Goal: Task Accomplishment & Management: Use online tool/utility

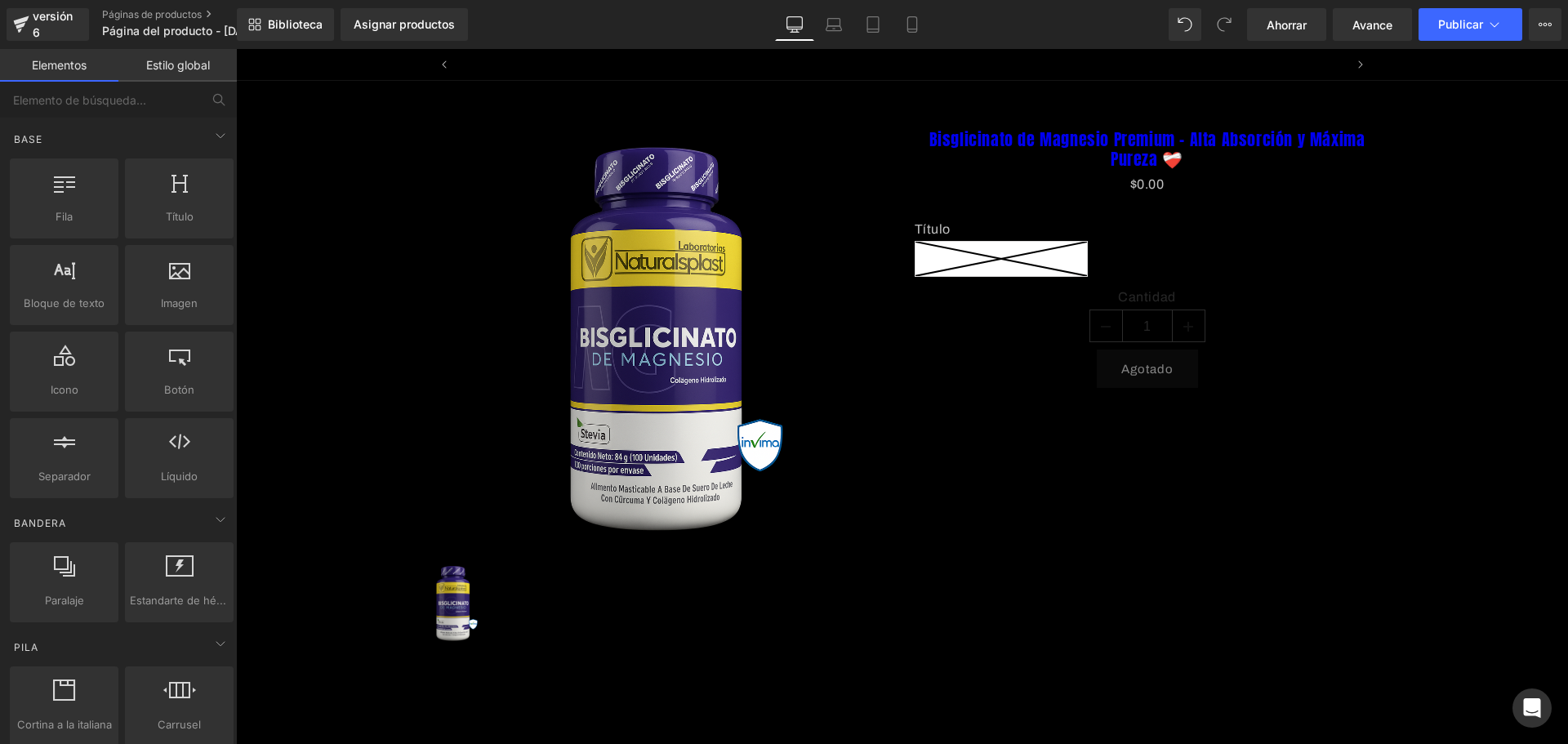
scroll to position [0, 2660]
click at [899, 18] on link "Móvil" at bounding box center [912, 24] width 39 height 33
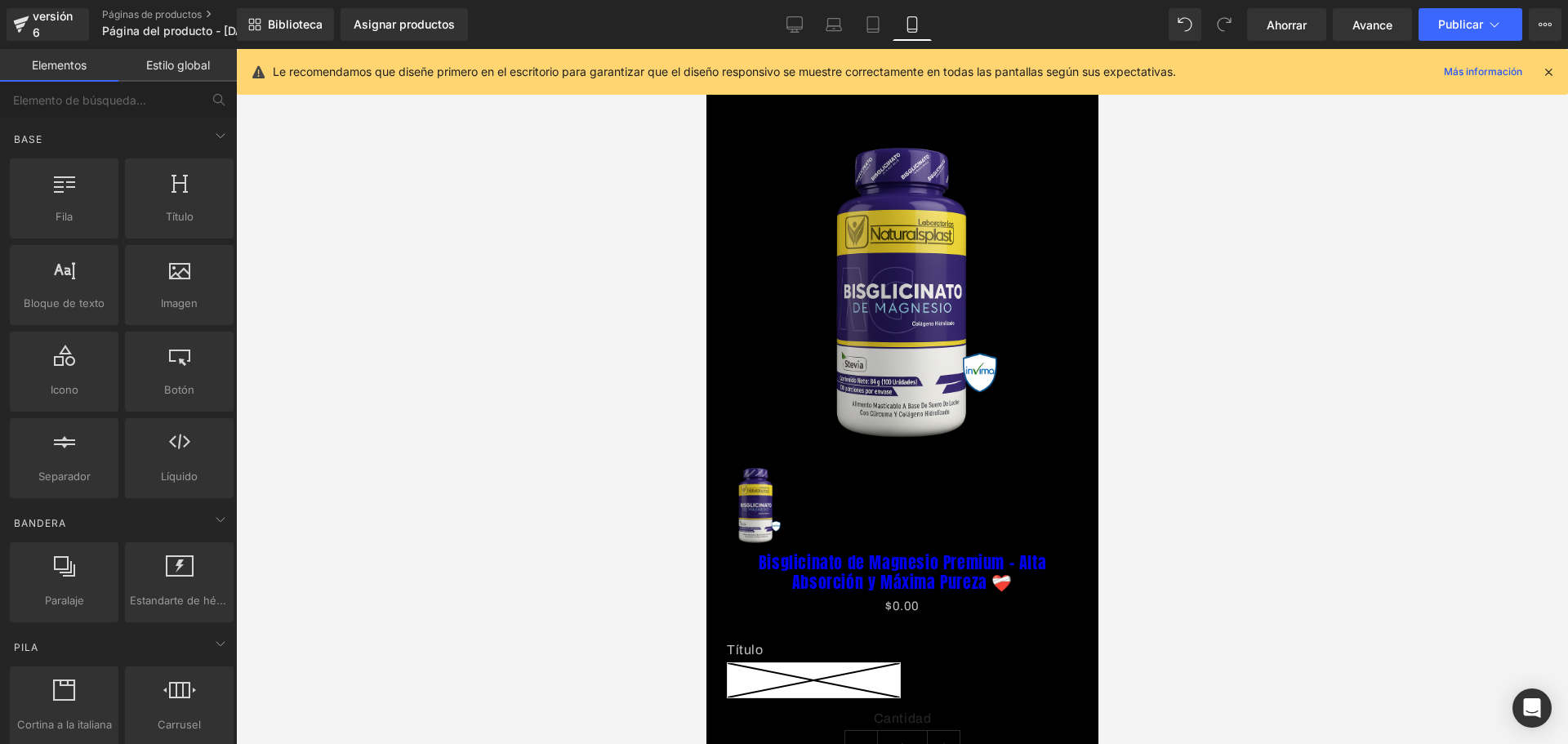
scroll to position [0, 0]
click at [1549, 71] on icon at bounding box center [1548, 71] width 14 height 14
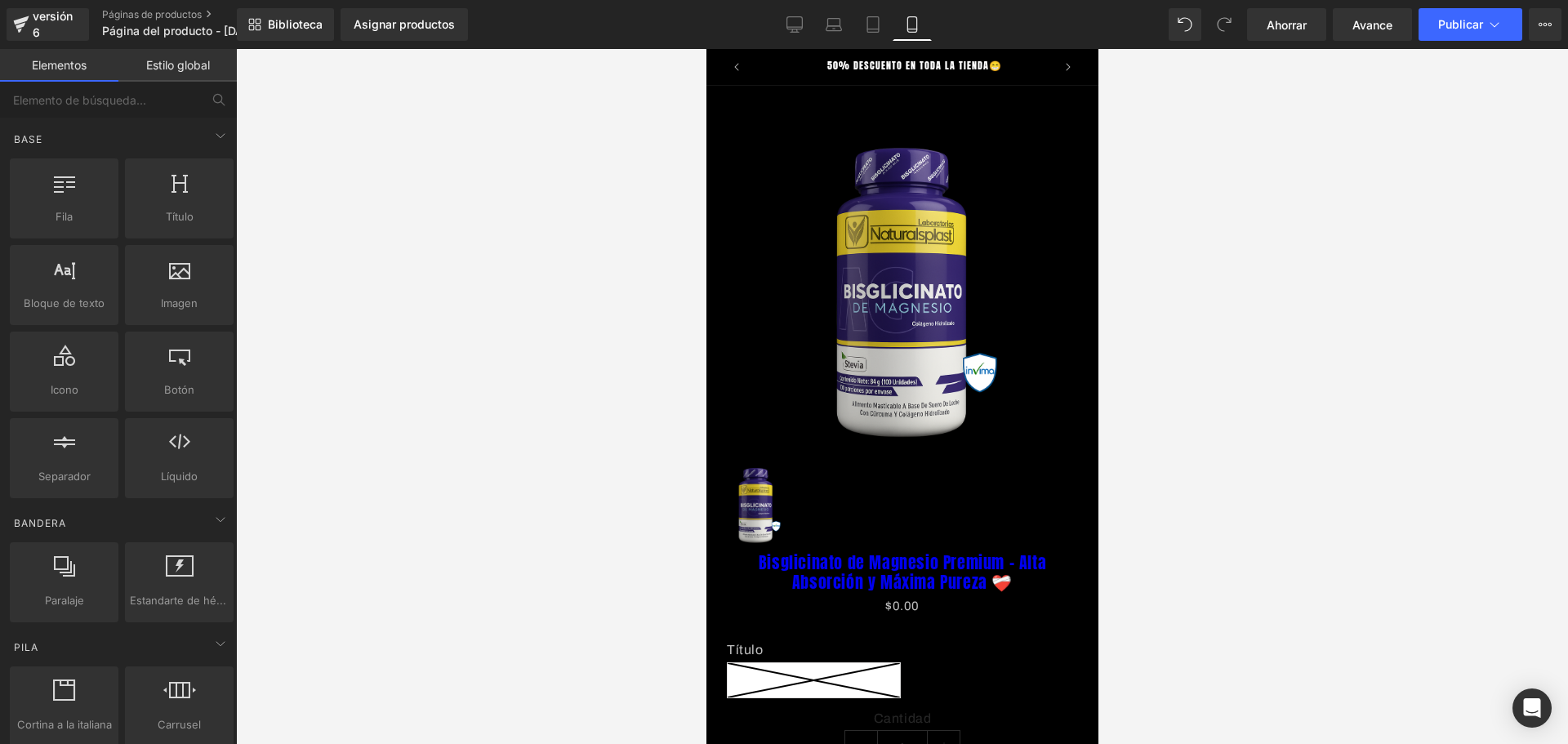
click at [900, 242] on img at bounding box center [902, 293] width 211 height 316
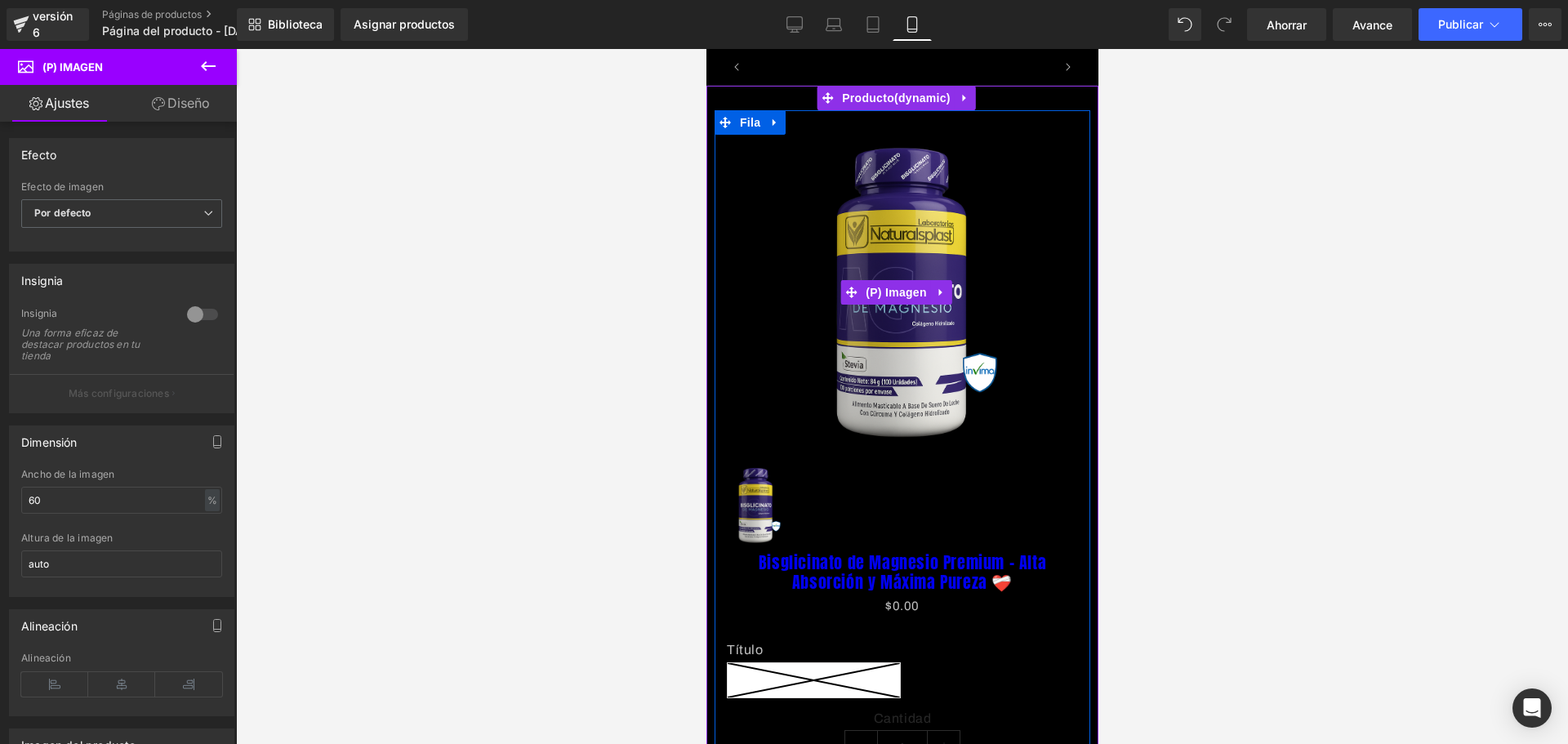
scroll to position [0, 859]
drag, startPoint x: 895, startPoint y: 198, endPoint x: 860, endPoint y: 224, distance: 43.6
click at [895, 197] on img at bounding box center [902, 293] width 211 height 316
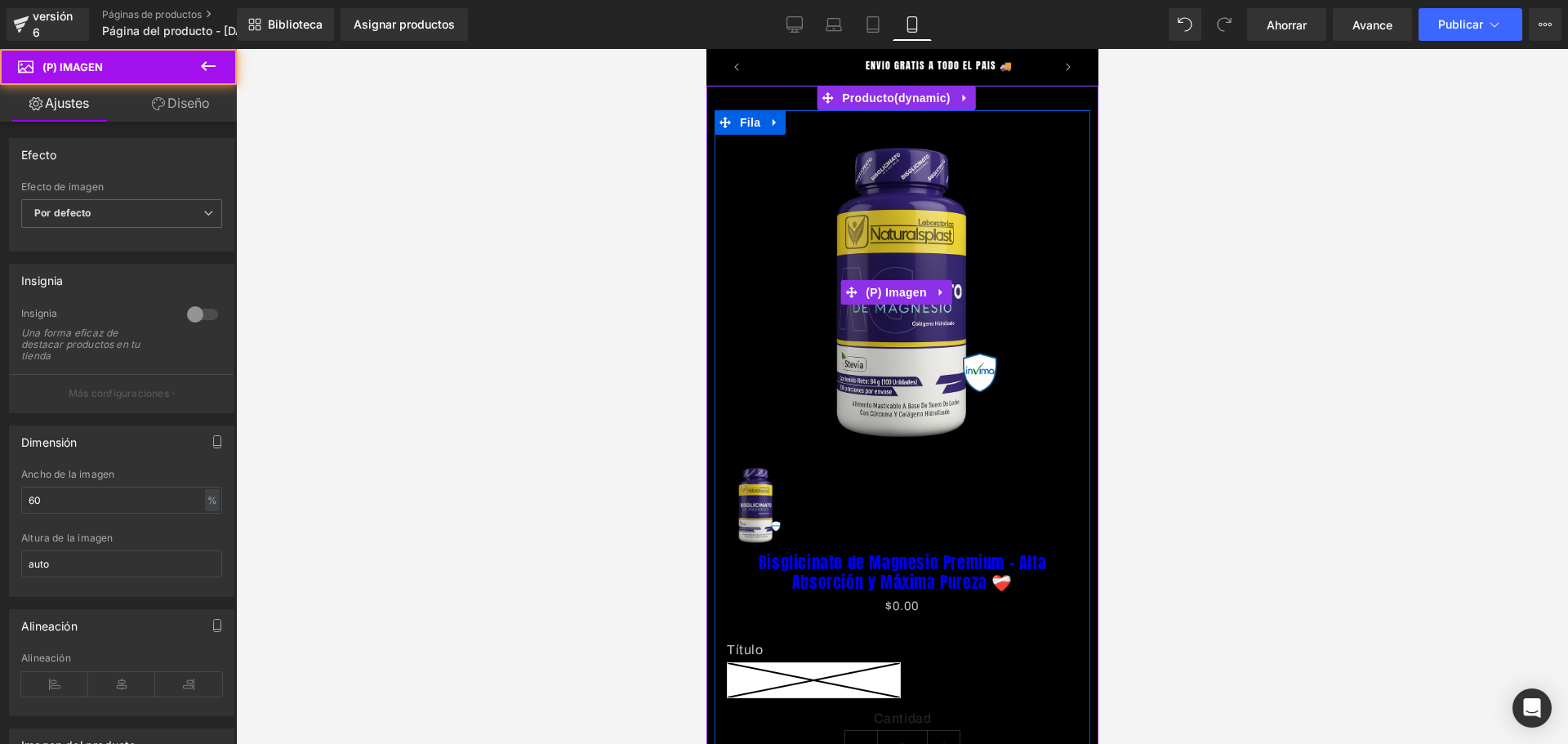
click at [854, 210] on img at bounding box center [902, 293] width 211 height 316
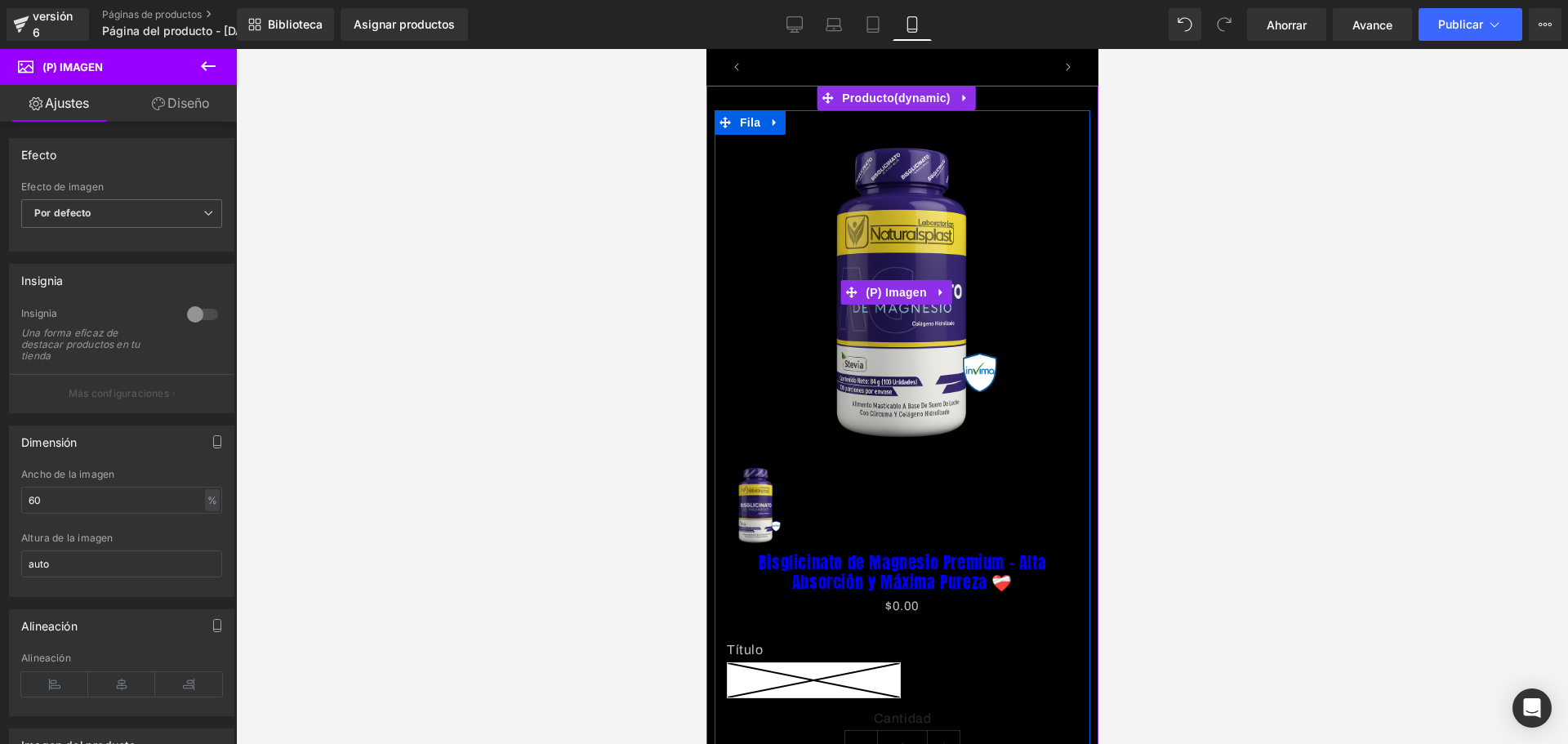
scroll to position [0, 0]
click at [863, 314] on img at bounding box center [902, 293] width 211 height 316
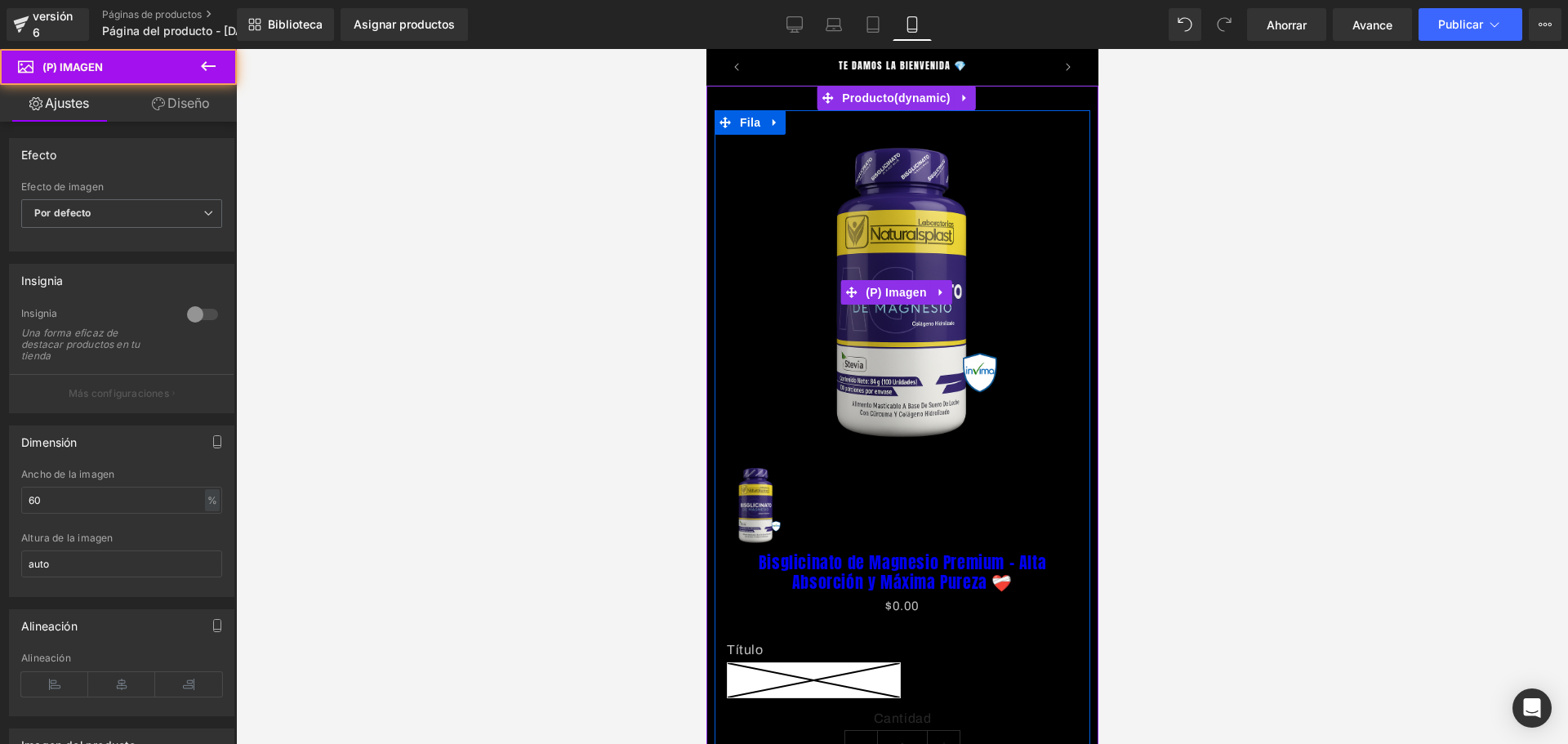
scroll to position [0, 287]
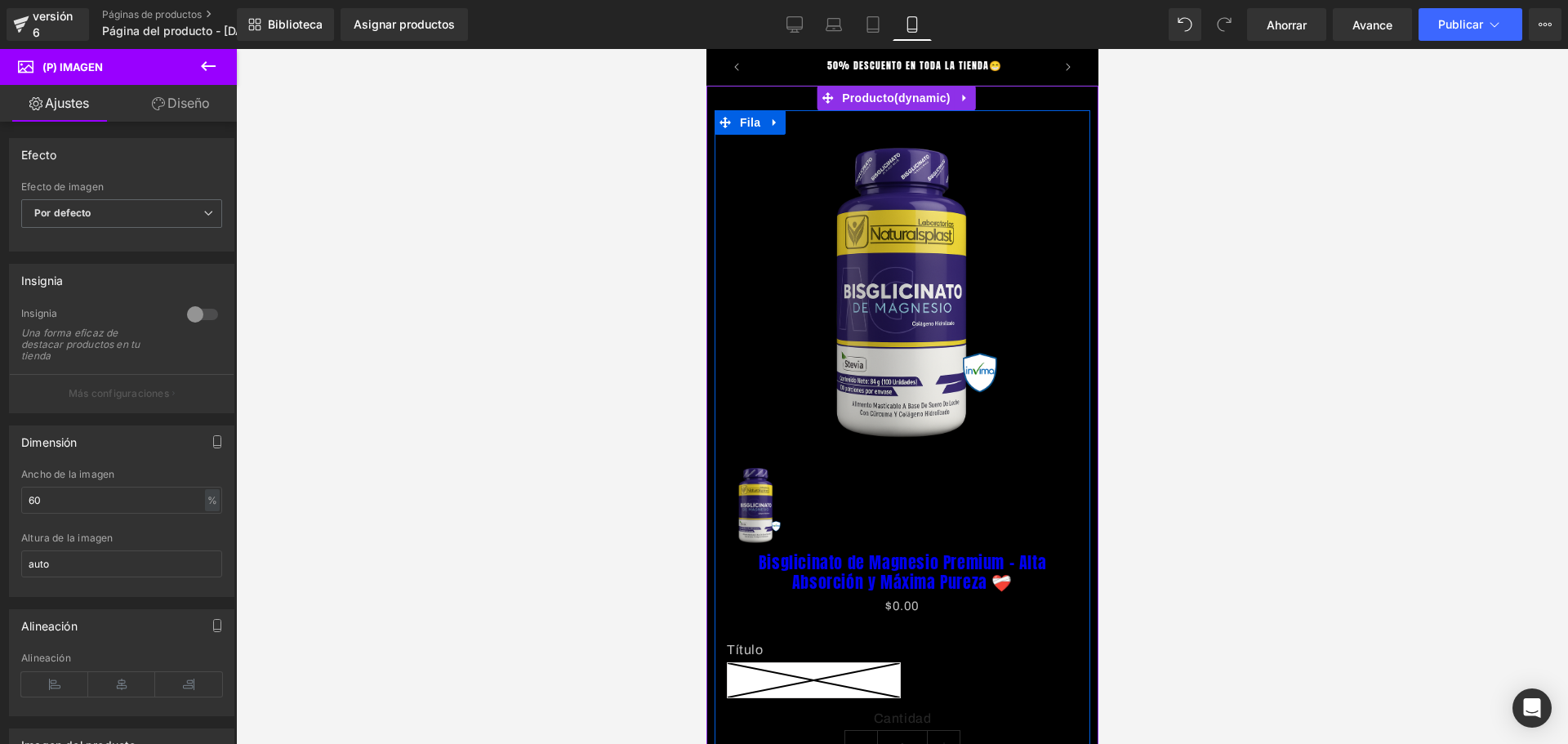
click at [870, 315] on img at bounding box center [902, 293] width 211 height 316
click at [883, 288] on font "(P) Imagen" at bounding box center [895, 293] width 62 height 13
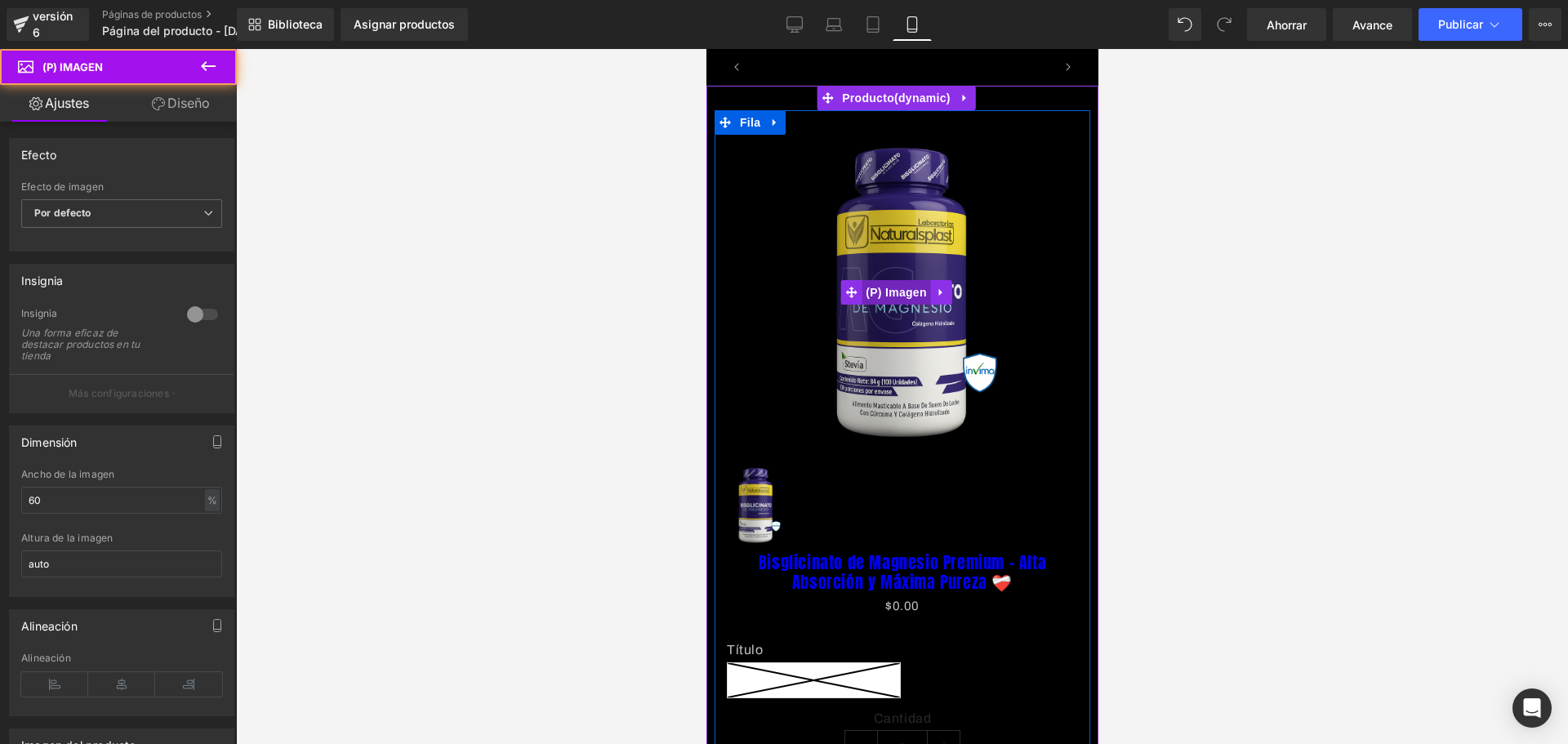
scroll to position [0, 574]
click at [938, 289] on icon at bounding box center [940, 293] width 3 height 8
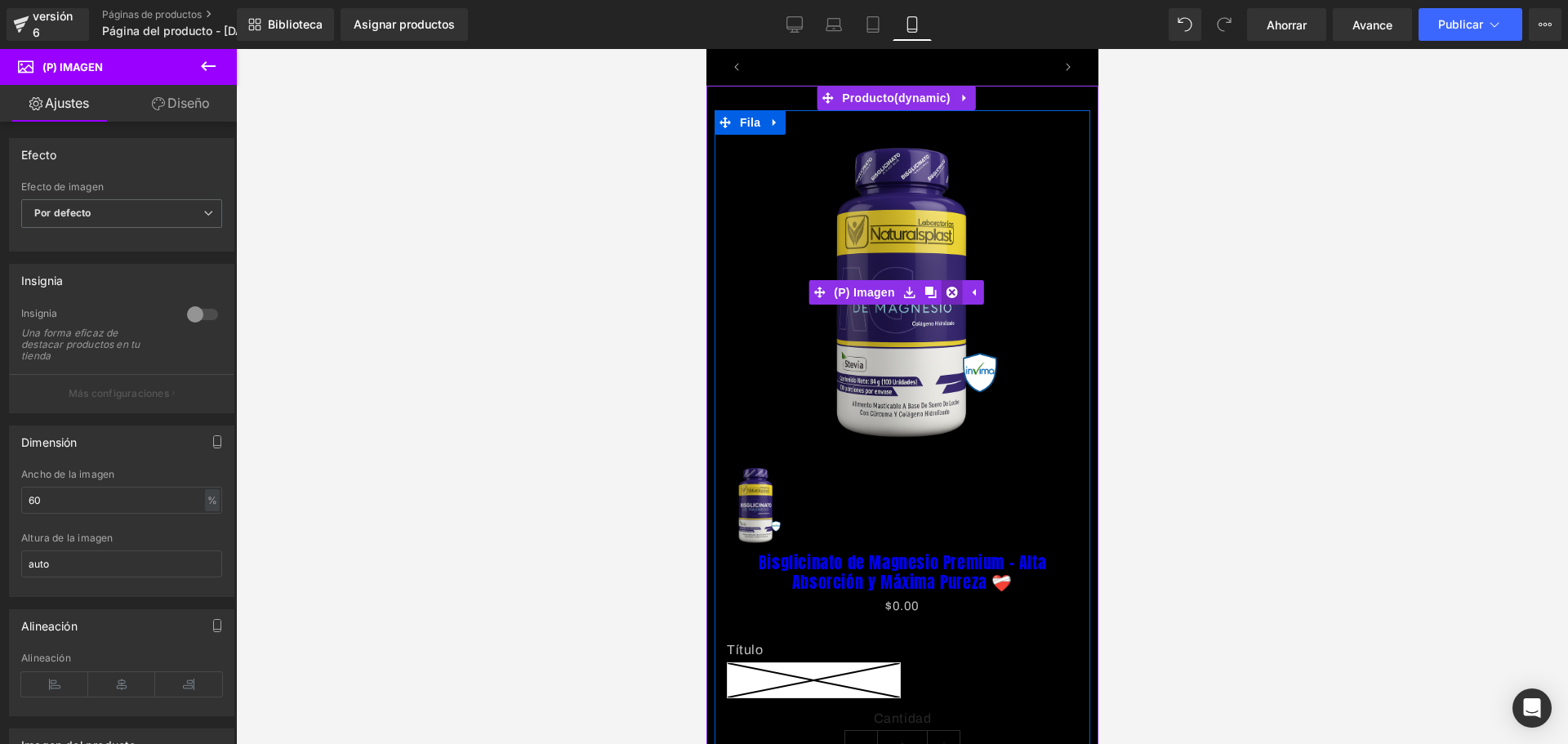
scroll to position [0, 859]
click at [946, 289] on icon at bounding box center [951, 293] width 12 height 12
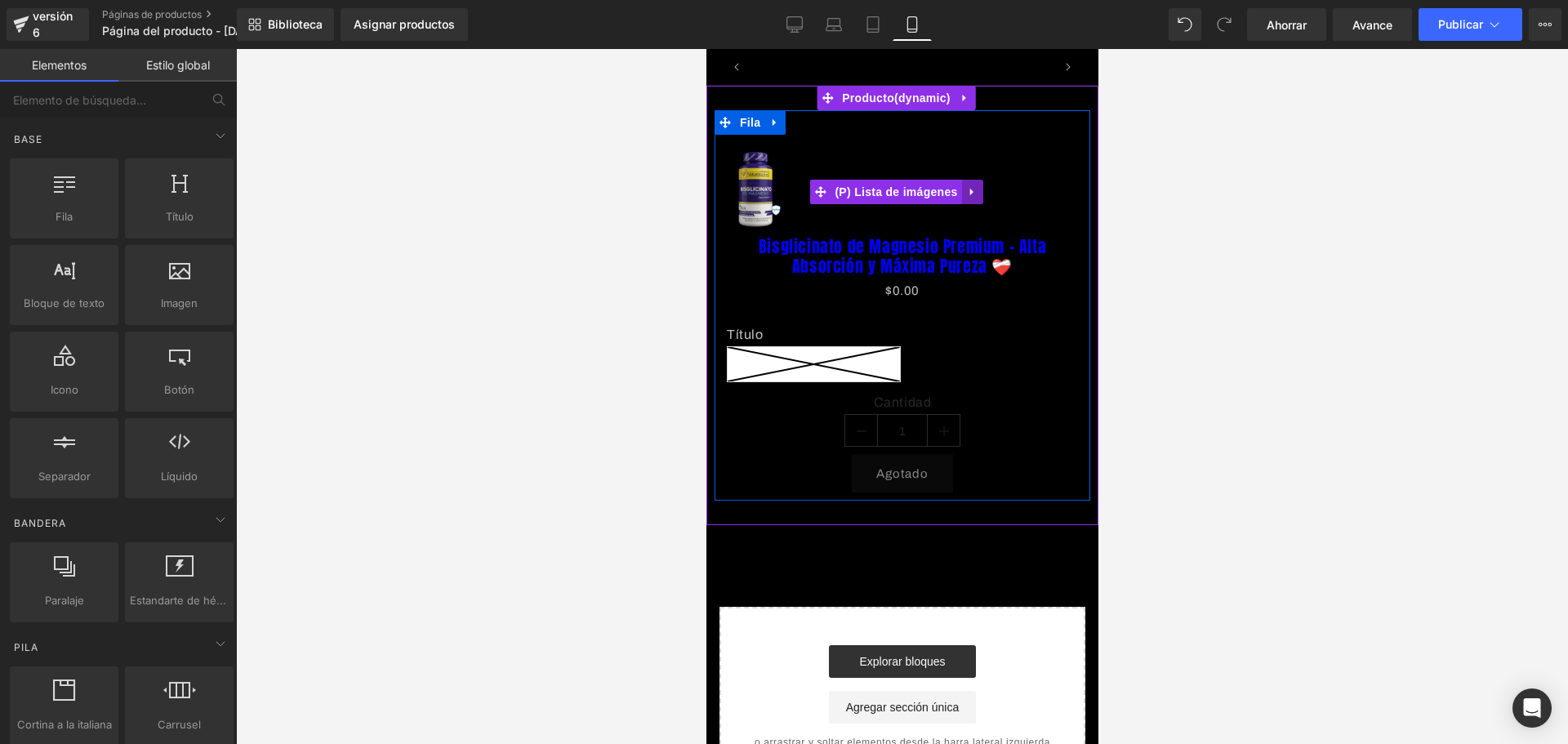
scroll to position [0, 0]
click at [973, 192] on icon at bounding box center [972, 192] width 12 height 13
click at [986, 191] on icon at bounding box center [983, 192] width 12 height 12
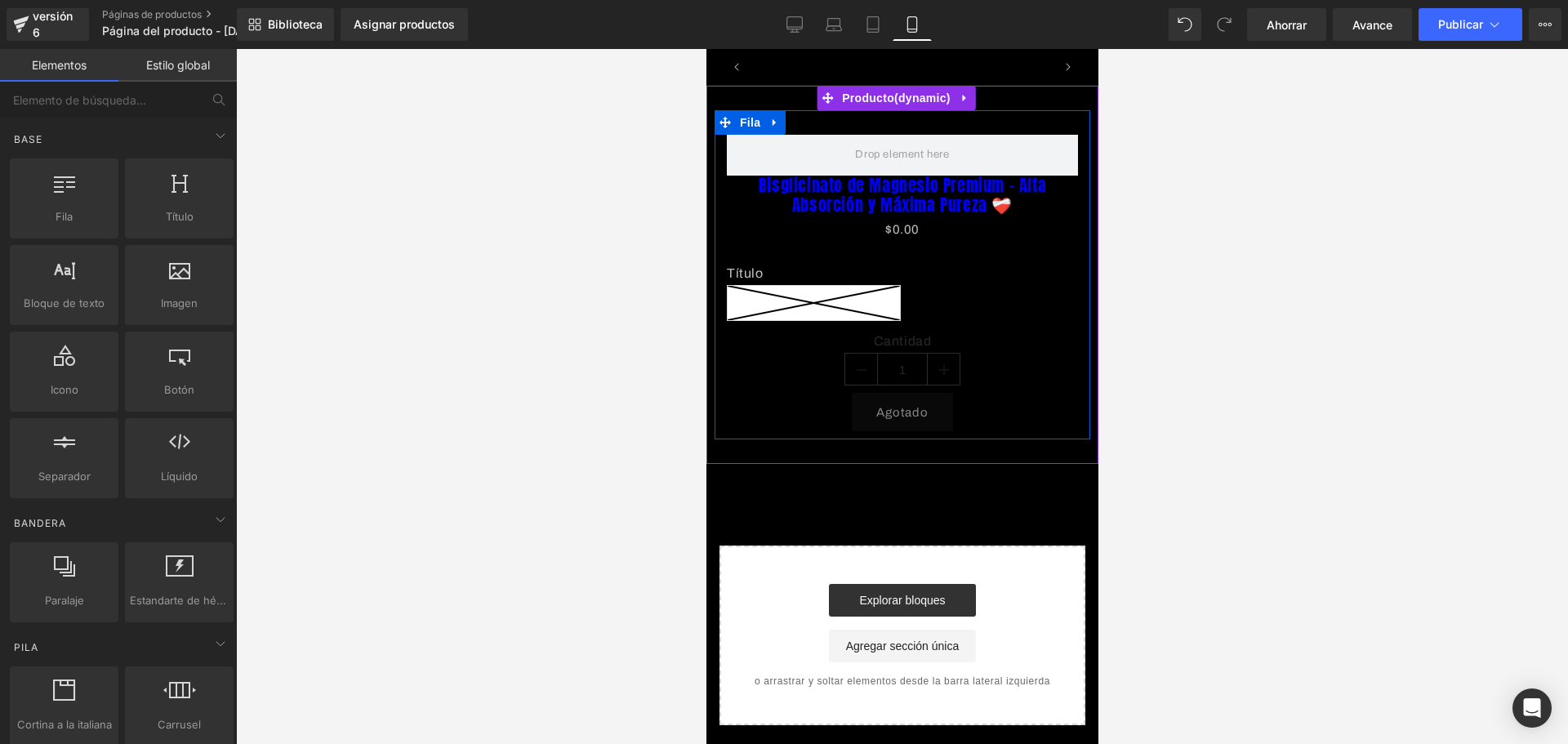
scroll to position [0, 287]
click at [966, 199] on font "Bisglicinato de Magnesio Premium – Alta Absorción y Máxima Pureza ❤️‍🩹" at bounding box center [901, 194] width 288 height 45
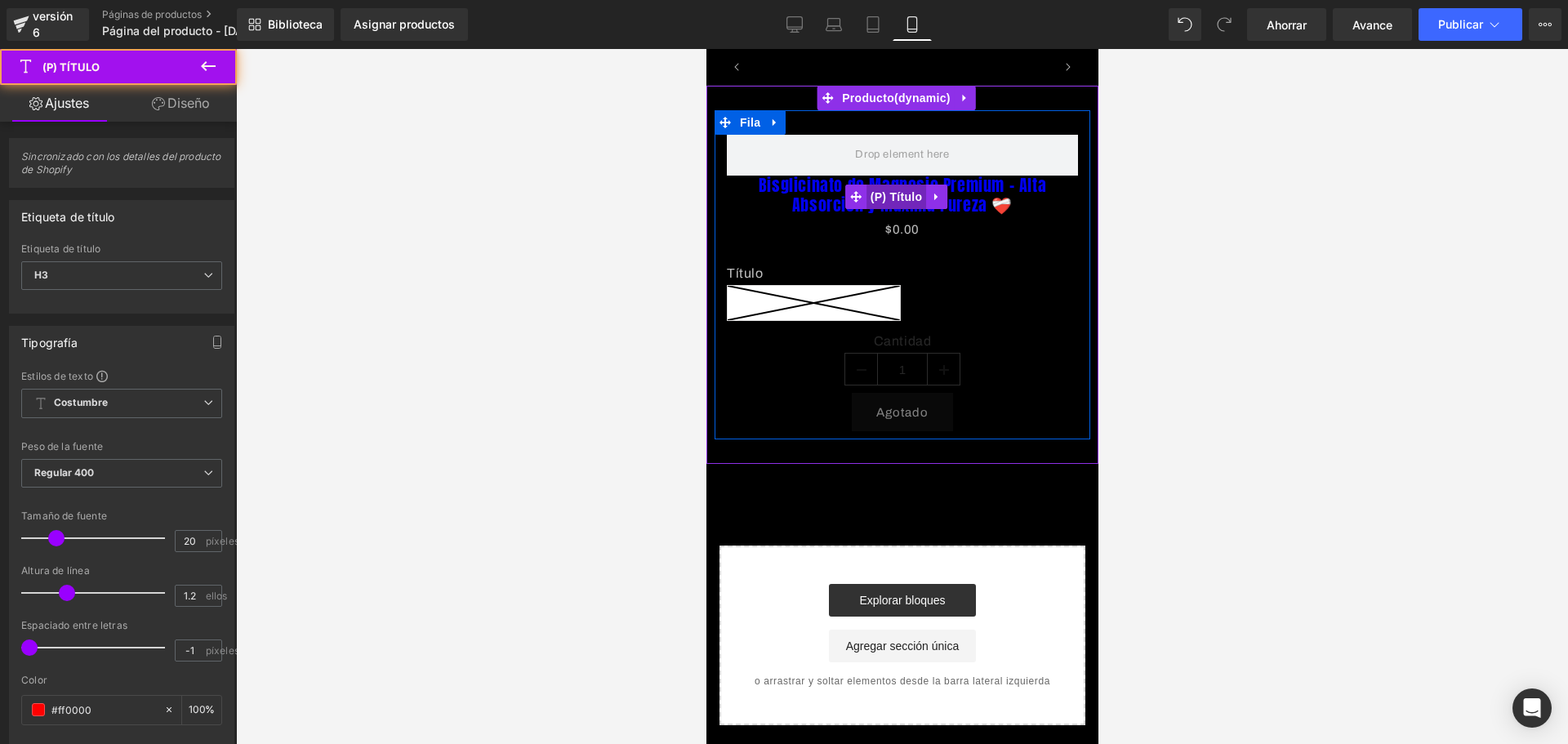
scroll to position [0, 574]
click at [946, 194] on link at bounding box center [935, 197] width 21 height 24
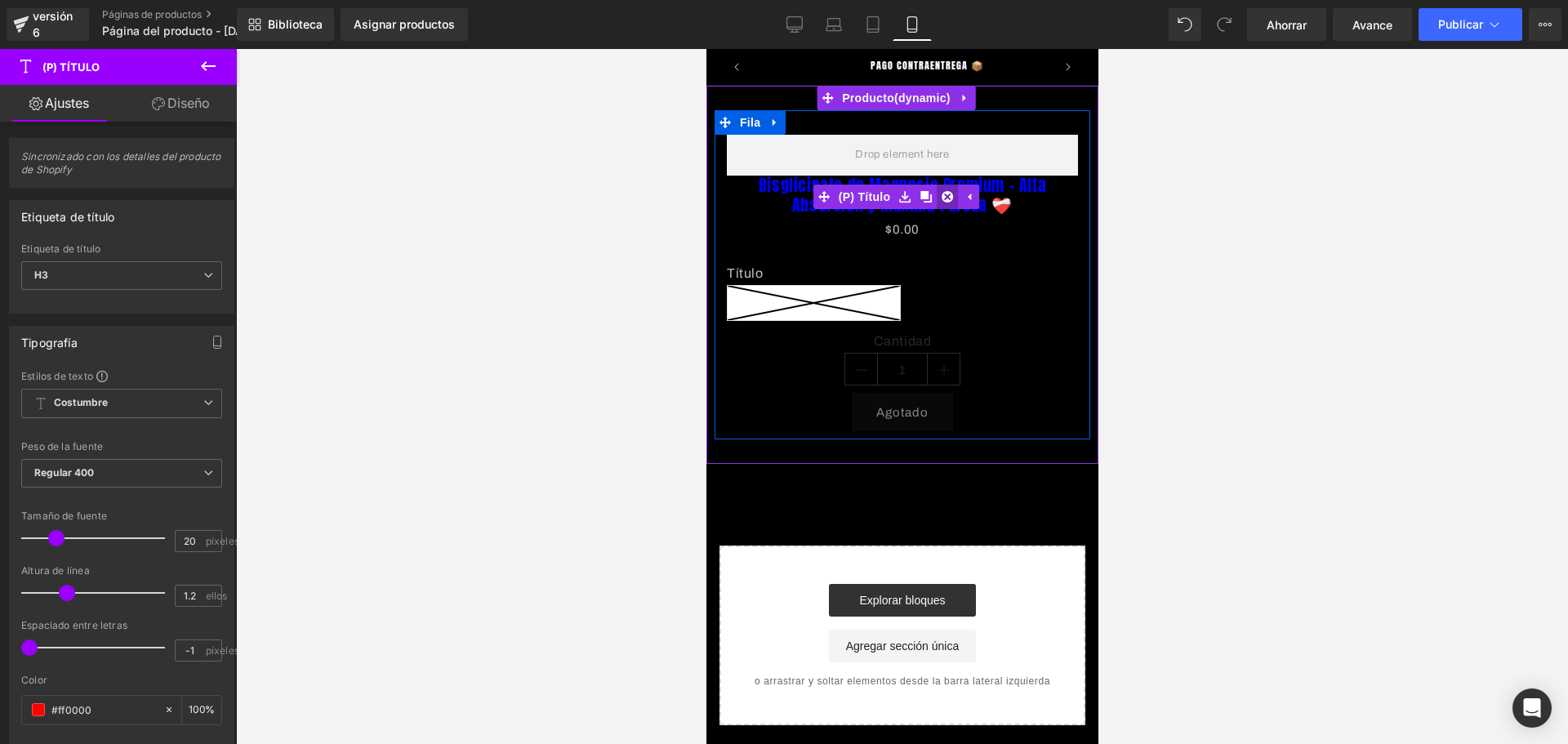
click at [947, 198] on icon at bounding box center [946, 197] width 12 height 13
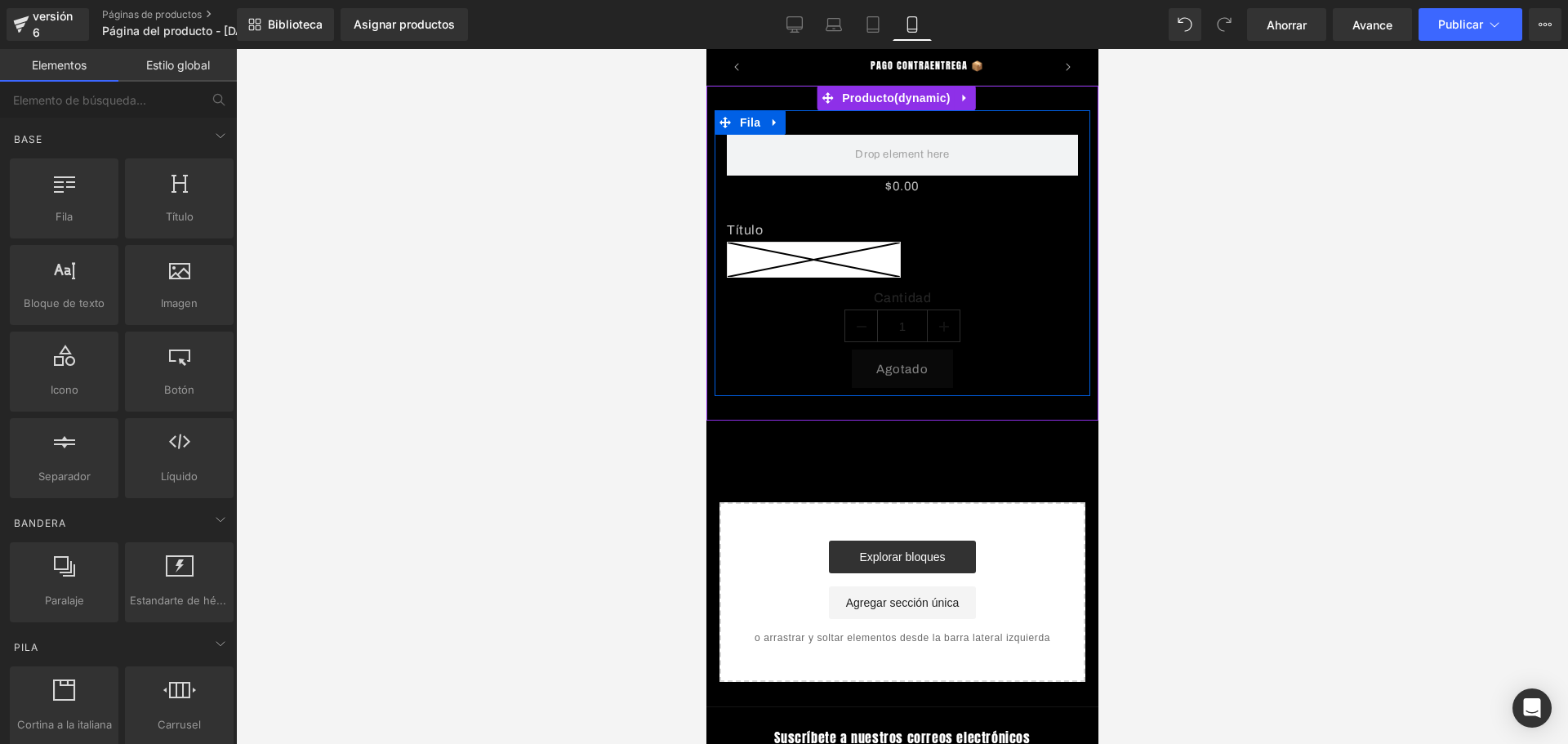
drag, startPoint x: 900, startPoint y: 190, endPoint x: 929, endPoint y: 190, distance: 29.0
click at [900, 189] on font "(P) Precio" at bounding box center [895, 186] width 45 height 11
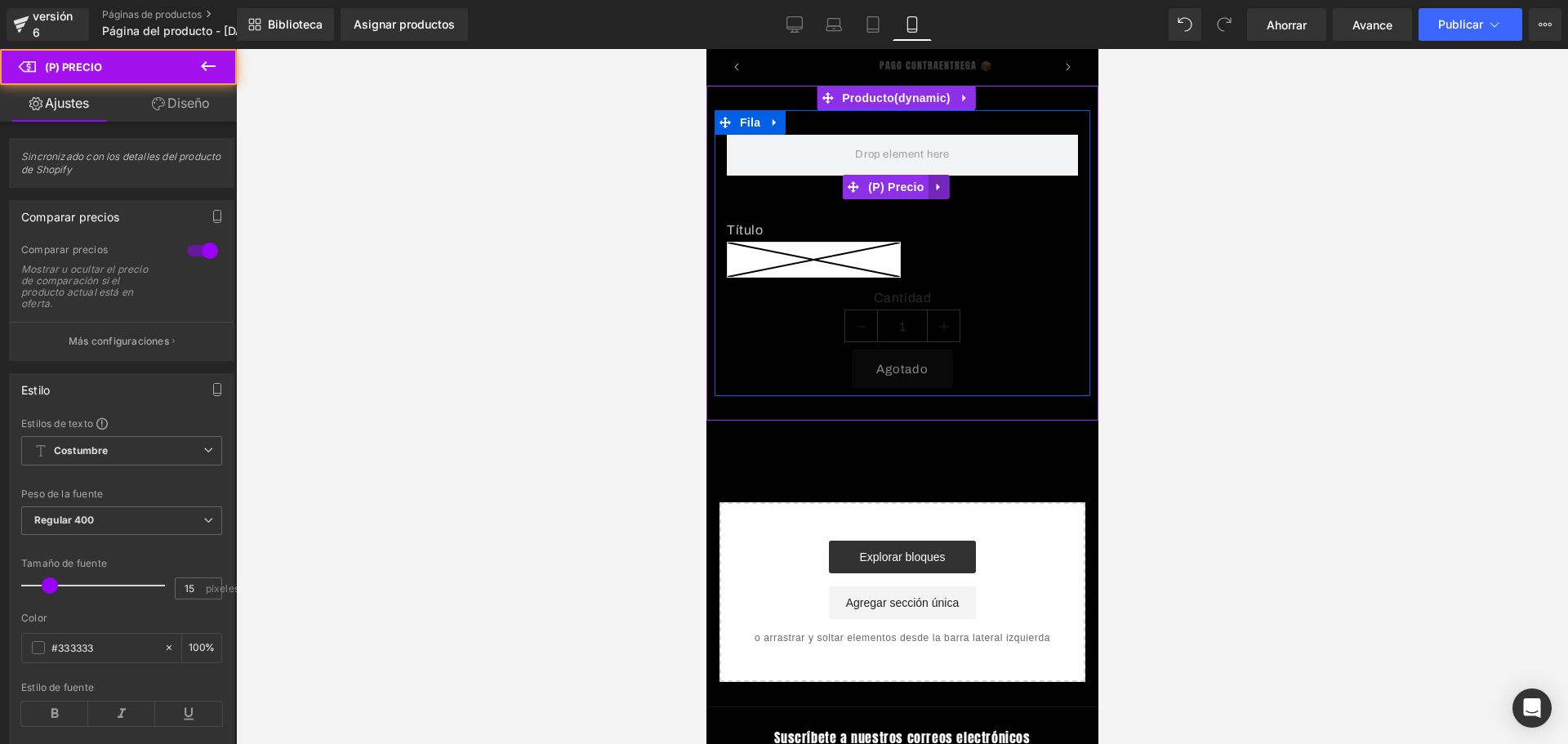
scroll to position [0, 859]
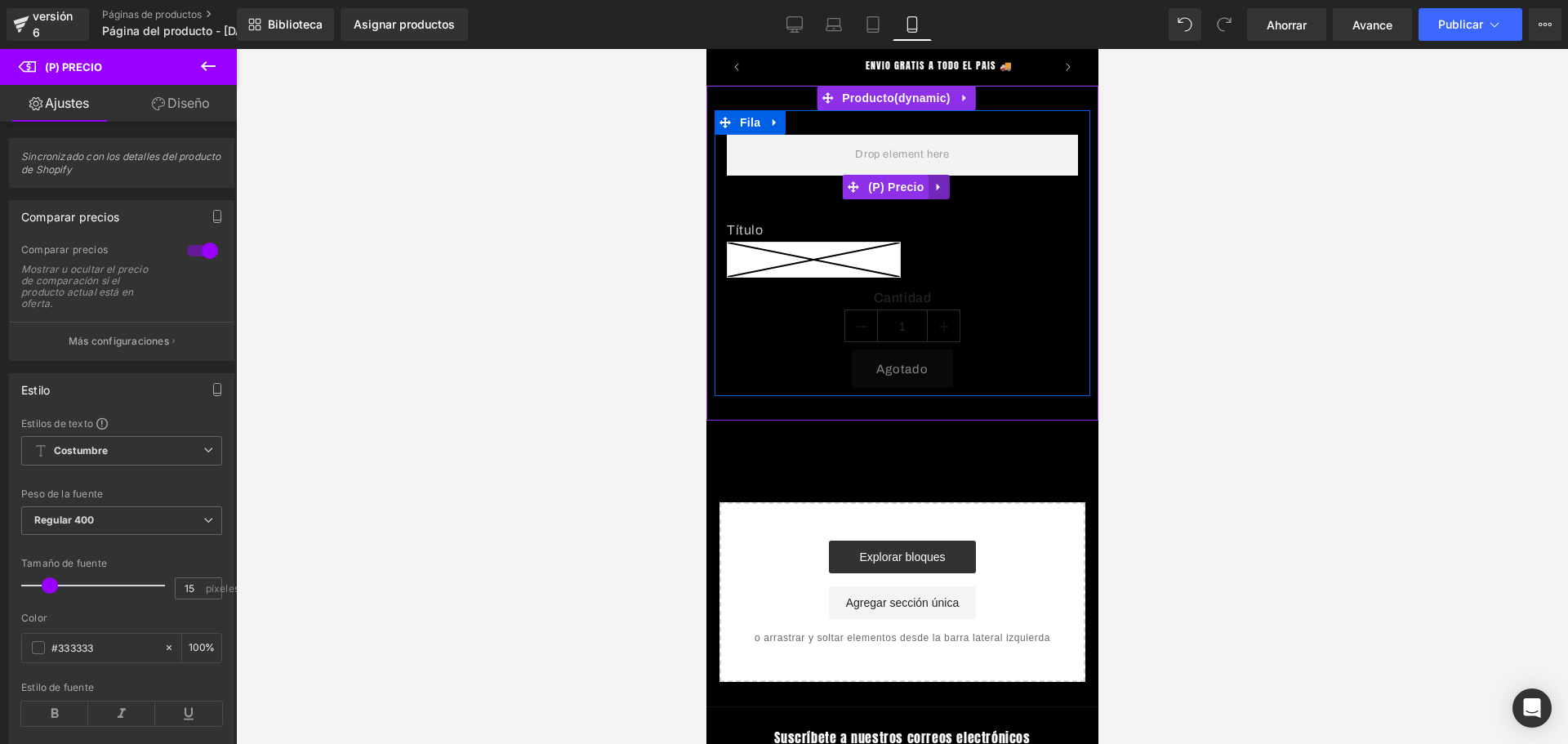
click at [942, 191] on icon at bounding box center [938, 186] width 12 height 13
click at [944, 191] on icon at bounding box center [949, 187] width 12 height 12
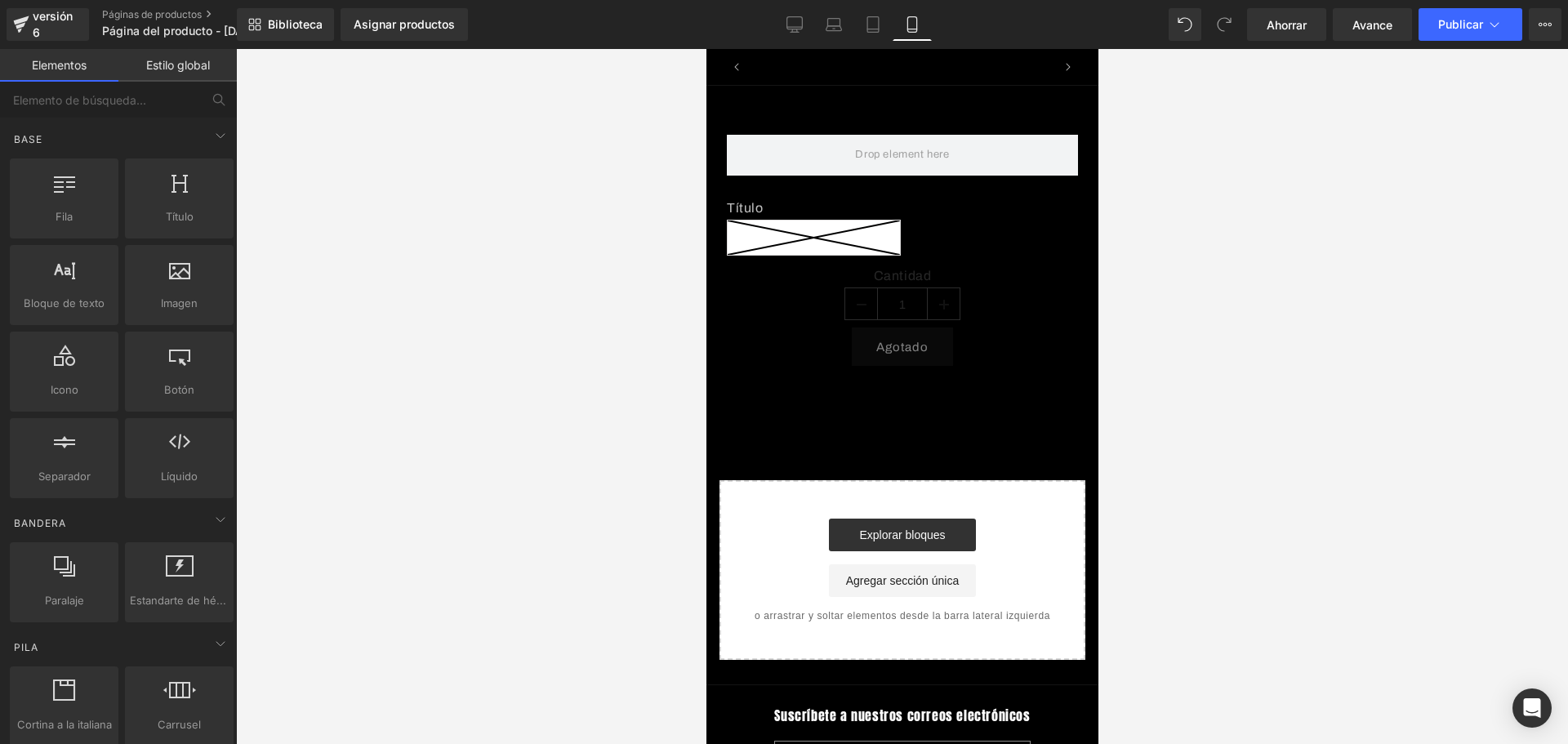
scroll to position [0, 287]
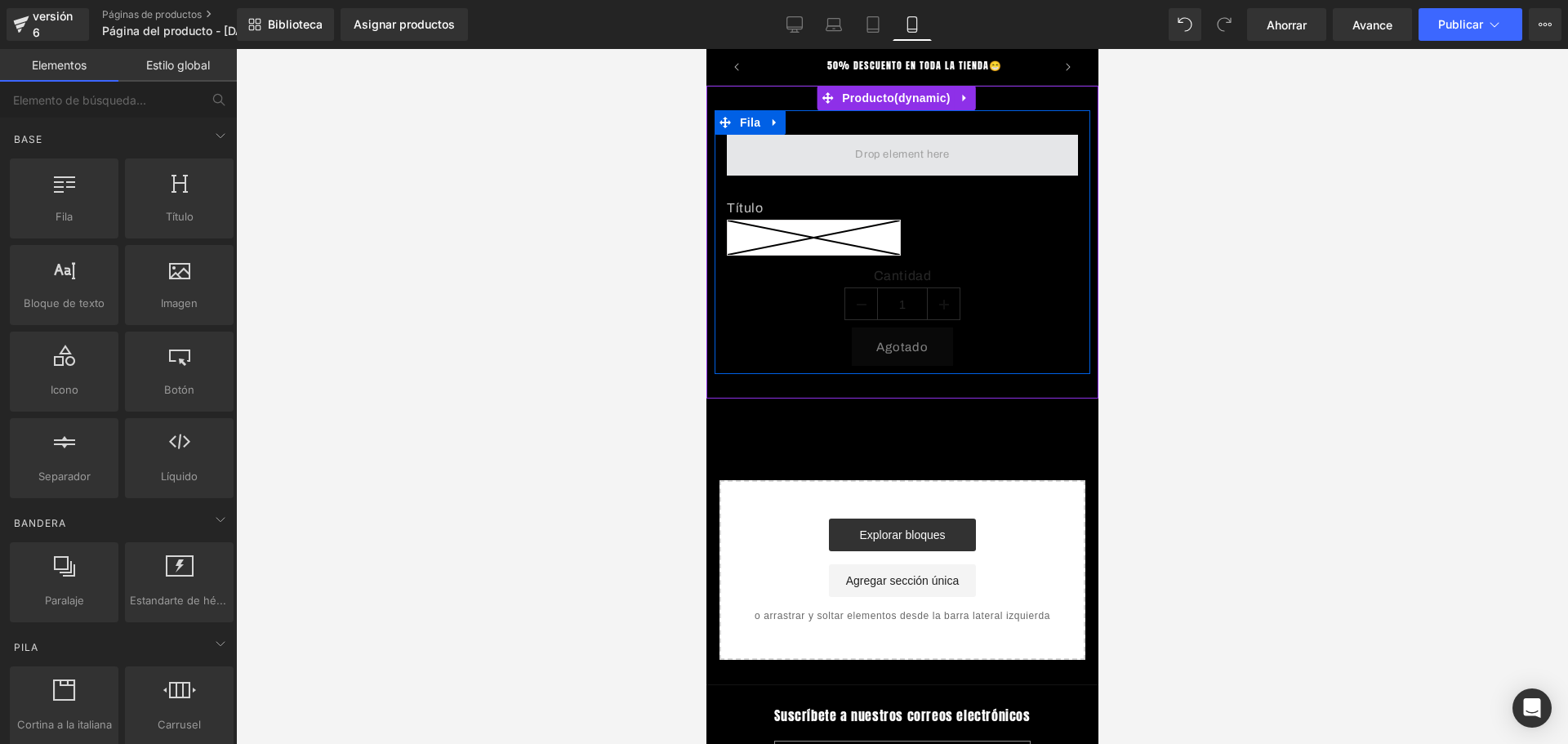
click at [889, 150] on span at bounding box center [901, 154] width 105 height 27
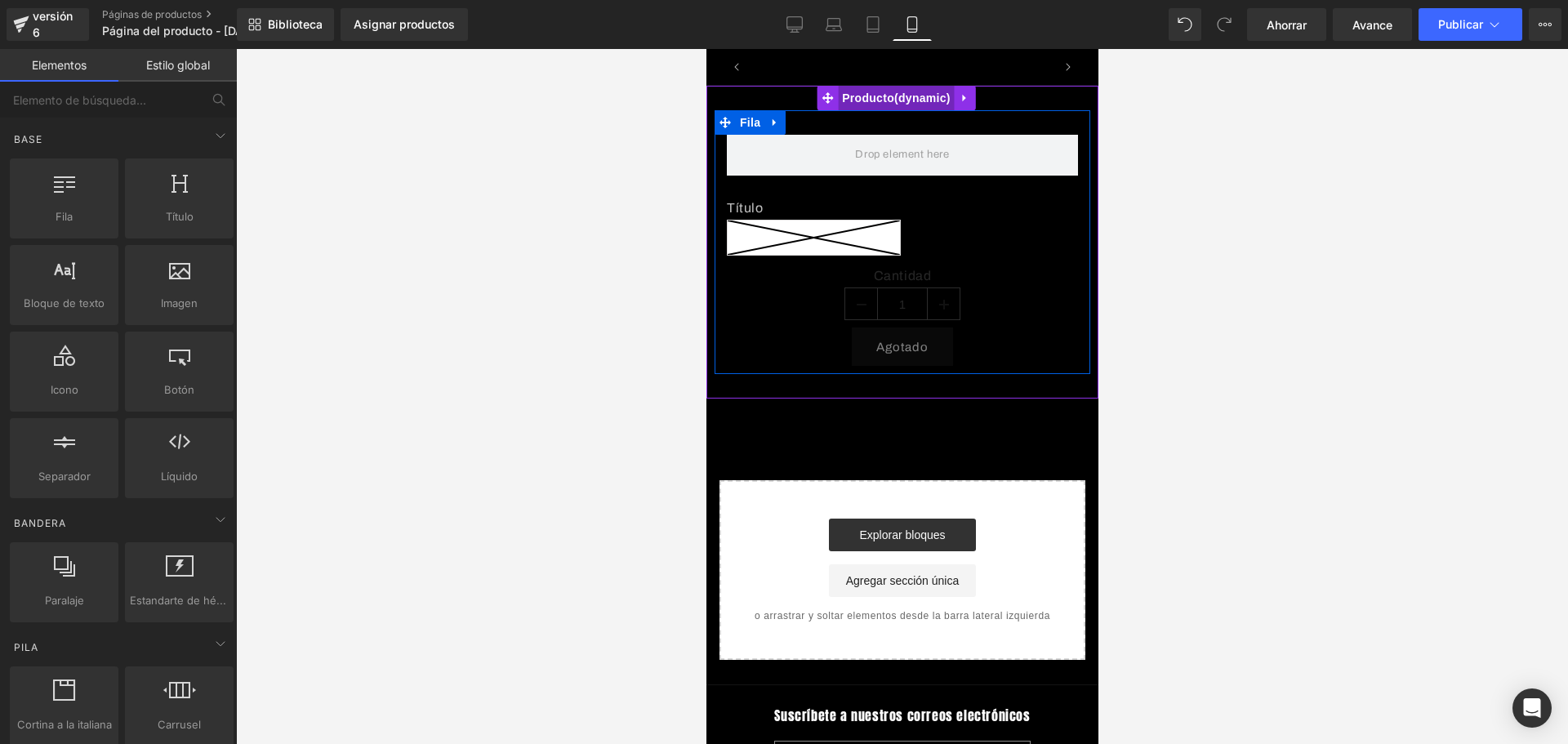
scroll to position [0, 574]
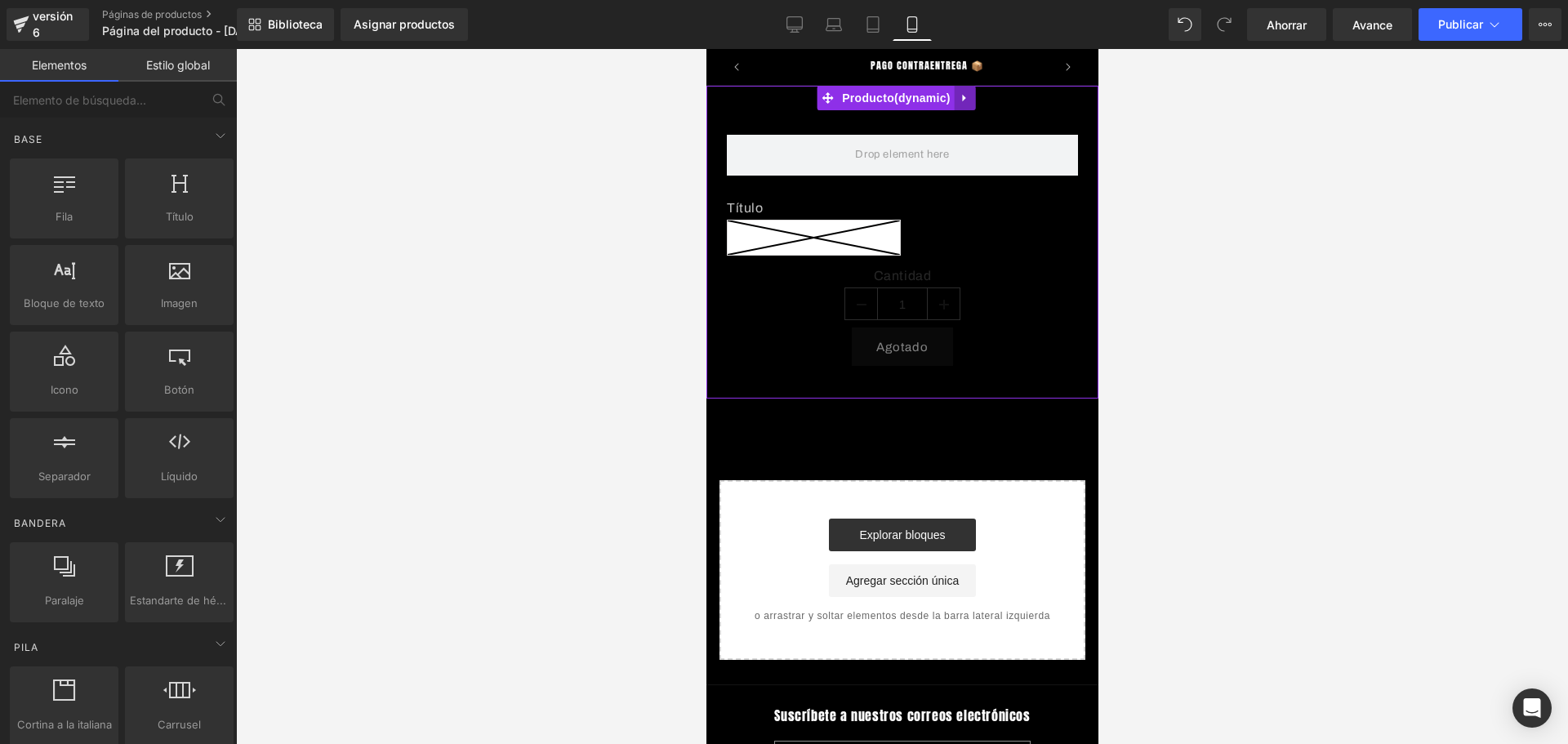
click at [972, 100] on link at bounding box center [964, 98] width 21 height 24
click at [978, 104] on icon at bounding box center [975, 98] width 12 height 13
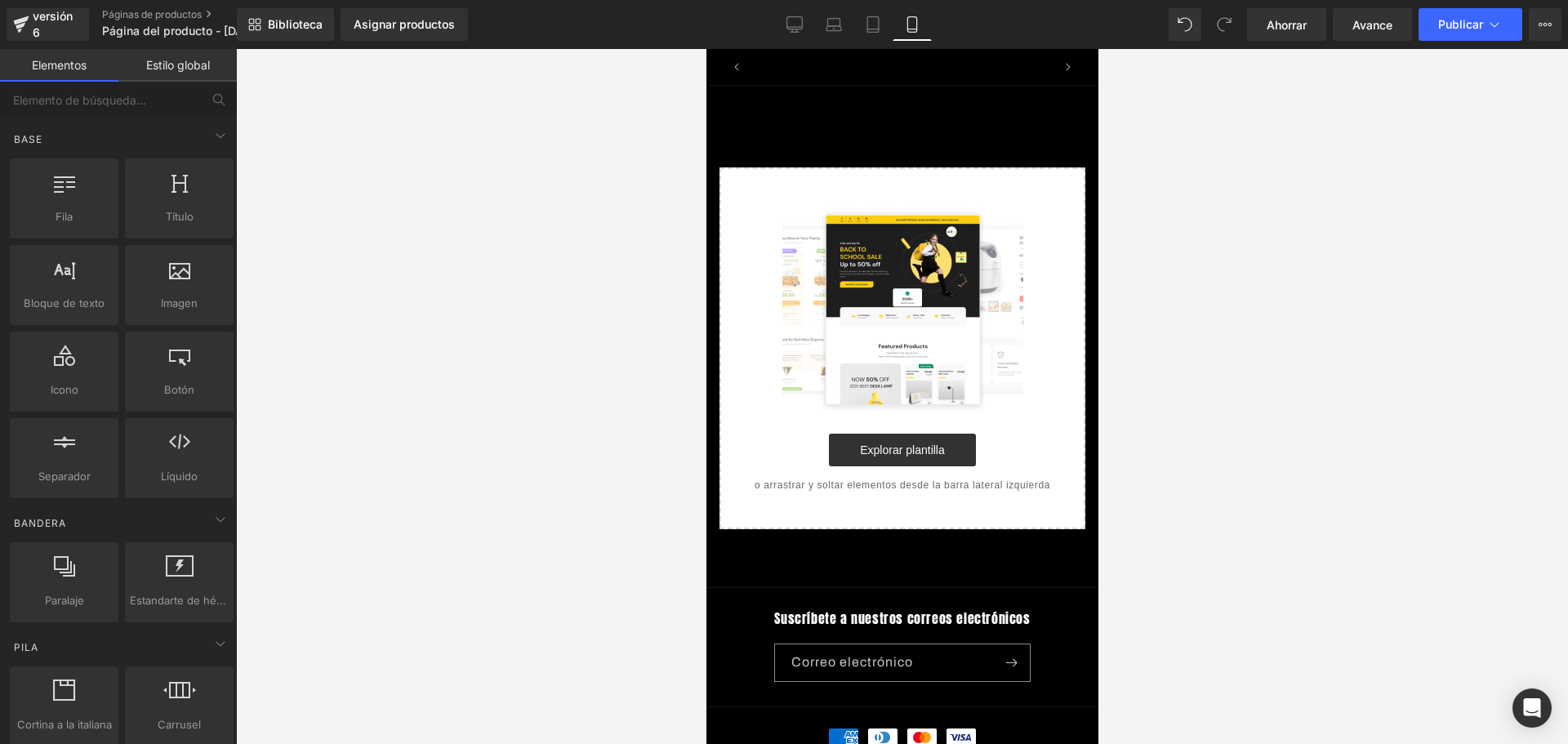
scroll to position [0, 859]
click at [922, 308] on img at bounding box center [902, 310] width 241 height 208
click at [876, 623] on font "Suscríbete a nuestros correos electrónicos" at bounding box center [901, 617] width 256 height 19
click at [184, 70] on font "Estilo global" at bounding box center [178, 65] width 64 height 13
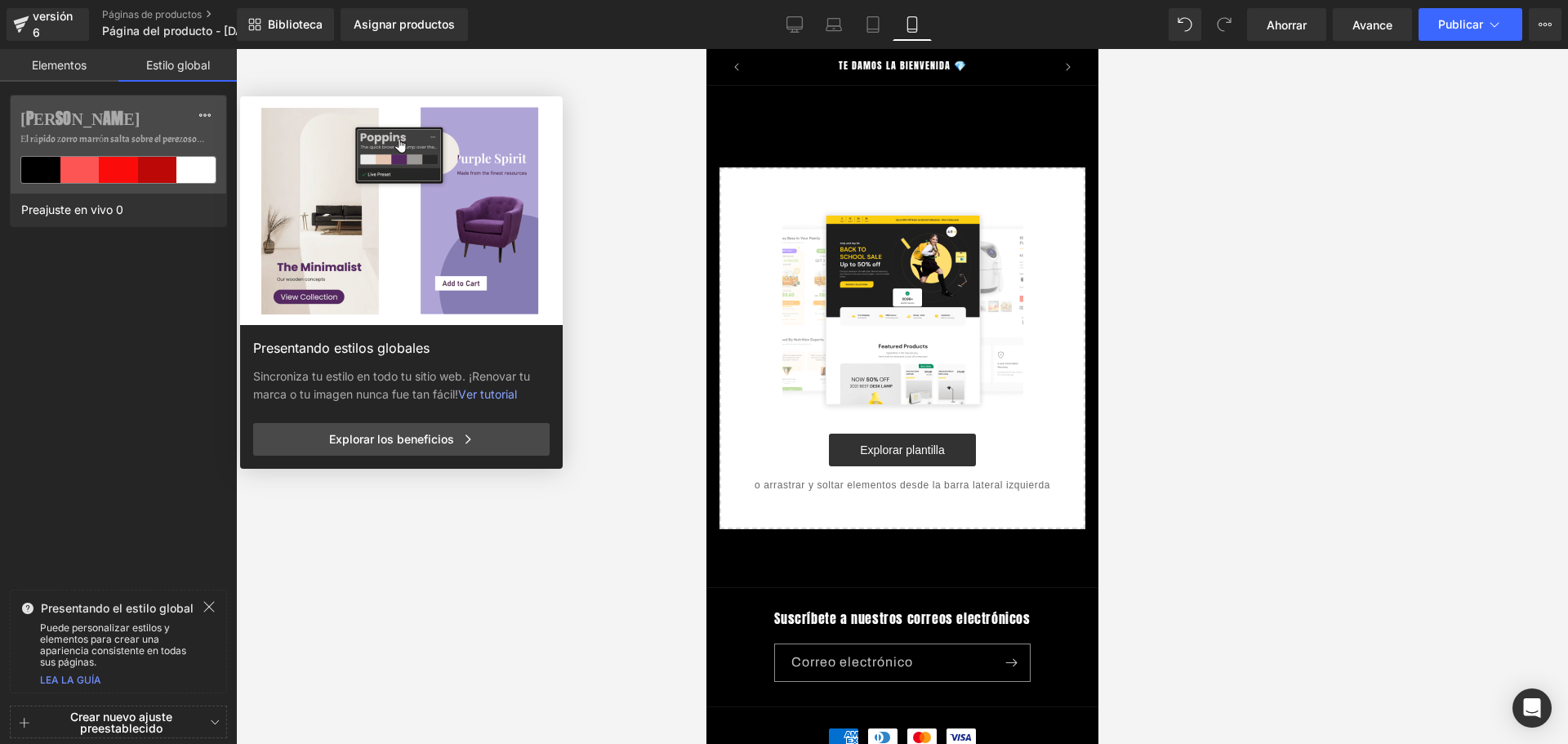
click at [78, 57] on link "Elementos" at bounding box center [59, 65] width 118 height 33
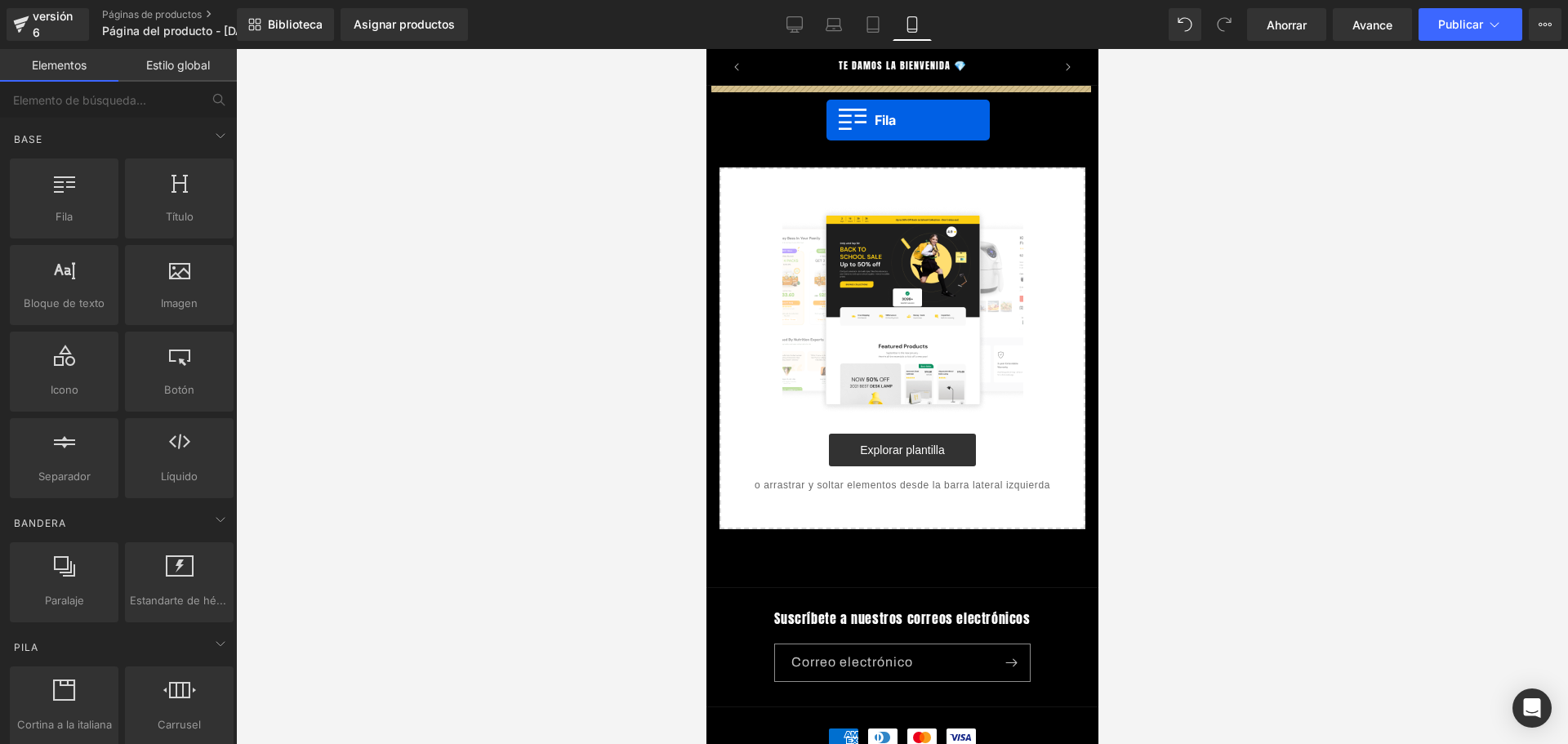
drag, startPoint x: 765, startPoint y: 253, endPoint x: 828, endPoint y: 121, distance: 146.3
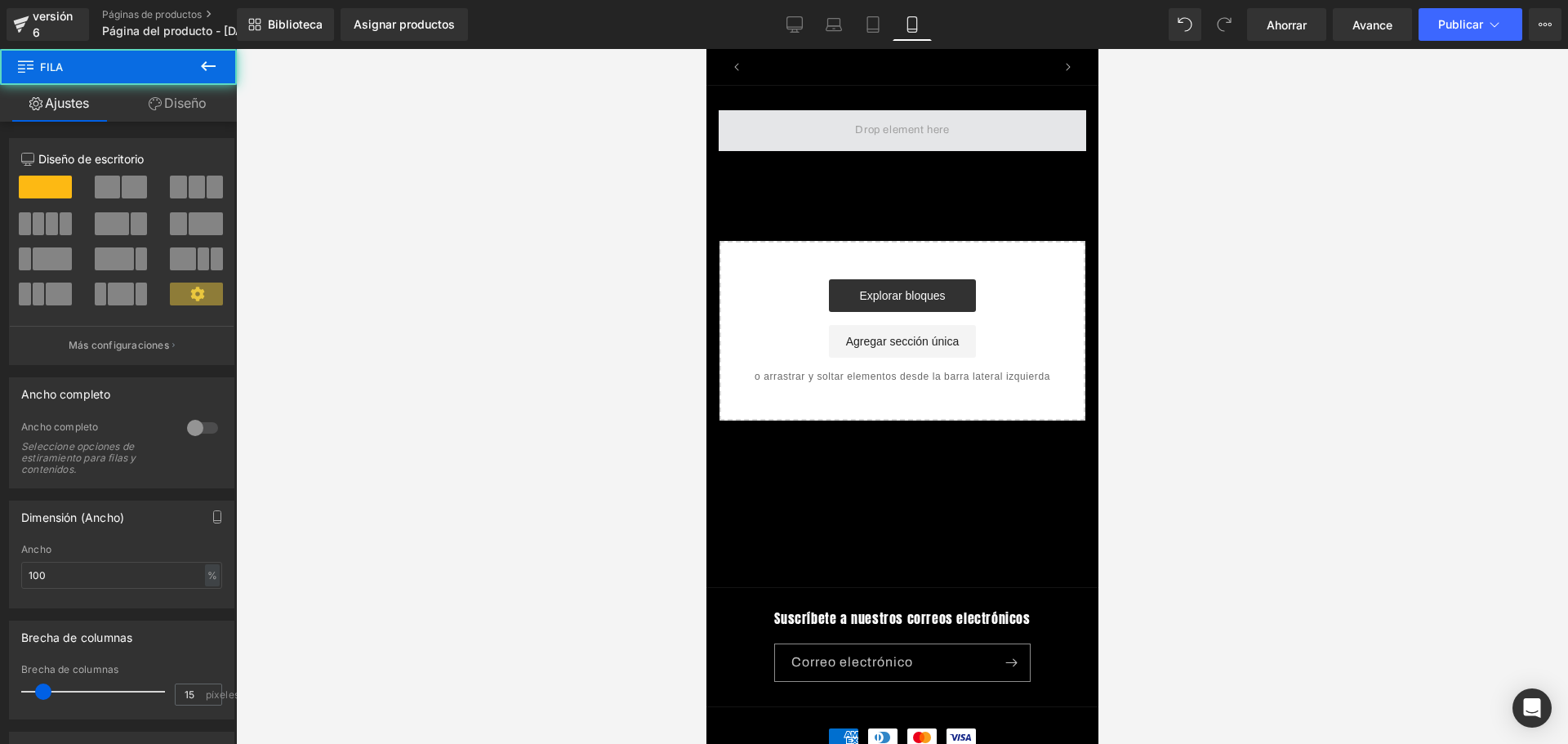
scroll to position [0, 287]
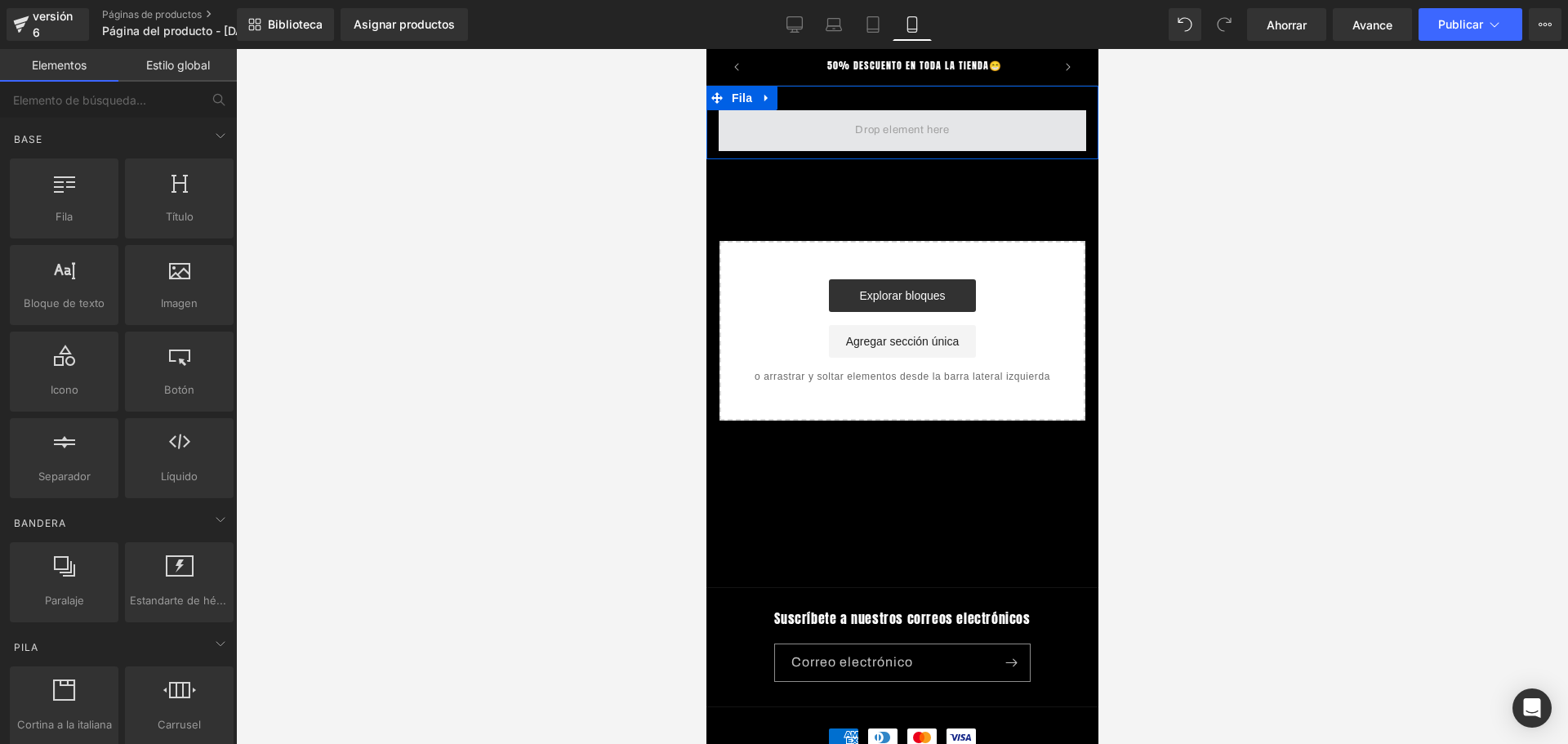
click at [892, 132] on span at bounding box center [901, 130] width 105 height 27
click at [886, 141] on span at bounding box center [901, 130] width 105 height 27
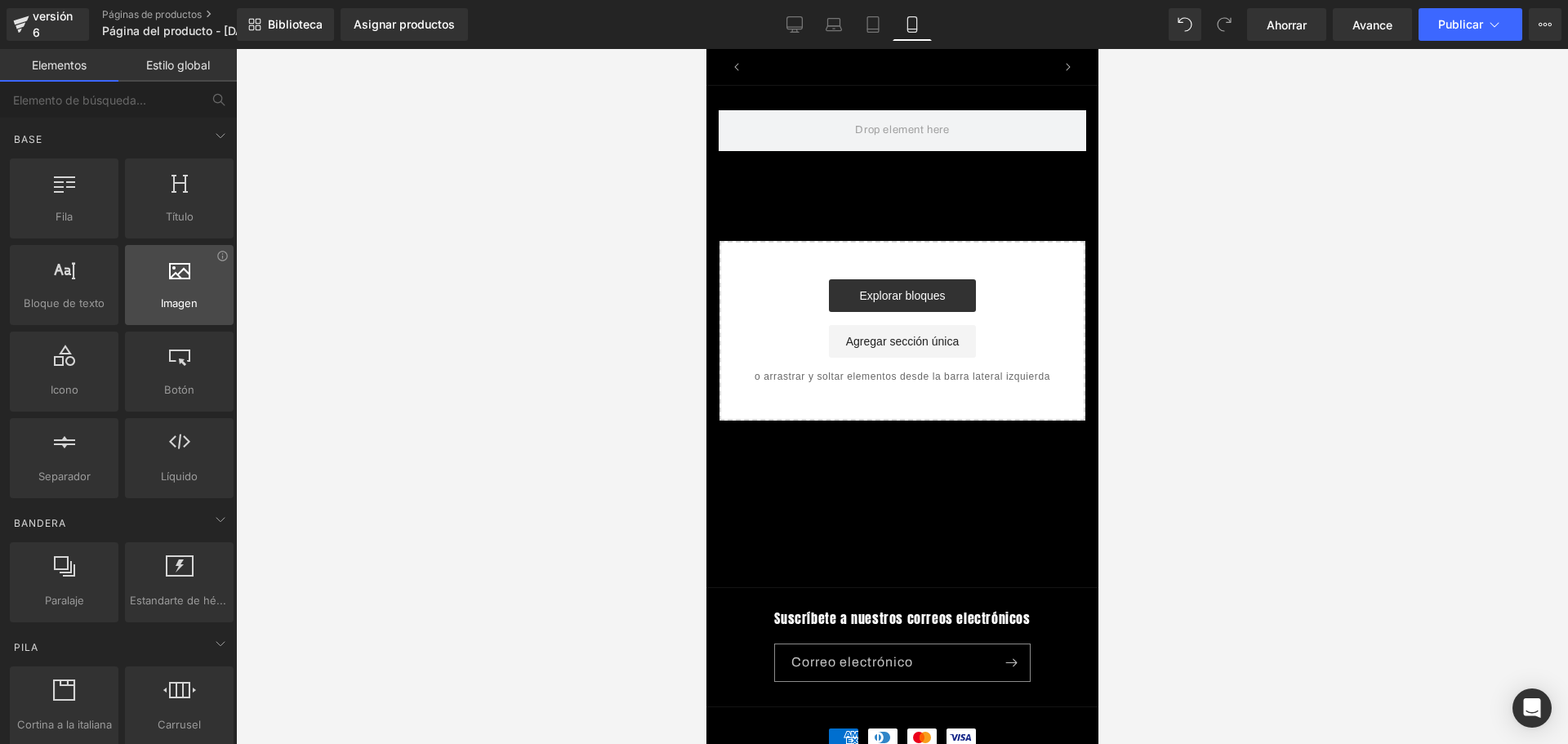
scroll to position [0, 0]
click at [169, 271] on icon at bounding box center [179, 268] width 21 height 21
click at [136, 286] on div at bounding box center [179, 277] width 99 height 37
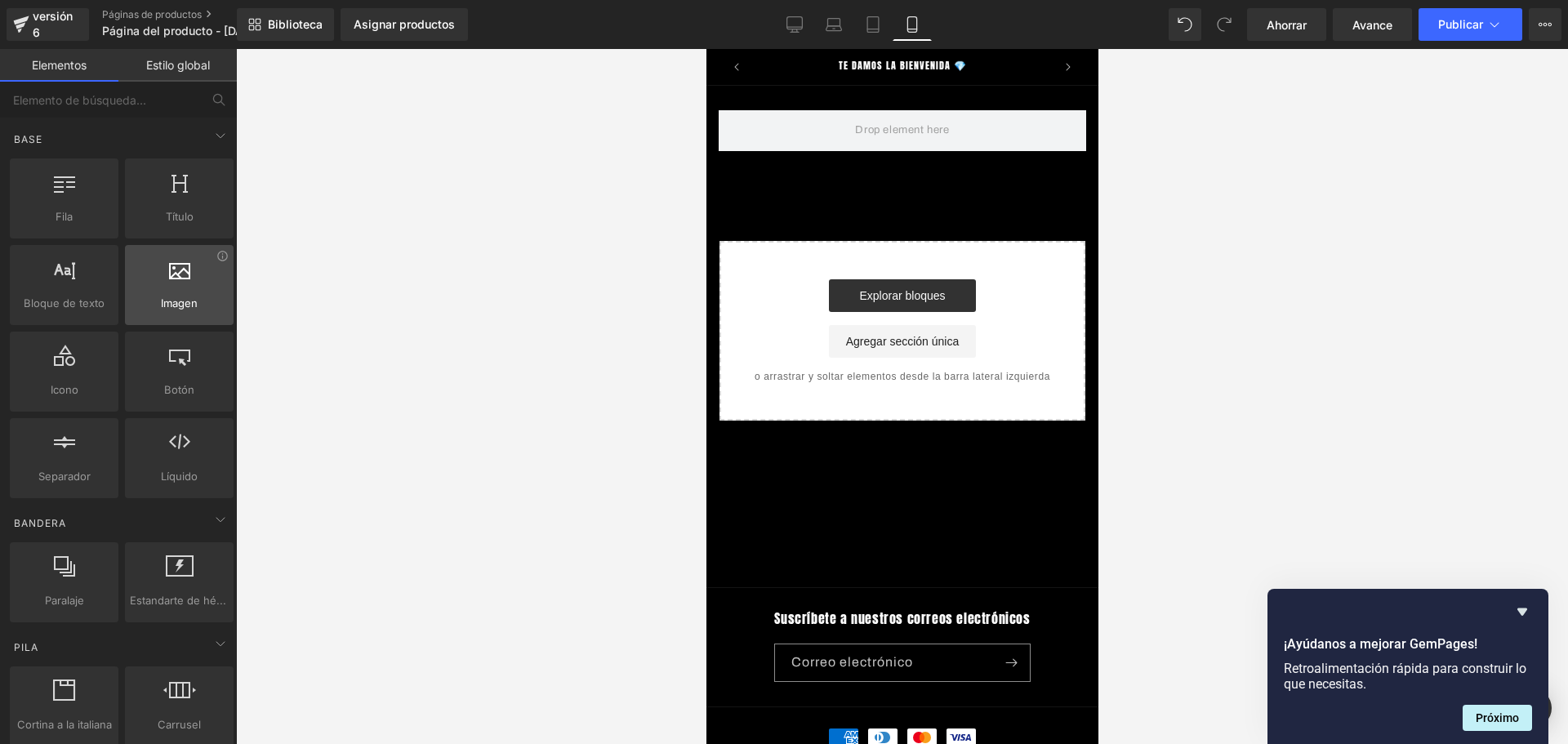
click at [152, 286] on div at bounding box center [179, 277] width 99 height 37
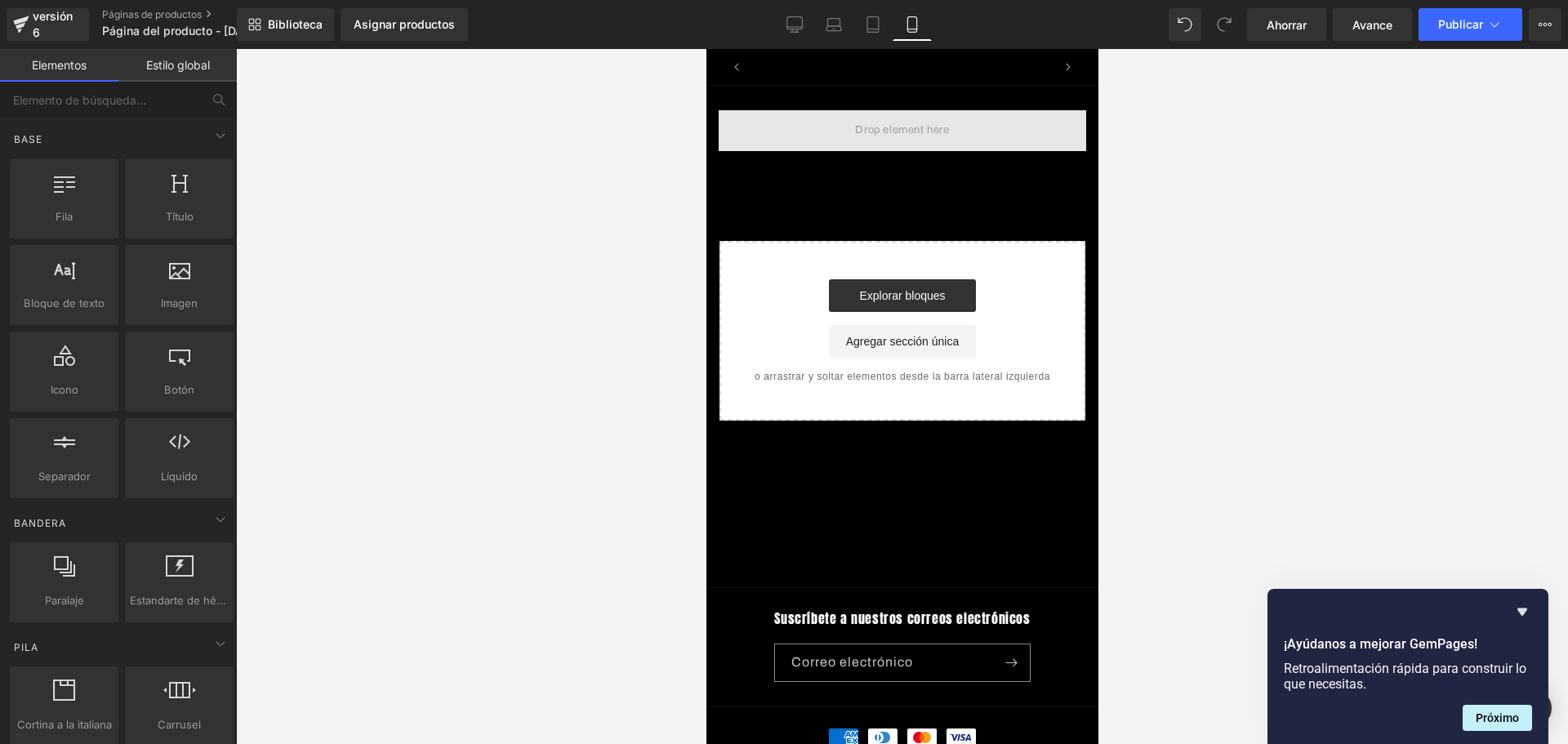
scroll to position [0, 574]
click at [847, 144] on span at bounding box center [902, 131] width 368 height 40
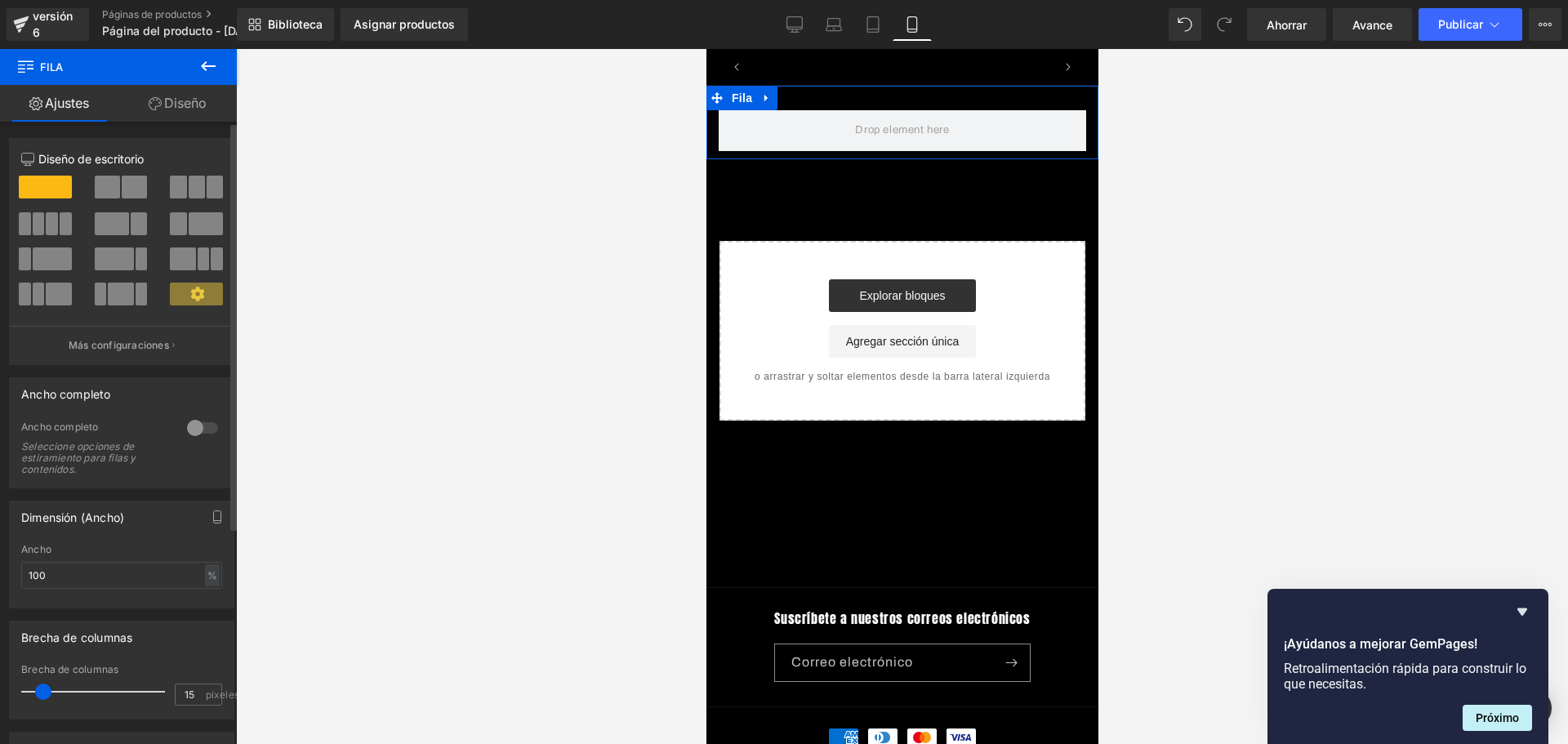
scroll to position [0, 859]
click at [191, 294] on icon at bounding box center [197, 294] width 14 height 14
click at [201, 296] on span at bounding box center [196, 294] width 53 height 23
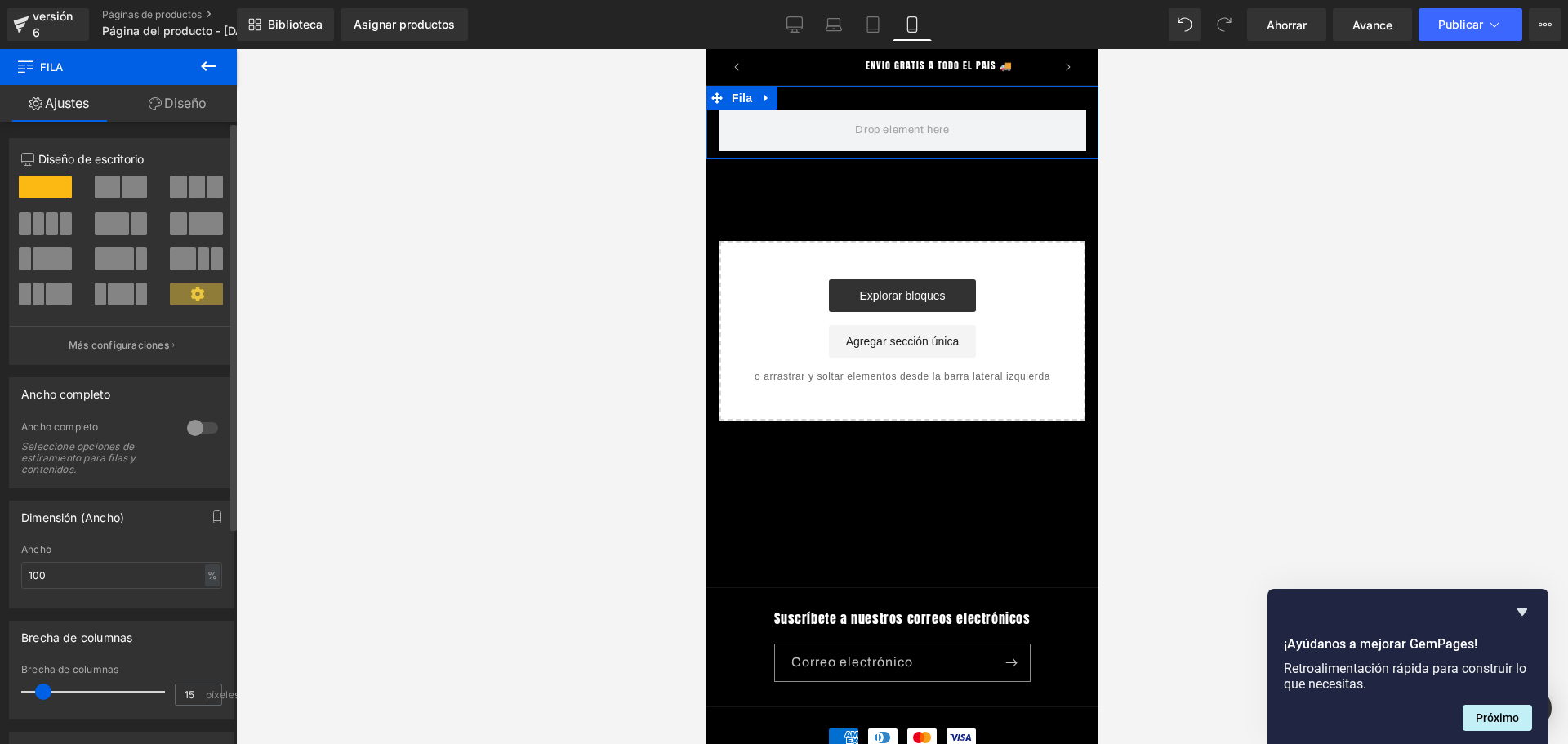
click at [191, 296] on icon at bounding box center [197, 294] width 14 height 14
click at [220, 70] on button at bounding box center [208, 67] width 57 height 36
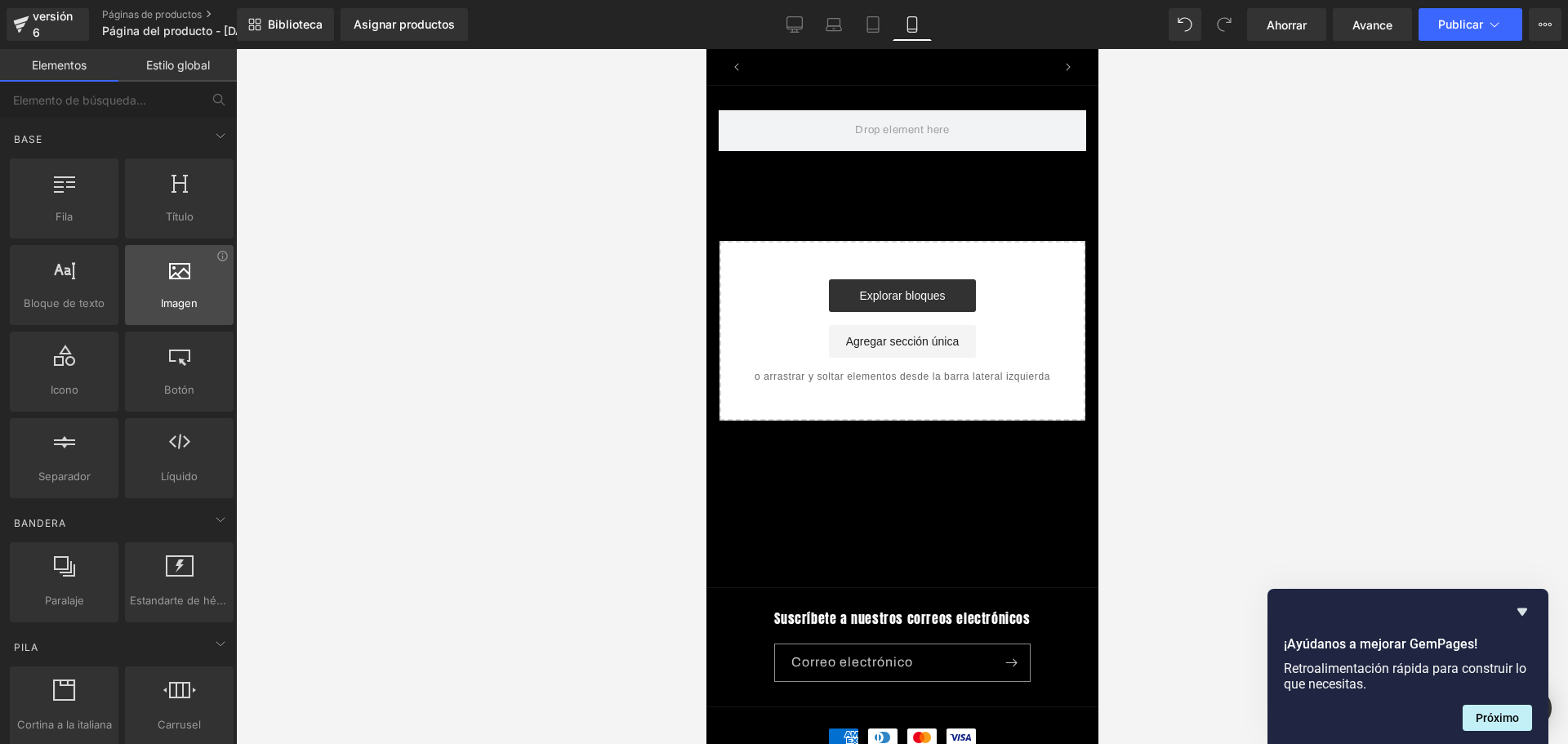
scroll to position [0, 0]
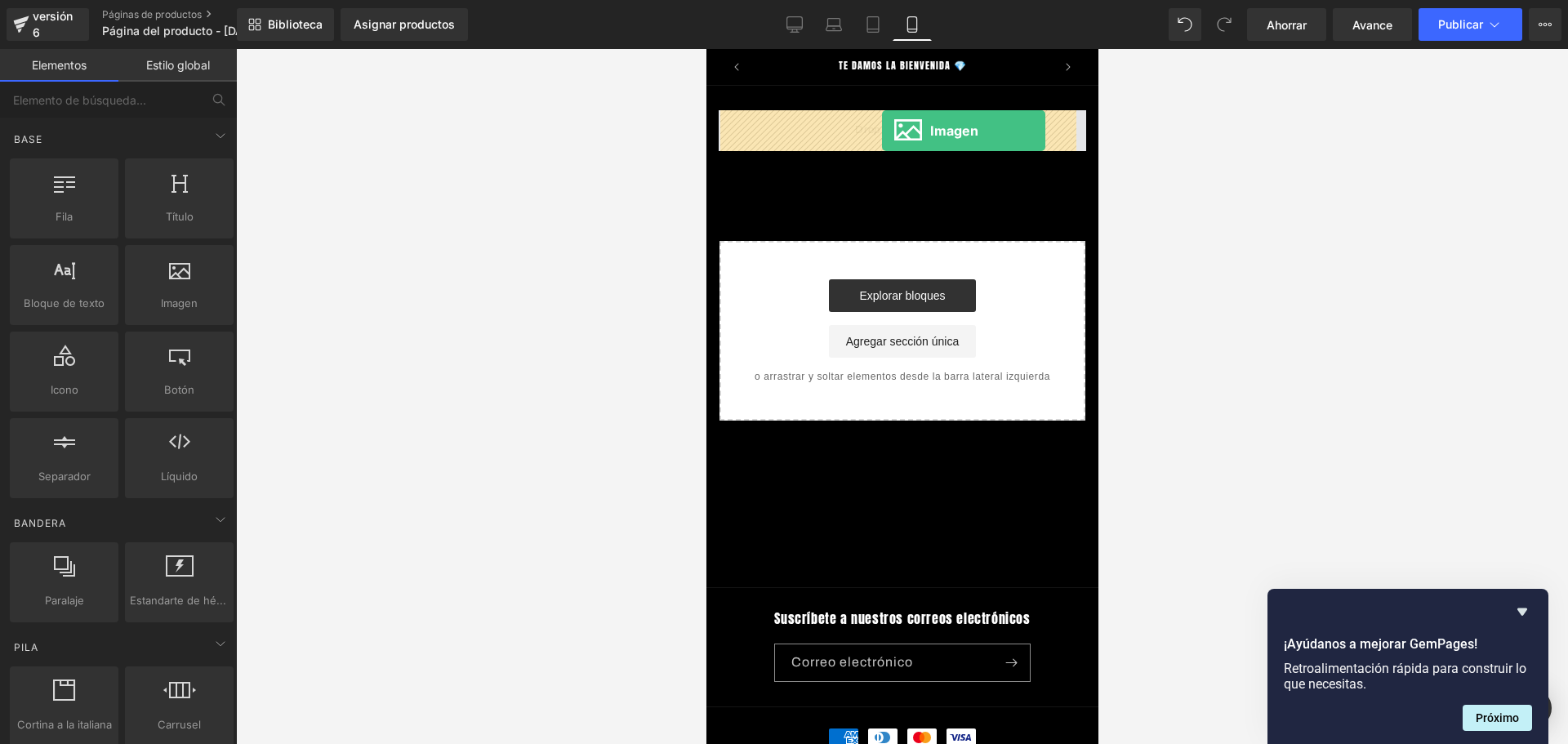
drag, startPoint x: 879, startPoint y: 349, endPoint x: 881, endPoint y: 131, distance: 218.0
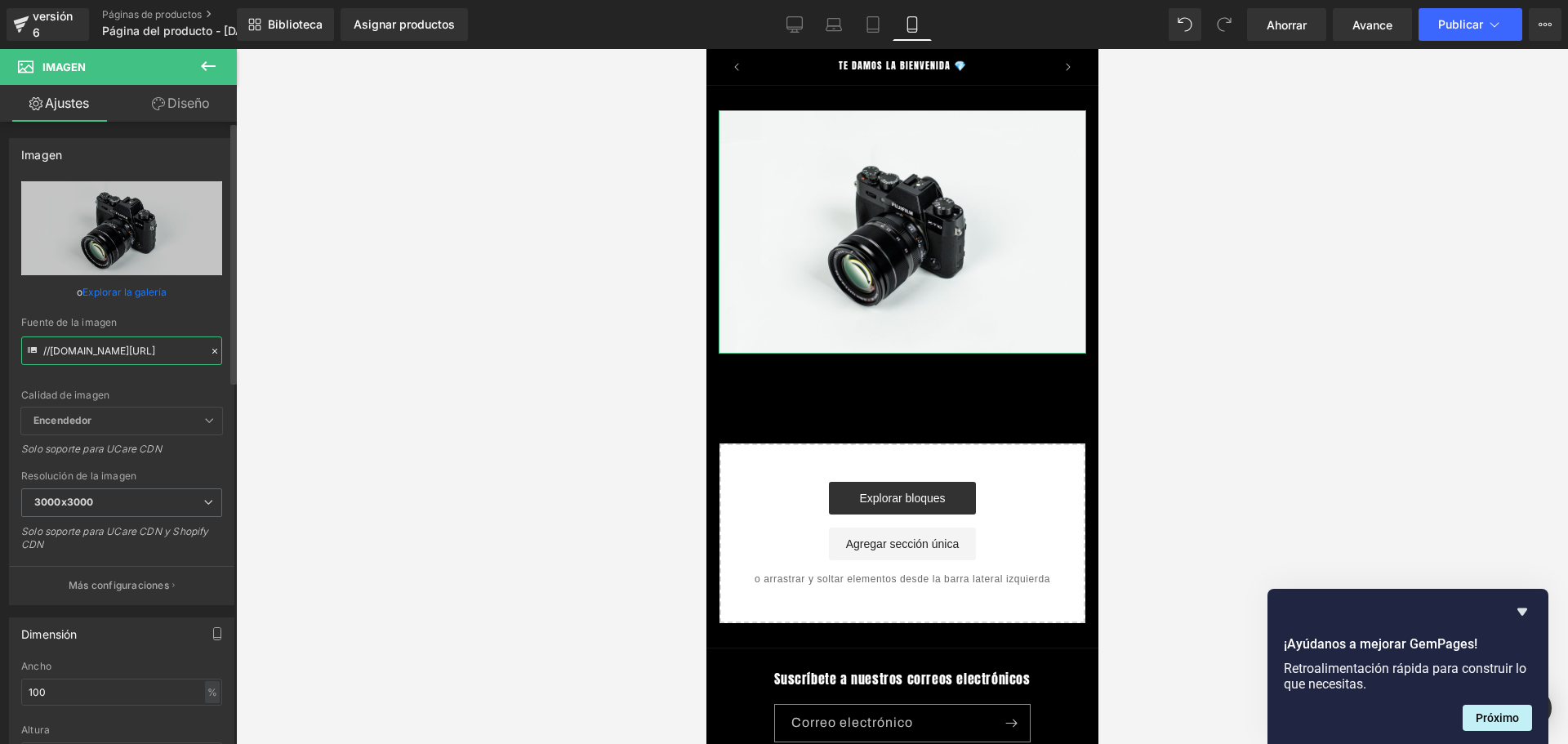
click at [136, 357] on input "//[DOMAIN_NAME][URL]" at bounding box center [121, 351] width 201 height 29
click at [137, 357] on input "//[DOMAIN_NAME][URL]" at bounding box center [121, 351] width 201 height 29
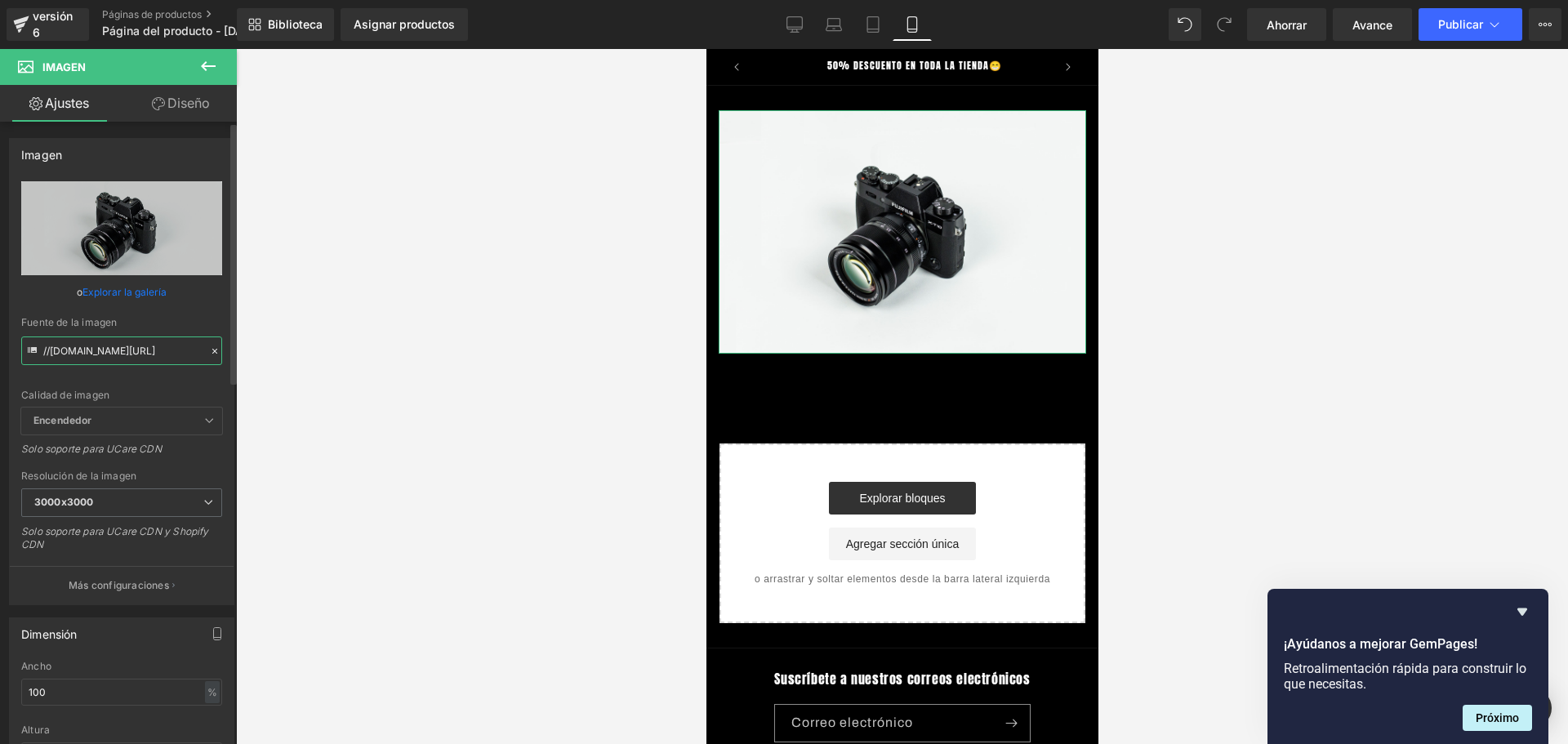
paste input "[URL][DOMAIN_NAME]"
type input "[URL][DOMAIN_NAME]"
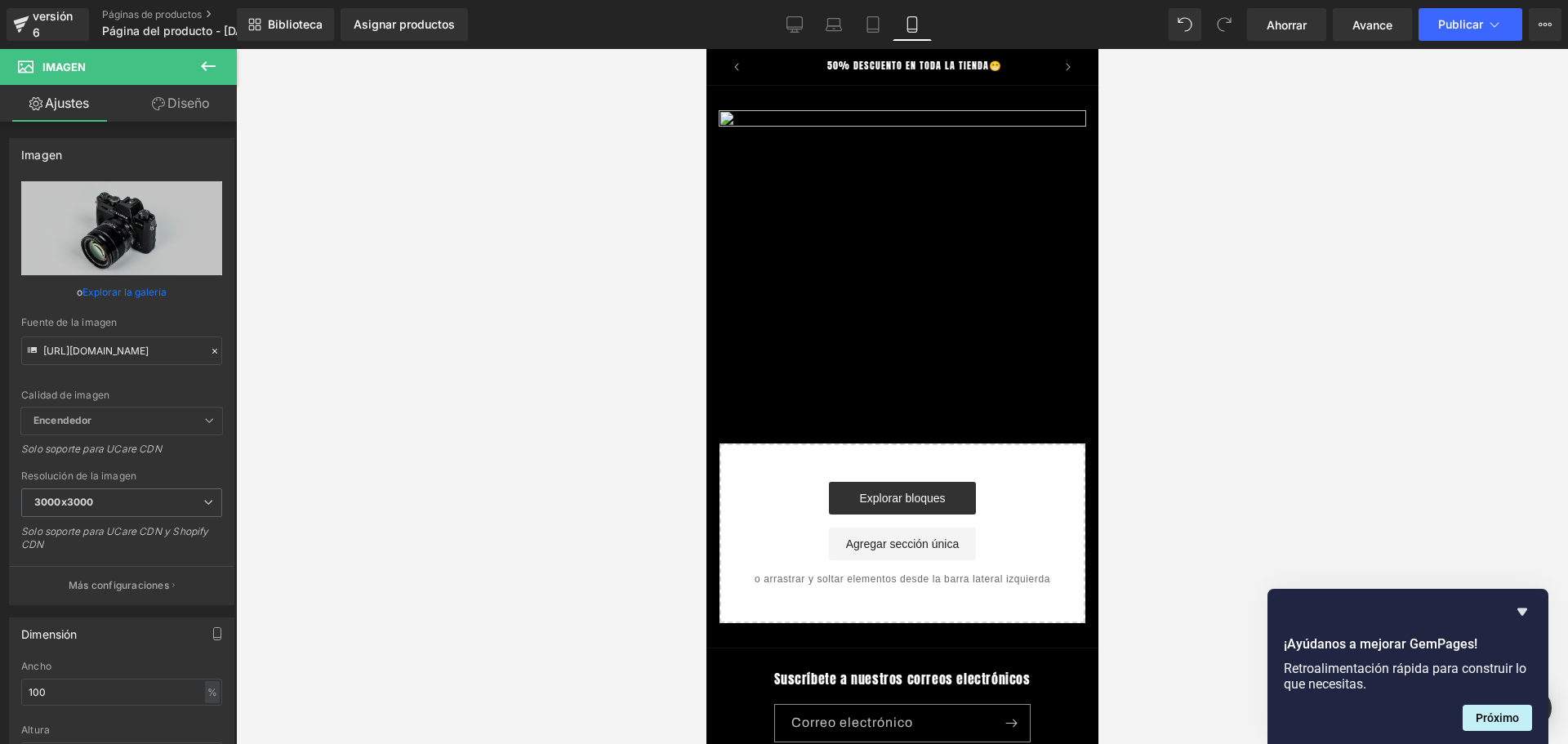
click at [384, 305] on div at bounding box center [902, 396] width 1332 height 695
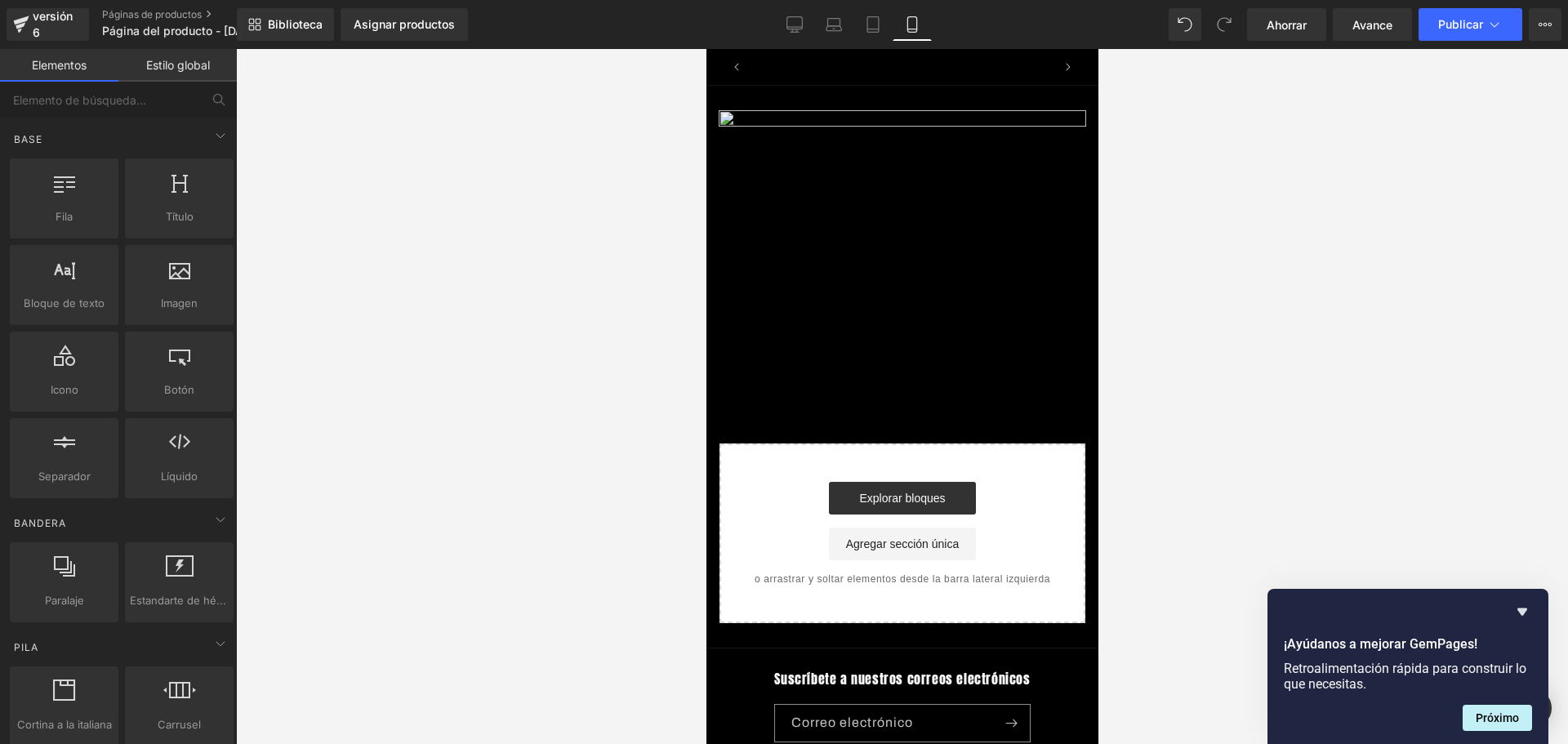
scroll to position [0, 574]
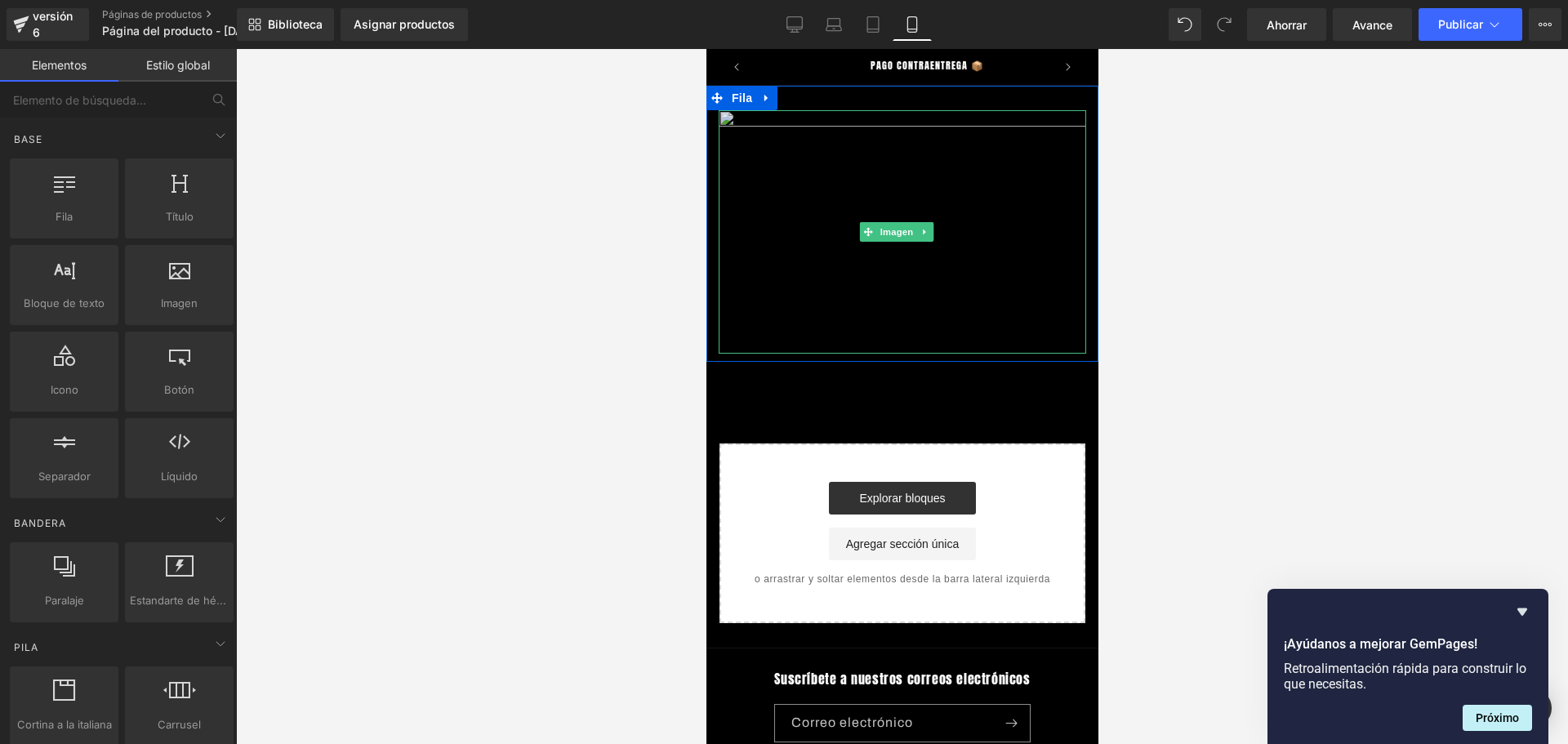
click at [811, 121] on img at bounding box center [902, 232] width 368 height 243
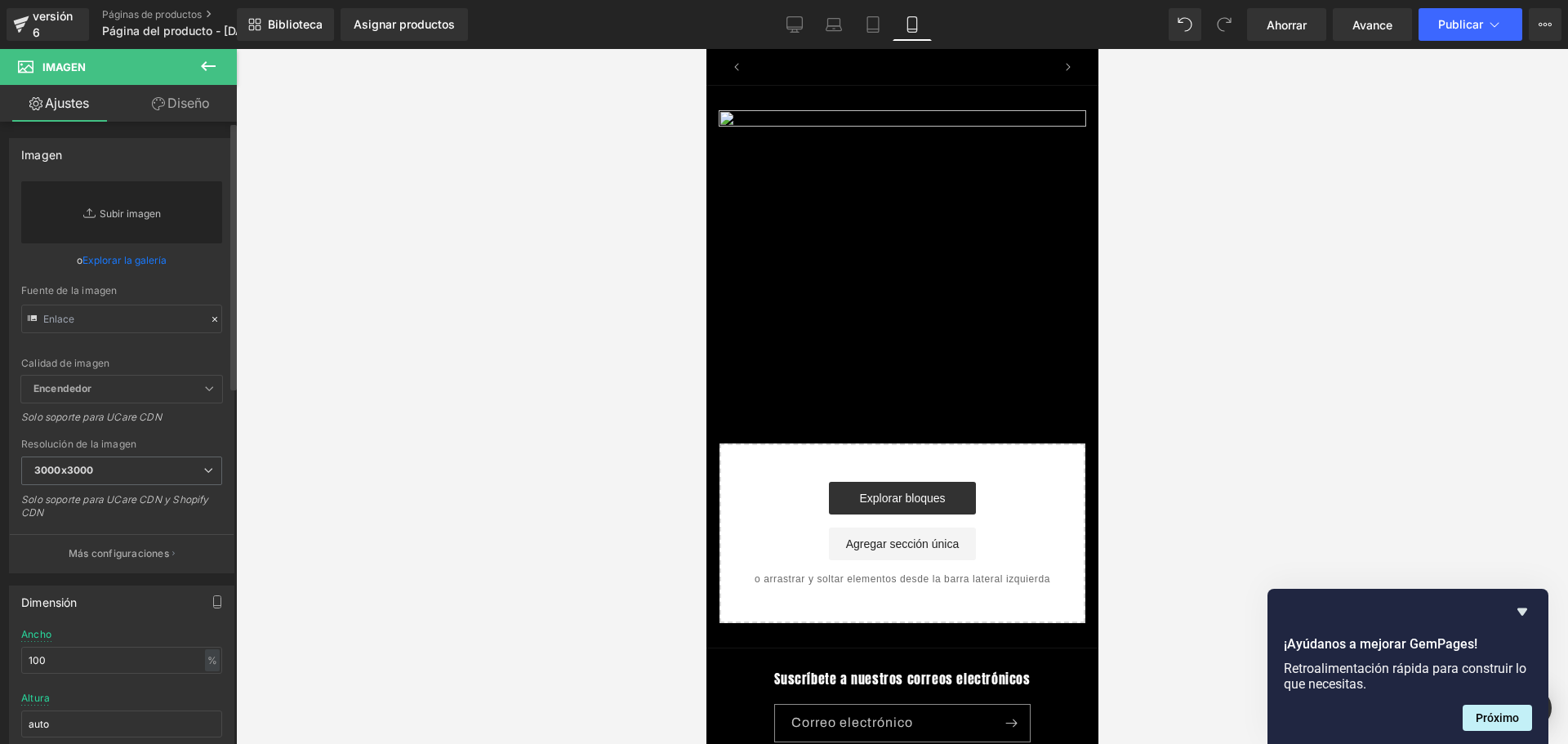
scroll to position [0, 0]
click at [101, 316] on input "text" at bounding box center [121, 319] width 201 height 29
type input "[URL][DOMAIN_NAME]"
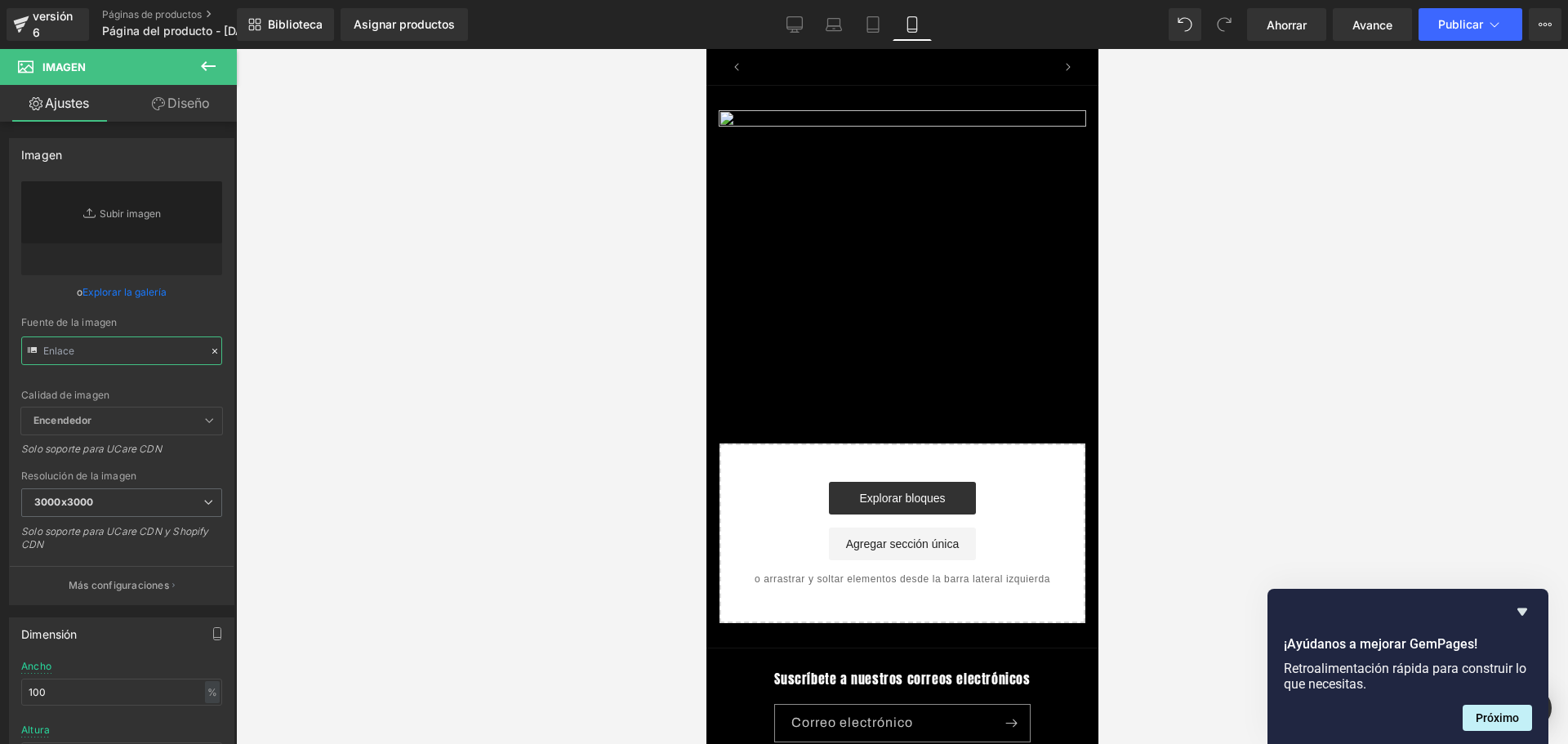
scroll to position [0, 287]
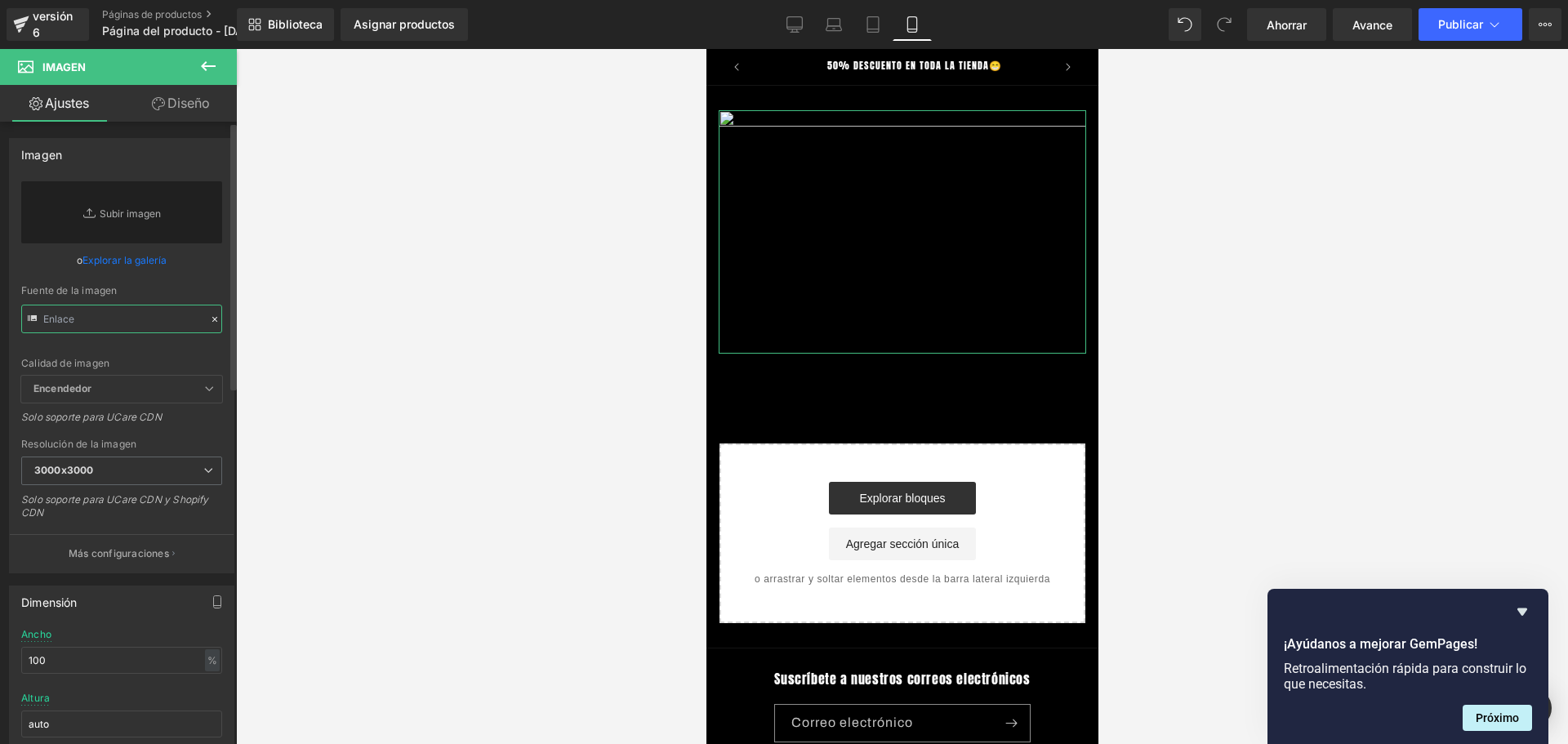
click at [178, 326] on input "text" at bounding box center [121, 319] width 201 height 29
drag, startPoint x: 178, startPoint y: 326, endPoint x: 324, endPoint y: 278, distance: 153.7
click at [324, 278] on div at bounding box center [902, 396] width 1332 height 695
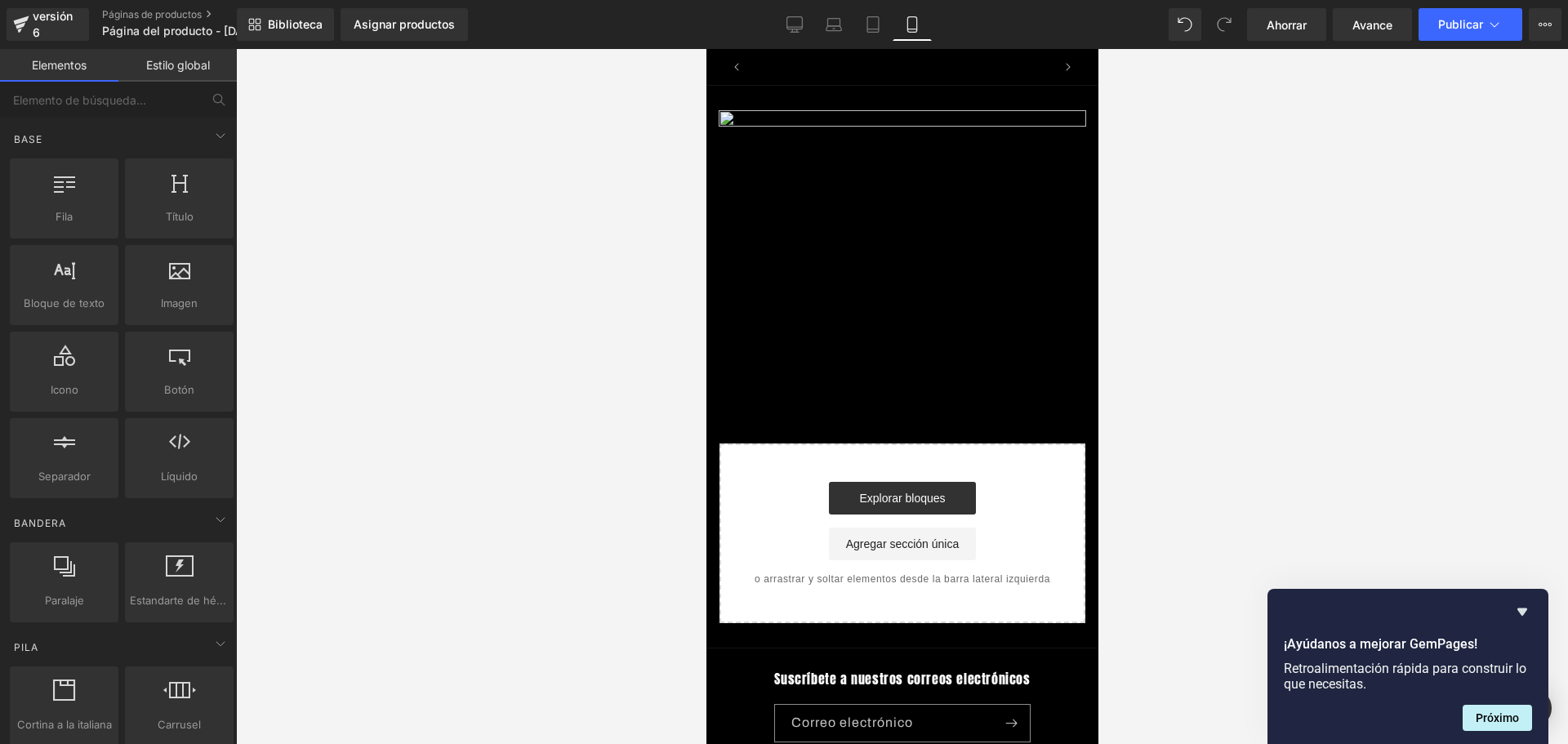
scroll to position [0, 574]
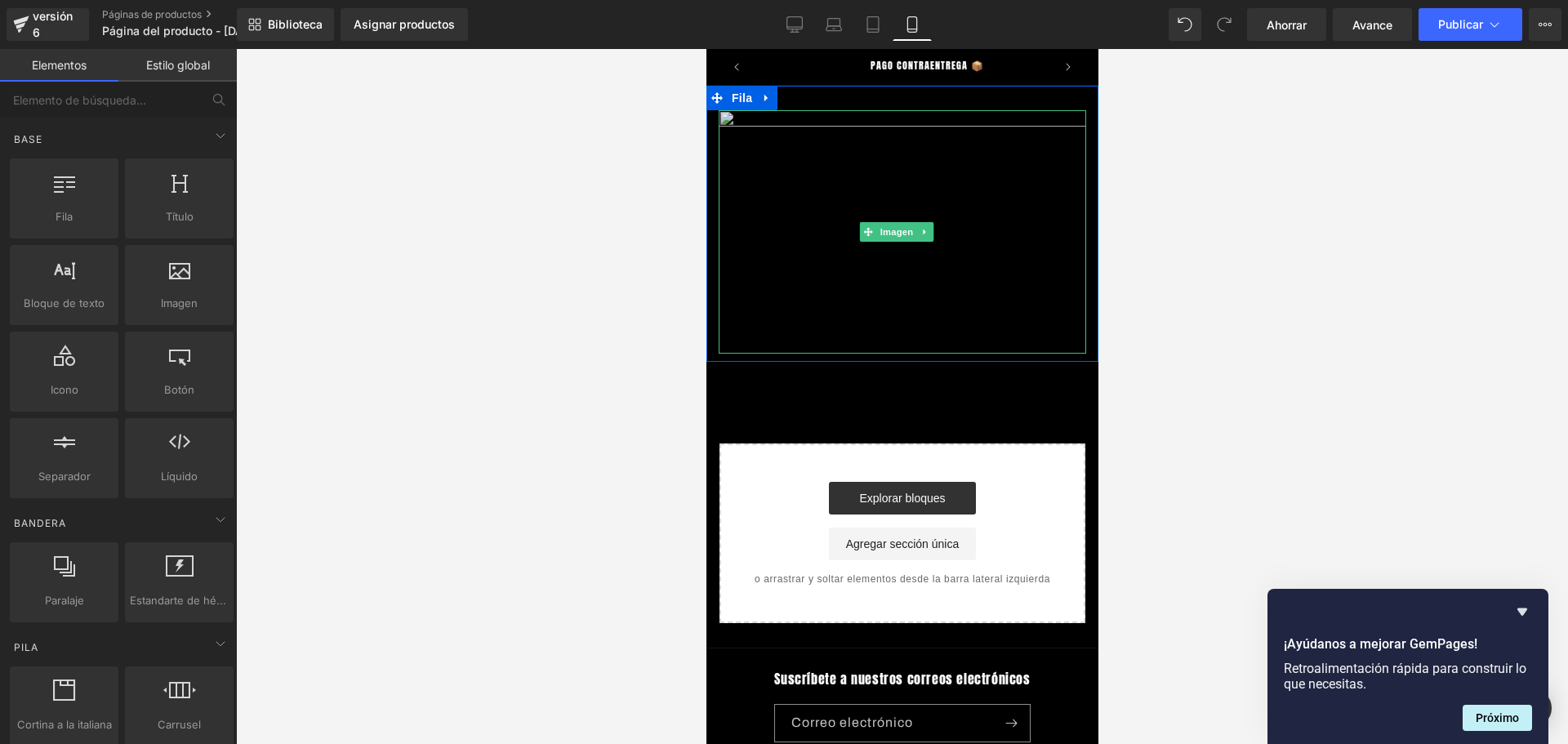
click at [800, 115] on img at bounding box center [902, 232] width 368 height 243
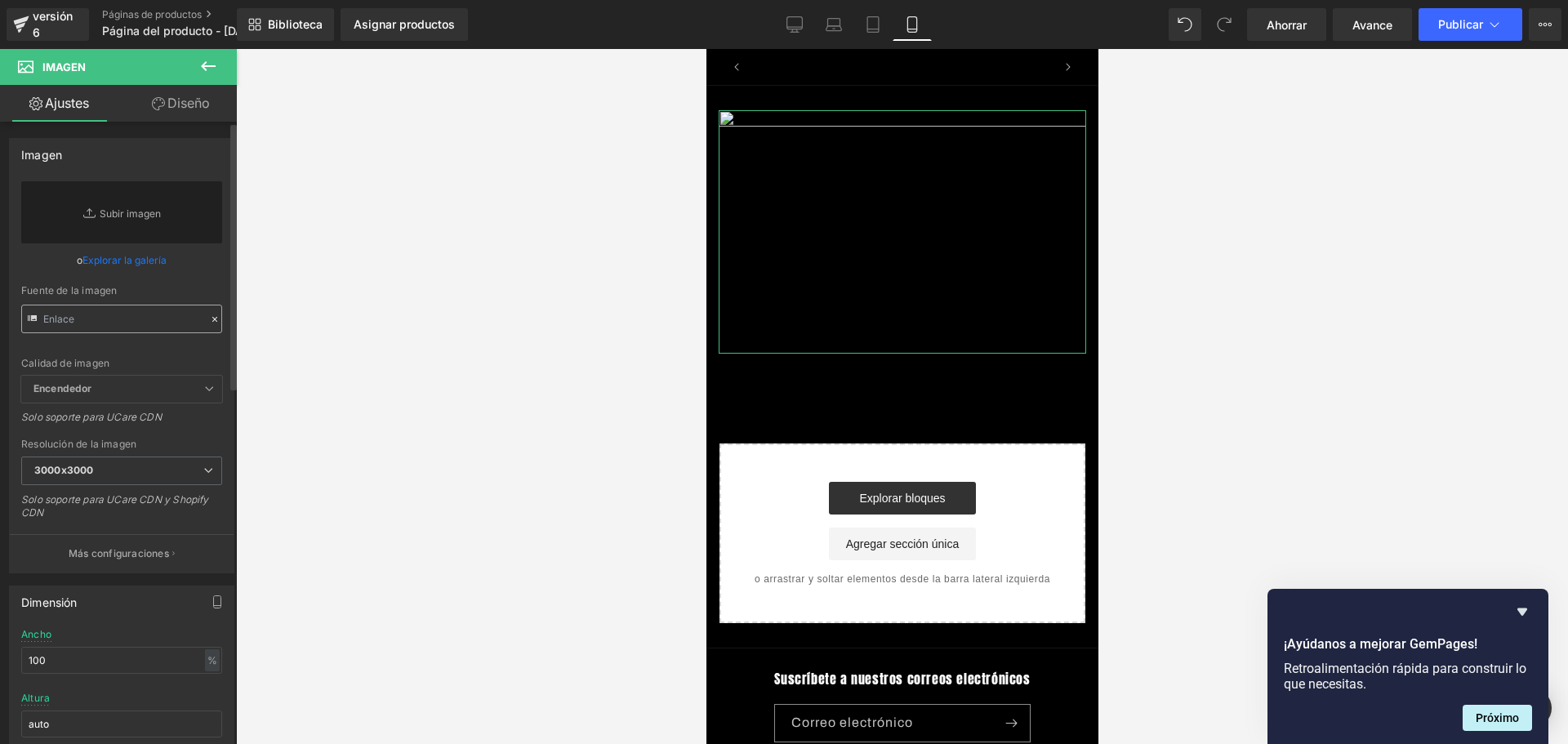
scroll to position [0, 859]
drag, startPoint x: 80, startPoint y: 317, endPoint x: 91, endPoint y: 317, distance: 11.0
click at [81, 317] on input "text" at bounding box center [121, 319] width 201 height 29
paste input "[URL][DOMAIN_NAME]"
type input "[URL][DOMAIN_NAME]"
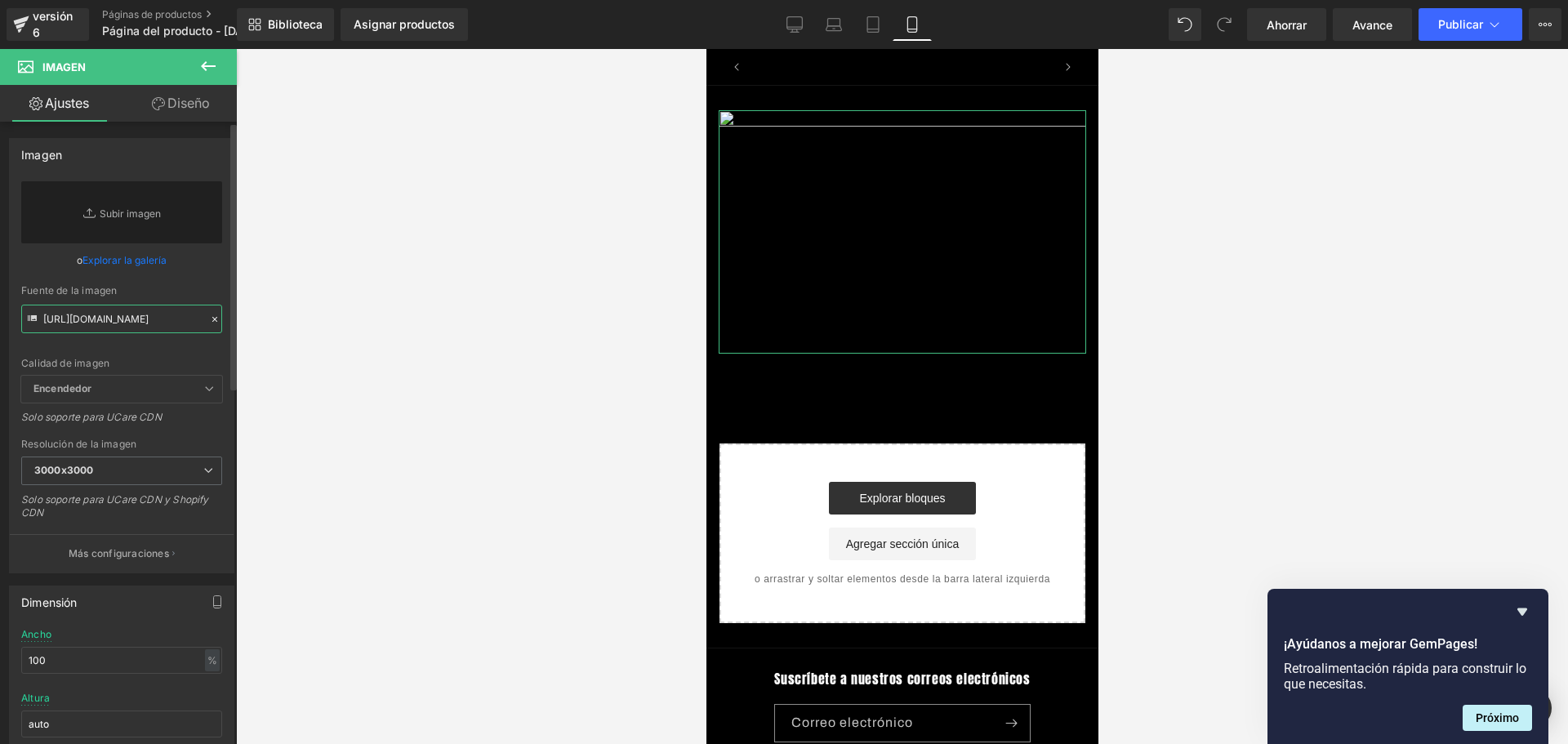
scroll to position [0, 0]
paste input "[URL][DOMAIN_NAME]"
type input "[URL][DOMAIN_NAME]"
paste input "[URL][DOMAIN_NAME]"
type input "[URL][DOMAIN_NAME]"
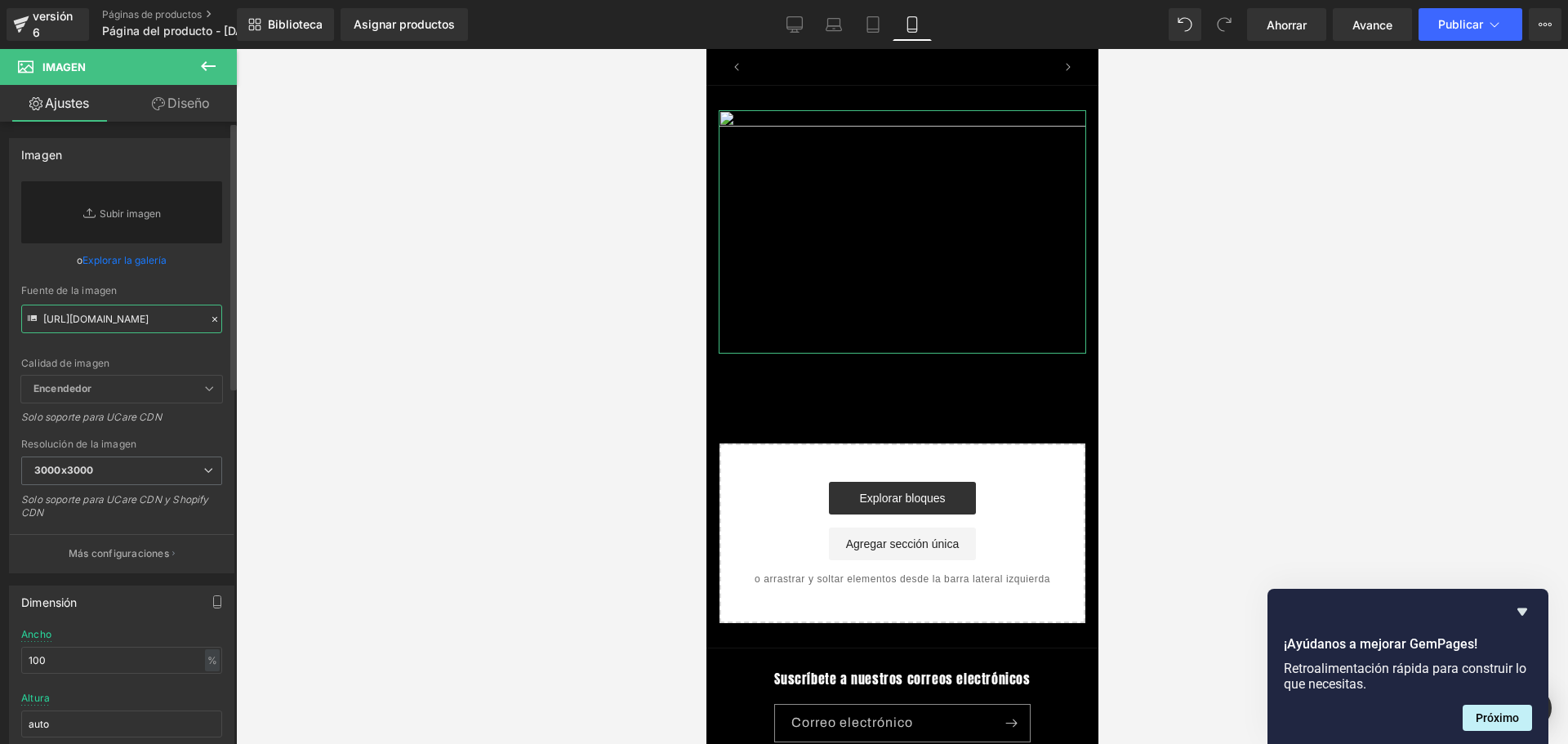
scroll to position [0, 287]
paste input "[URL][DOMAIN_NAME]"
type input "[URL][DOMAIN_NAME]"
paste input "[URL][DOMAIN_NAME]"
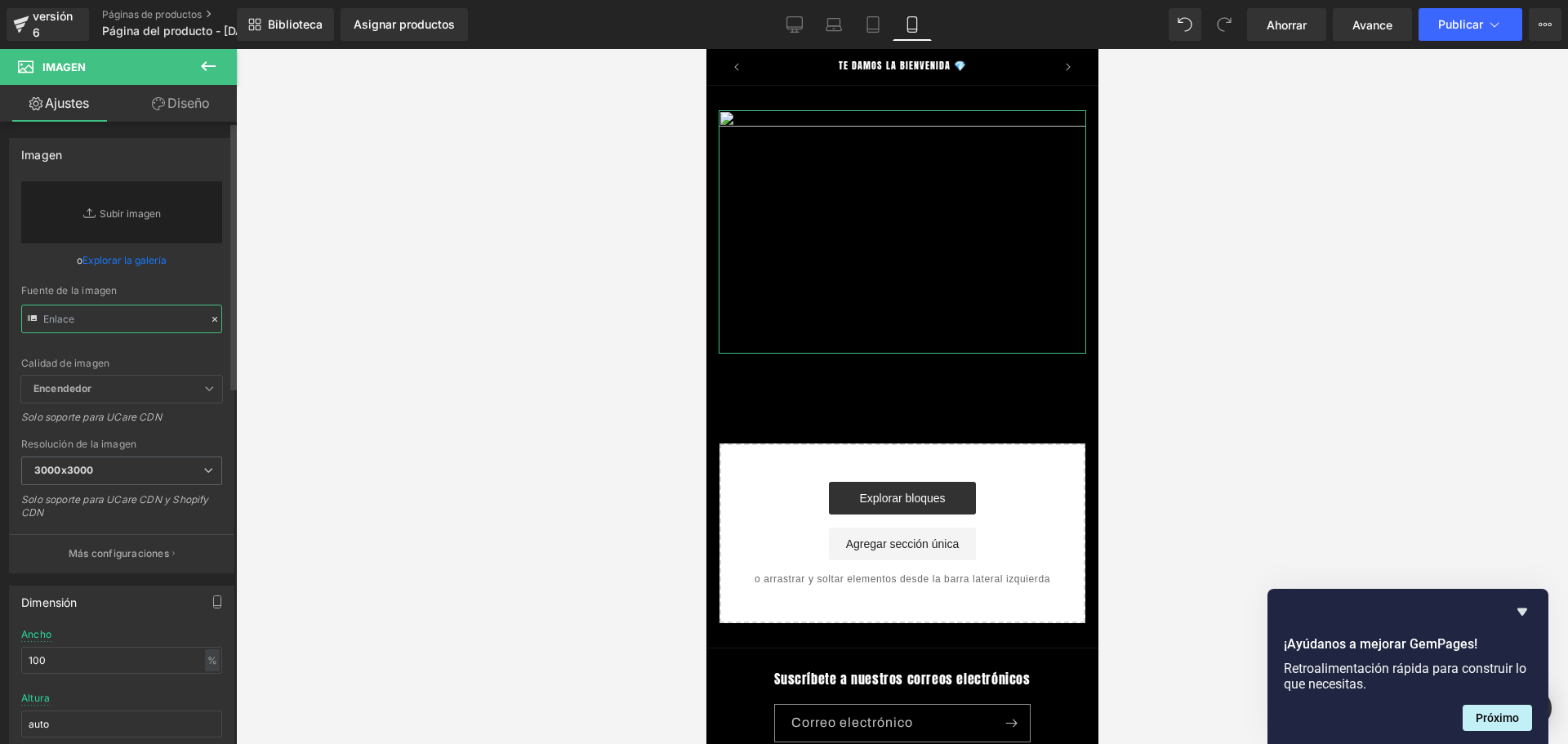
type input "[URL][DOMAIN_NAME]"
click at [143, 385] on span "Encendedor" at bounding box center [121, 389] width 201 height 27
click at [126, 320] on input "text" at bounding box center [121, 319] width 201 height 29
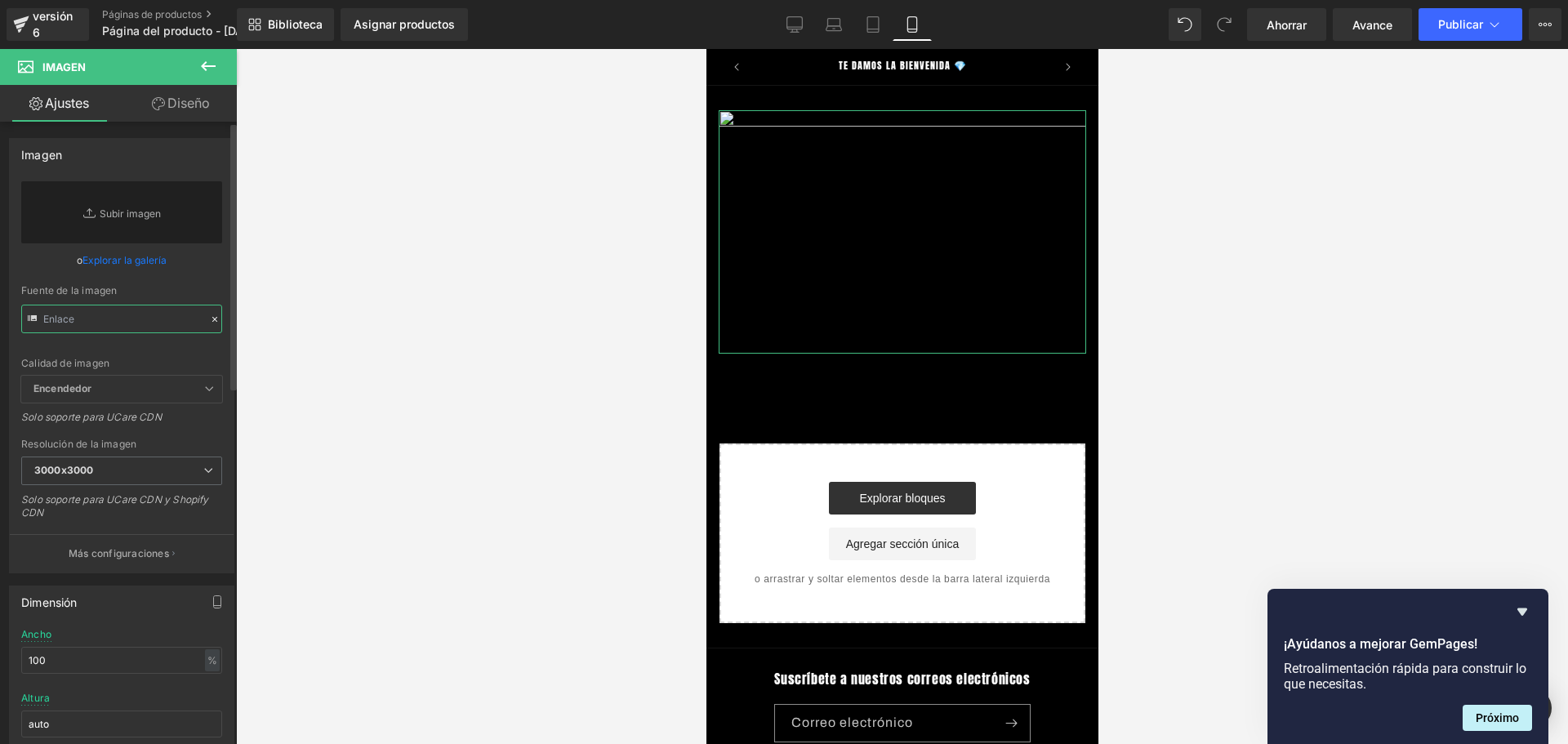
paste input "[URL][DOMAIN_NAME]"
type input "[URL][DOMAIN_NAME]"
paste input "[URL][DOMAIN_NAME]"
type input "[URL][DOMAIN_NAME]"
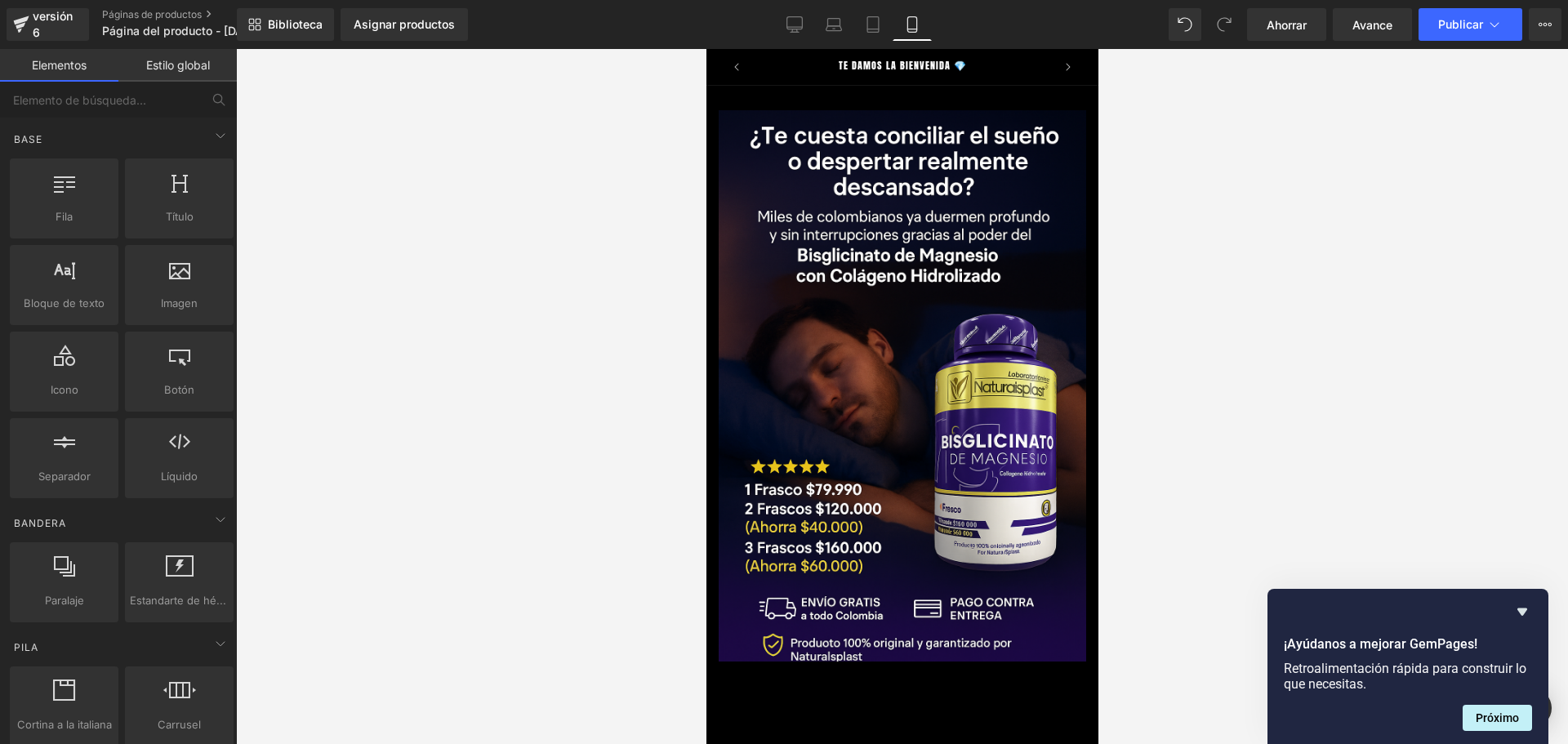
click at [498, 262] on div at bounding box center [902, 396] width 1332 height 695
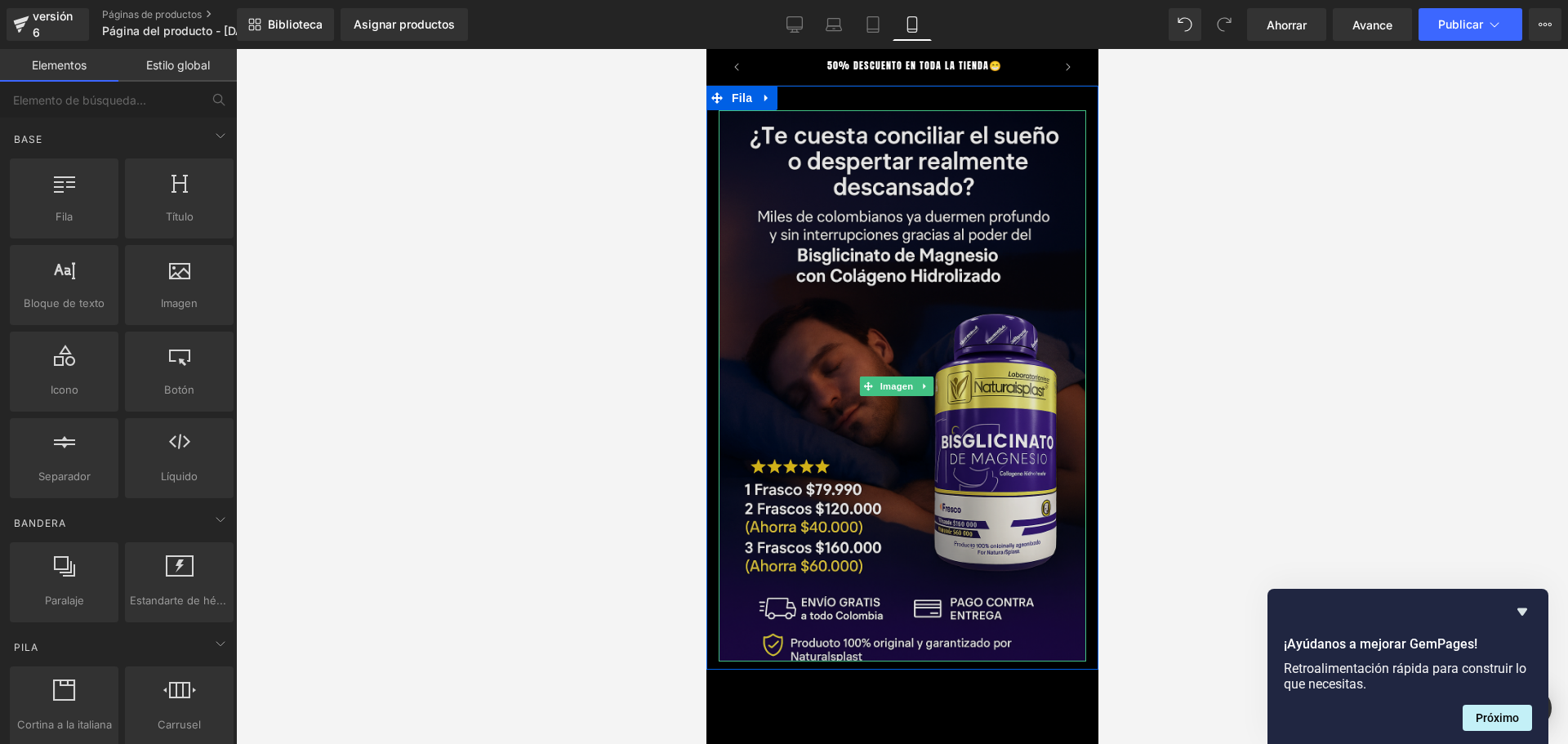
click at [929, 180] on img at bounding box center [902, 385] width 368 height 551
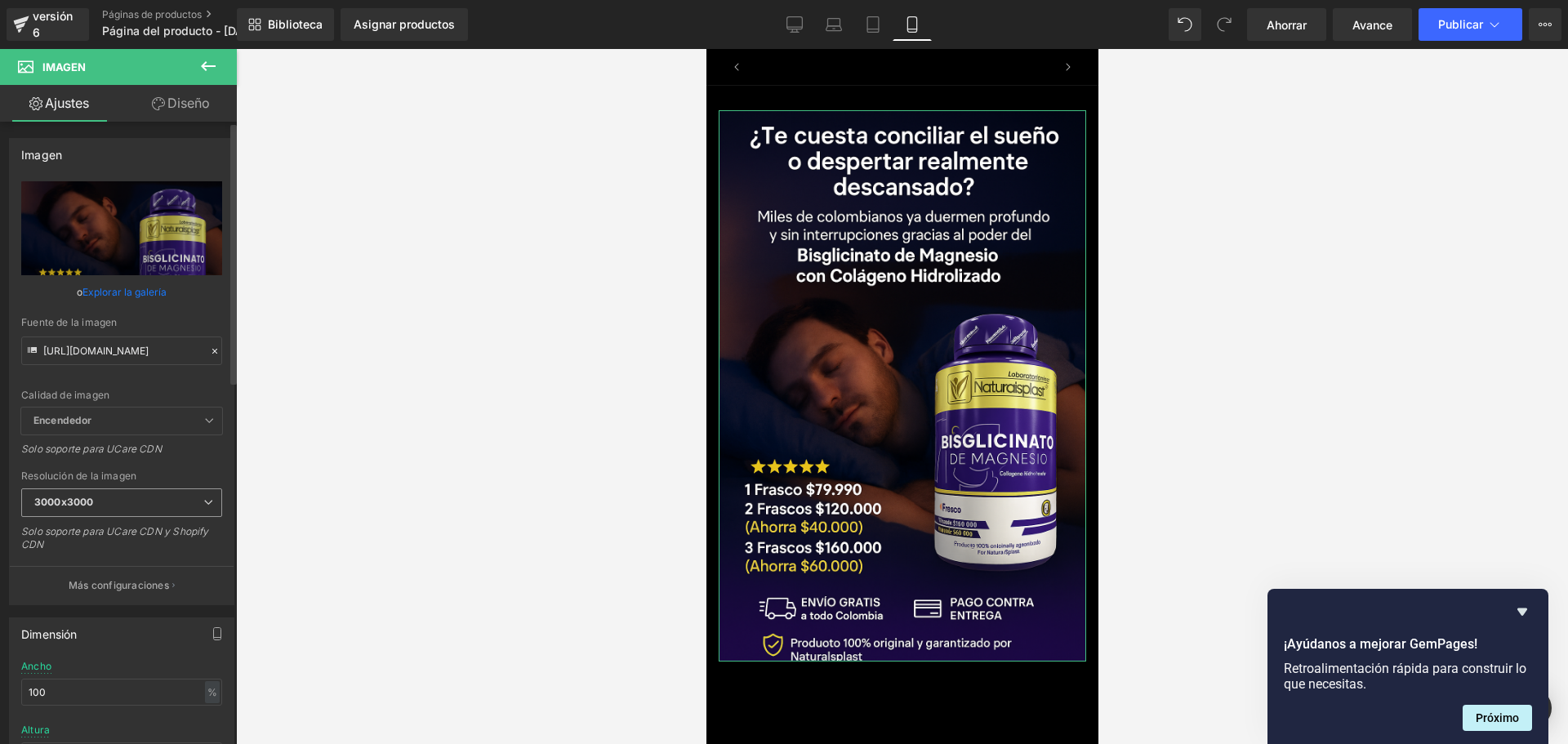
scroll to position [0, 574]
click at [209, 498] on span "3000x3000" at bounding box center [121, 503] width 201 height 29
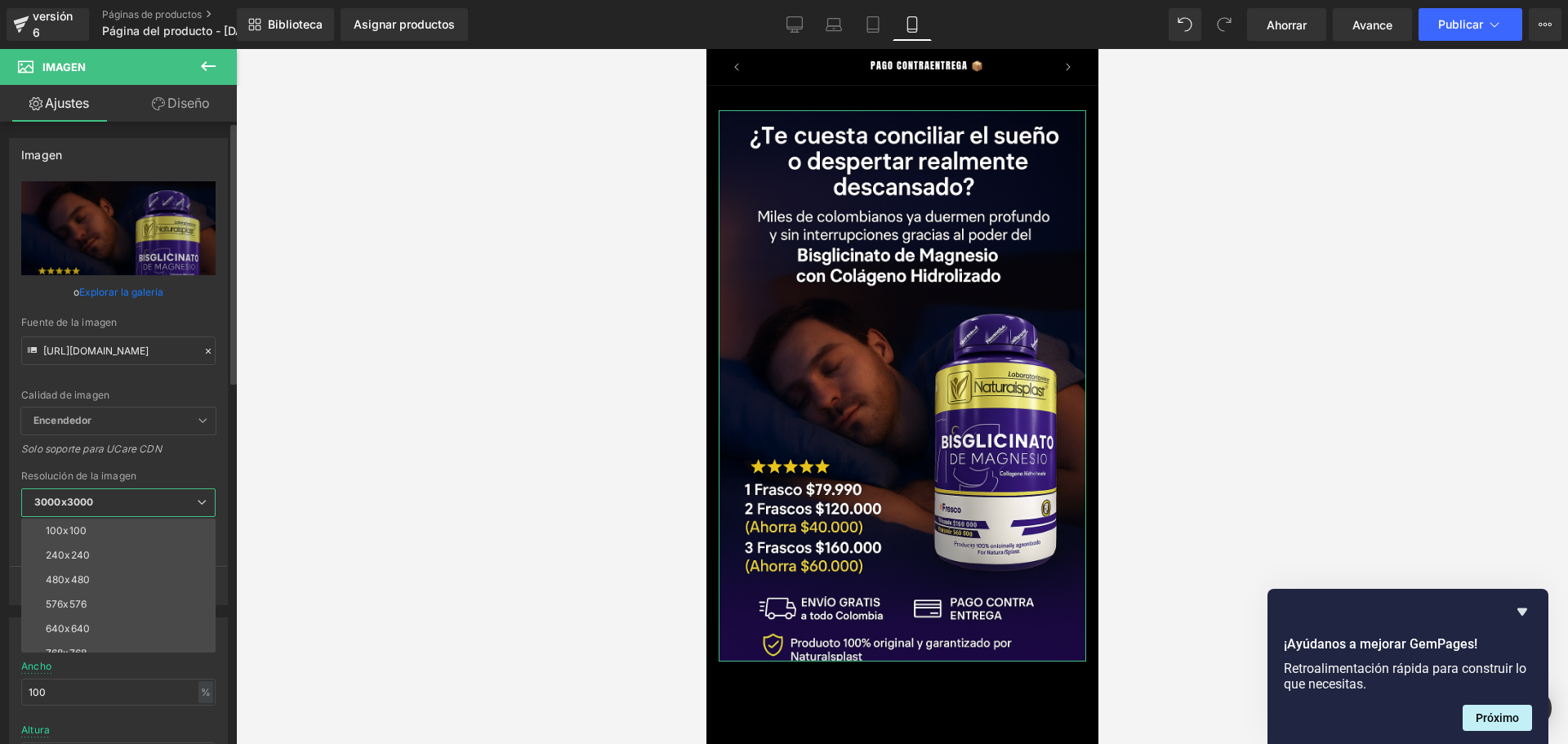
click at [210, 498] on span "3000x3000" at bounding box center [118, 503] width 194 height 29
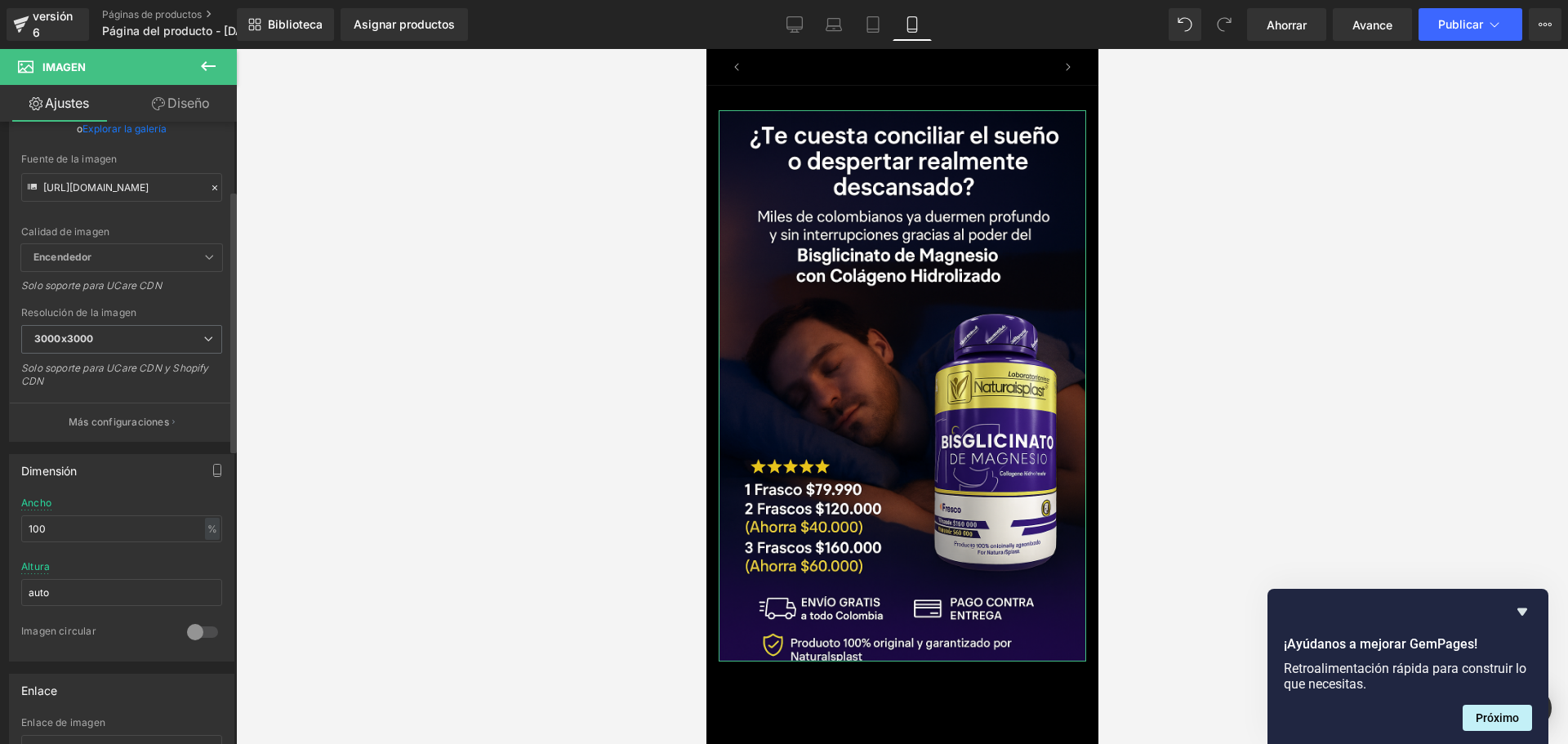
scroll to position [0, 859]
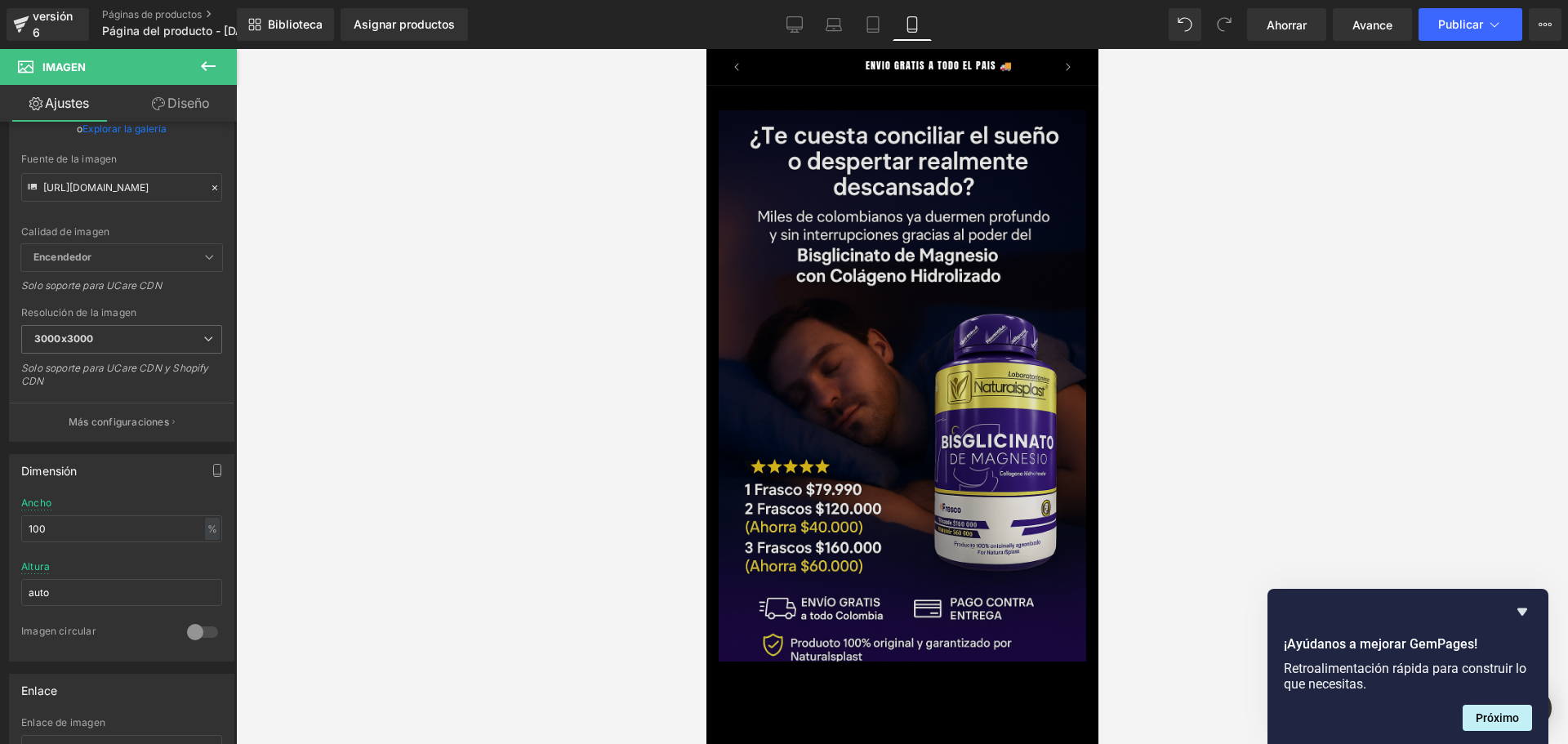
click at [746, 224] on img at bounding box center [902, 385] width 368 height 551
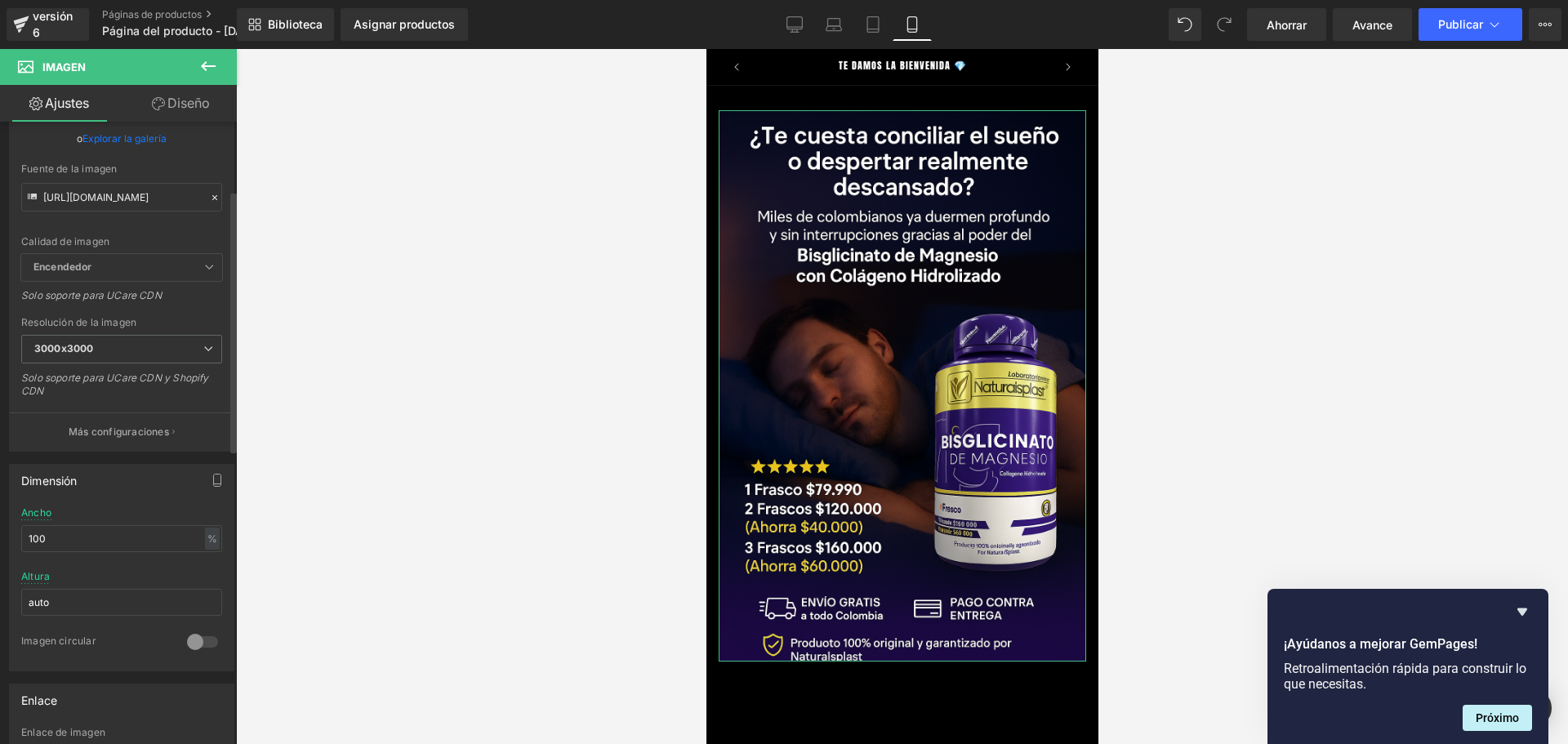
scroll to position [164, 0]
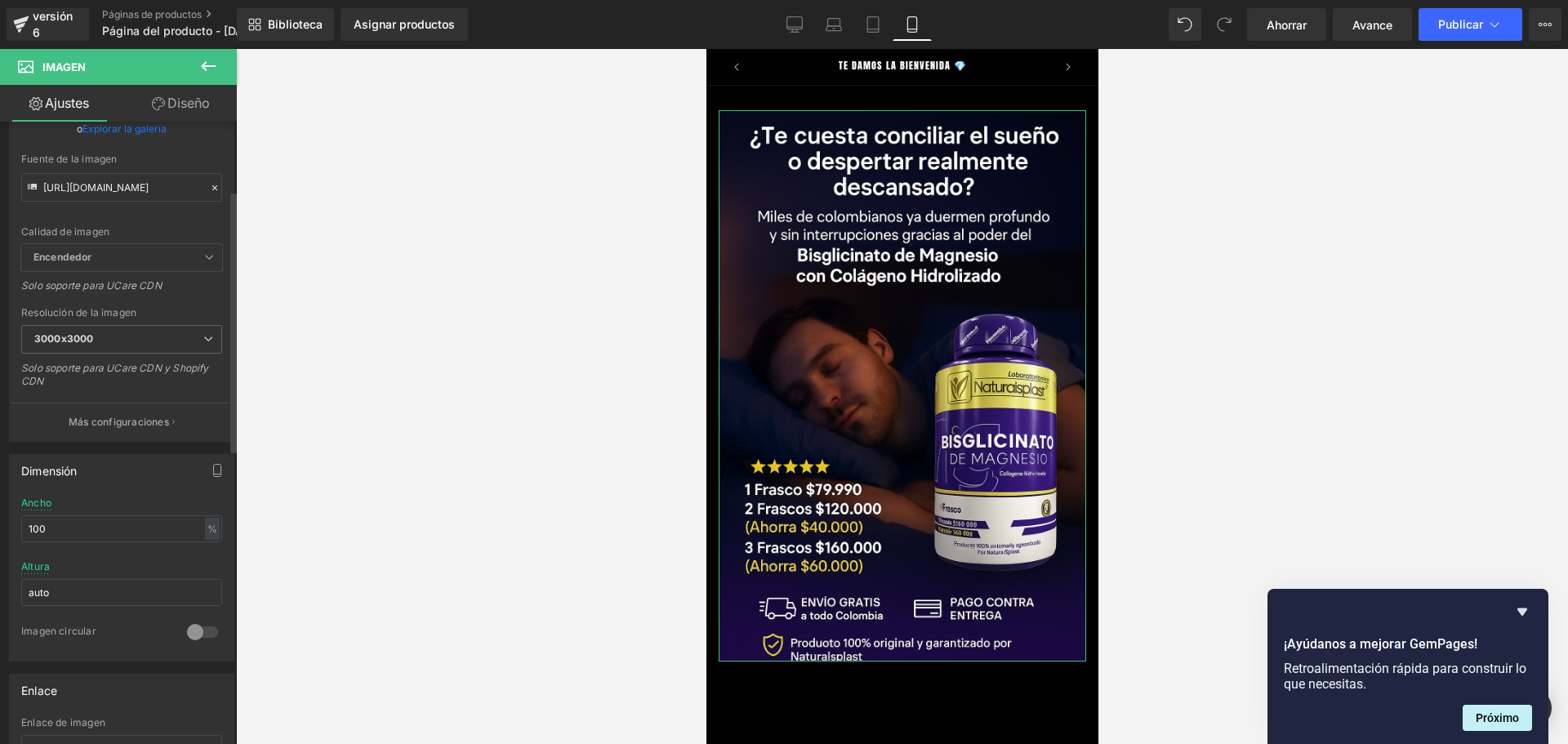
click at [72, 472] on font "Dimensión" at bounding box center [49, 471] width 57 height 13
click at [214, 473] on icon "button" at bounding box center [218, 473] width 8 height 0
click at [133, 530] on input "100" at bounding box center [121, 529] width 201 height 27
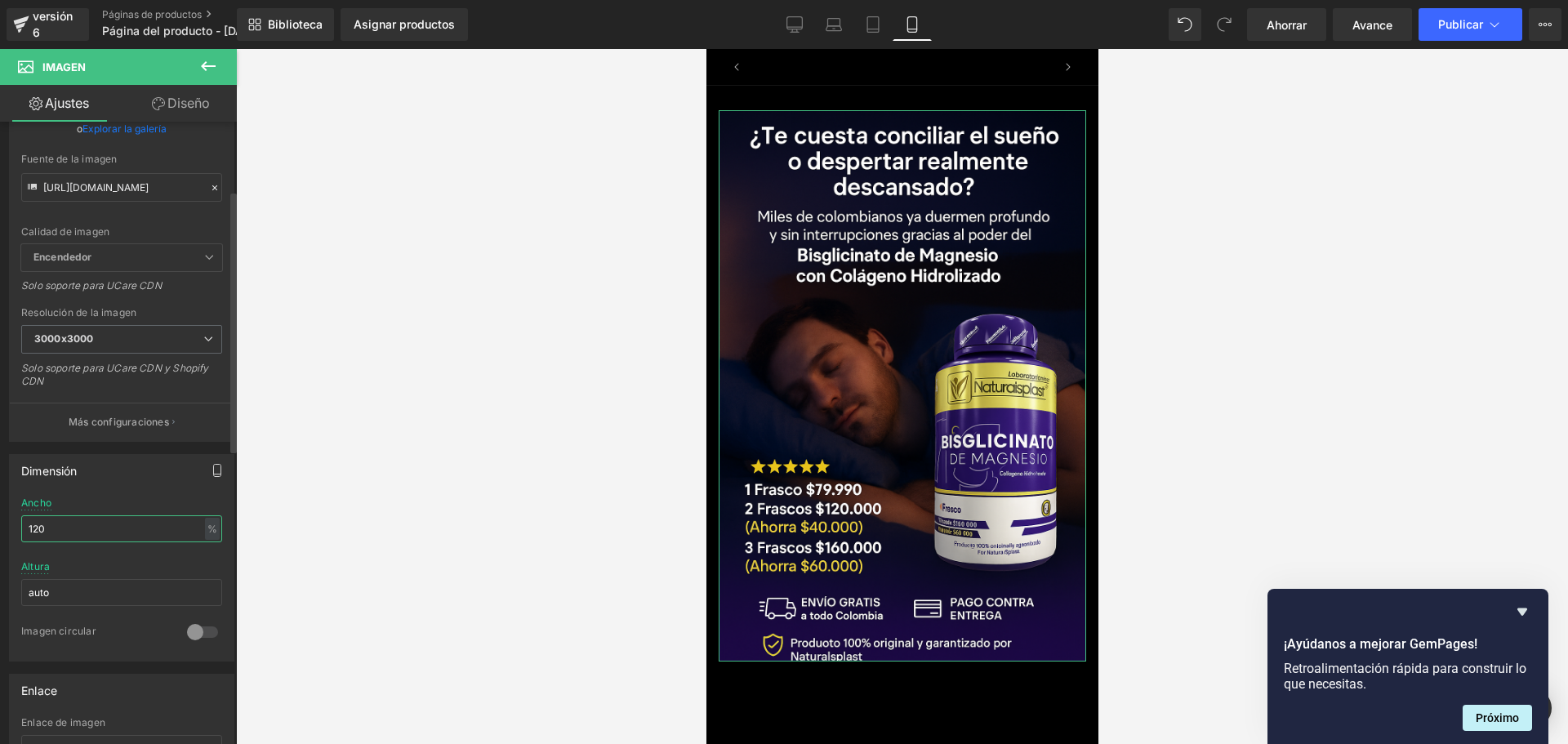
scroll to position [0, 0]
type input "1"
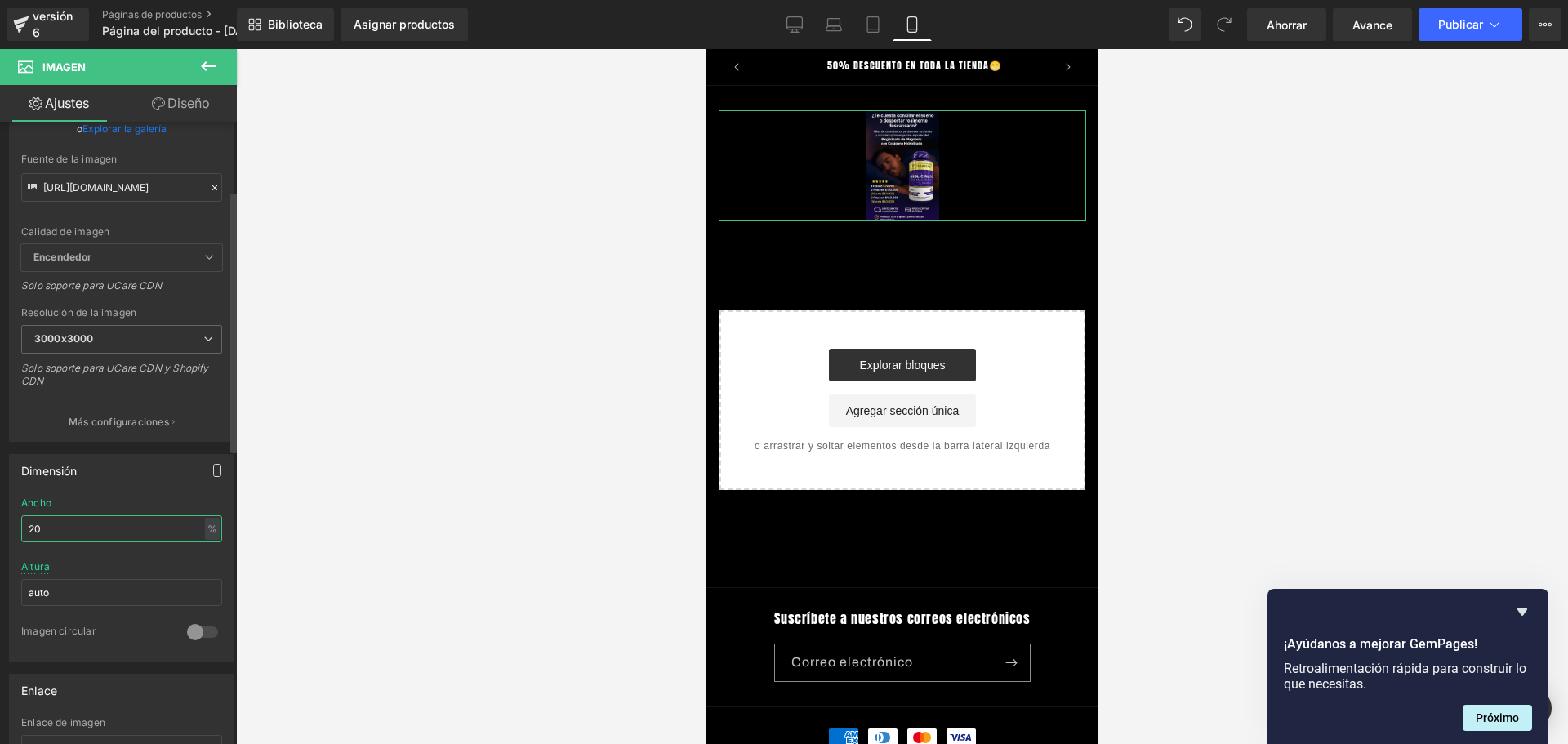
type input "2"
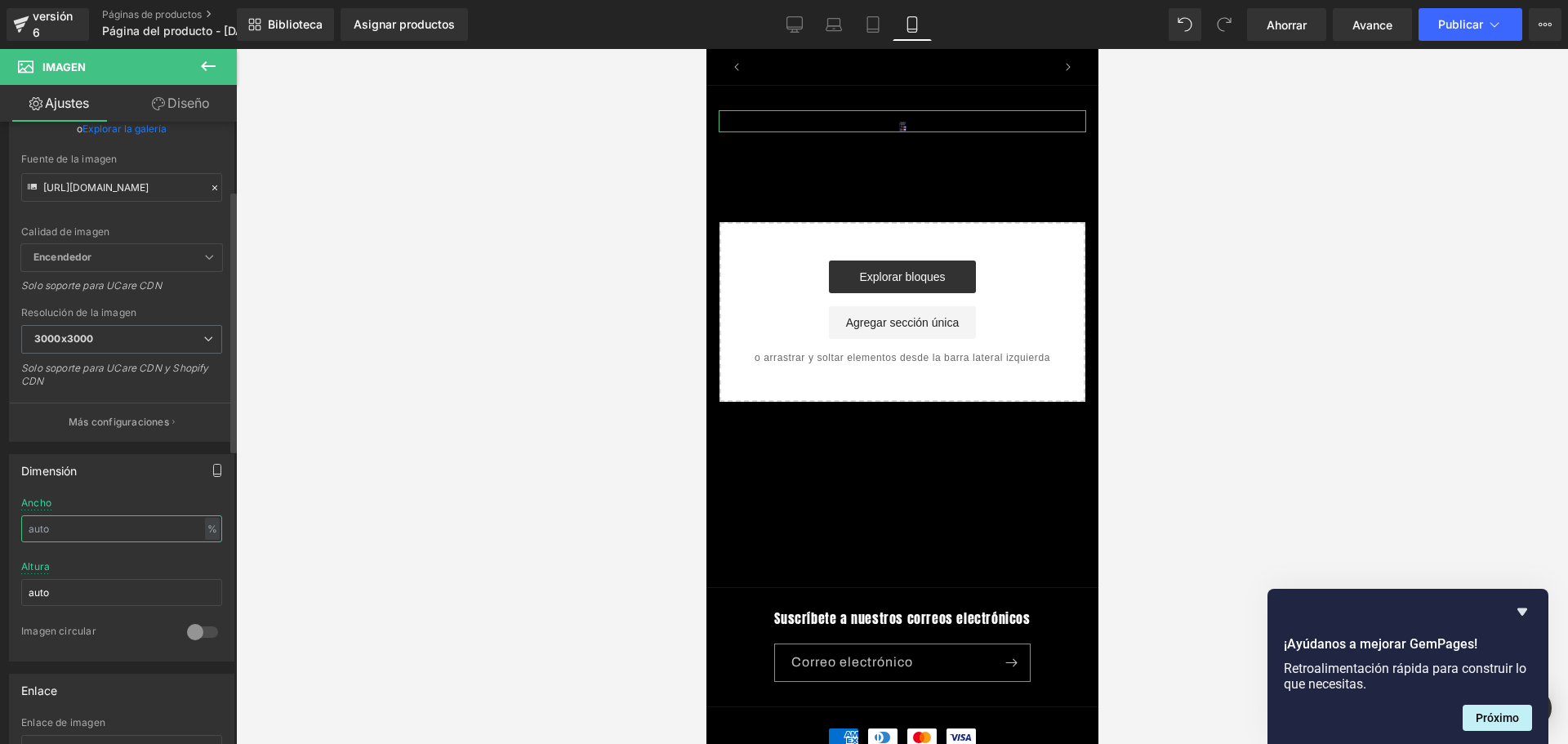
scroll to position [0, 574]
type input "100"
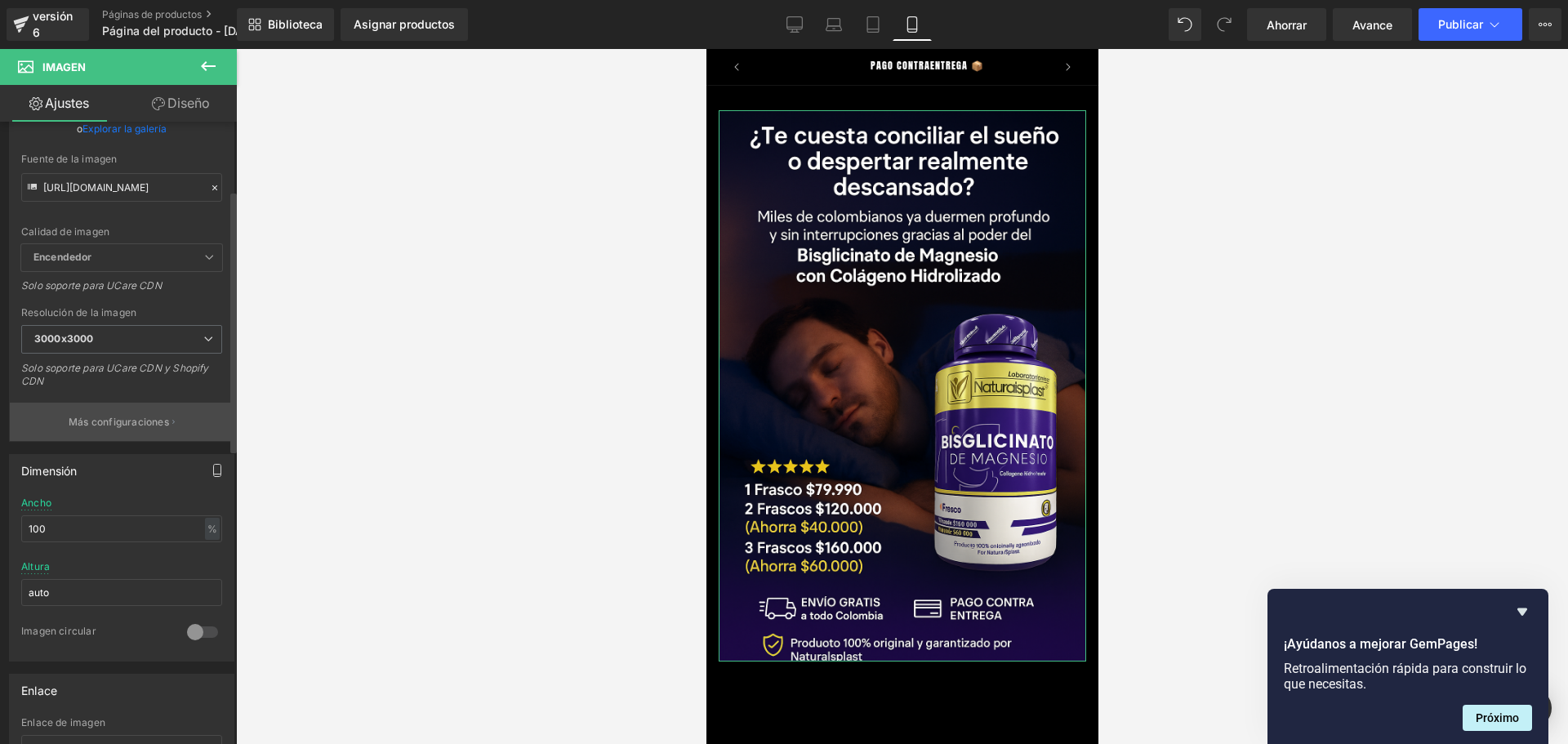
click at [130, 425] on font "Más configuraciones" at bounding box center [118, 422] width 100 height 13
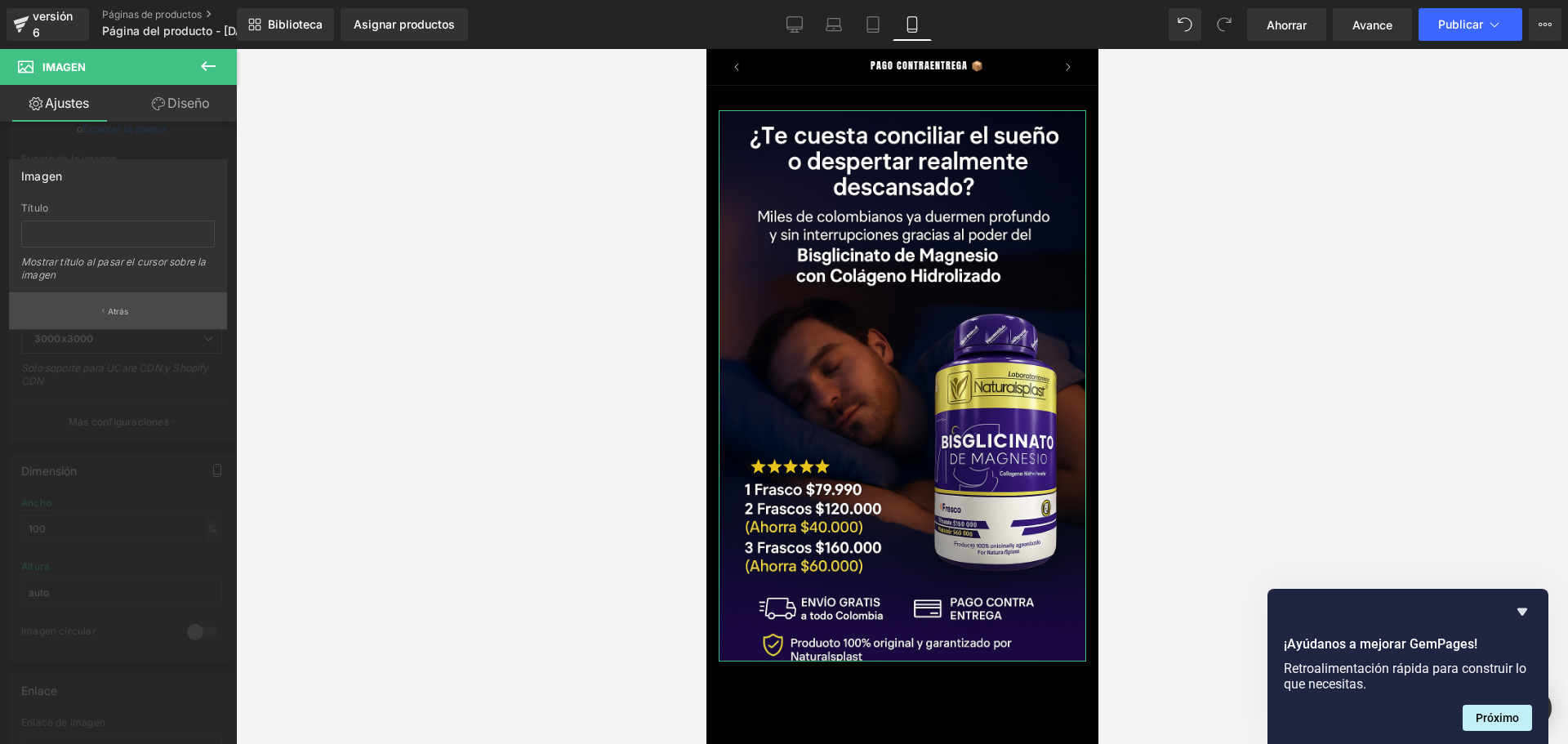
click at [127, 312] on font "Atrás" at bounding box center [118, 311] width 21 height 10
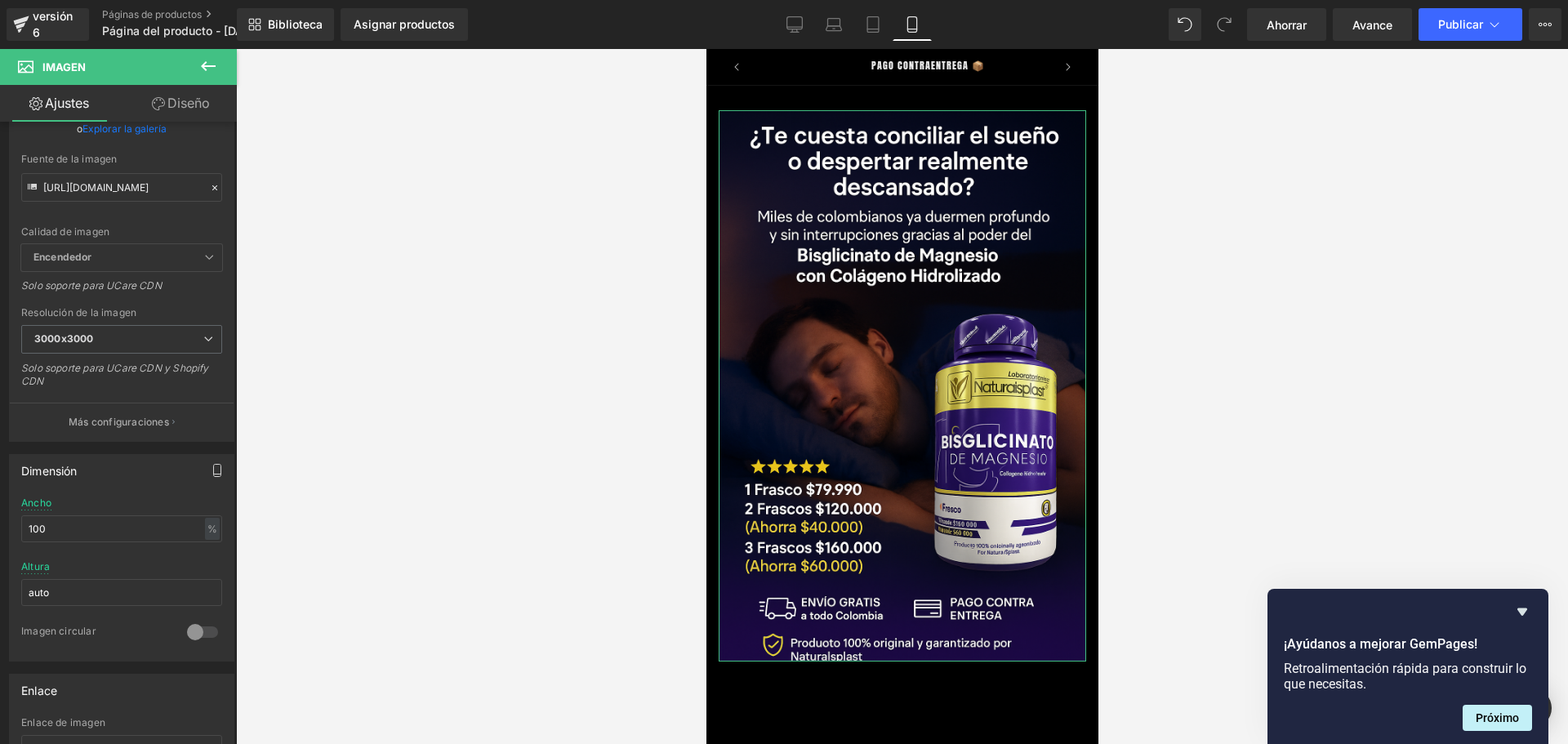
scroll to position [0, 859]
click at [174, 100] on font "Diseño" at bounding box center [188, 102] width 42 height 16
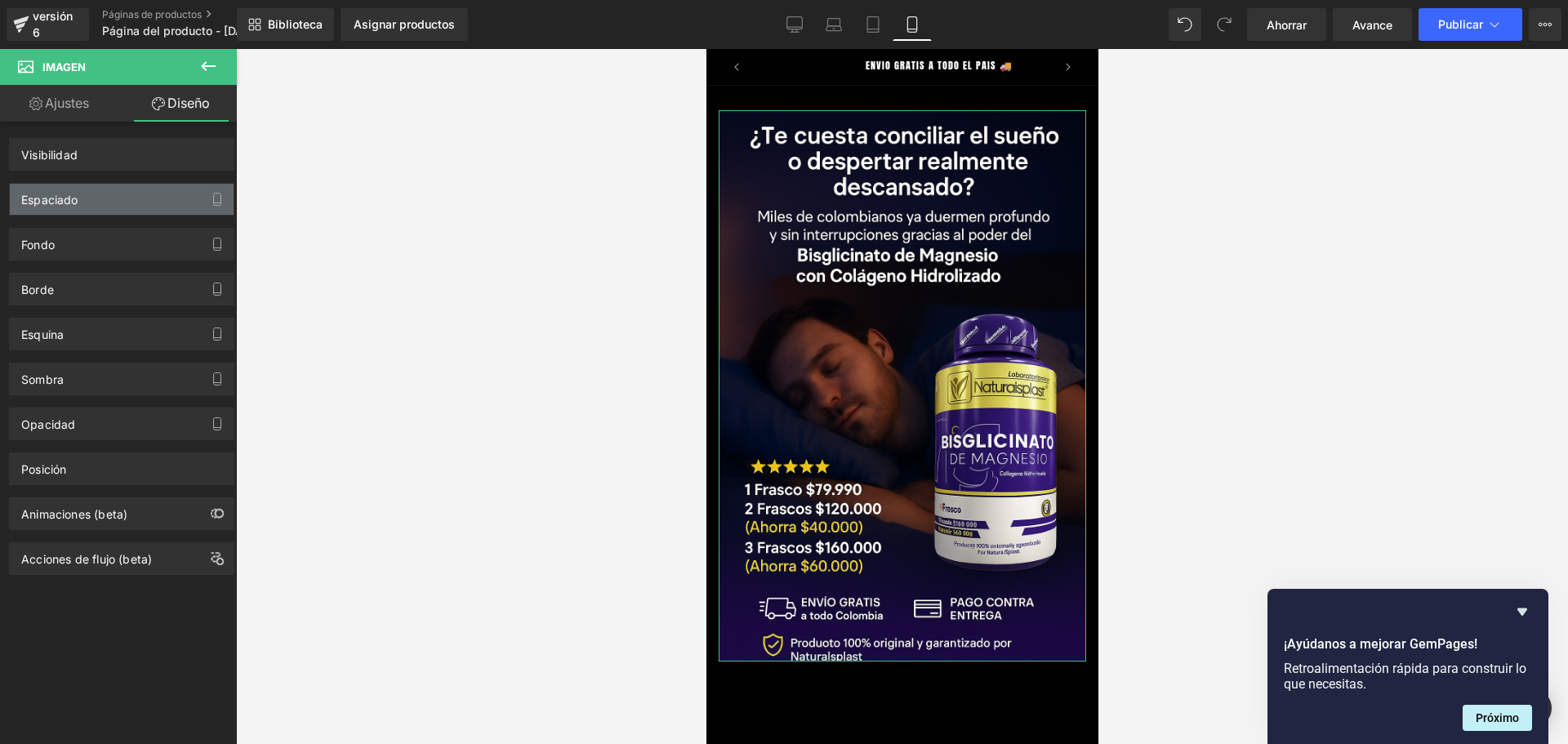
click at [95, 209] on div "Espaciado" at bounding box center [121, 199] width 224 height 31
click at [211, 197] on icon "button" at bounding box center [217, 198] width 13 height 13
click at [122, 193] on div "Espaciado" at bounding box center [121, 199] width 224 height 31
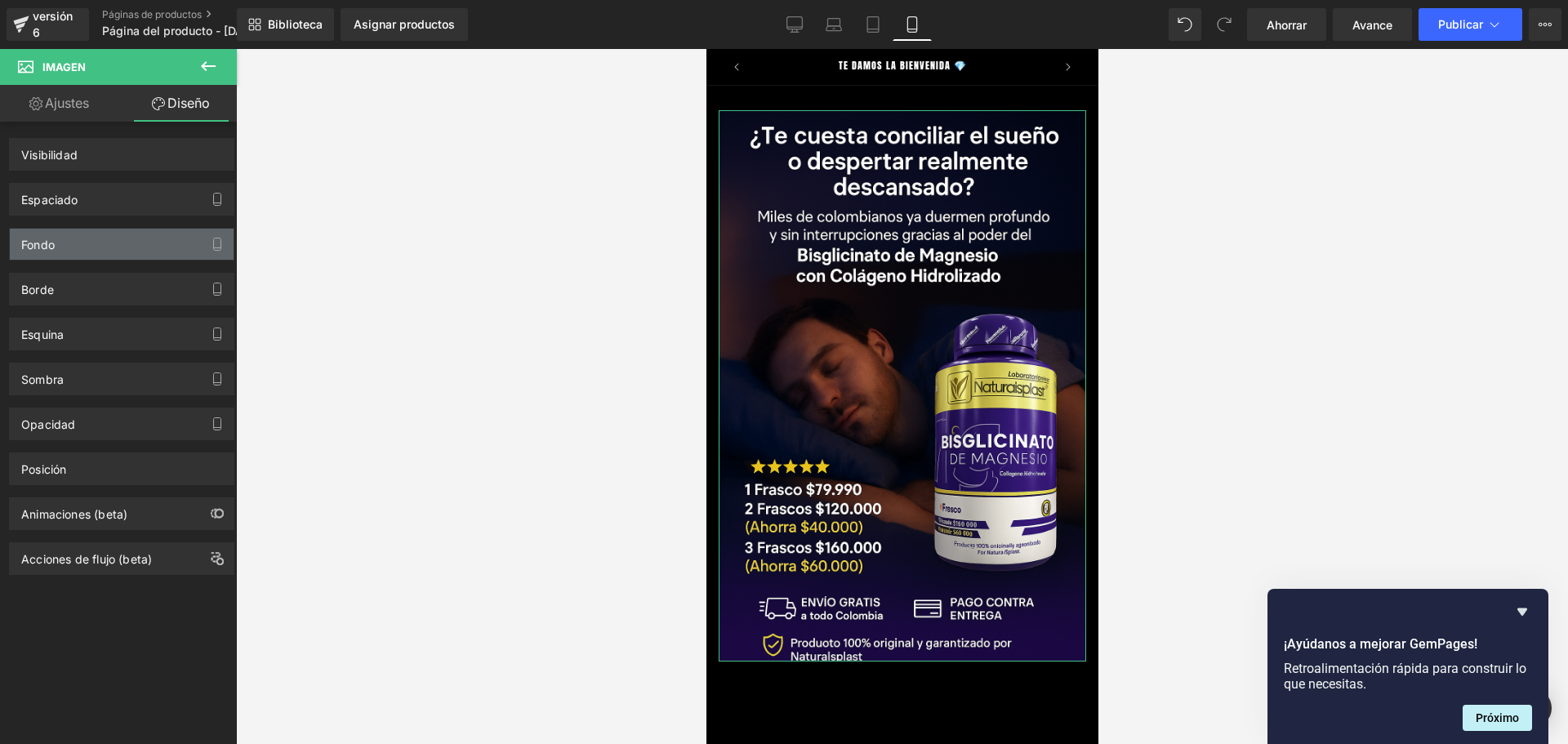
click at [113, 243] on div "Fondo" at bounding box center [121, 244] width 224 height 31
click at [204, 238] on button "button" at bounding box center [217, 244] width 26 height 31
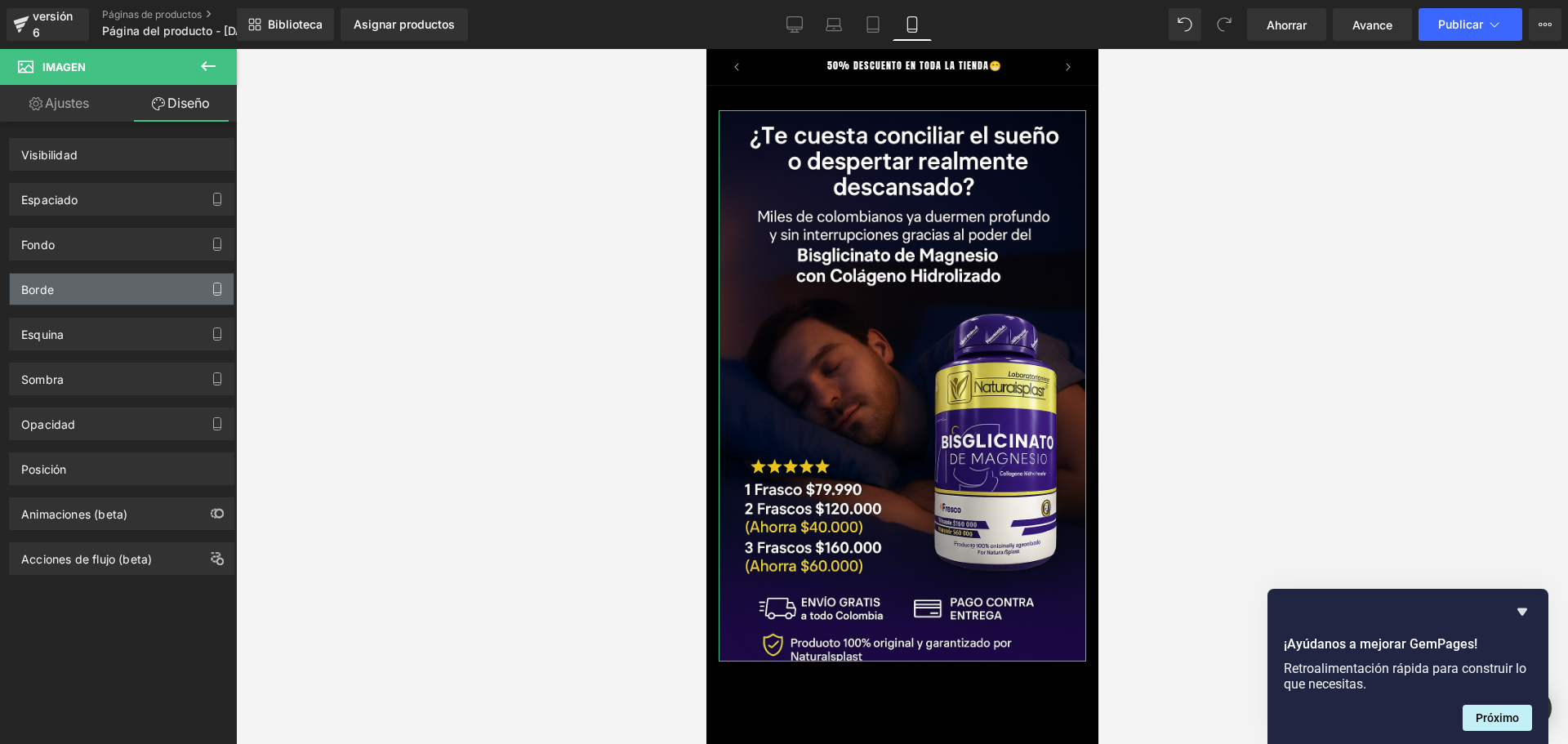
drag, startPoint x: 204, startPoint y: 238, endPoint x: 209, endPoint y: 288, distance: 50.2
click at [209, 288] on div "Visibilidad 0|0|0|0 Espaciado Margen Relleno Fondo Fondo 0% 0%" at bounding box center [121, 348] width 244 height 453
click at [214, 288] on icon "button" at bounding box center [218, 289] width 8 height 13
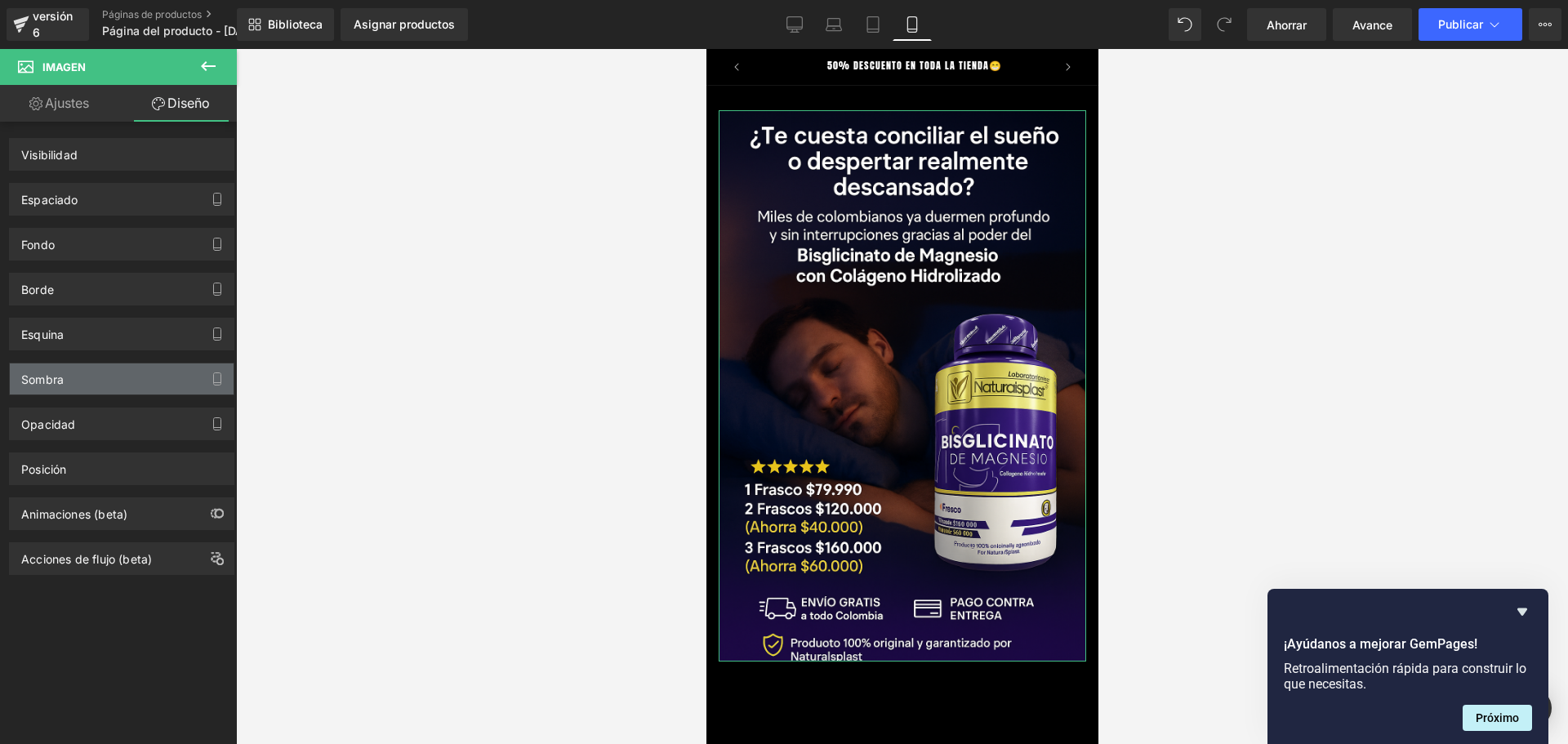
drag, startPoint x: 100, startPoint y: 293, endPoint x: 65, endPoint y: 367, distance: 81.9
click at [51, 375] on font "Sombra" at bounding box center [42, 379] width 42 height 13
click at [70, 360] on div "Sombra" at bounding box center [121, 372] width 244 height 45
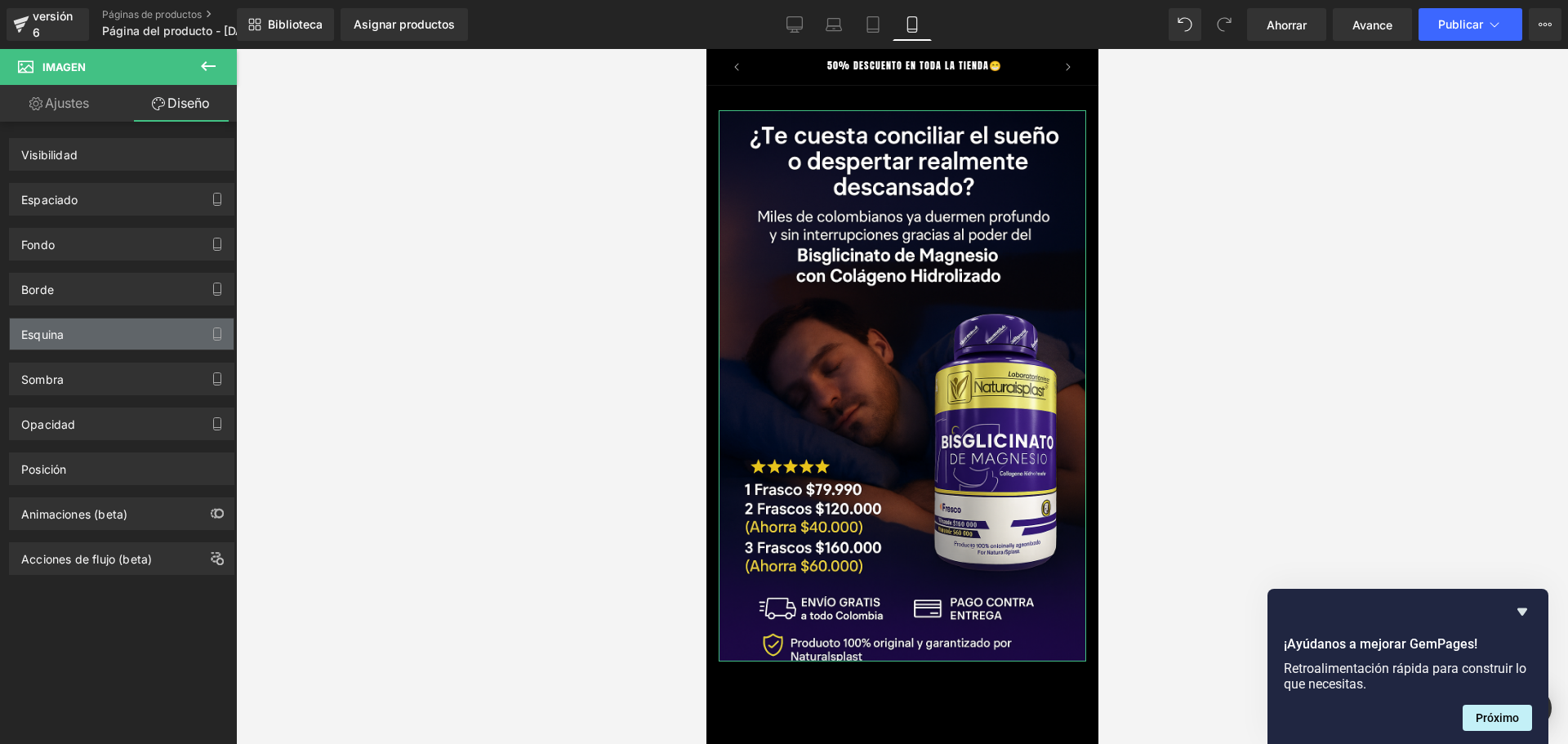
click at [74, 333] on div "Esquina" at bounding box center [121, 334] width 224 height 31
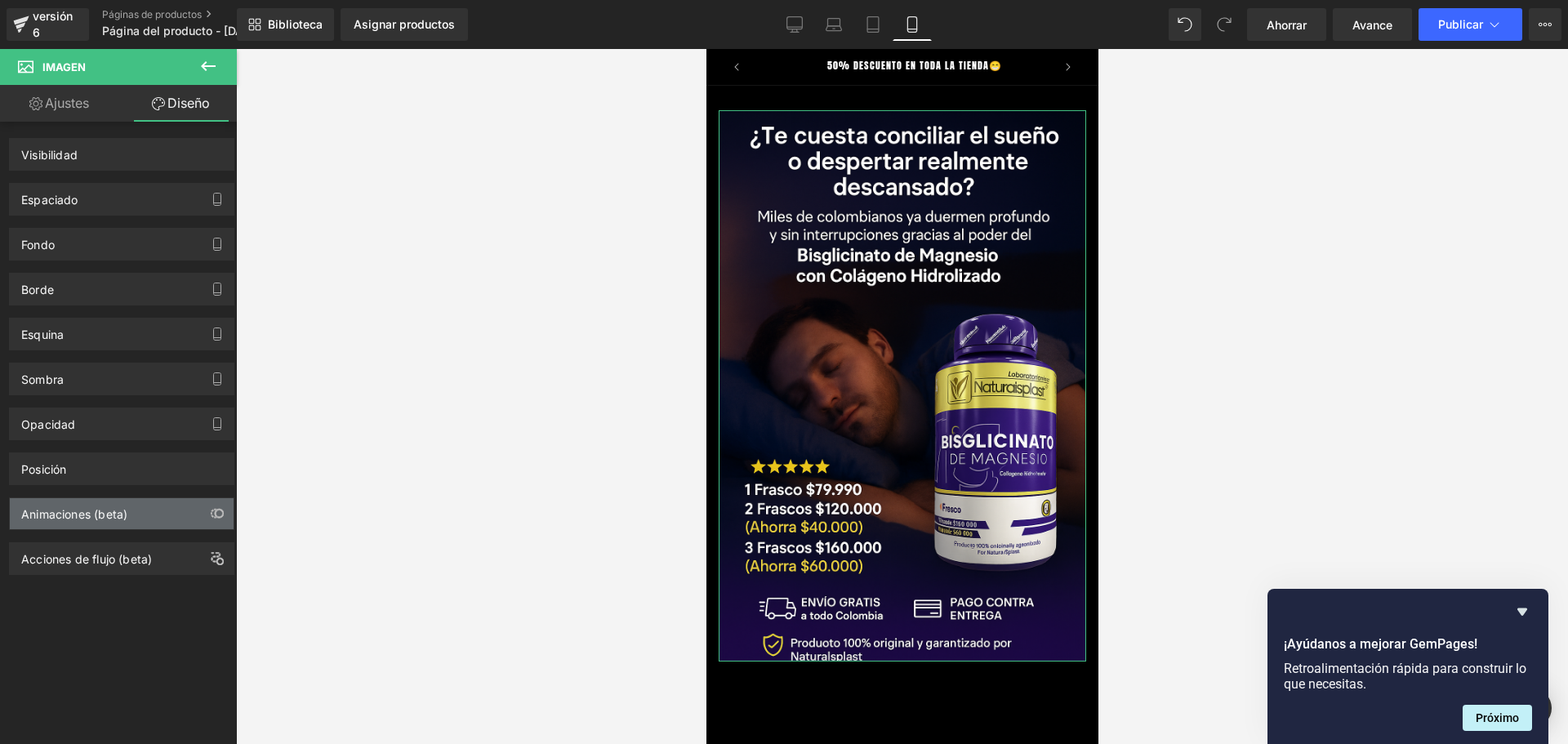
drag, startPoint x: 83, startPoint y: 482, endPoint x: 90, endPoint y: 520, distance: 38.6
click at [83, 483] on div "Posición" at bounding box center [121, 468] width 224 height 31
click at [94, 522] on div "Animaciones (beta)" at bounding box center [121, 513] width 224 height 31
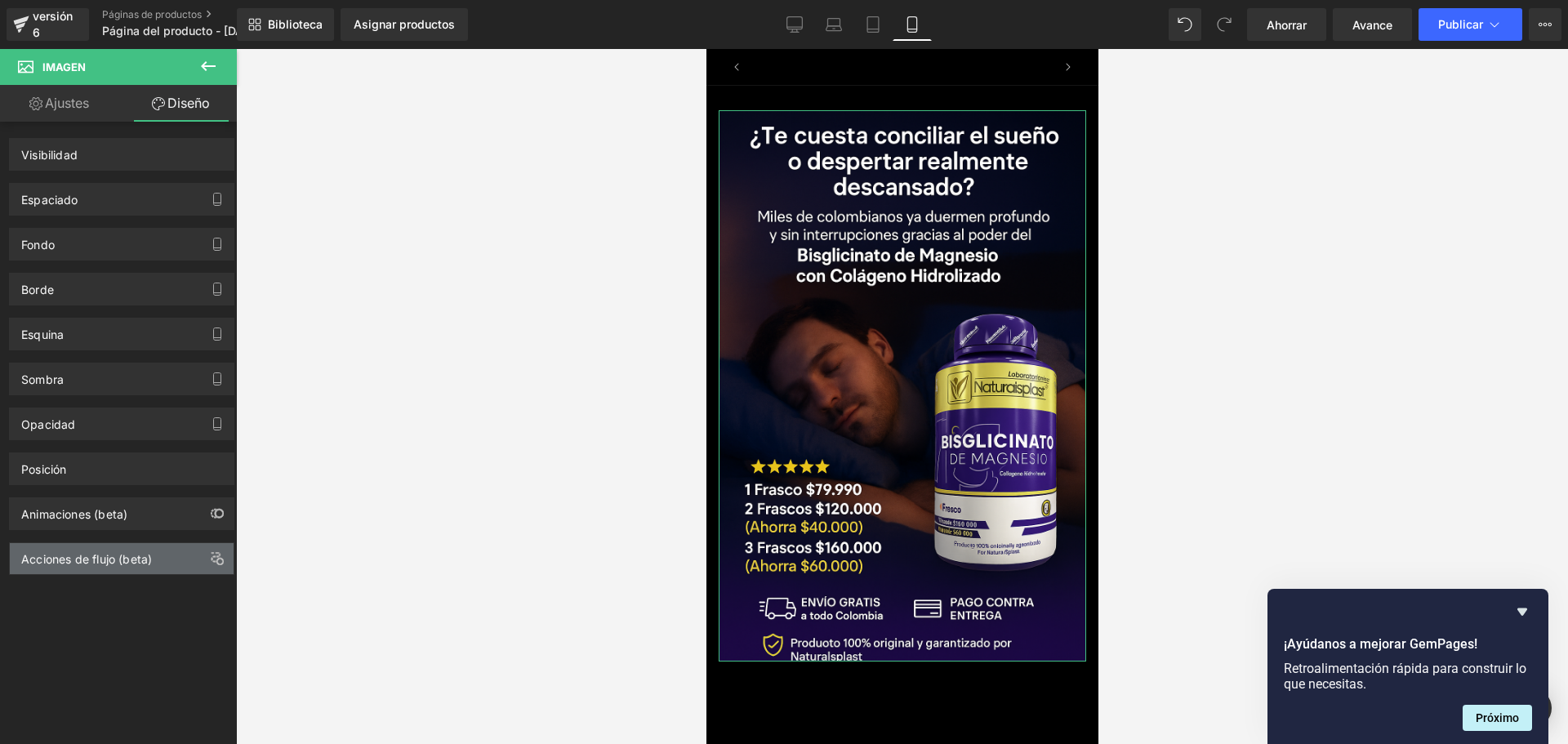
scroll to position [0, 574]
click at [154, 558] on div "Acciones de flujo (beta)" at bounding box center [121, 558] width 224 height 31
click at [181, 406] on div "Opacidad 1" at bounding box center [121, 418] width 244 height 45
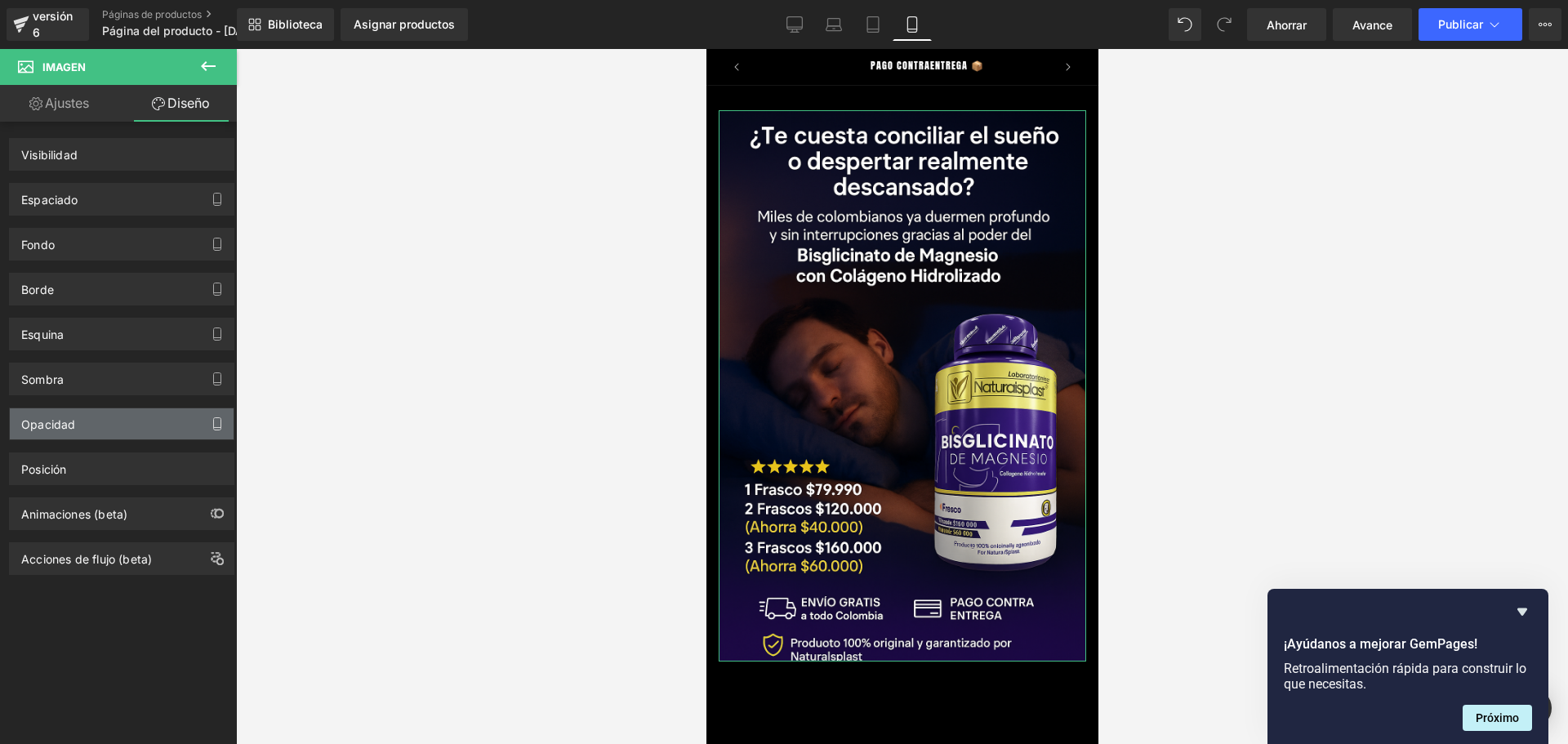
click at [211, 414] on button "button" at bounding box center [217, 423] width 26 height 31
drag, startPoint x: 698, startPoint y: 257, endPoint x: 21, endPoint y: 208, distance: 678.8
click at [698, 257] on div at bounding box center [902, 396] width 1332 height 695
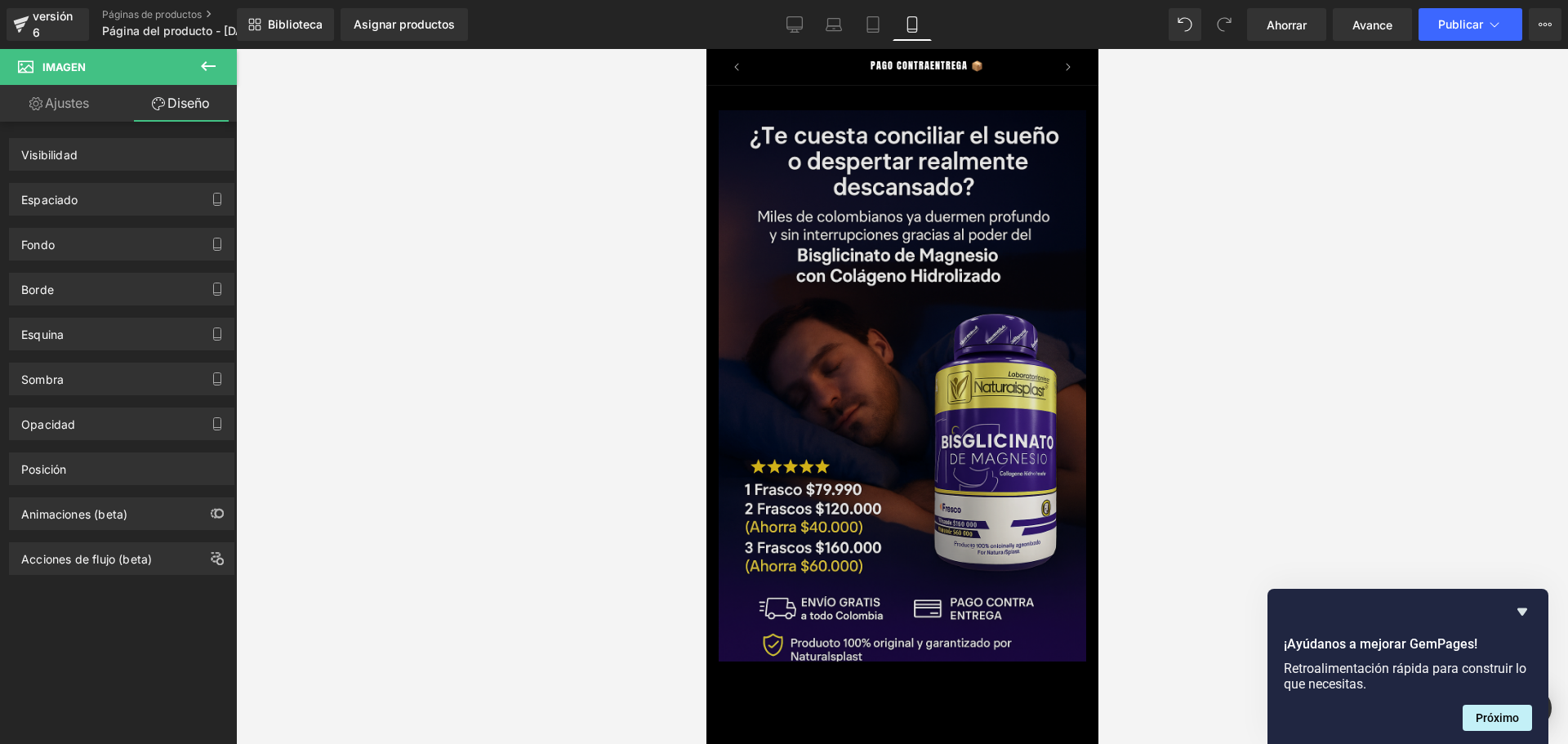
click at [814, 242] on img at bounding box center [902, 385] width 368 height 551
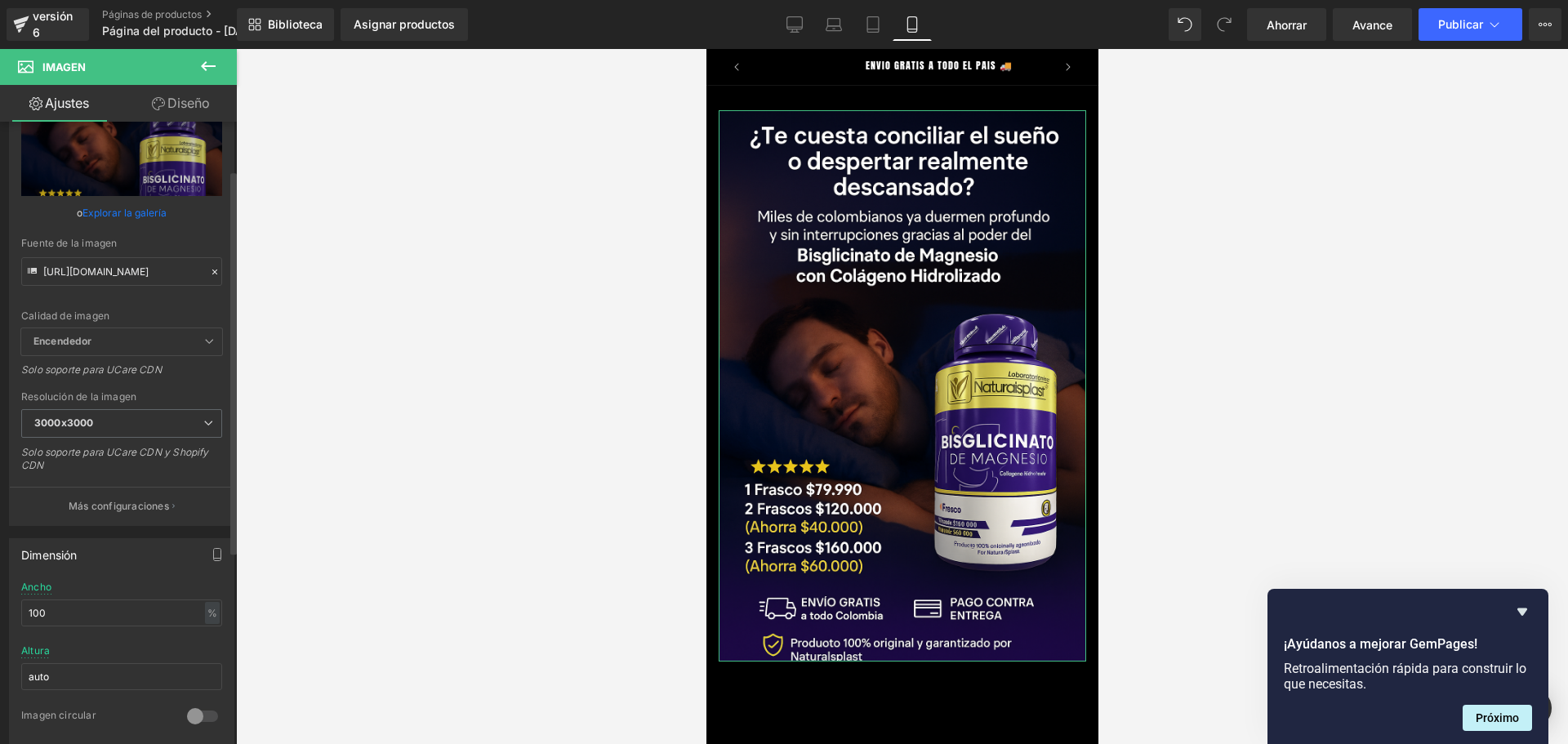
scroll to position [82, 0]
click at [100, 339] on span "Encendedor" at bounding box center [121, 339] width 201 height 27
click at [195, 332] on span "Encendedor" at bounding box center [121, 339] width 201 height 27
click at [204, 342] on icon at bounding box center [209, 339] width 10 height 10
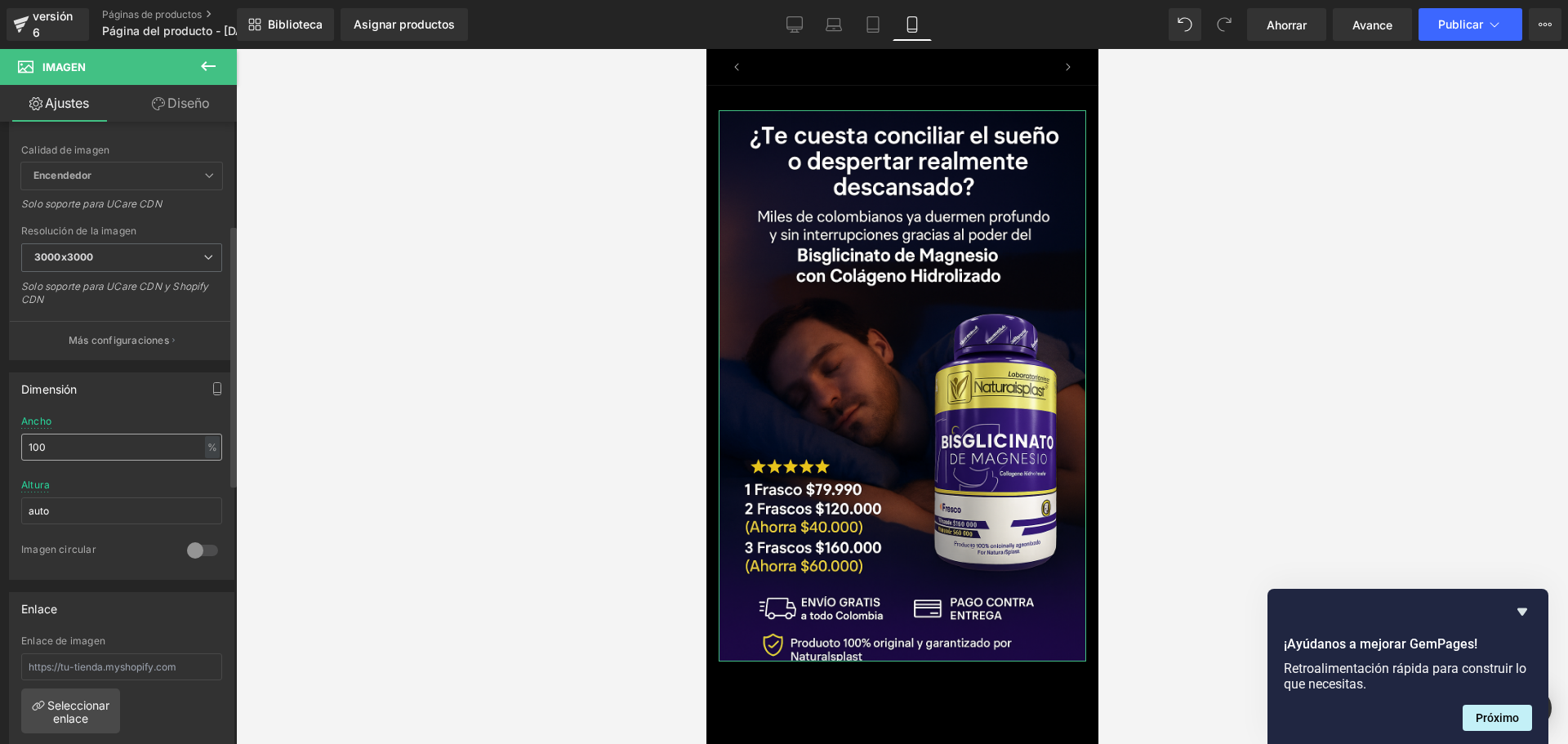
scroll to position [0, 287]
click at [207, 452] on font "%" at bounding box center [213, 447] width 10 height 13
click at [75, 518] on input "auto" at bounding box center [121, 511] width 201 height 27
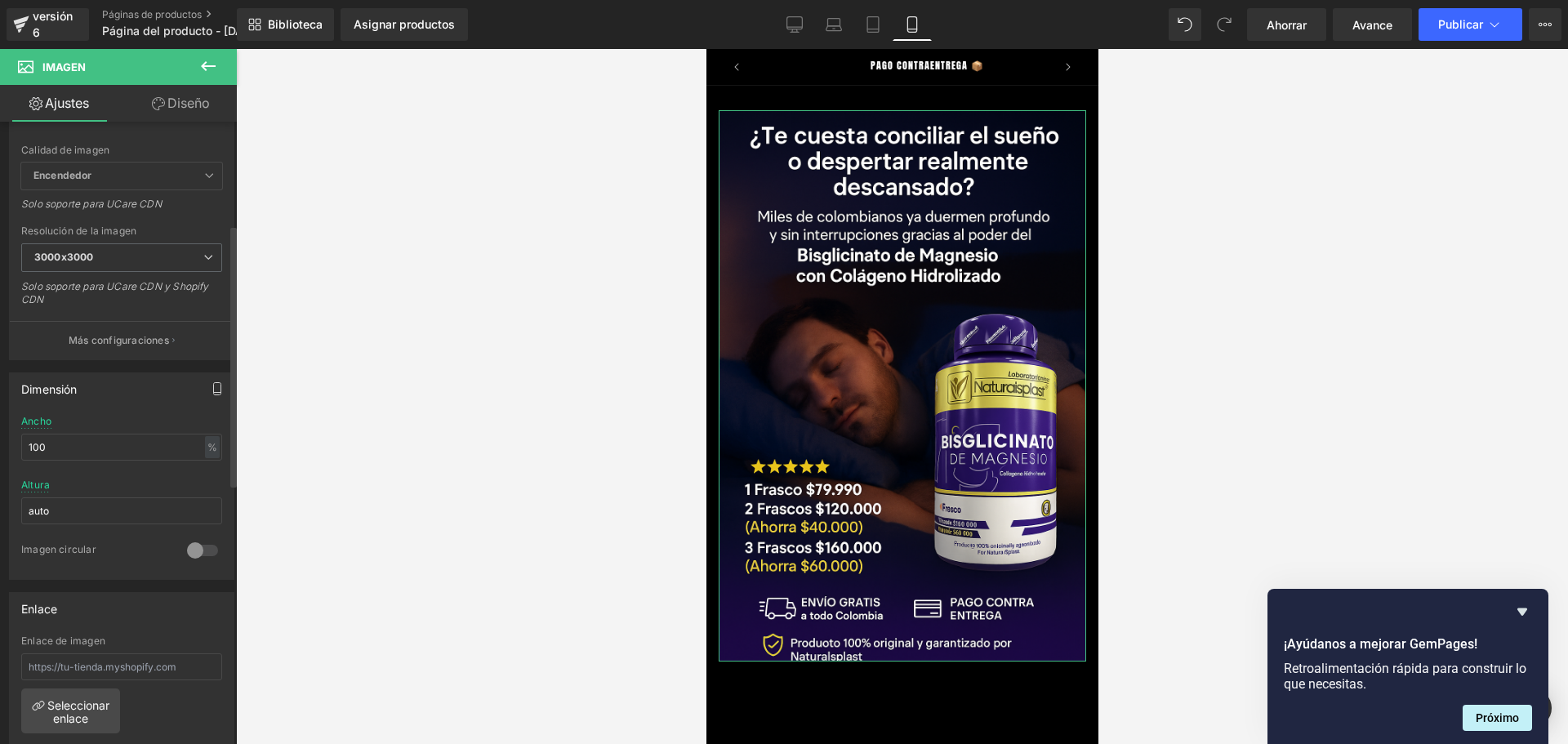
click at [213, 394] on icon "button" at bounding box center [217, 388] width 13 height 13
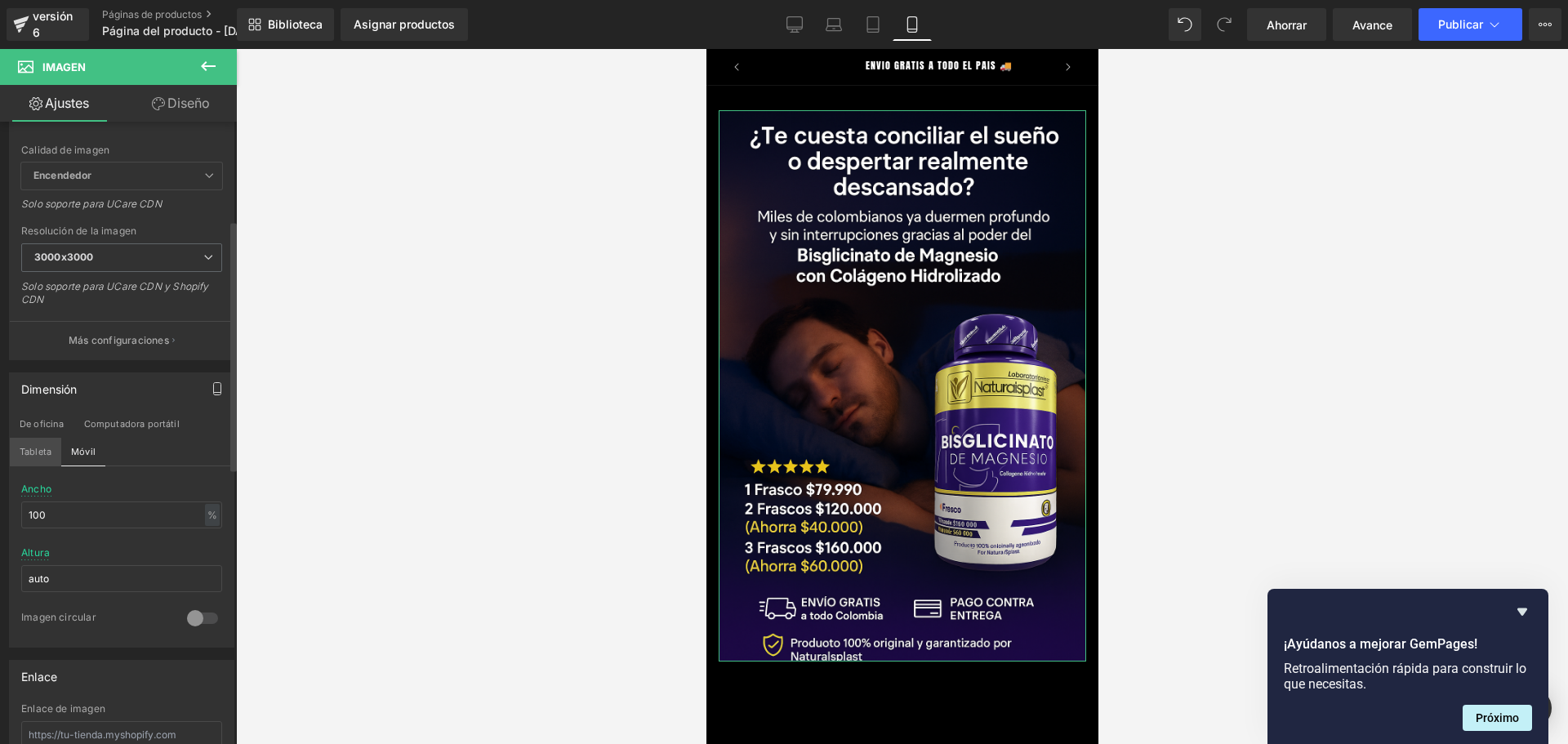
click at [50, 449] on font "Tableta" at bounding box center [35, 452] width 32 height 12
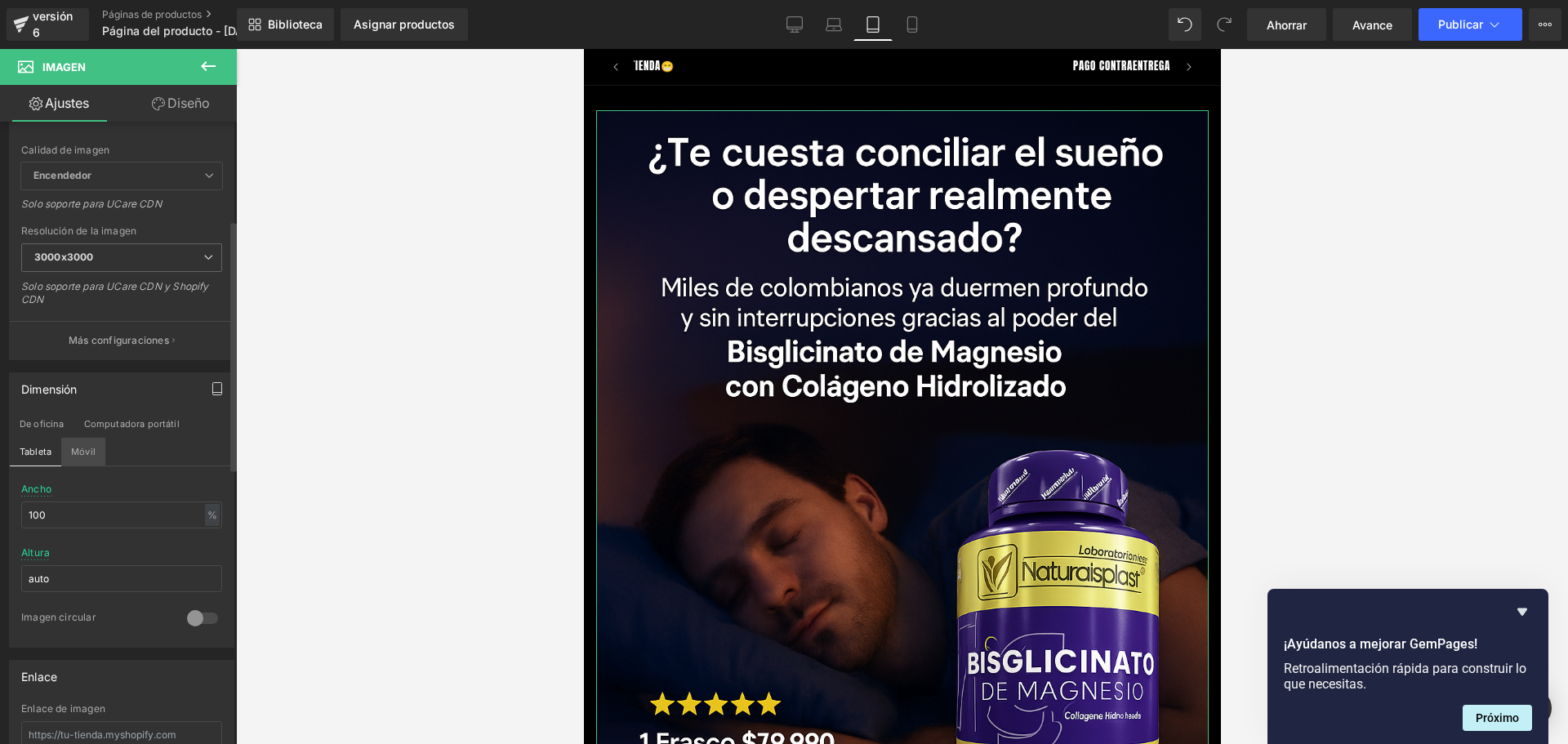
scroll to position [0, 1594]
click at [79, 450] on font "Móvil" at bounding box center [83, 452] width 24 height 12
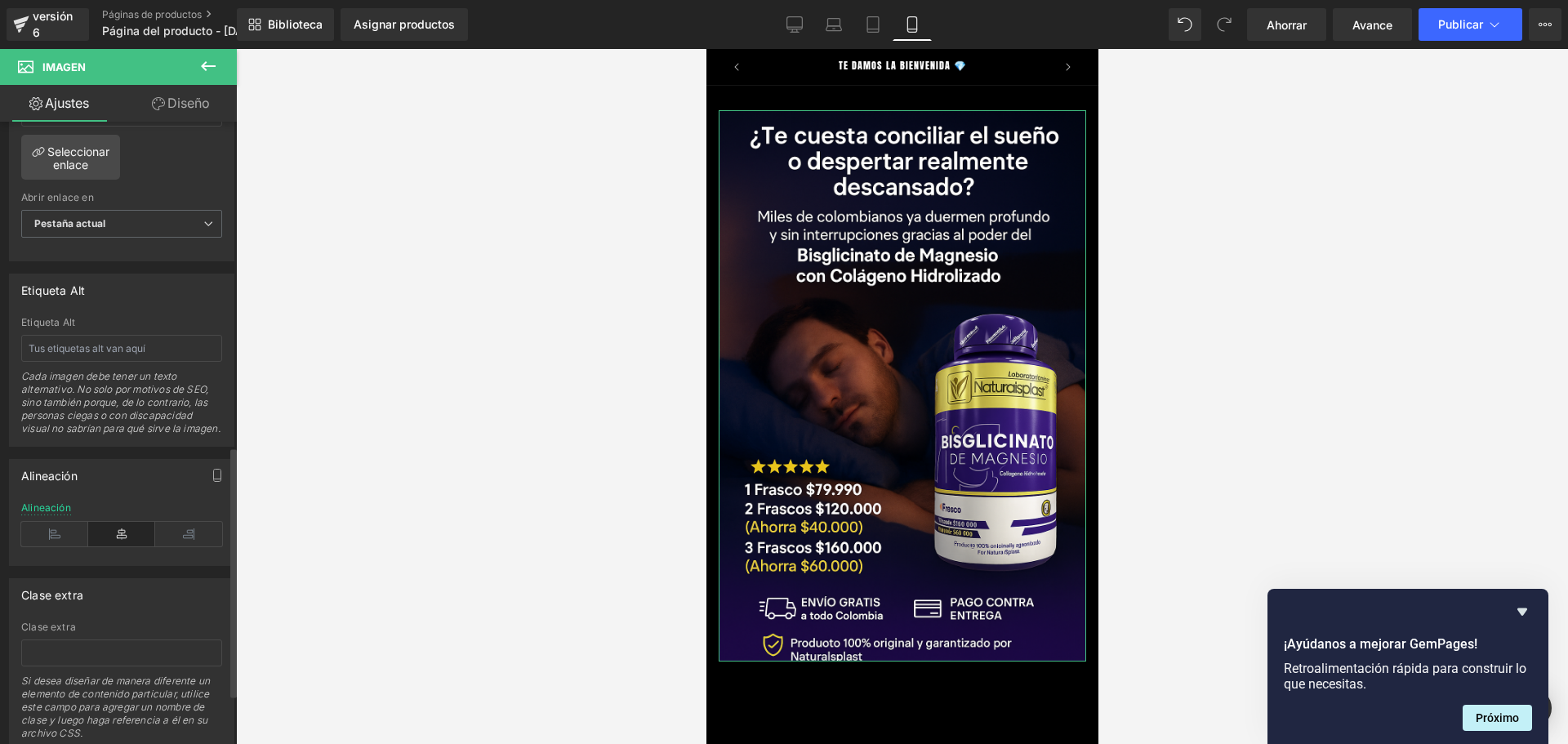
scroll to position [932, 0]
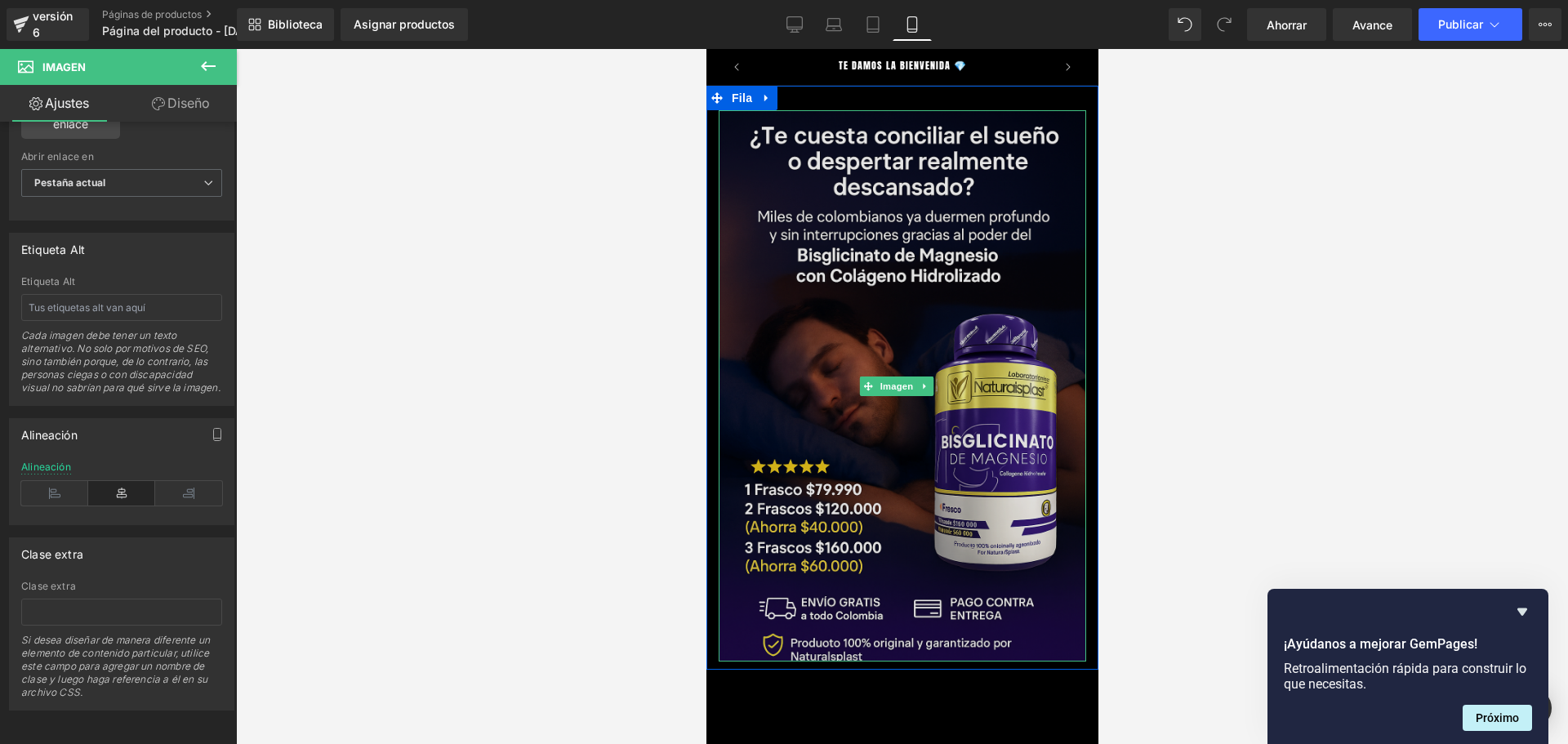
click at [812, 345] on img at bounding box center [902, 385] width 368 height 551
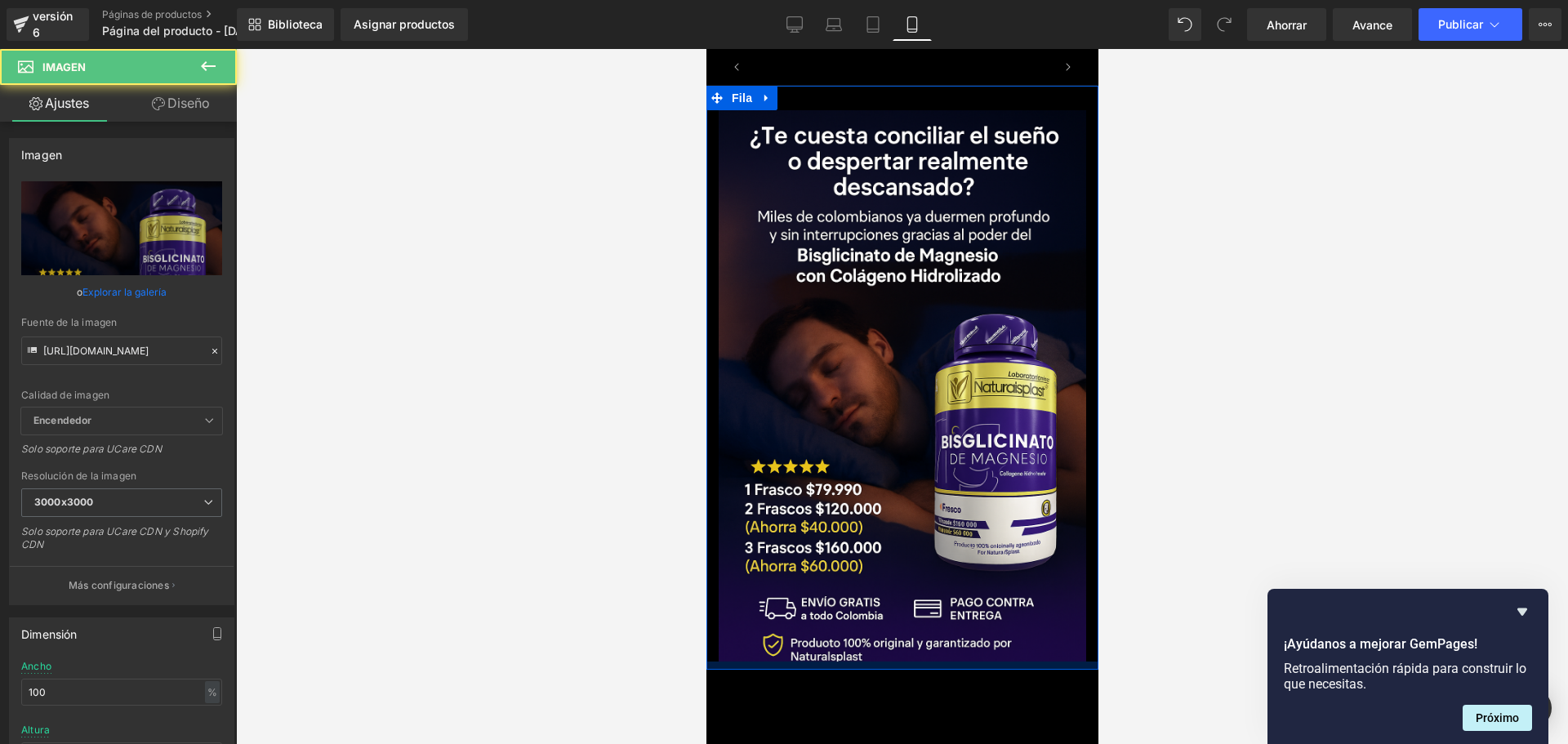
scroll to position [0, 287]
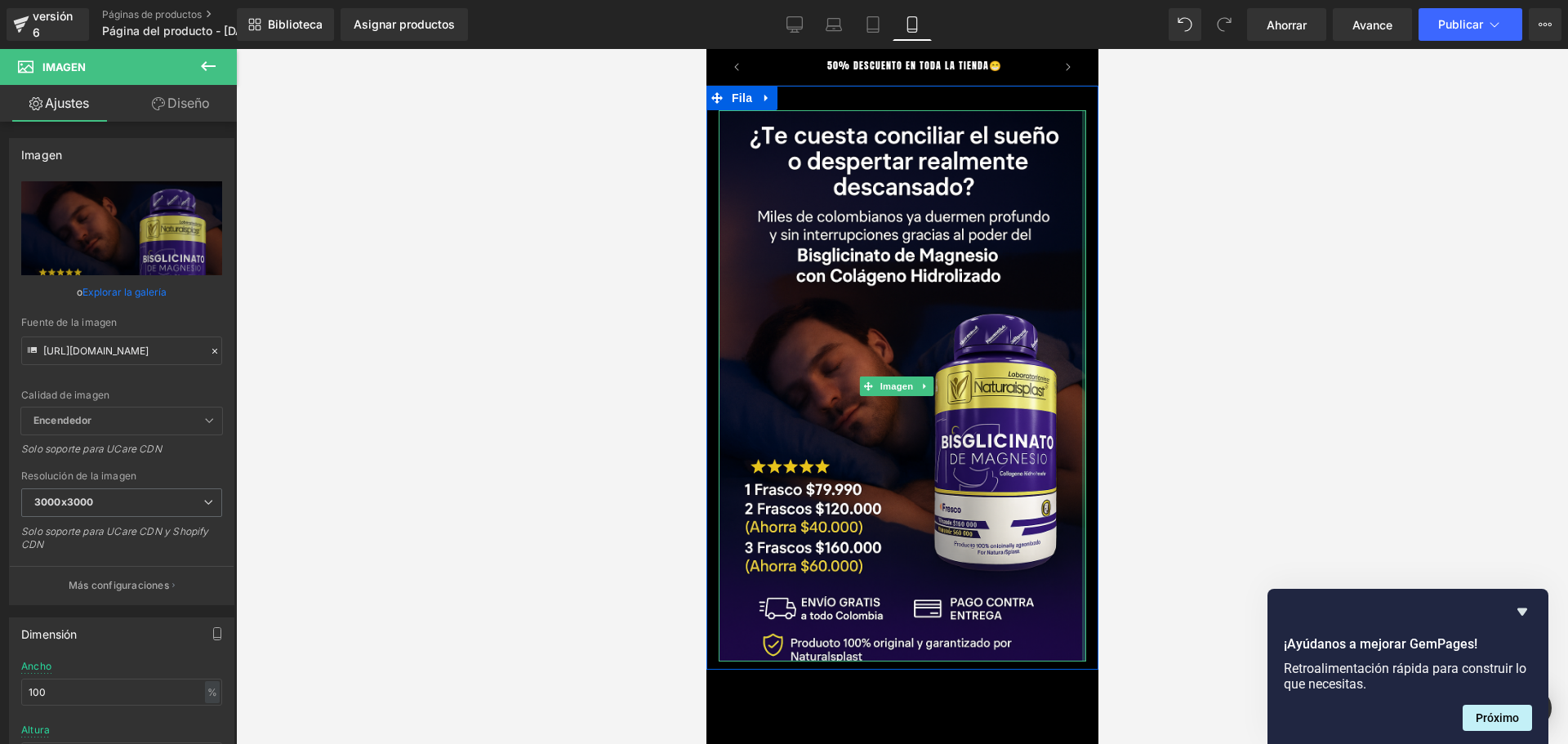
drag, startPoint x: 1072, startPoint y: 636, endPoint x: 1105, endPoint y: 648, distance: 35.1
click at [1097, 648] on html "Ir directamente al contenido TE DAMOS LA BIENVENIDA 💎 50% DESCUENTO EN TODA LA …" at bounding box center [901, 396] width 392 height 695
drag, startPoint x: 1070, startPoint y: 605, endPoint x: 1171, endPoint y: 734, distance: 163.8
click at [1097, 734] on html "Ir directamente al contenido TE DAMOS LA BIENVENIDA 💎 50% DESCUENTO EN TODA LA …" at bounding box center [901, 396] width 392 height 695
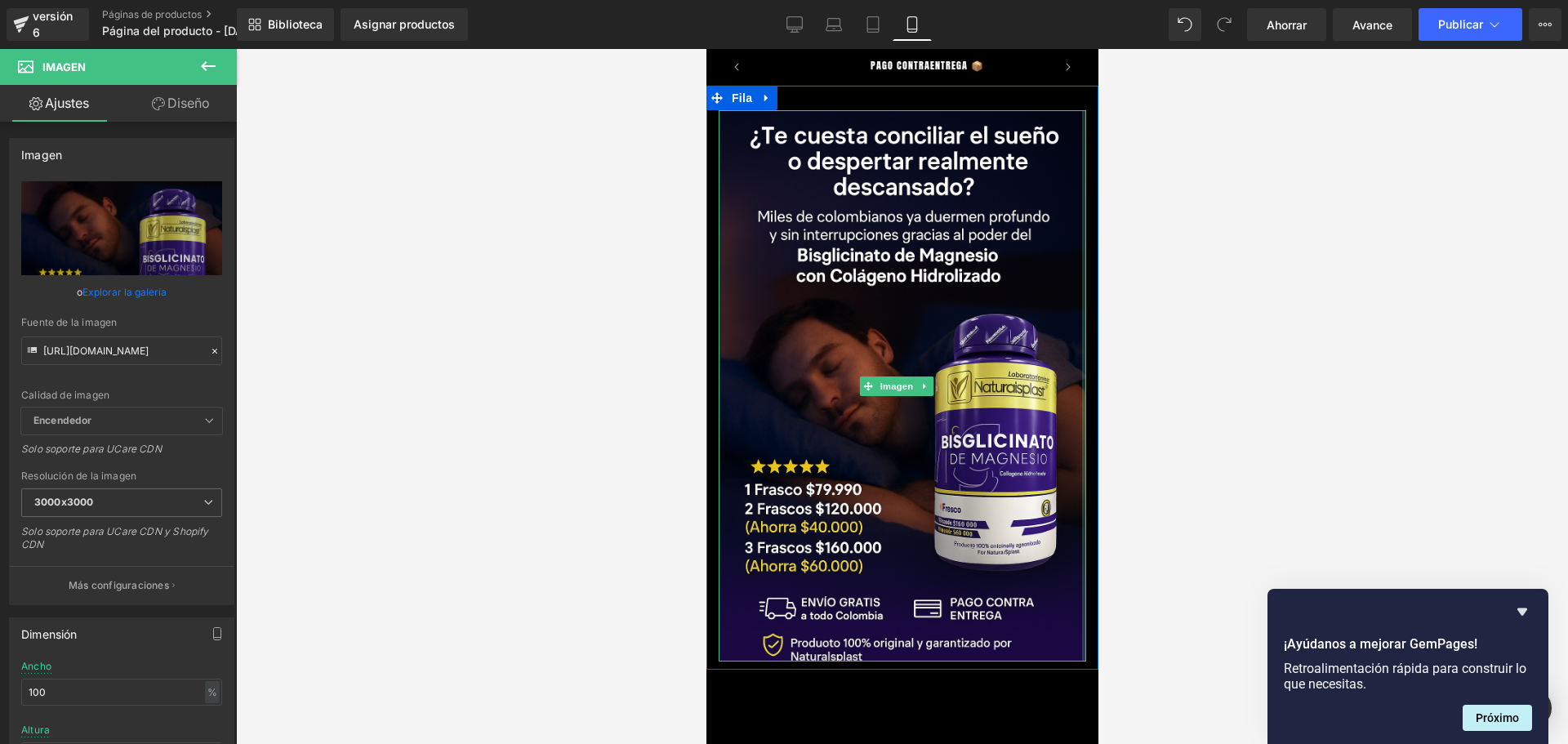
click at [1263, 644] on div at bounding box center [902, 396] width 1332 height 695
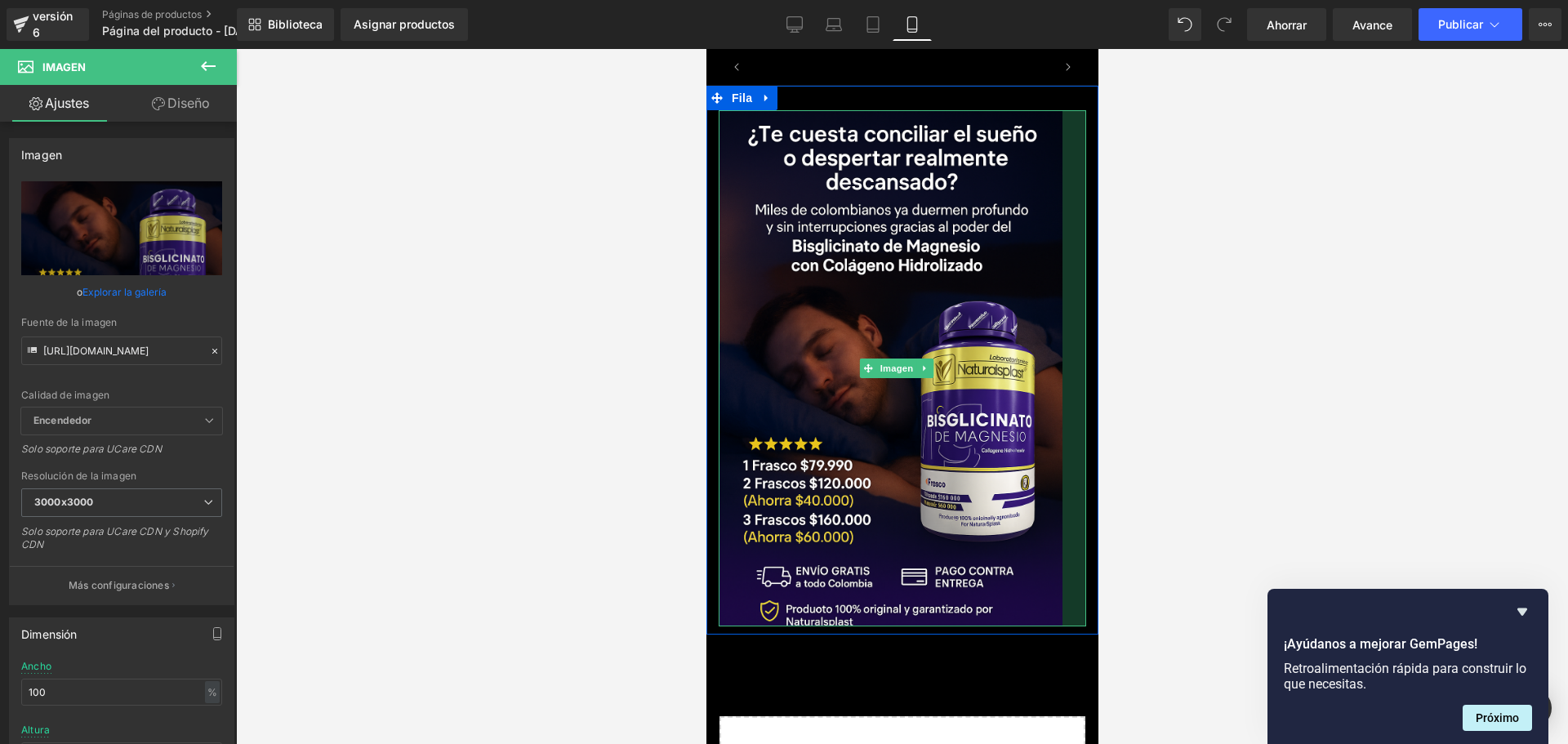
scroll to position [0, 0]
drag, startPoint x: 1471, startPoint y: 551, endPoint x: 1171, endPoint y: 621, distance: 308.1
click at [1171, 621] on div at bounding box center [902, 396] width 1332 height 695
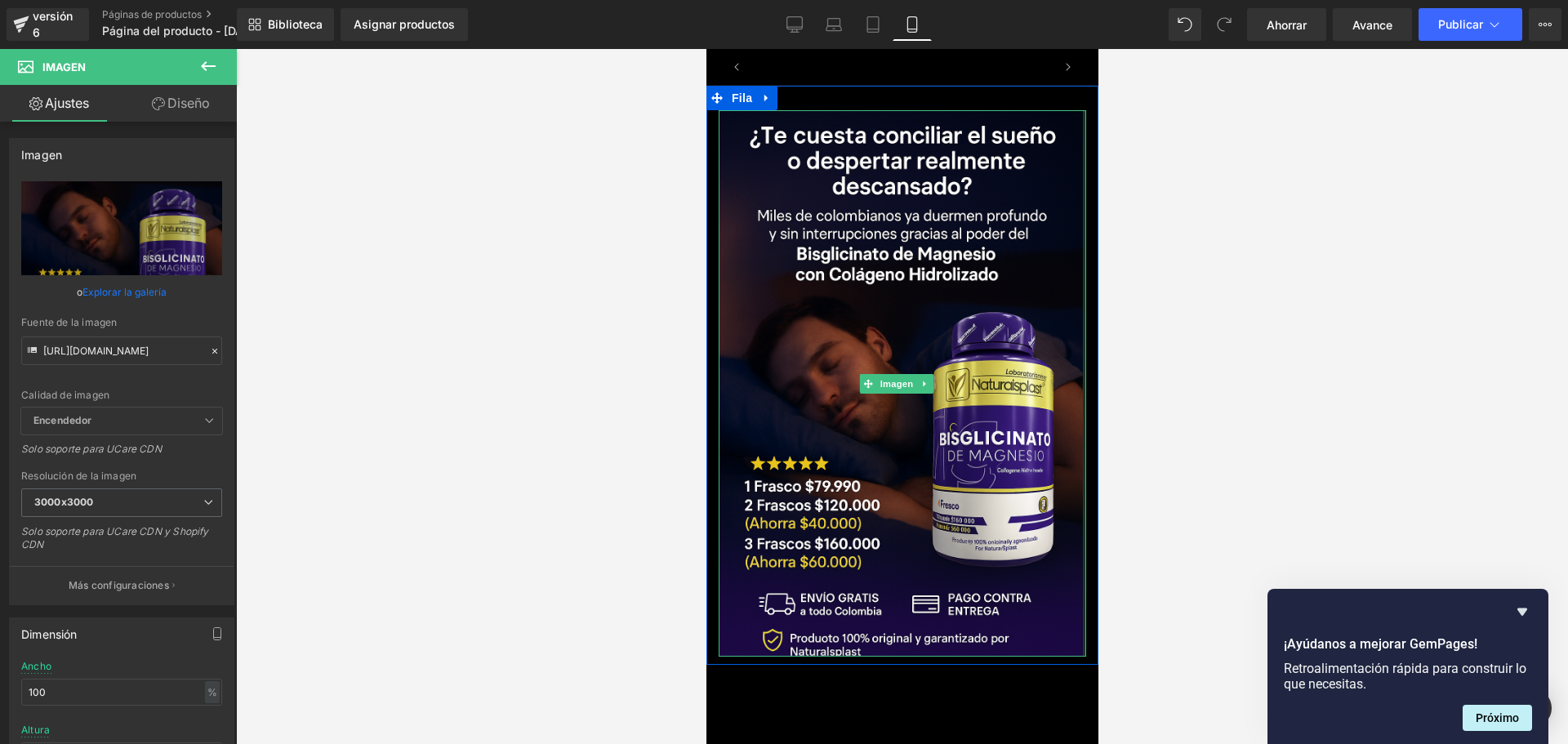
scroll to position [0, 287]
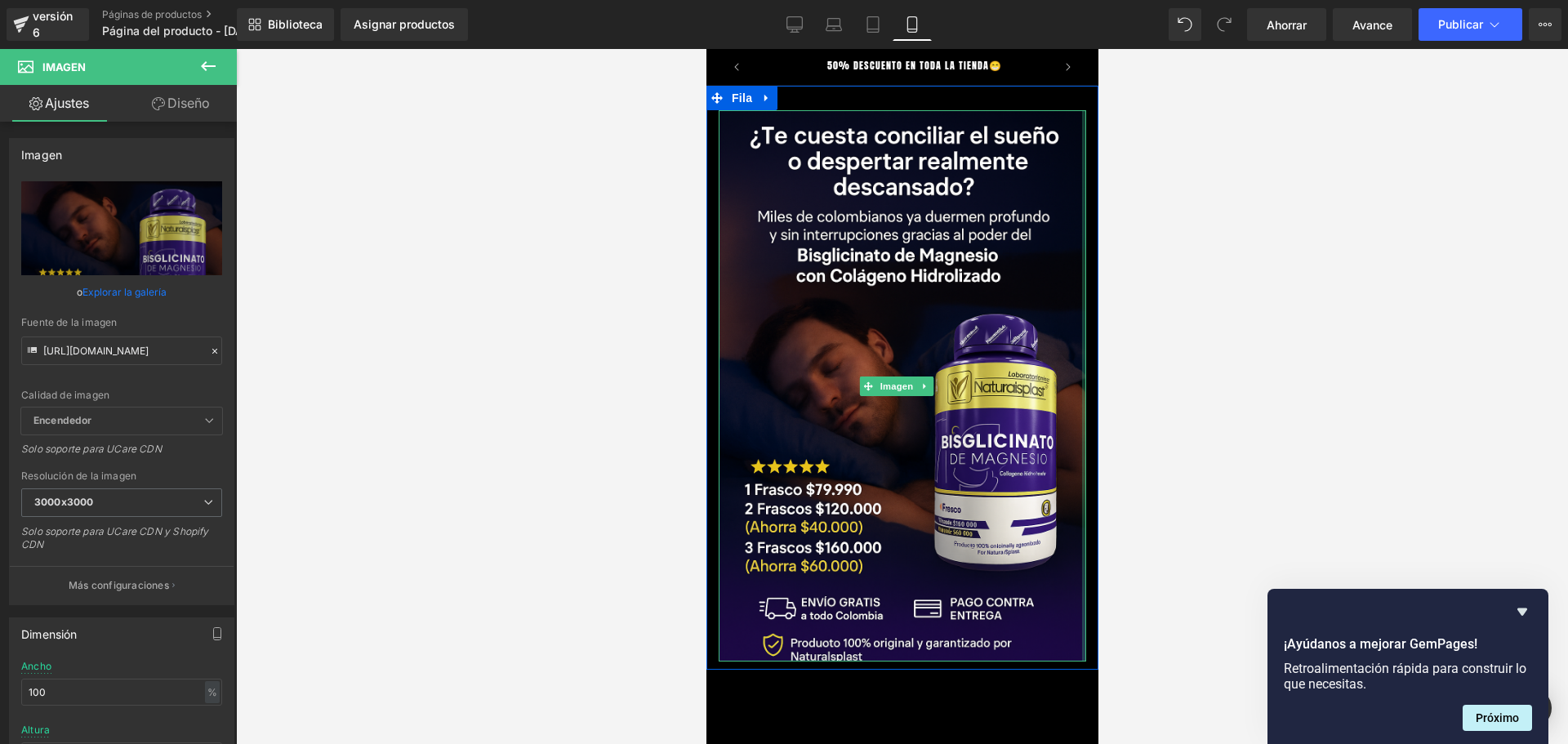
click at [1074, 640] on div "Imagen" at bounding box center [901, 385] width 392 height 551
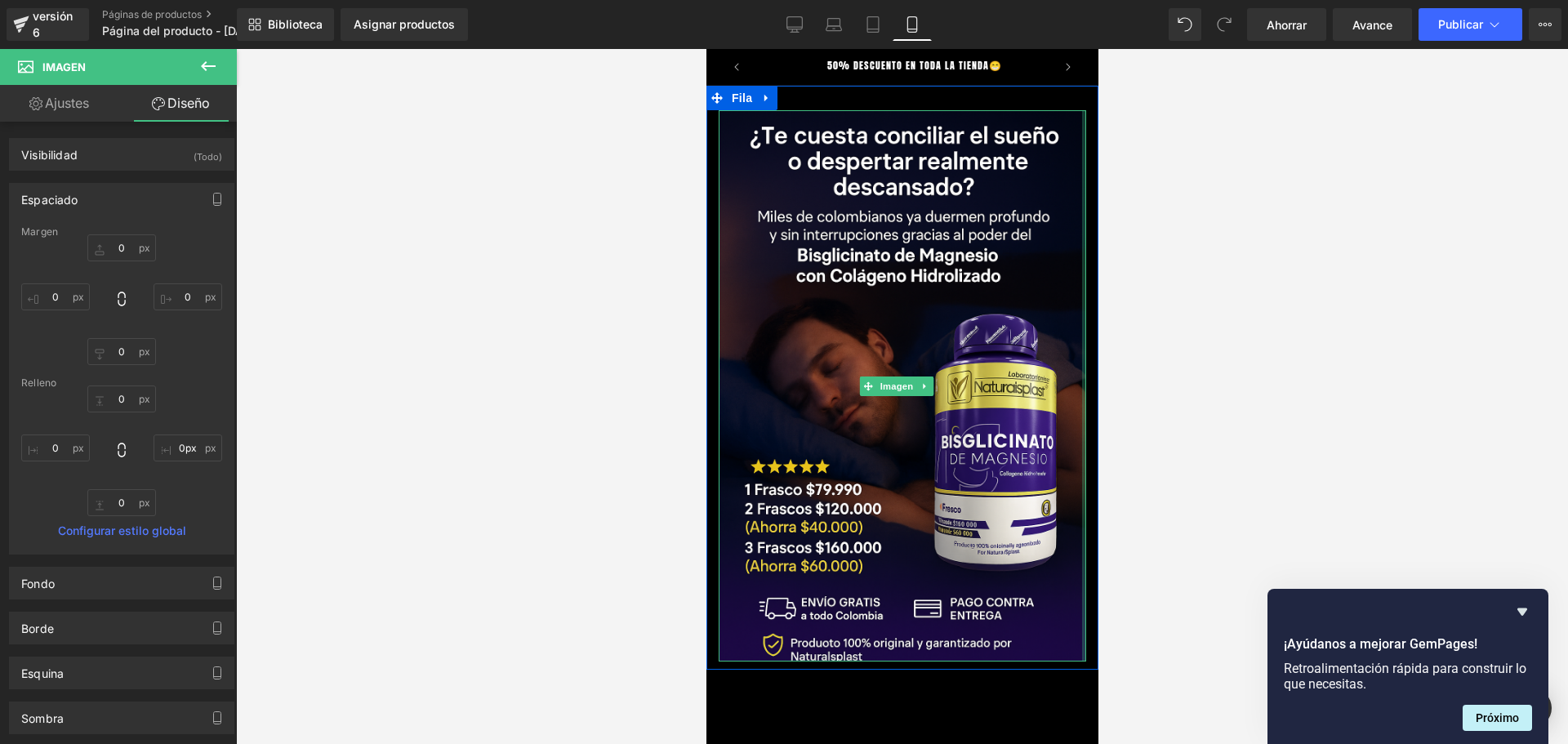
drag, startPoint x: 1068, startPoint y: 625, endPoint x: 1102, endPoint y: 670, distance: 56.4
click at [1097, 670] on html "Ir directamente al contenido TE DAMOS LA BIENVENIDA 💎 50% DESCUENTO EN TODA LA …" at bounding box center [901, 396] width 392 height 695
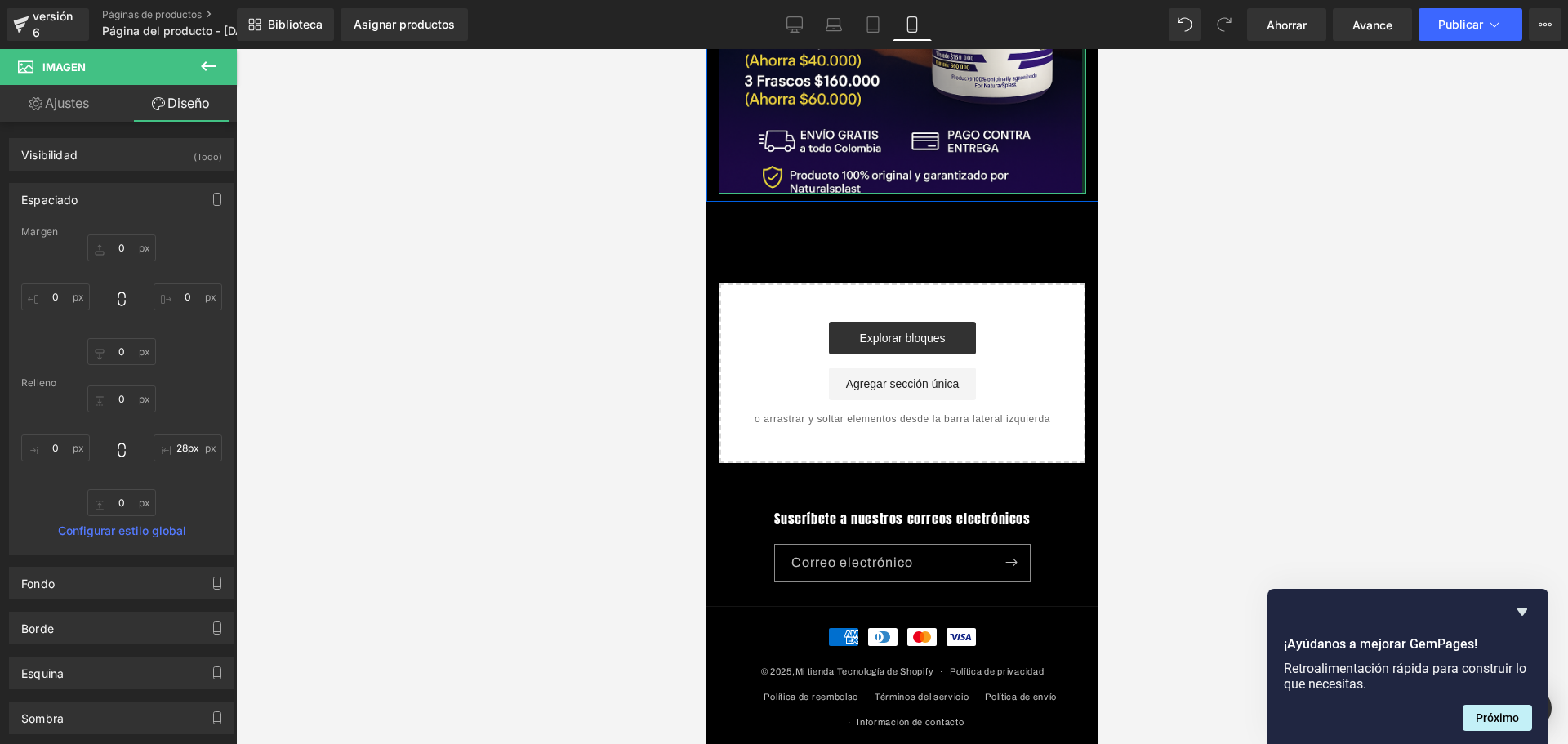
scroll to position [437, 0]
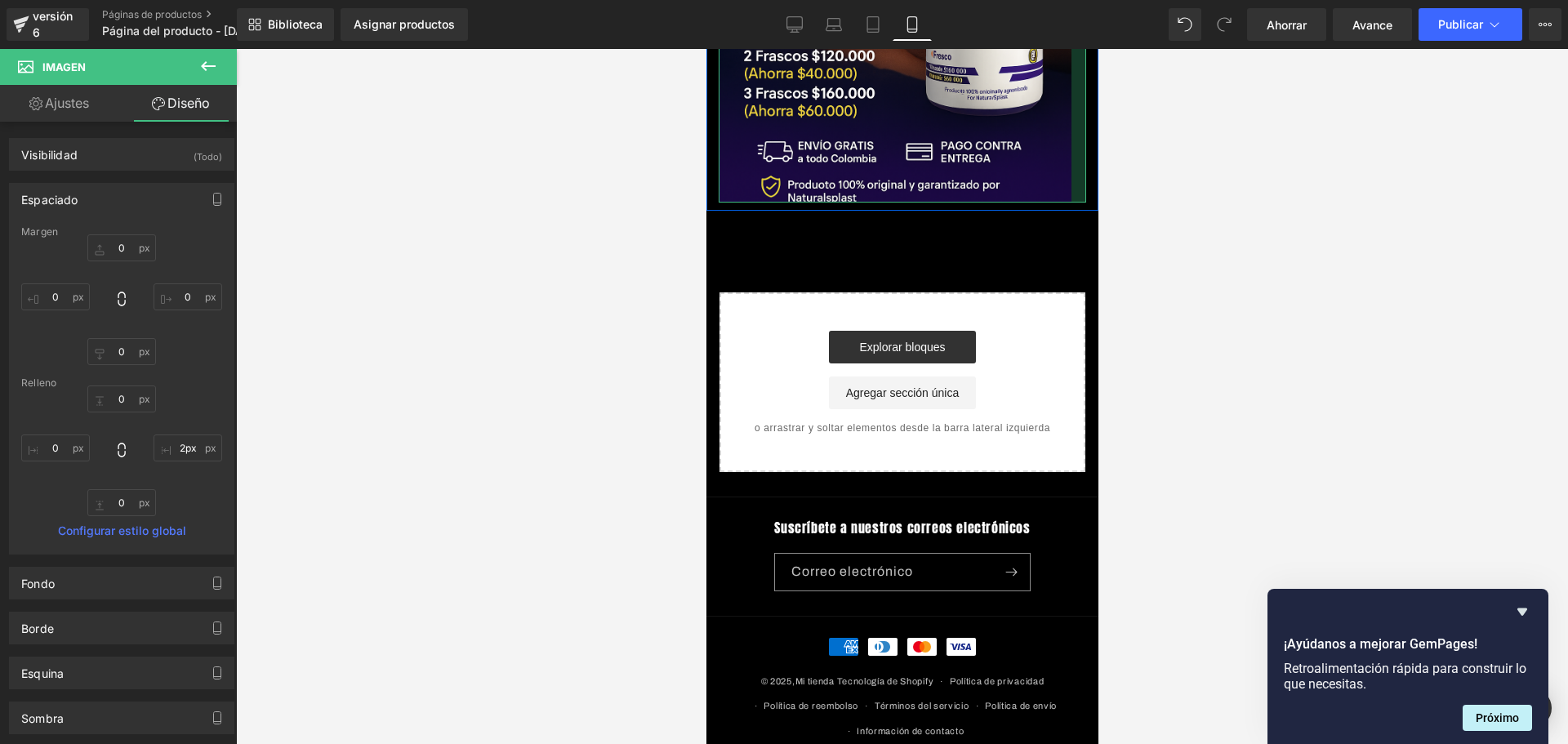
type input "0px"
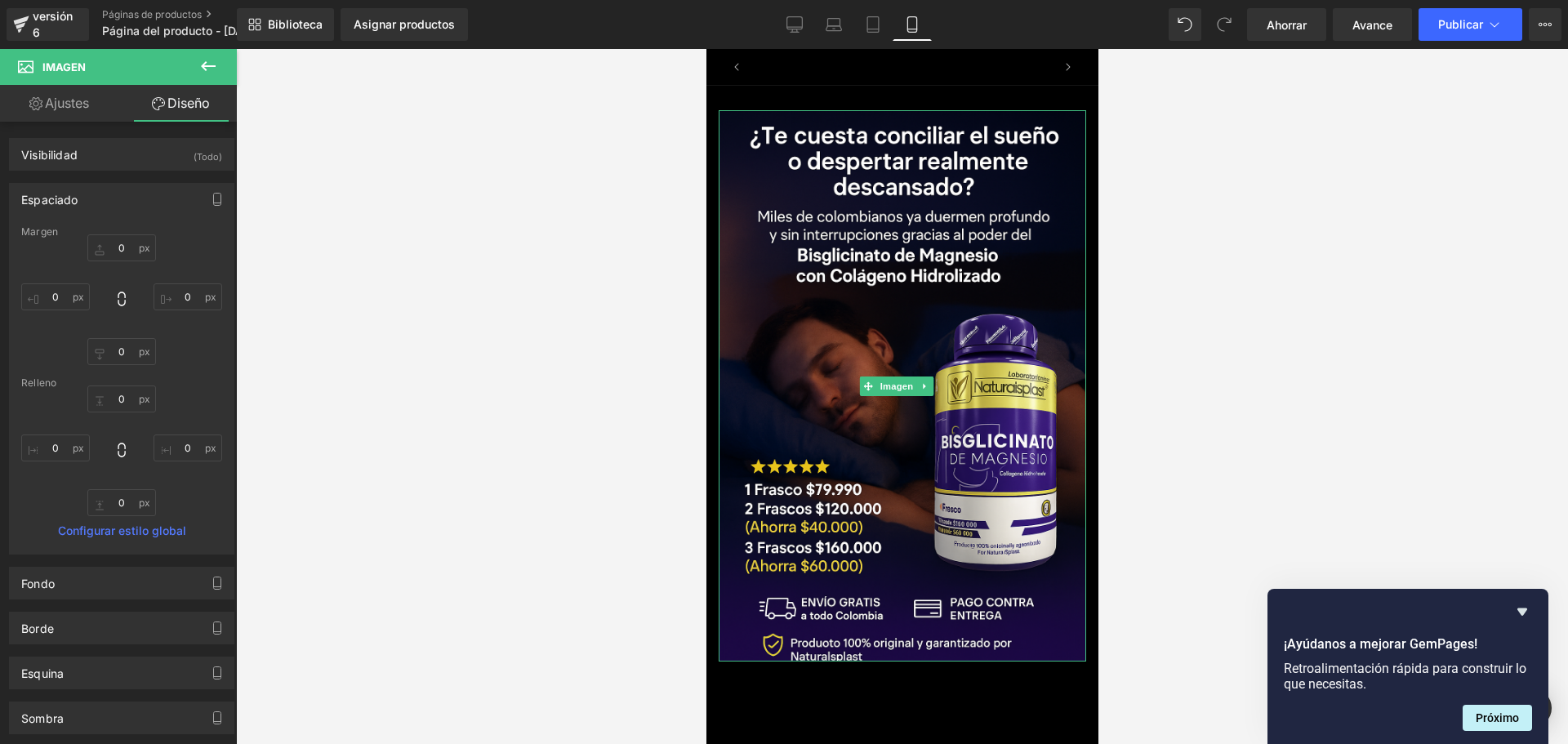
scroll to position [0, 0]
drag, startPoint x: 1095, startPoint y: 379, endPoint x: 1803, endPoint y: 155, distance: 742.6
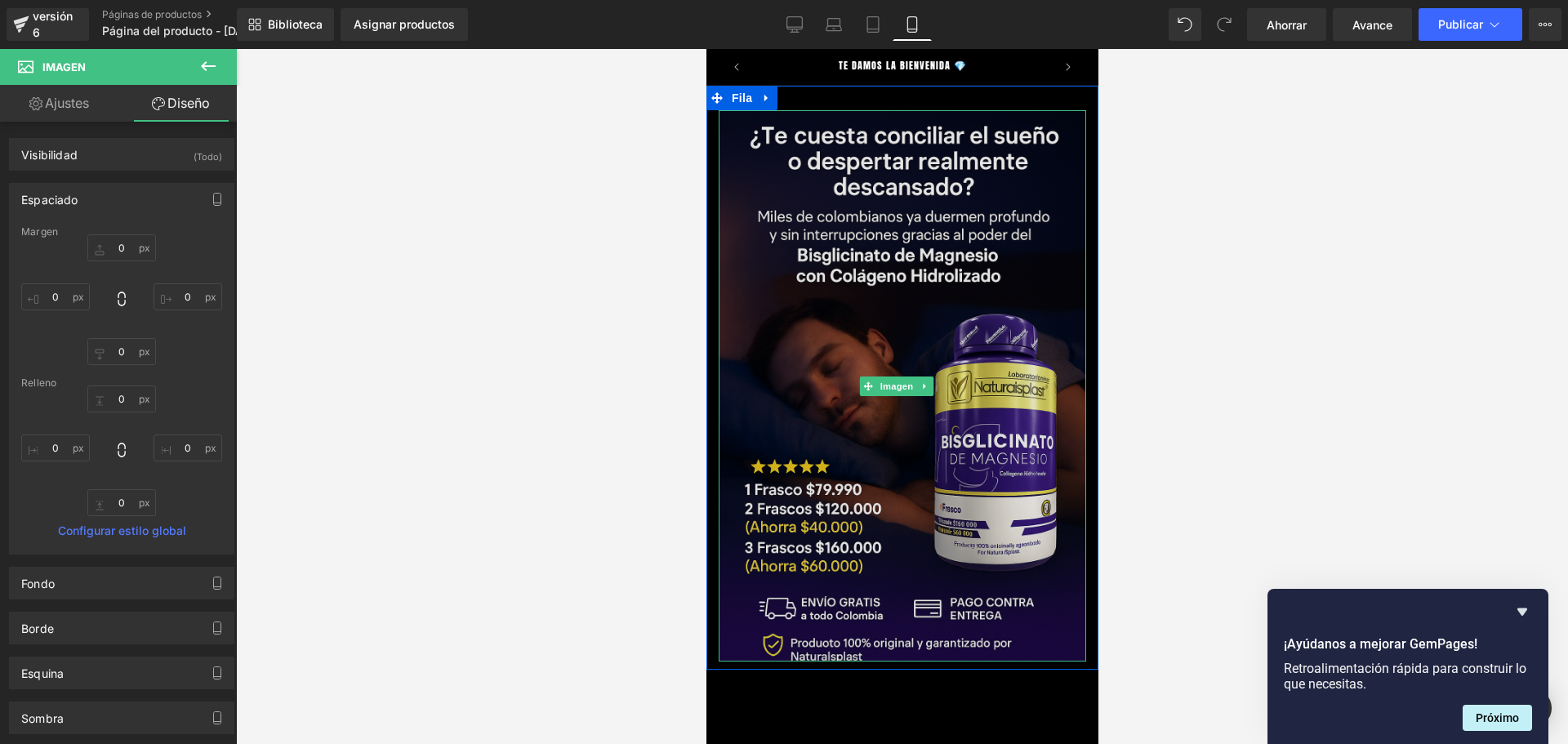
click at [837, 263] on img at bounding box center [902, 385] width 368 height 551
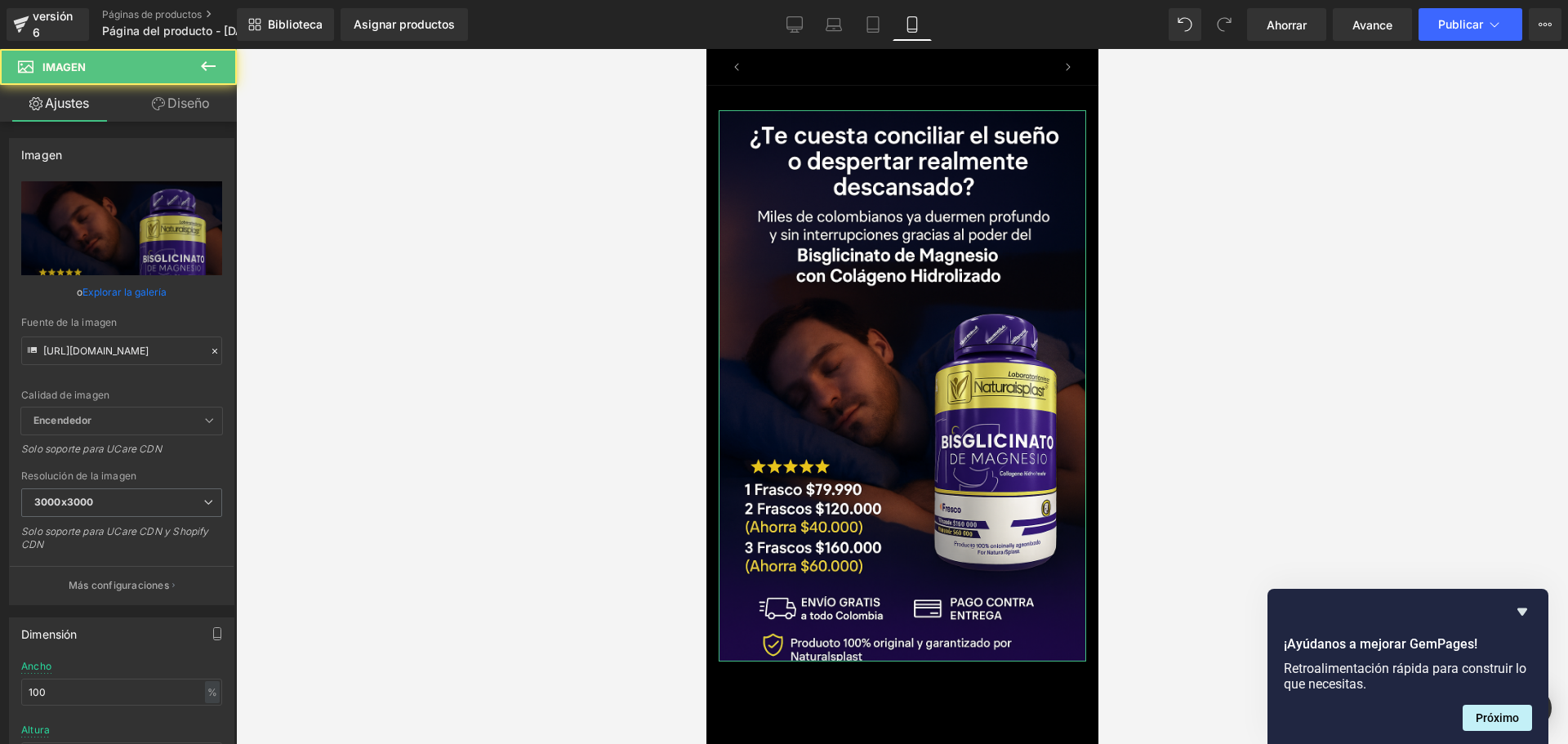
scroll to position [0, 287]
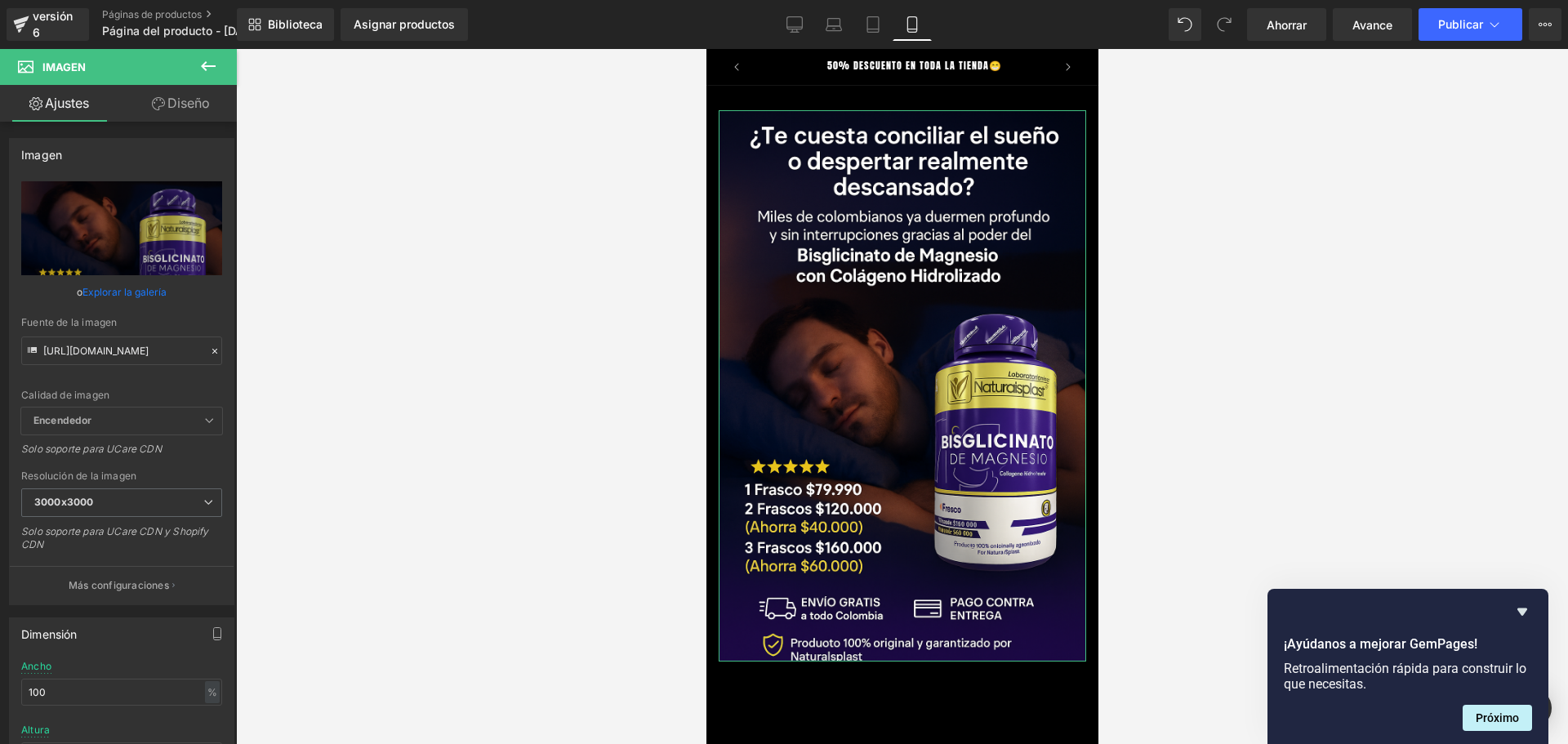
click at [169, 115] on link "Diseño" at bounding box center [181, 104] width 118 height 37
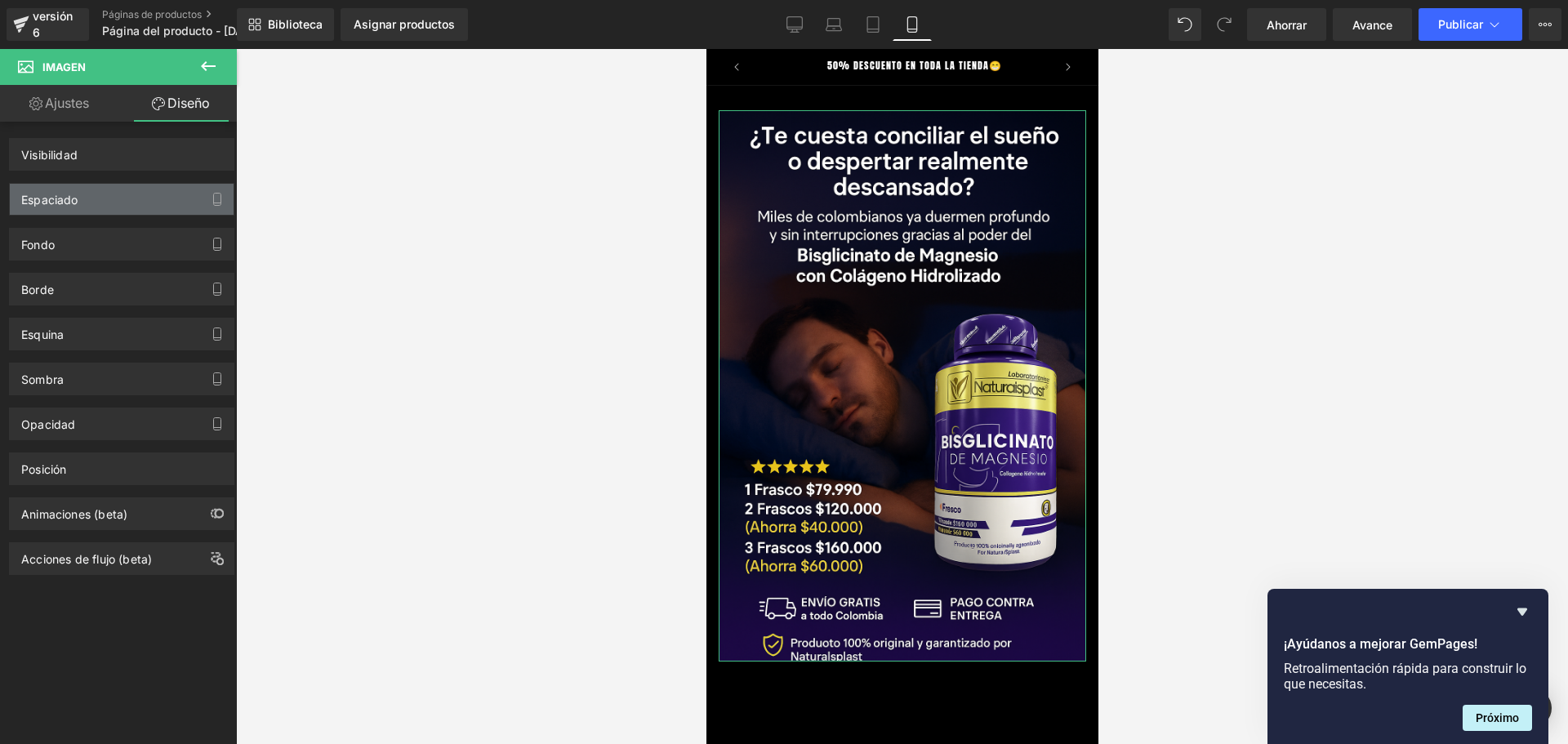
click at [119, 191] on div "Espaciado" at bounding box center [121, 199] width 224 height 31
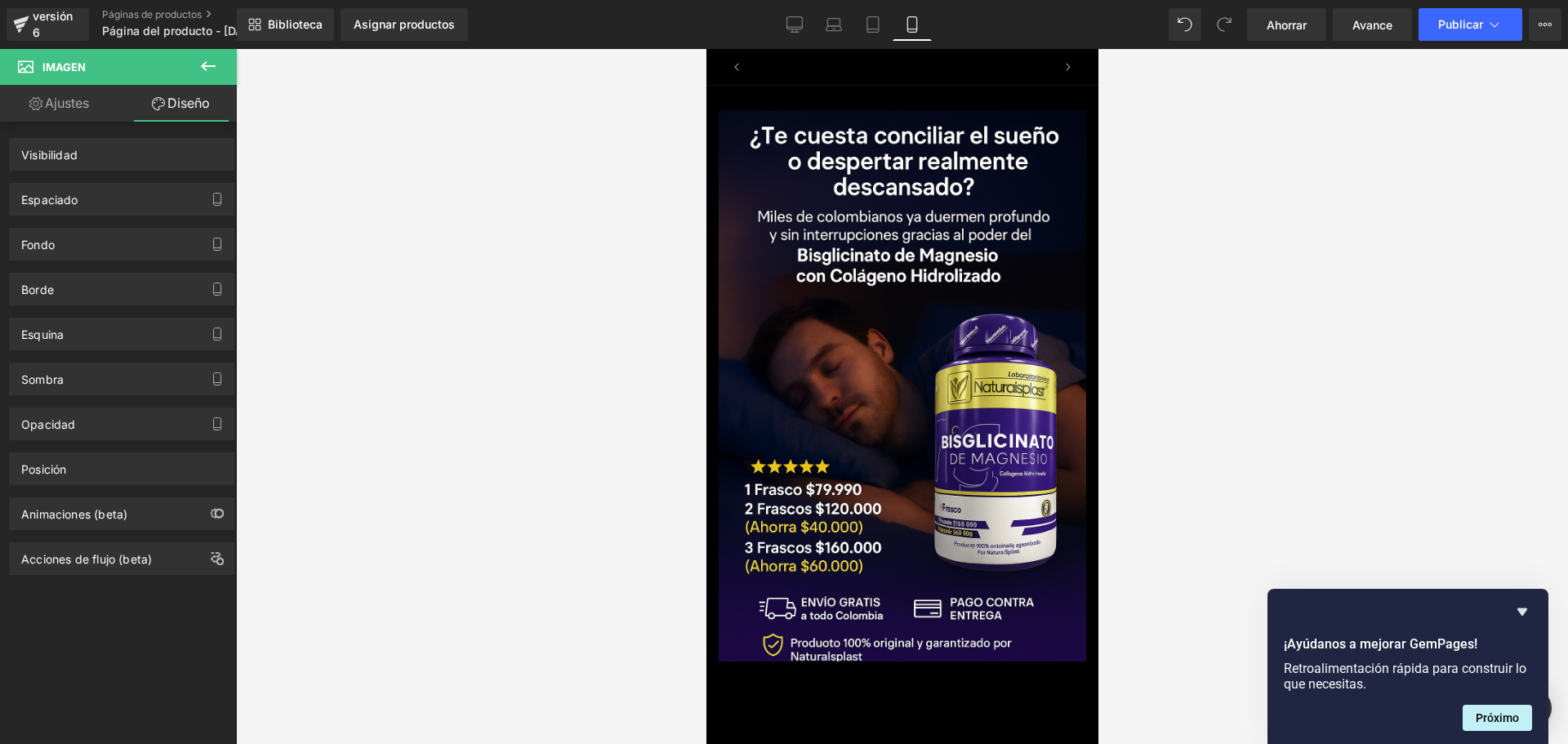
scroll to position [0, 574]
click at [1231, 365] on div at bounding box center [902, 396] width 1332 height 695
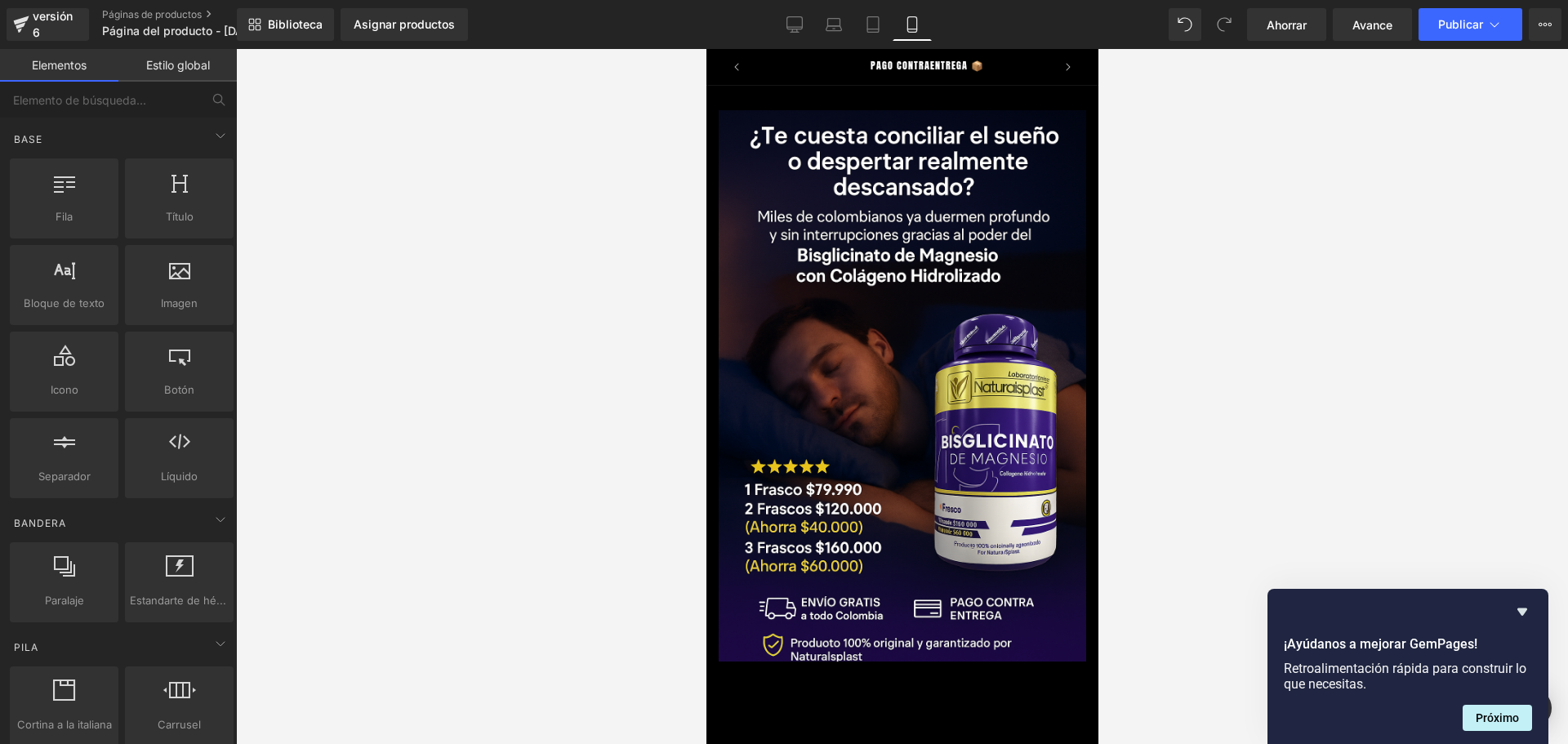
click at [959, 693] on div "Imagen Fila Seleccione su diseño" at bounding box center [901, 509] width 392 height 845
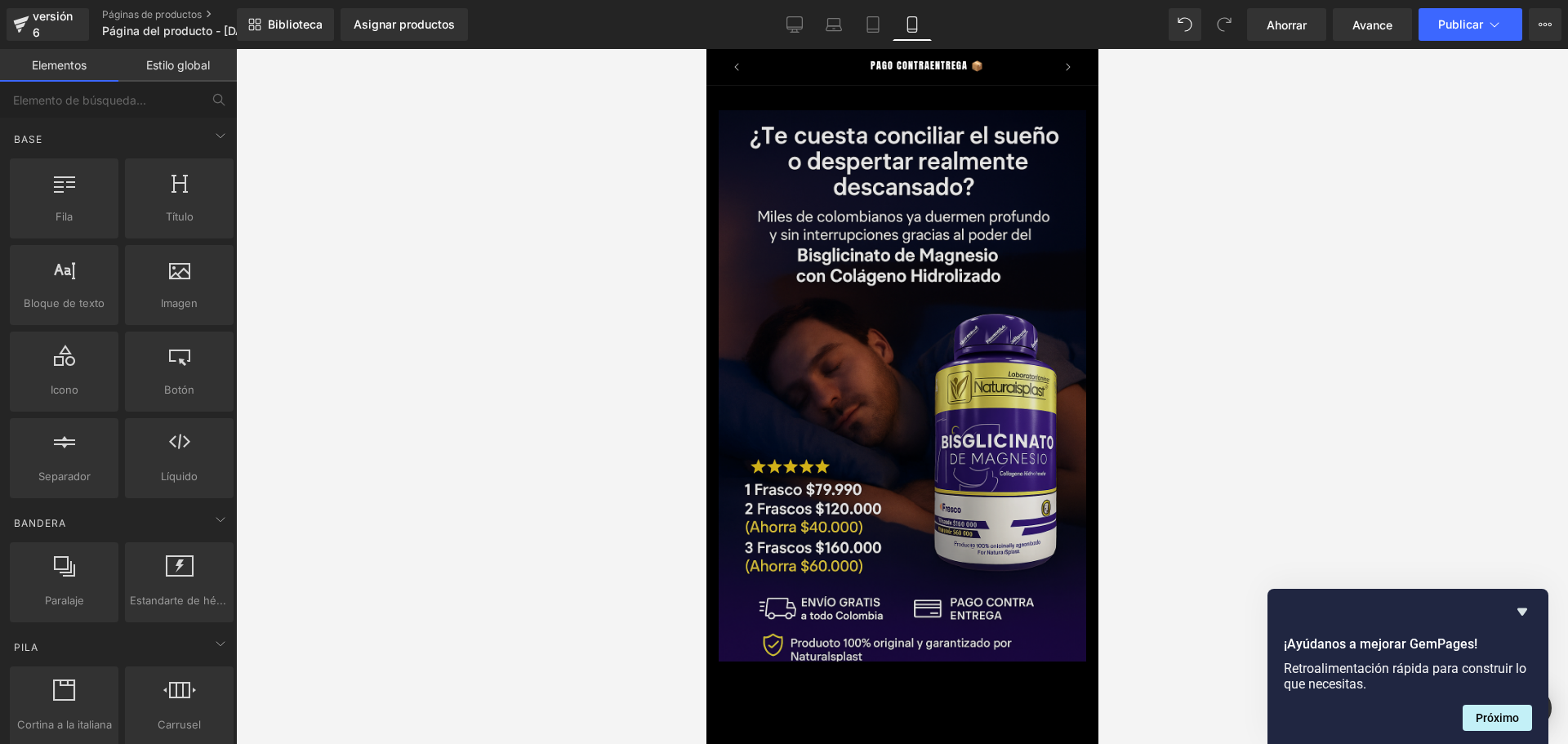
click at [864, 411] on img at bounding box center [902, 385] width 368 height 551
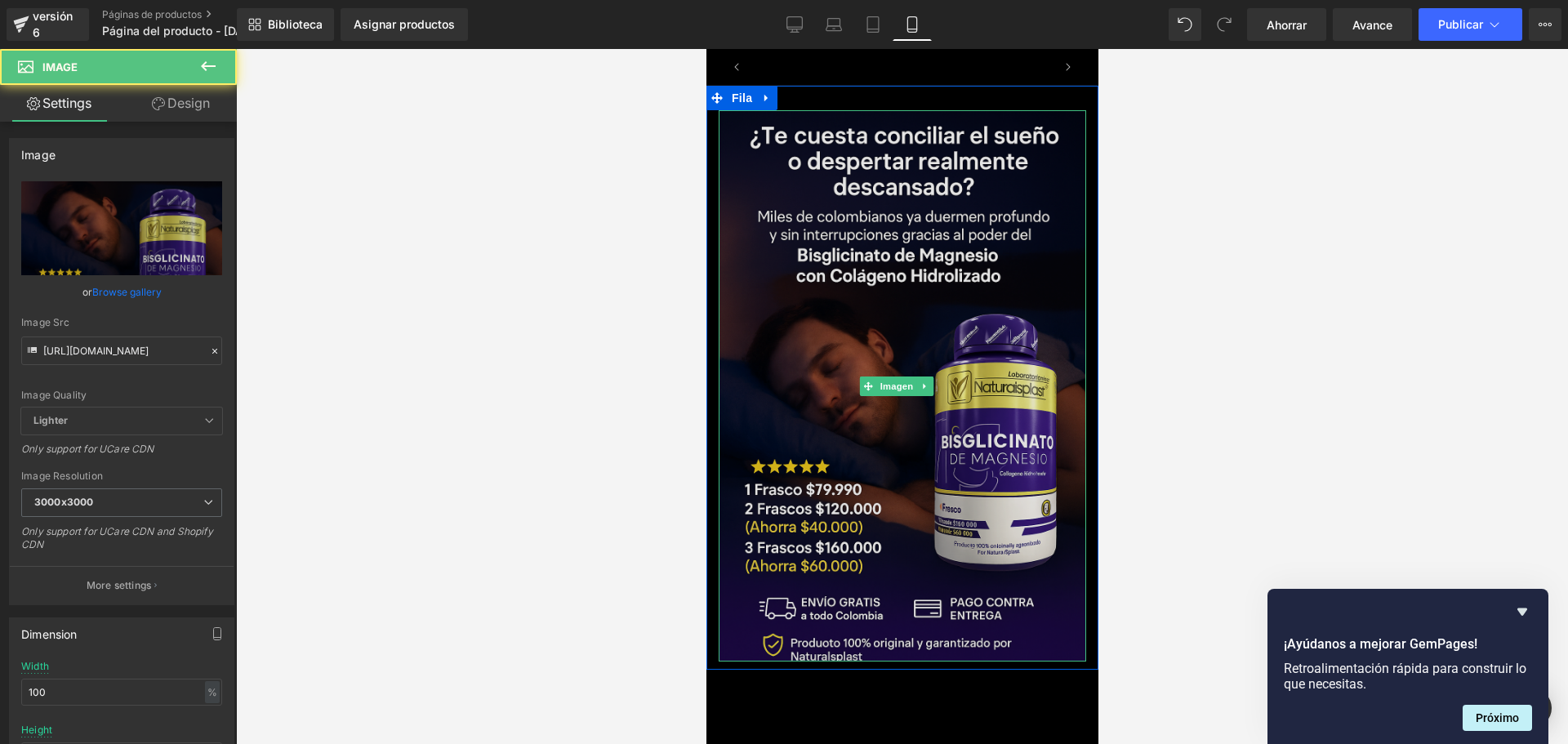
scroll to position [0, 859]
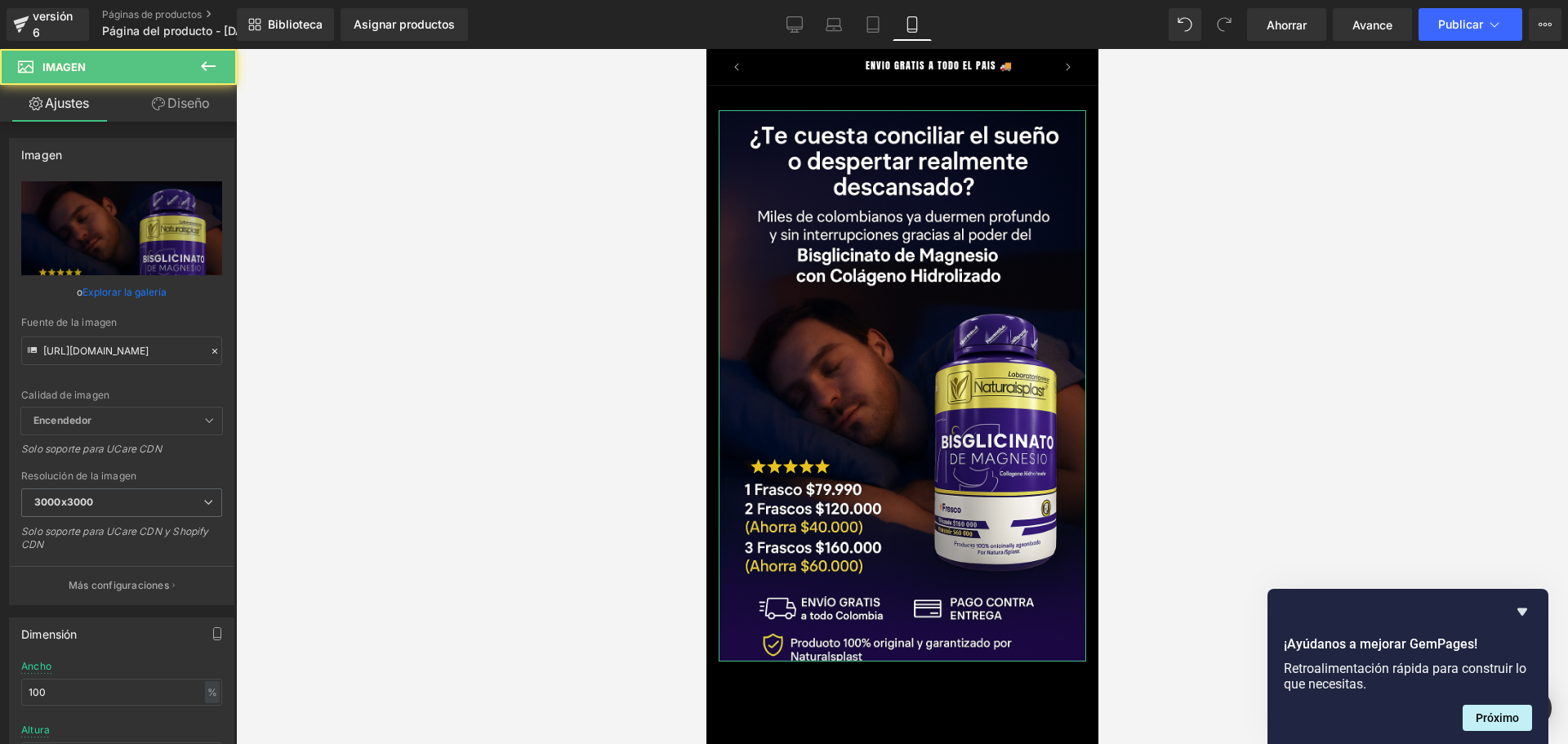
click at [179, 104] on font "Diseño" at bounding box center [188, 102] width 42 height 16
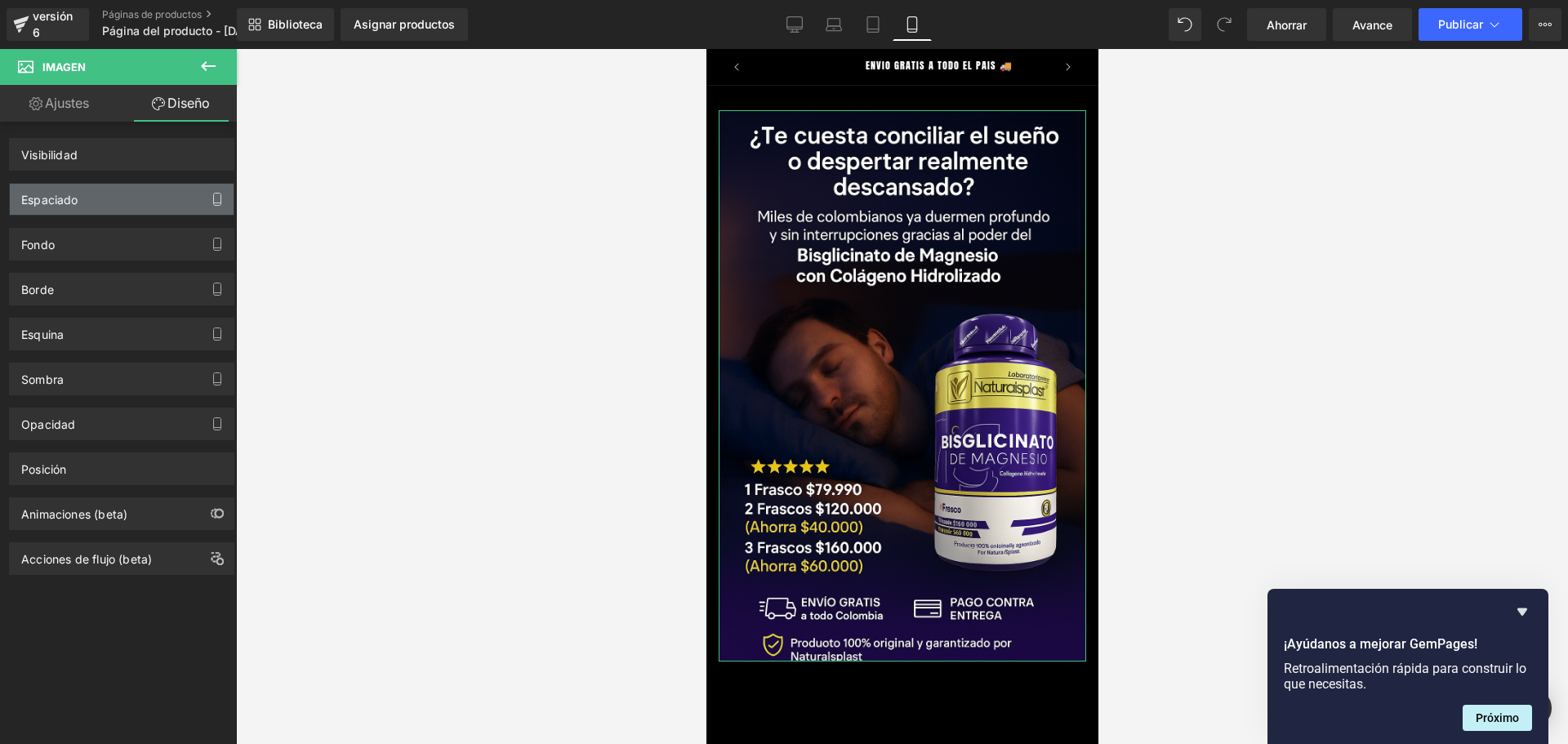
click at [218, 209] on button "button" at bounding box center [217, 199] width 26 height 31
click at [166, 203] on div "Espaciado" at bounding box center [121, 199] width 224 height 31
click at [38, 198] on font "Espaciado" at bounding box center [50, 199] width 57 height 13
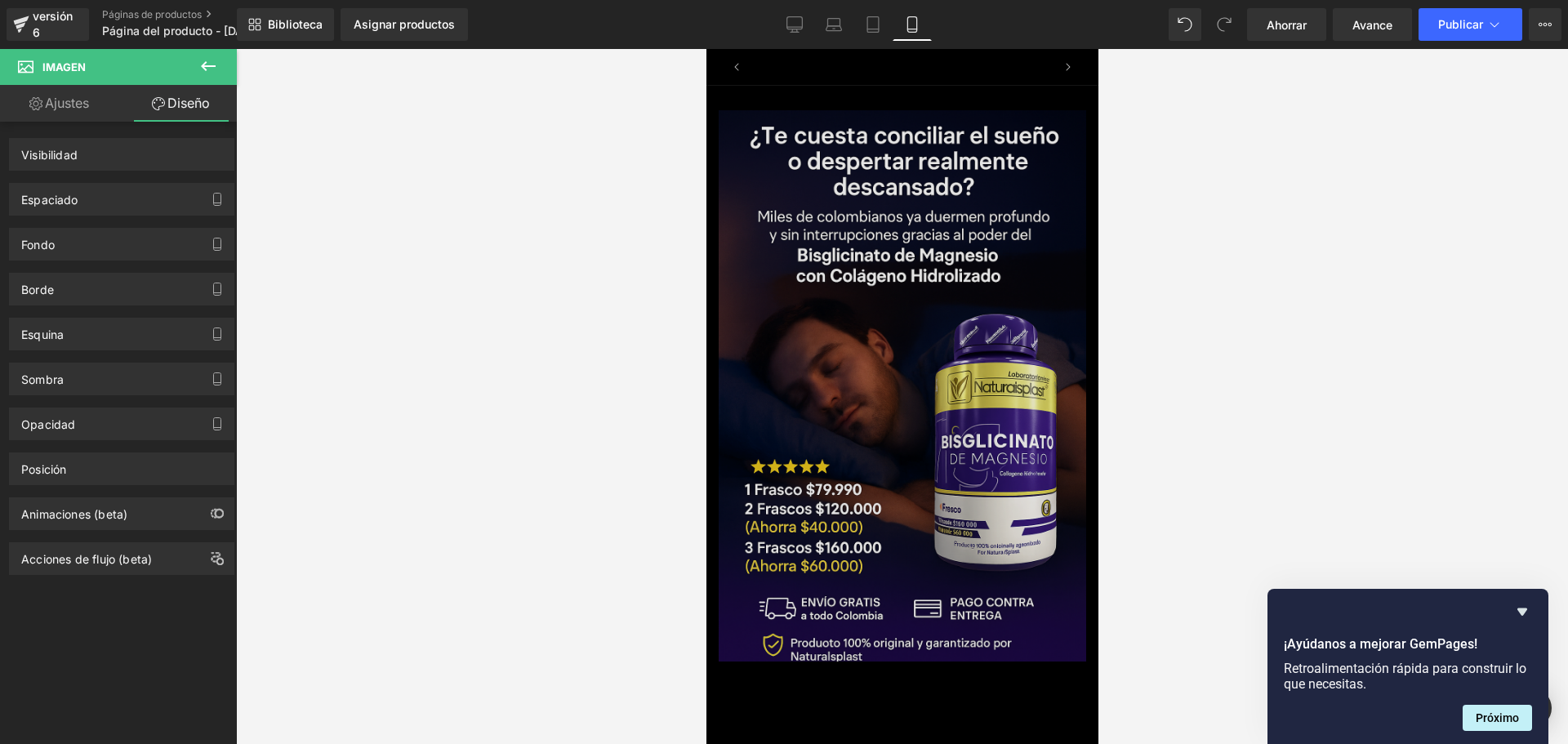
scroll to position [0, 0]
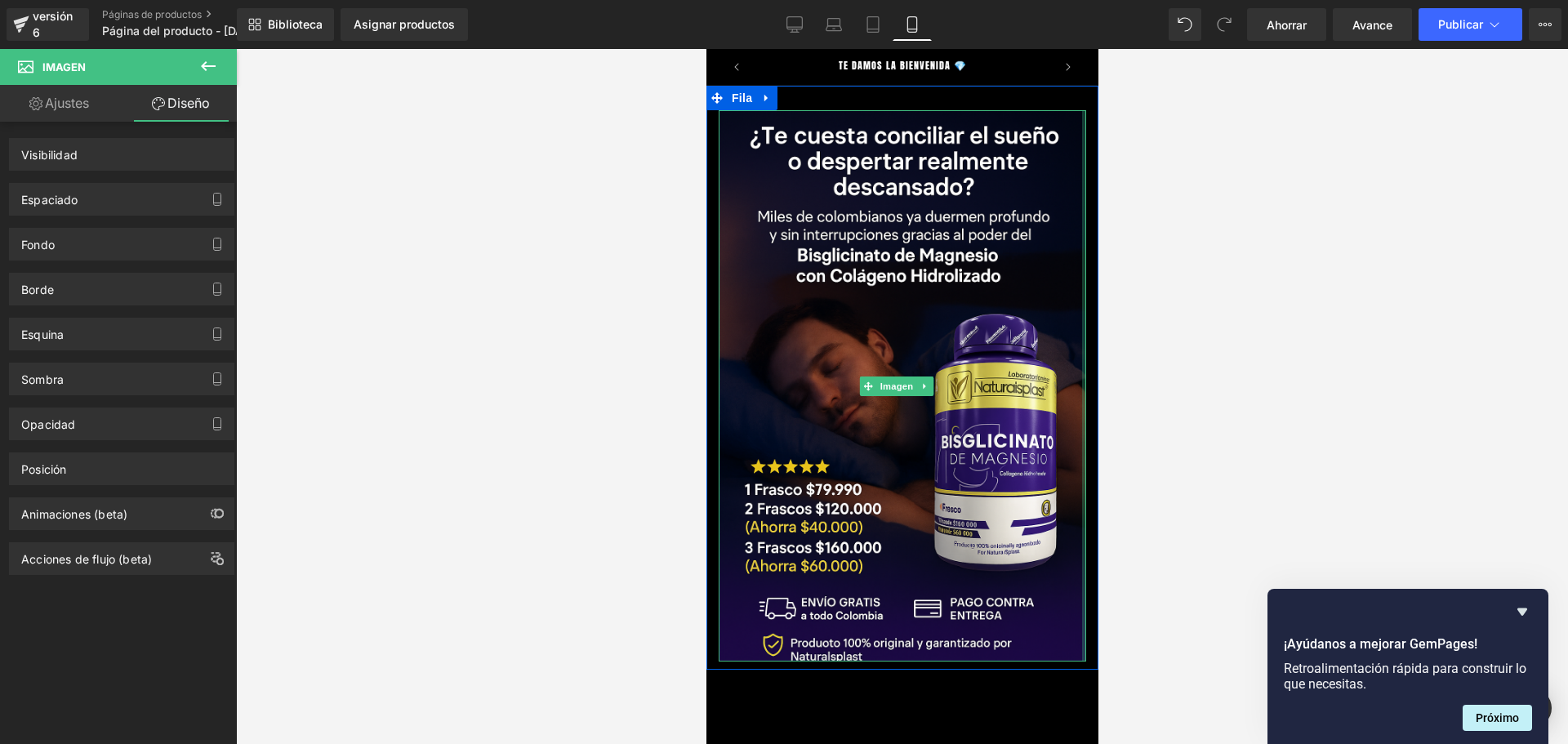
click at [1081, 633] on div at bounding box center [1083, 385] width 4 height 551
click at [1074, 633] on div "Imagen" at bounding box center [901, 385] width 392 height 551
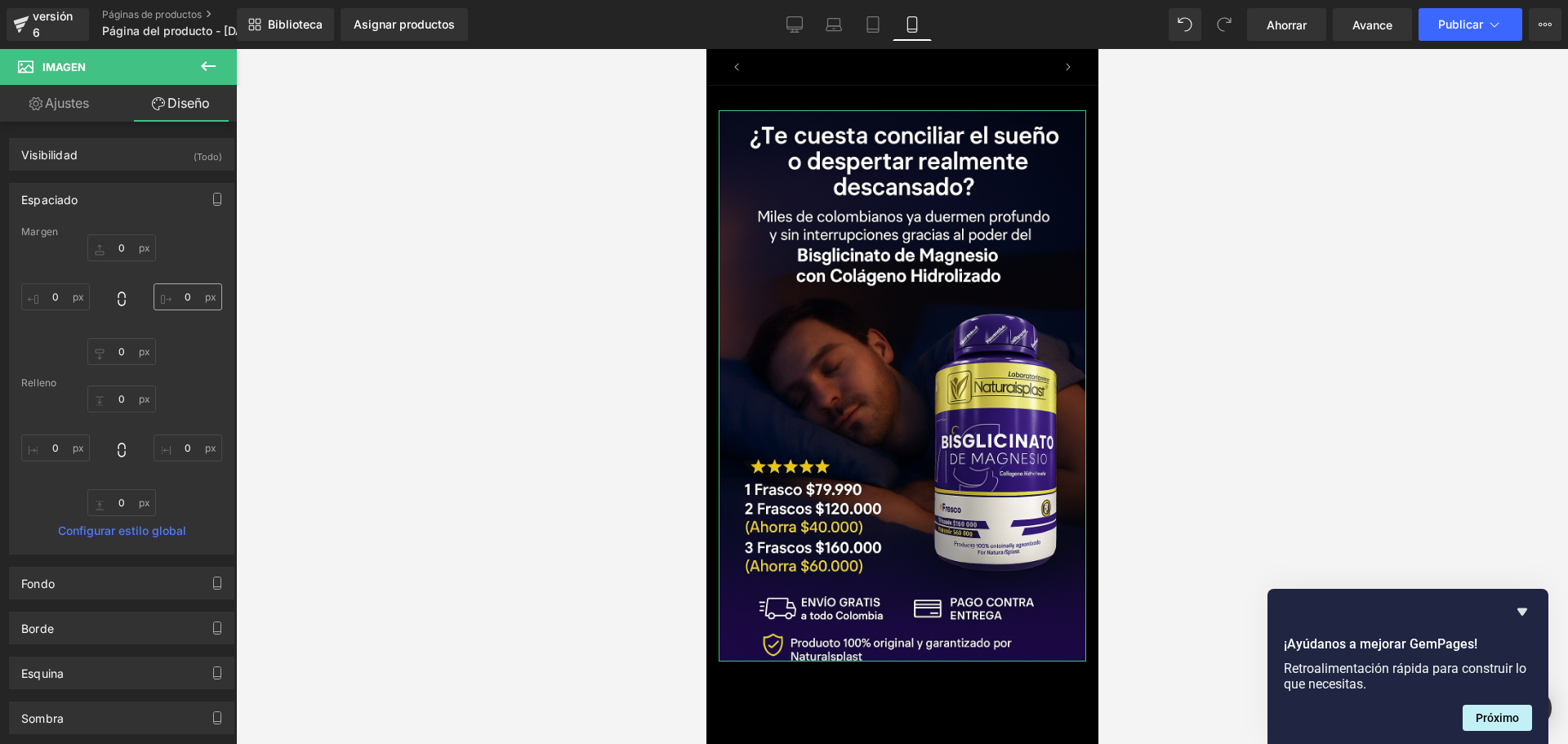
scroll to position [0, 287]
click at [187, 301] on input "0" at bounding box center [187, 297] width 68 height 27
type input "5"
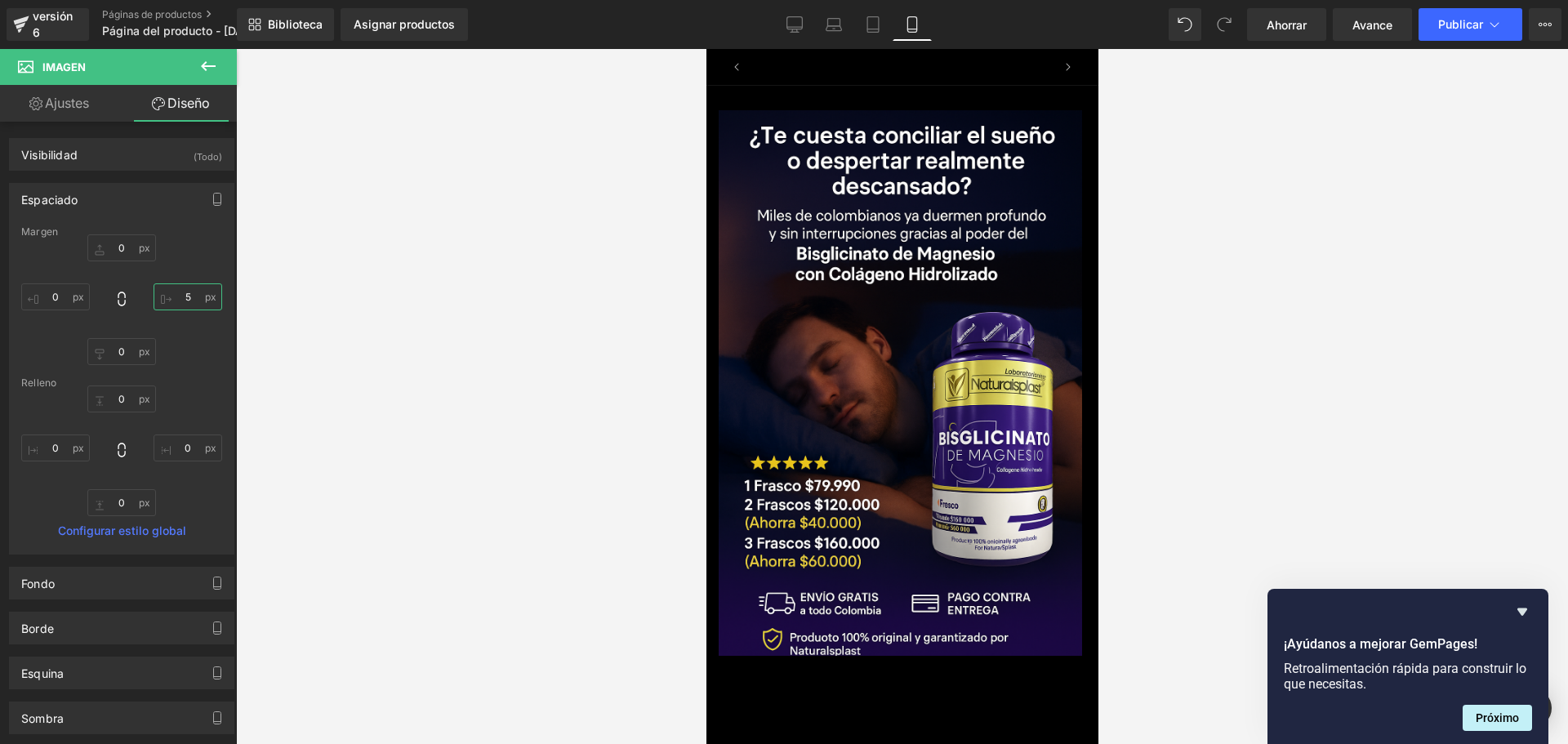
scroll to position [0, 574]
click at [187, 304] on input "5" at bounding box center [187, 297] width 68 height 27
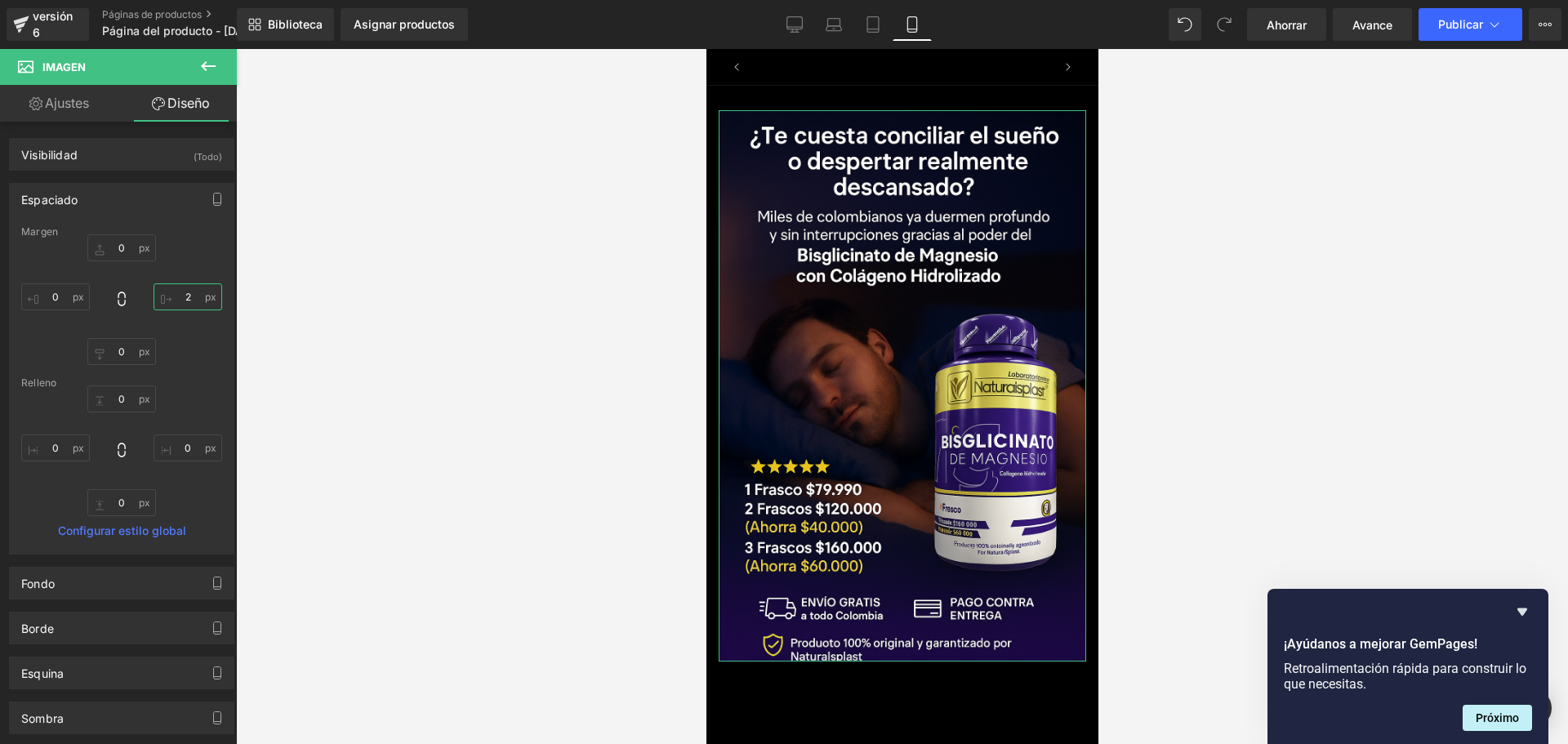
scroll to position [0, 859]
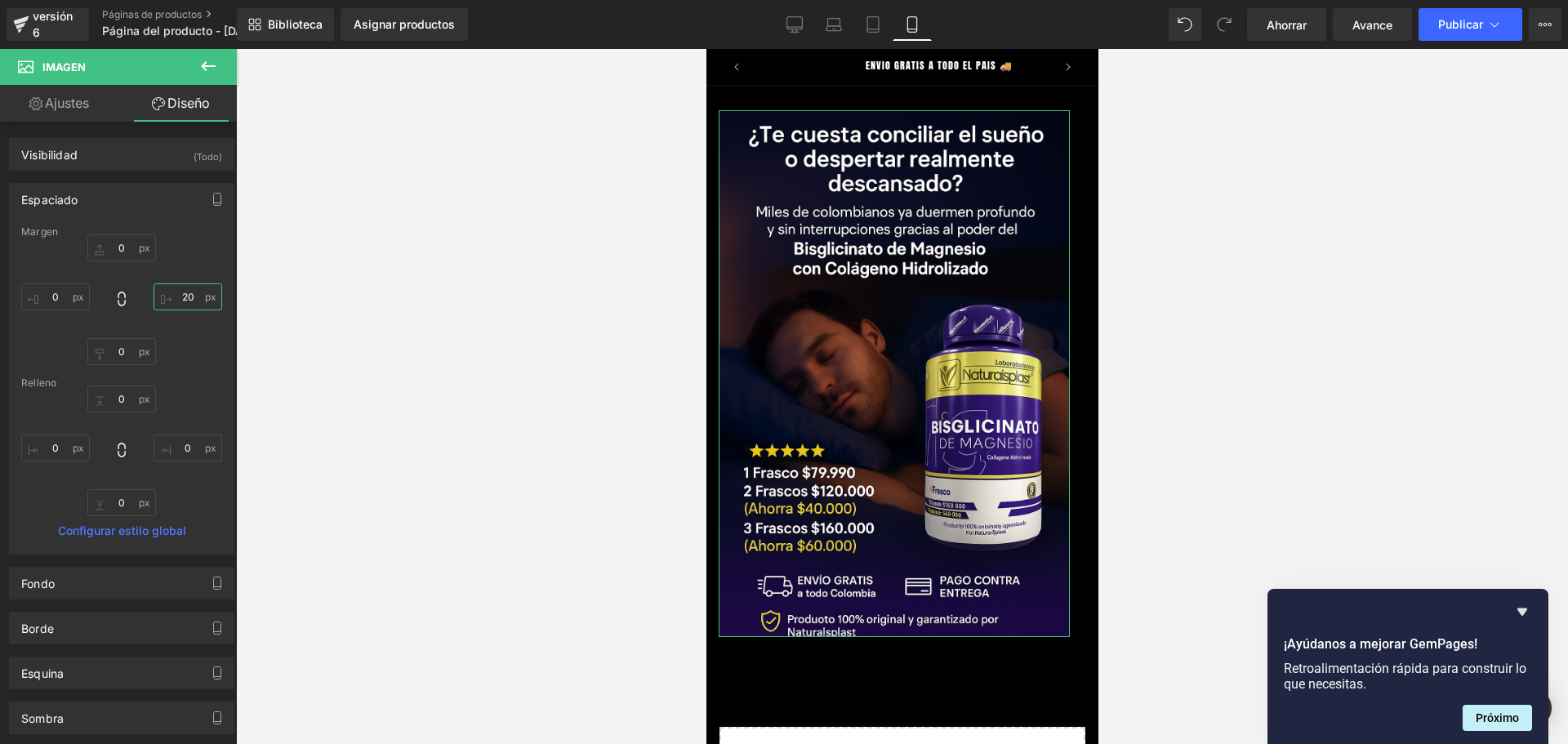
type input "2"
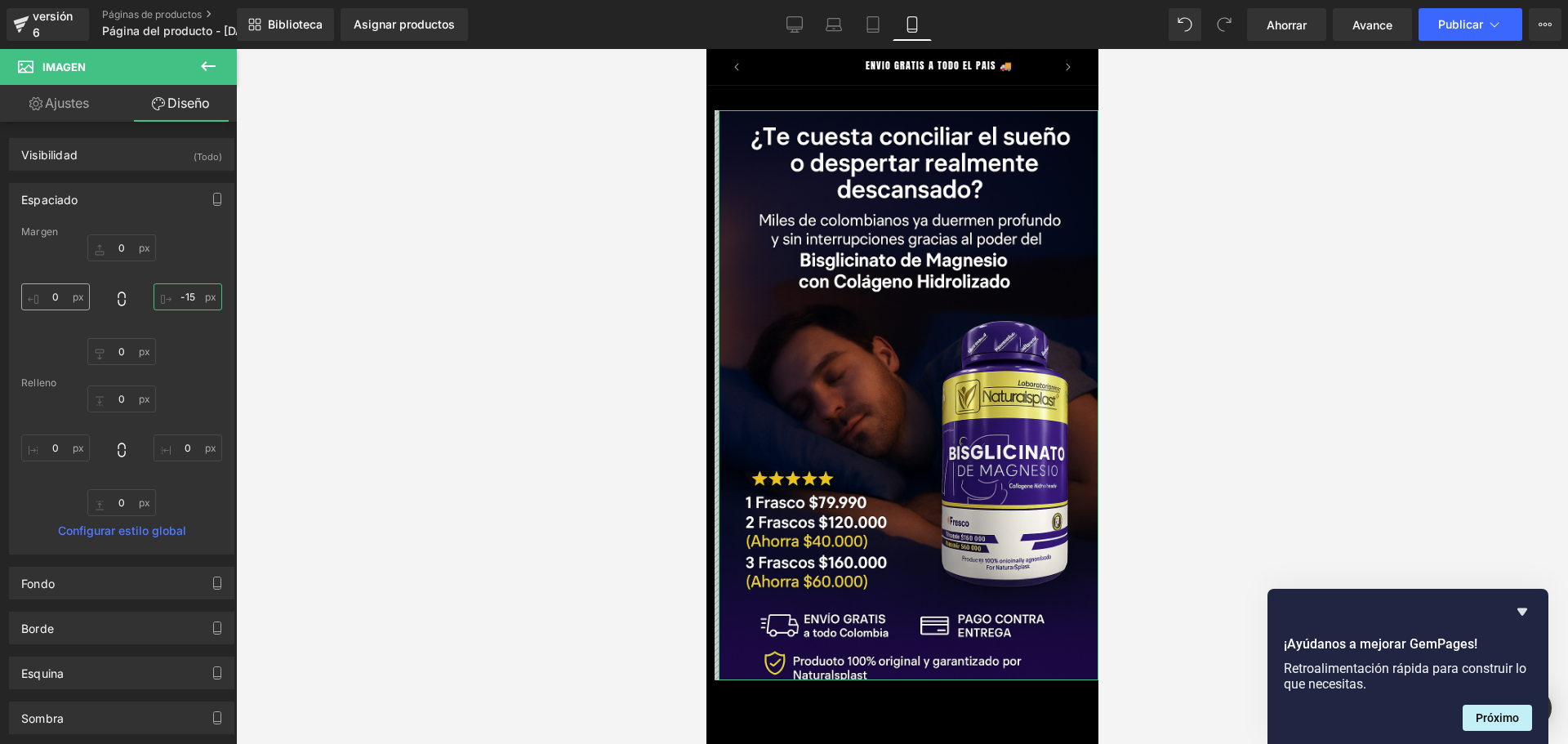
type input "-15"
click at [64, 296] on input "0" at bounding box center [55, 297] width 68 height 27
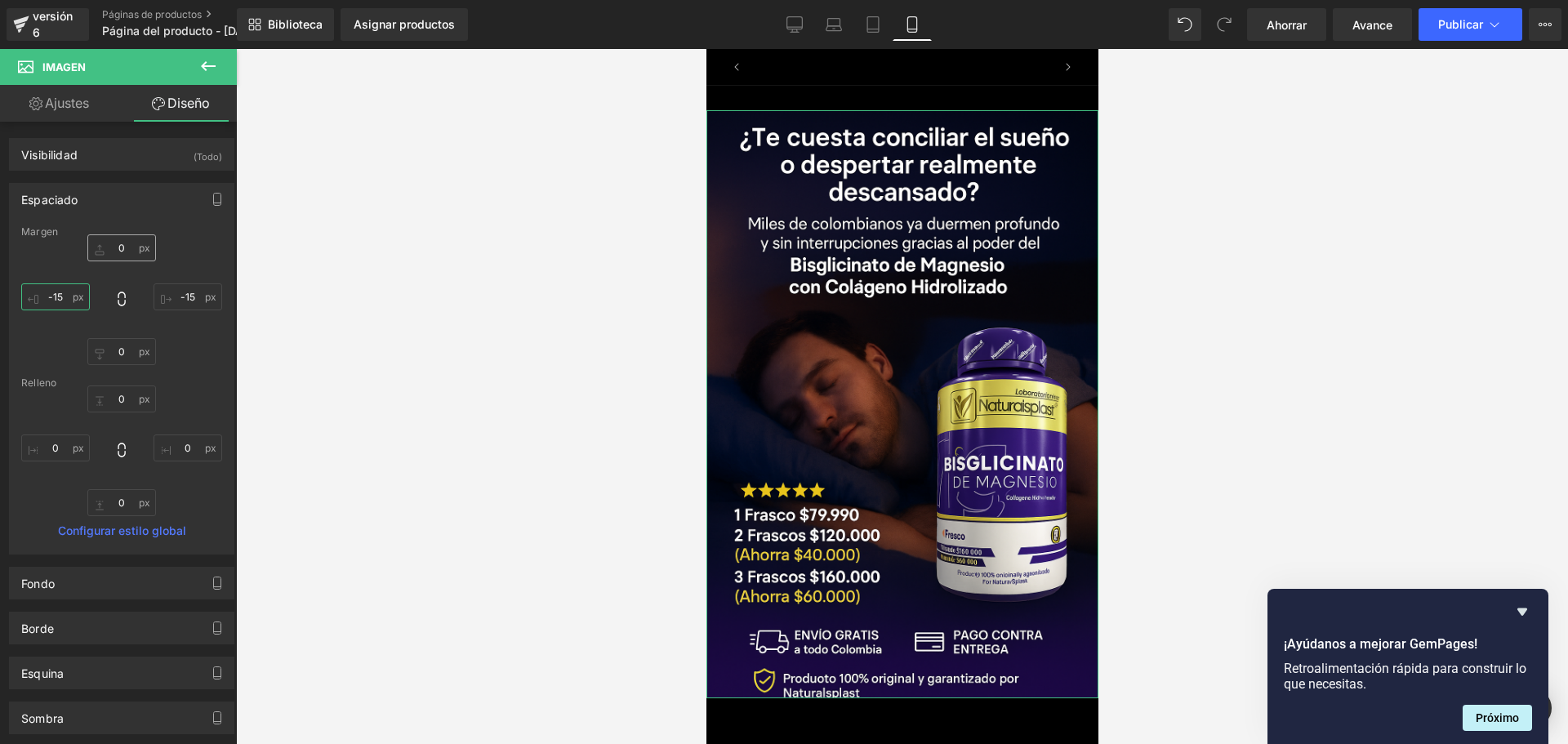
scroll to position [0, 287]
type input "-15"
click at [123, 245] on input "0" at bounding box center [121, 248] width 68 height 27
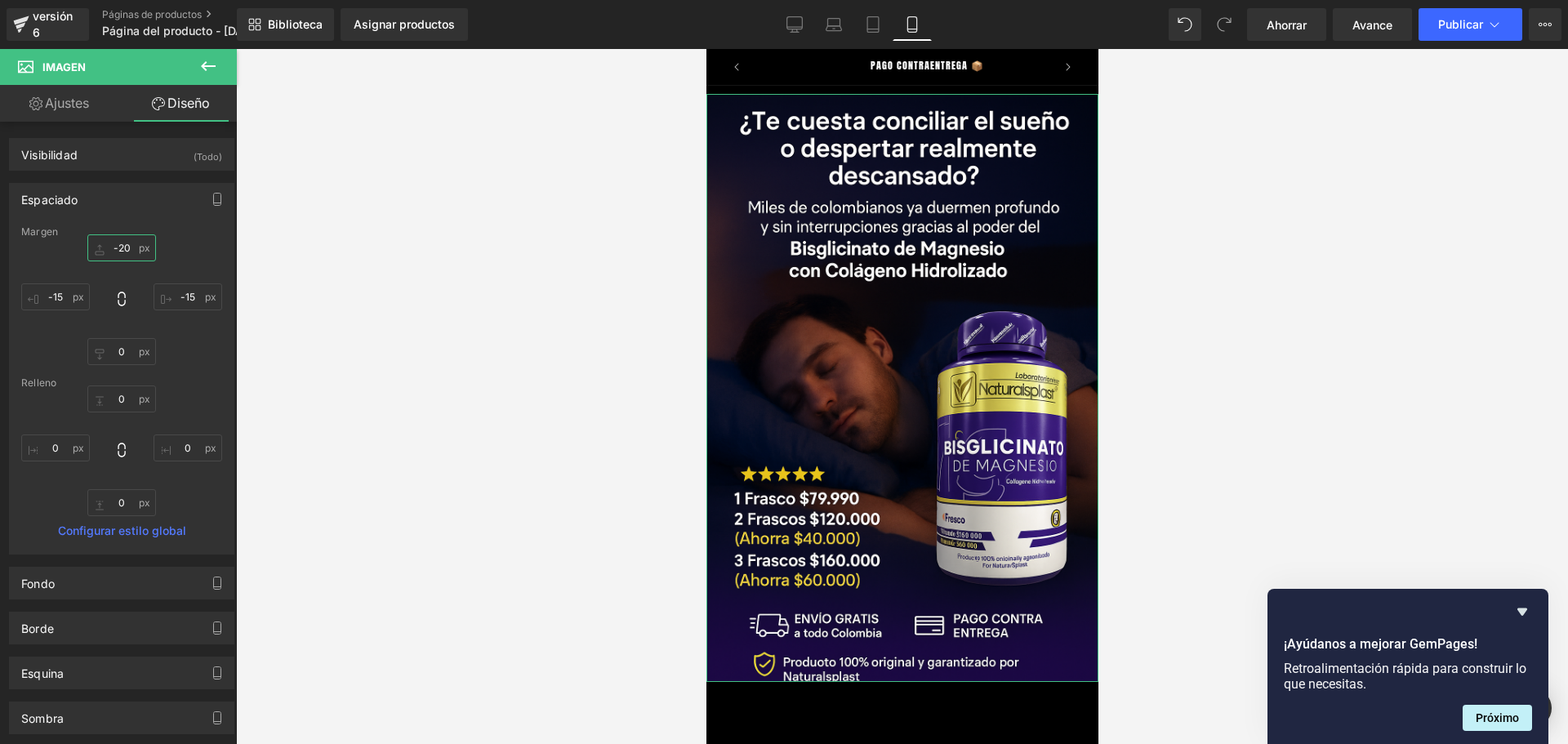
scroll to position [0, 859]
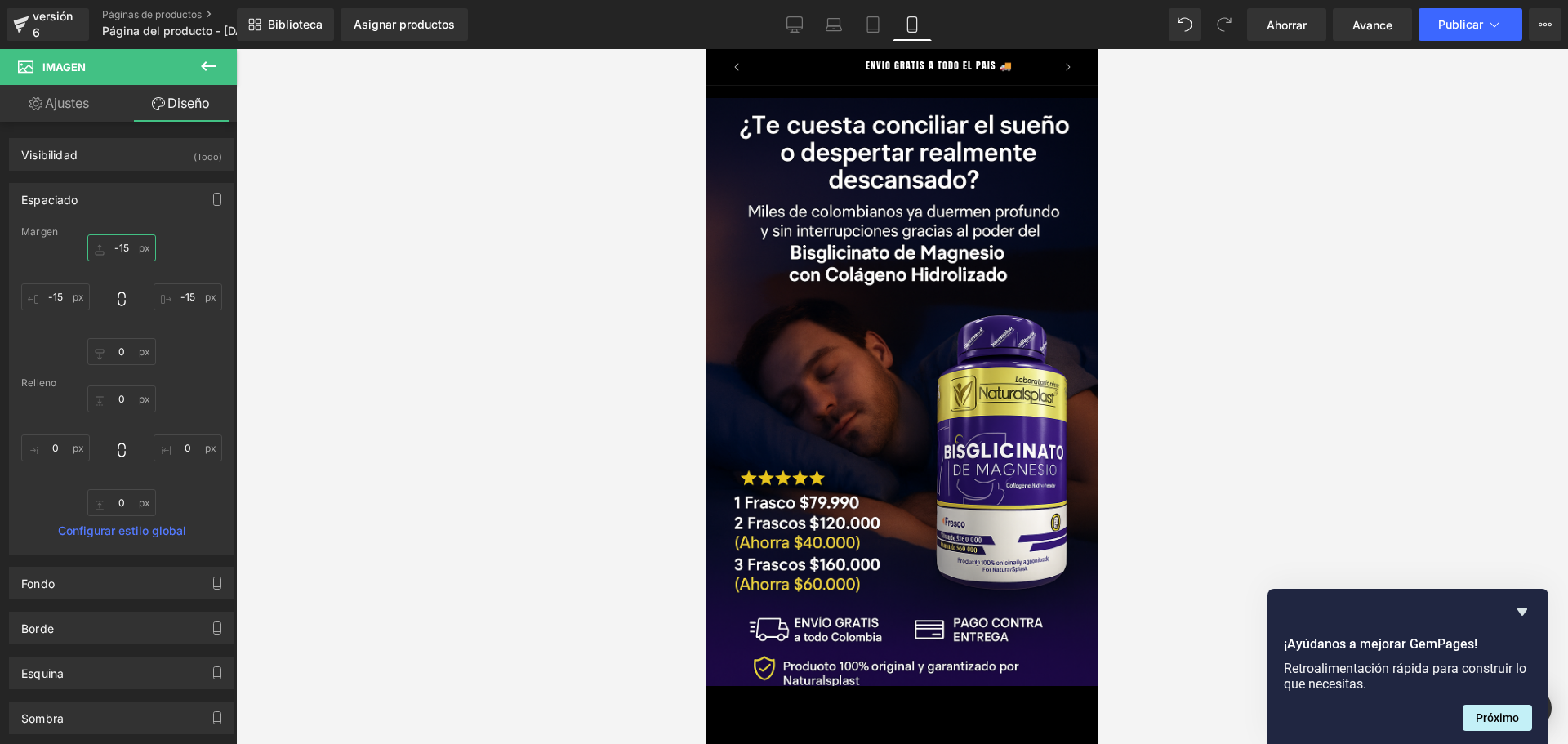
type input "-15"
click at [383, 306] on div at bounding box center [902, 396] width 1332 height 695
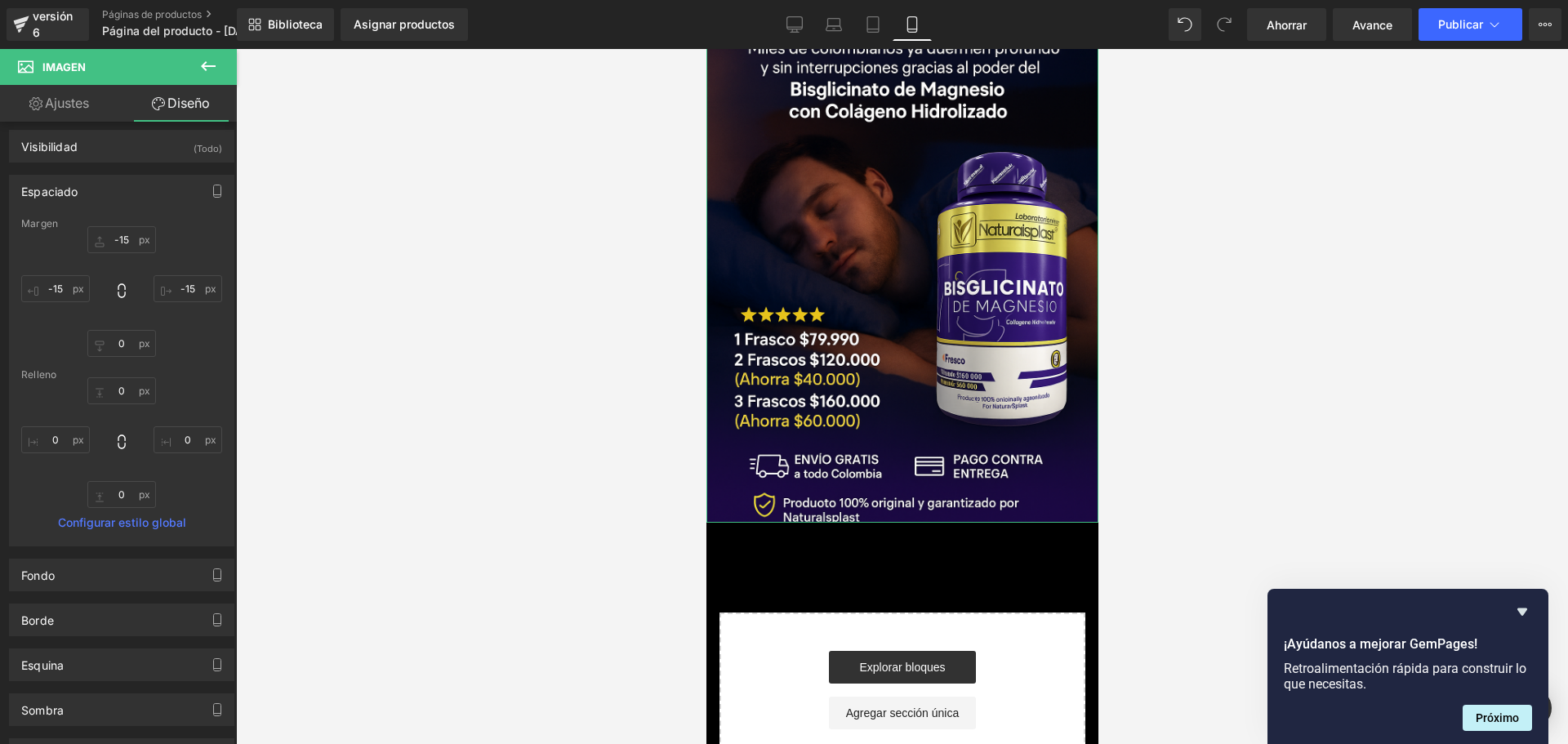
scroll to position [0, 0]
click at [213, 73] on icon at bounding box center [207, 66] width 19 height 19
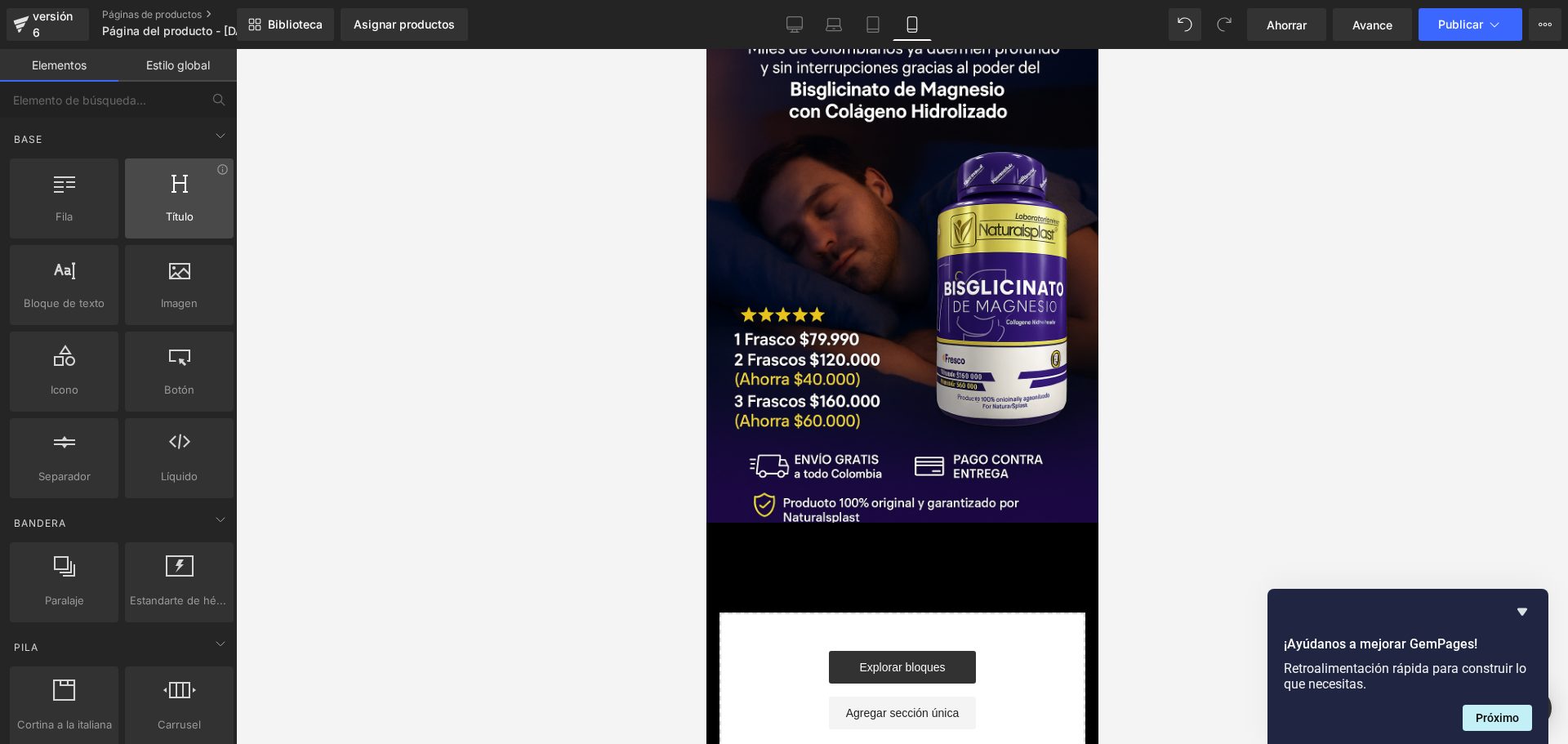
scroll to position [0, 574]
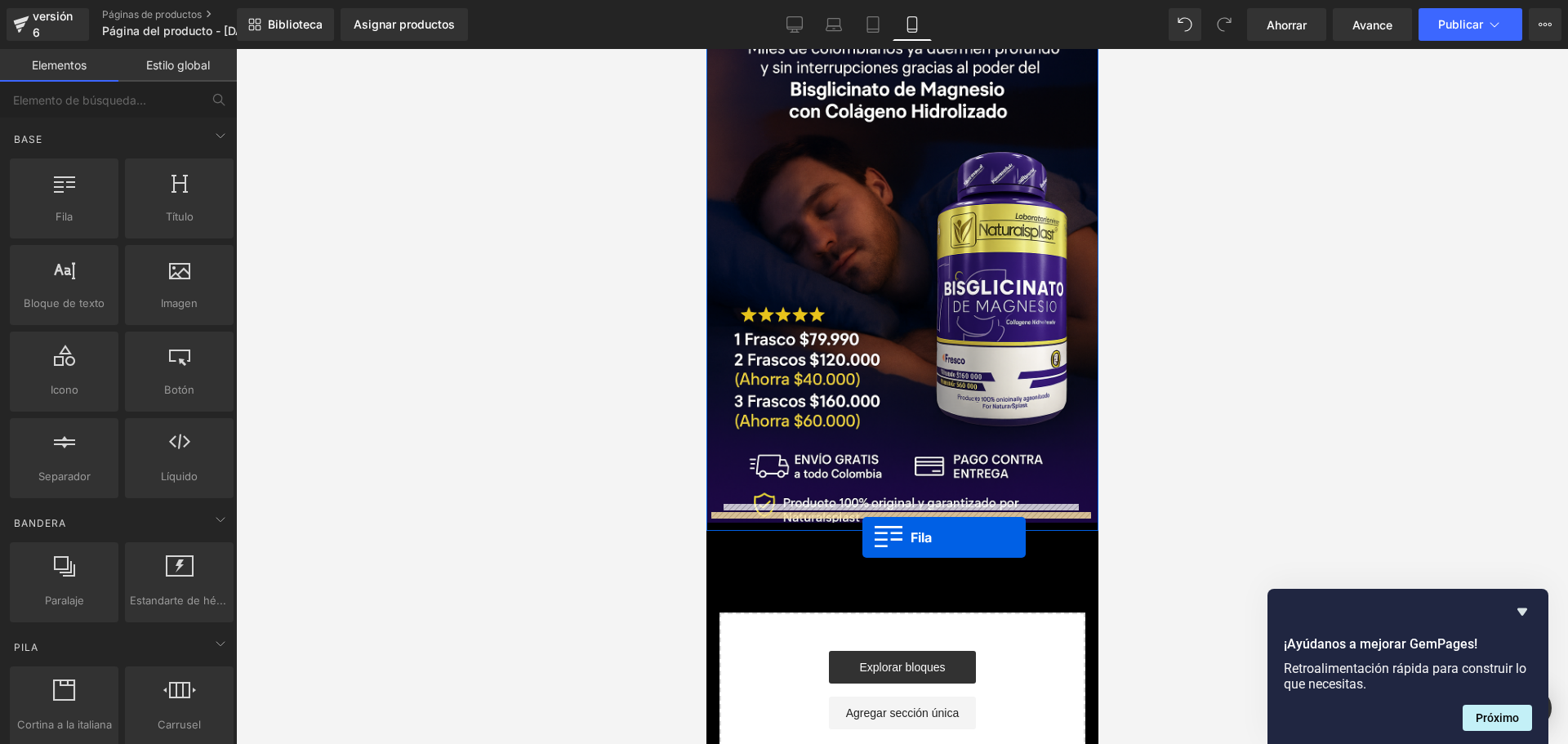
drag, startPoint x: 768, startPoint y: 256, endPoint x: 860, endPoint y: 537, distance: 295.7
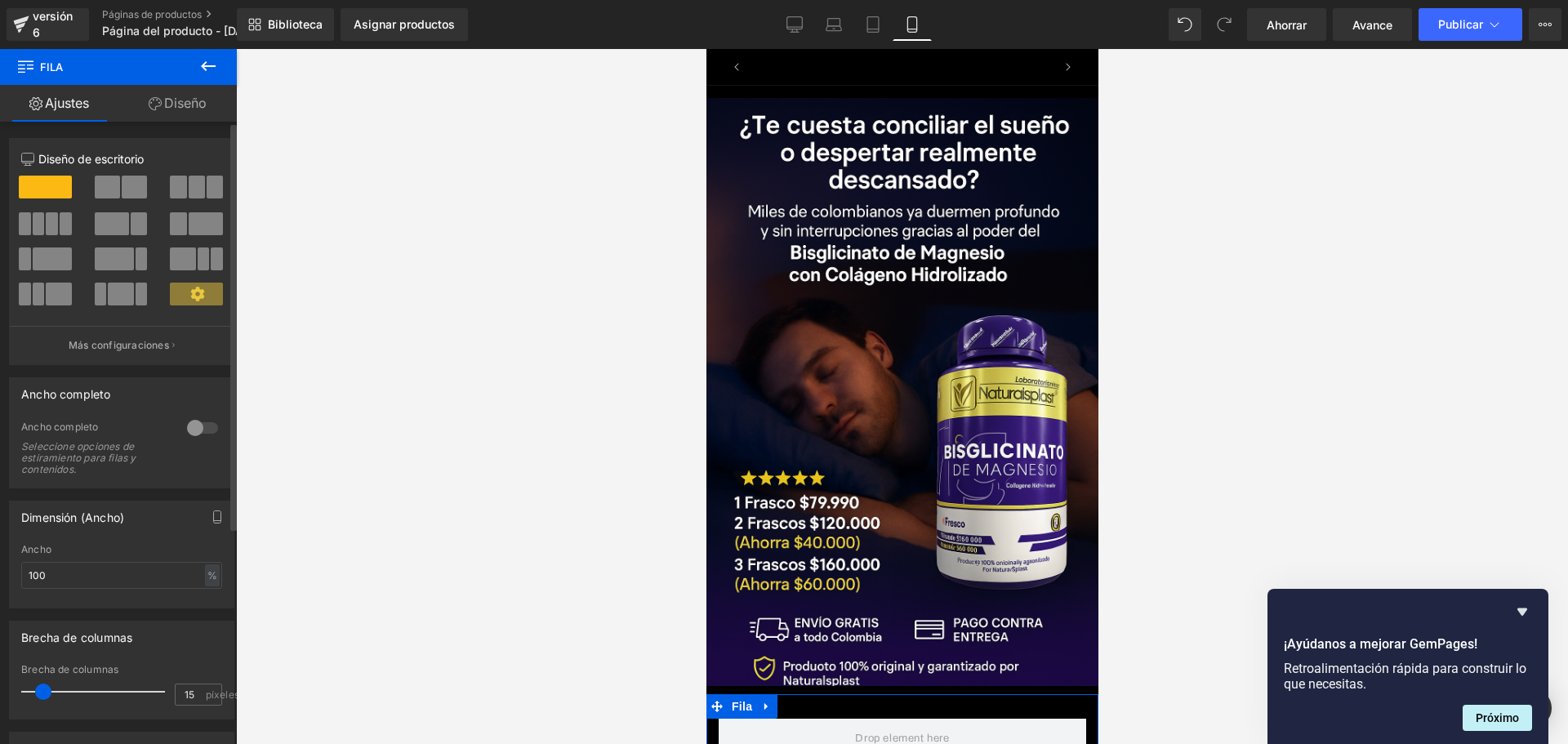
scroll to position [0, 287]
click at [217, 63] on icon at bounding box center [207, 66] width 19 height 19
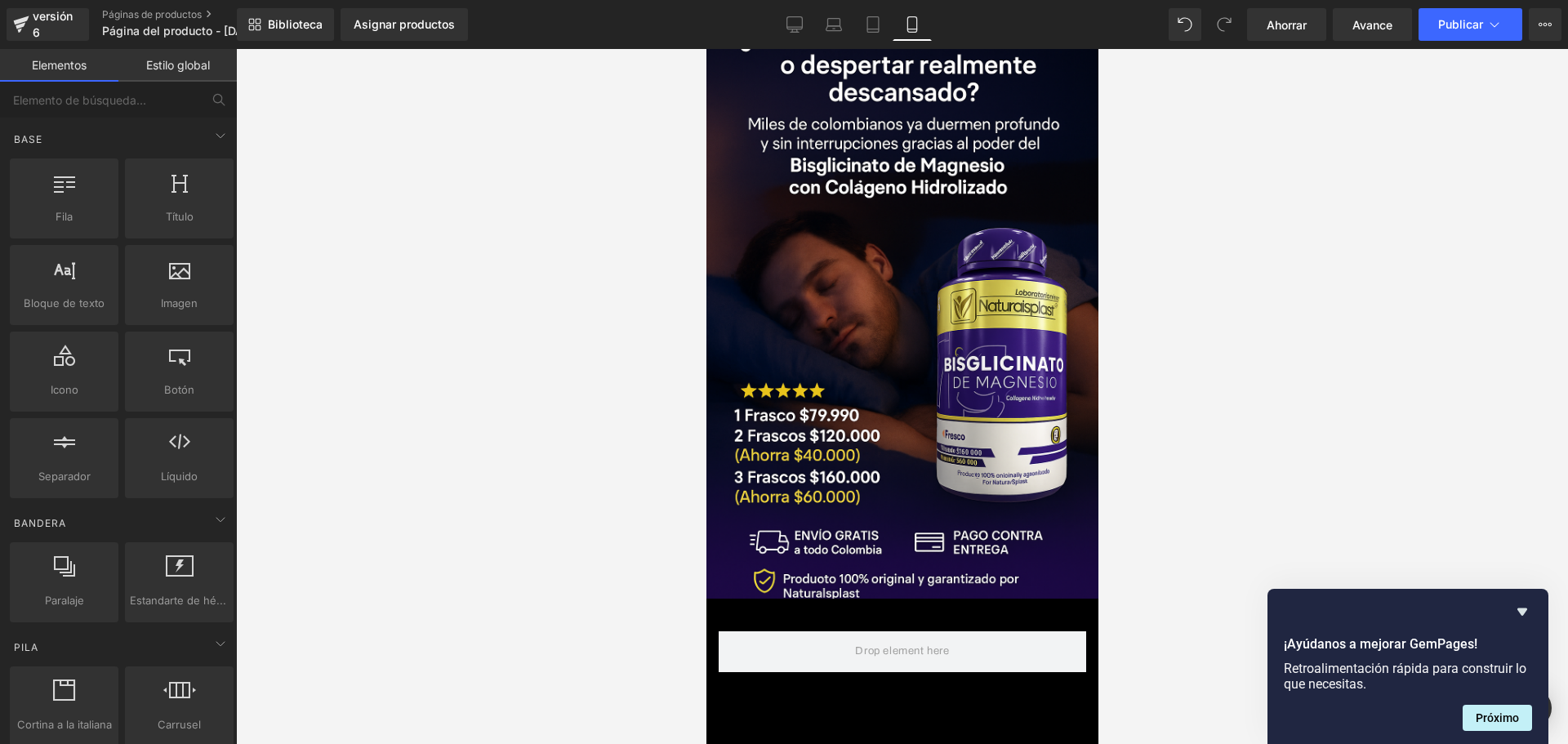
scroll to position [89, 0]
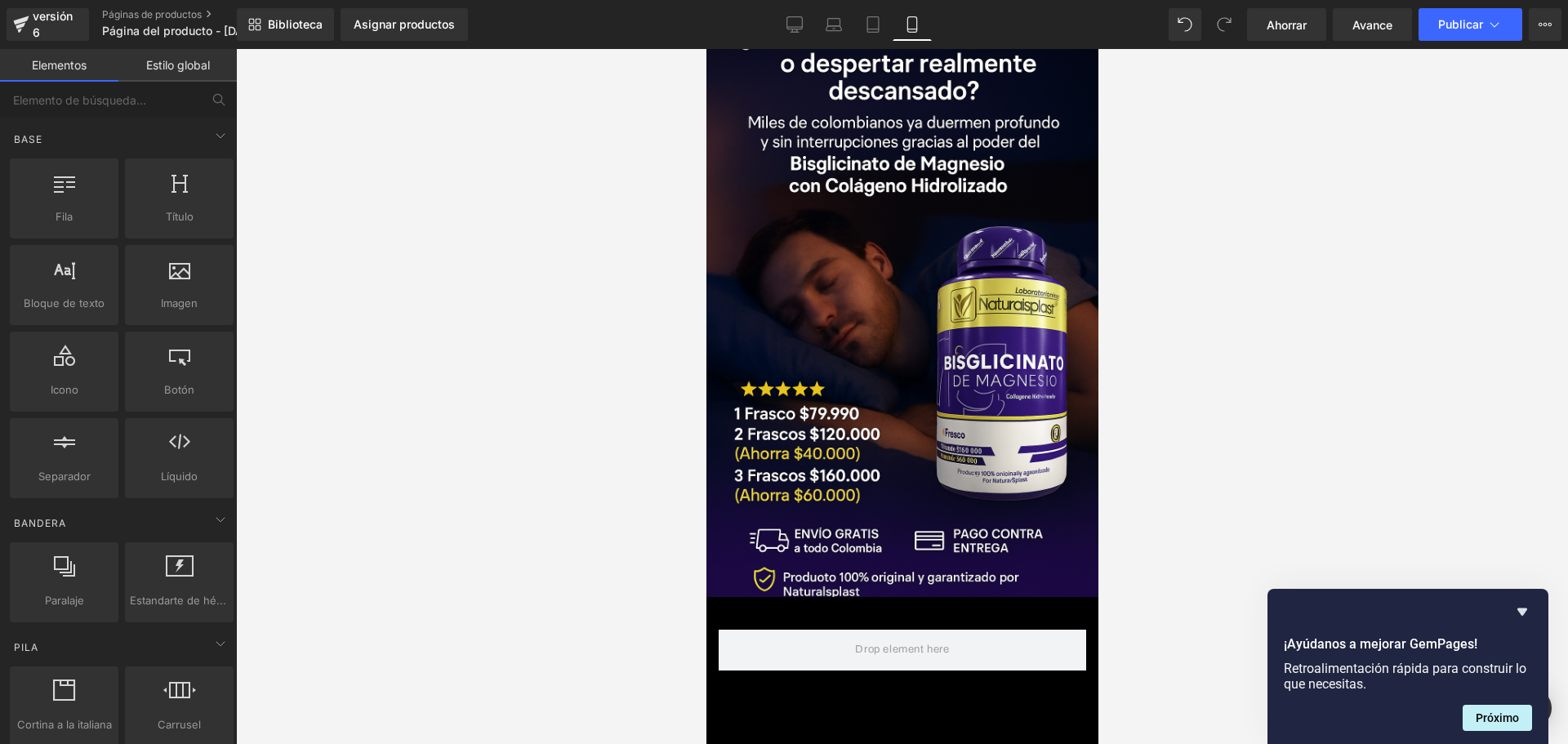
drag, startPoint x: 1093, startPoint y: 318, endPoint x: 1821, endPoint y: 415, distance: 734.4
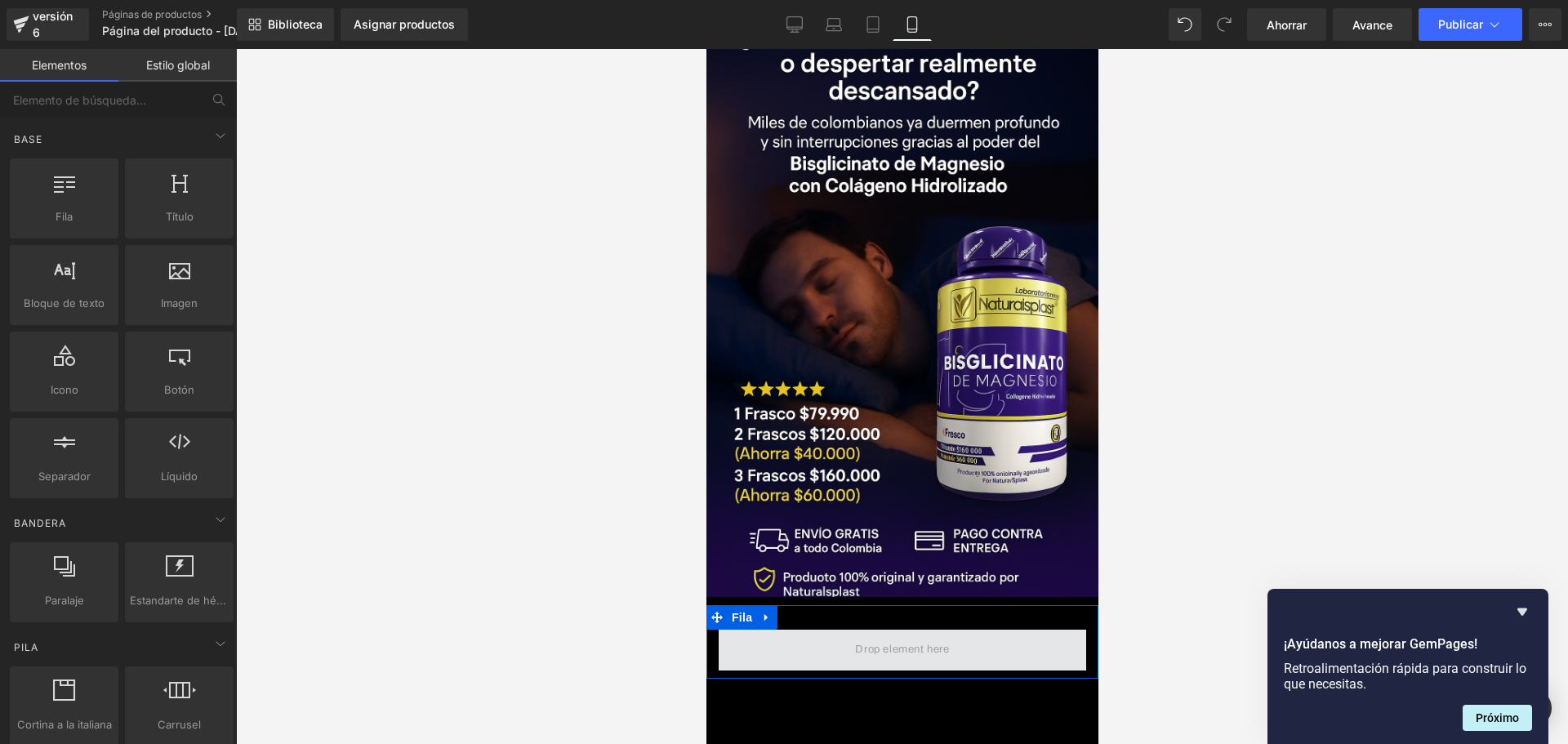
scroll to position [0, 287]
click at [874, 636] on span at bounding box center [901, 650] width 105 height 27
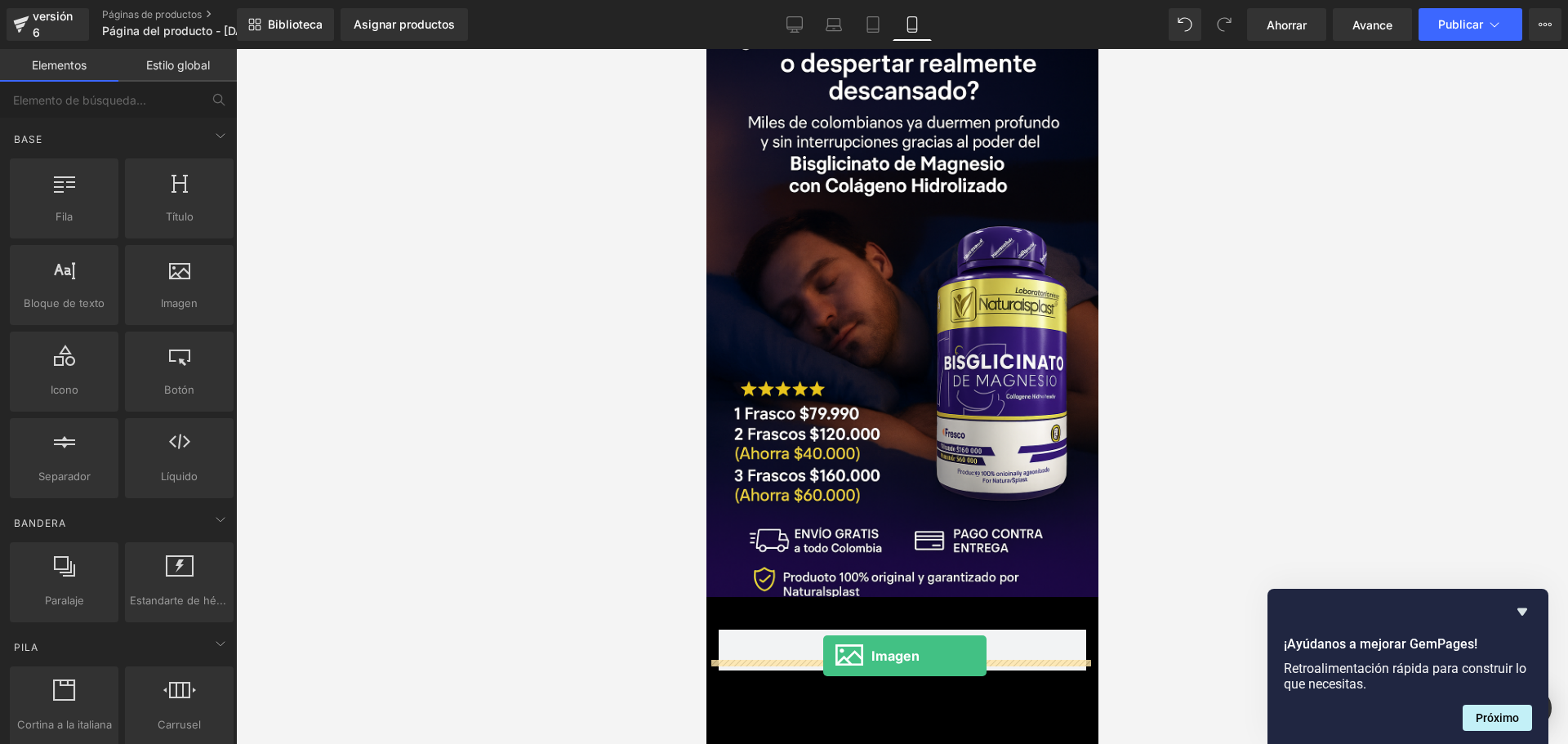
drag, startPoint x: 880, startPoint y: 335, endPoint x: 825, endPoint y: 653, distance: 322.7
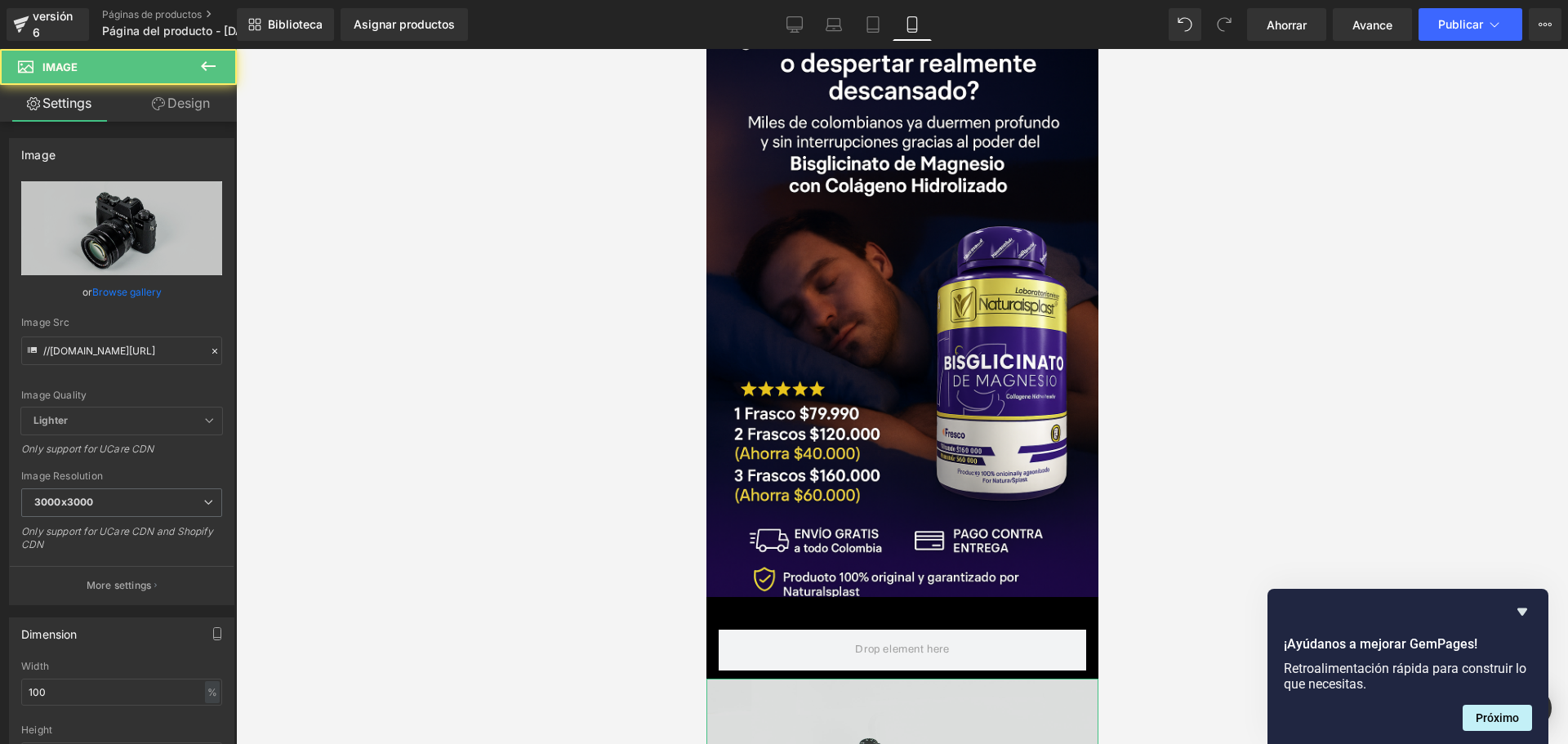
scroll to position [252, 0]
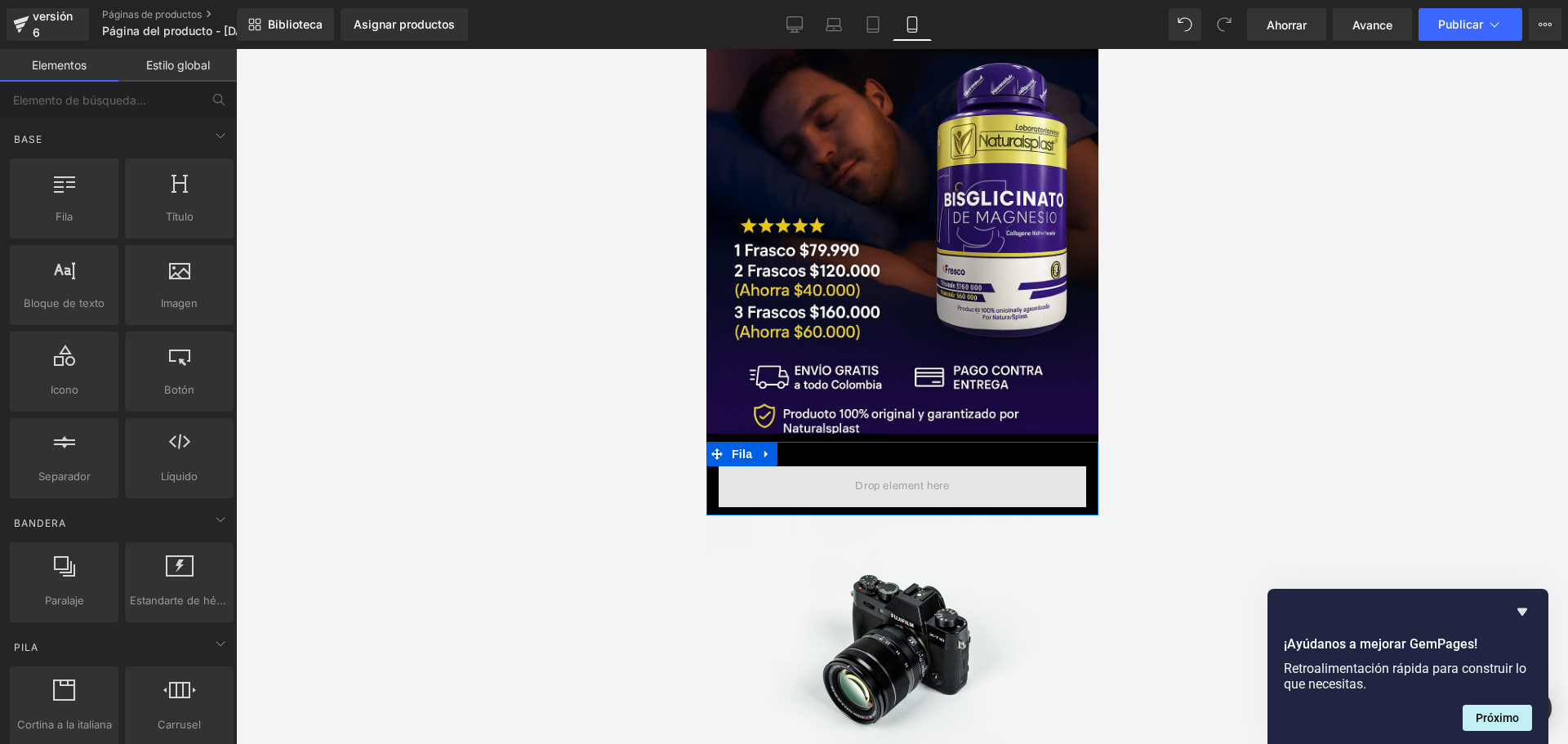
click at [878, 472] on span at bounding box center [901, 486] width 105 height 27
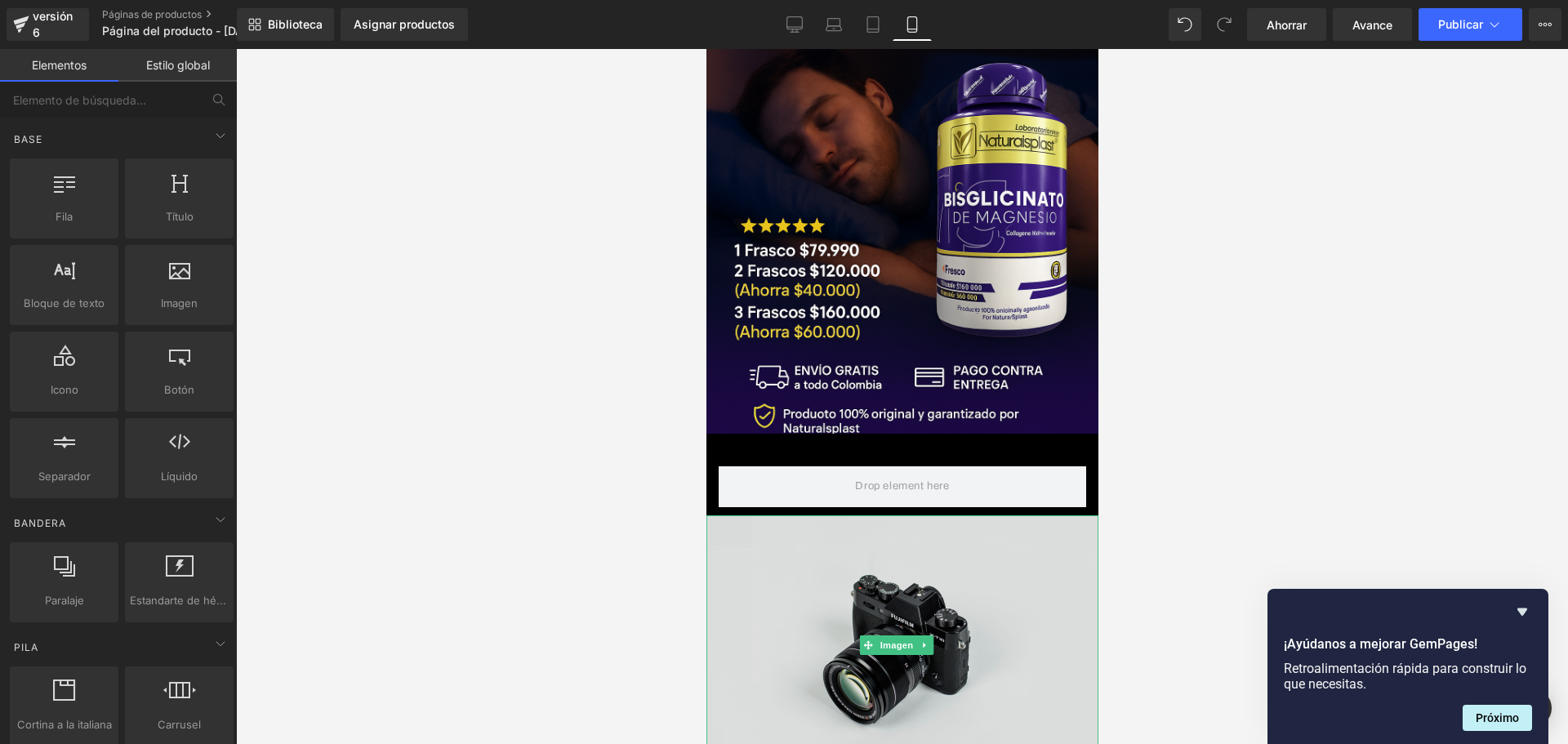
click at [901, 588] on img at bounding box center [901, 645] width 392 height 260
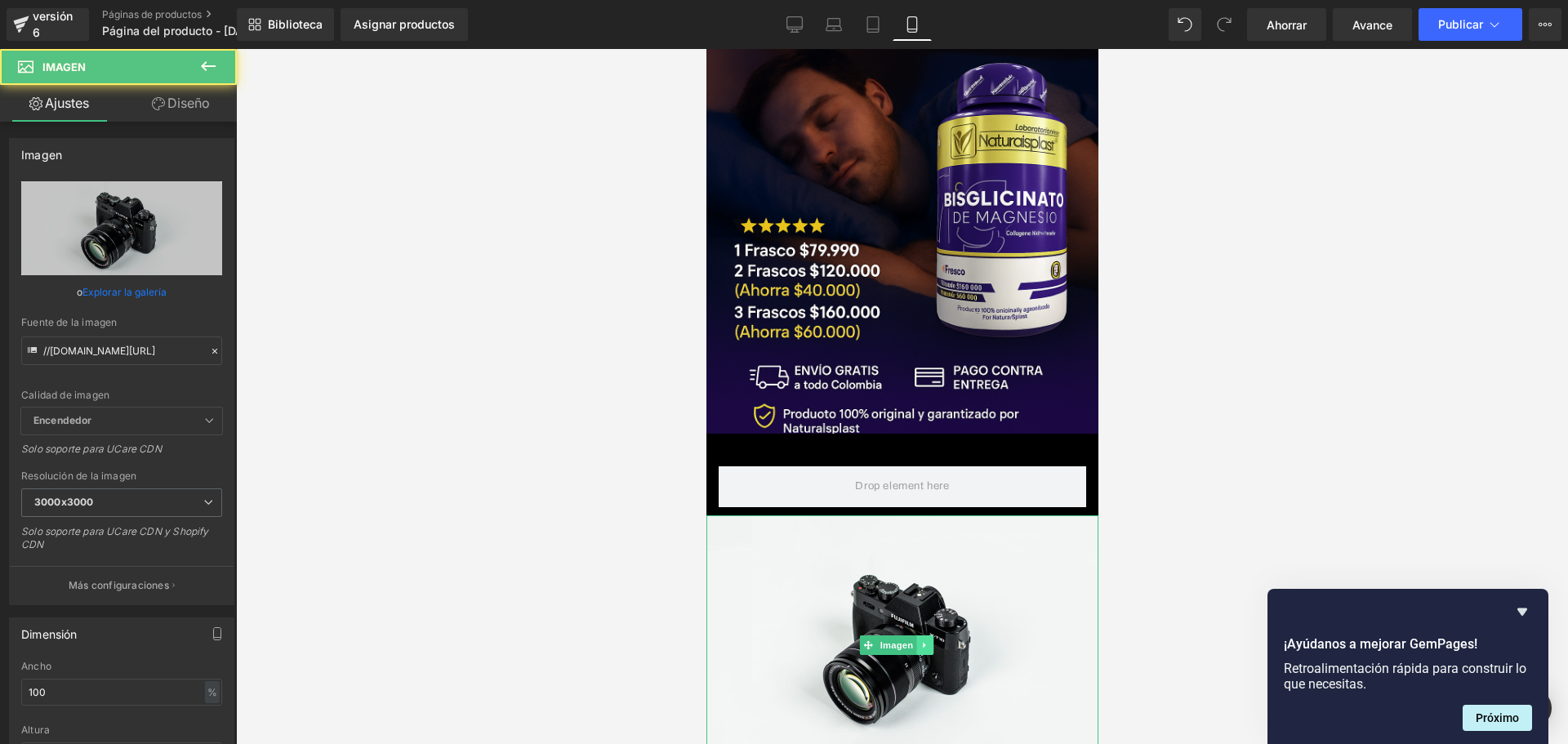
scroll to position [0, 859]
click at [931, 635] on link at bounding box center [924, 644] width 17 height 19
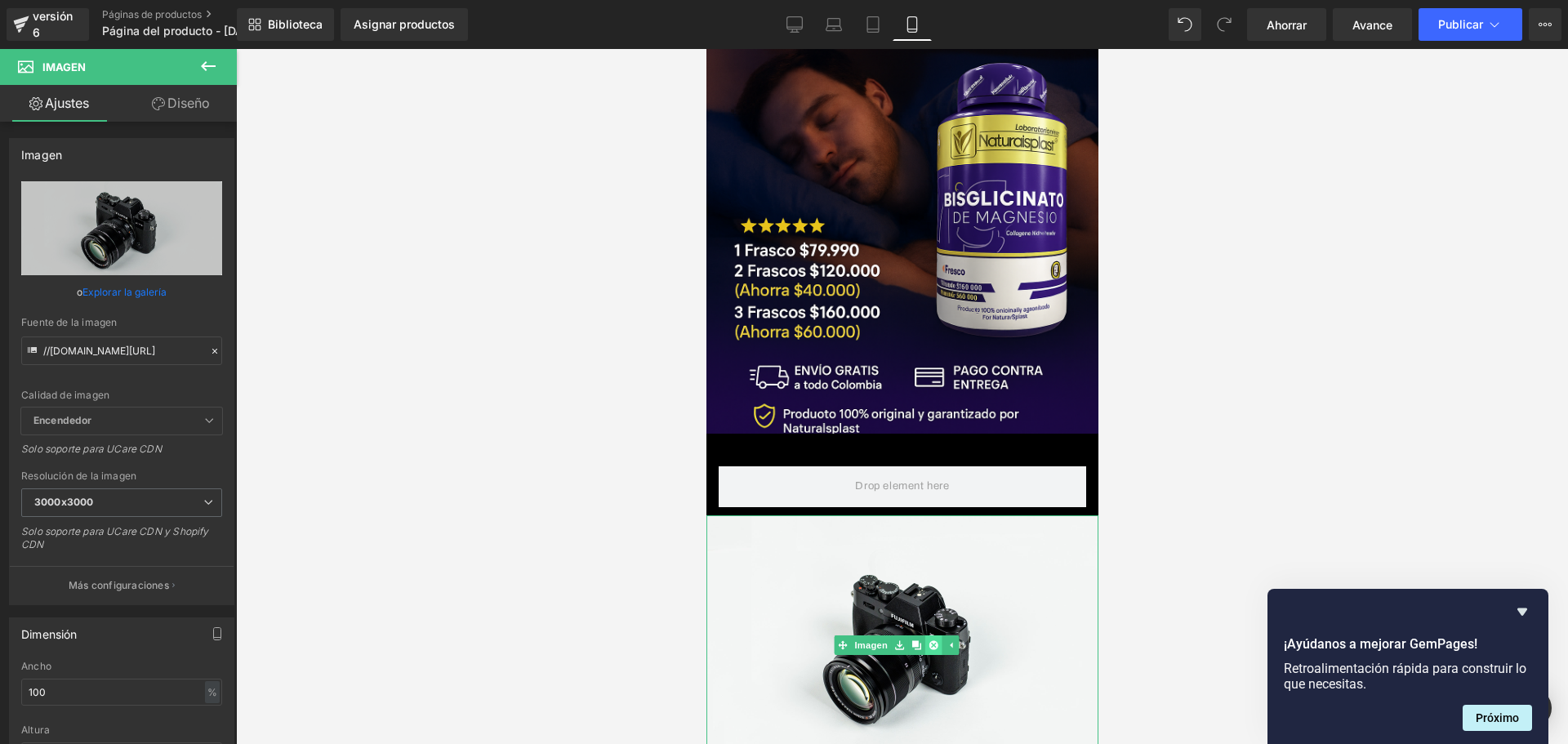
click at [933, 640] on icon at bounding box center [932, 644] width 9 height 9
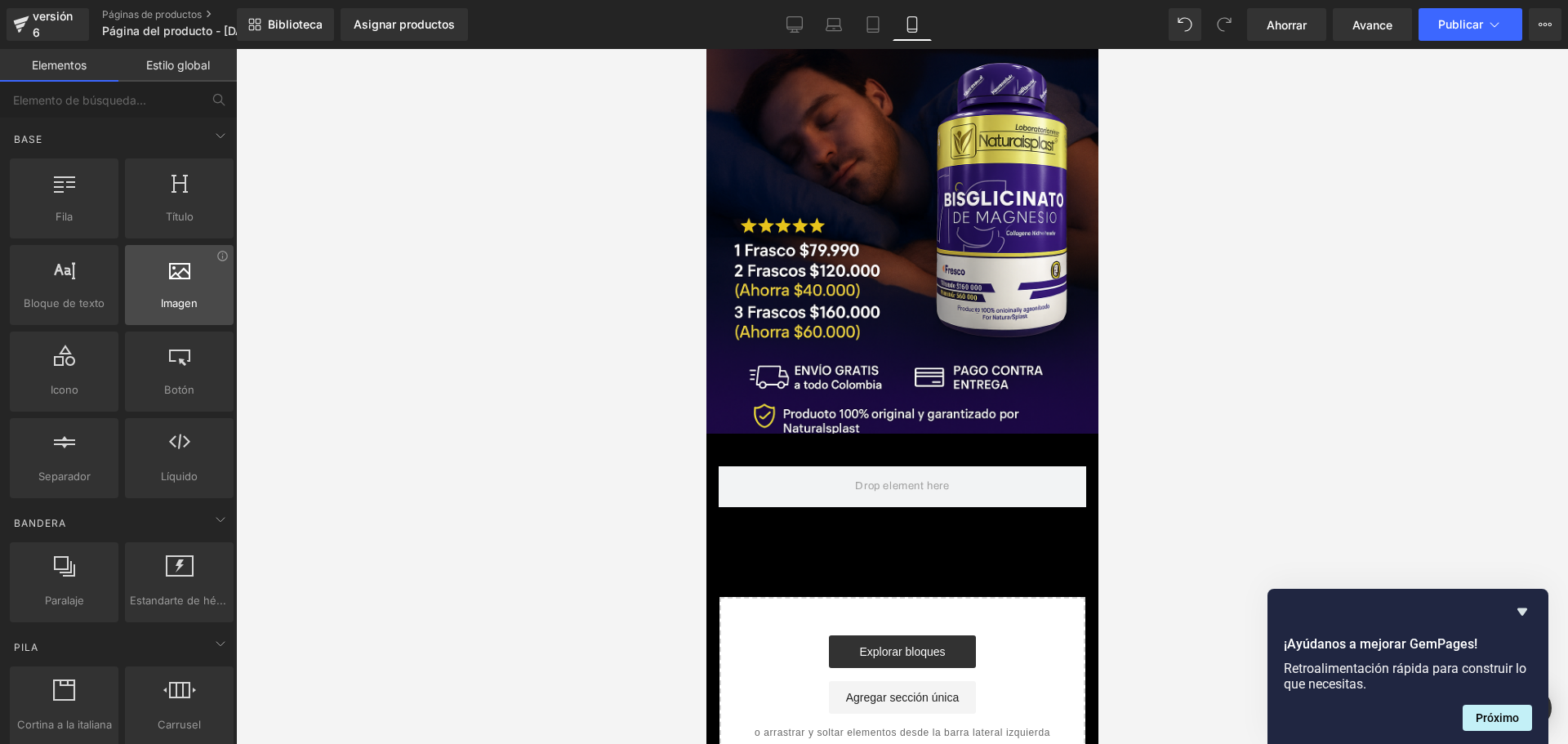
scroll to position [0, 0]
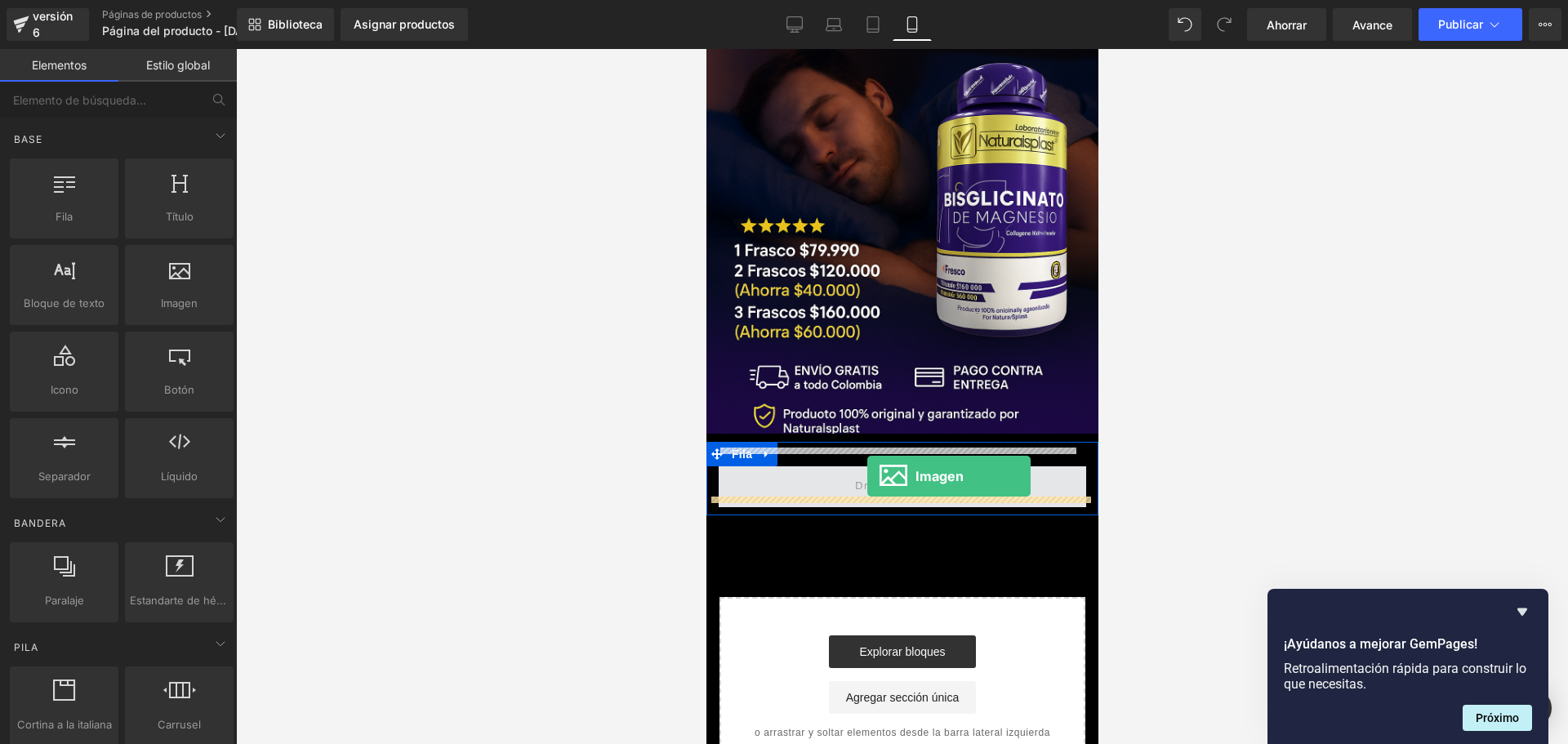
drag, startPoint x: 879, startPoint y: 332, endPoint x: 865, endPoint y: 476, distance: 144.7
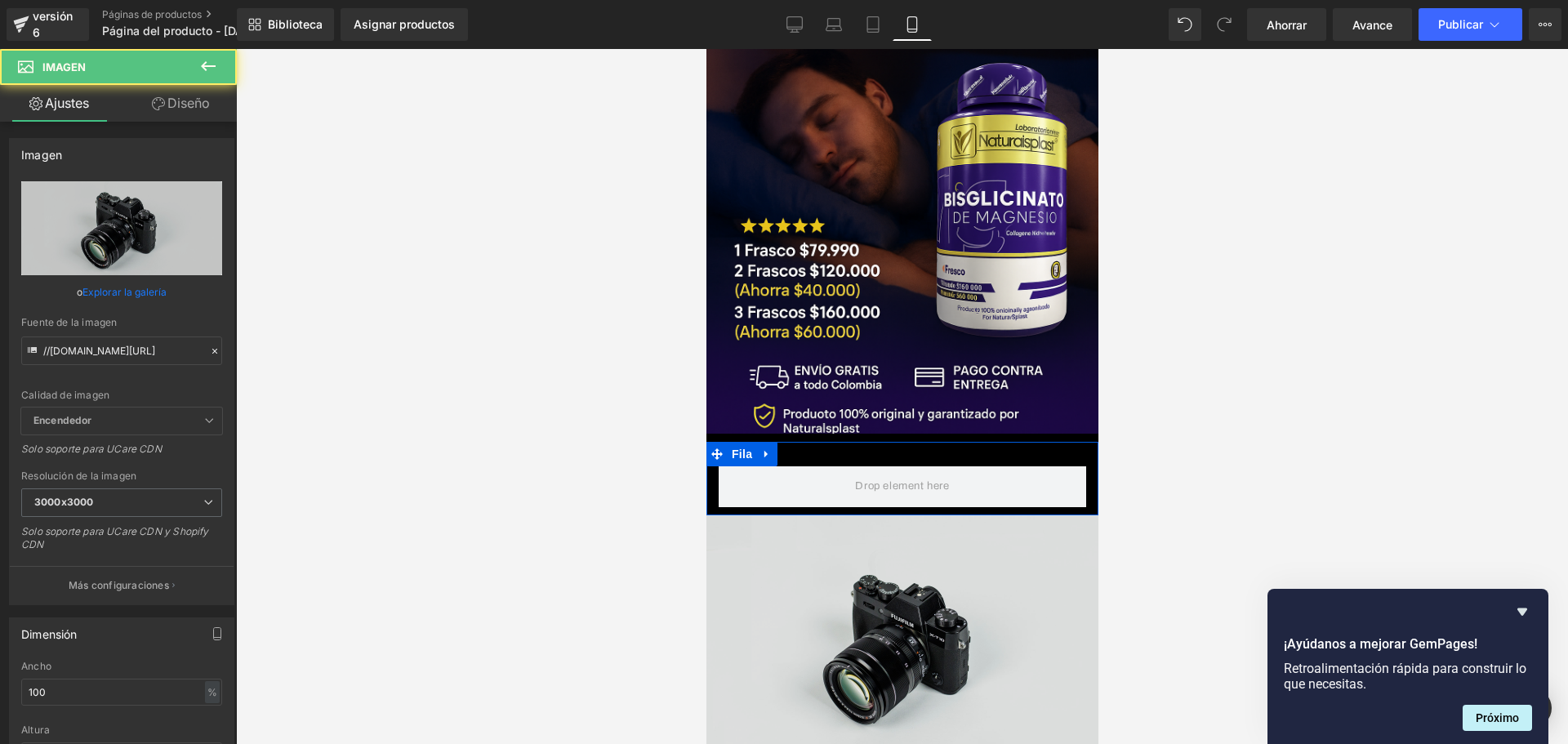
scroll to position [0, 287]
click at [926, 556] on img at bounding box center [901, 645] width 392 height 260
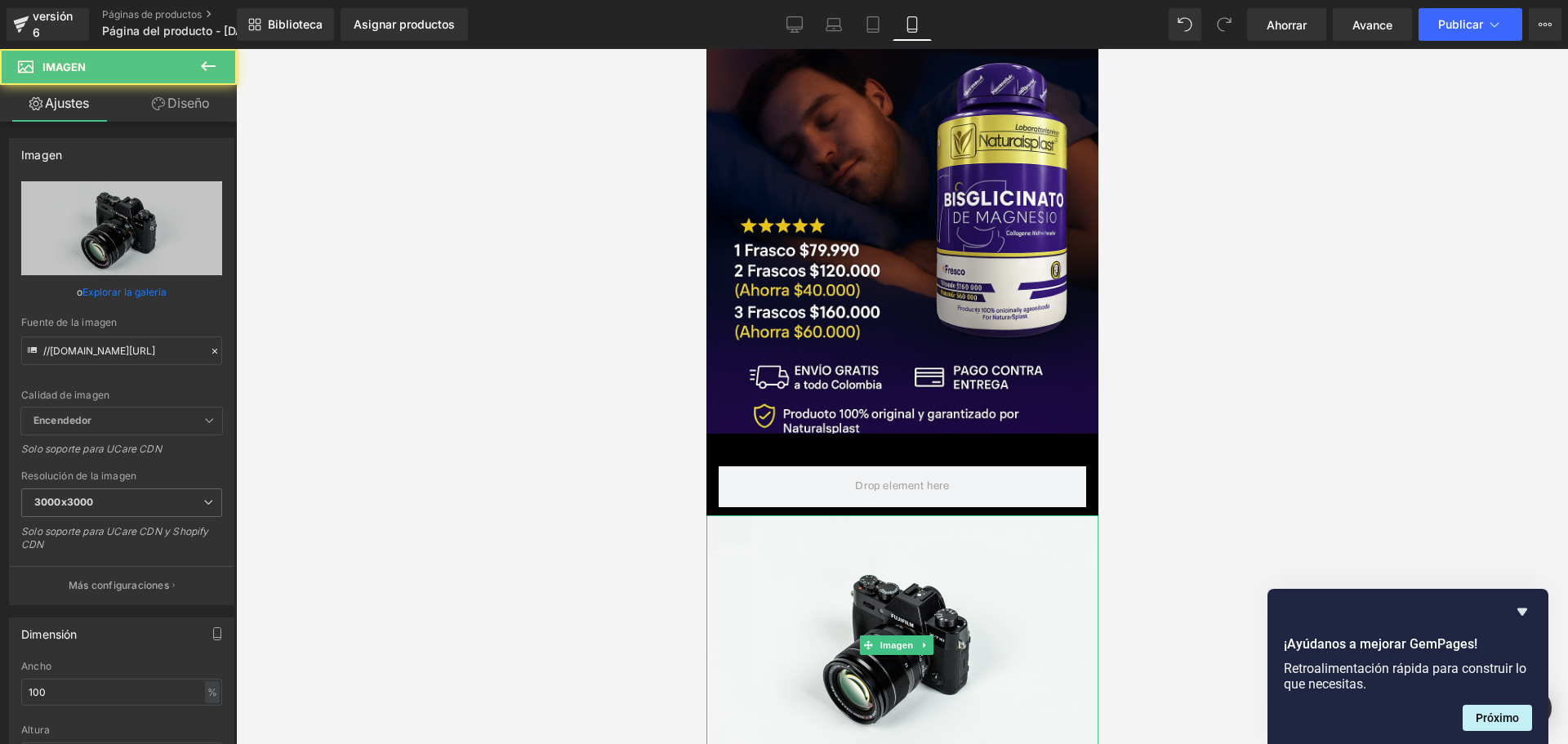
click at [927, 635] on link at bounding box center [924, 644] width 17 height 19
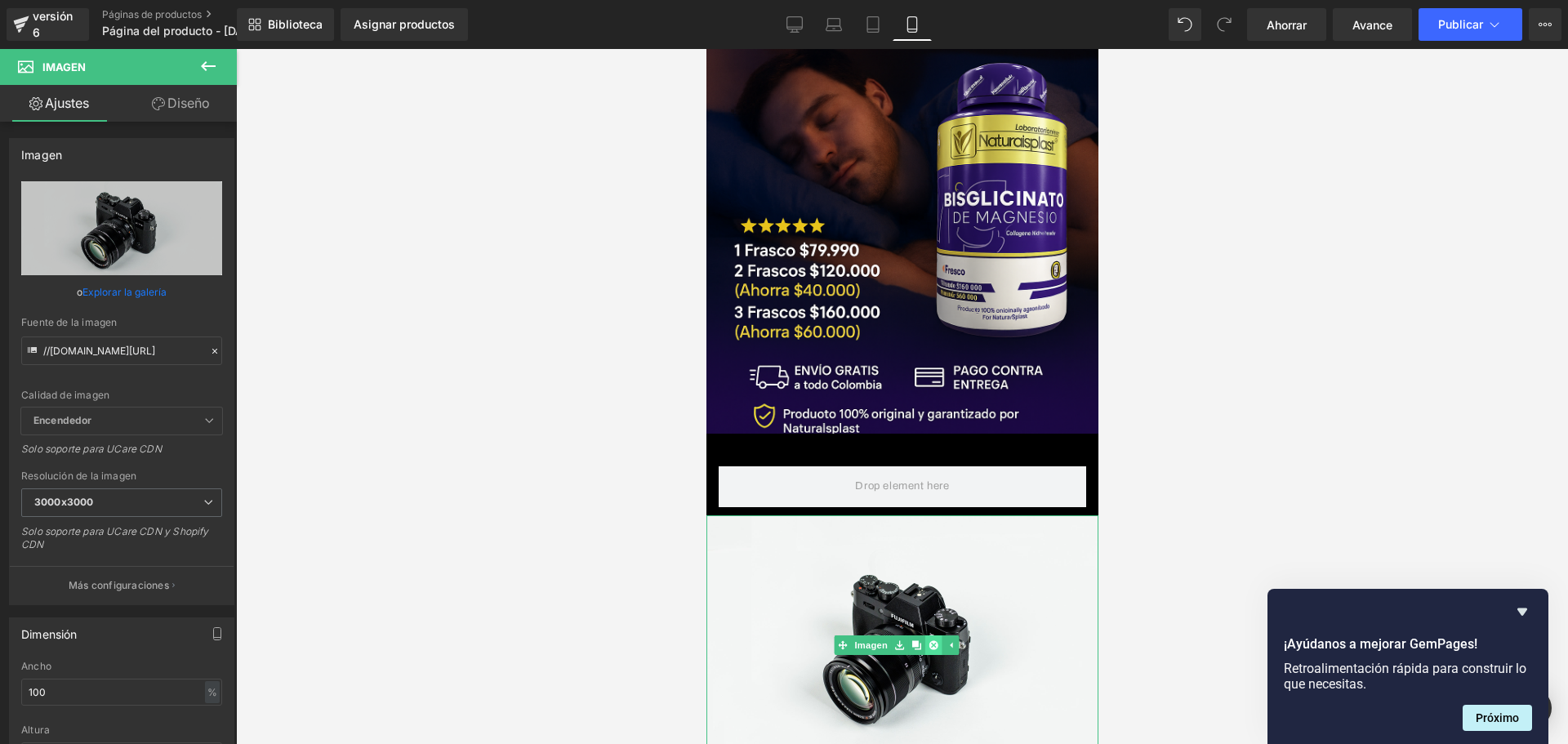
click at [939, 635] on link at bounding box center [932, 644] width 17 height 19
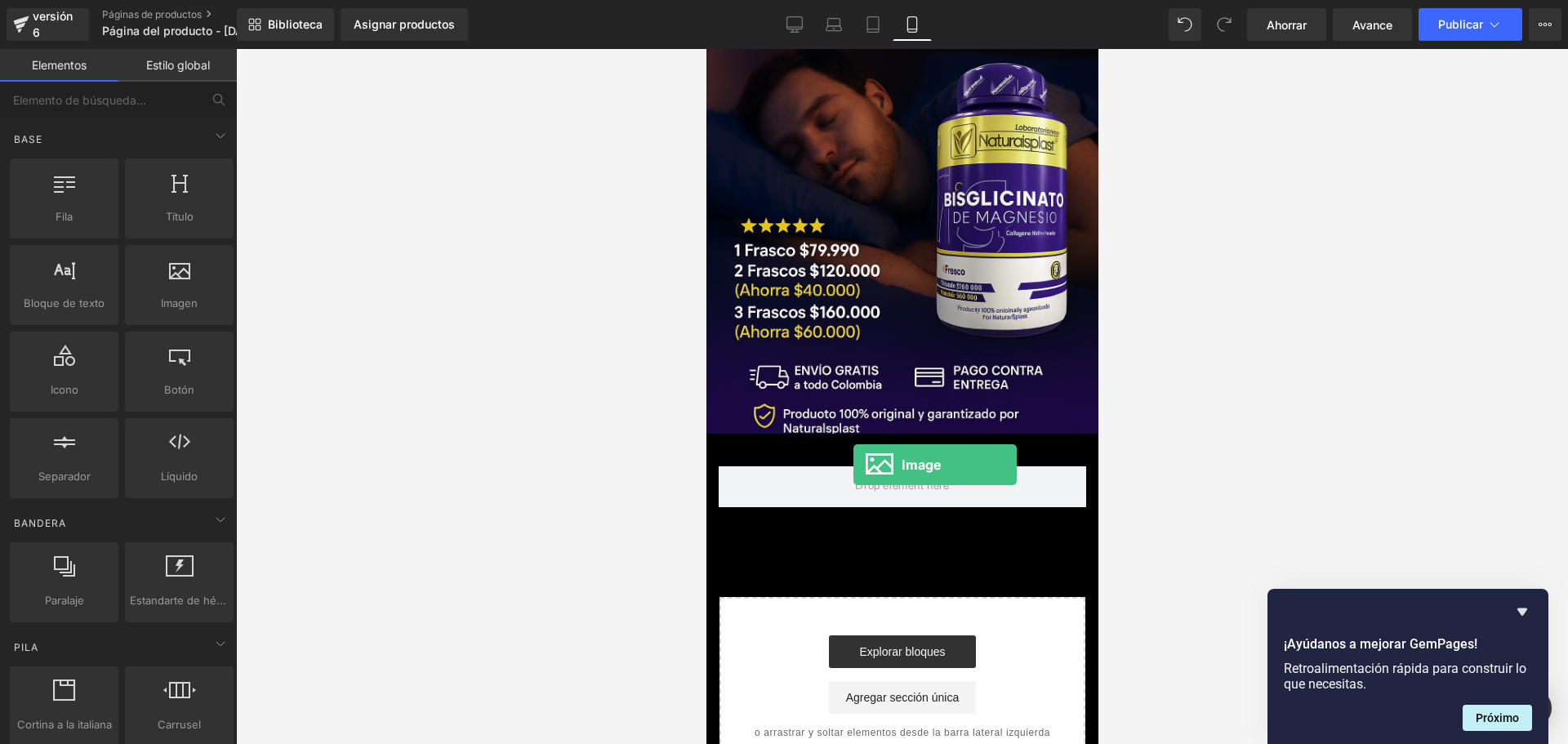
scroll to position [0, 574]
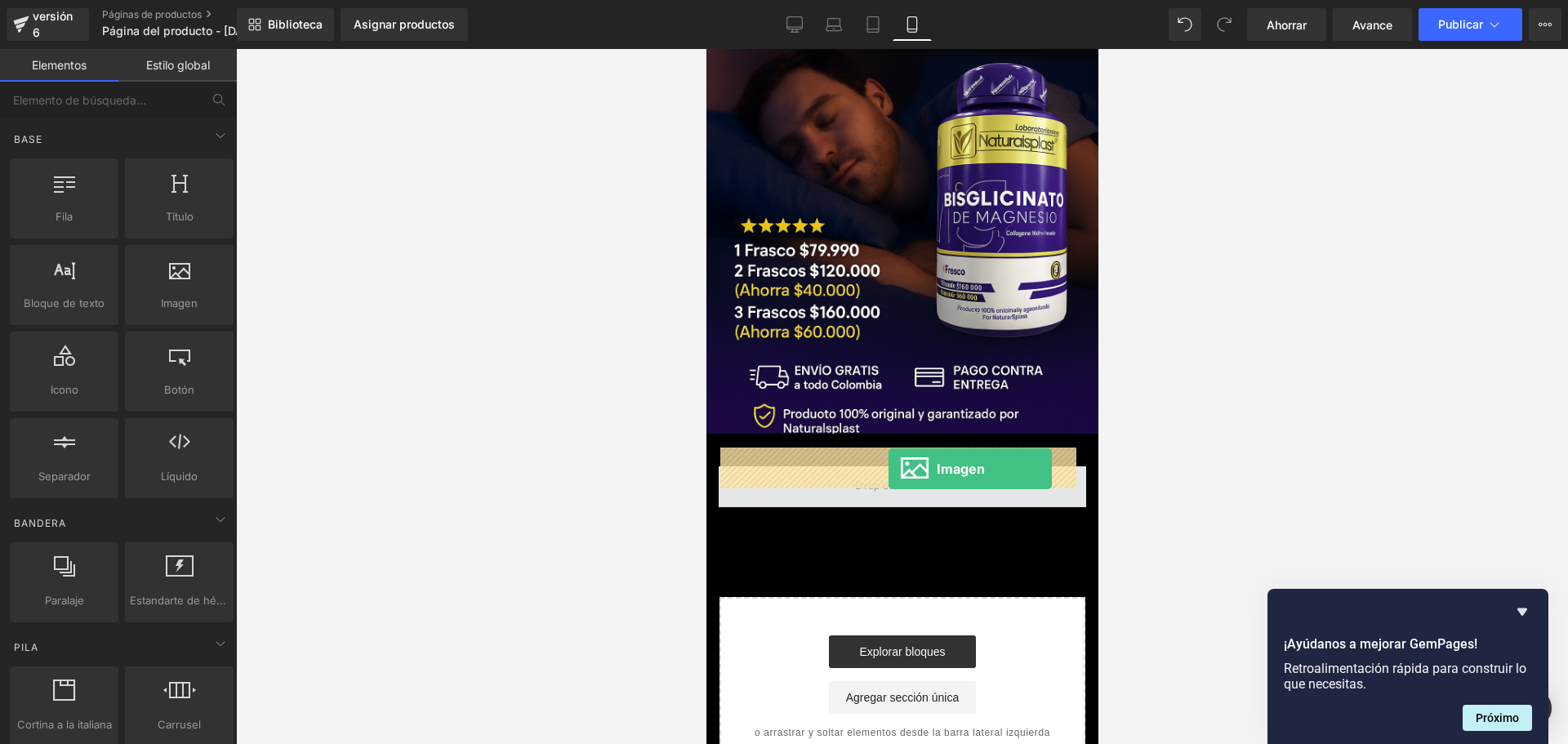
drag, startPoint x: 893, startPoint y: 334, endPoint x: 887, endPoint y: 469, distance: 135.1
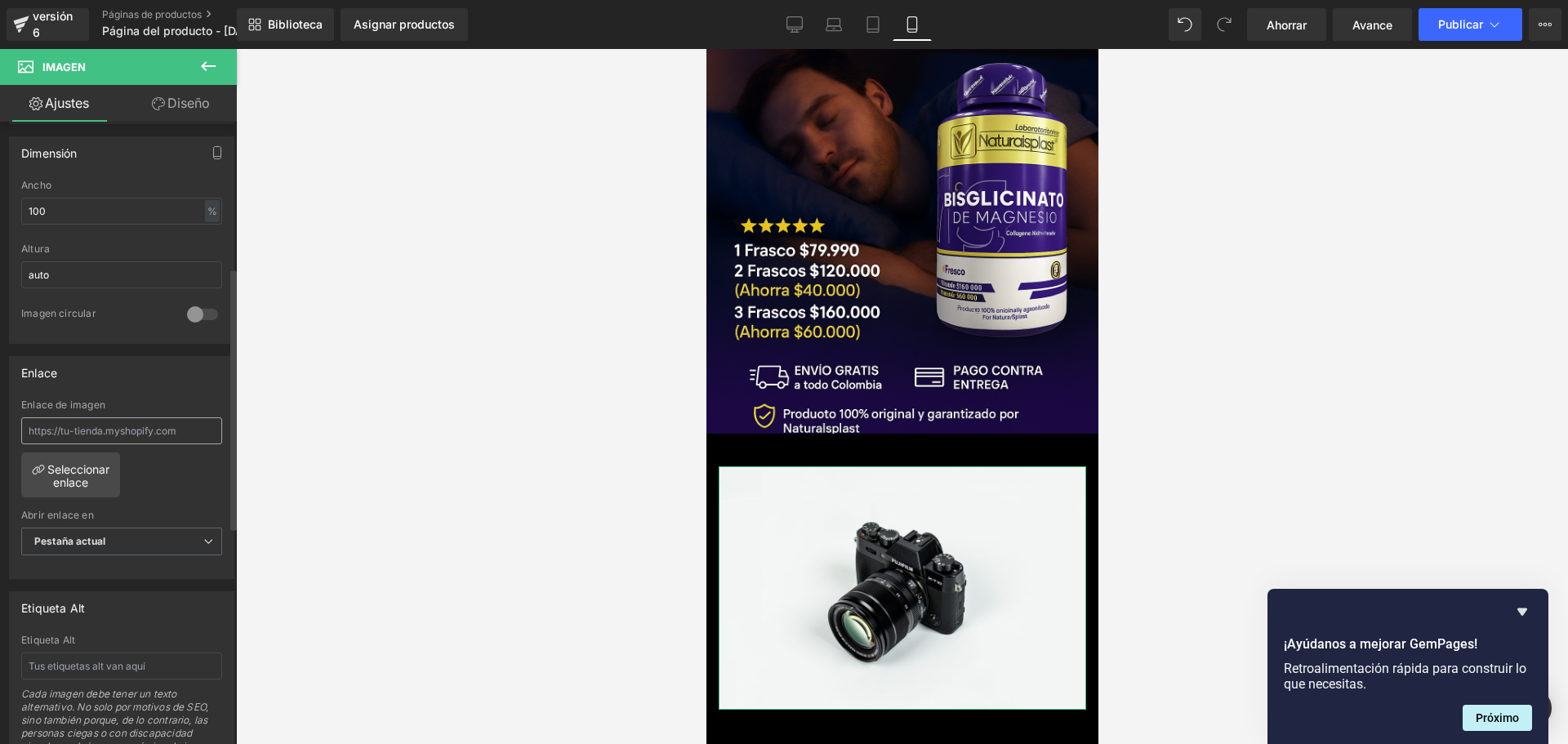
scroll to position [490, 0]
click at [92, 466] on font "Seleccionar enlace" at bounding box center [78, 466] width 62 height 27
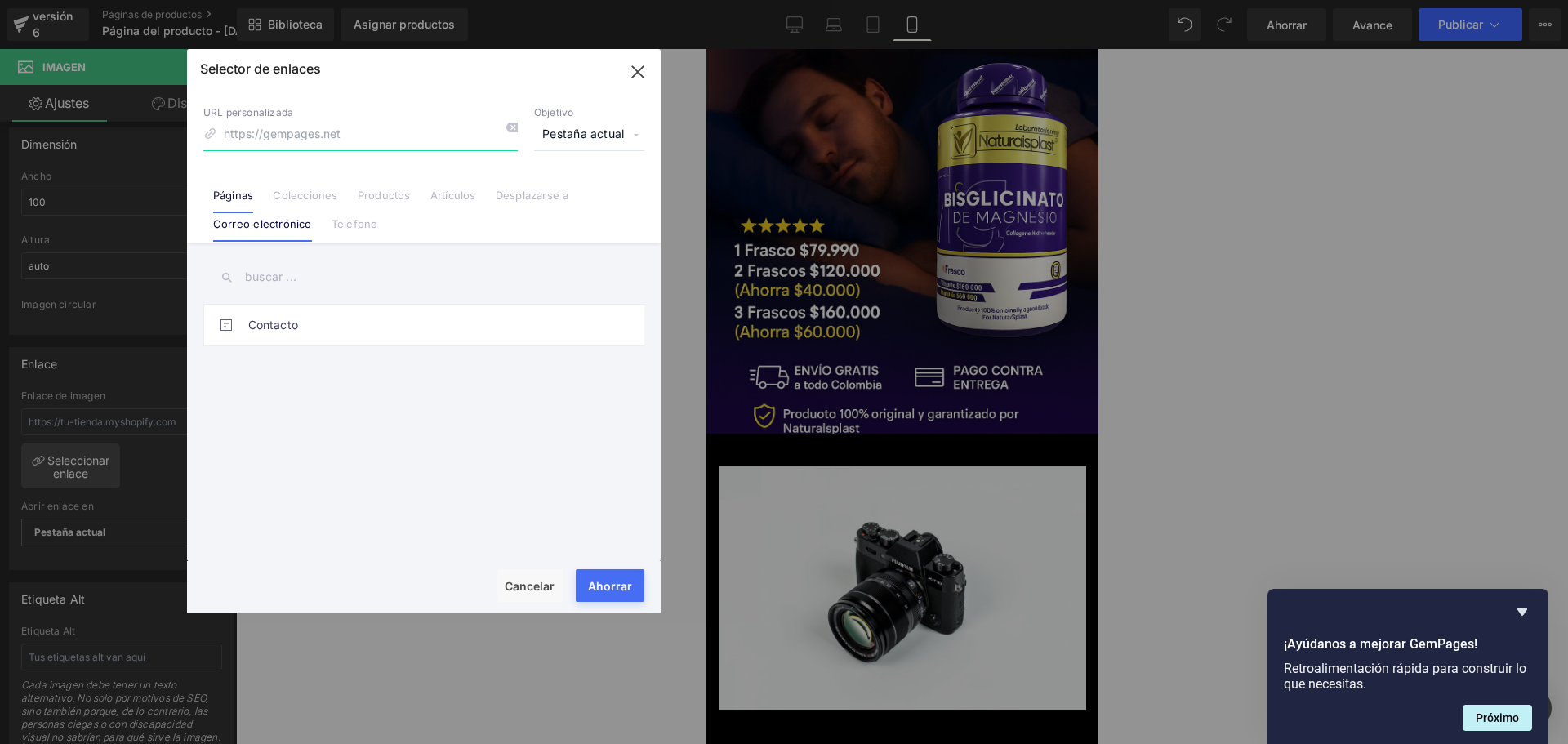
scroll to position [0, 287]
click at [374, 200] on font "Productos" at bounding box center [384, 195] width 53 height 13
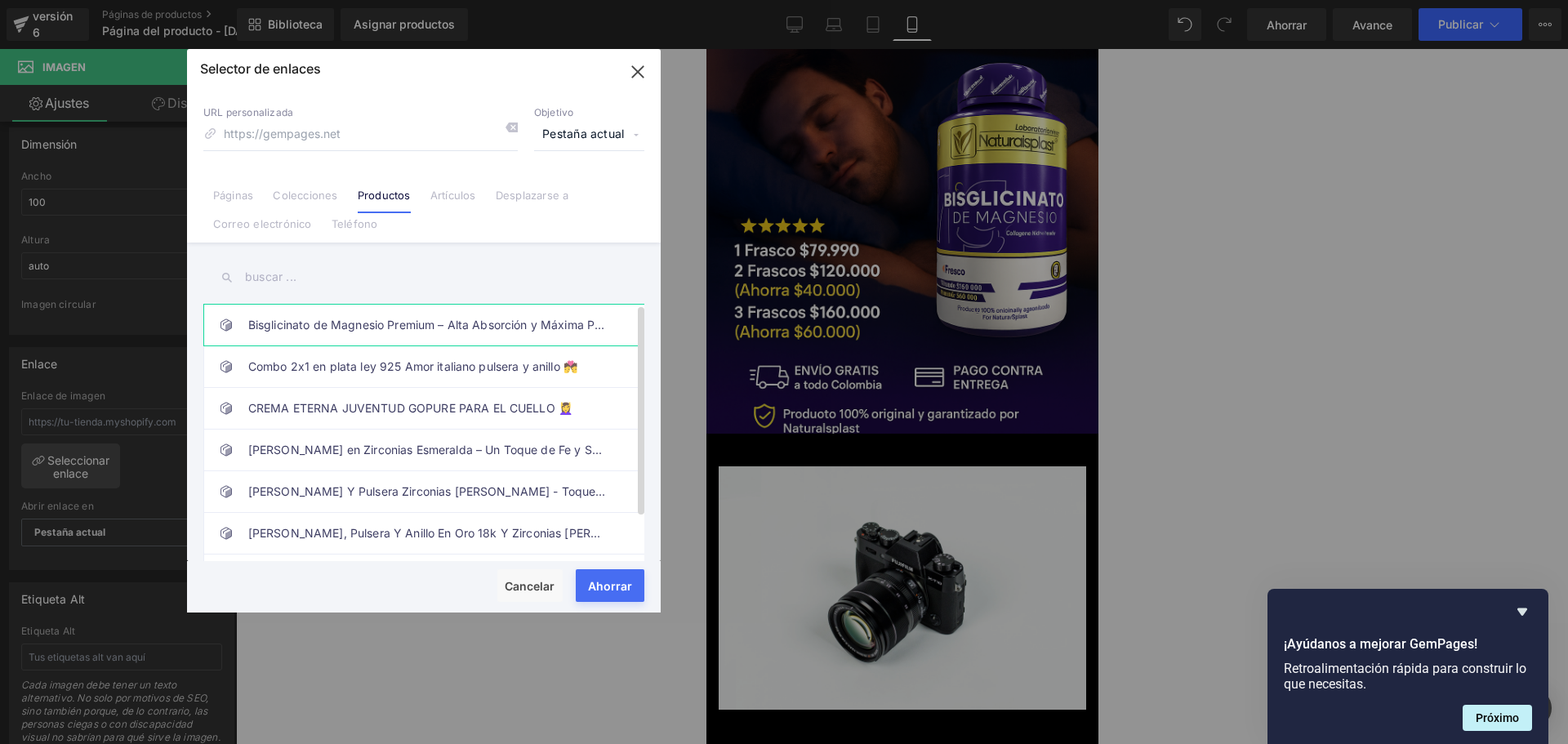
scroll to position [0, 574]
click at [368, 330] on font "Bisglicinato de Magnesio Premium – Alta Absorción y Máxima Pureza ❤️‍🩹" at bounding box center [445, 325] width 395 height 13
type input "/products/bisglicinato-de-magnesio-premium-alta-absorcion-y-maxima-pureza-❤️‍"
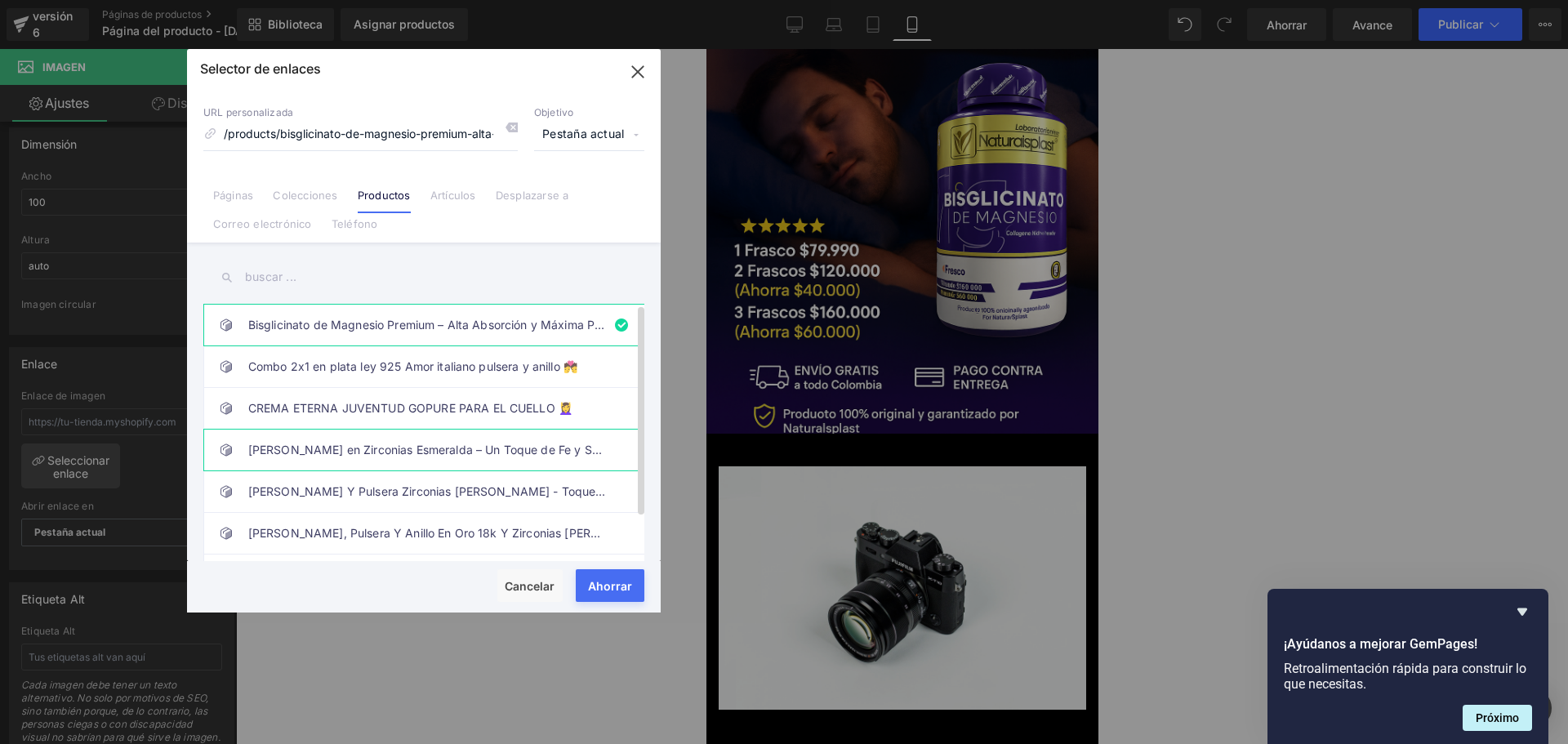
scroll to position [0, 859]
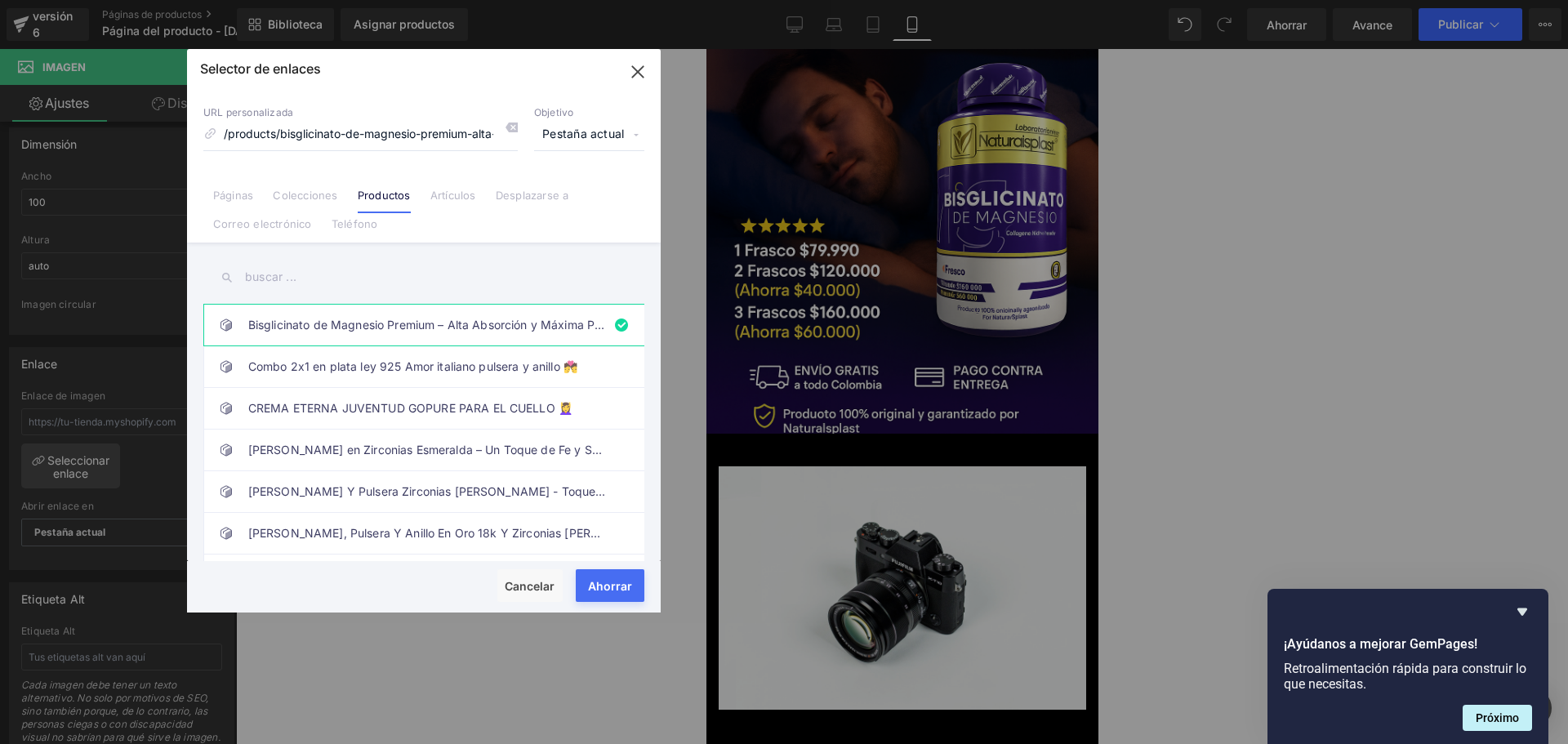
click at [613, 590] on font "Ahorrar" at bounding box center [610, 585] width 44 height 13
type input "/products/bisglicinato-de-magnesio-premium-alta-absorcion-y-maxima-pureza-❤️‍"
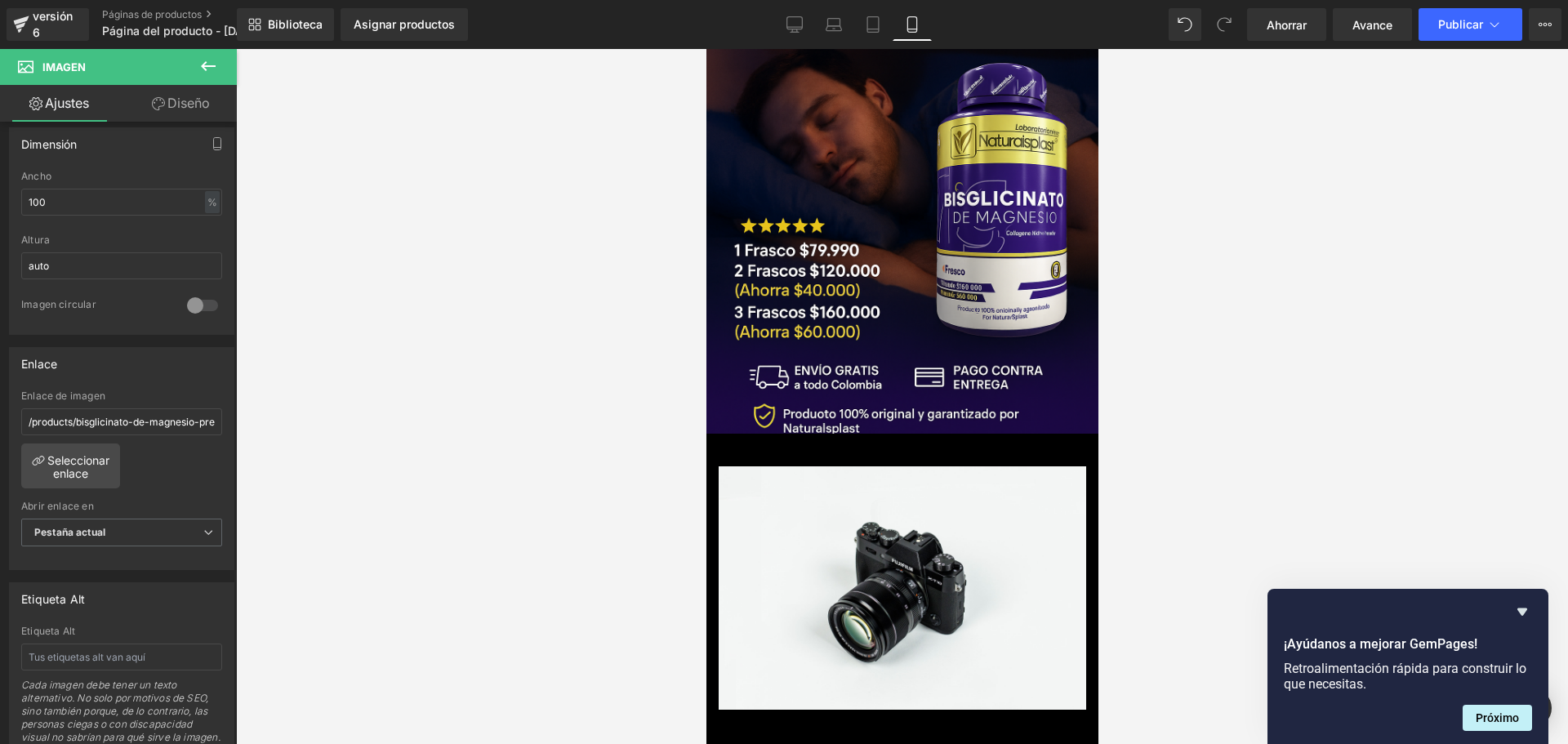
click at [522, 495] on div at bounding box center [902, 396] width 1332 height 695
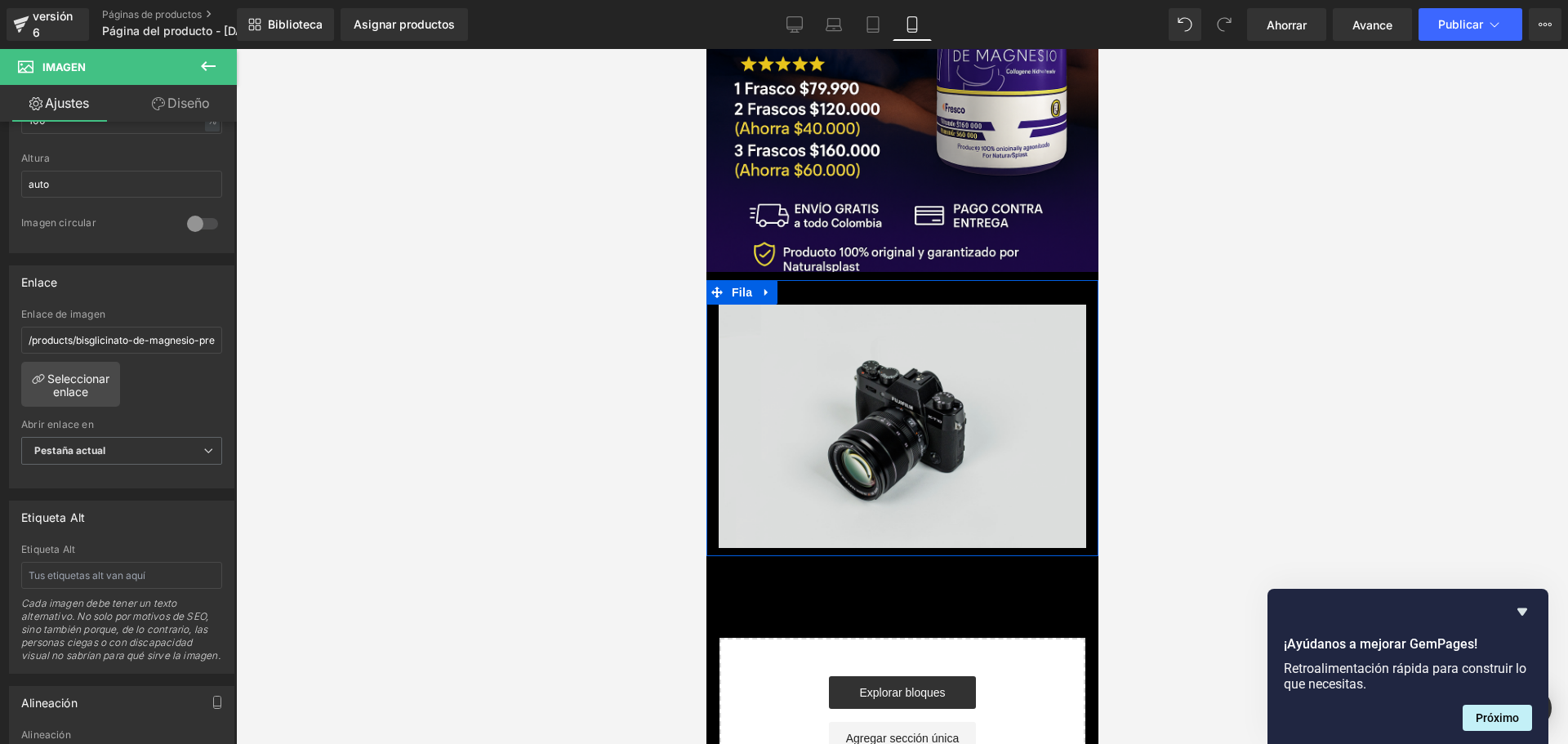
scroll to position [0, 0]
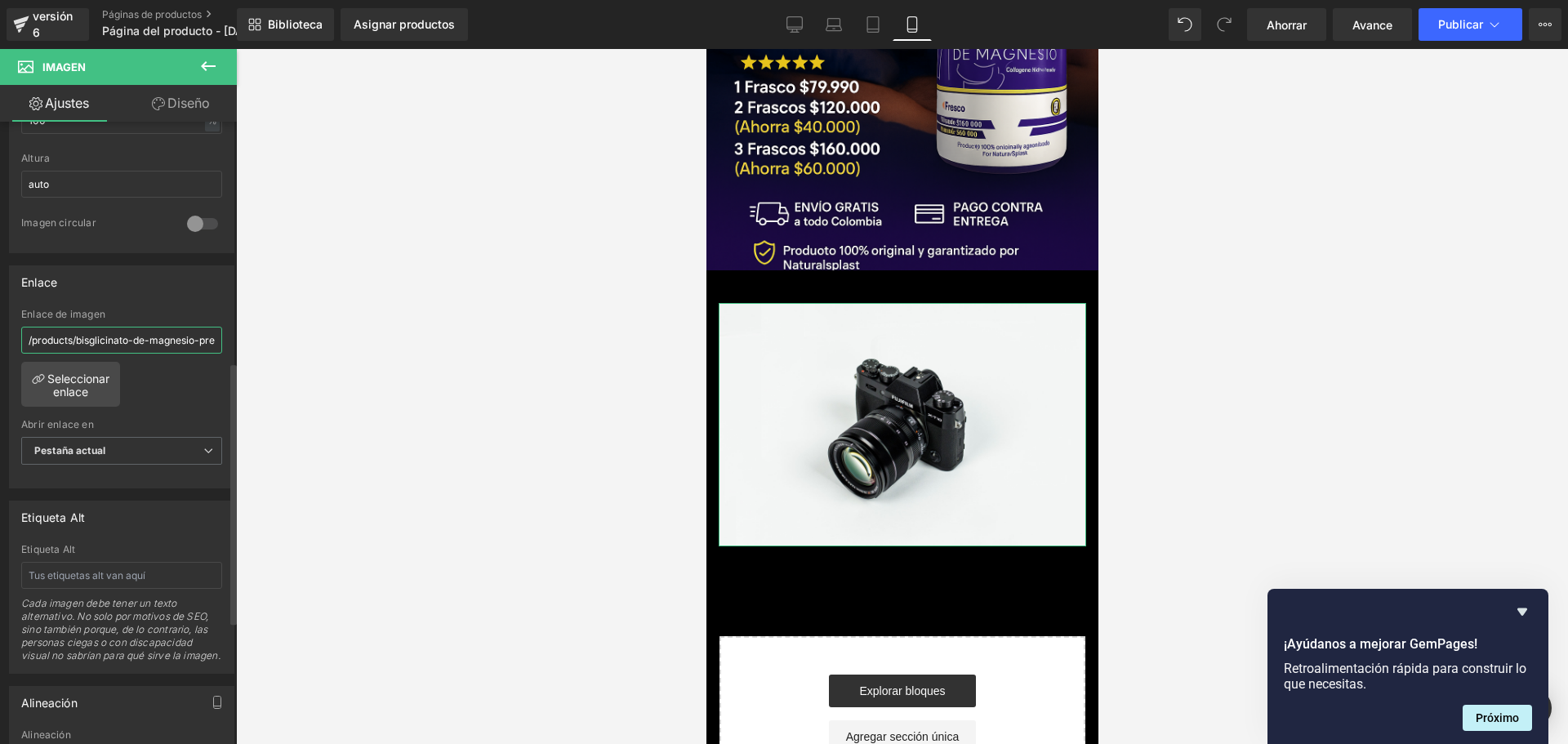
click at [170, 343] on input "/products/bisglicinato-de-magnesio-premium-alta-absorcion-y-maxima-pureza-❤️‍" at bounding box center [121, 340] width 201 height 27
click at [85, 371] on font "Seleccionar enlace" at bounding box center [78, 385] width 62 height 27
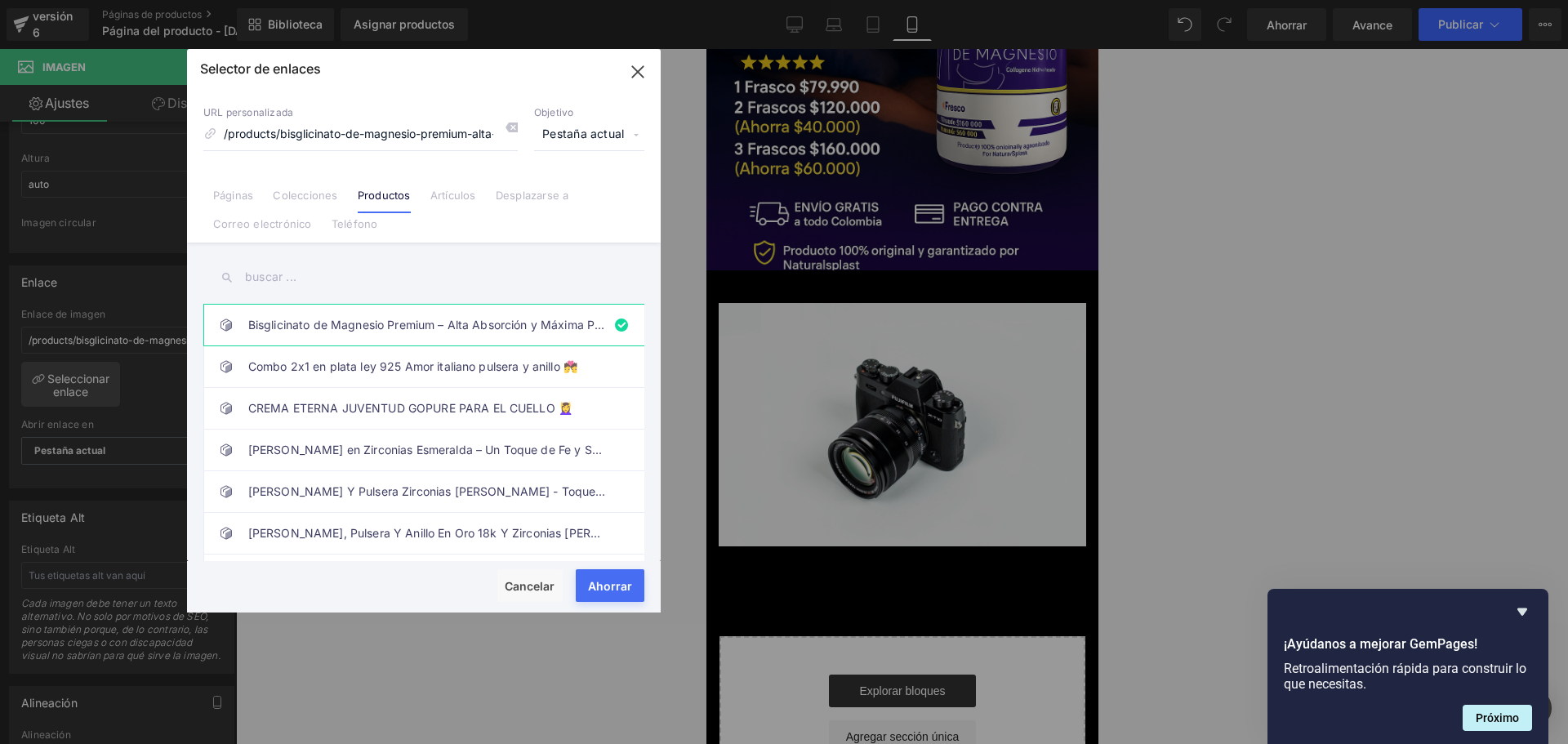
click at [224, 197] on font "Páginas" at bounding box center [234, 195] width 40 height 13
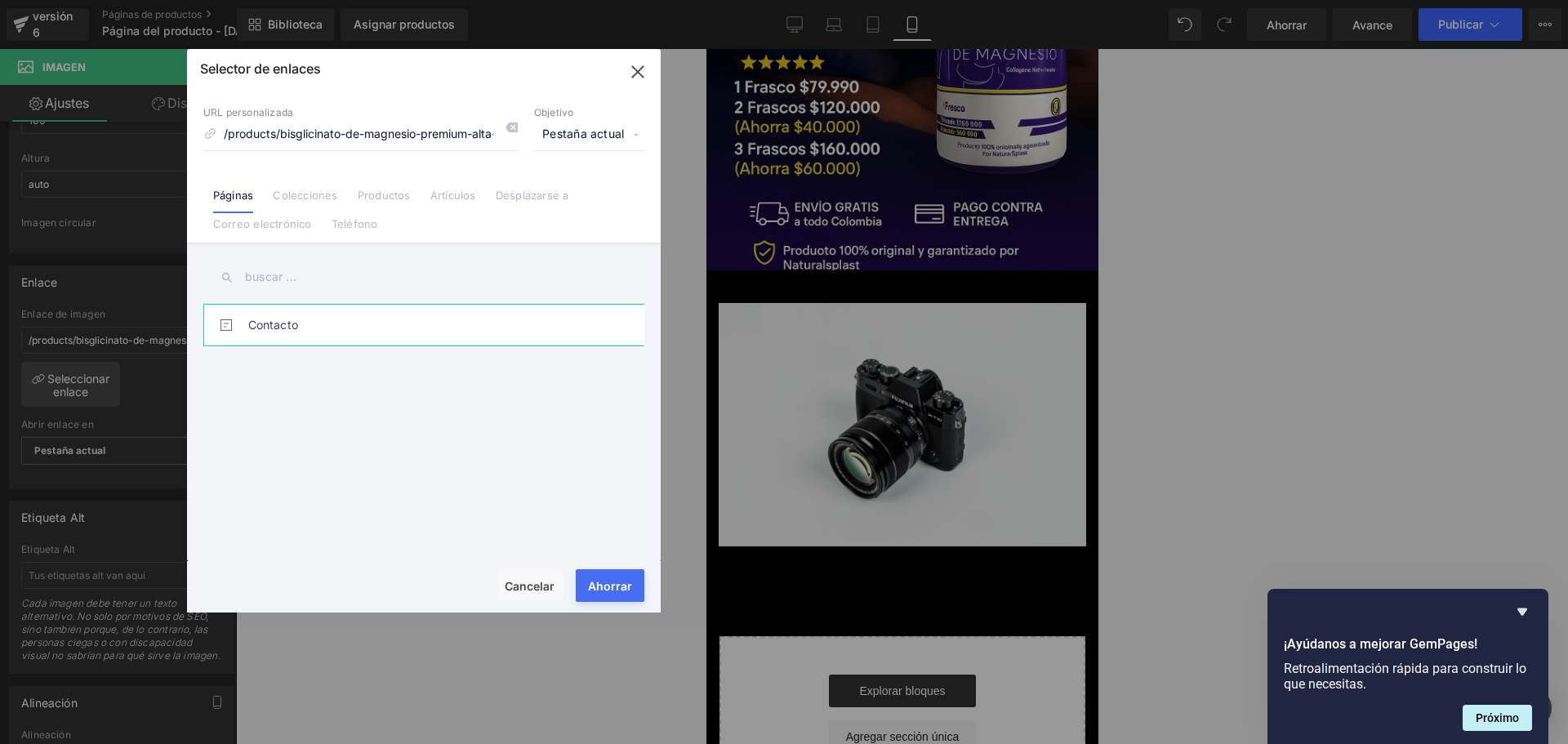
click at [293, 322] on font "Contacto" at bounding box center [272, 325] width 50 height 13
type input "/pages/contact"
click at [588, 583] on button "Ahorrar" at bounding box center [609, 585] width 68 height 33
type input "/pages/contact"
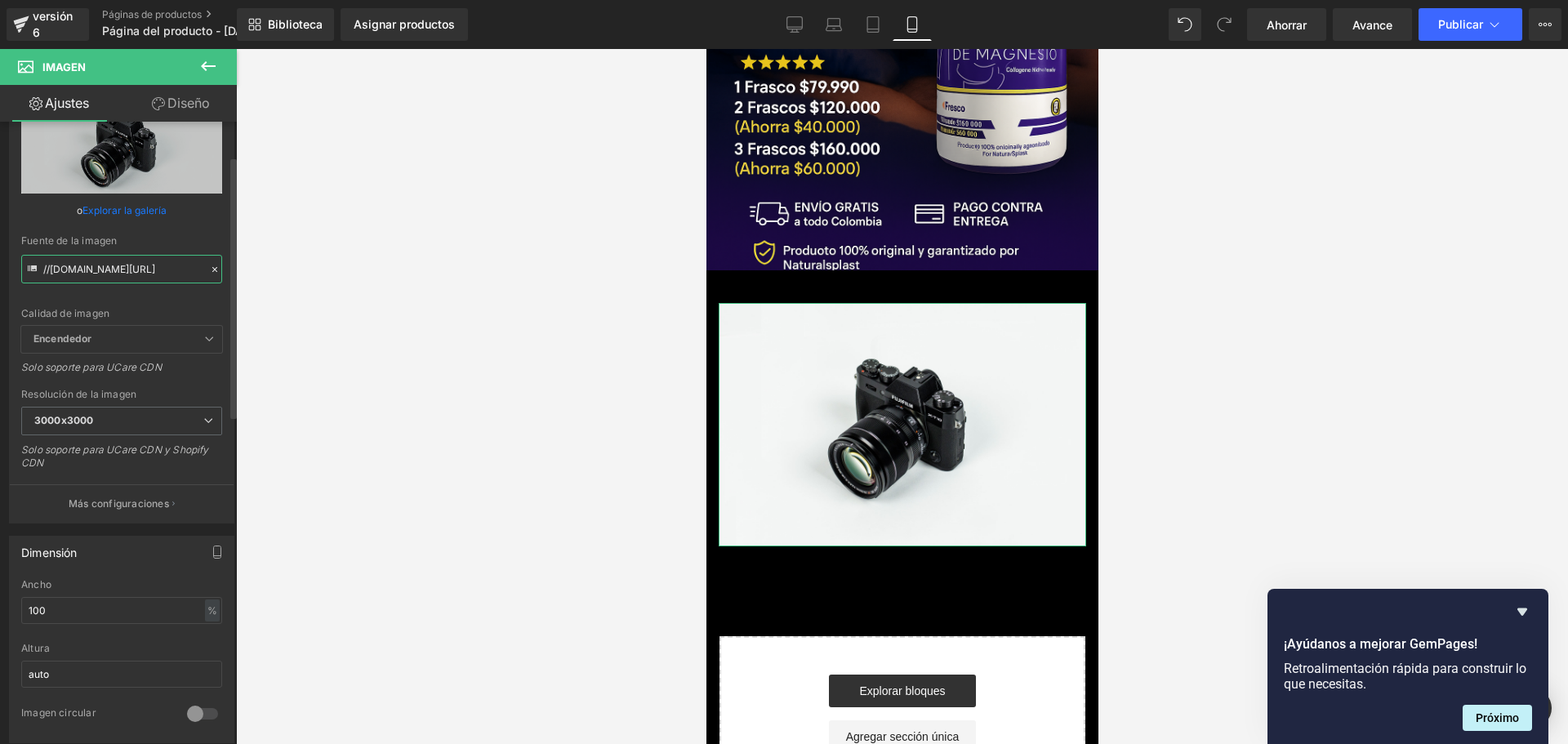
click at [131, 271] on input "//[DOMAIN_NAME][URL]" at bounding box center [121, 269] width 201 height 29
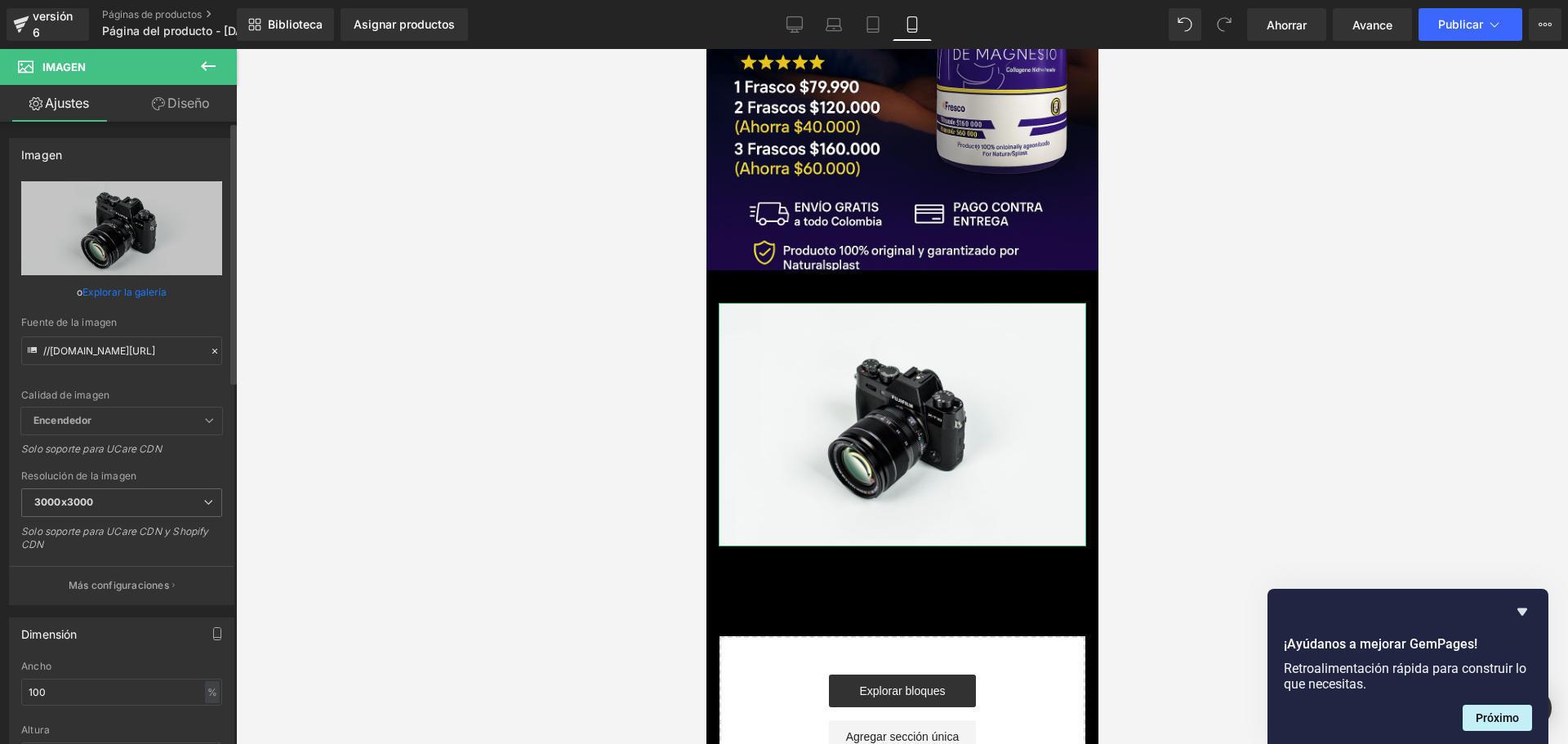
click at [143, 292] on font "Explorar la galería" at bounding box center [125, 292] width 84 height 13
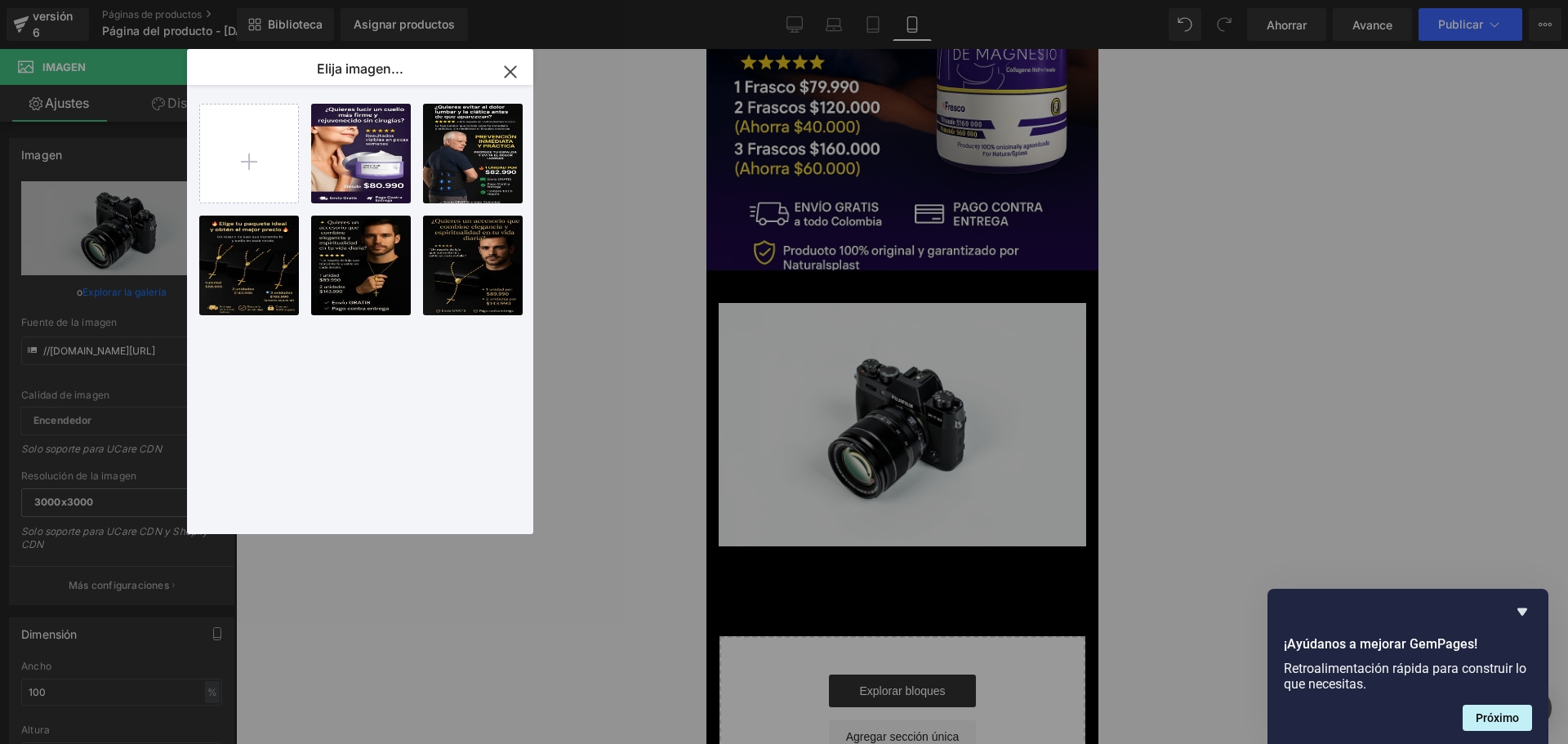
click at [515, 76] on icon "button" at bounding box center [509, 71] width 11 height 11
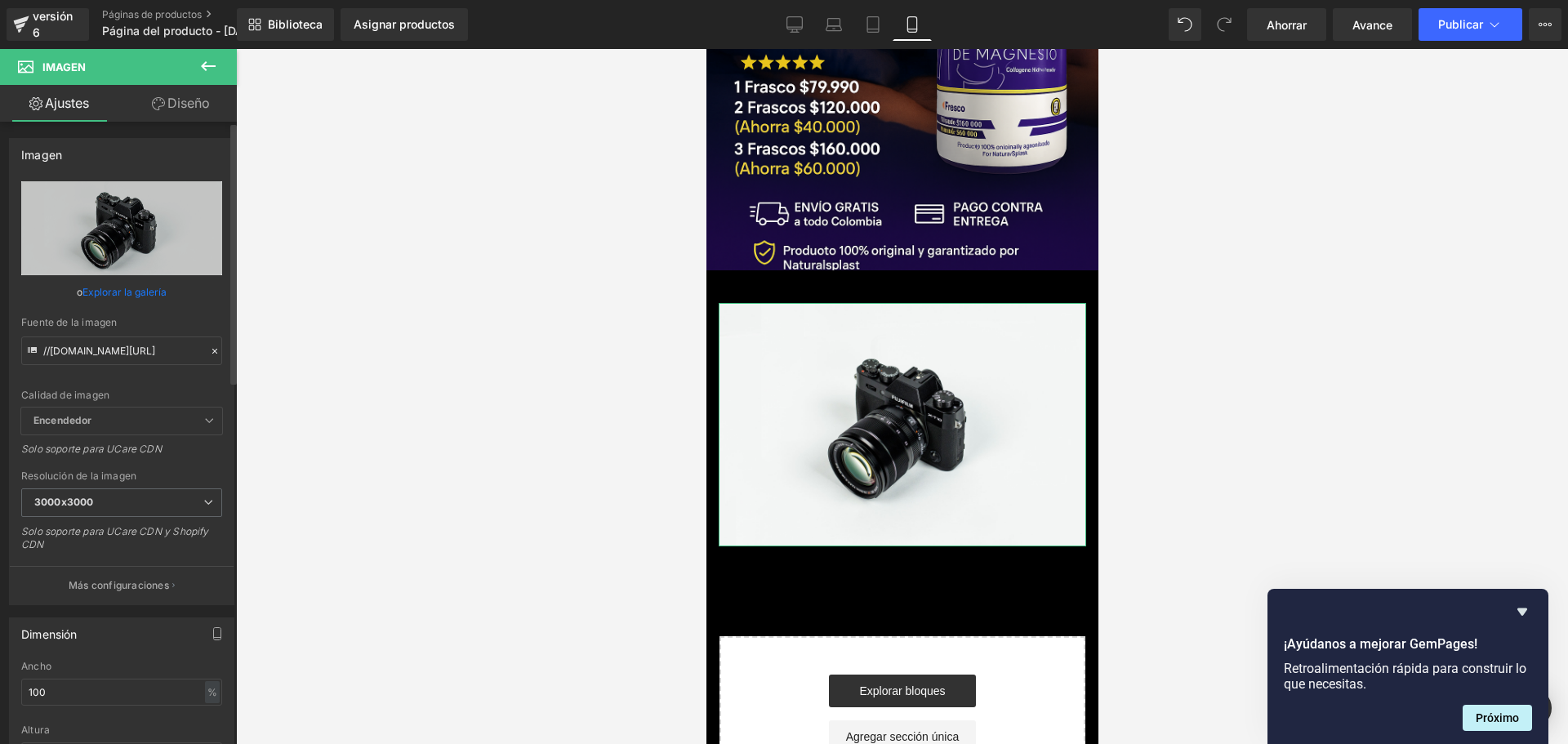
click at [142, 426] on span "Encendedor" at bounding box center [121, 421] width 201 height 27
click at [191, 420] on span "Encendedor" at bounding box center [121, 421] width 201 height 27
click at [207, 422] on icon at bounding box center [209, 421] width 10 height 10
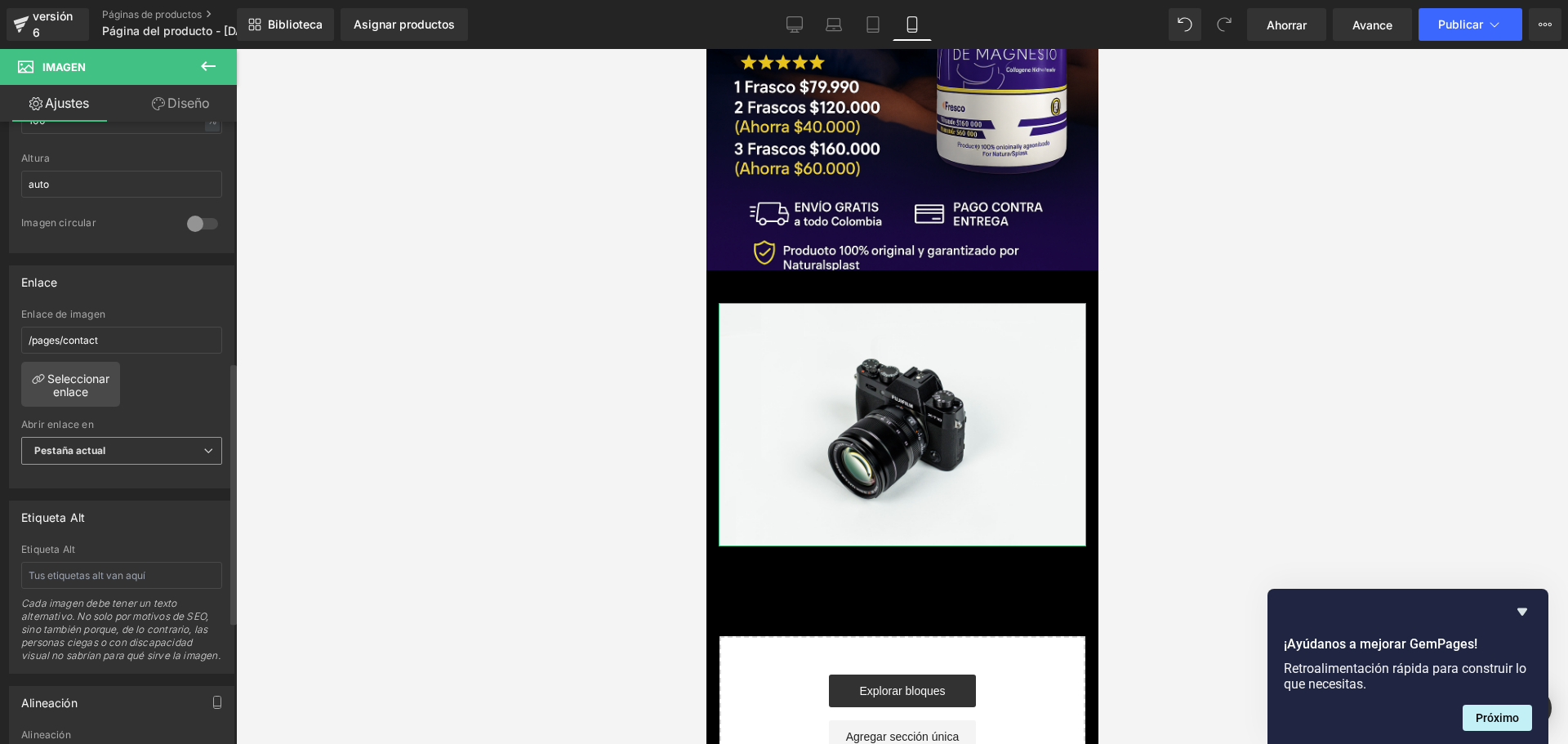
click at [140, 445] on span "Pestaña actual" at bounding box center [121, 451] width 201 height 29
click at [118, 499] on li "Nueva pestaña" at bounding box center [118, 504] width 194 height 24
click at [125, 452] on span "Nueva pestaña" at bounding box center [121, 451] width 201 height 29
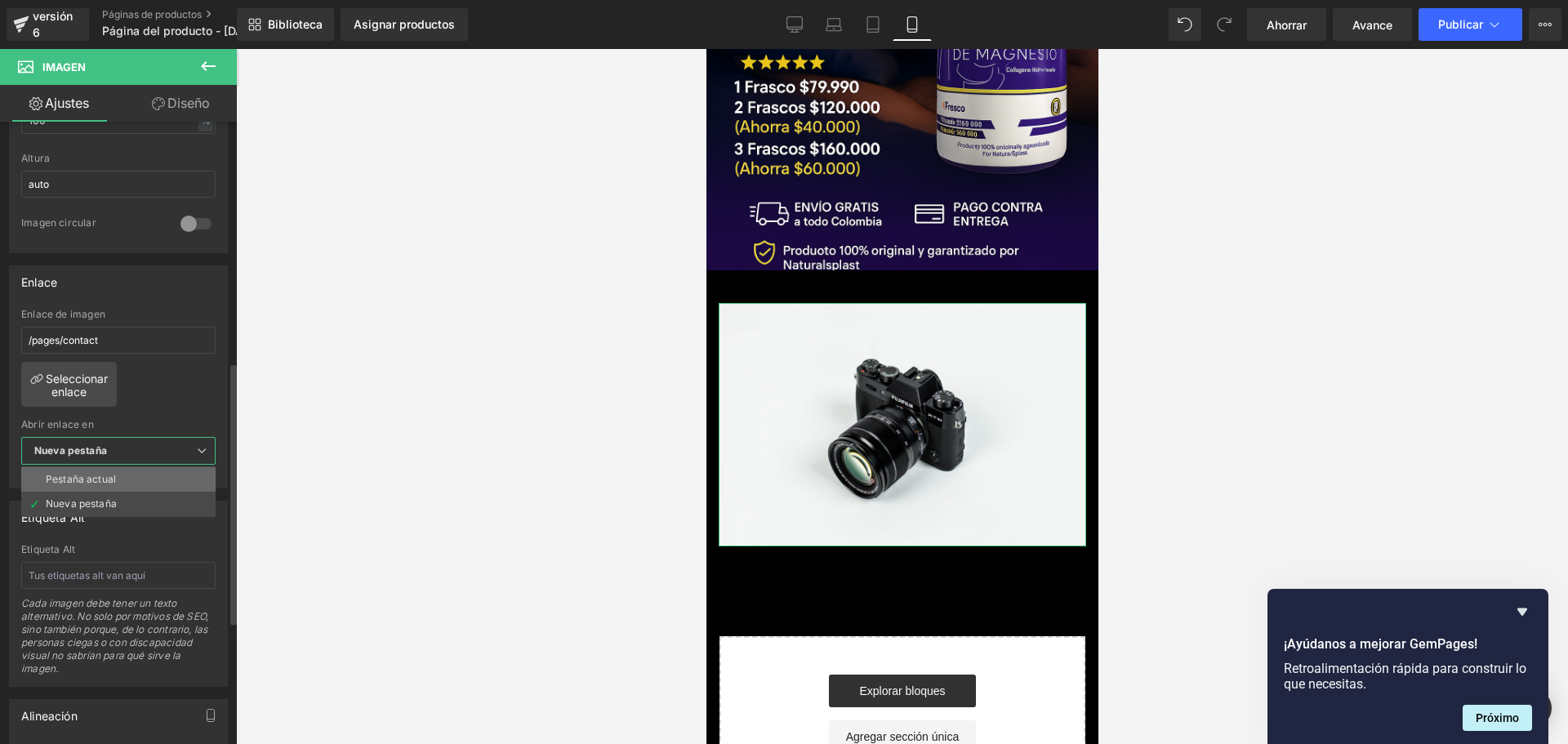
click at [109, 475] on font "Pestaña actual" at bounding box center [80, 478] width 70 height 13
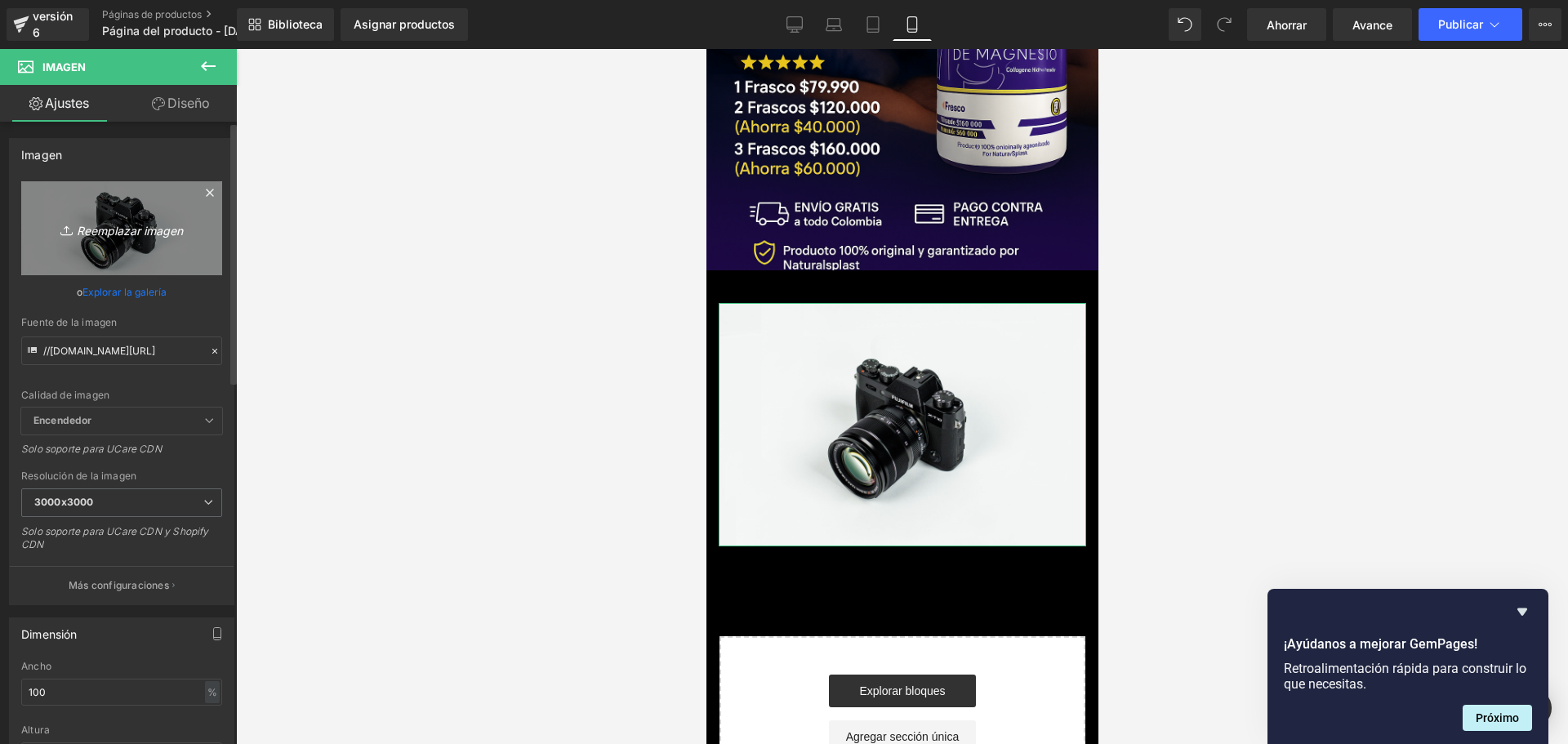
click at [150, 231] on font "Reemplazar imagen" at bounding box center [130, 229] width 106 height 13
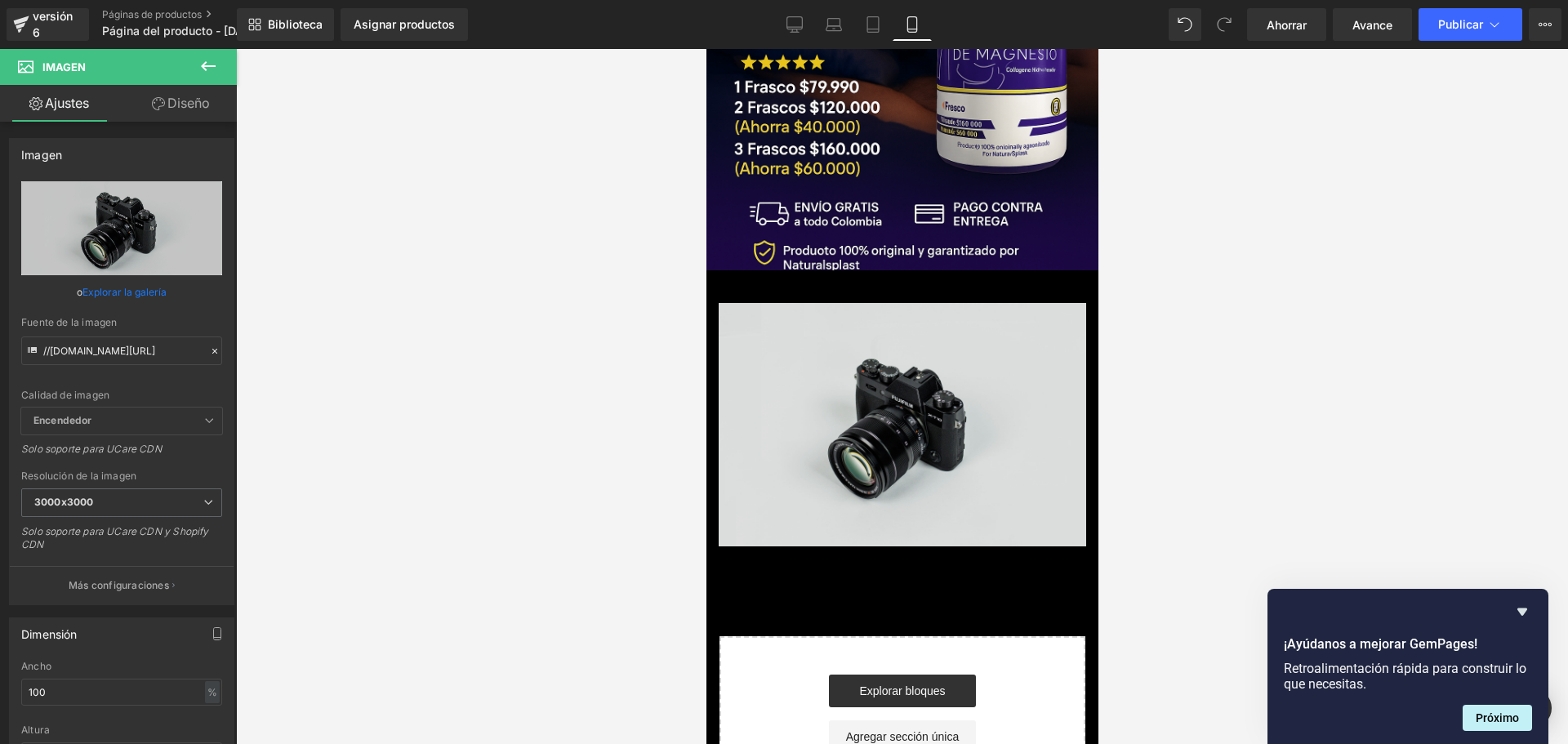
click at [892, 303] on img at bounding box center [902, 424] width 368 height 243
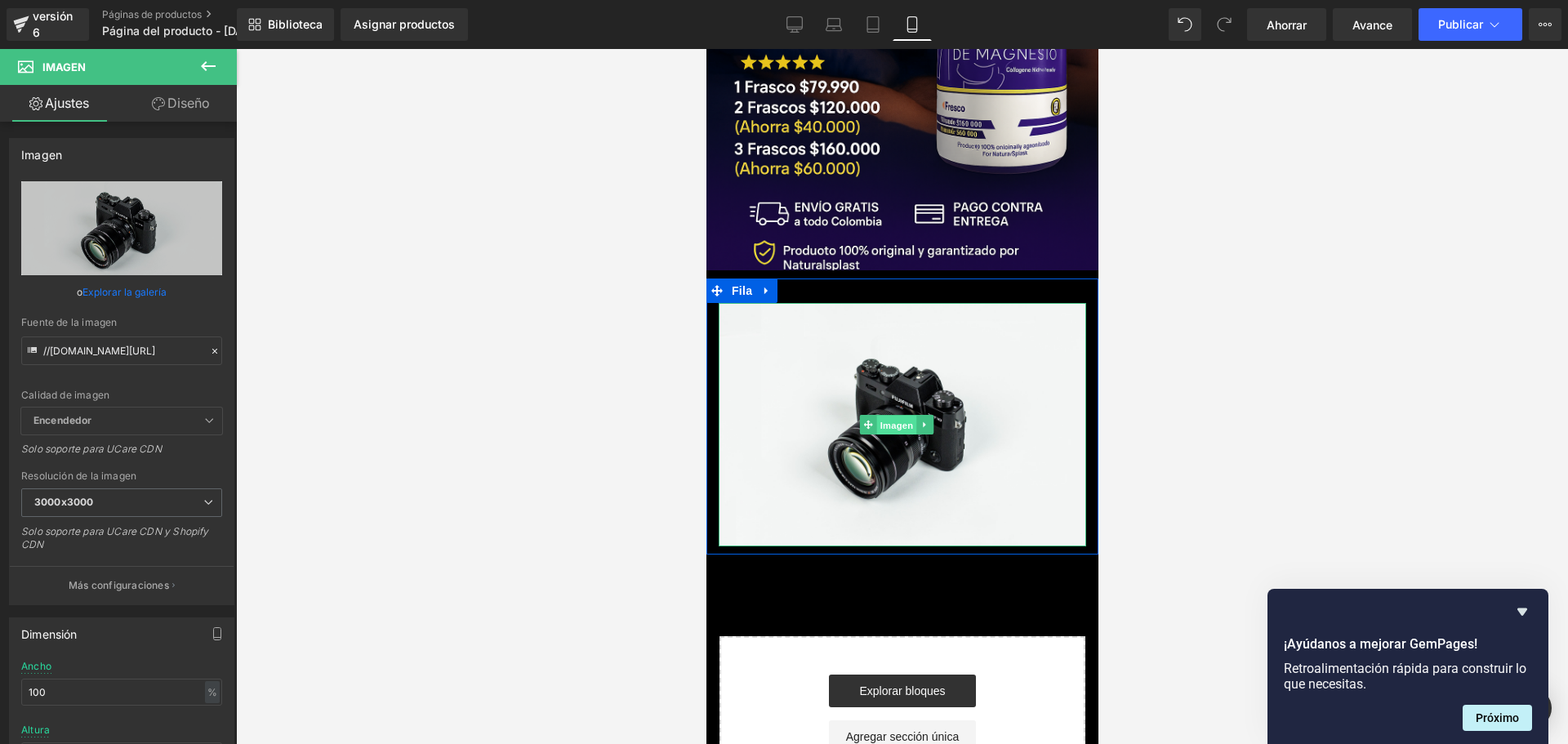
click at [896, 420] on font "Imagen" at bounding box center [896, 425] width 34 height 11
click at [897, 420] on font "Imagen" at bounding box center [896, 425] width 34 height 11
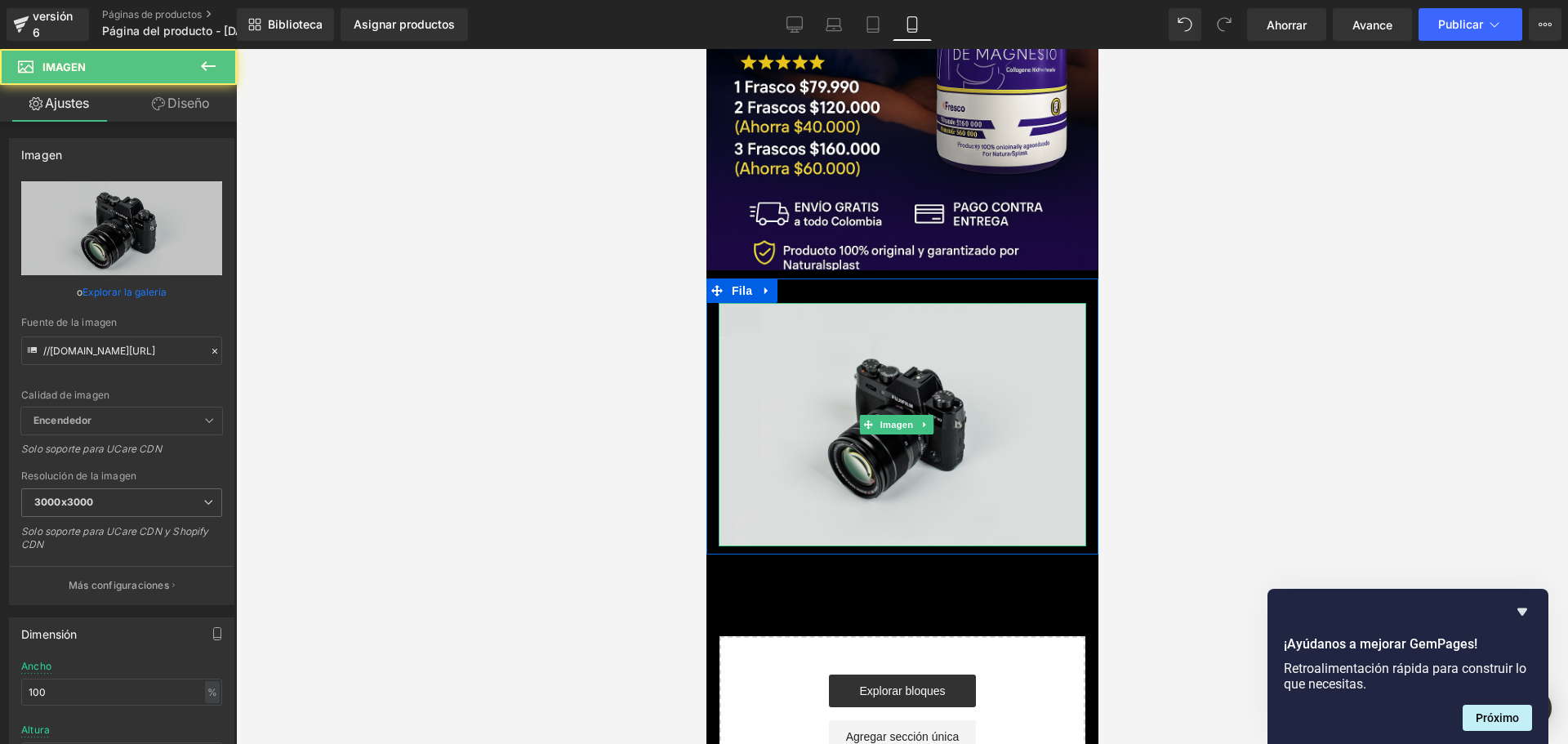
click at [889, 342] on img at bounding box center [902, 424] width 368 height 243
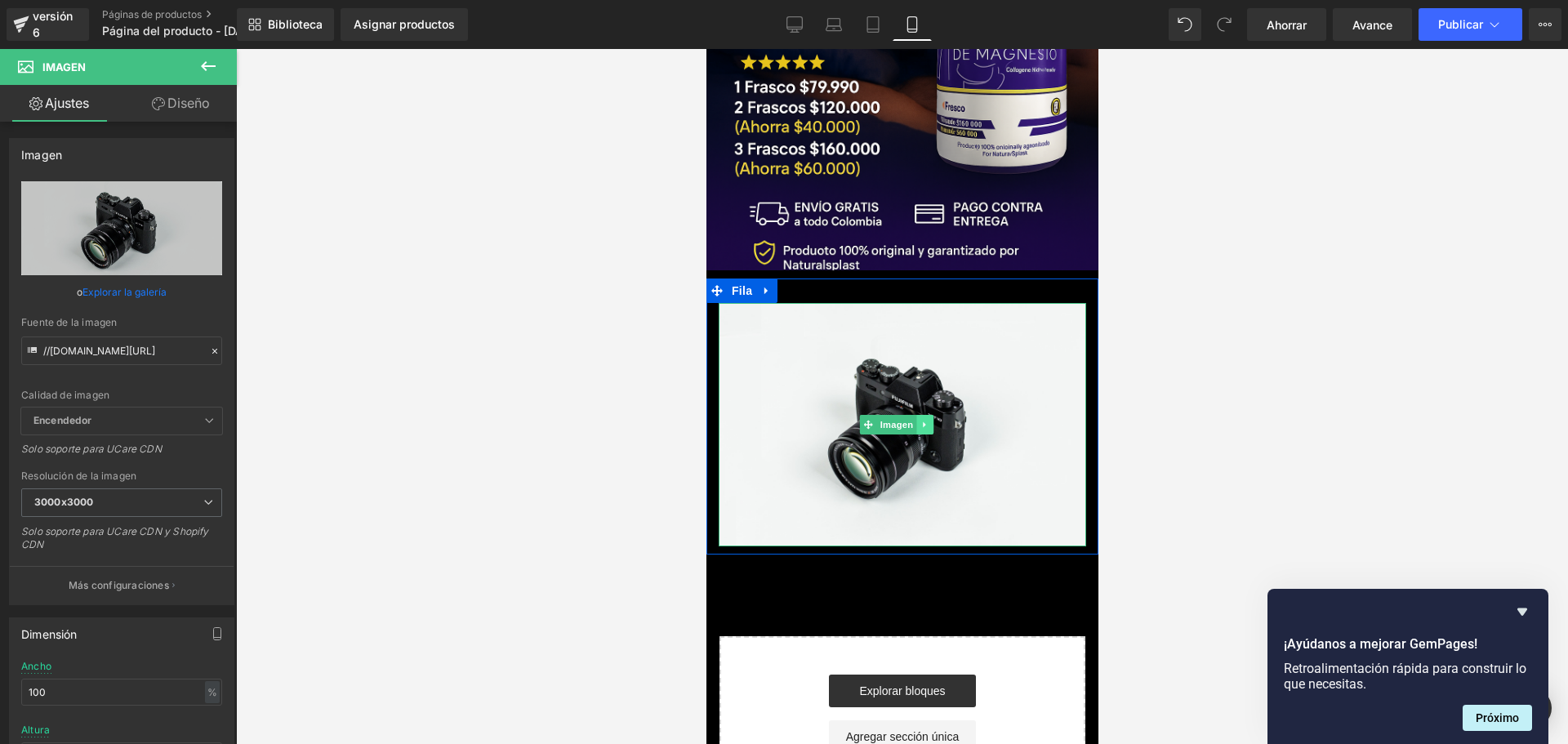
click at [925, 415] on link at bounding box center [924, 424] width 17 height 19
click at [935, 420] on icon at bounding box center [932, 424] width 9 height 9
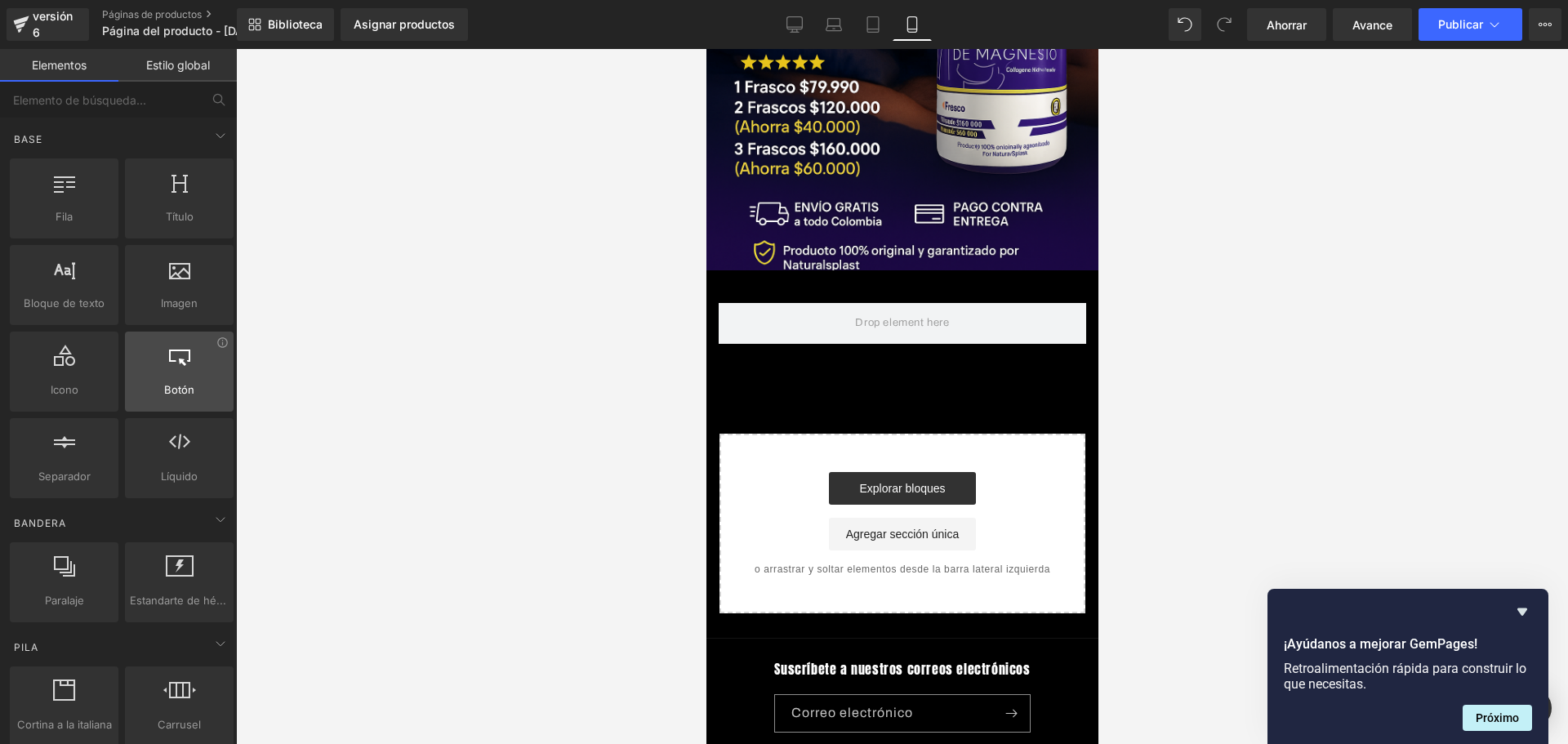
click at [168, 380] on div at bounding box center [179, 363] width 99 height 37
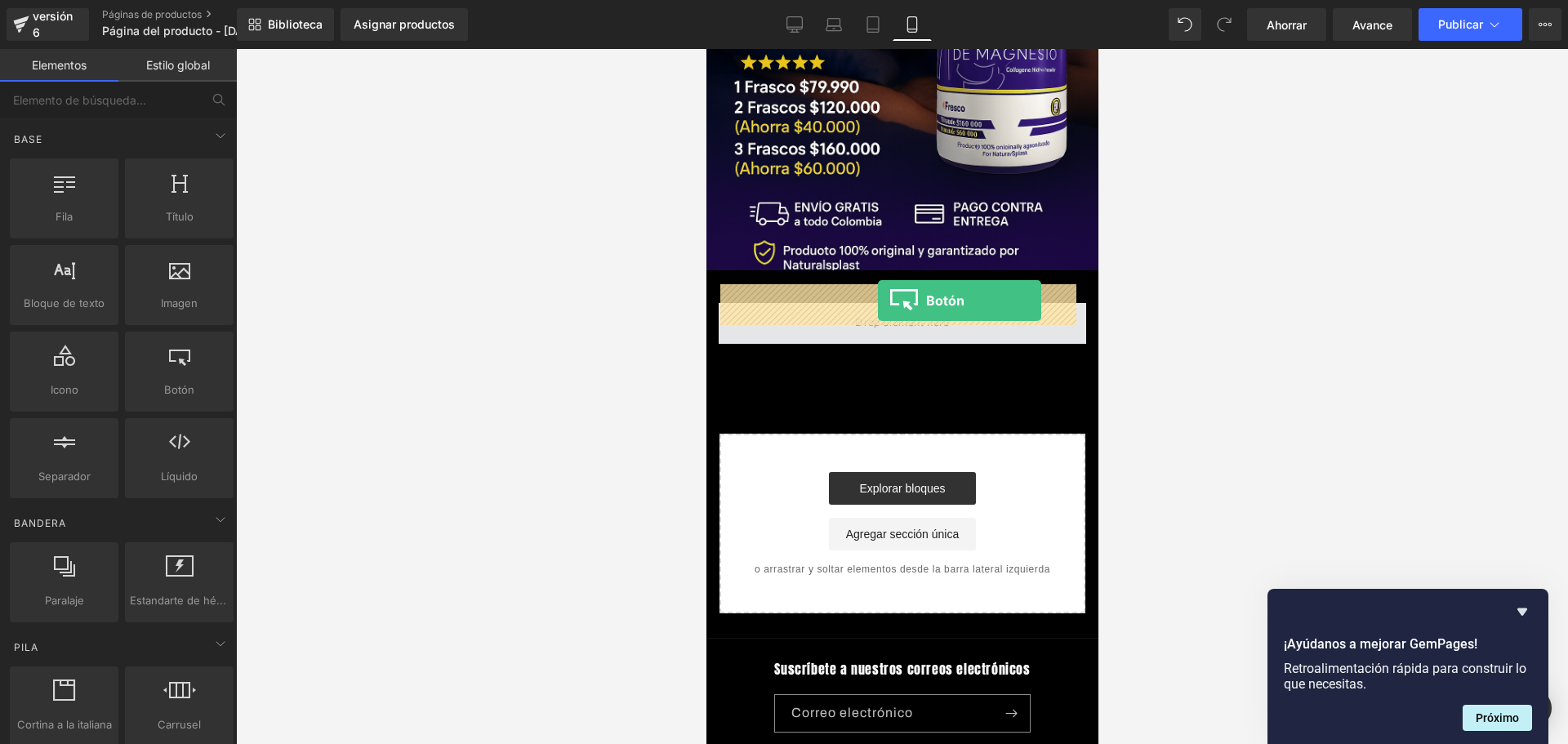
drag, startPoint x: 877, startPoint y: 427, endPoint x: 877, endPoint y: 300, distance: 127.0
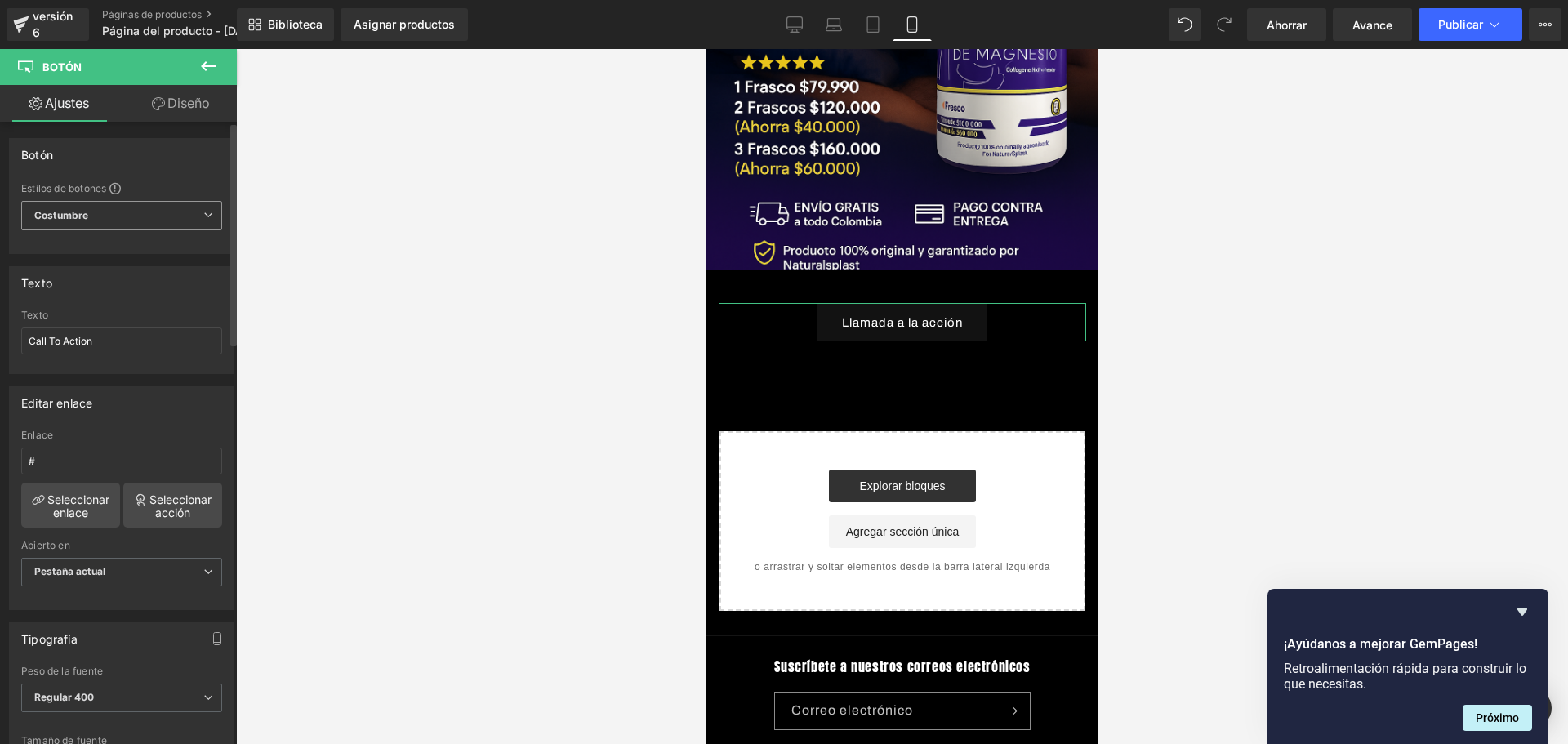
click at [116, 215] on span "Costumbre Configurar estilo global" at bounding box center [121, 215] width 201 height 30
click at [127, 212] on span "Costumbre Configurar estilo global" at bounding box center [118, 215] width 194 height 30
click at [160, 226] on span "Costumbre Configurar estilo global" at bounding box center [121, 215] width 201 height 30
click at [142, 291] on div "Configurar estilo global" at bounding box center [118, 281] width 194 height 38
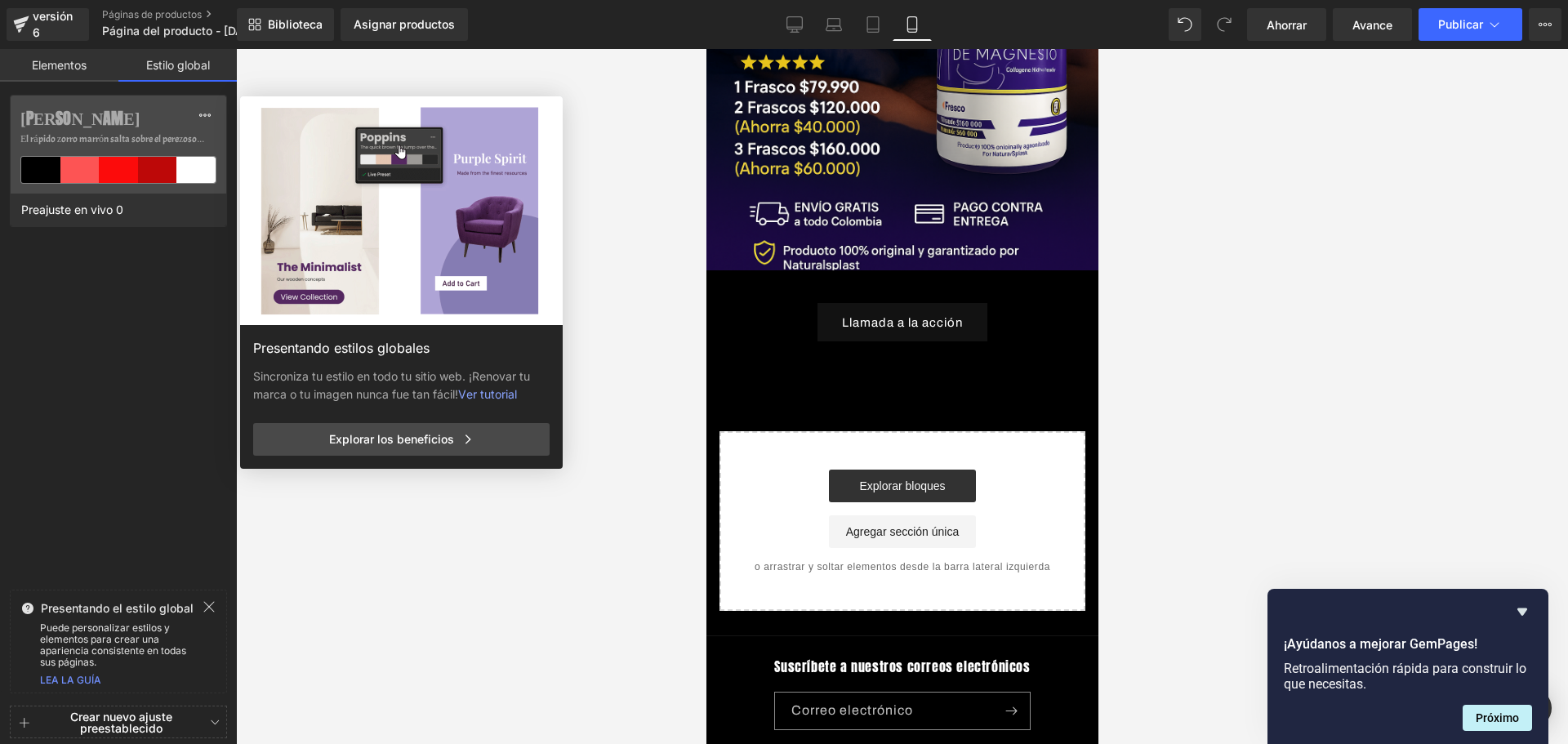
scroll to position [0, 0]
click at [42, 64] on font "Elementos" at bounding box center [59, 65] width 55 height 13
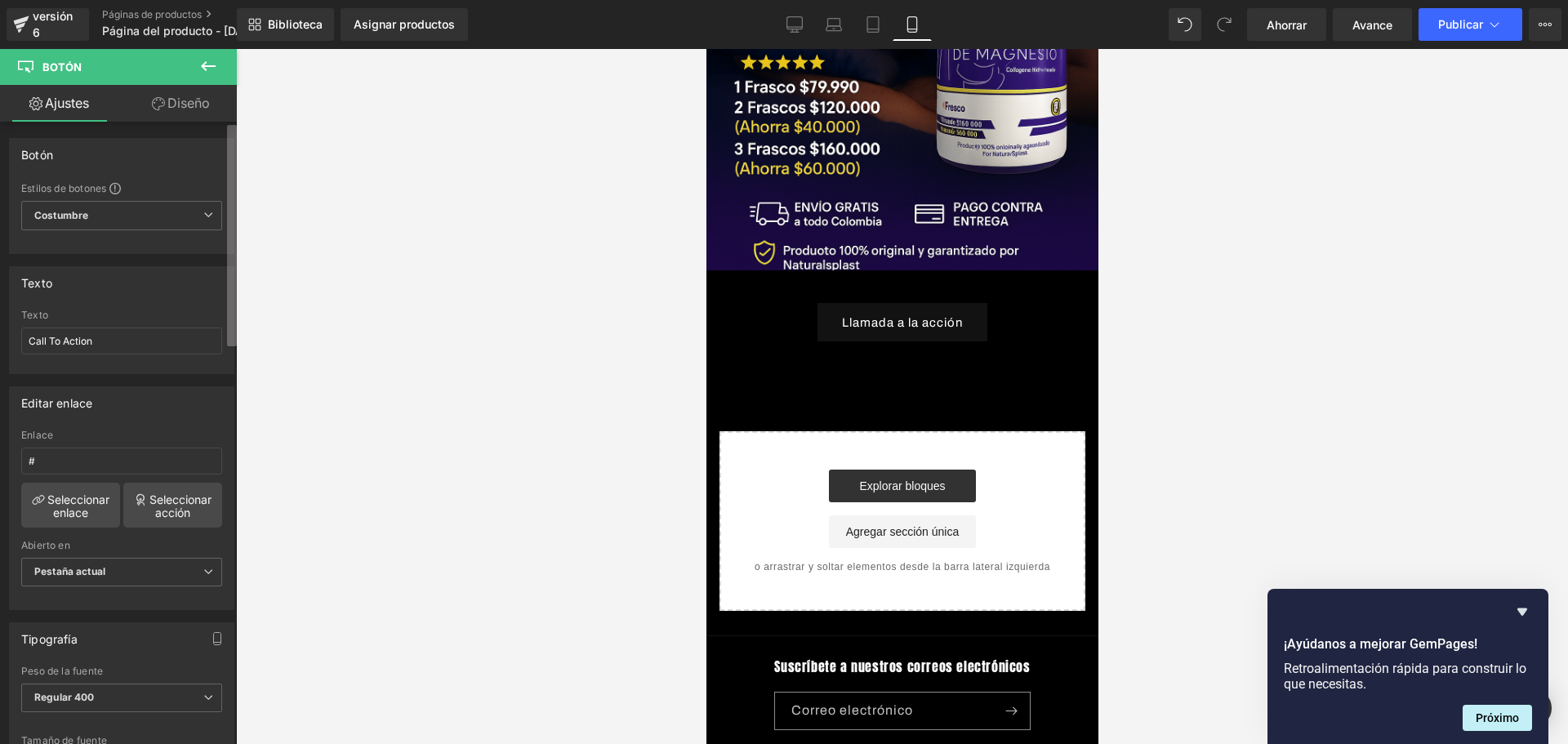
click at [262, 43] on div "Botón Estás previsualizando cómo funciona el Reestilizará tu página. No puedes …" at bounding box center [784, 385] width 1568 height 772
click at [213, 69] on icon at bounding box center [207, 66] width 19 height 19
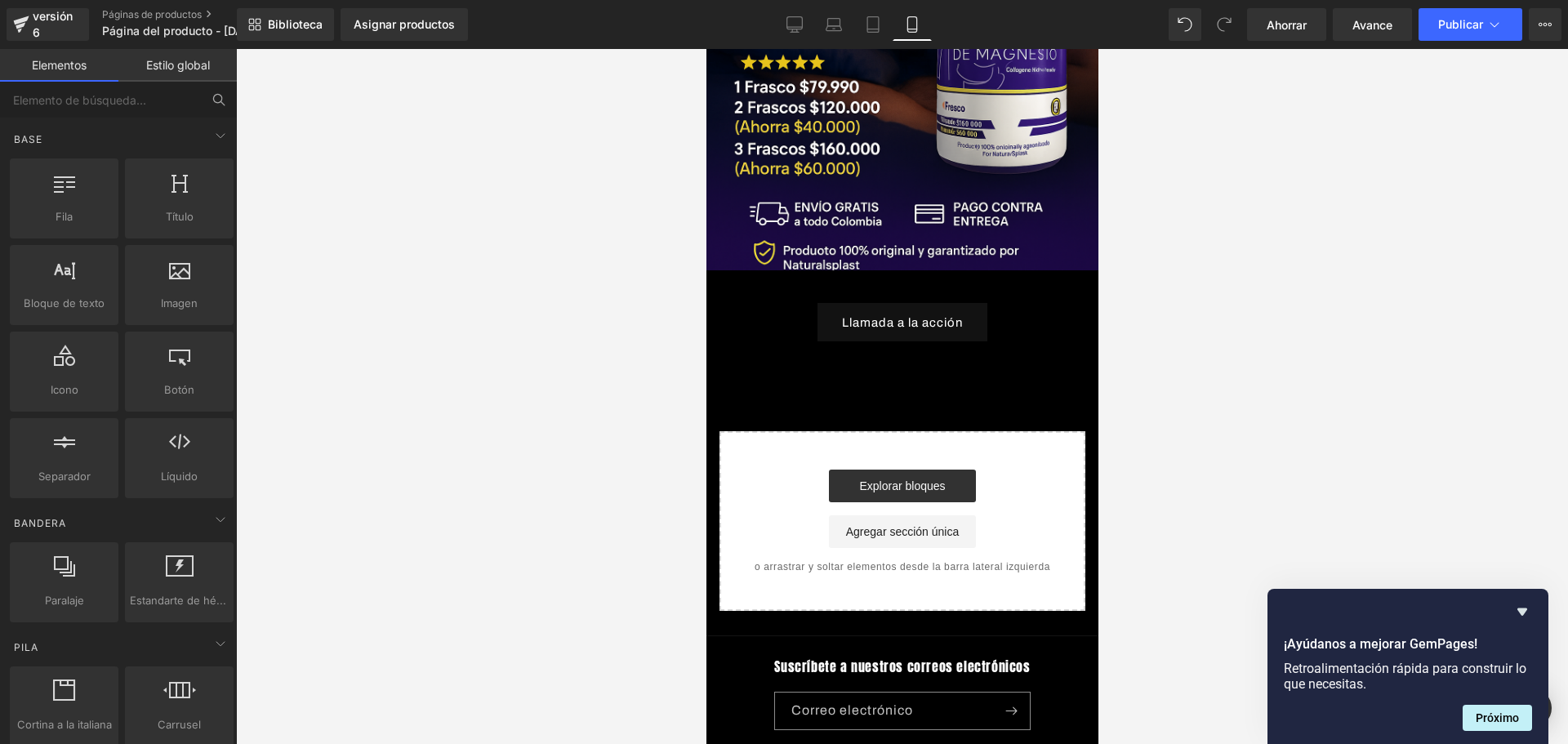
scroll to position [0, 574]
click at [859, 305] on link "Llamada a la acción" at bounding box center [901, 321] width 170 height 38
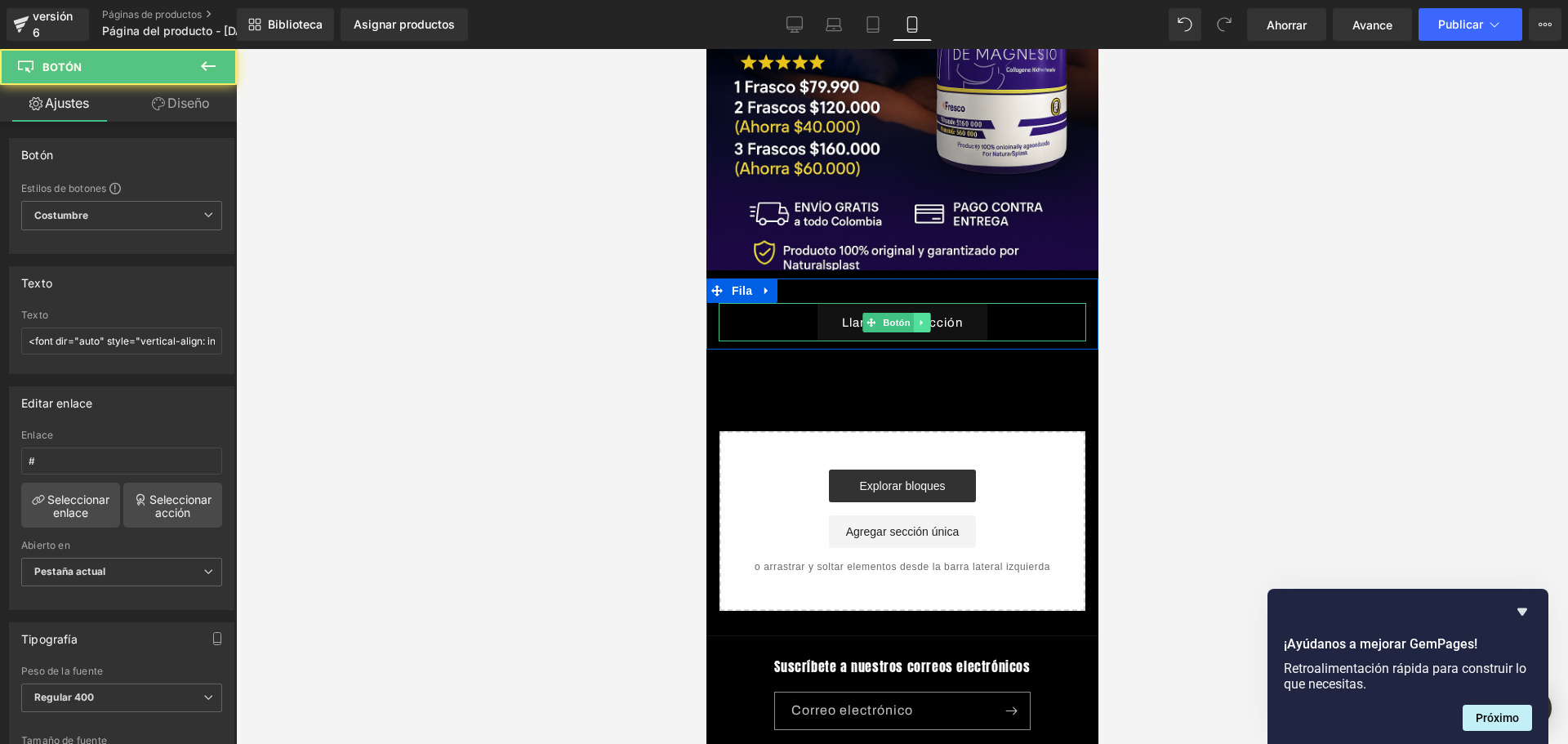
click at [917, 318] on icon at bounding box center [920, 323] width 9 height 10
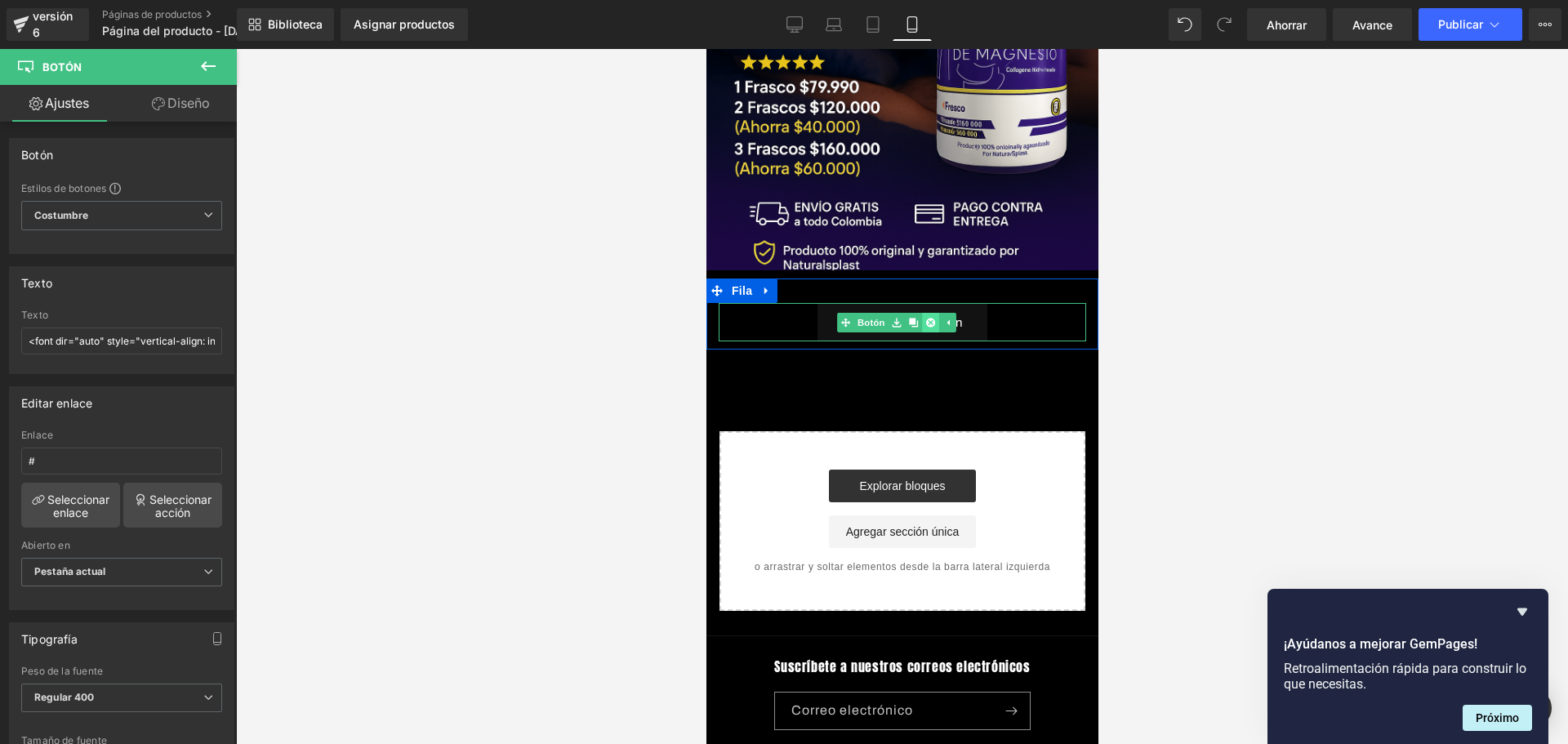
click at [930, 318] on icon at bounding box center [929, 323] width 9 height 10
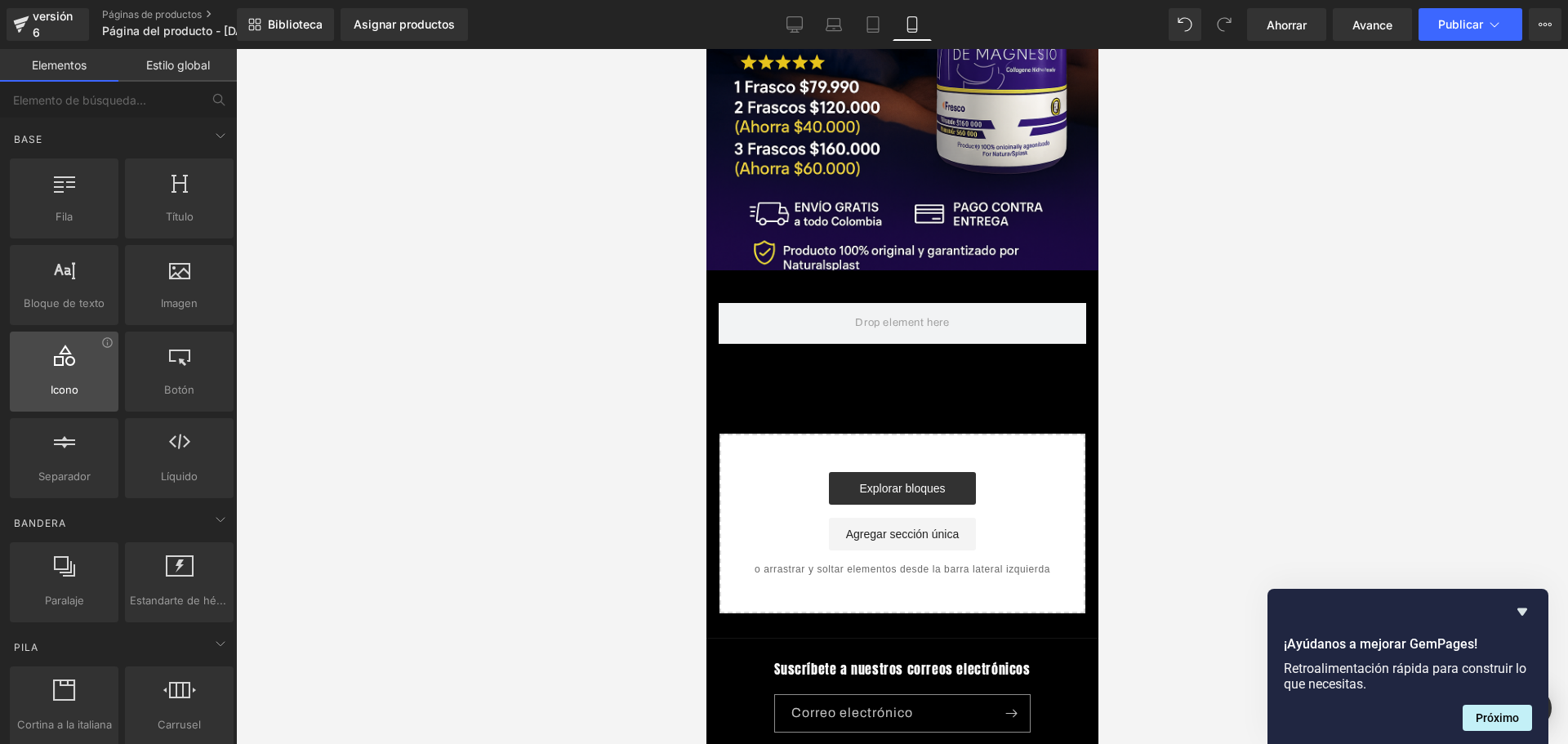
scroll to position [0, 0]
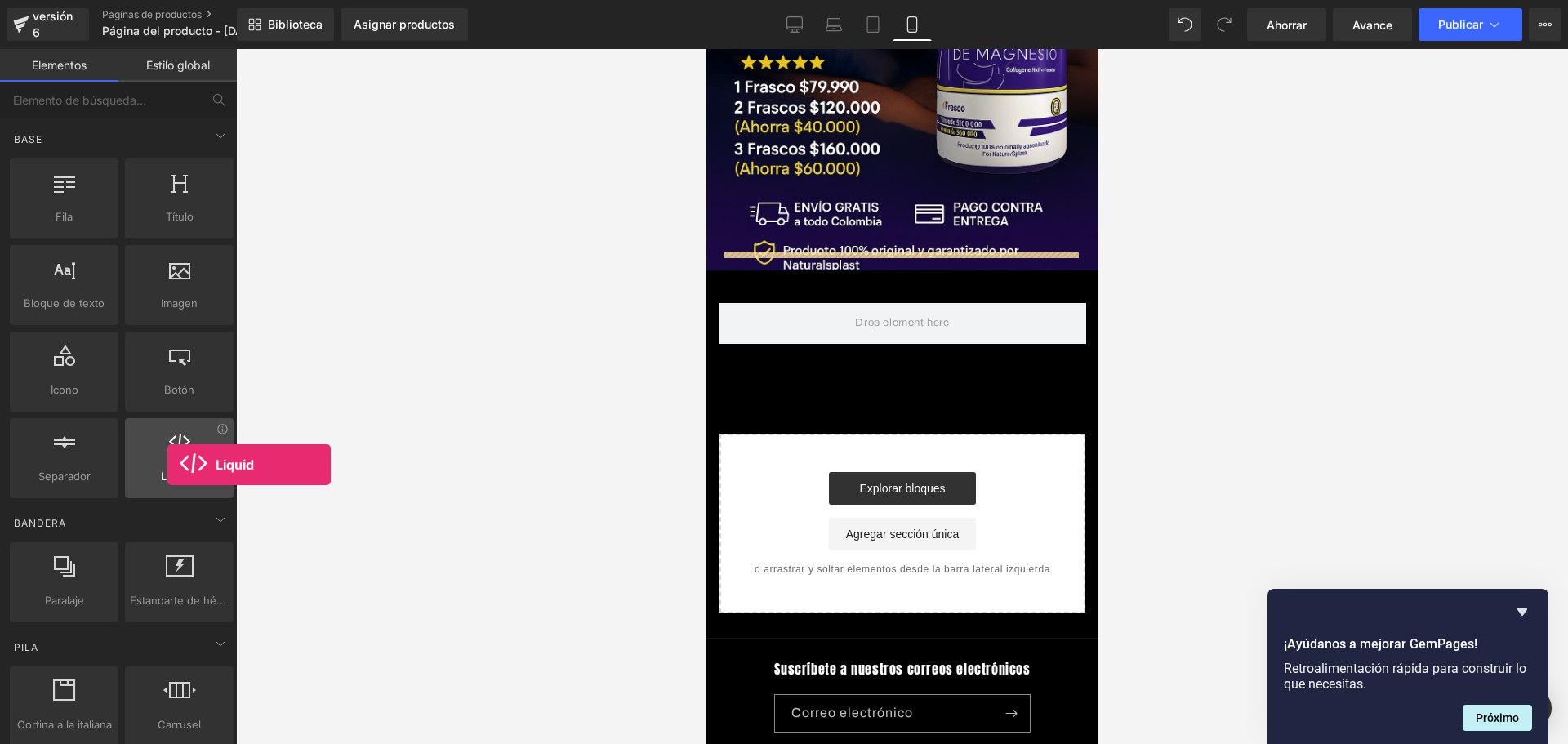
click at [167, 465] on div at bounding box center [179, 450] width 99 height 37
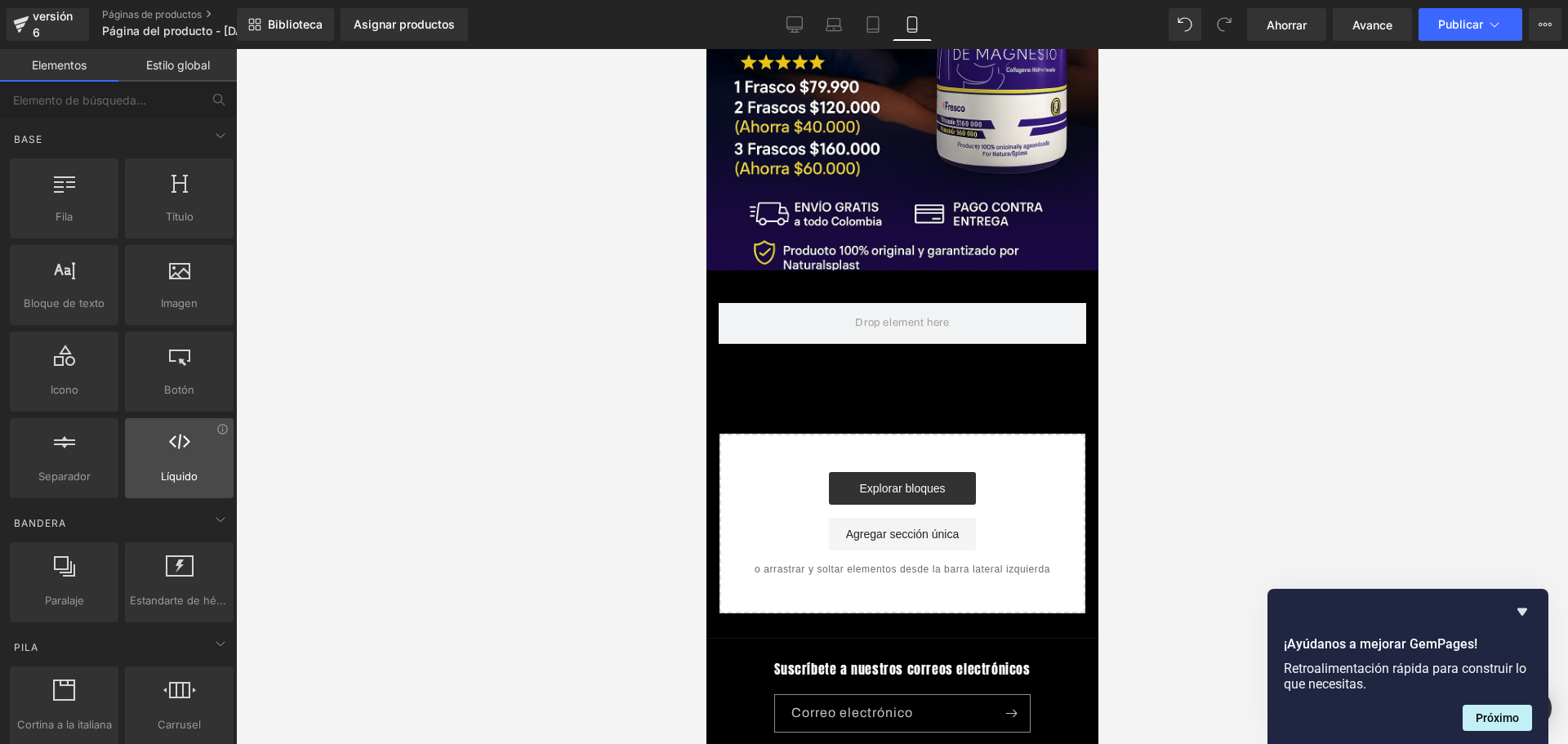
scroll to position [0, 287]
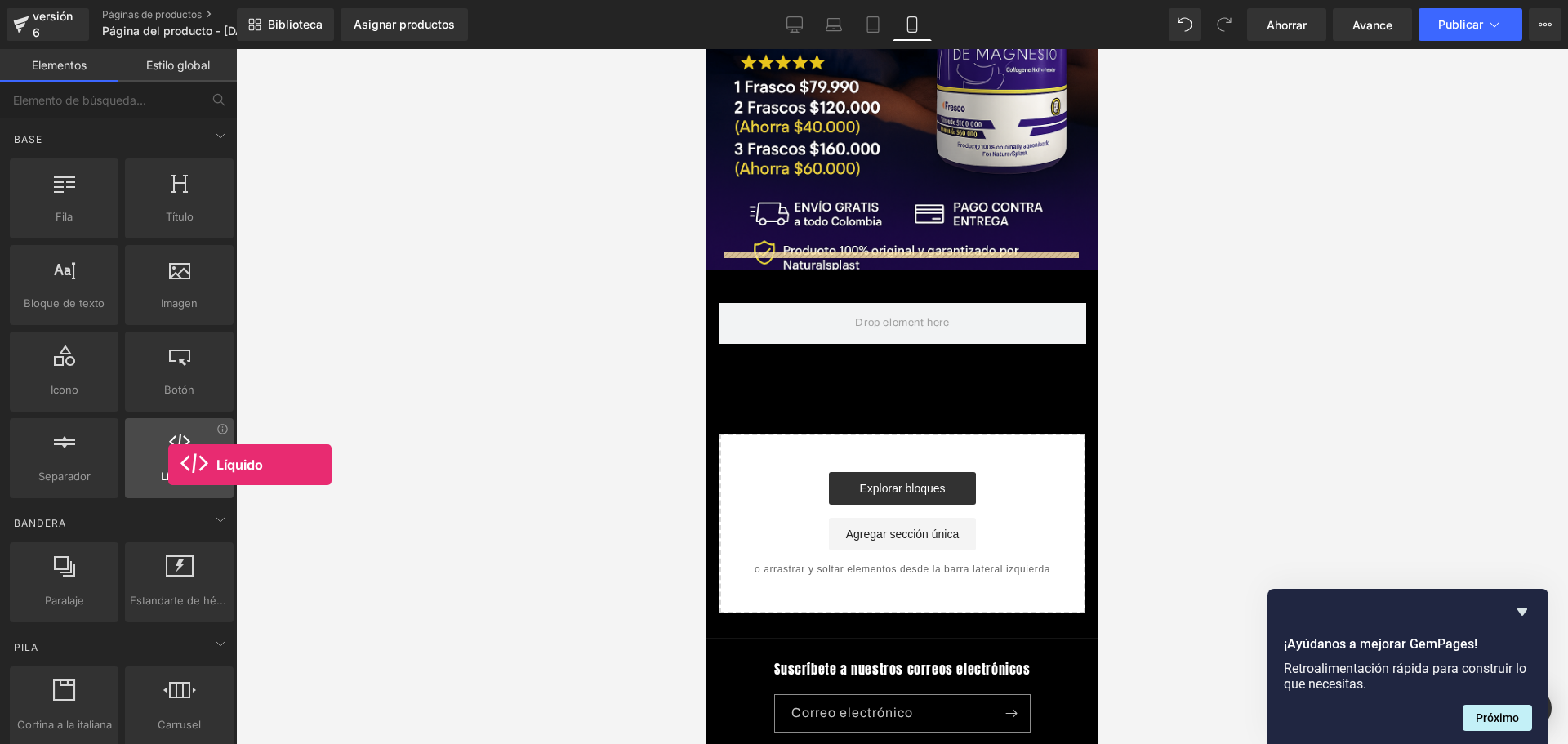
click at [168, 465] on div at bounding box center [179, 450] width 99 height 37
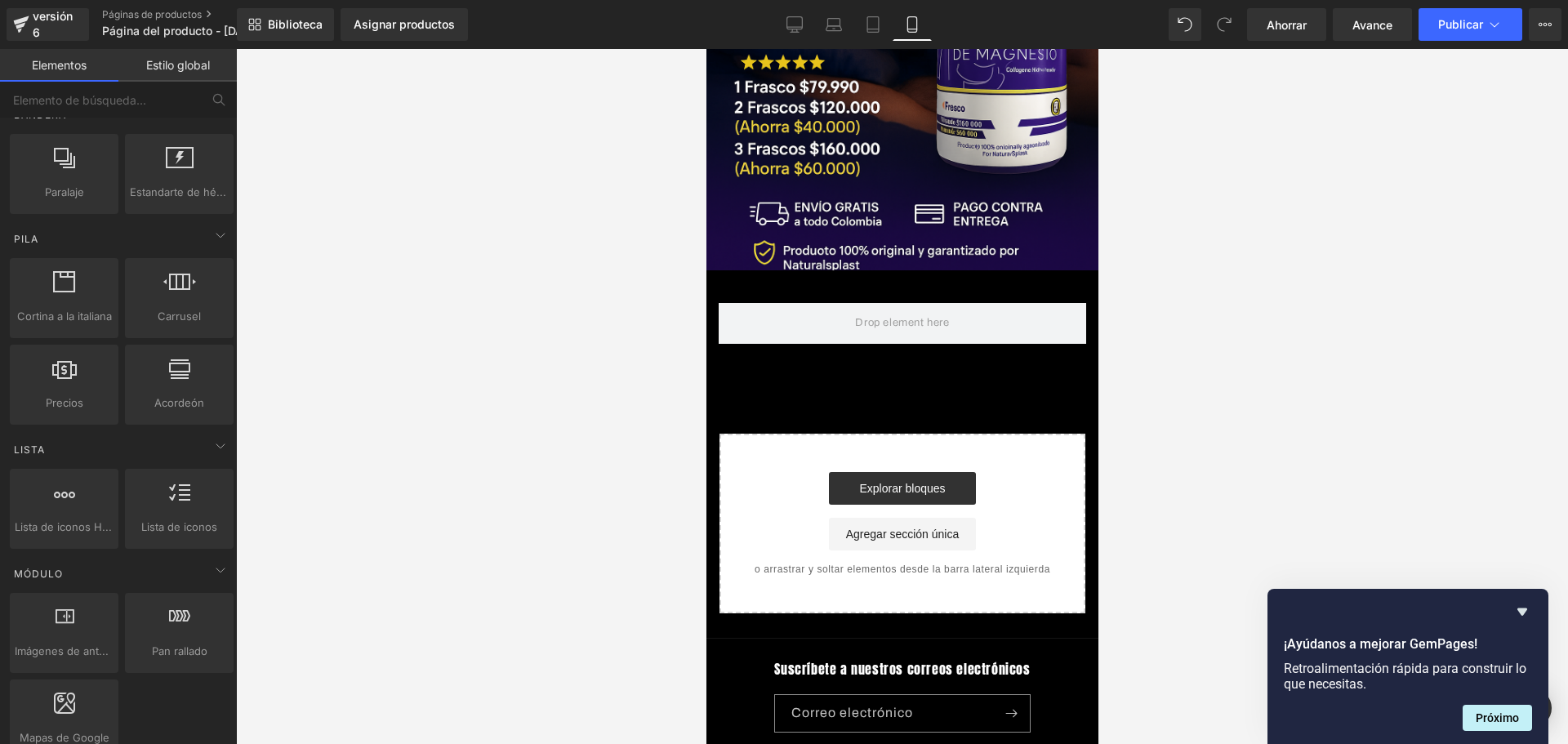
scroll to position [0, 859]
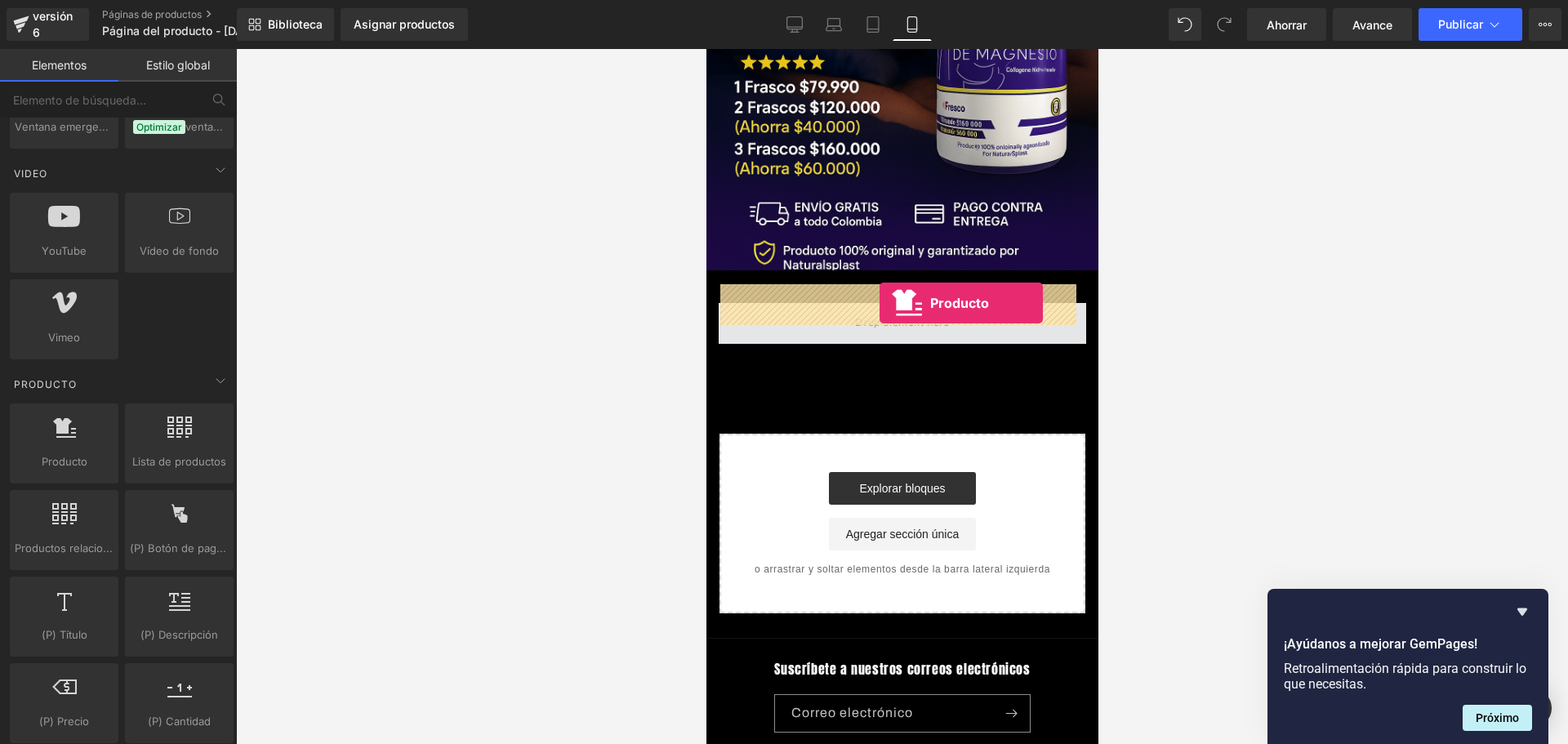
drag, startPoint x: 762, startPoint y: 486, endPoint x: 879, endPoint y: 303, distance: 217.2
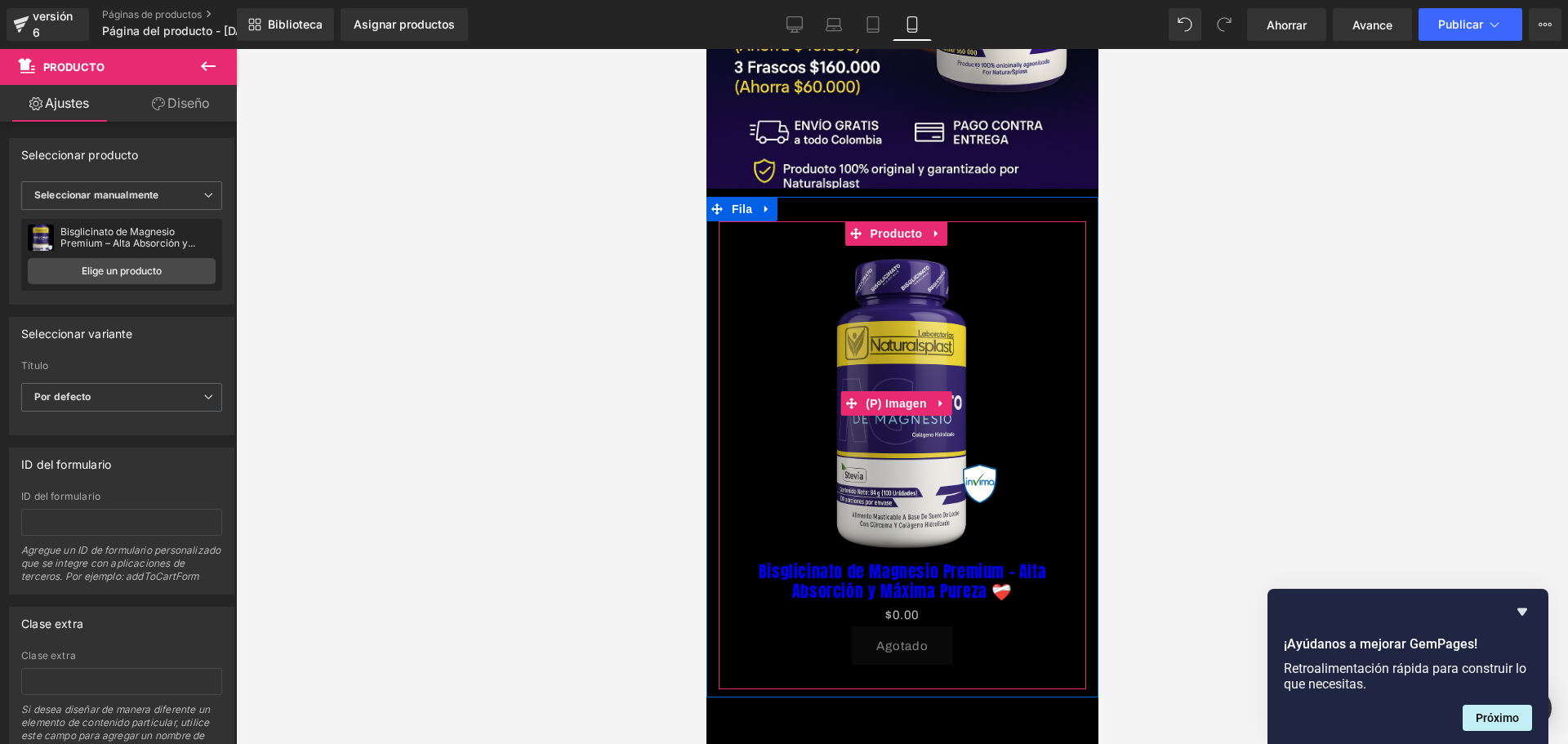
click at [902, 328] on img at bounding box center [902, 403] width 211 height 316
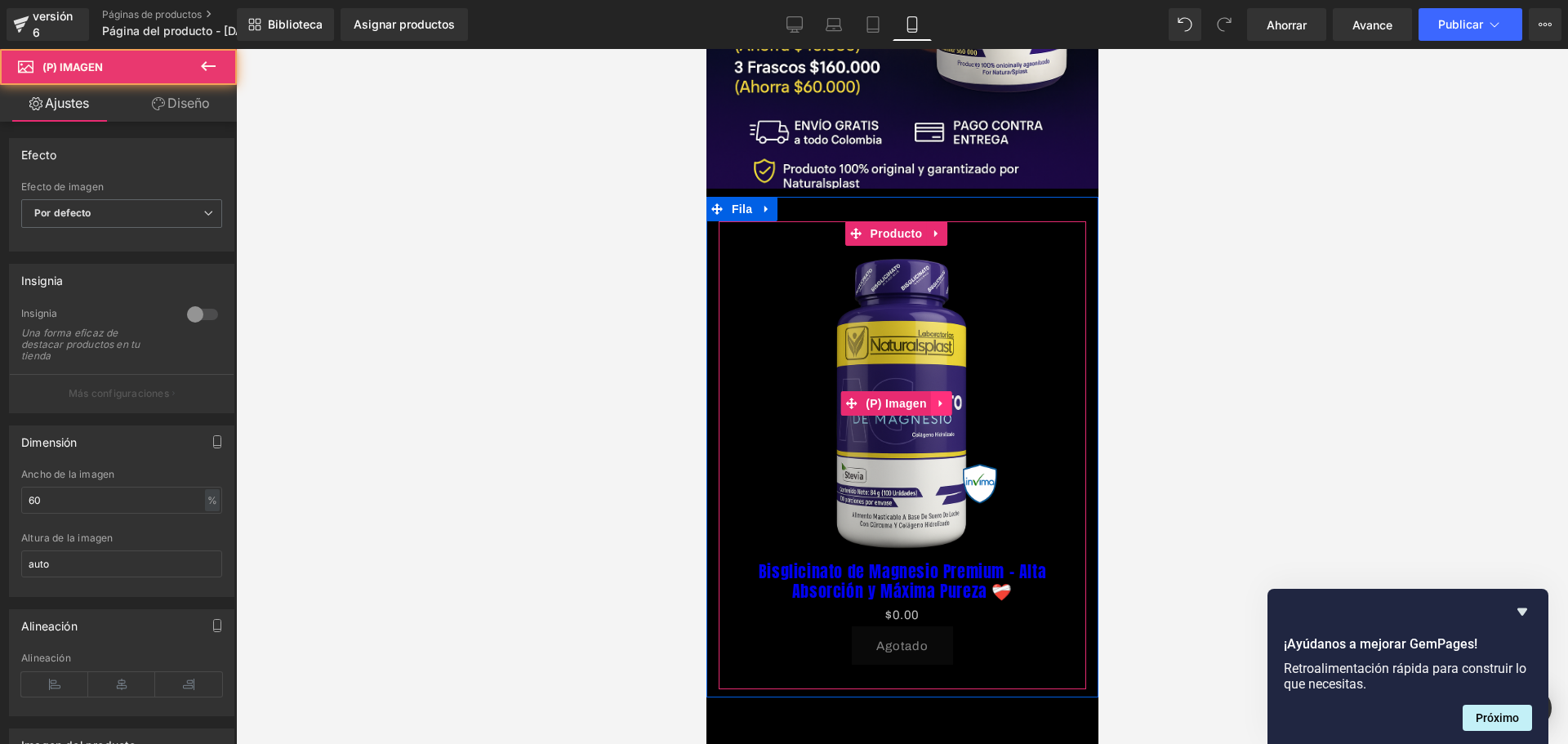
click at [940, 400] on icon at bounding box center [940, 403] width 3 height 8
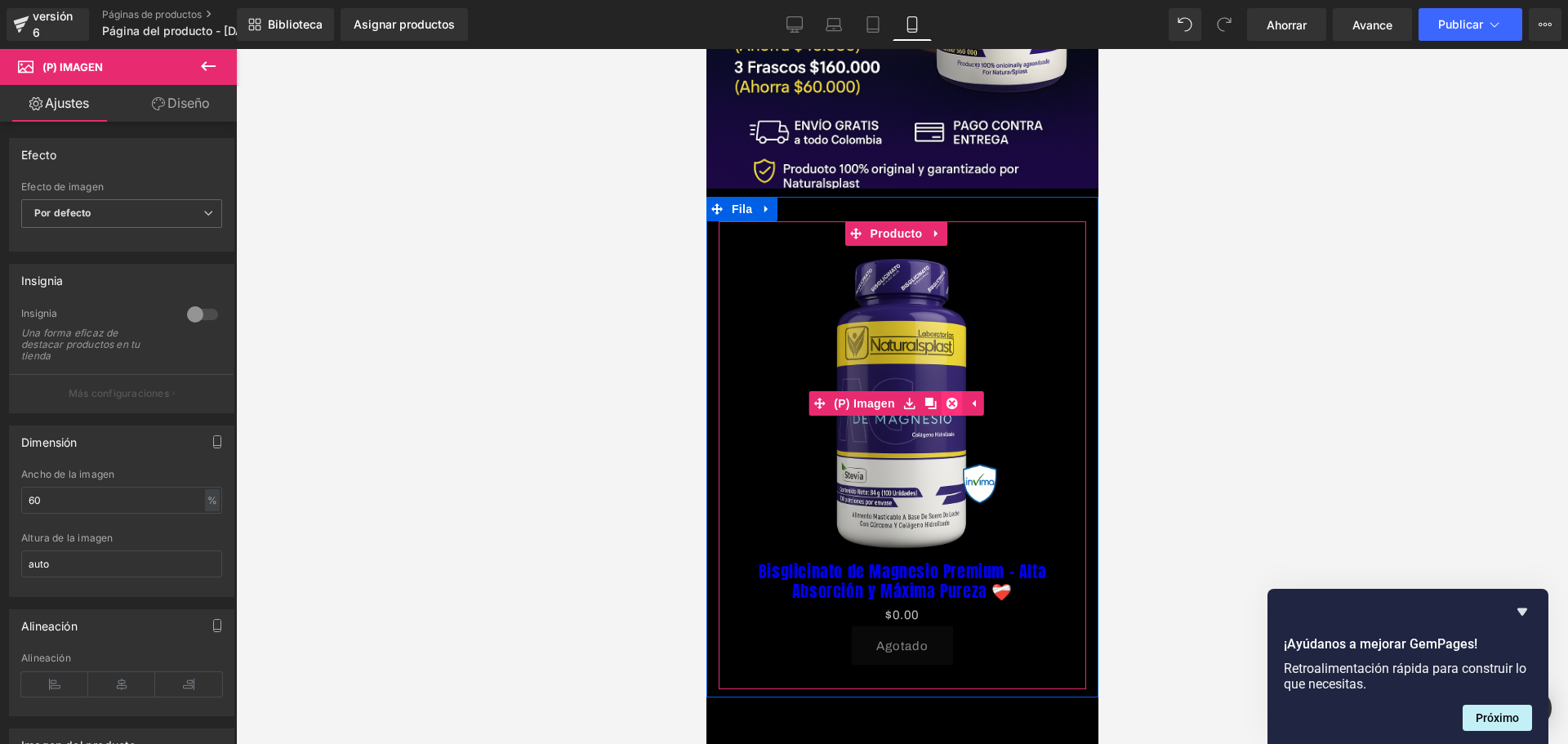
click at [955, 397] on icon at bounding box center [951, 403] width 12 height 12
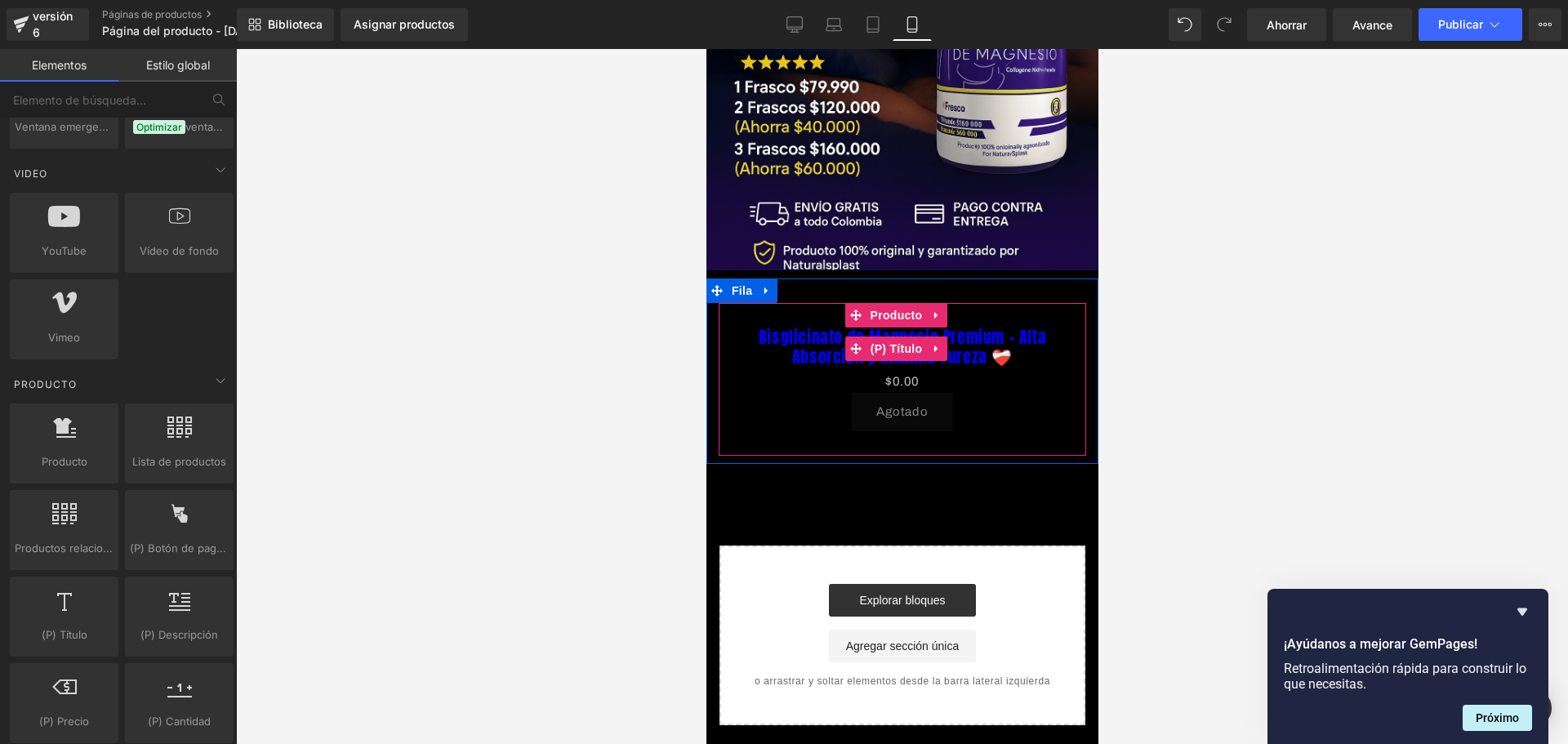
click at [948, 330] on font "Bisglicinato de Magnesio Premium – Alta Absorción y Máxima Pureza ❤️‍🩹" at bounding box center [901, 346] width 288 height 45
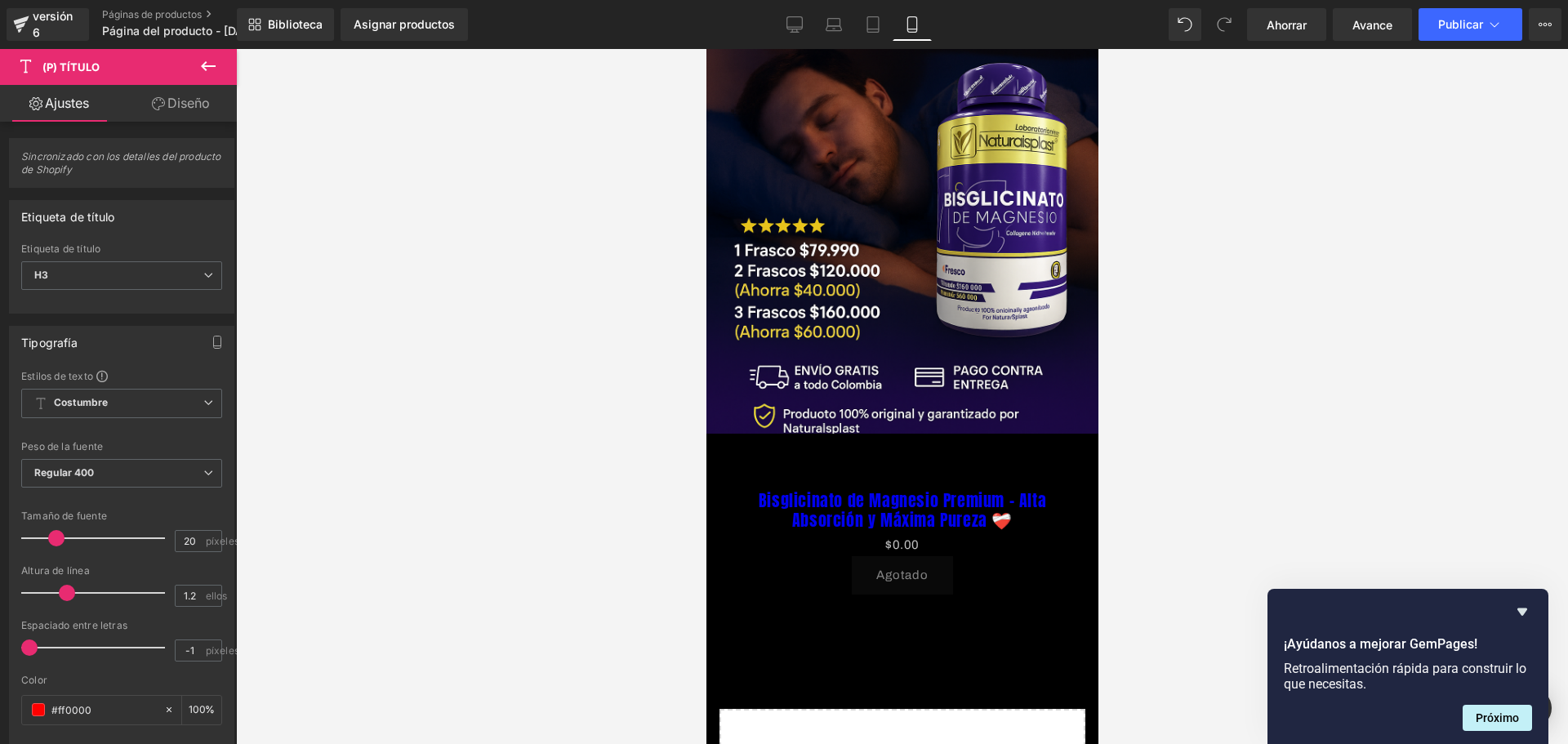
click at [983, 493] on font "Bisglicinato de Magnesio Premium – Alta Absorción y Máxima Pureza ❤️‍🩹" at bounding box center [901, 509] width 288 height 45
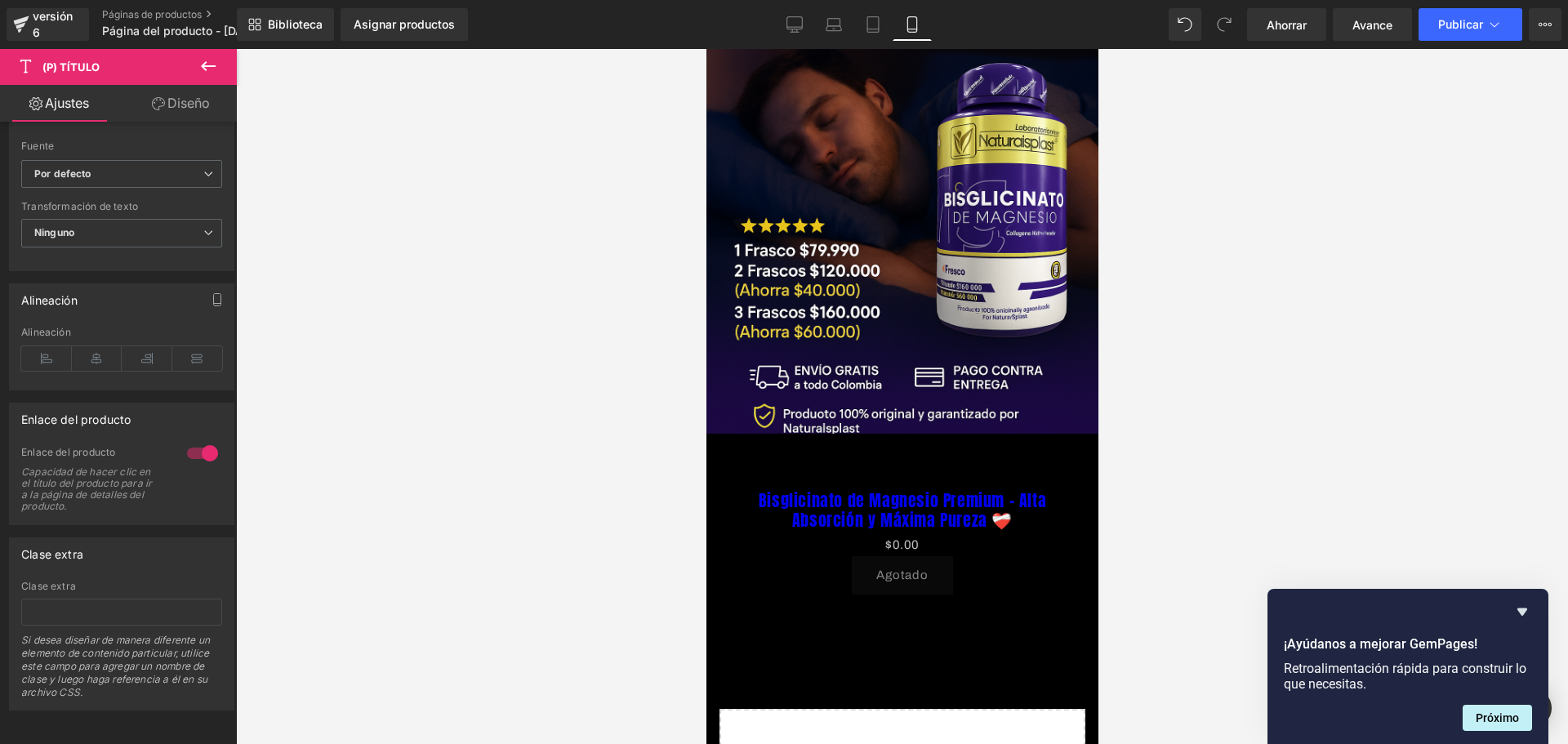
click at [183, 105] on font "Diseño" at bounding box center [188, 102] width 42 height 16
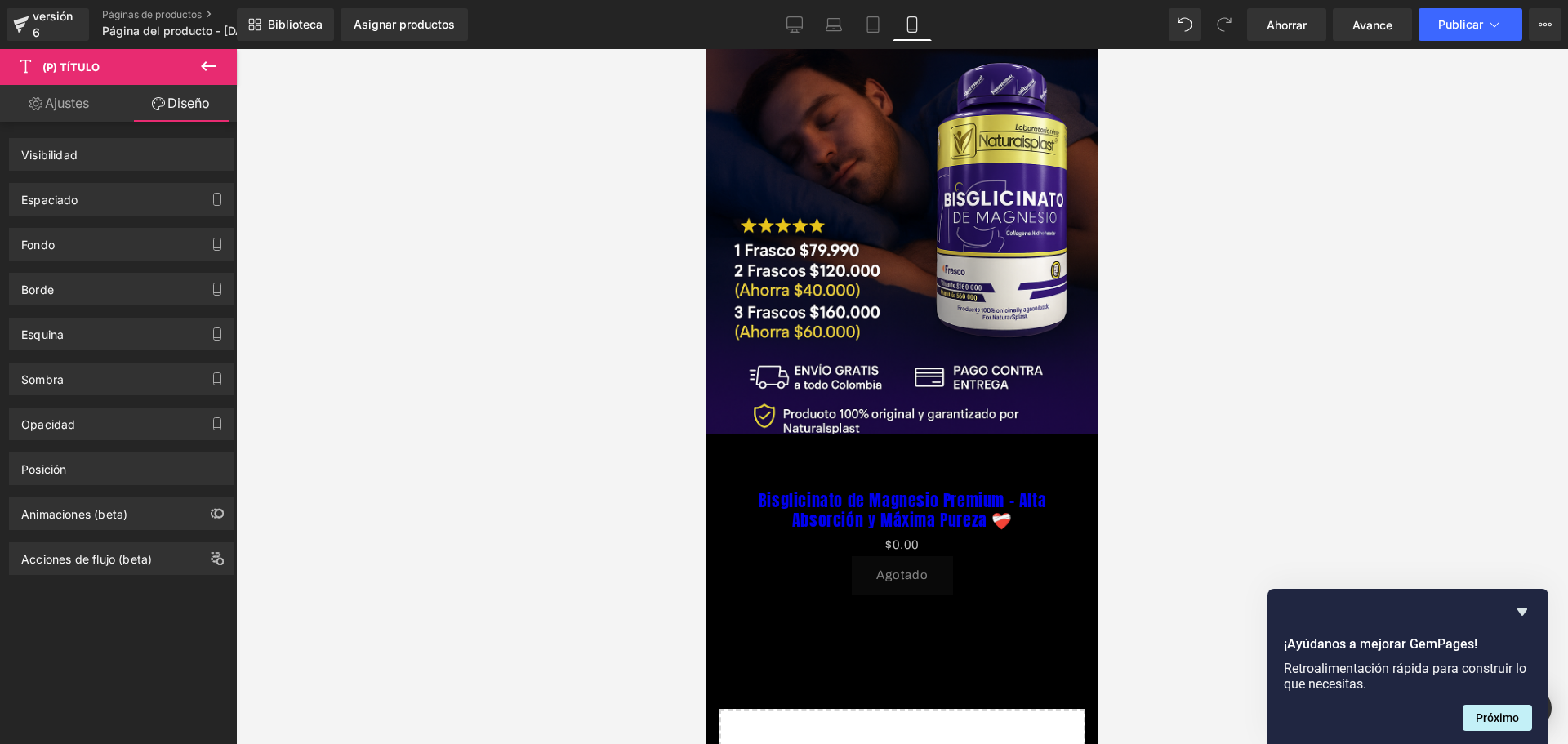
click at [74, 105] on font "Ajustes" at bounding box center [67, 102] width 44 height 16
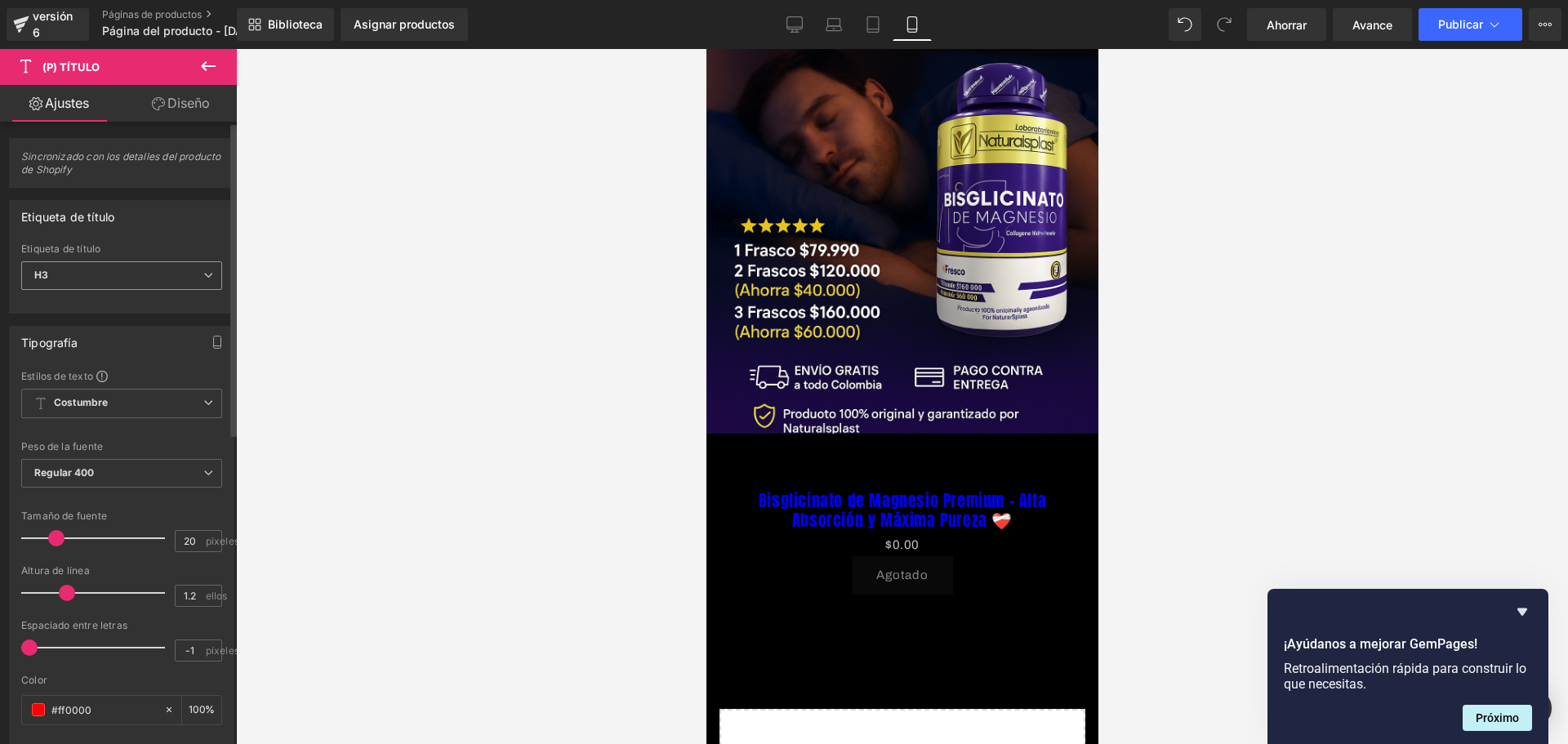
click at [148, 283] on span "H3" at bounding box center [121, 276] width 201 height 29
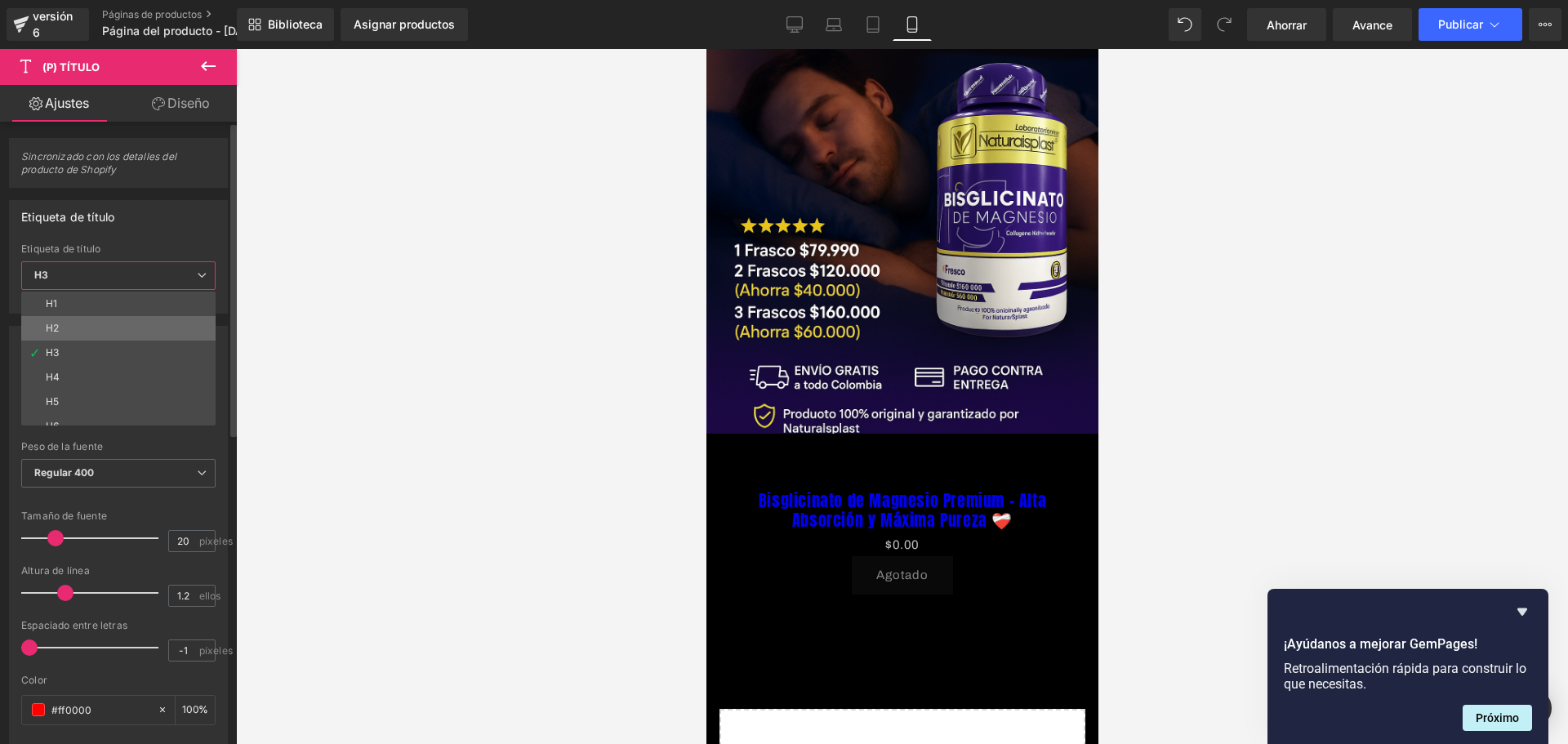
click at [76, 323] on li "H2" at bounding box center [121, 328] width 202 height 24
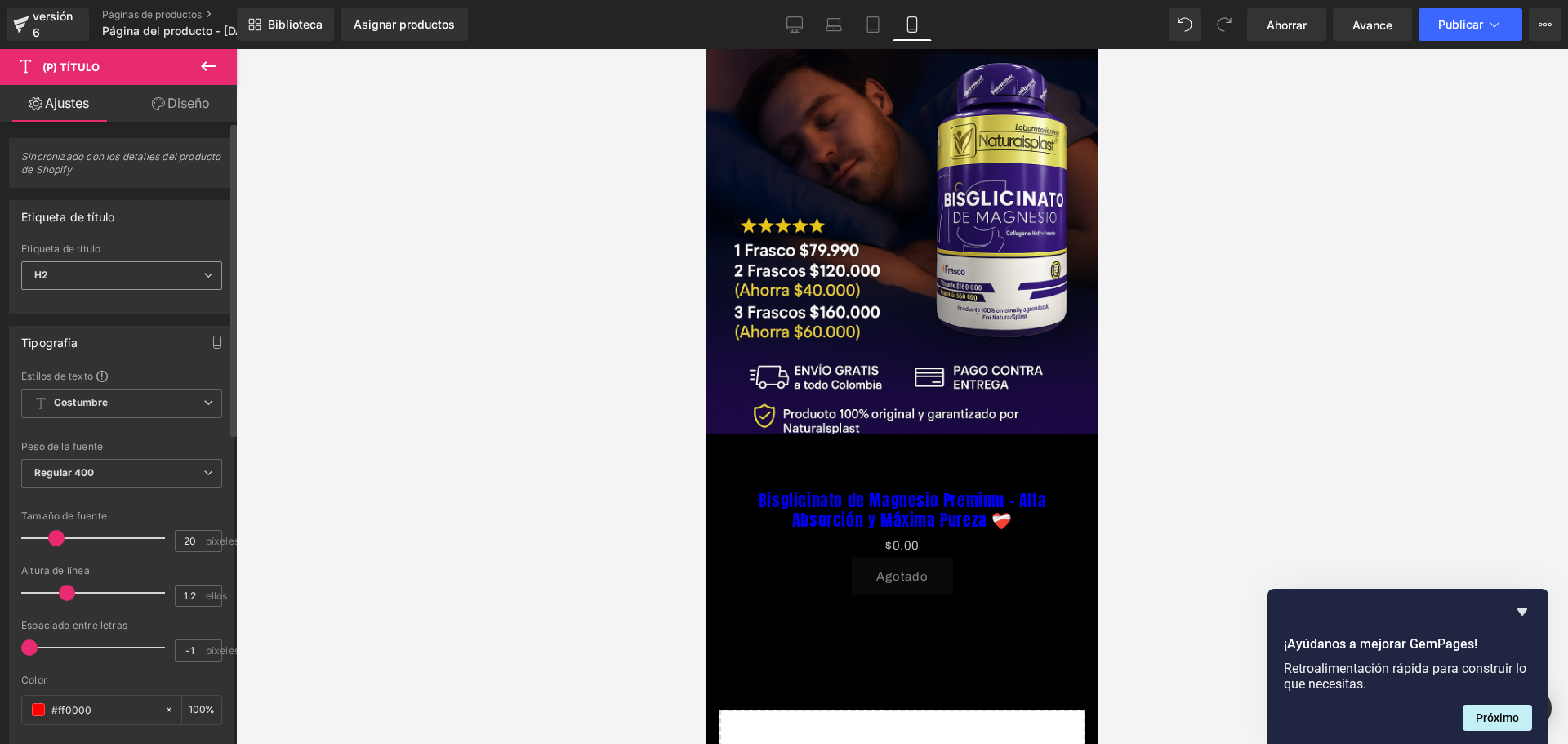
click at [94, 272] on span "H2" at bounding box center [121, 276] width 201 height 29
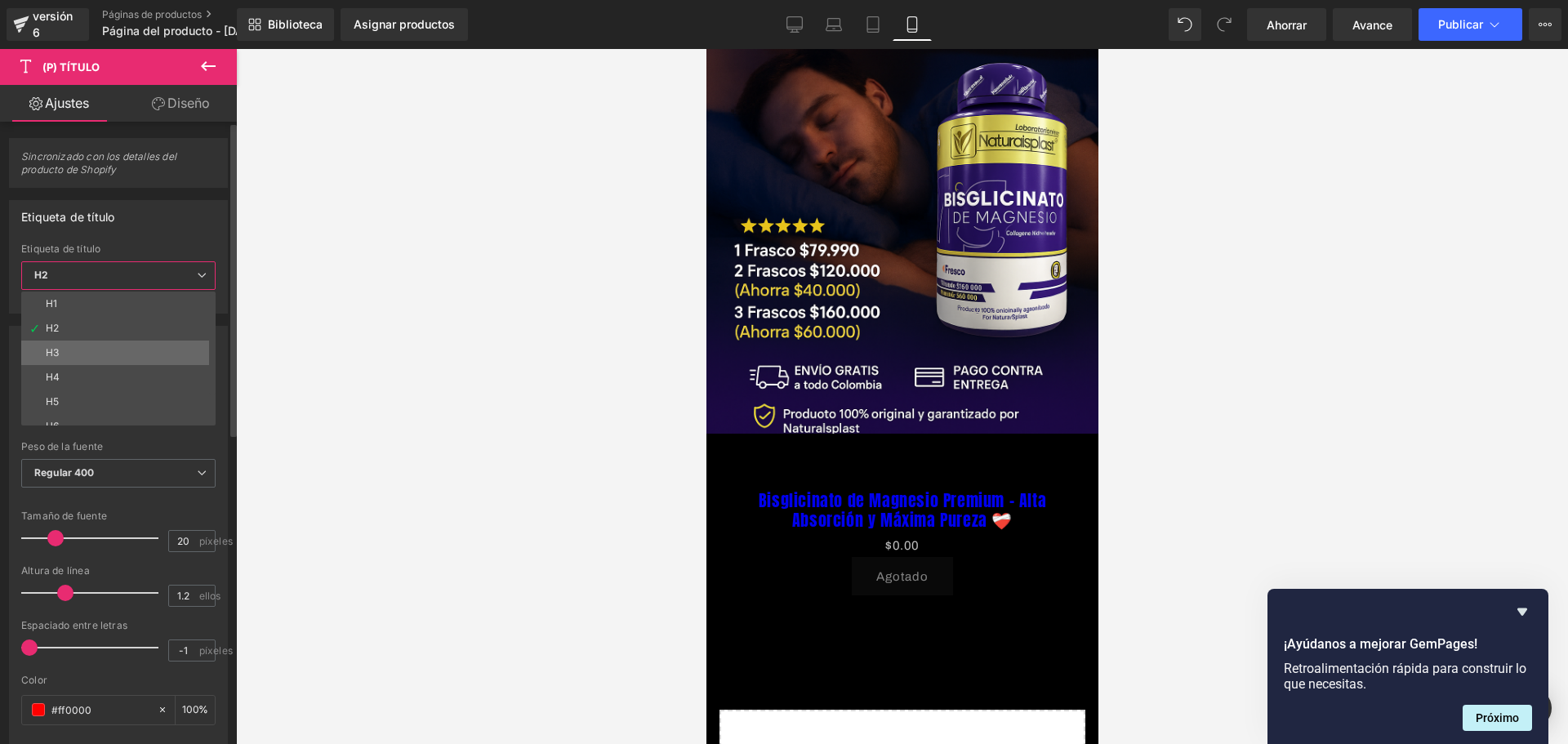
click at [85, 355] on li "H3" at bounding box center [121, 353] width 202 height 24
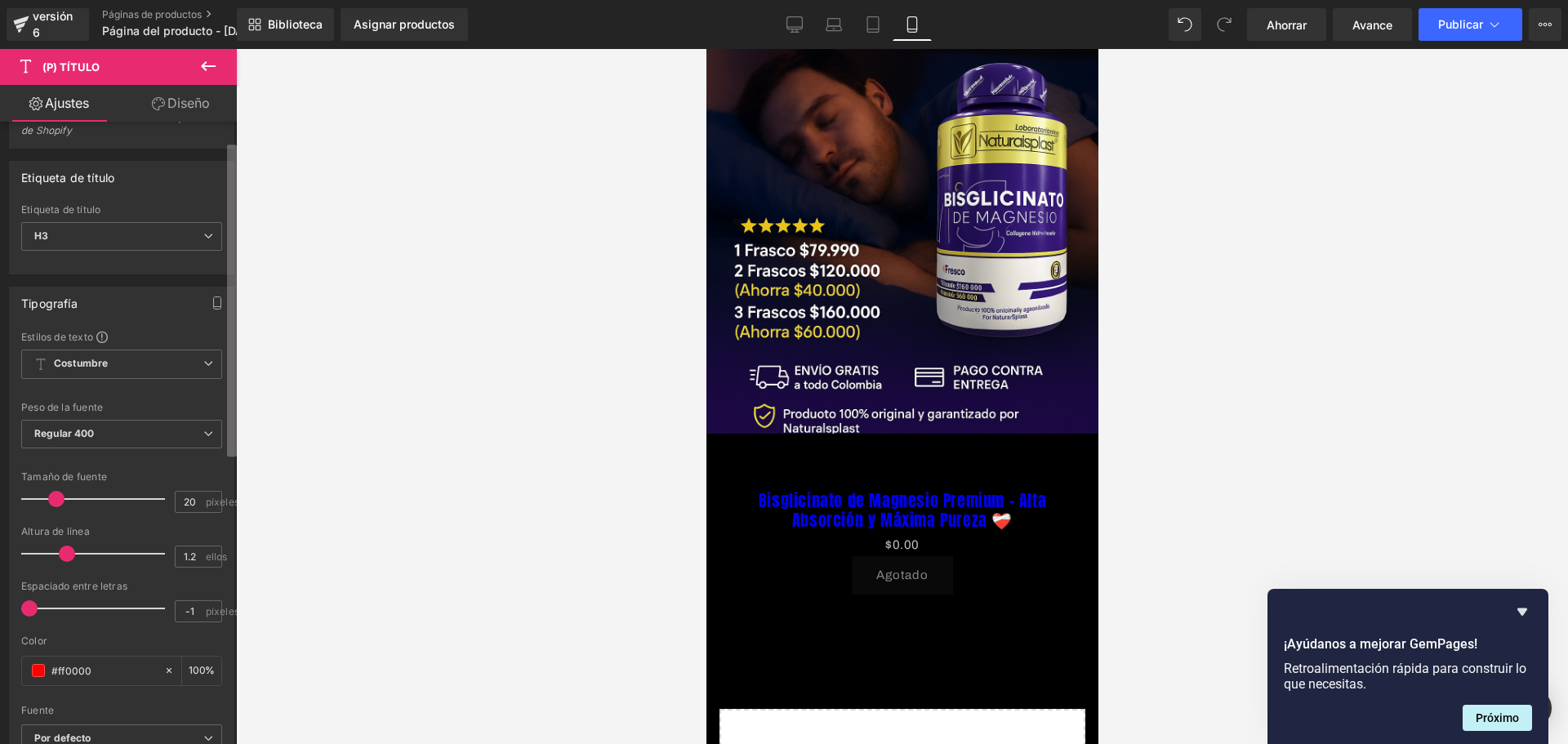
click at [233, 354] on b at bounding box center [232, 300] width 10 height 312
click at [189, 363] on span "Costumbre Configurar estilo global" at bounding box center [121, 364] width 201 height 30
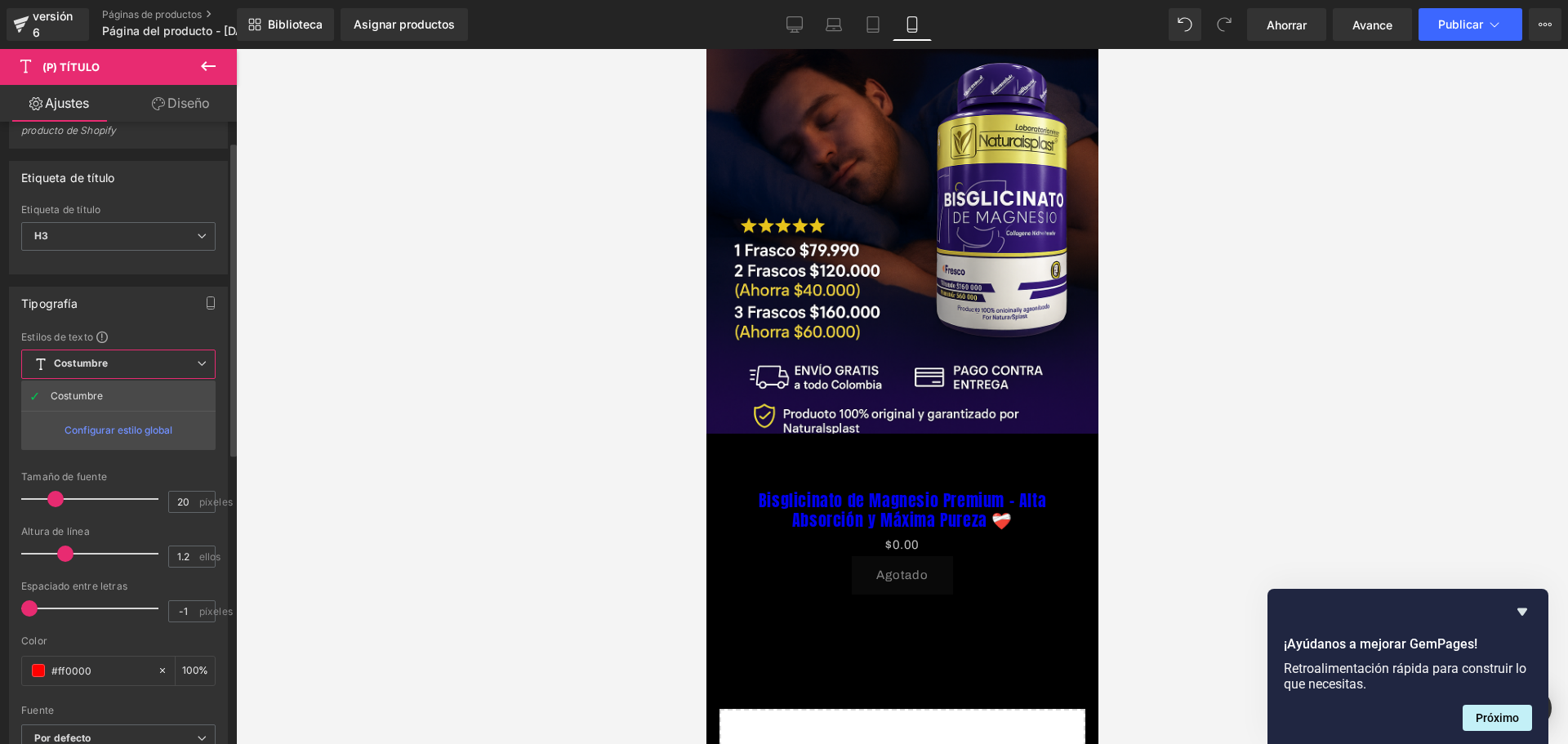
click at [203, 361] on icon at bounding box center [202, 364] width 10 height 10
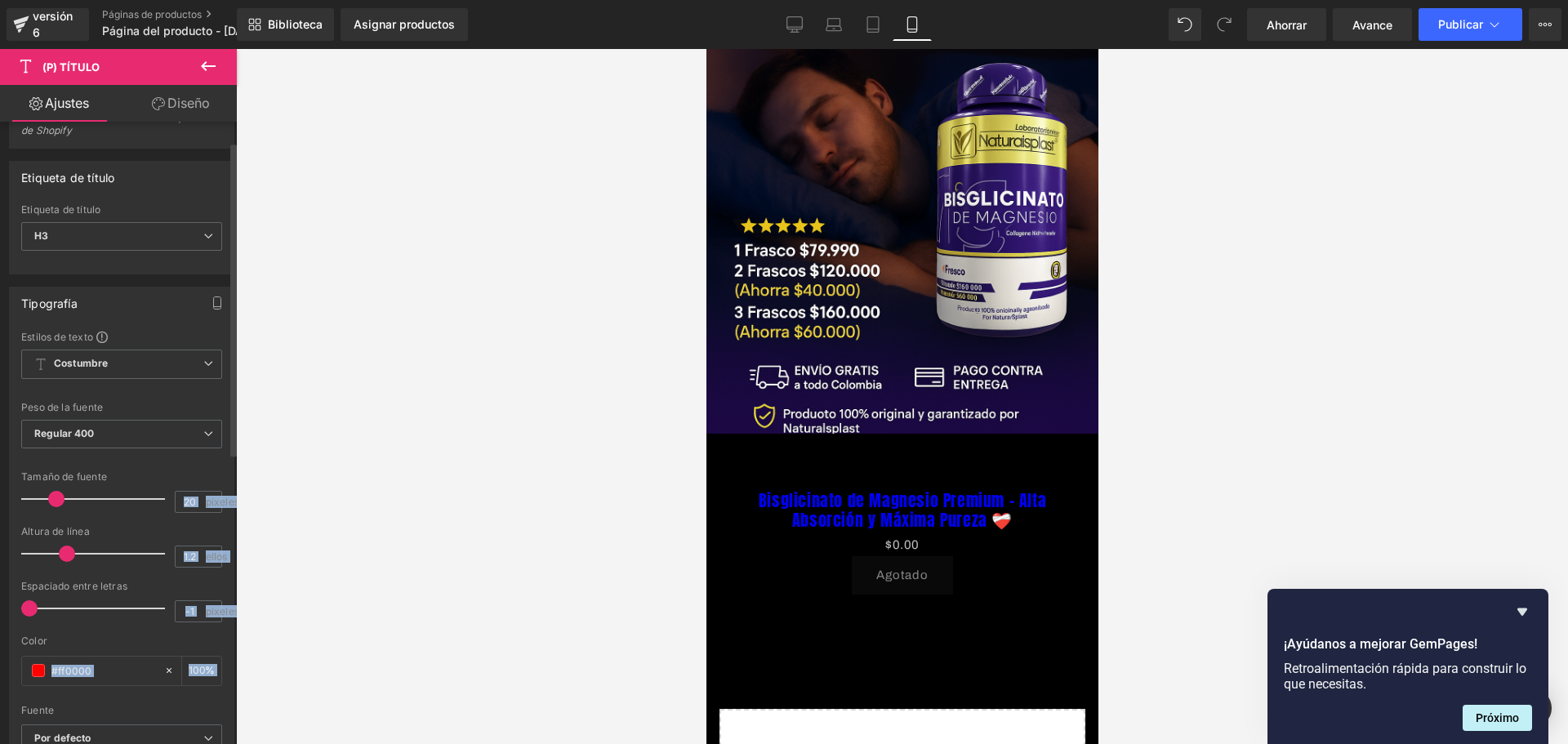
drag, startPoint x: 229, startPoint y: 360, endPoint x: 225, endPoint y: 396, distance: 36.2
click at [226, 396] on div "Tipografía Estilos de texto Costumbre Costumbre Configurar estilo global Costum…" at bounding box center [121, 554] width 244 height 561
click at [228, 385] on div "Tipografía Estilos de texto Costumbre Costumbre Configurar estilo global Costum…" at bounding box center [121, 554] width 244 height 561
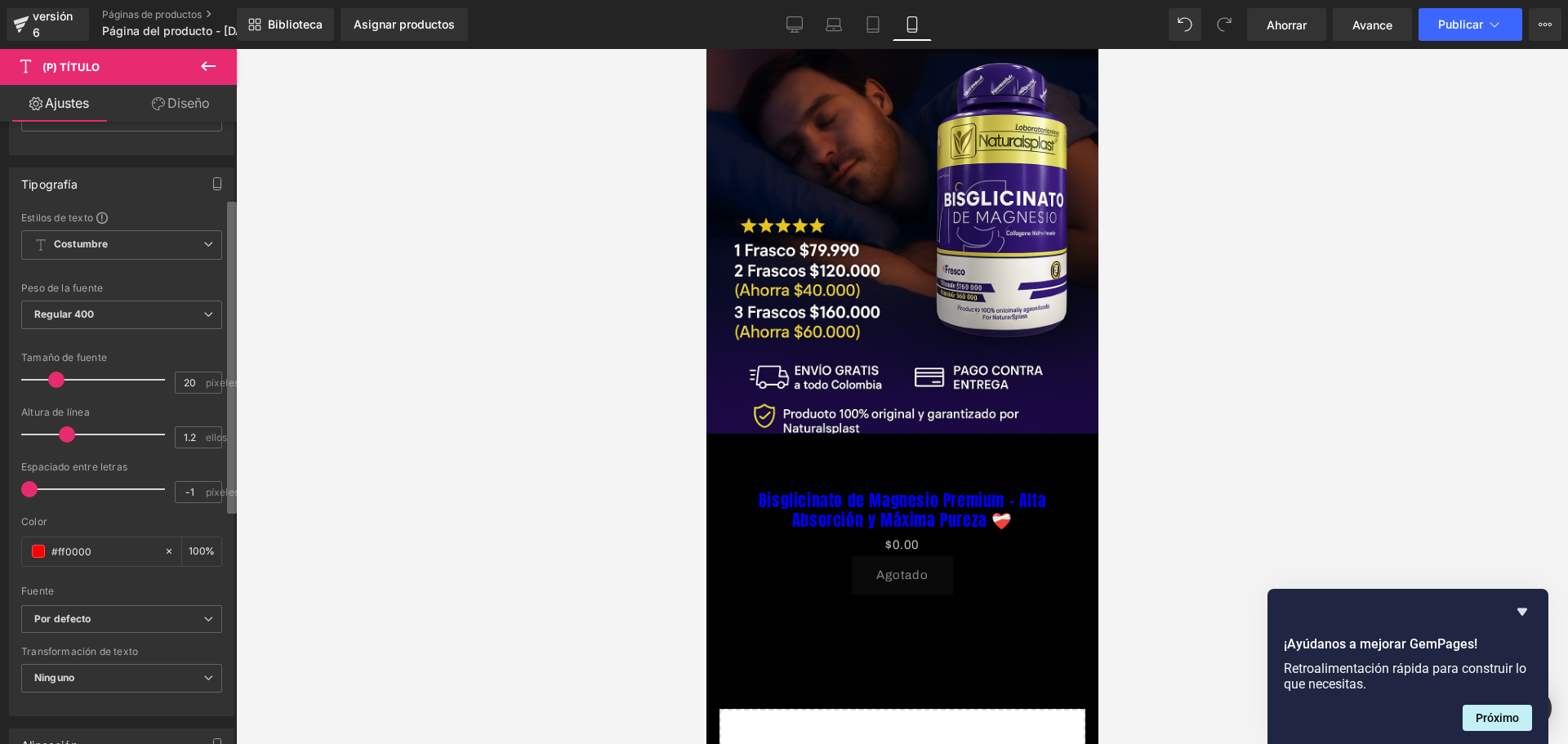
click at [229, 446] on b at bounding box center [232, 358] width 10 height 312
click at [94, 548] on input "#ff0000" at bounding box center [104, 551] width 105 height 18
click at [39, 549] on span at bounding box center [38, 551] width 13 height 13
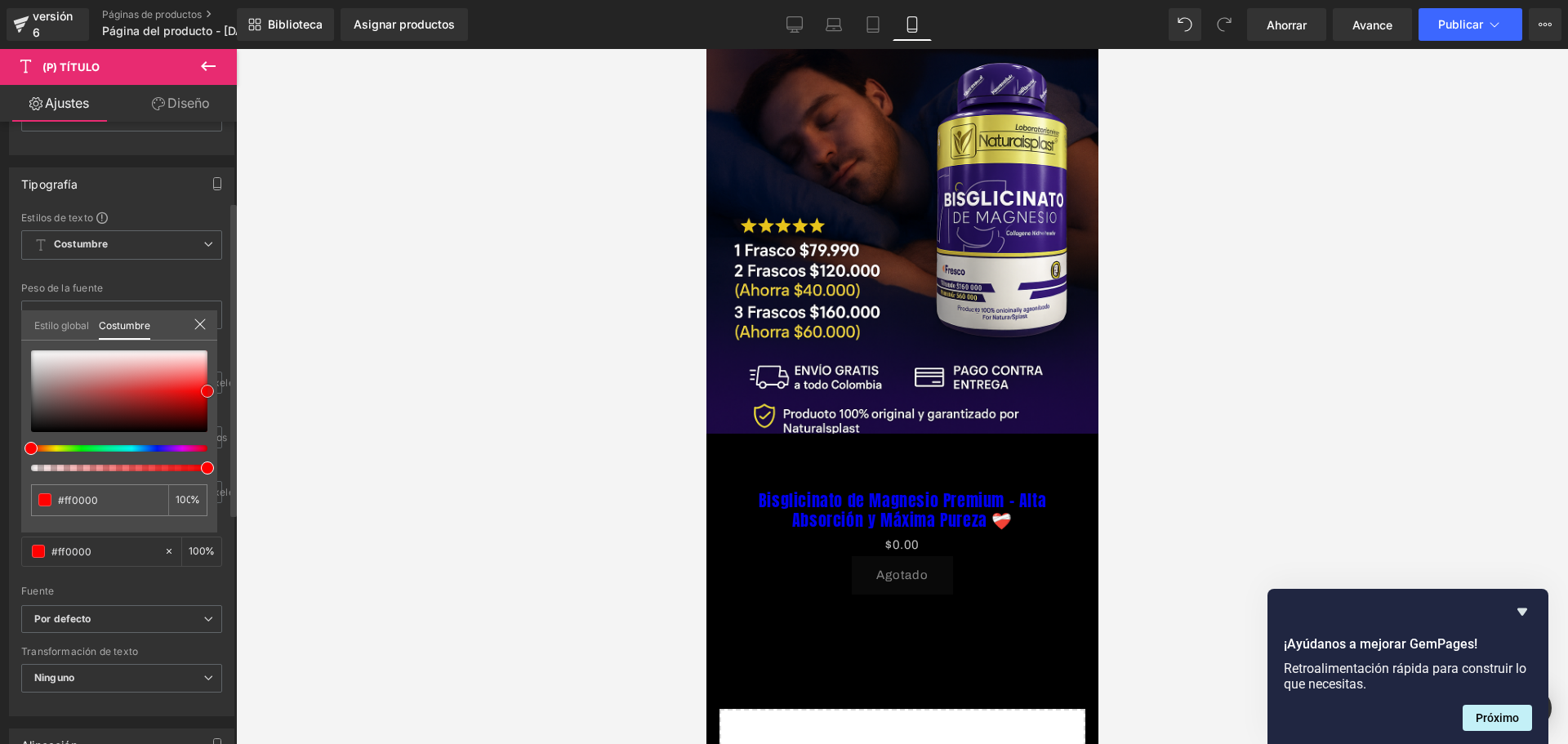
click at [154, 388] on div at bounding box center [119, 391] width 176 height 82
type input "#da3838"
type input "#d33f3f"
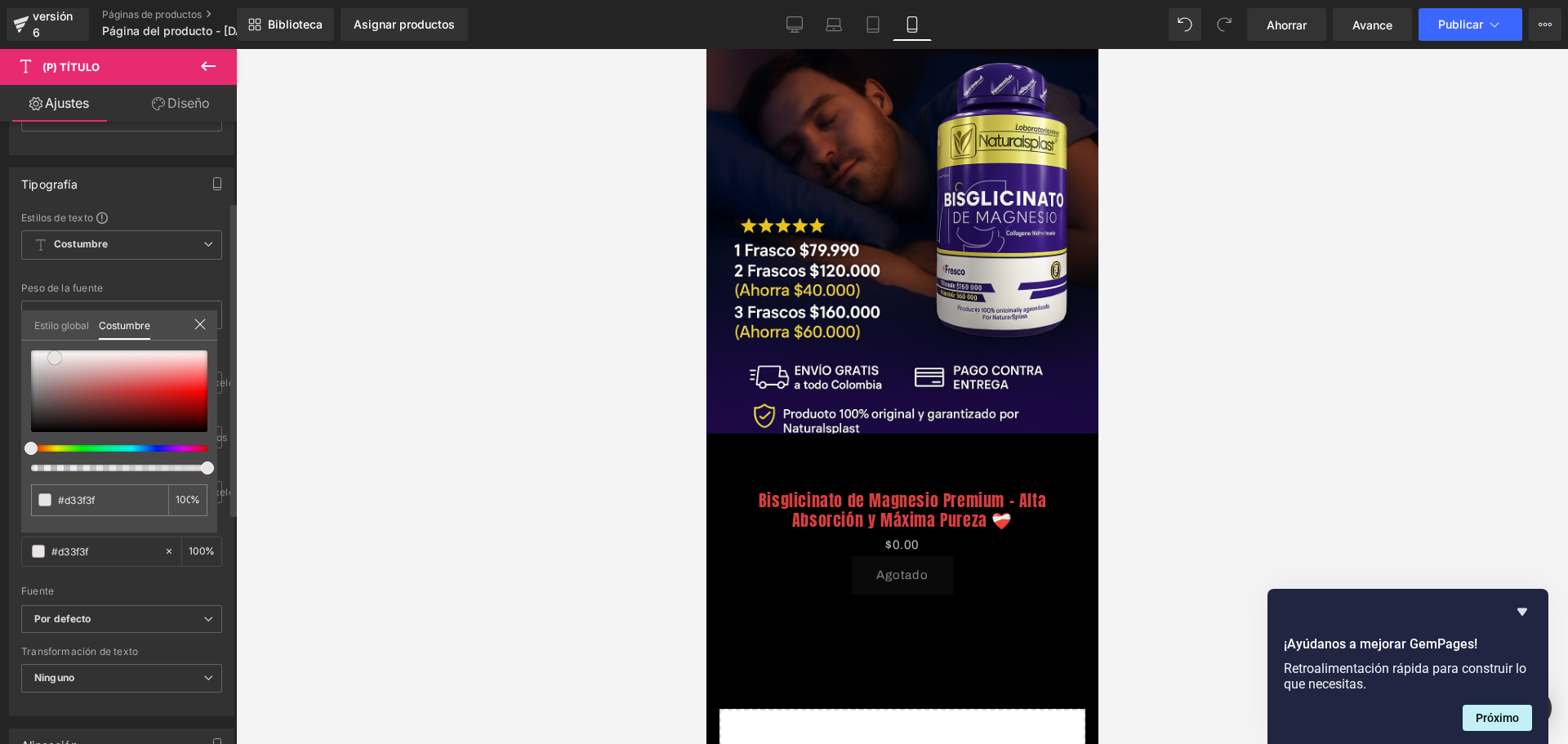
type input "#e6cfcf"
type input "#ece8e8"
type input "#eaeaea"
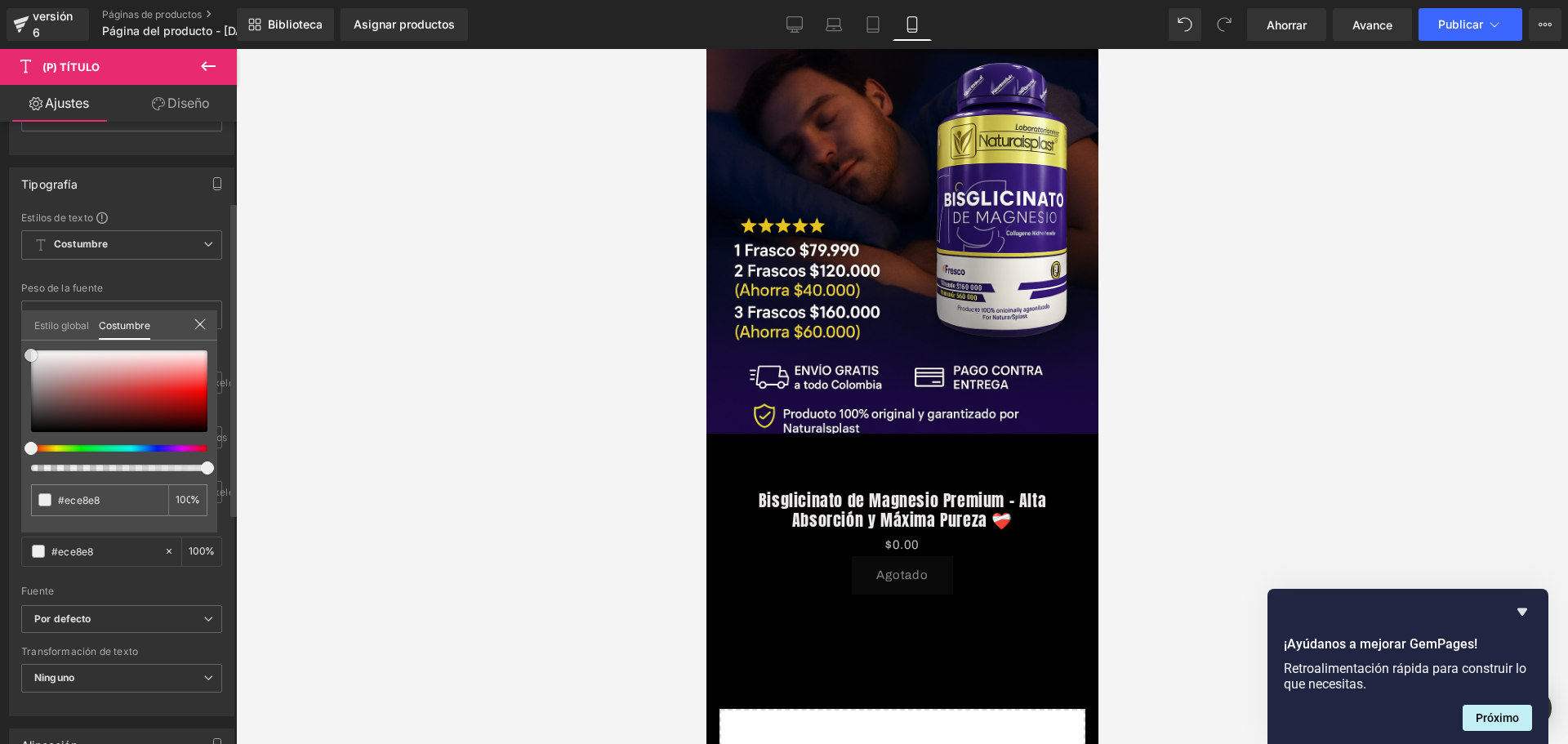
type input "#eaeaea"
type input "#efefef"
drag, startPoint x: 159, startPoint y: 388, endPoint x: 20, endPoint y: 354, distance: 143.1
click at [20, 355] on div "Tipografía Estilos de texto Costumbre Costumbre Configurar estilo global Costum…" at bounding box center [121, 435] width 244 height 561
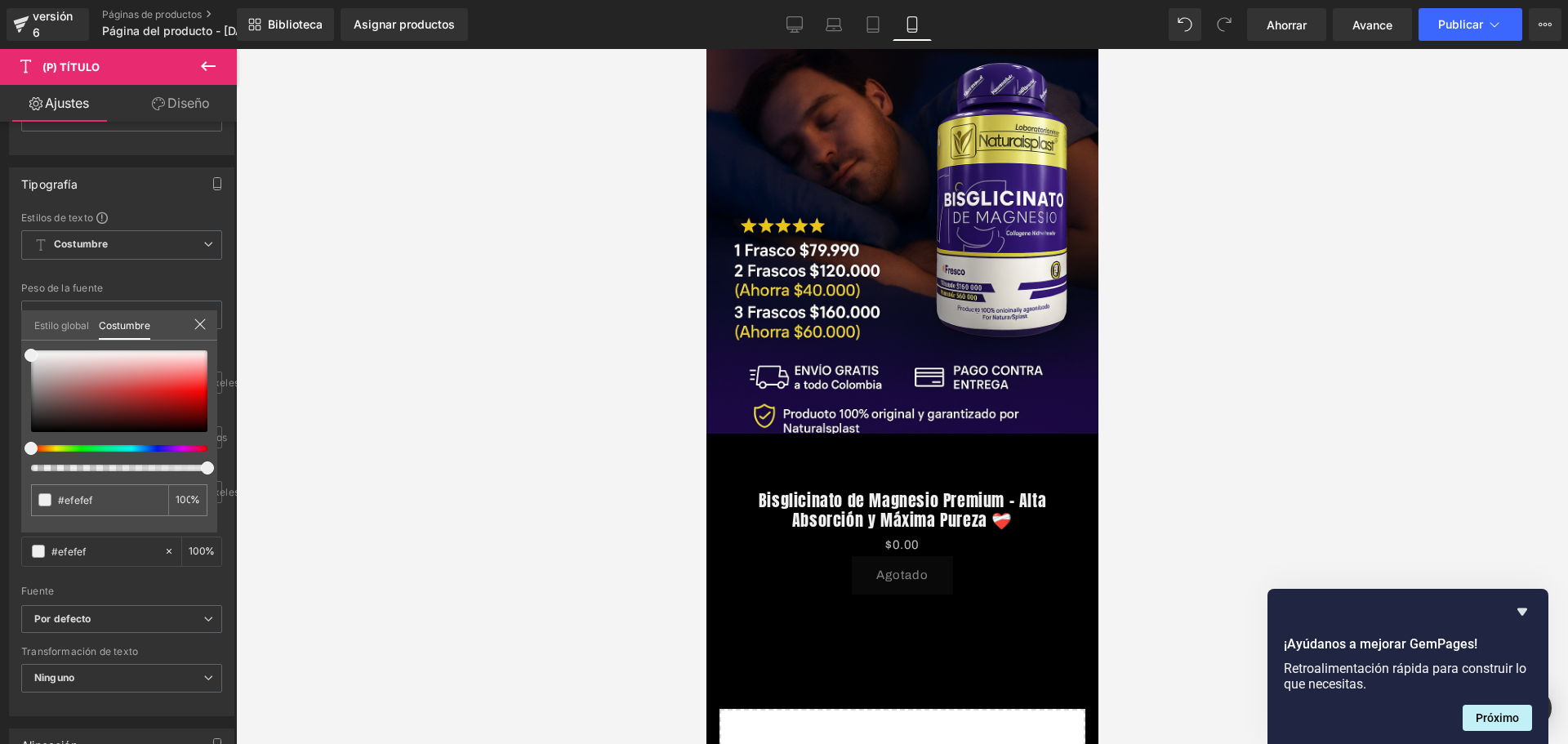
click at [320, 452] on div at bounding box center [902, 396] width 1332 height 695
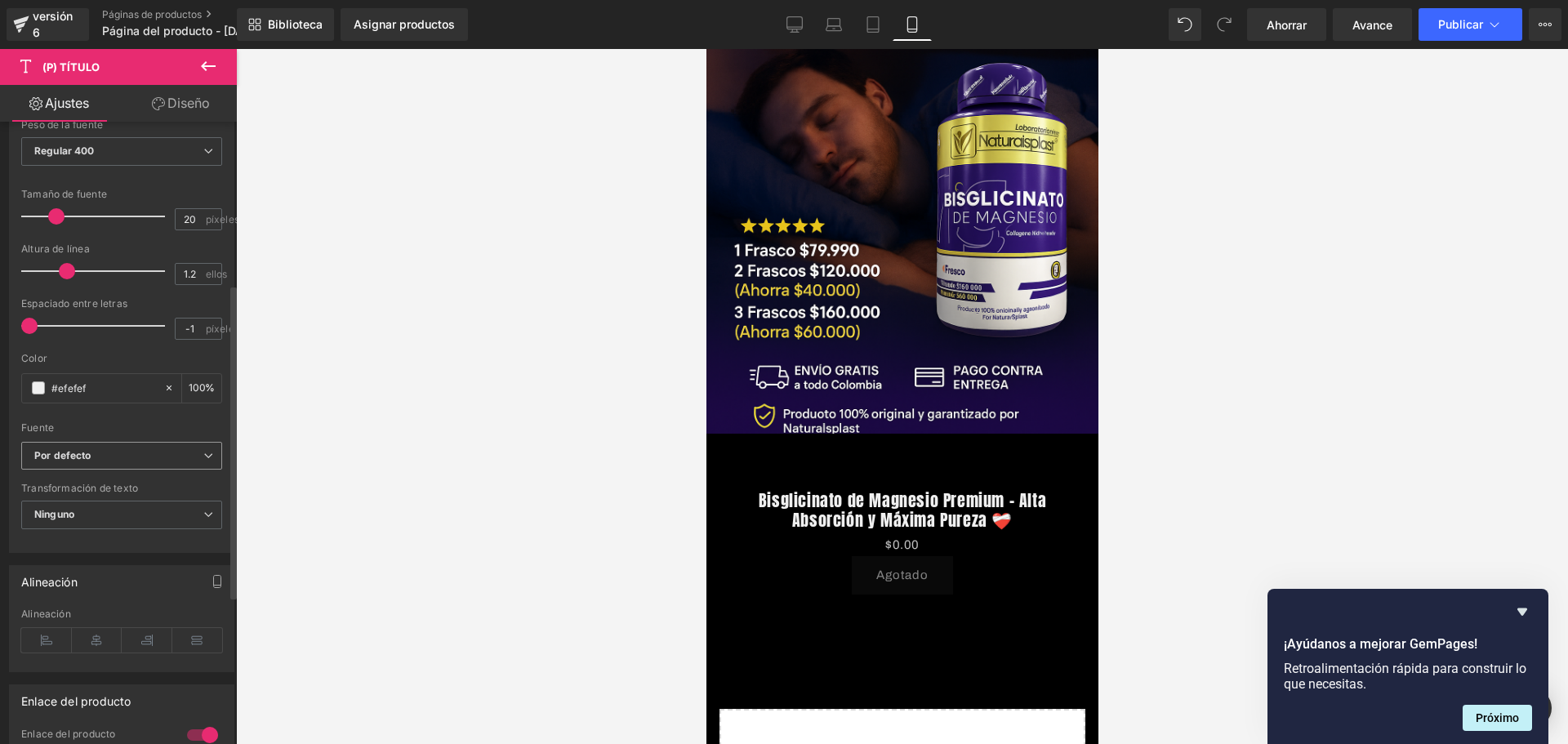
click at [126, 456] on b "Por defecto" at bounding box center [119, 456] width 169 height 13
click at [126, 456] on b "Por defecto" at bounding box center [116, 456] width 163 height 13
click at [122, 507] on span "Ninguno" at bounding box center [121, 515] width 201 height 29
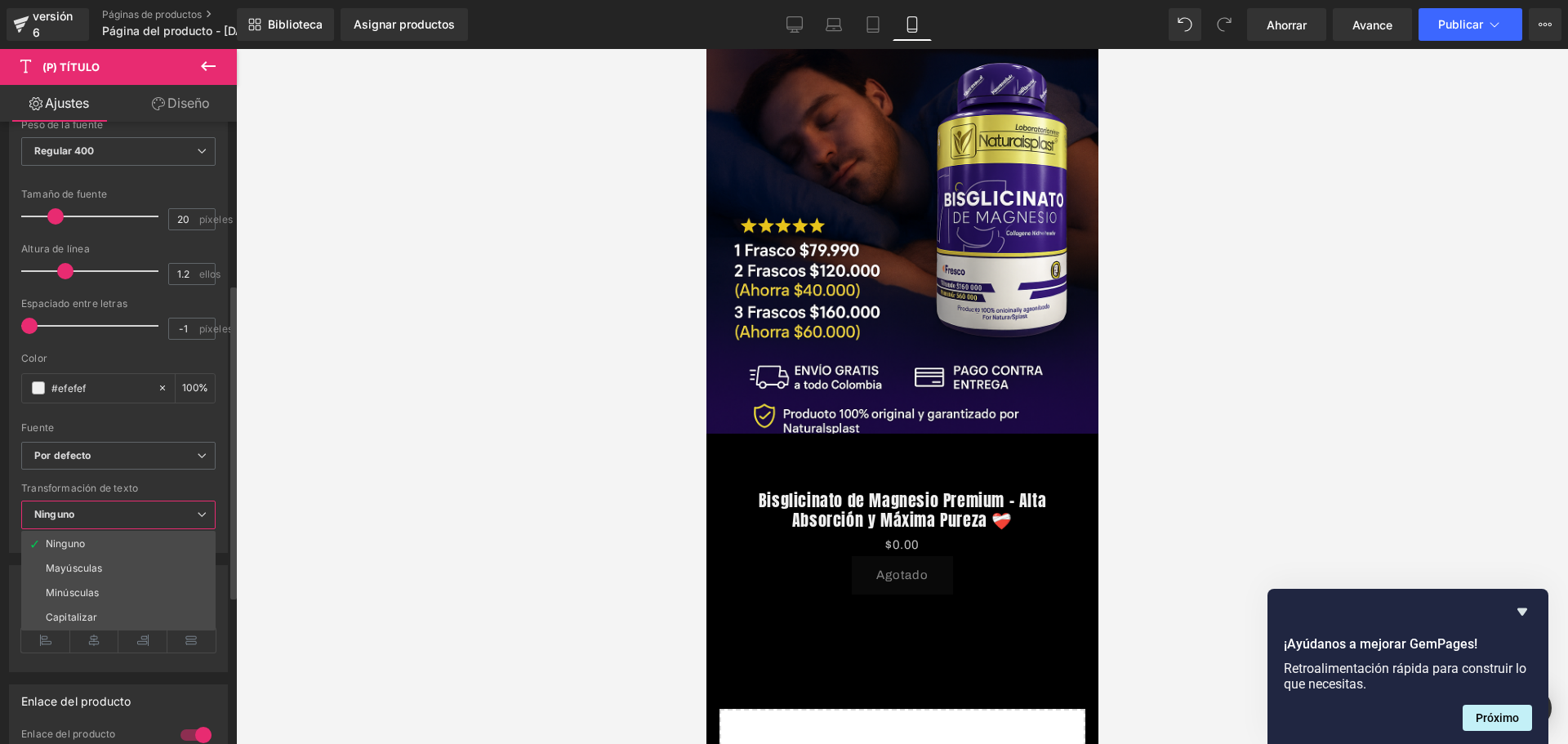
click at [122, 507] on span "Ninguno" at bounding box center [118, 515] width 194 height 29
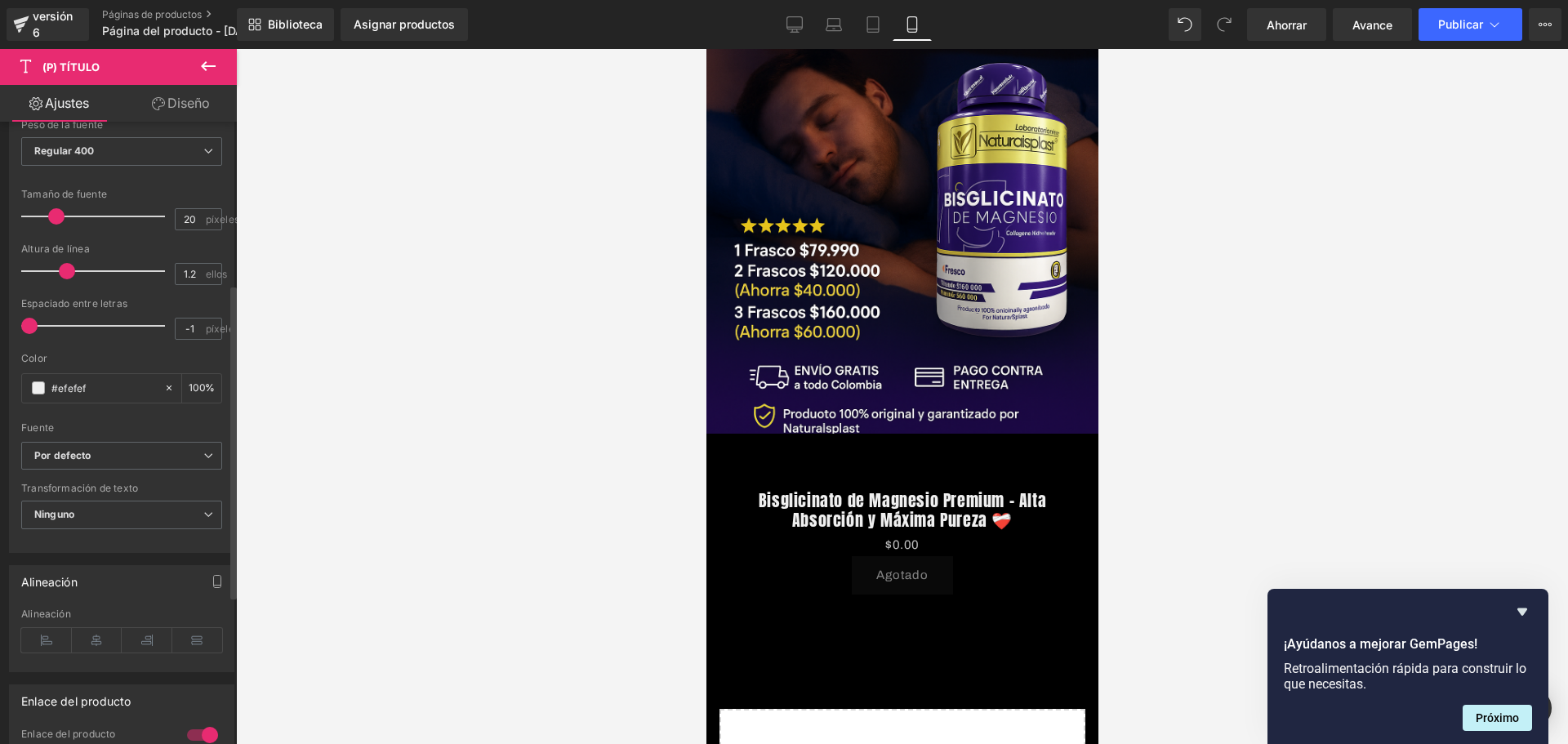
click at [133, 493] on font "Transformación de texto" at bounding box center [79, 488] width 116 height 13
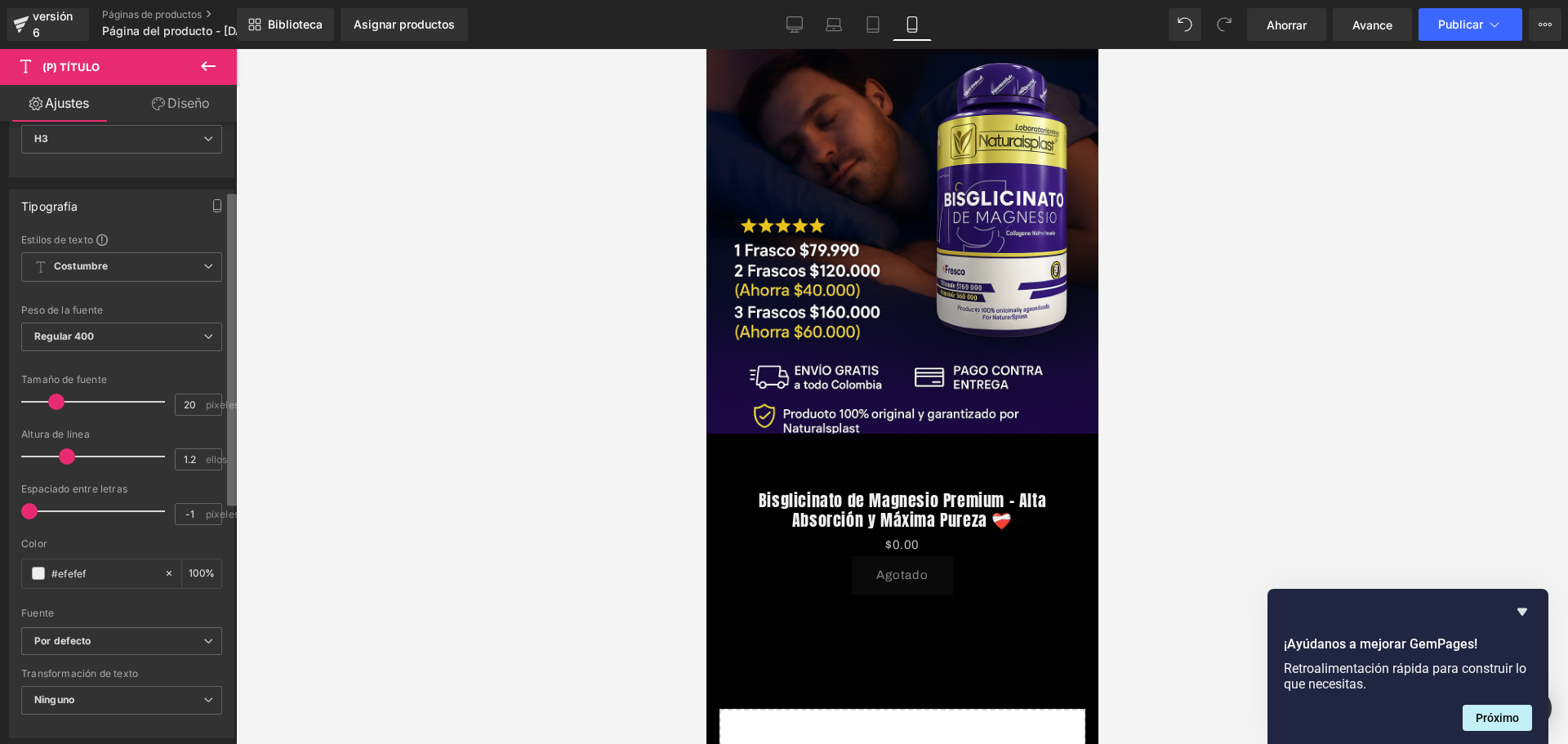
click at [254, 354] on div "Producto Estás previsualizando cómo funciona el Reestilizará tu página. No pued…" at bounding box center [784, 385] width 1568 height 772
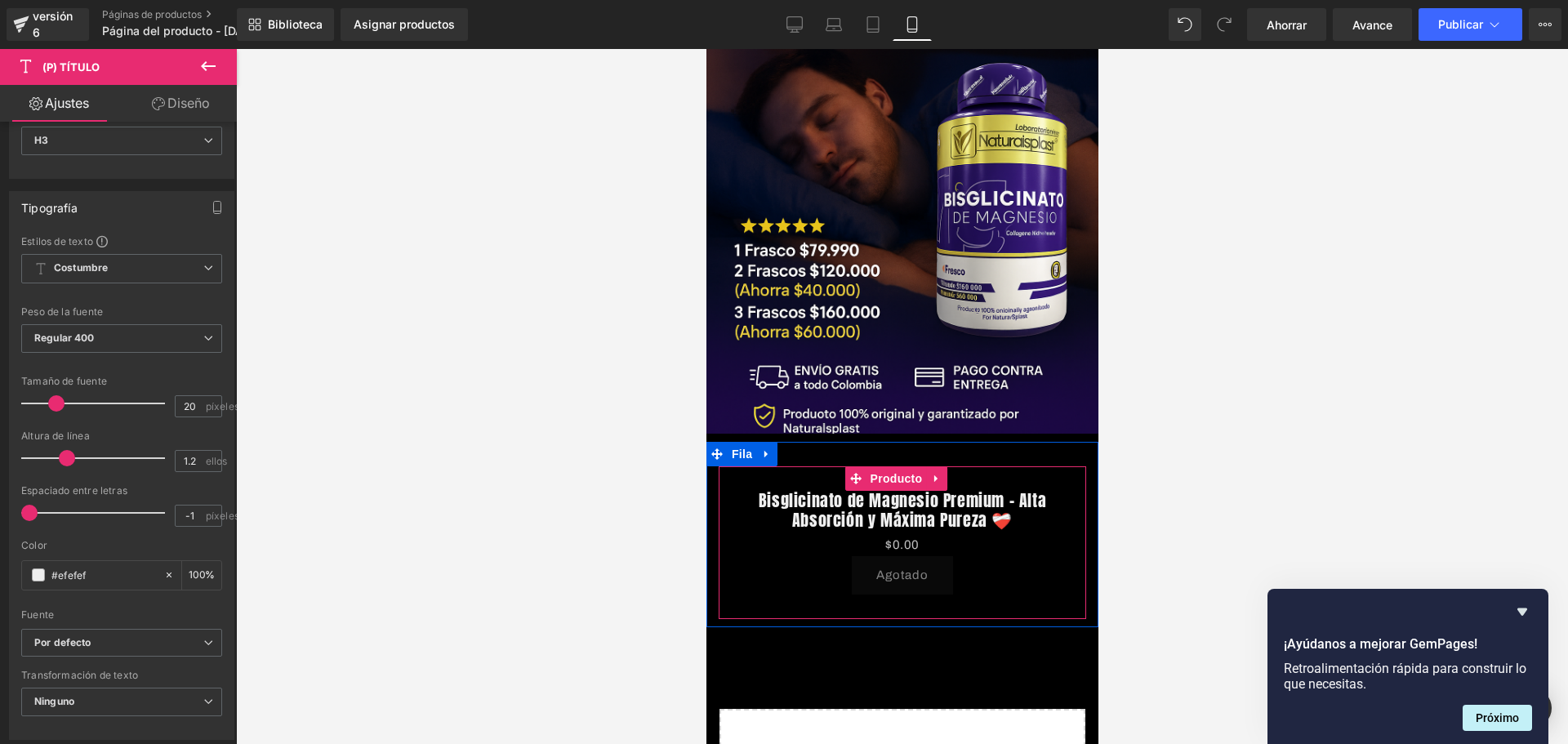
click at [895, 565] on font "(P) Botón del carrito" at bounding box center [895, 574] width 92 height 19
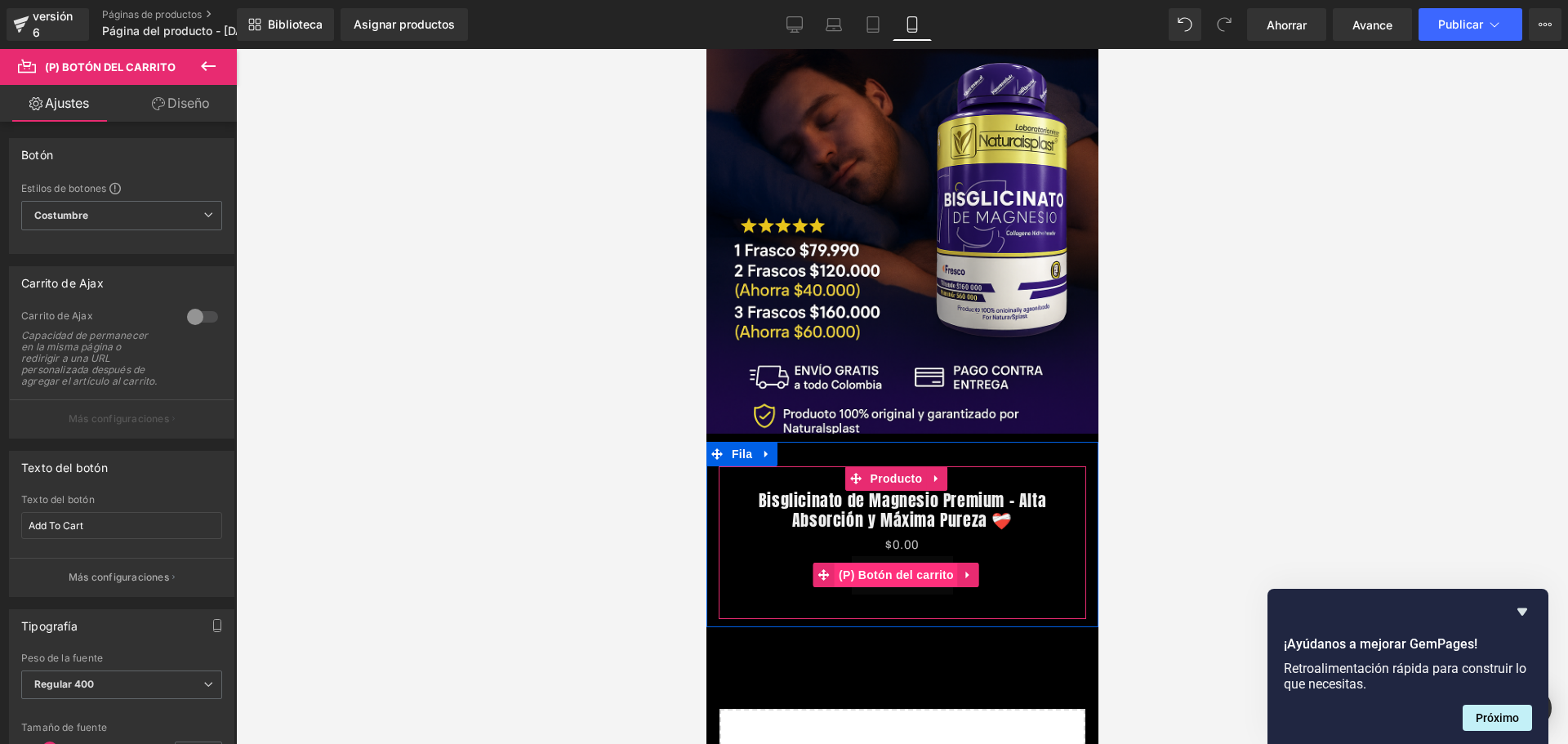
click at [885, 569] on font "(P) Botón del carrito" at bounding box center [895, 574] width 115 height 13
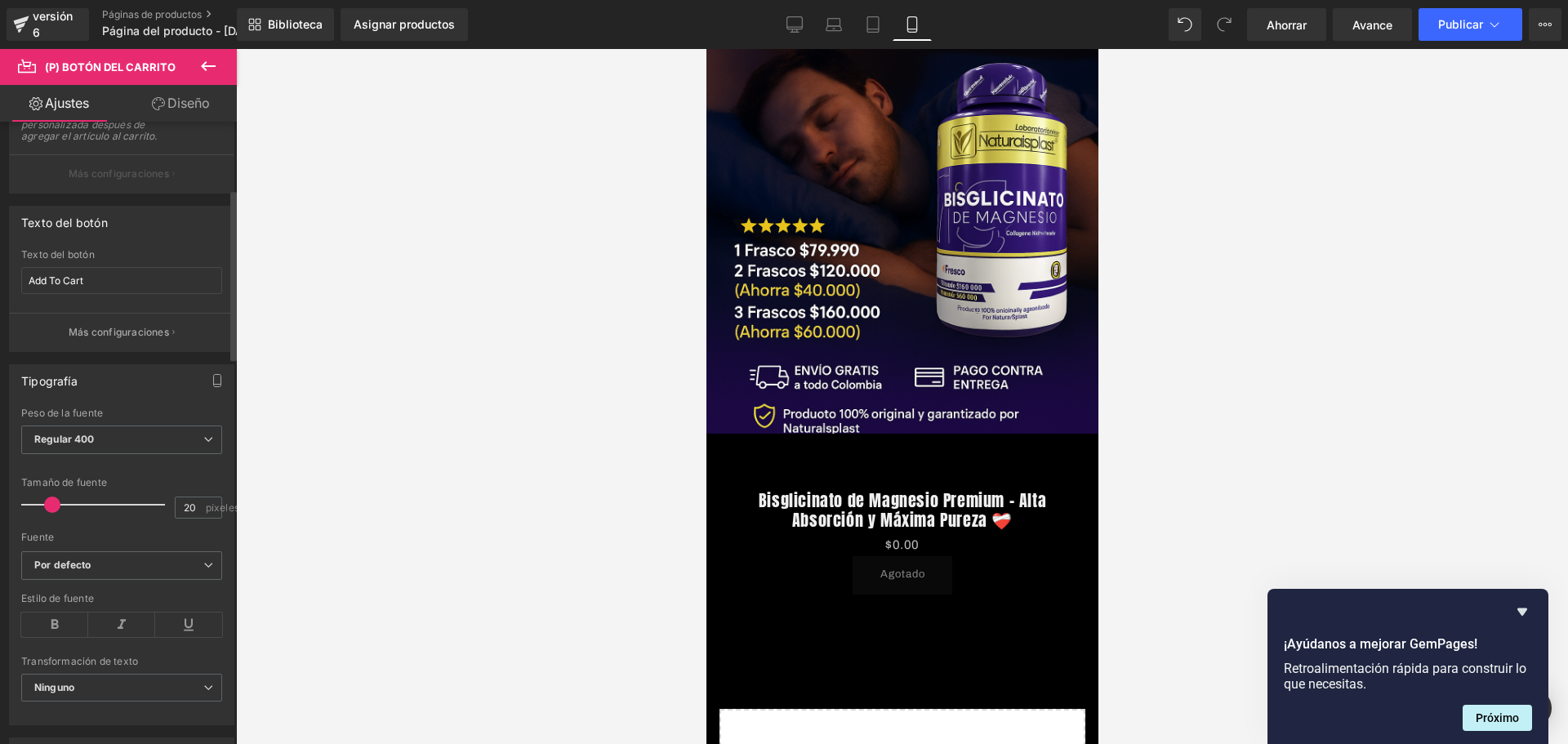
type input "21"
click at [59, 513] on span at bounding box center [57, 504] width 16 height 16
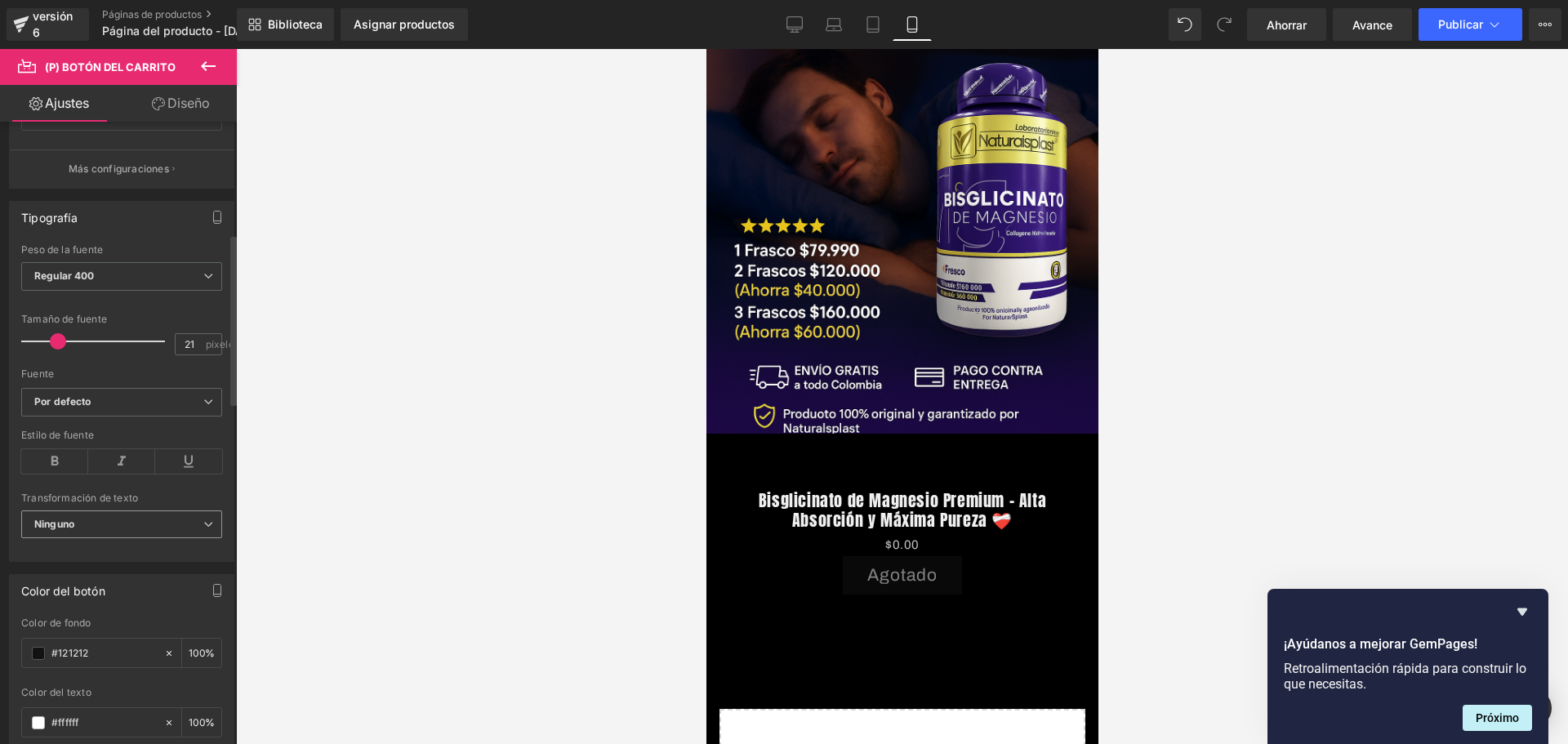
click at [145, 536] on span "Ninguno" at bounding box center [121, 525] width 201 height 29
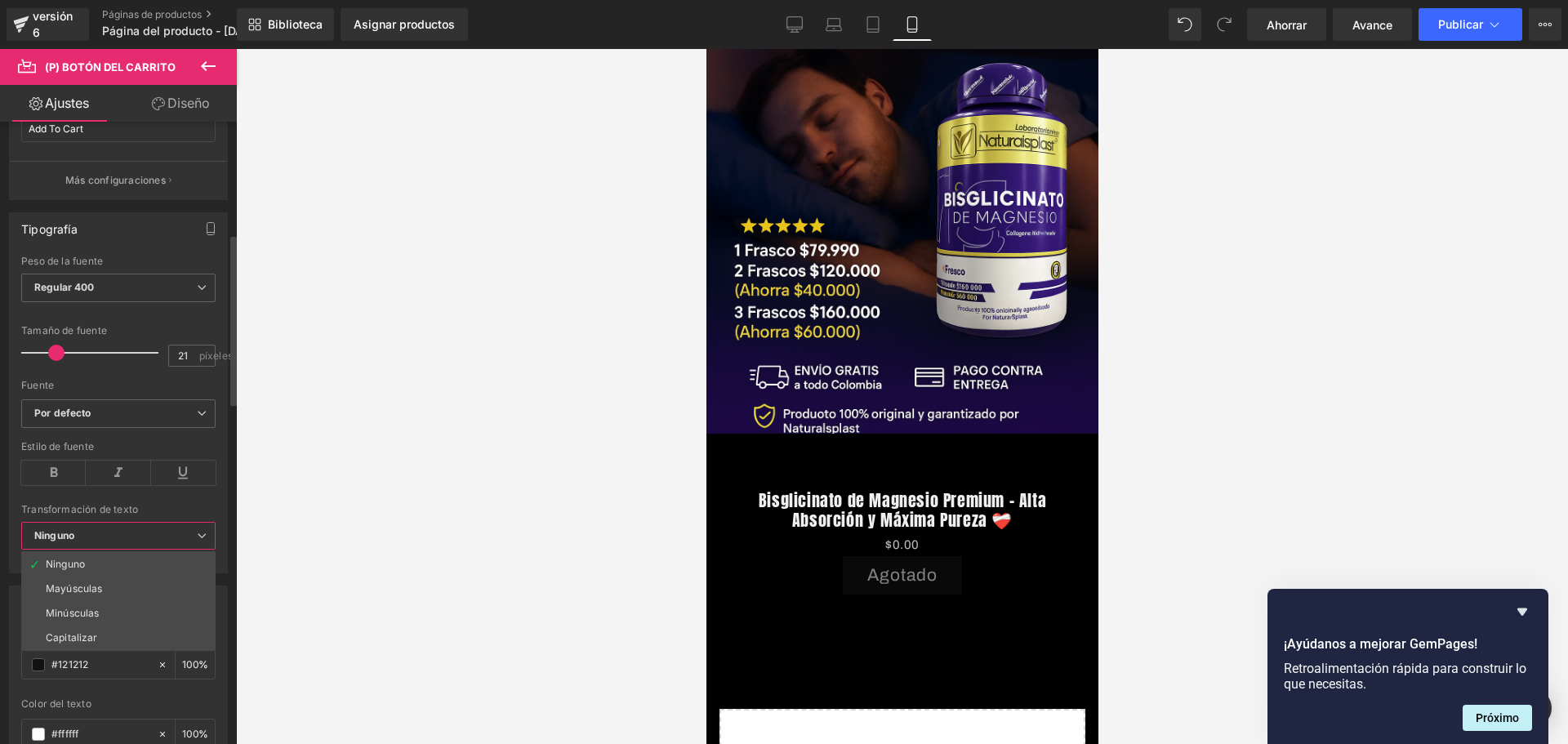
click at [145, 536] on span "Ninguno" at bounding box center [118, 536] width 194 height 29
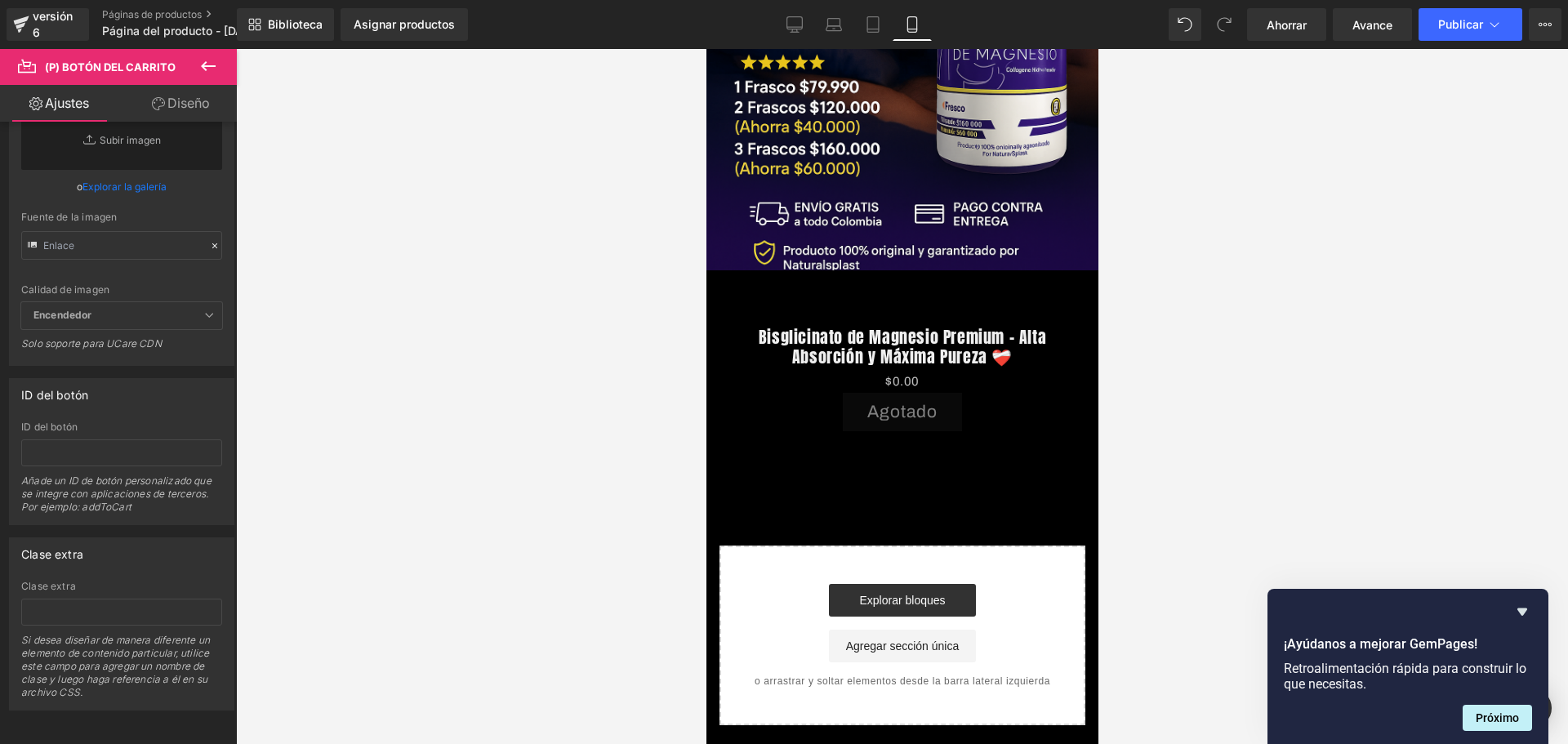
click at [217, 67] on icon at bounding box center [207, 66] width 19 height 19
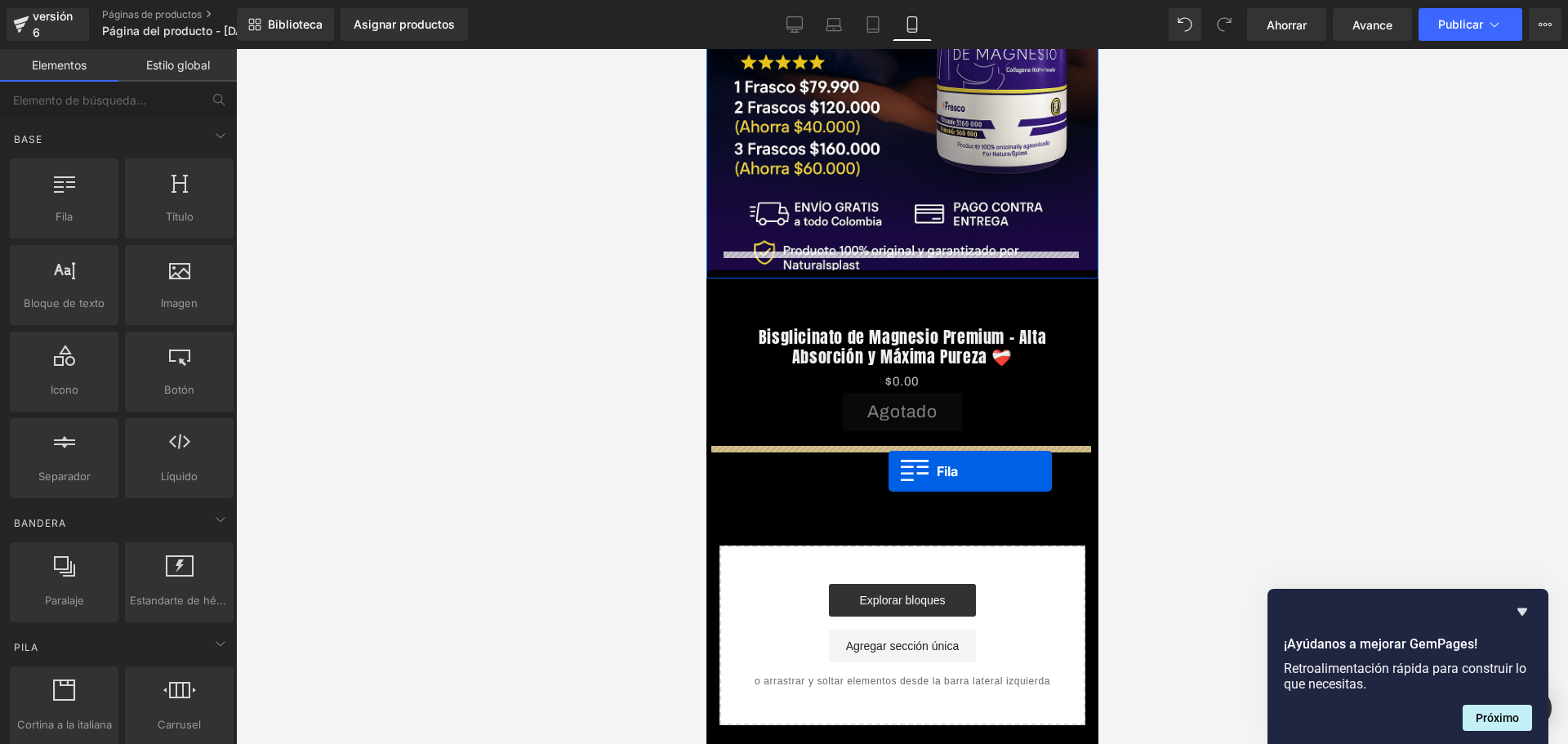
drag, startPoint x: 781, startPoint y: 253, endPoint x: 885, endPoint y: 465, distance: 236.1
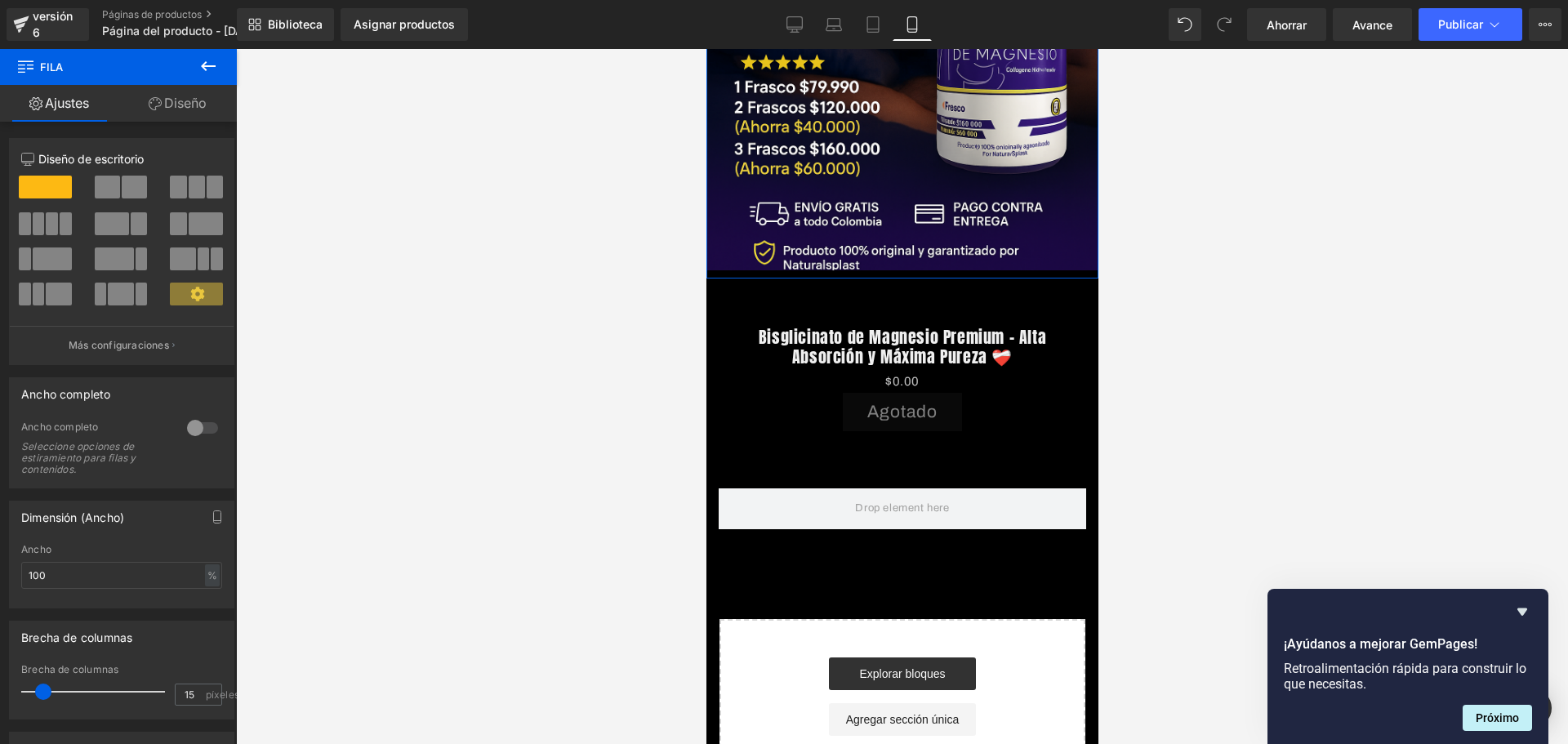
scroll to position [0, 574]
click at [201, 64] on icon at bounding box center [207, 66] width 19 height 19
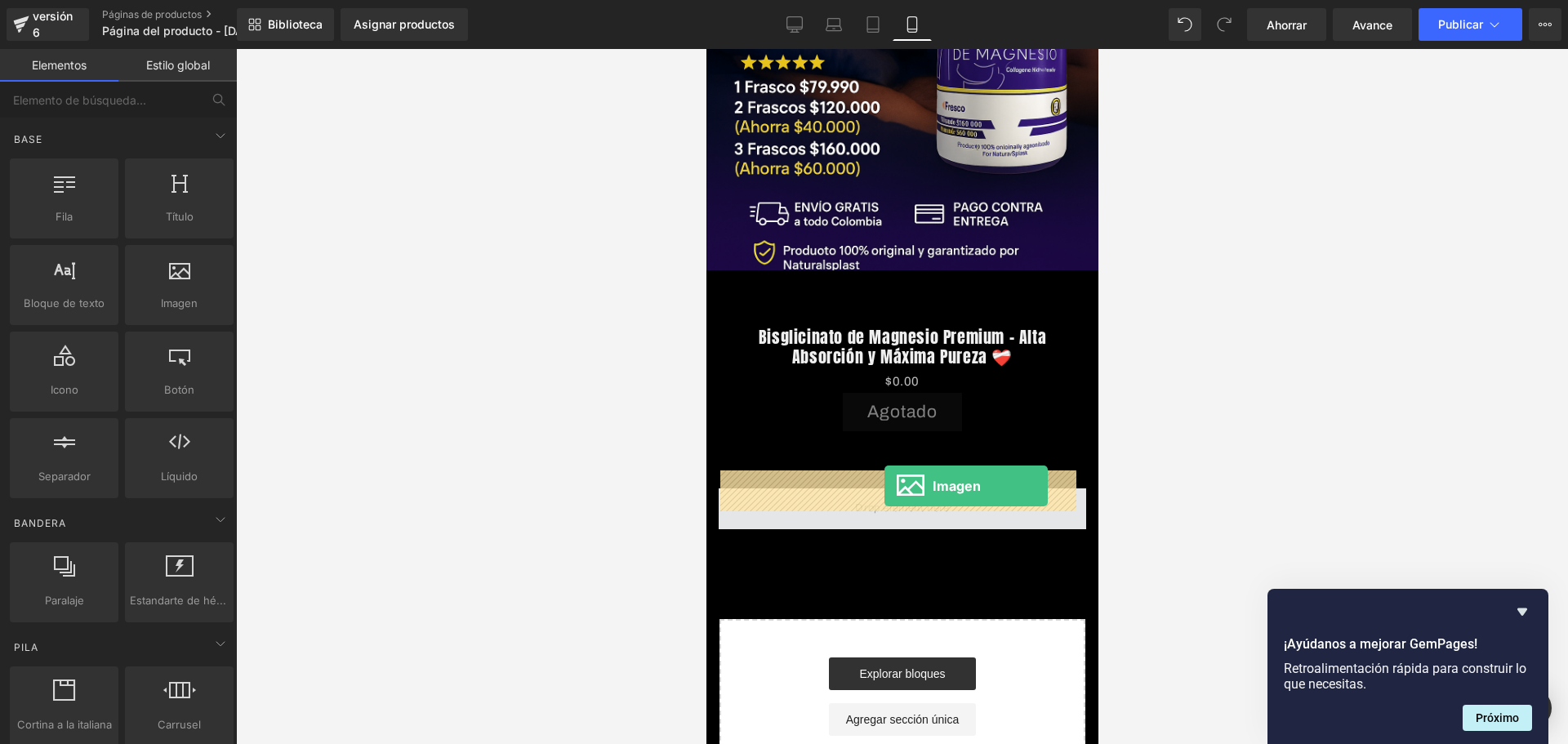
drag, startPoint x: 886, startPoint y: 346, endPoint x: 883, endPoint y: 486, distance: 140.0
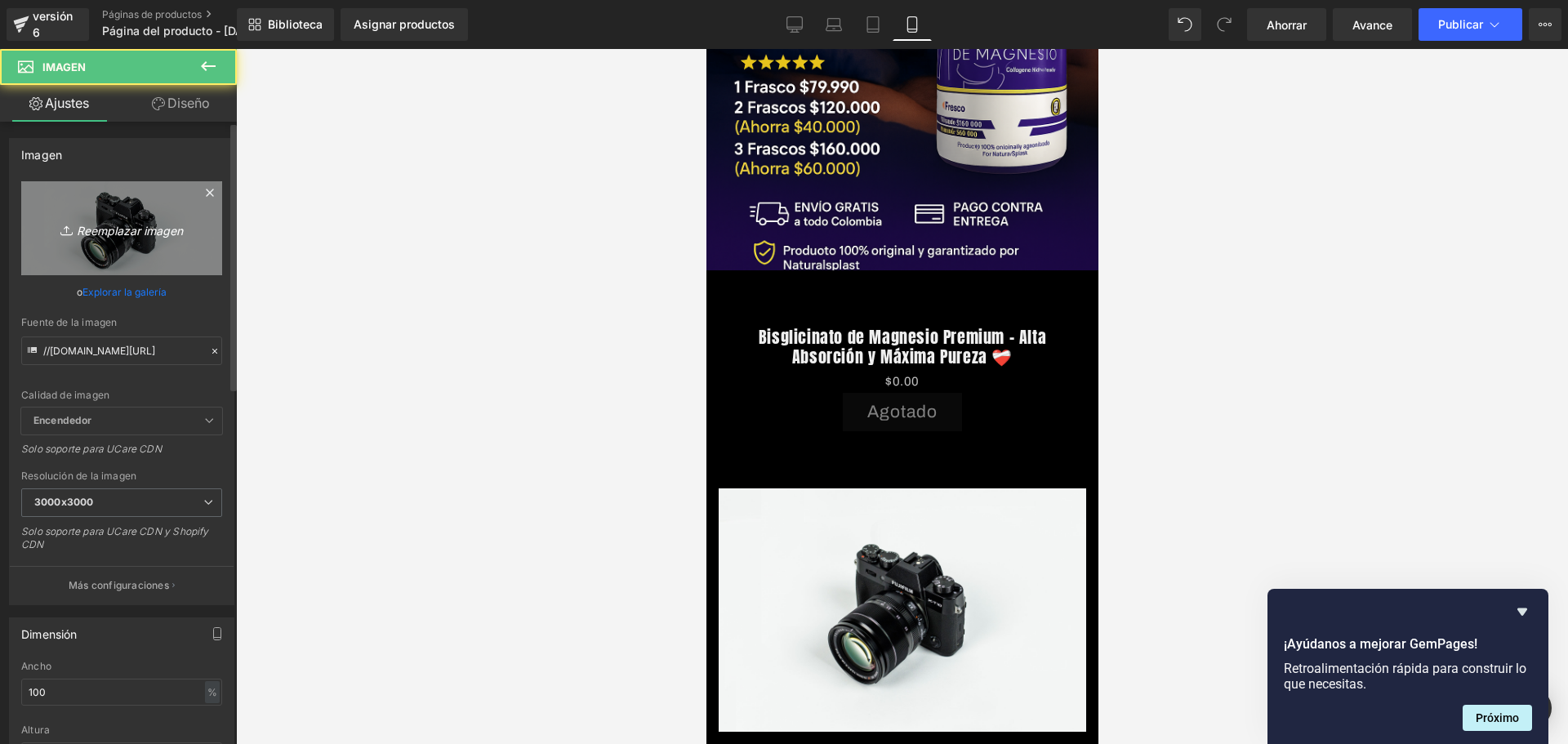
scroll to position [0, 859]
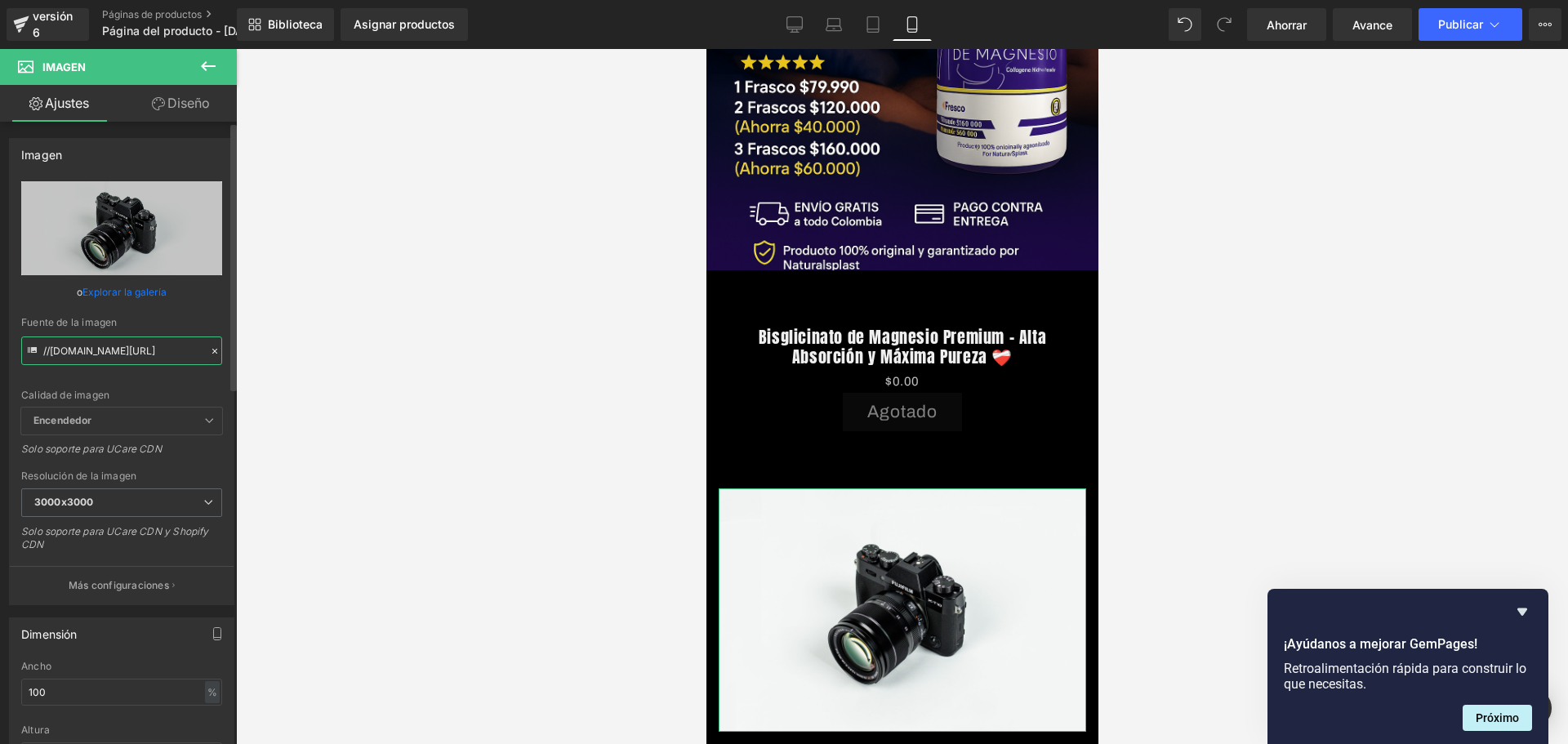
click at [115, 345] on input "//[DOMAIN_NAME][URL]" at bounding box center [121, 351] width 201 height 29
click at [115, 347] on input "//[DOMAIN_NAME][URL]" at bounding box center [121, 351] width 201 height 29
paste input "[URL][DOMAIN_NAME][DOMAIN_NAME][DATE]"
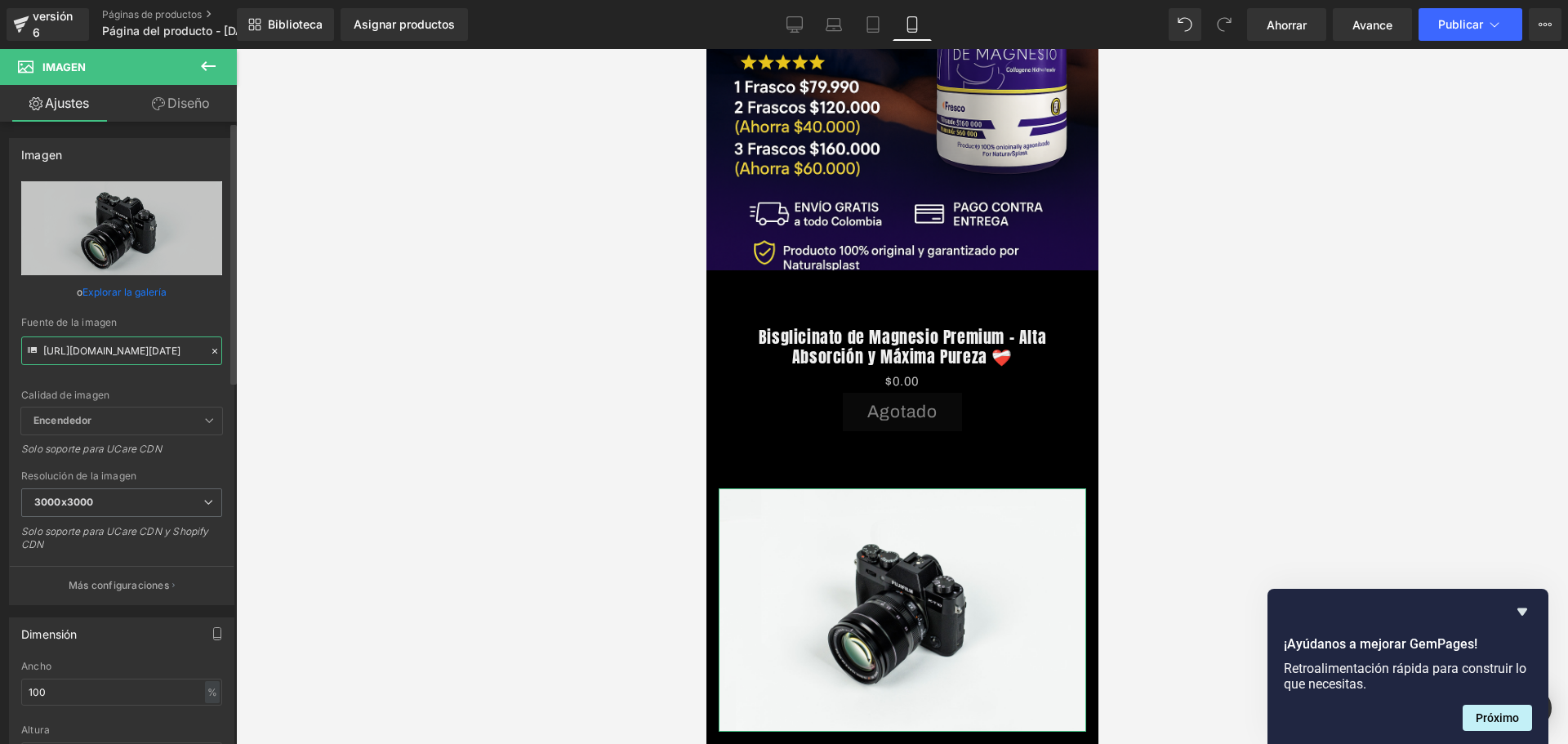
scroll to position [0, 179]
type input "[URL][DOMAIN_NAME][DATE]"
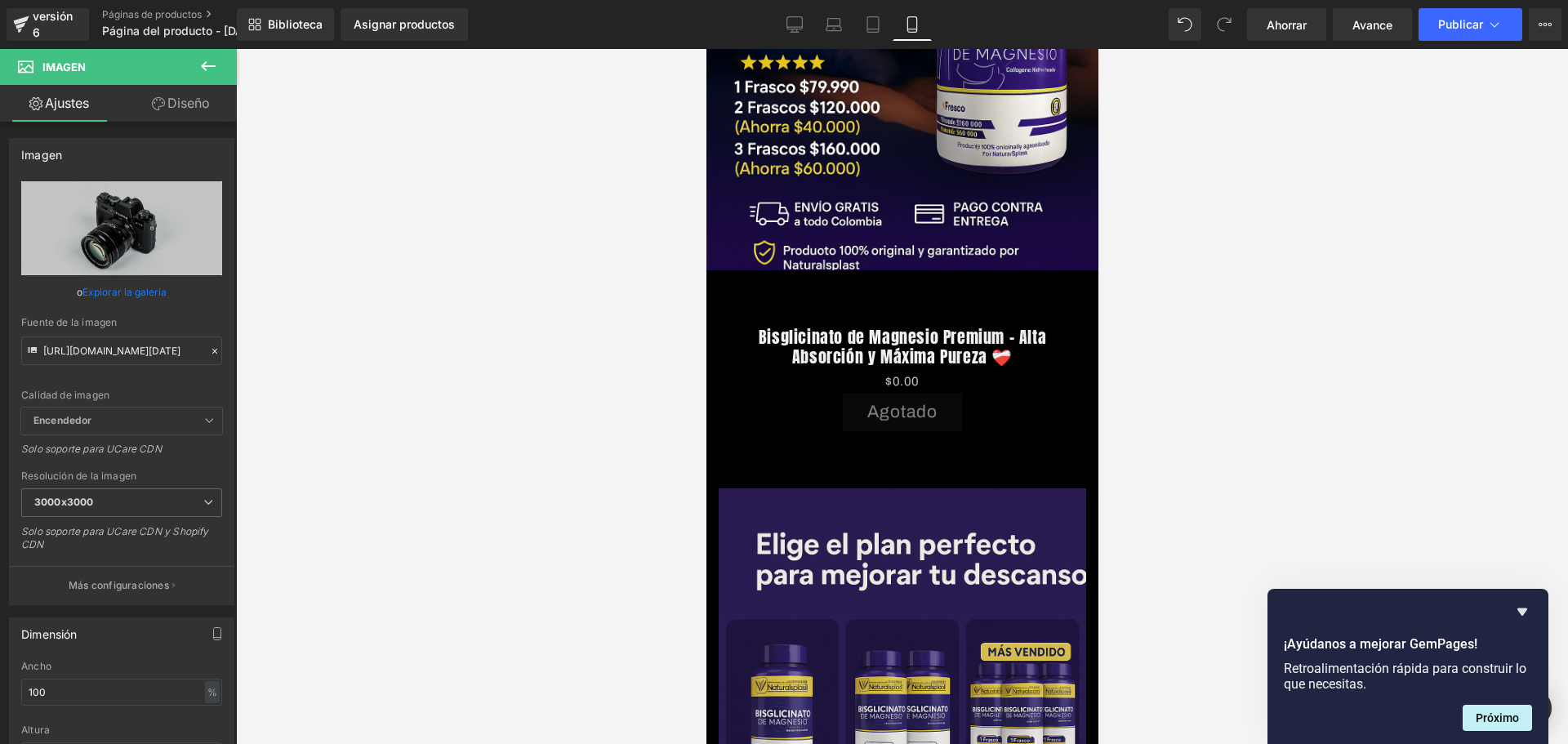
scroll to position [0, 0]
click at [388, 366] on div at bounding box center [902, 396] width 1332 height 695
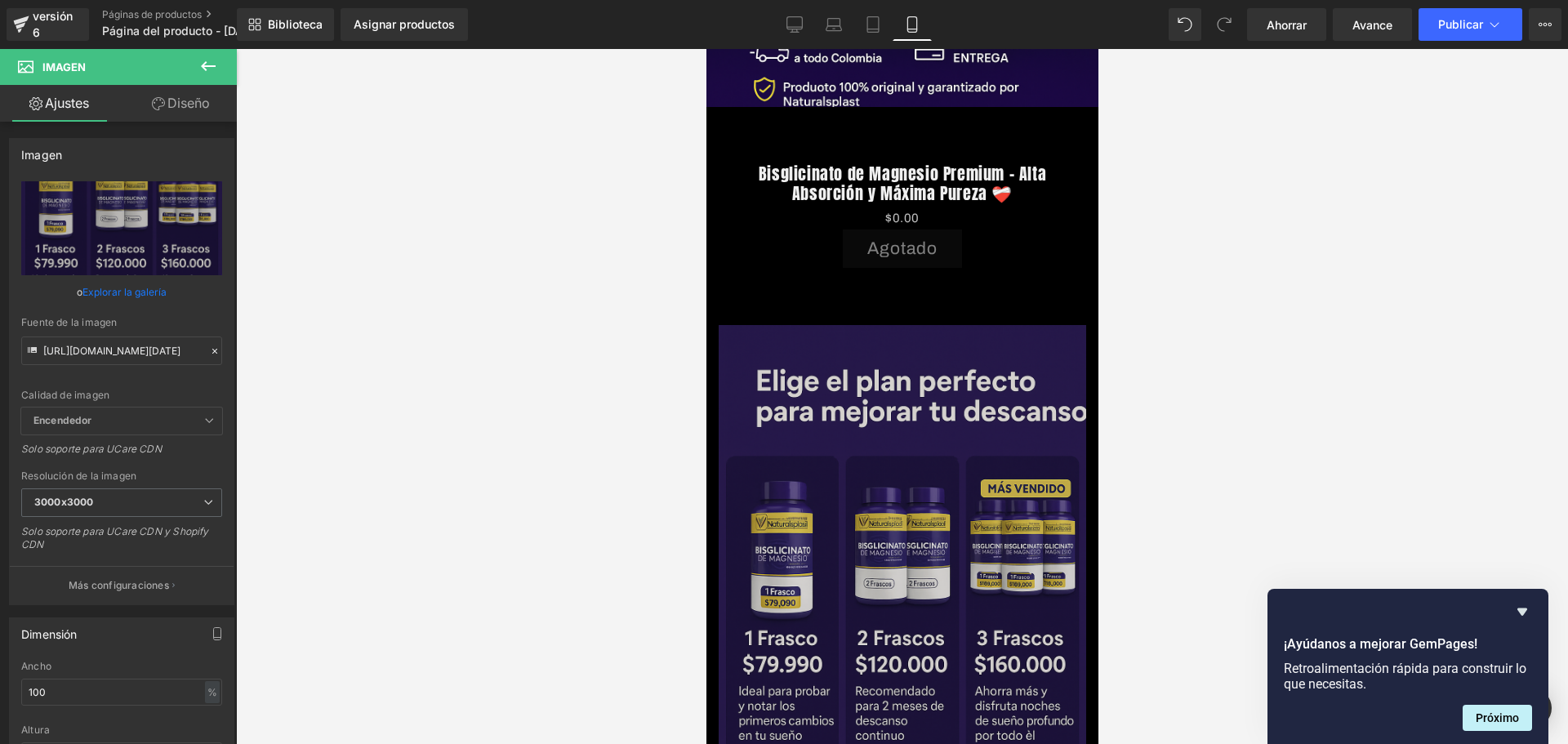
scroll to position [660, 0]
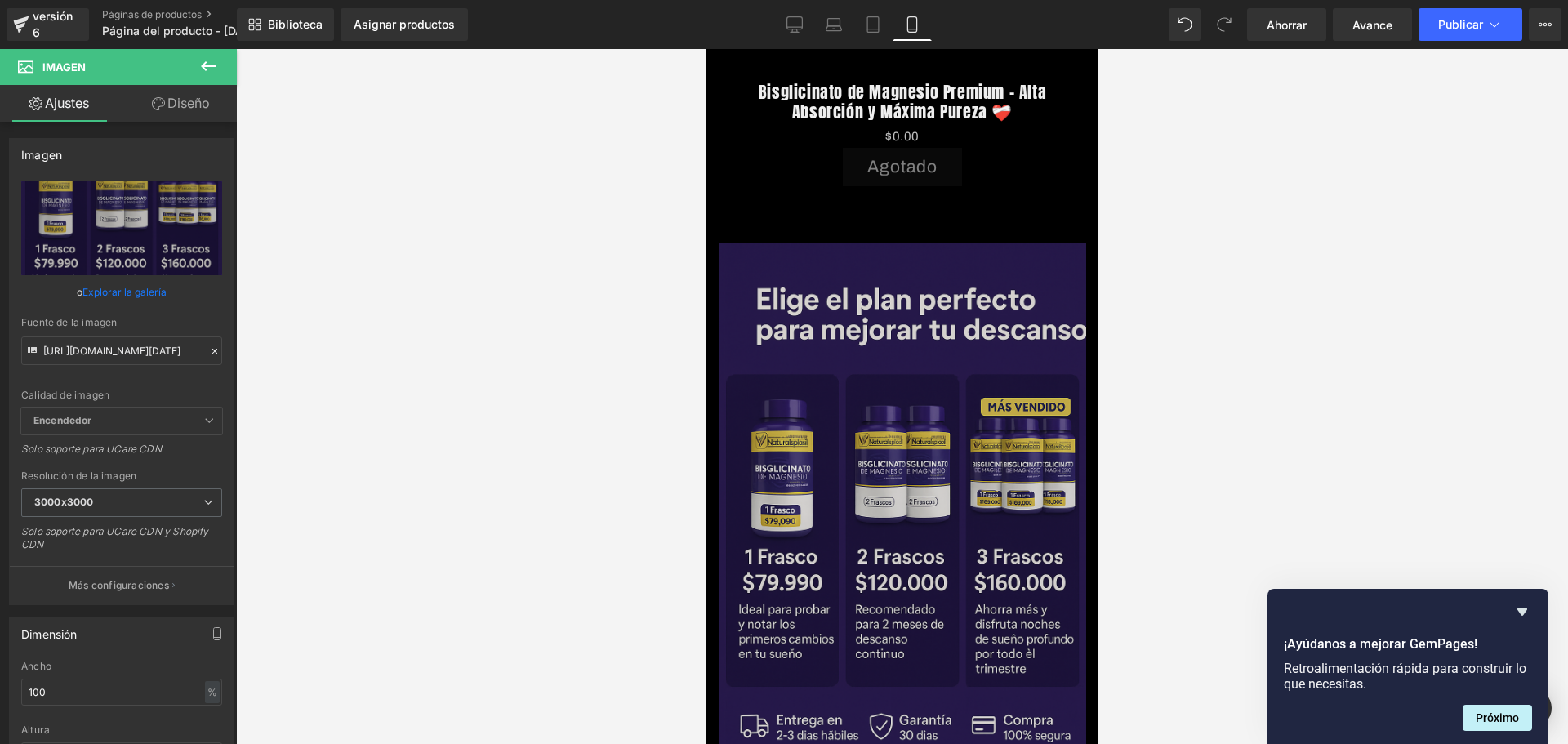
click at [931, 364] on img at bounding box center [902, 518] width 368 height 551
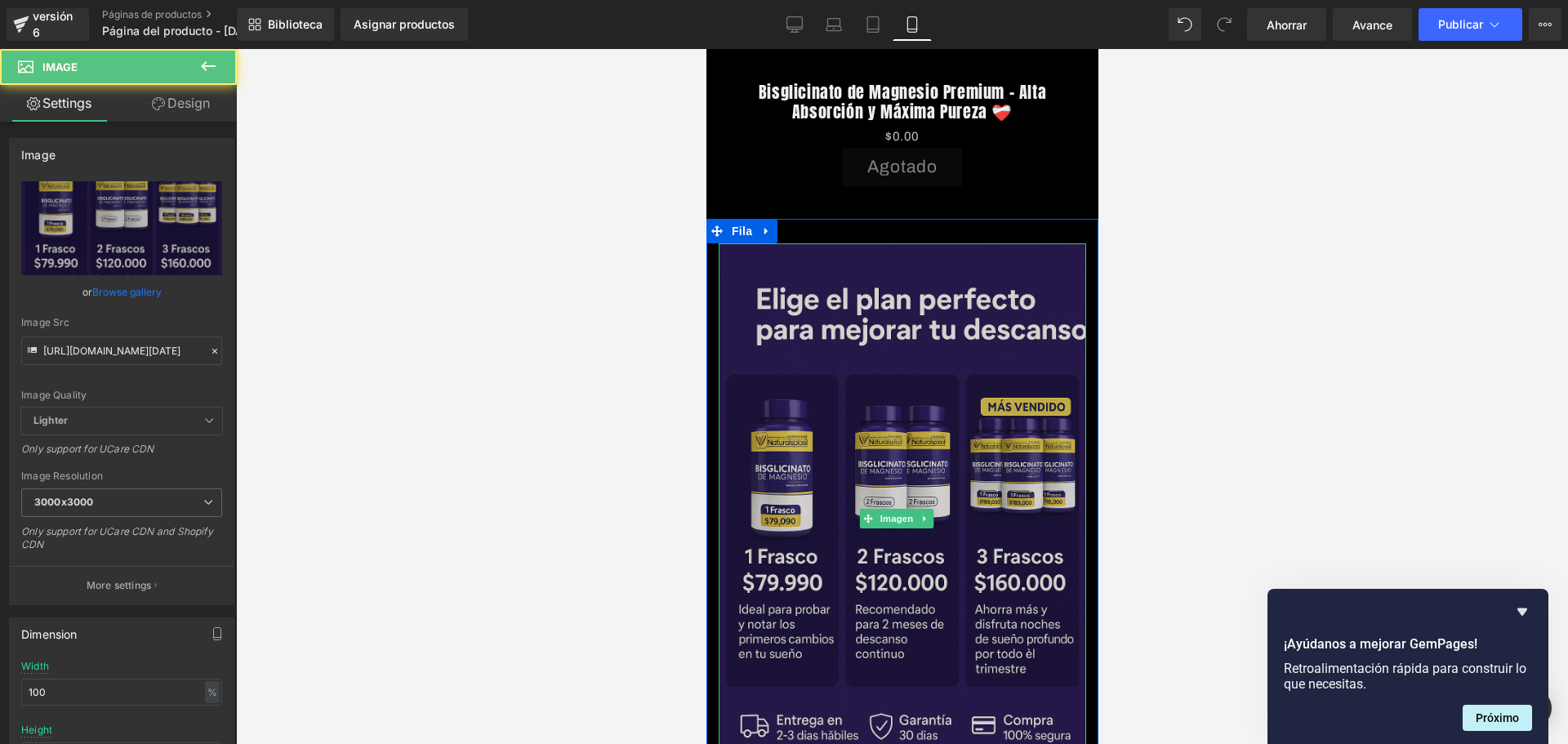
scroll to position [0, 287]
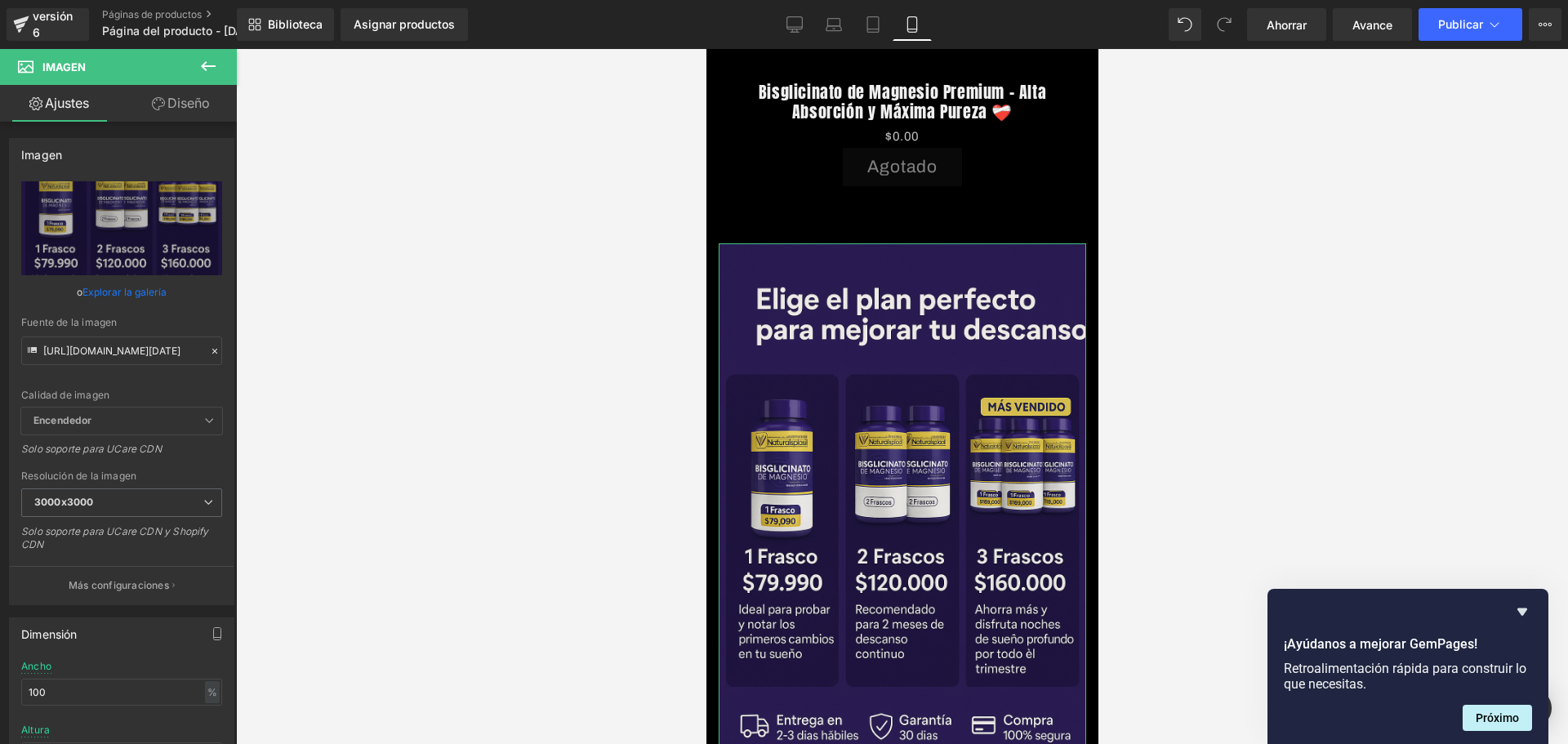
click at [187, 108] on font "Diseño" at bounding box center [188, 102] width 42 height 16
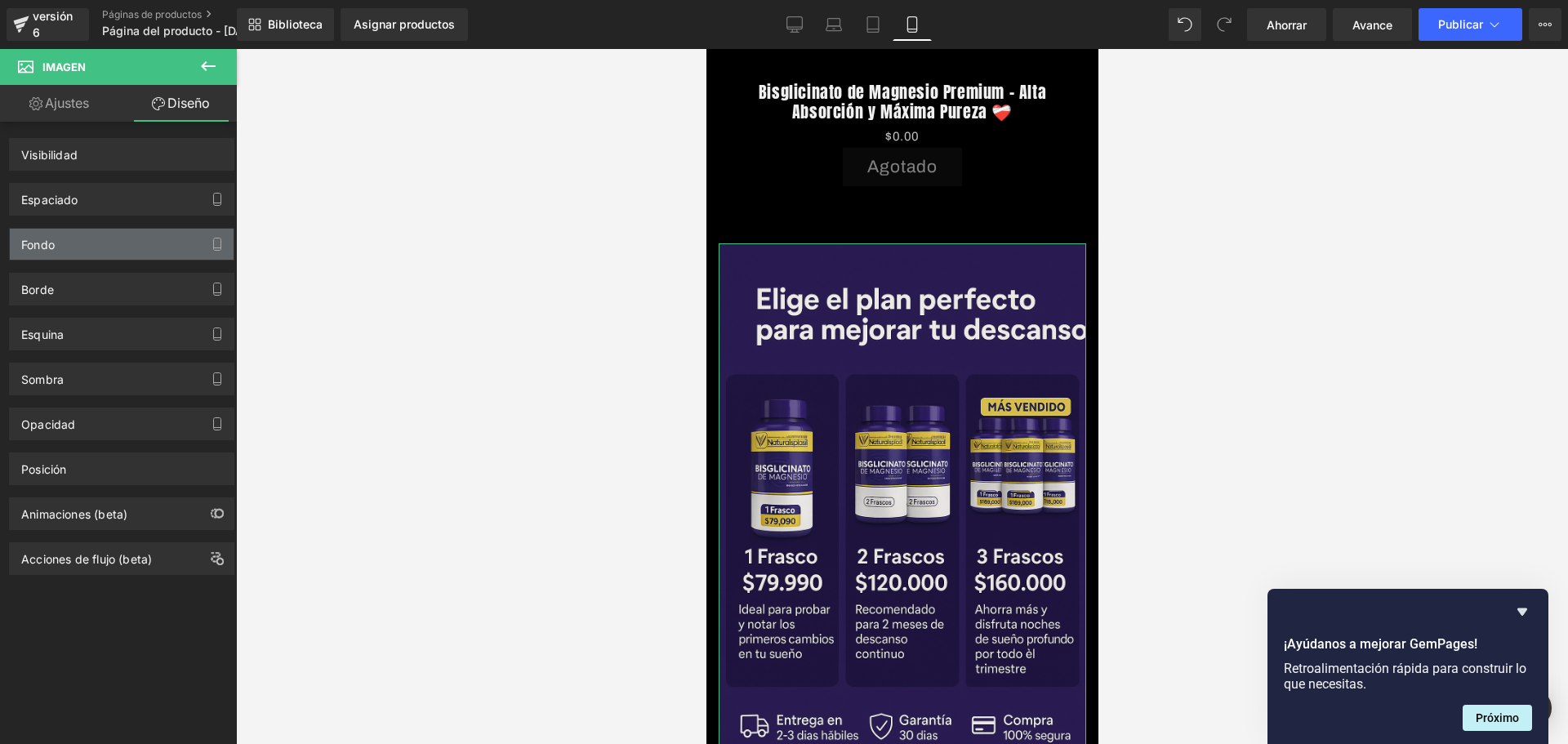
click at [71, 258] on div "Fondo" at bounding box center [121, 244] width 224 height 31
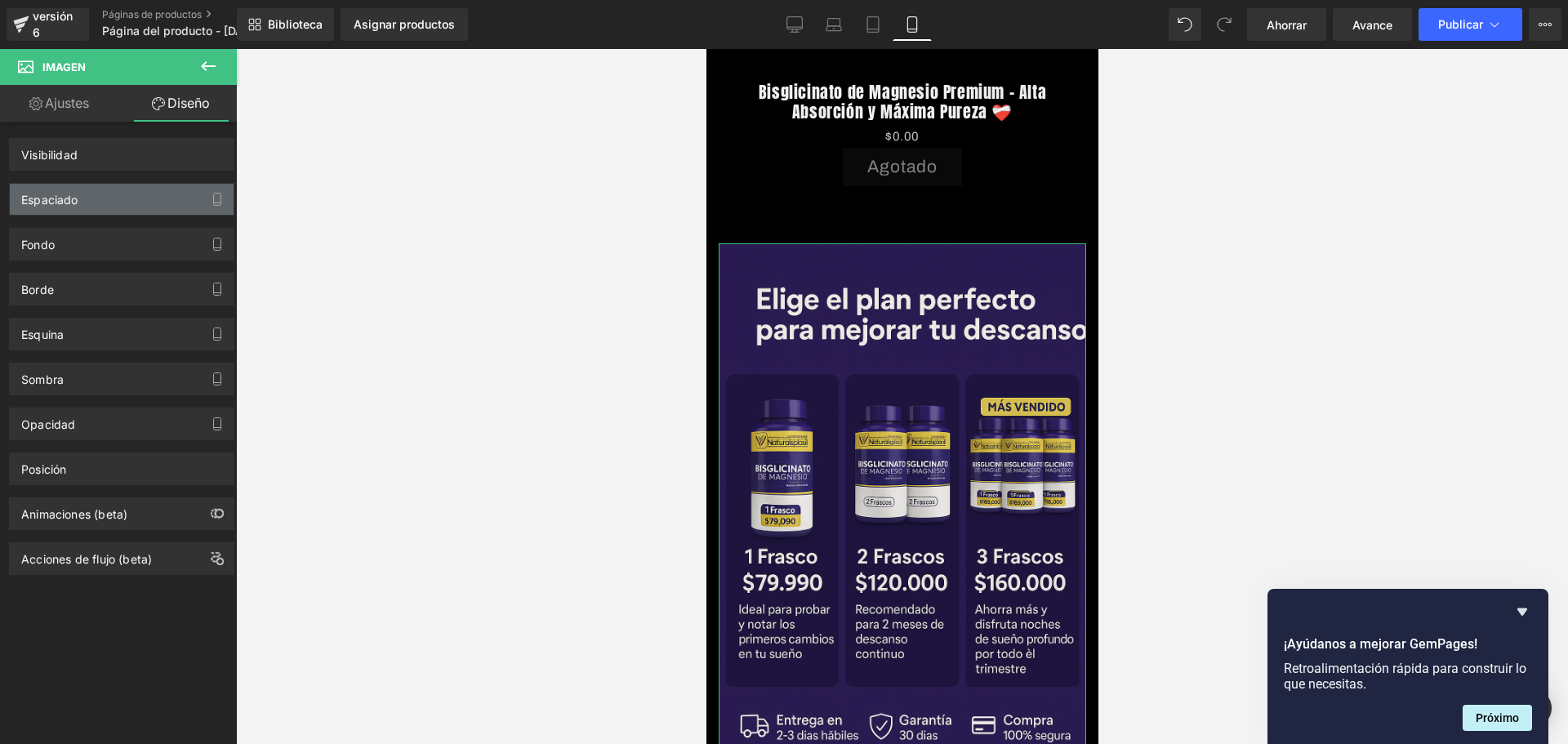
click at [70, 193] on font "Espaciado" at bounding box center [50, 199] width 57 height 13
click at [204, 197] on button "button" at bounding box center [217, 199] width 26 height 31
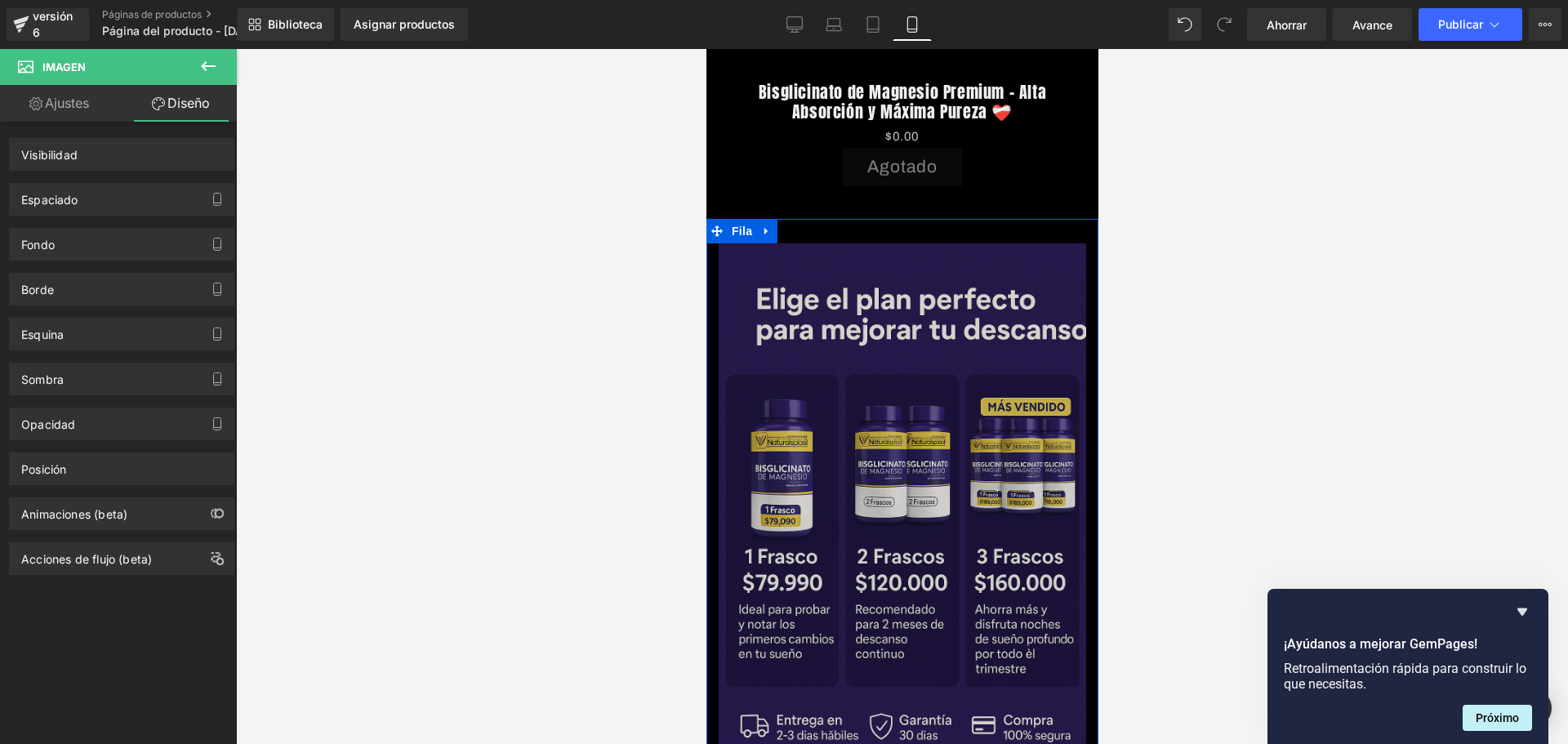
click at [705, 49] on div at bounding box center [705, 49] width 0 height 0
click at [719, 243] on div at bounding box center [719, 518] width 4 height 551
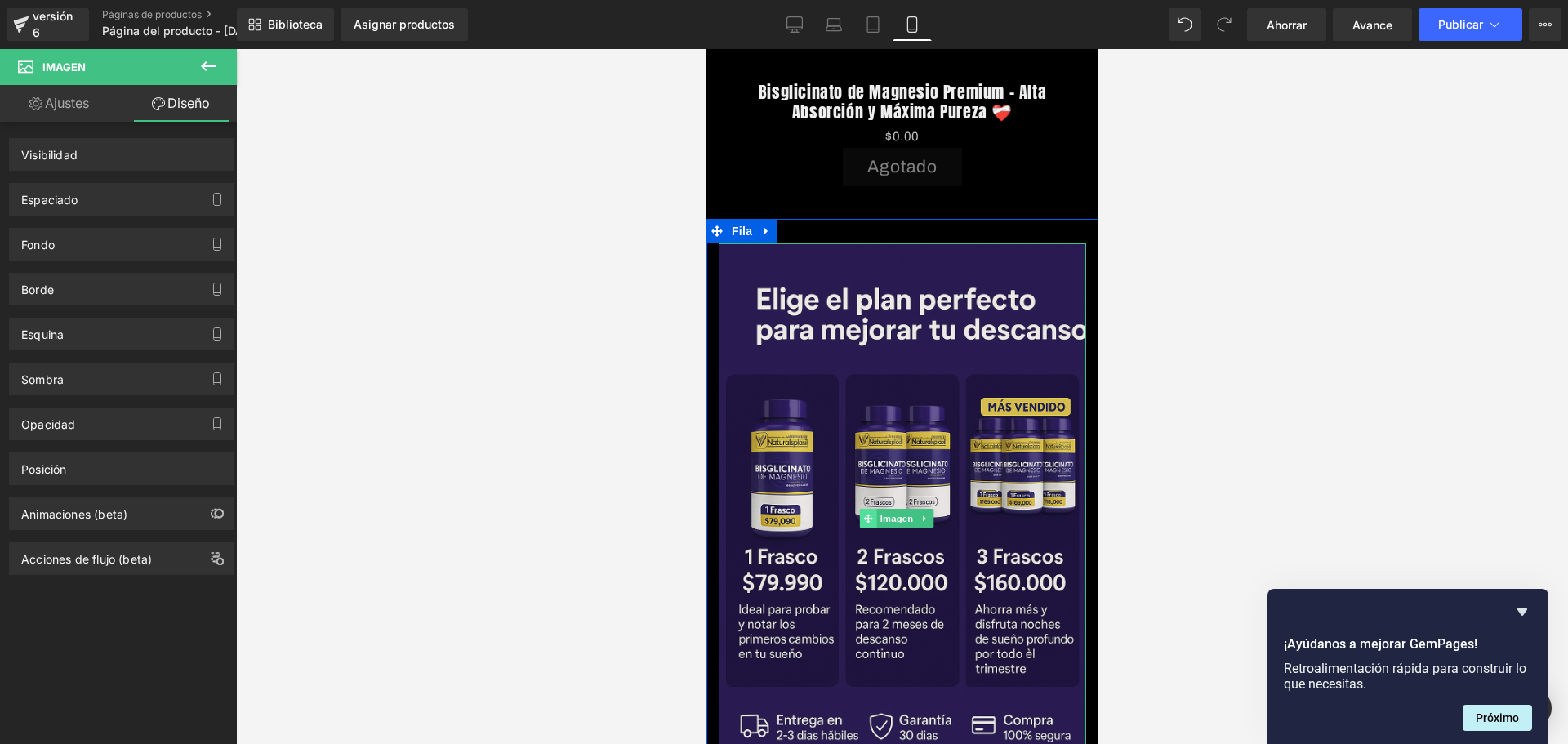
click at [864, 514] on icon at bounding box center [866, 519] width 9 height 10
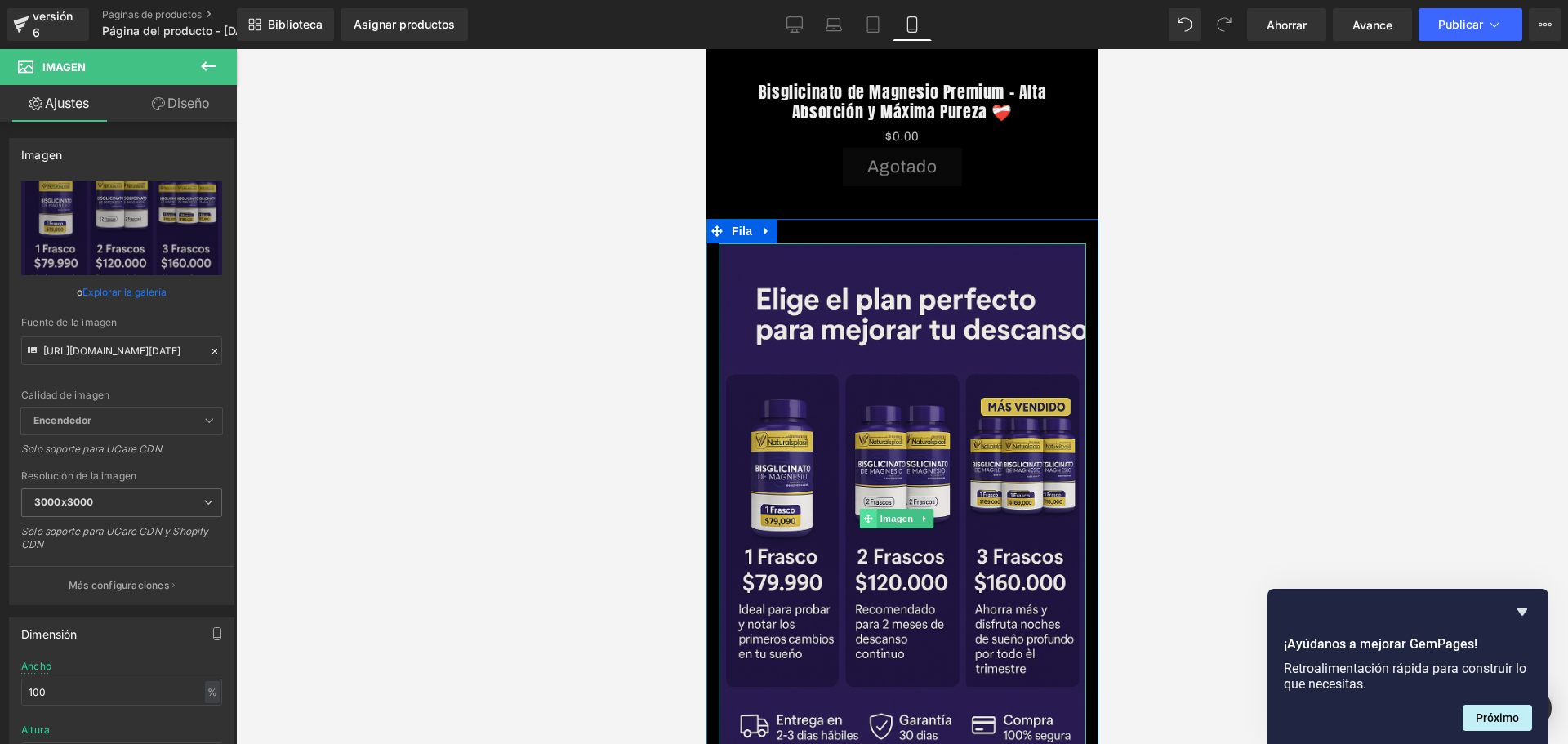
scroll to position [0, 0]
click at [869, 514] on icon at bounding box center [866, 518] width 9 height 9
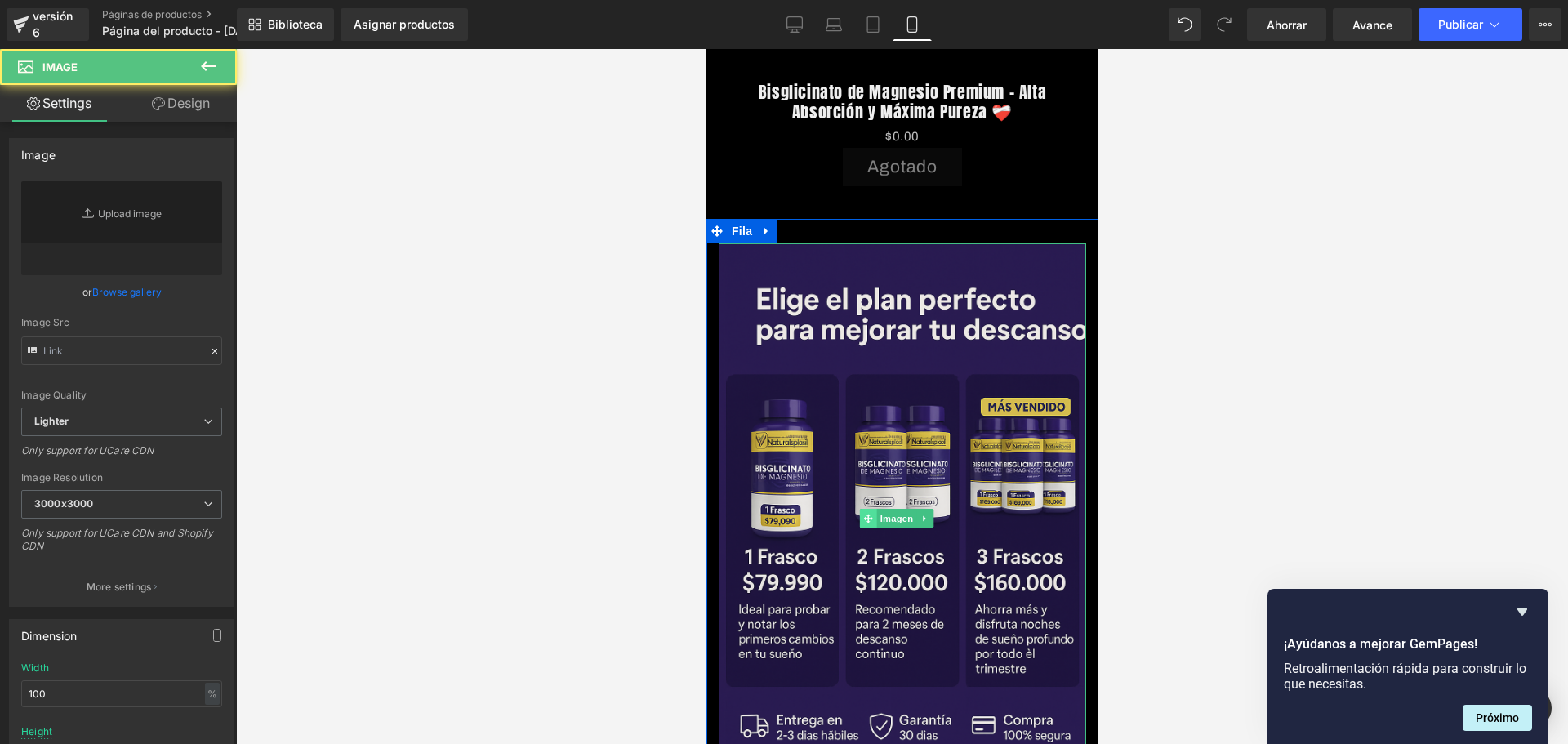
type input "[URL][DOMAIN_NAME][DATE]"
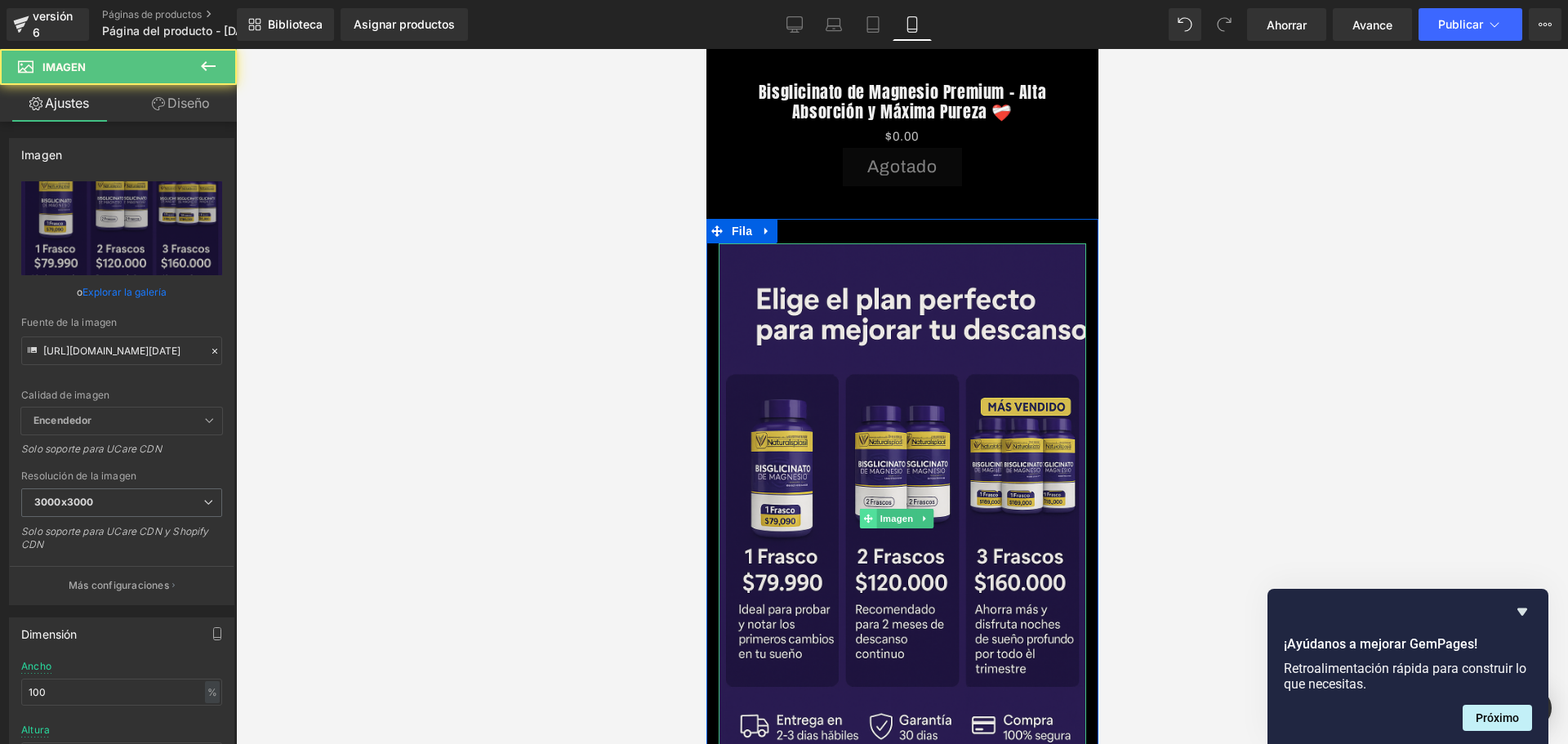
click at [869, 514] on icon at bounding box center [866, 518] width 9 height 9
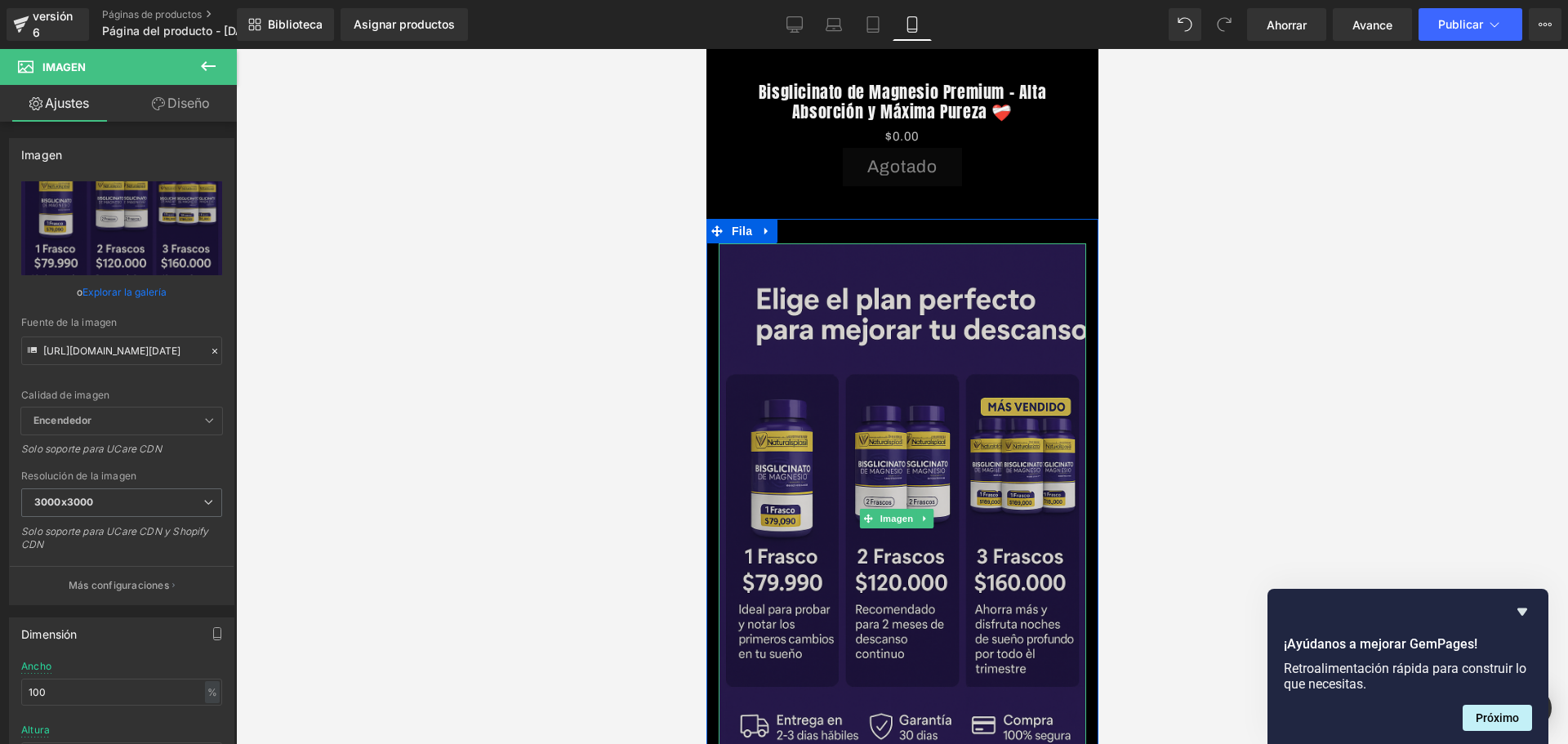
scroll to position [0, 287]
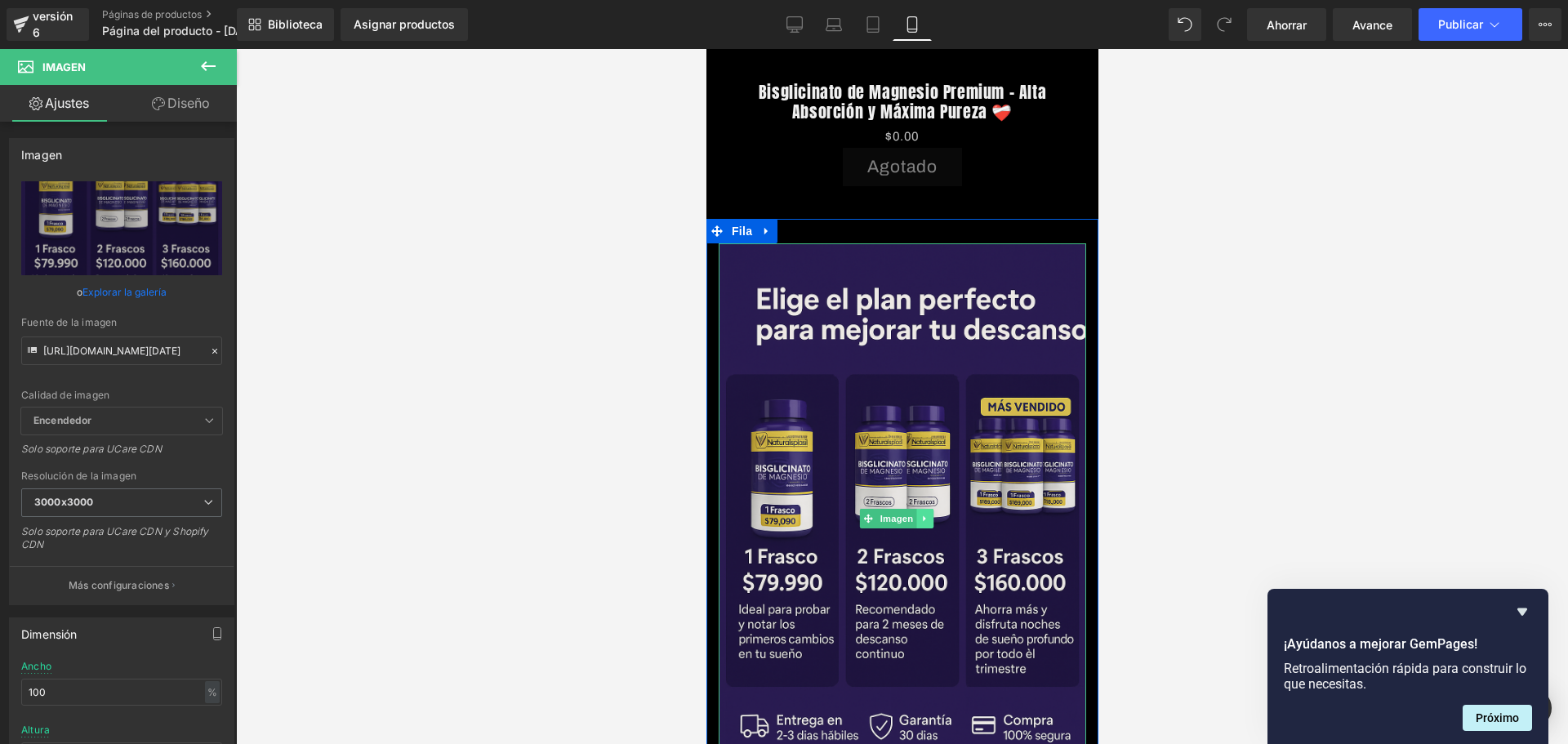
click at [929, 509] on link at bounding box center [924, 518] width 17 height 19
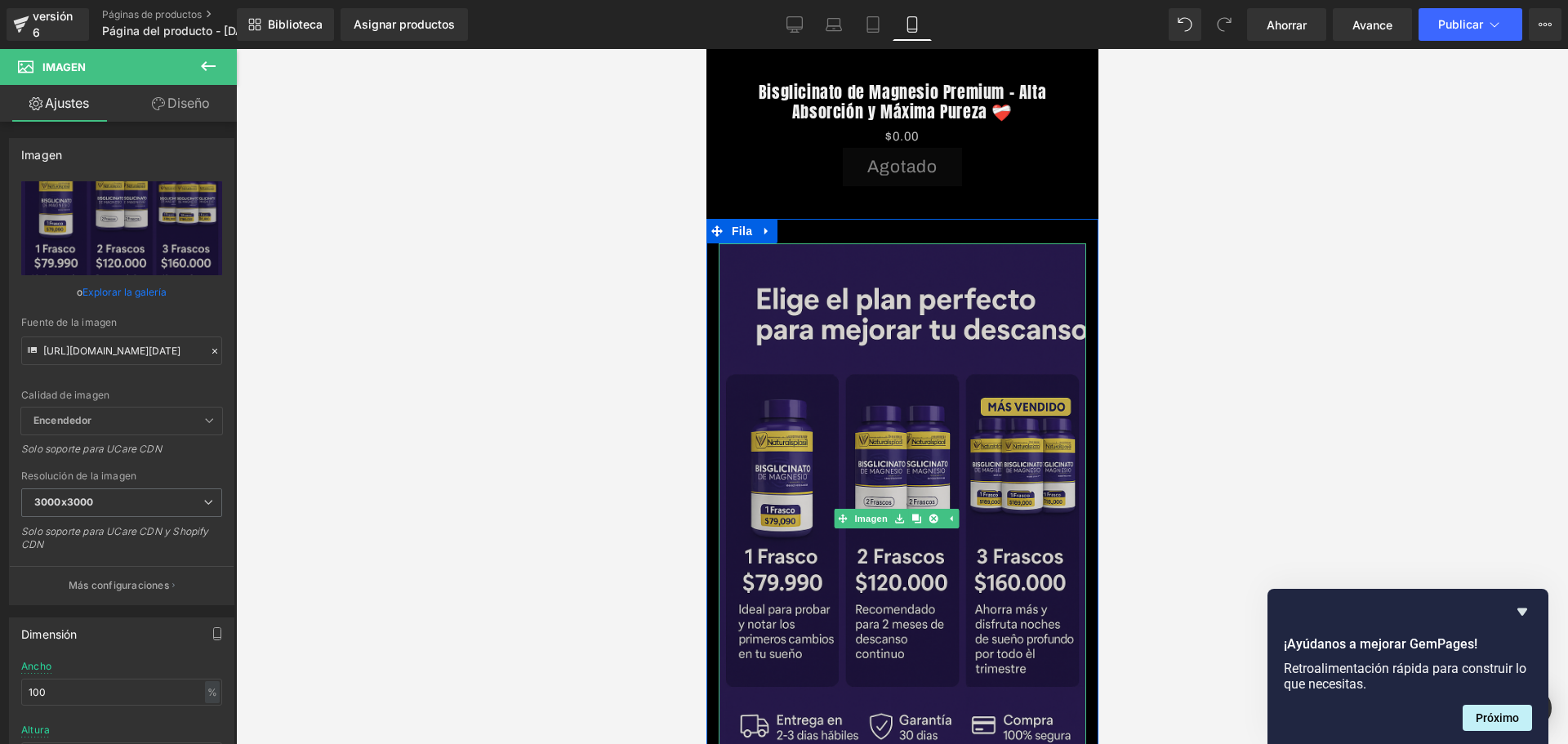
click at [843, 436] on img at bounding box center [902, 518] width 368 height 551
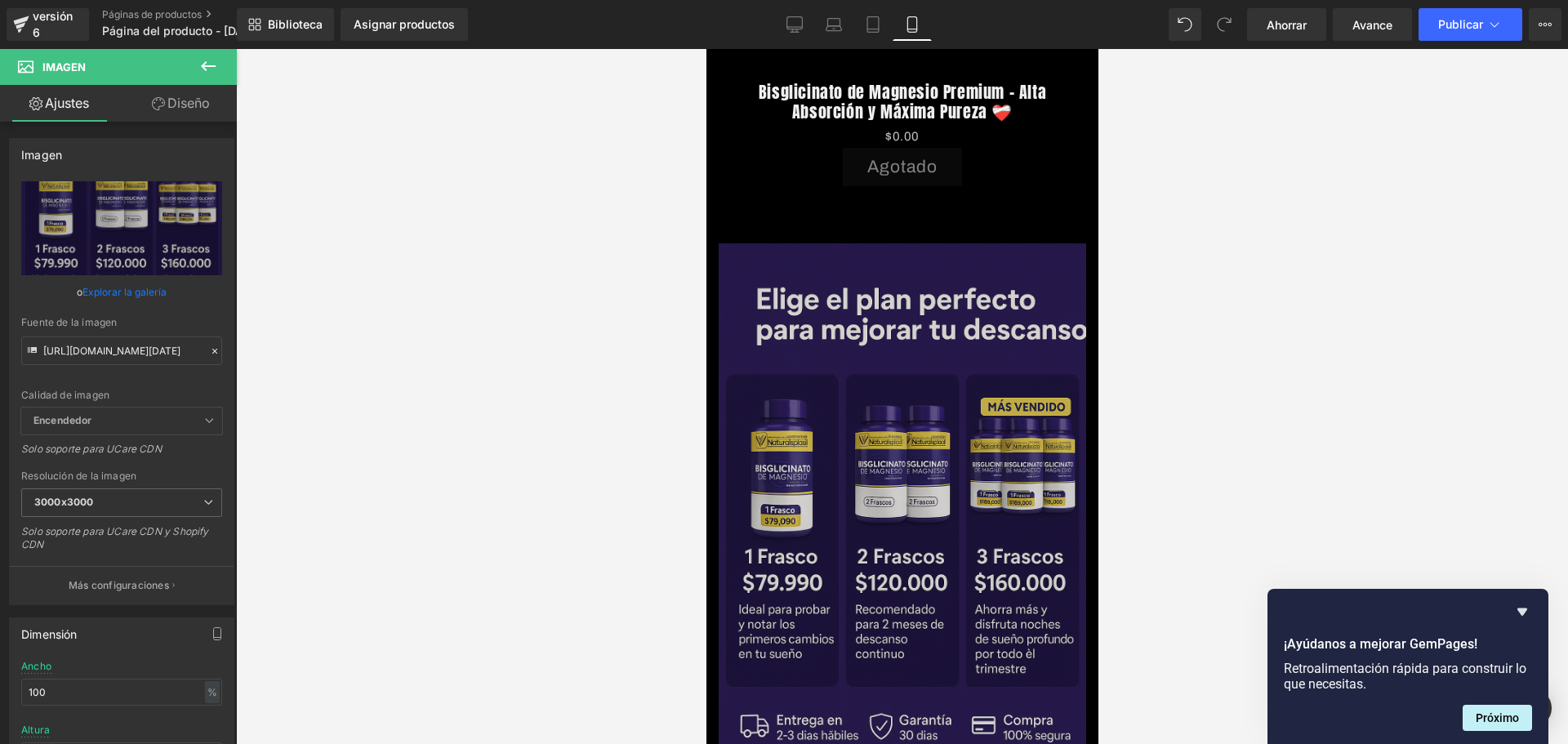
scroll to position [0, 574]
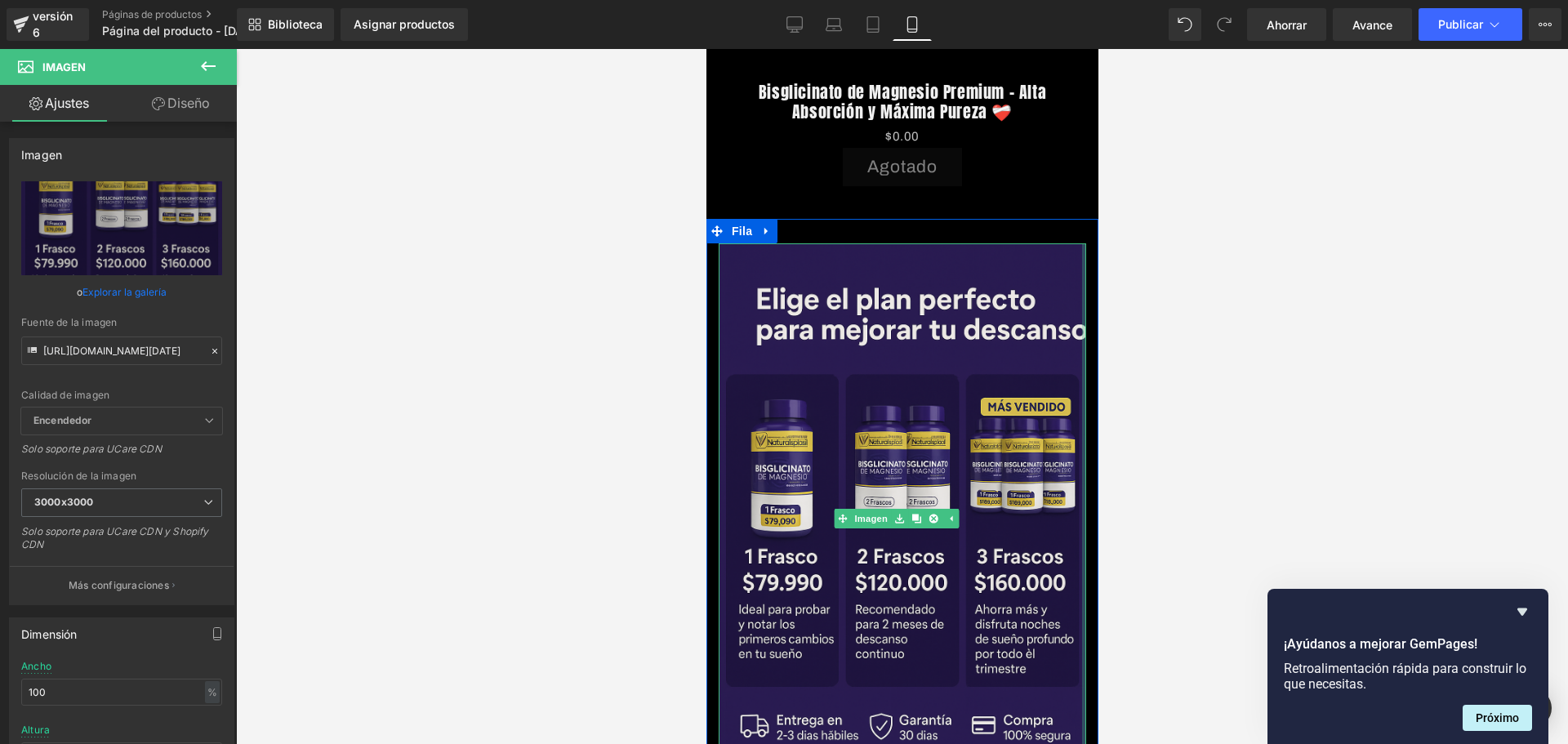
click at [1081, 243] on div at bounding box center [1083, 518] width 4 height 551
click at [1066, 243] on div at bounding box center [902, 245] width 368 height 4
click at [1064, 218] on div "Imagen Fila" at bounding box center [901, 510] width 392 height 584
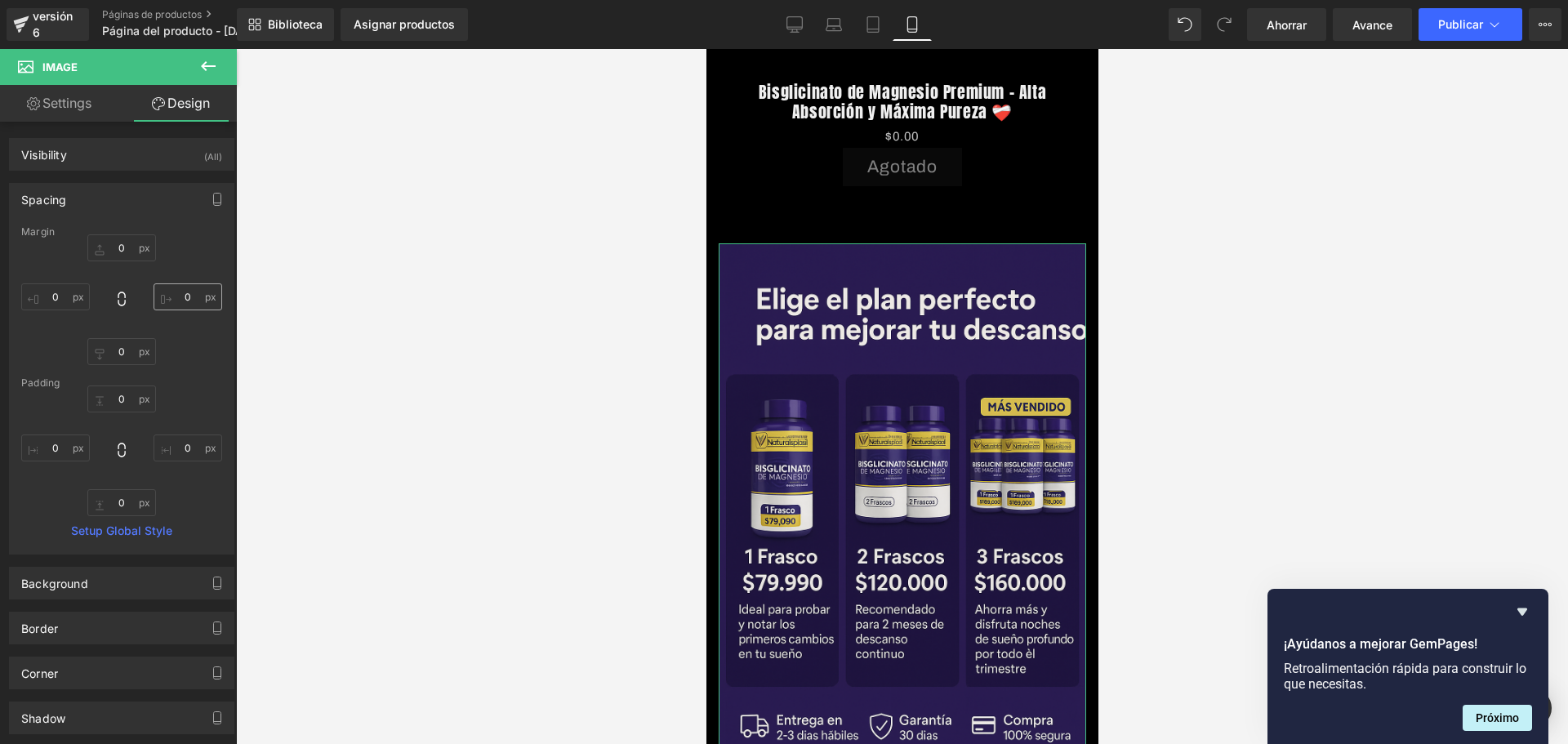
scroll to position [0, 859]
click at [181, 296] on input "0" at bounding box center [187, 297] width 68 height 27
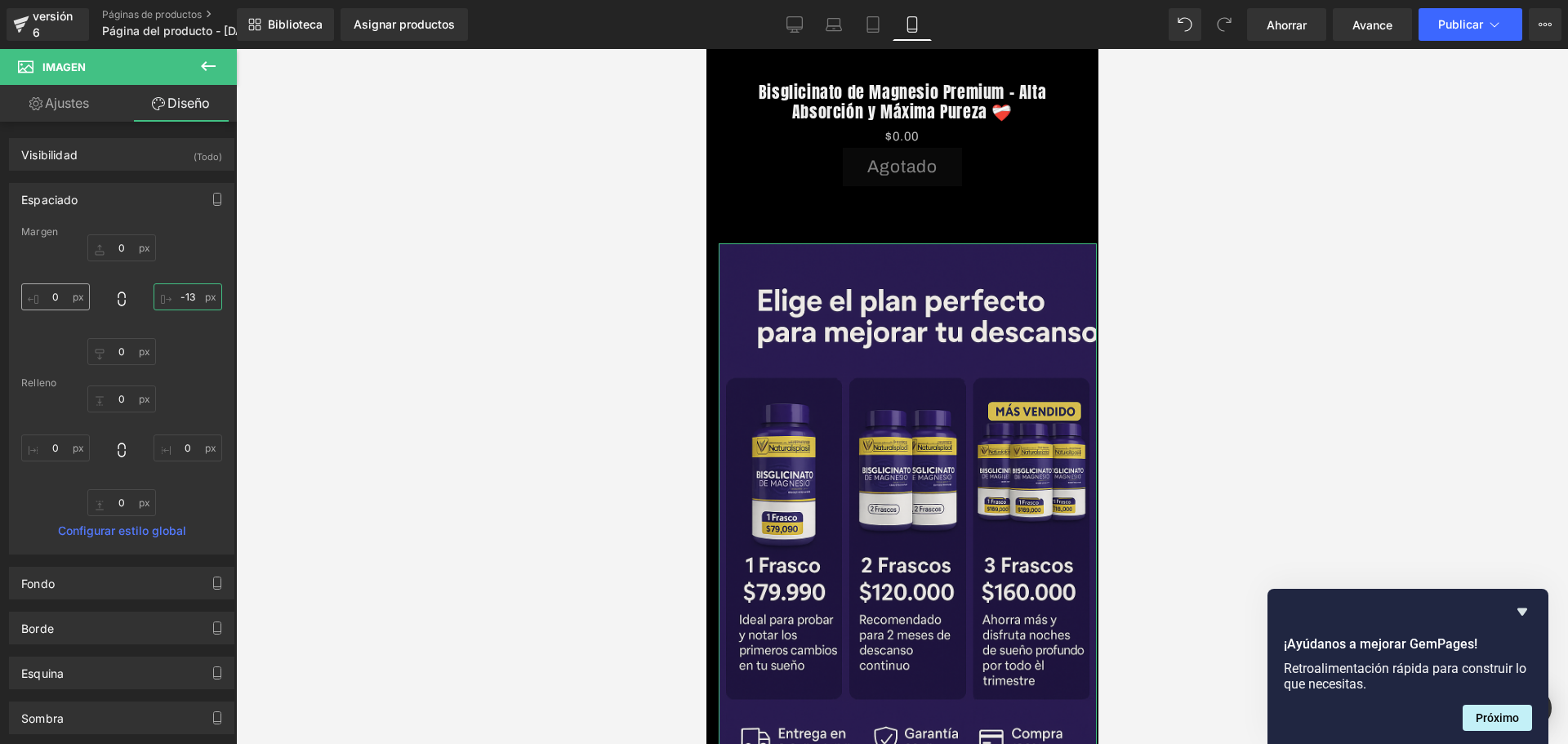
scroll to position [0, 0]
type input "-13"
click at [61, 303] on input "0" at bounding box center [55, 297] width 68 height 27
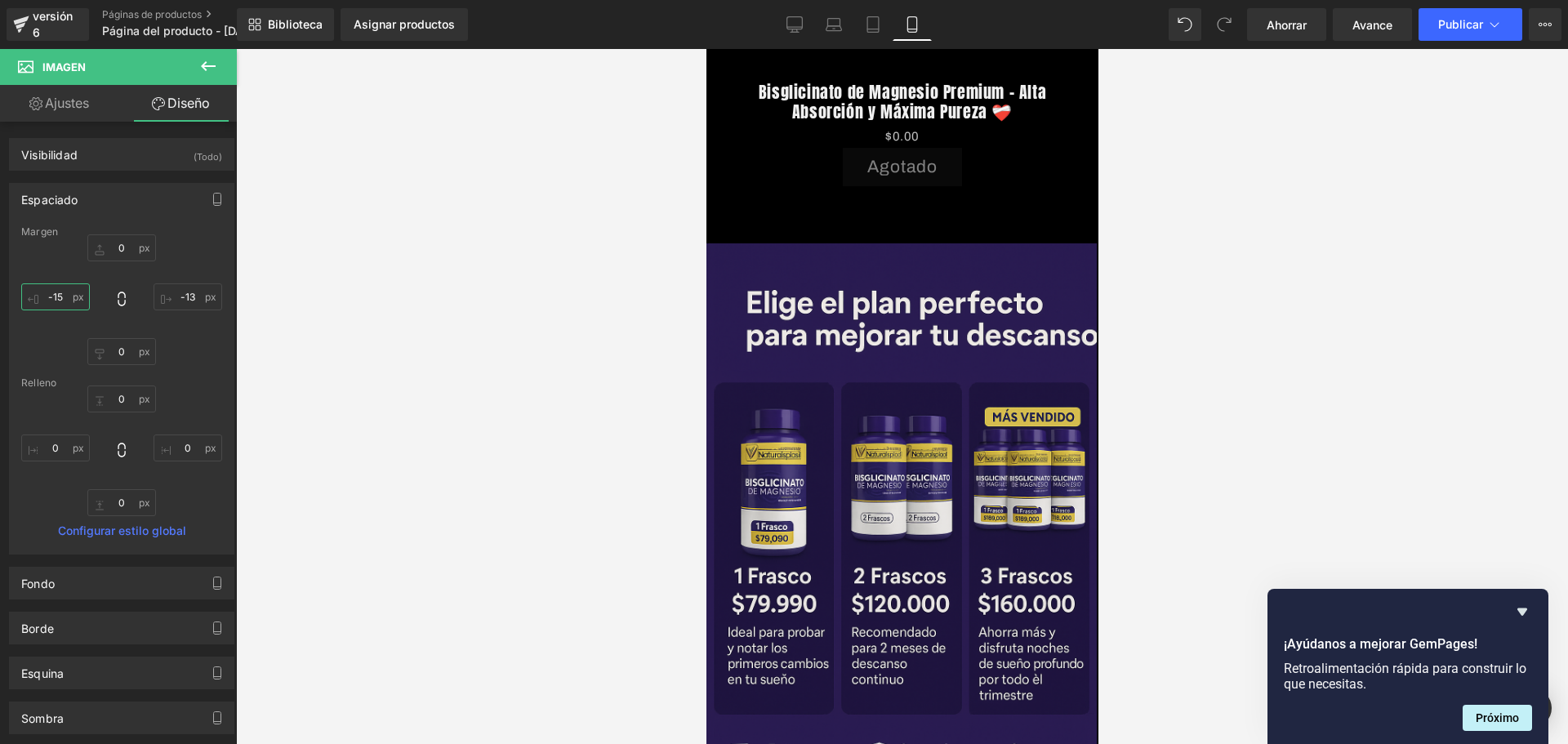
scroll to position [0, 574]
type input "-15"
click at [123, 256] on input "0" at bounding box center [121, 248] width 68 height 27
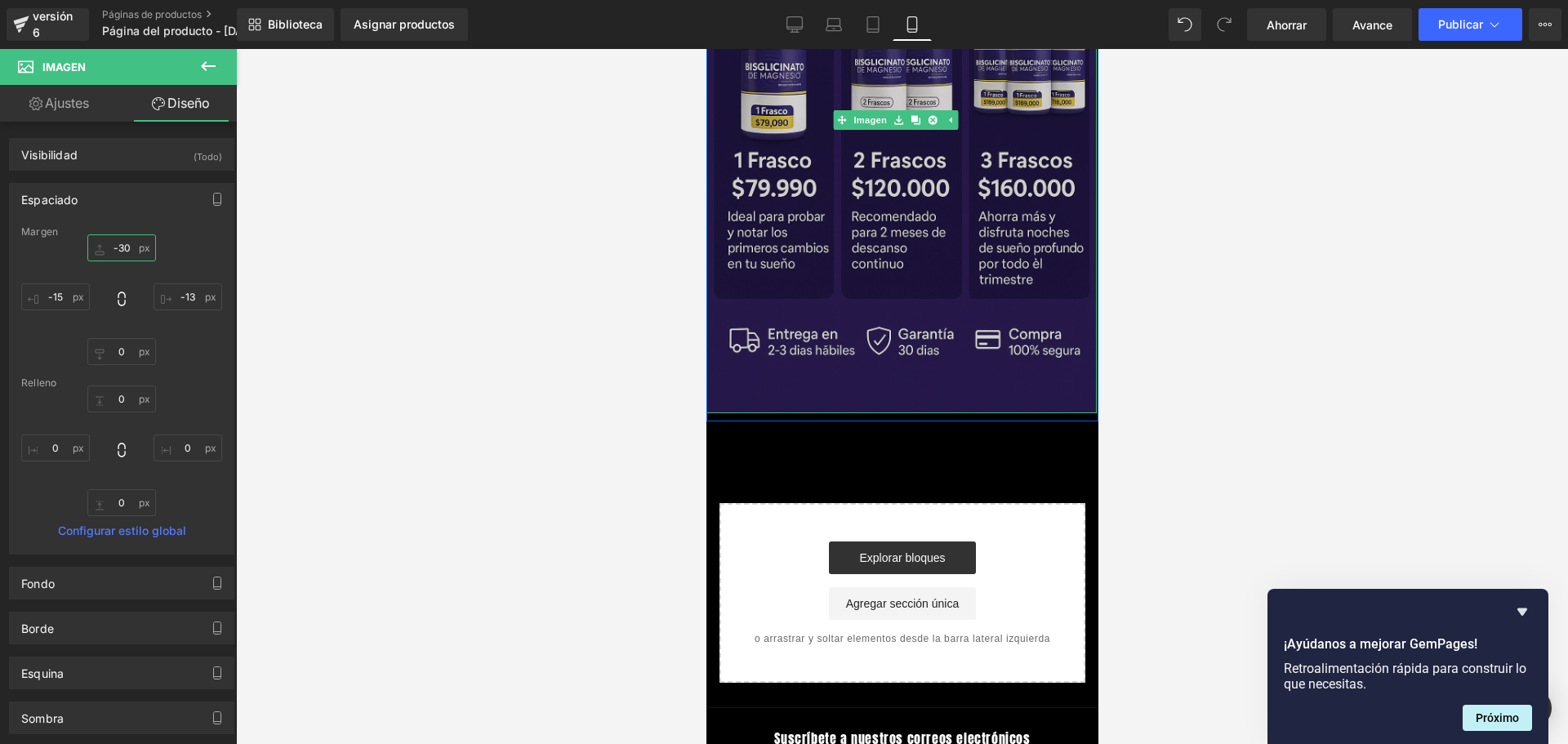
scroll to position [1151, 0]
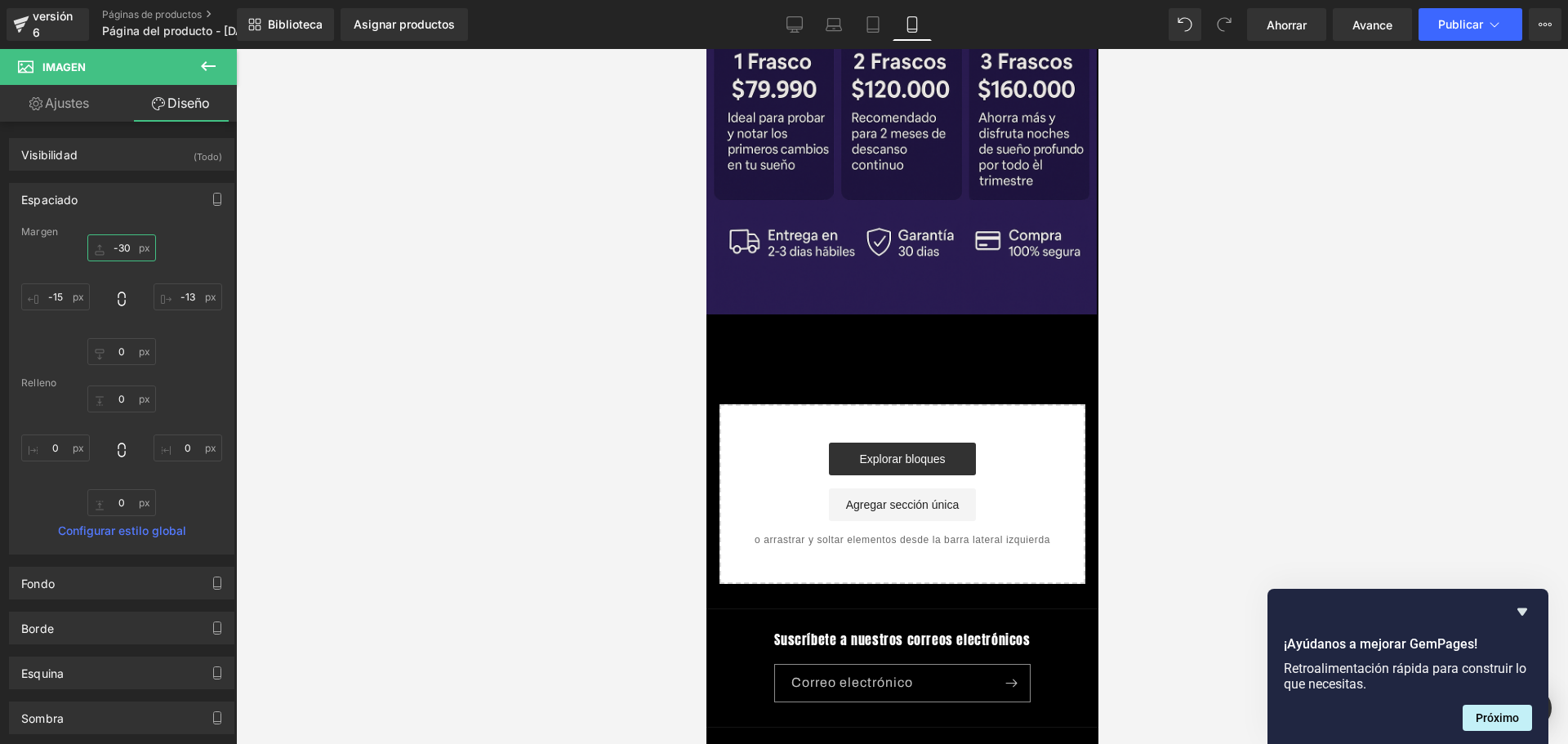
type input "-30"
click at [202, 60] on icon at bounding box center [207, 66] width 19 height 19
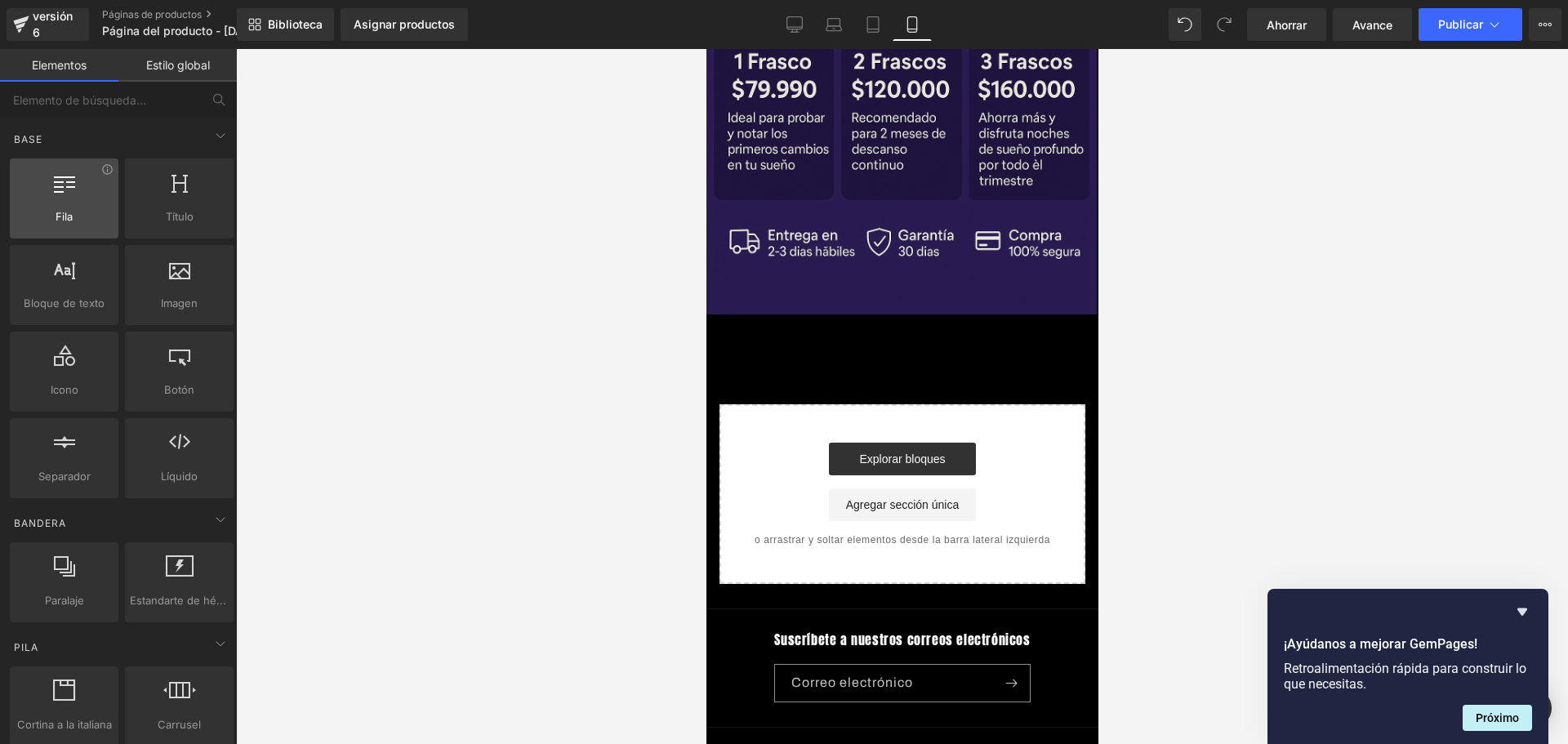
scroll to position [0, 287]
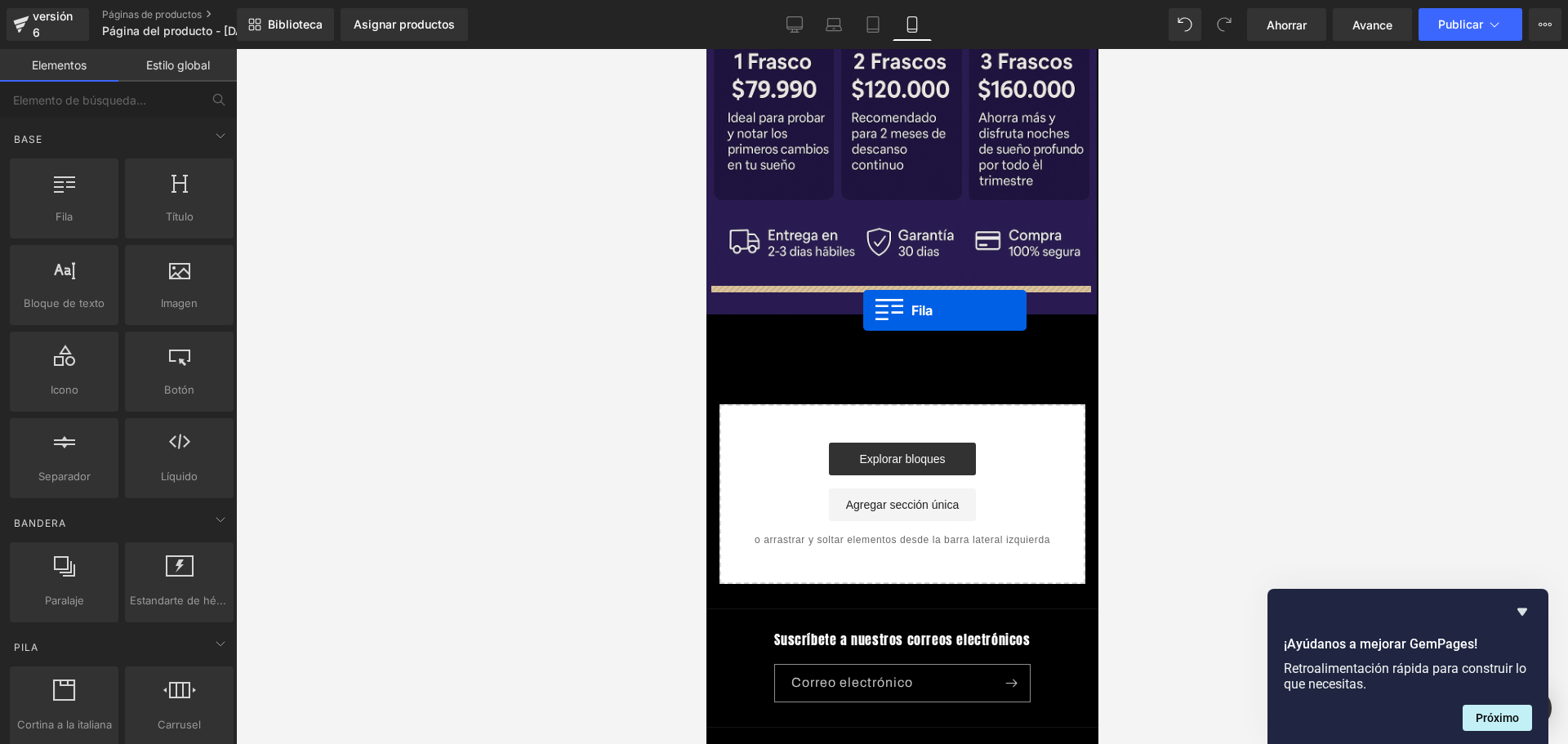
drag, startPoint x: 772, startPoint y: 242, endPoint x: 862, endPoint y: 310, distance: 112.8
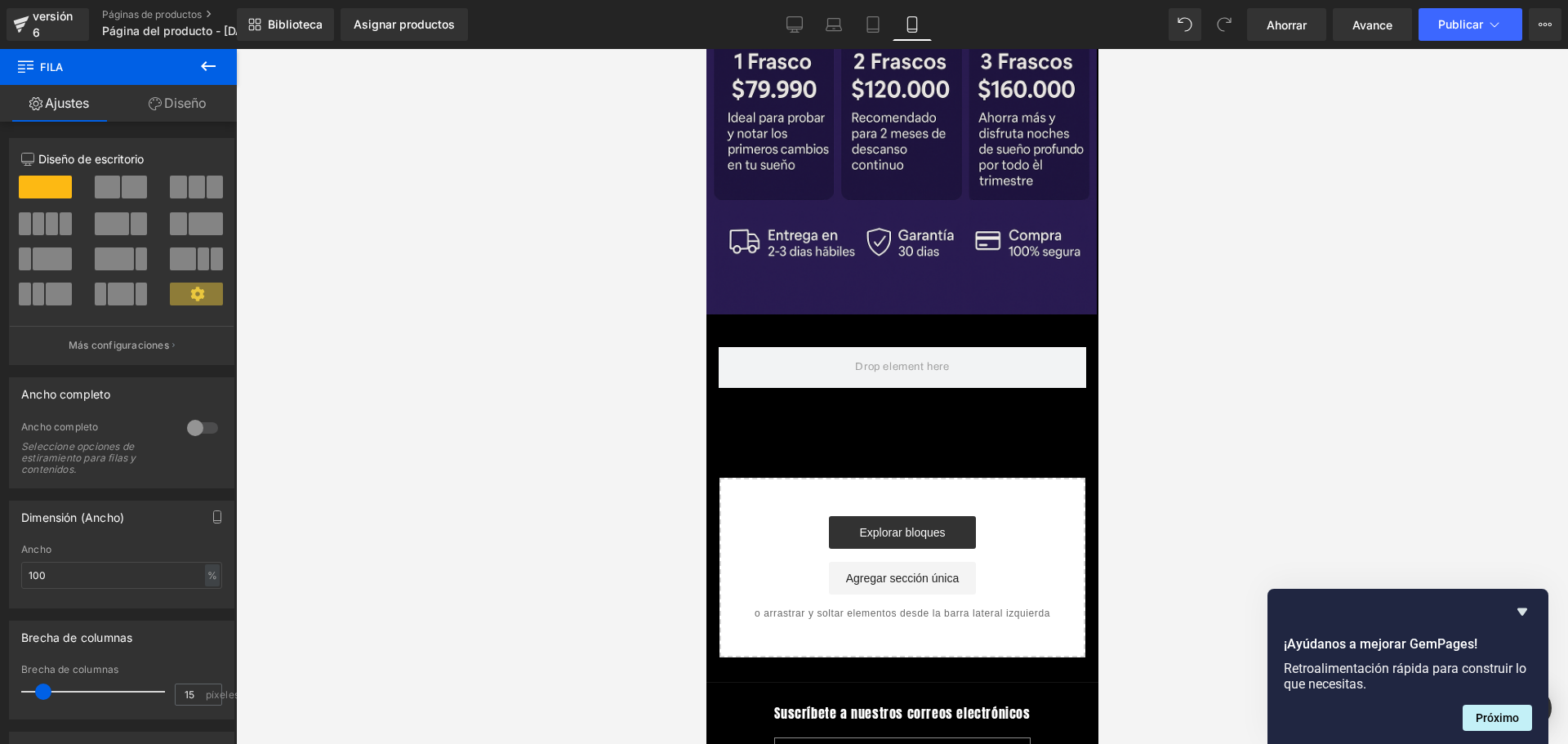
scroll to position [0, 574]
click at [220, 64] on button at bounding box center [208, 67] width 57 height 36
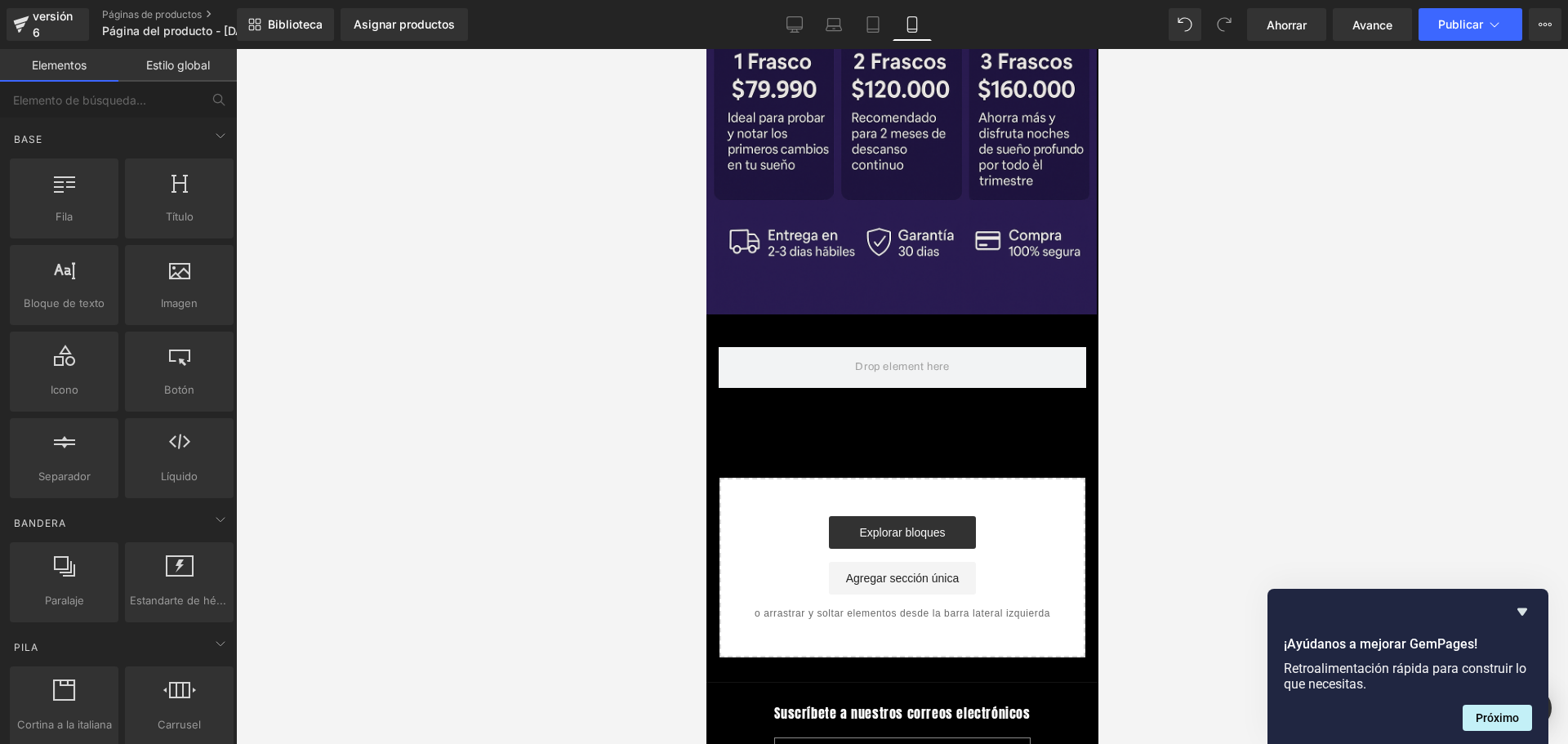
scroll to position [0, 0]
click at [875, 353] on span at bounding box center [901, 367] width 105 height 27
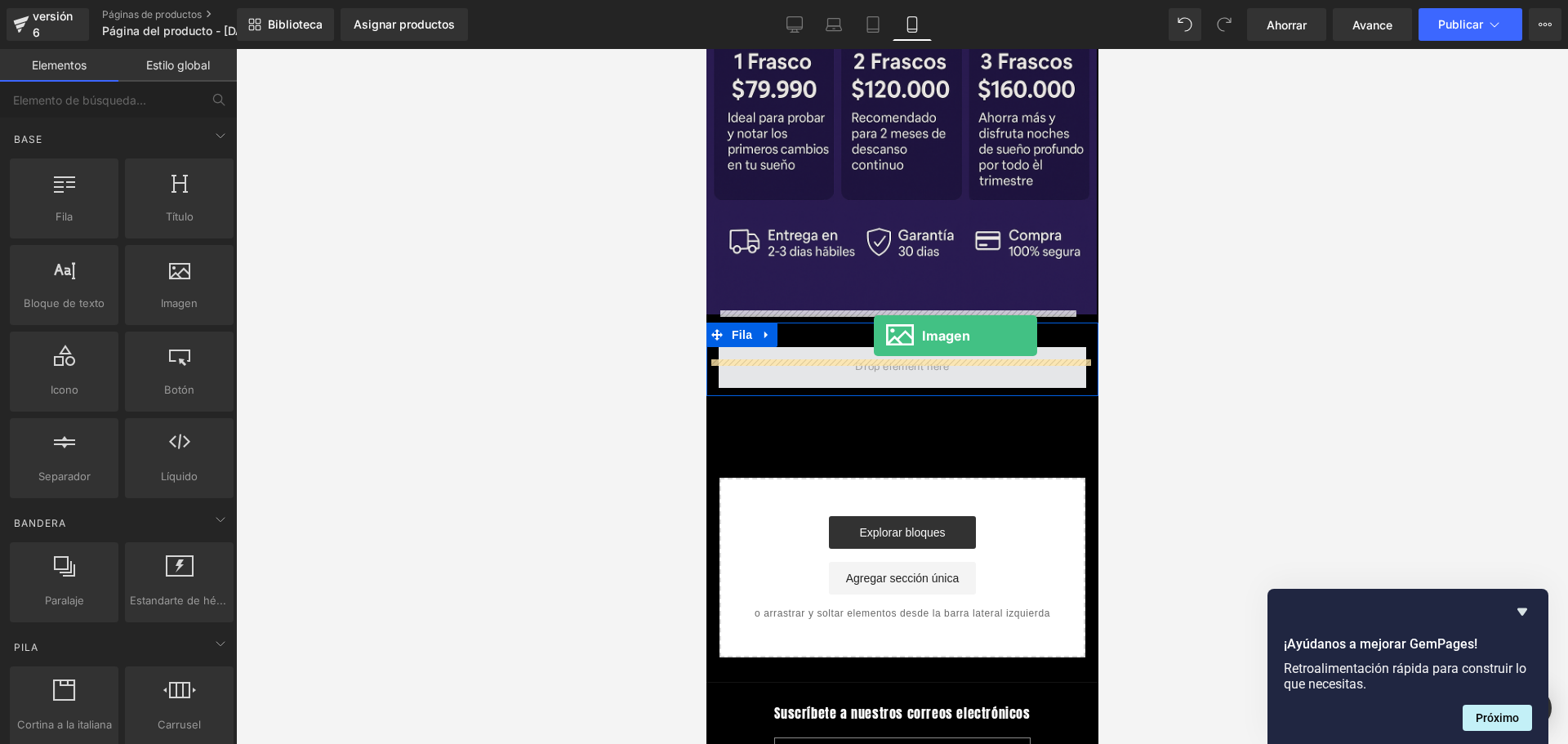
drag, startPoint x: 765, startPoint y: 311, endPoint x: 873, endPoint y: 336, distance: 110.9
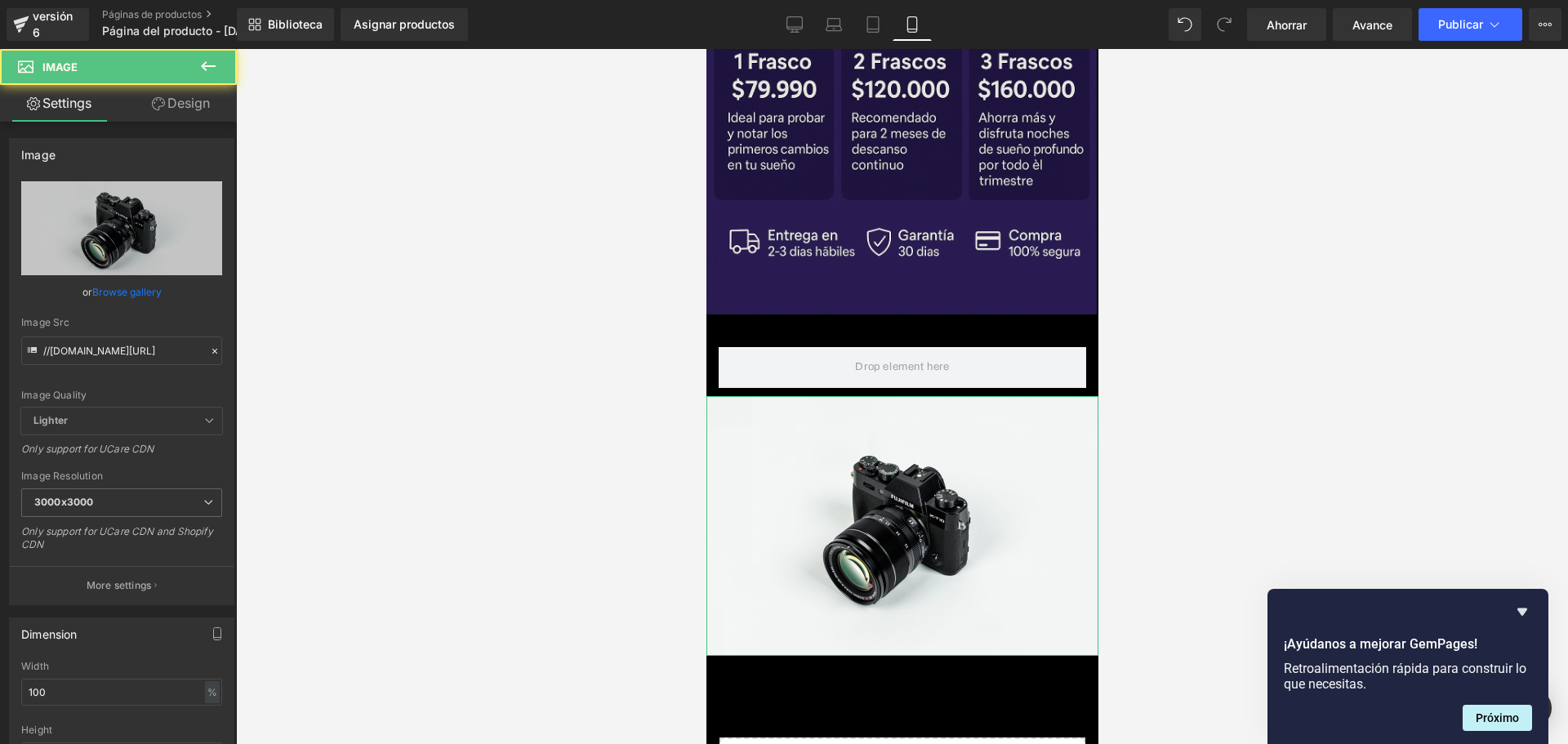
scroll to position [0, 287]
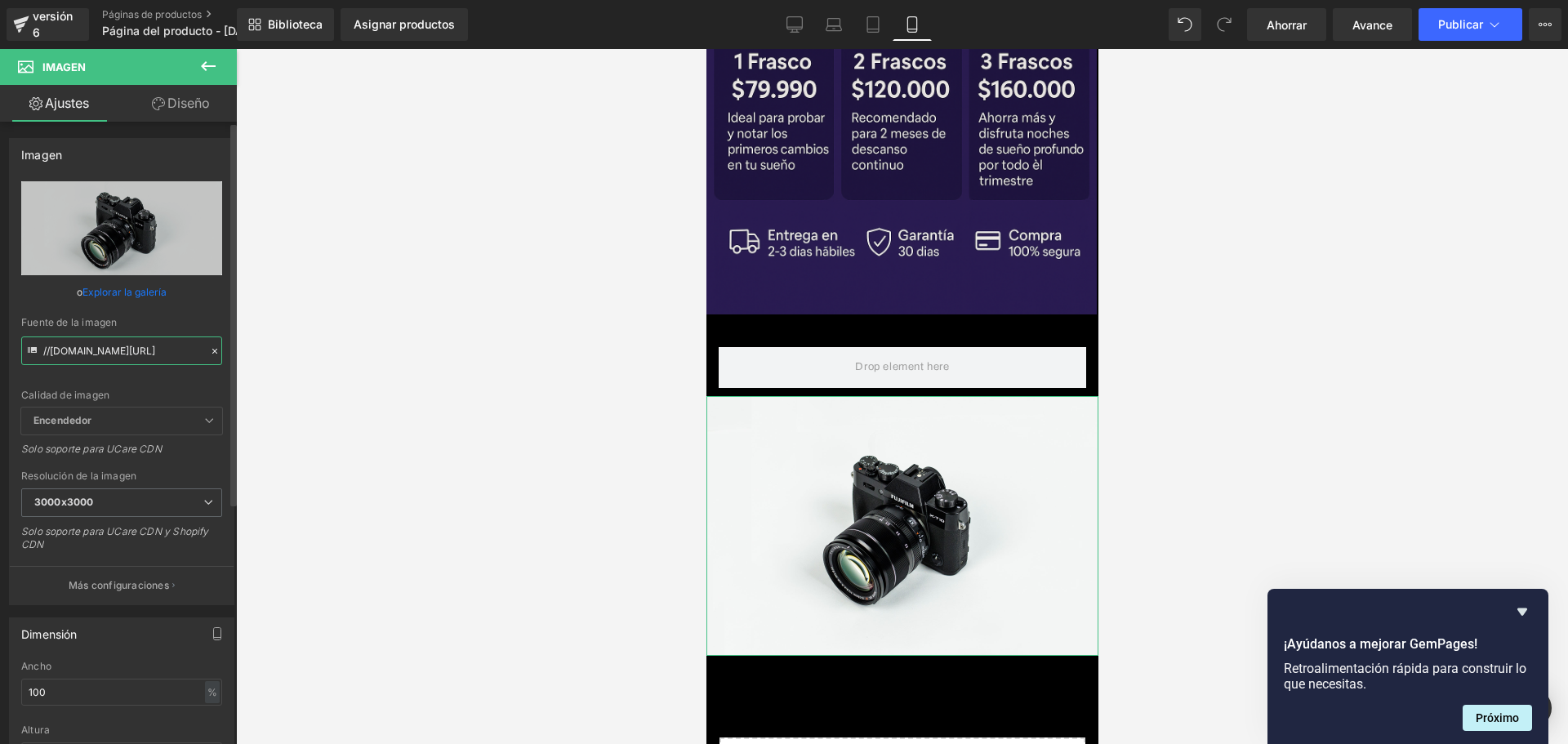
click at [134, 340] on input "//[DOMAIN_NAME][URL]" at bounding box center [121, 351] width 201 height 29
paste input "[URL][DOMAIN_NAME][DOMAIN_NAME][DATE]"
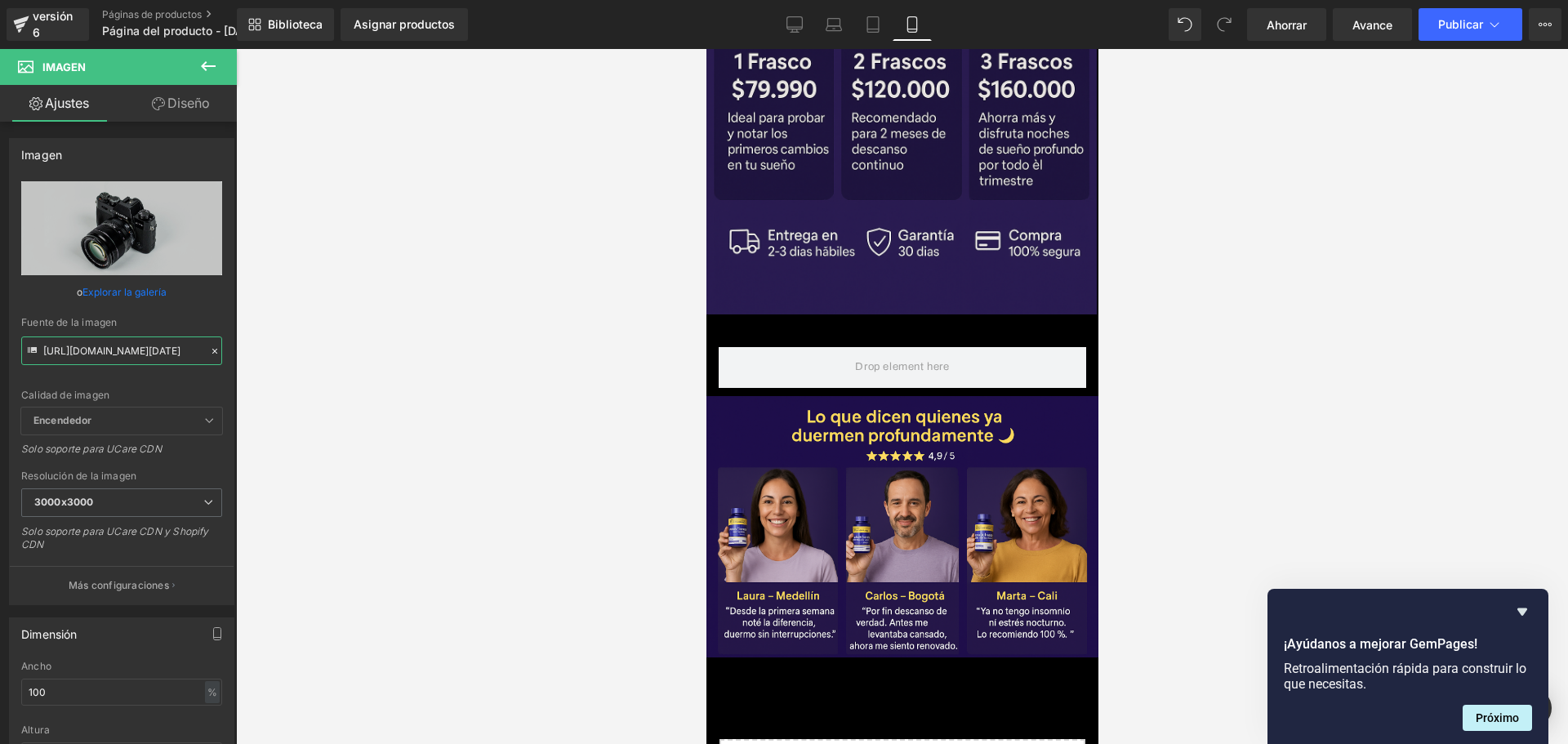
type input "[URL][DOMAIN_NAME][DATE]"
click at [430, 316] on div at bounding box center [902, 396] width 1332 height 695
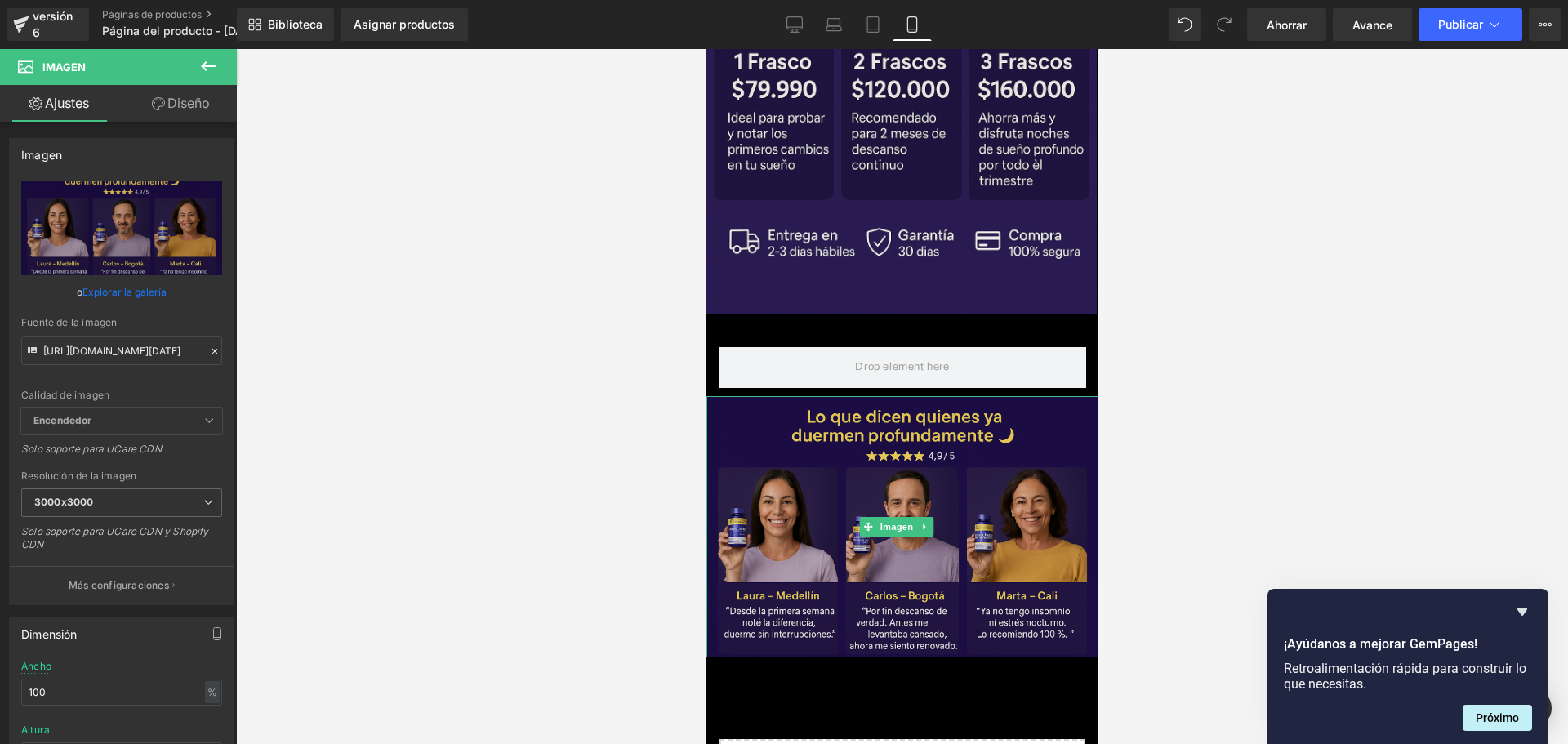
click at [919, 399] on img at bounding box center [901, 526] width 392 height 261
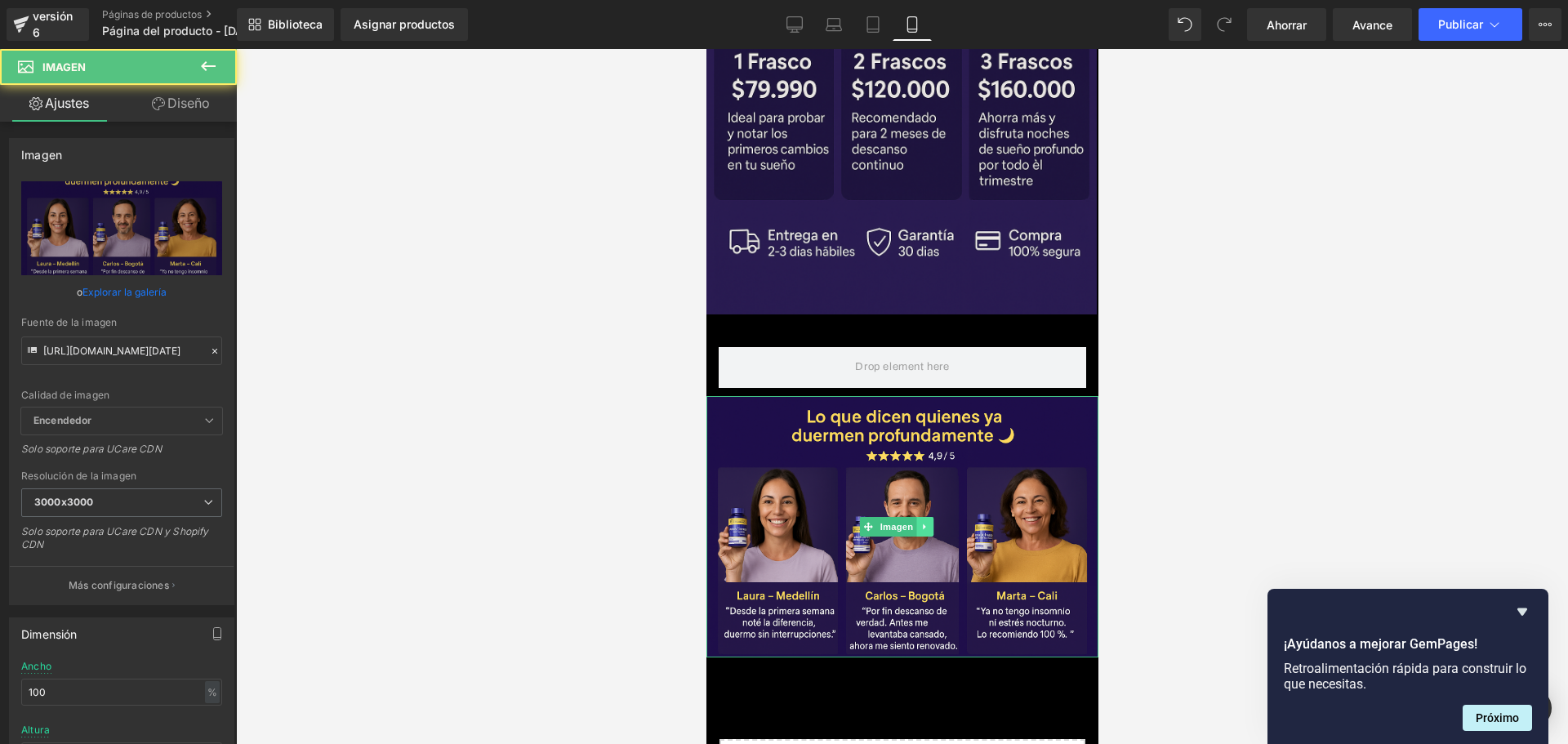
click at [924, 522] on icon at bounding box center [924, 527] width 9 height 10
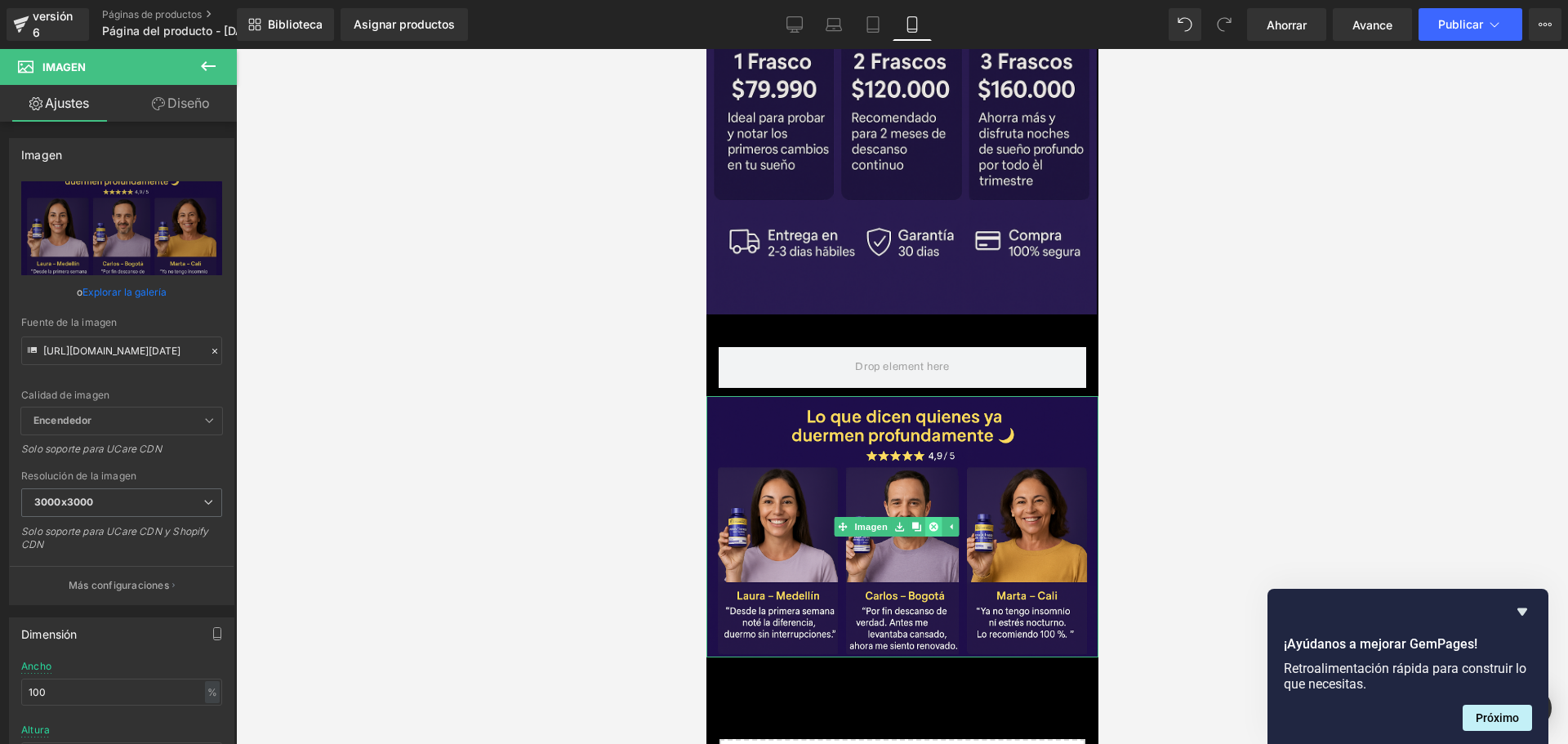
click at [935, 522] on icon at bounding box center [932, 526] width 9 height 9
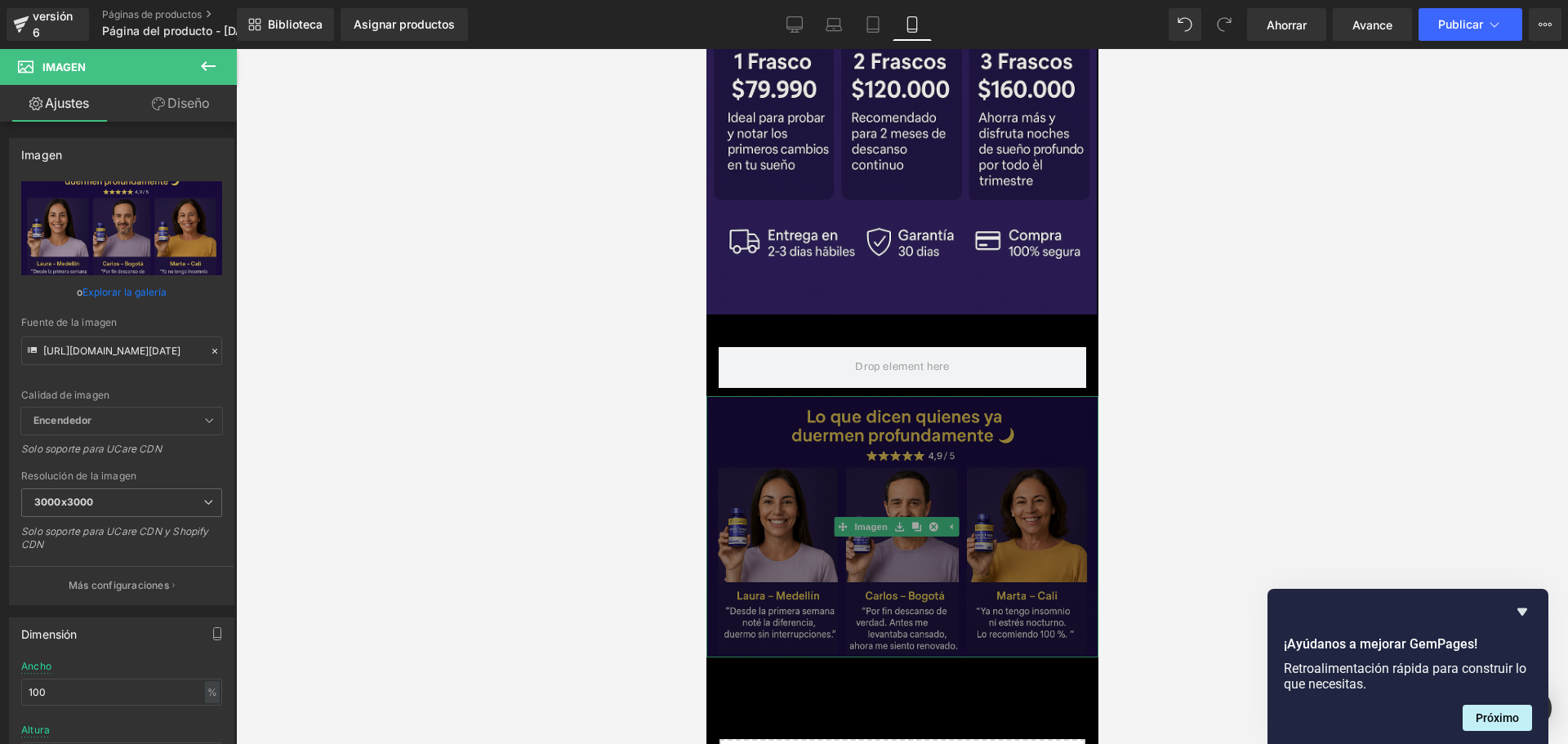
scroll to position [0, 287]
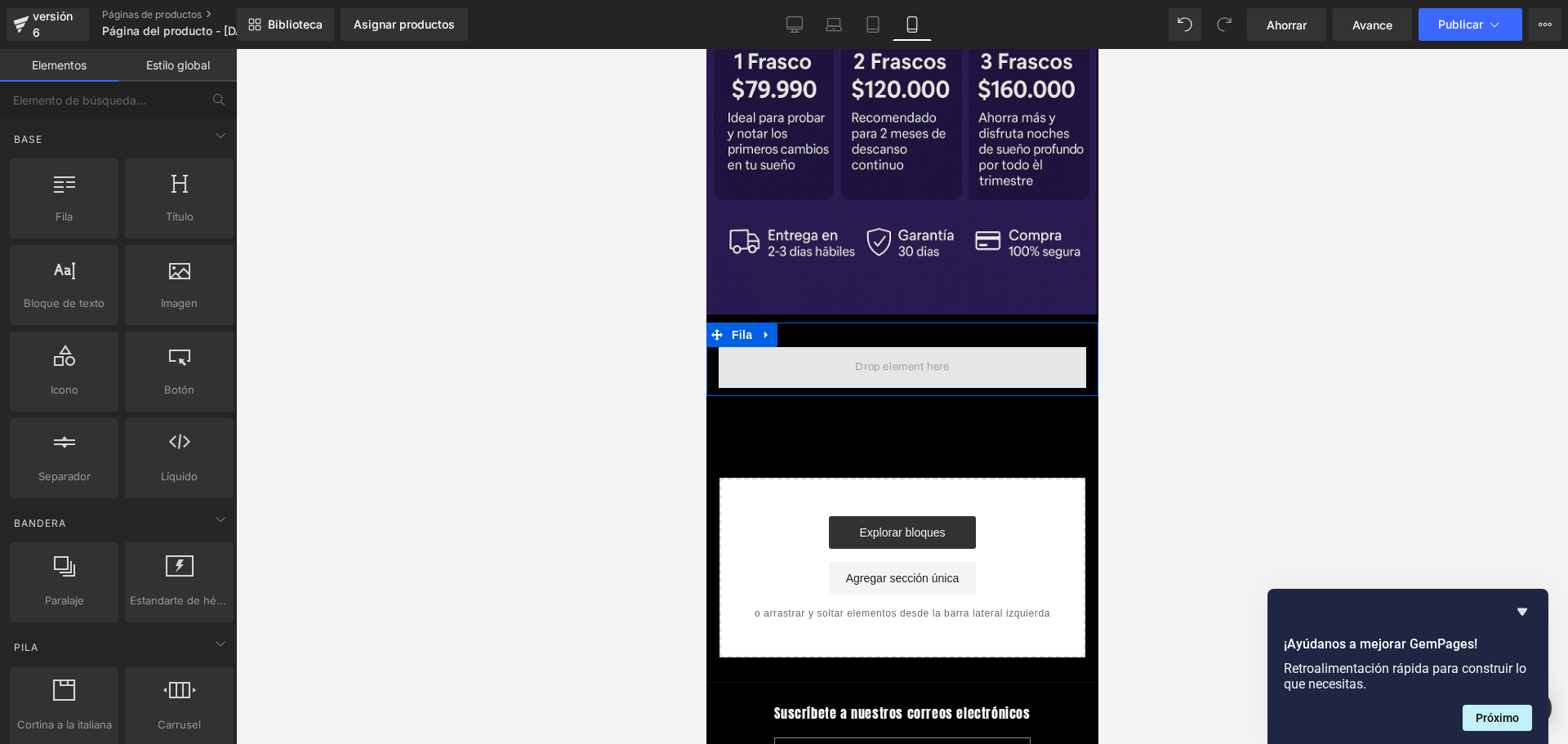
click at [908, 353] on span at bounding box center [901, 367] width 105 height 27
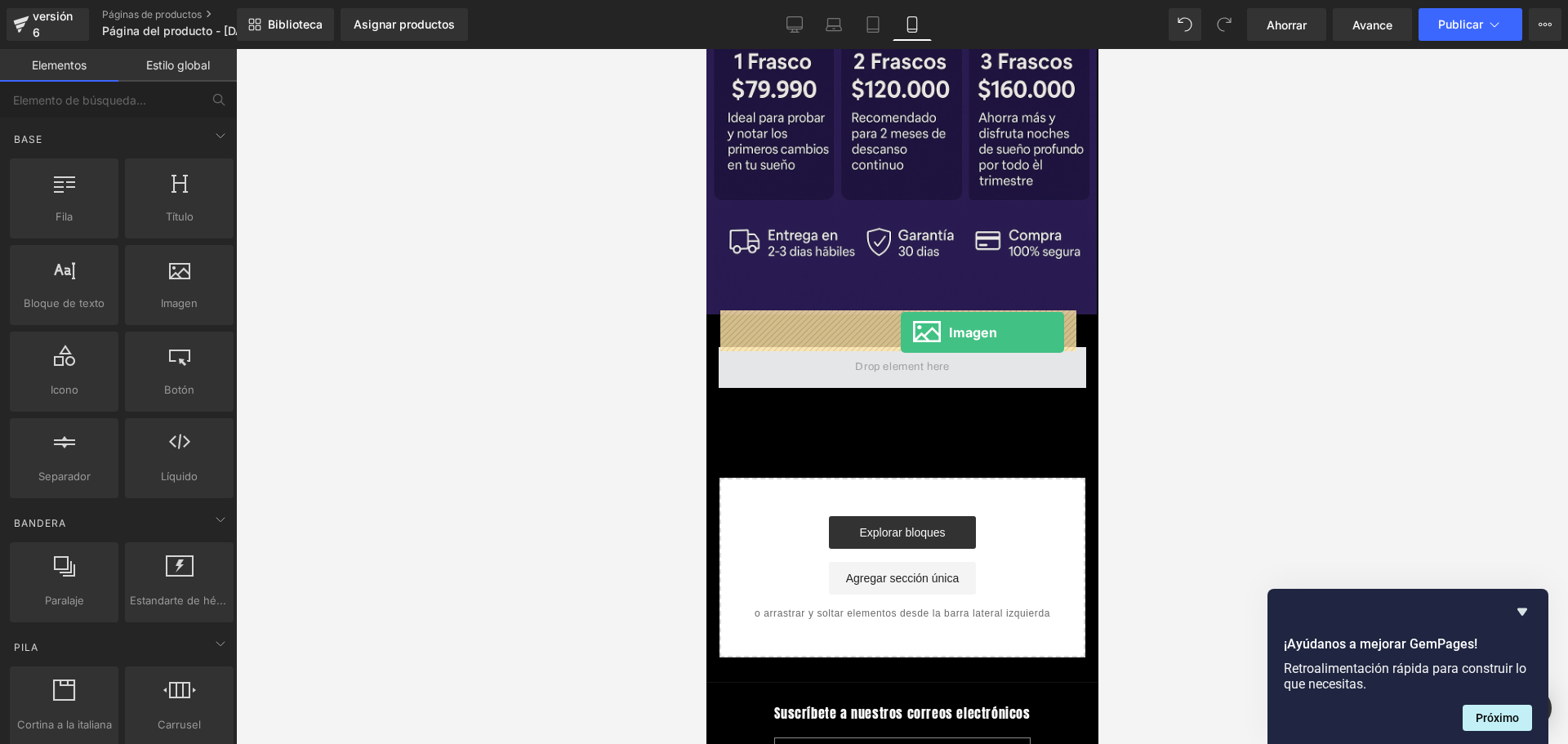
drag, startPoint x: 923, startPoint y: 328, endPoint x: 900, endPoint y: 332, distance: 23.3
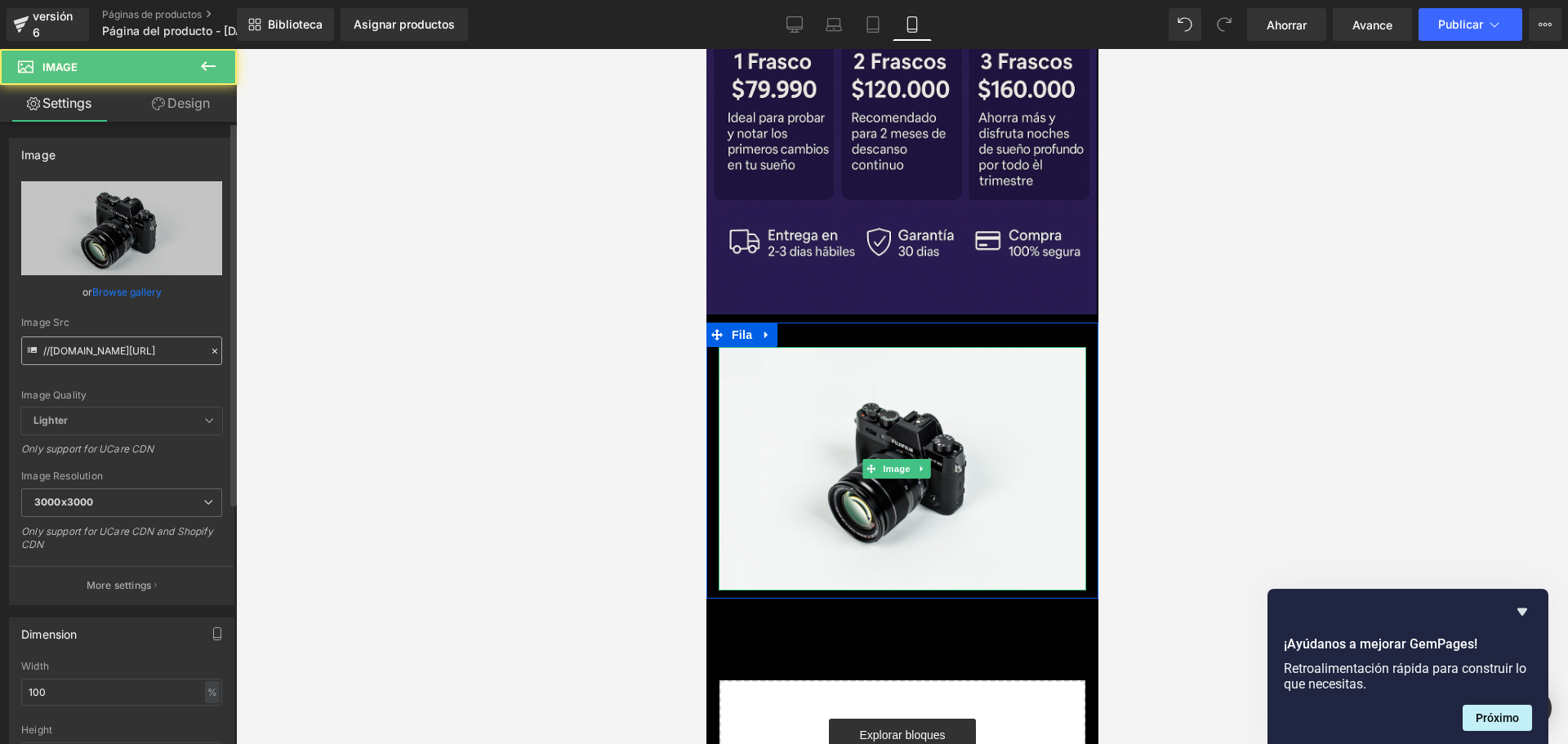
scroll to position [0, 574]
click at [132, 335] on div "Fuente de la imagen //[DOMAIN_NAME][URL]" at bounding box center [121, 341] width 201 height 48
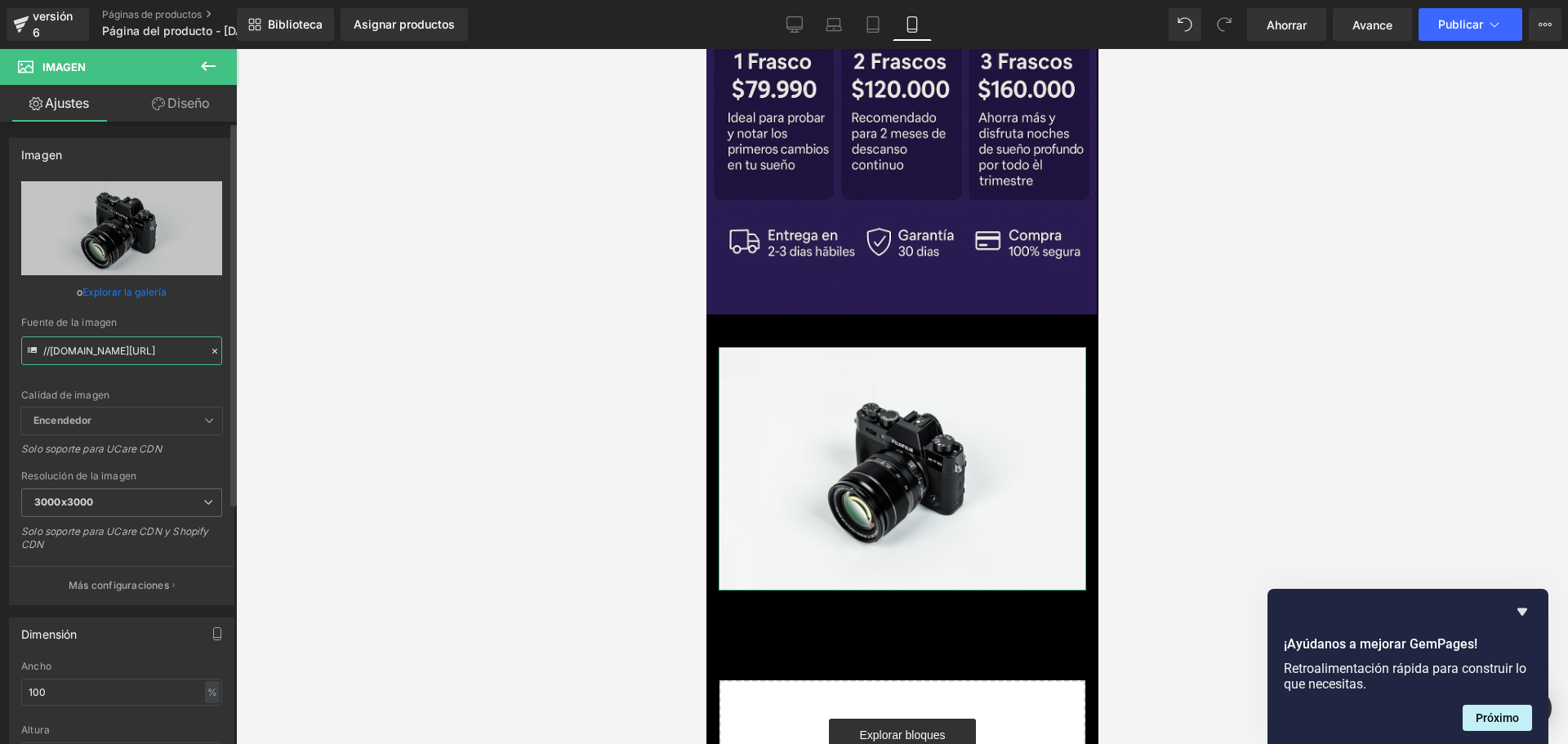
click at [137, 348] on input "//[DOMAIN_NAME][URL]" at bounding box center [121, 351] width 201 height 29
click at [137, 348] on input "//[DOMAIN_NAME][URL]" at bounding box center [121, 351] width 201 height 29
paste input "[URL][DOMAIN_NAME][DOMAIN_NAME][DATE]"
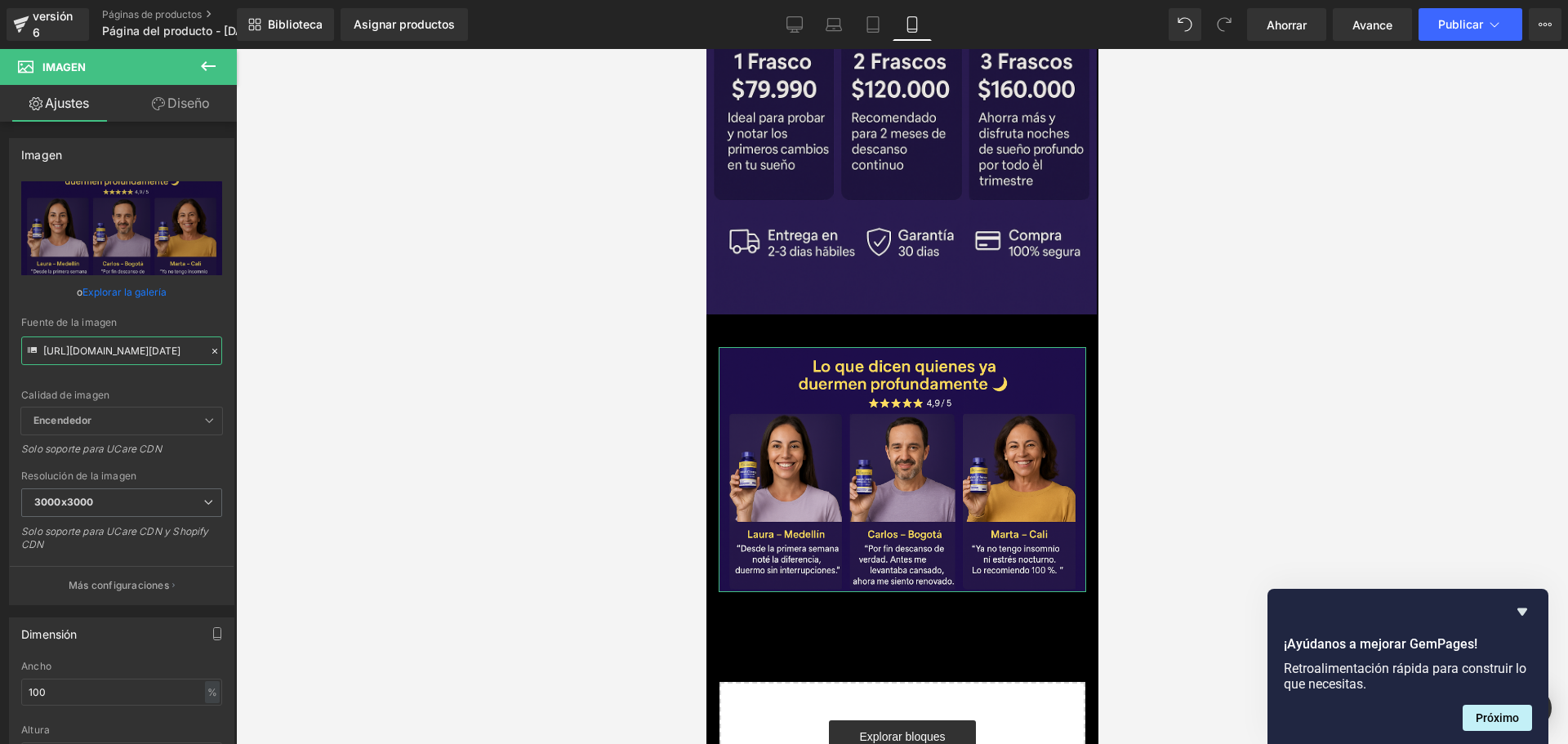
scroll to position [0, 859]
type input "[URL][DOMAIN_NAME][DATE]"
click at [369, 369] on div at bounding box center [902, 396] width 1332 height 695
click at [1079, 347] on div "Imagen" at bounding box center [901, 469] width 392 height 245
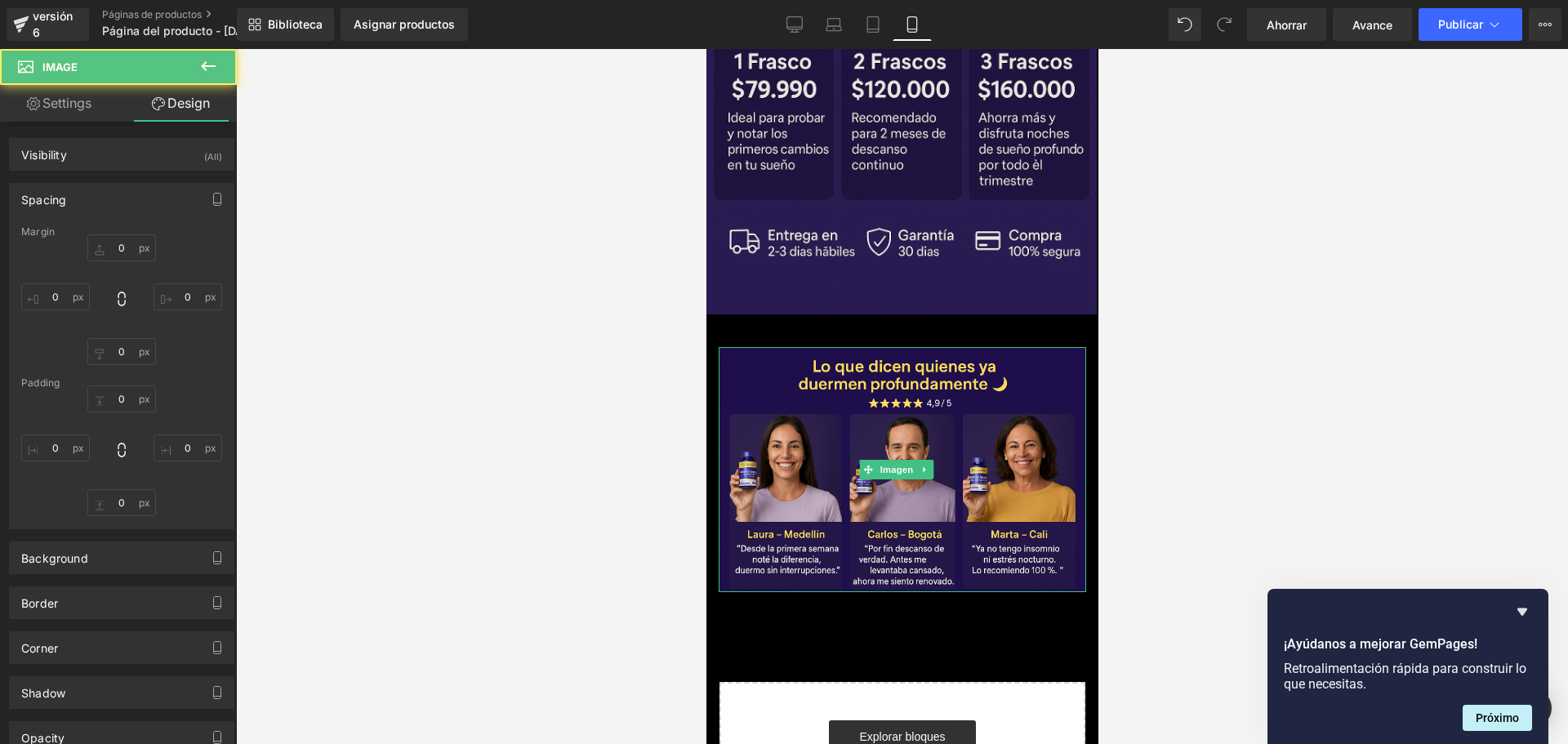
type input "0"
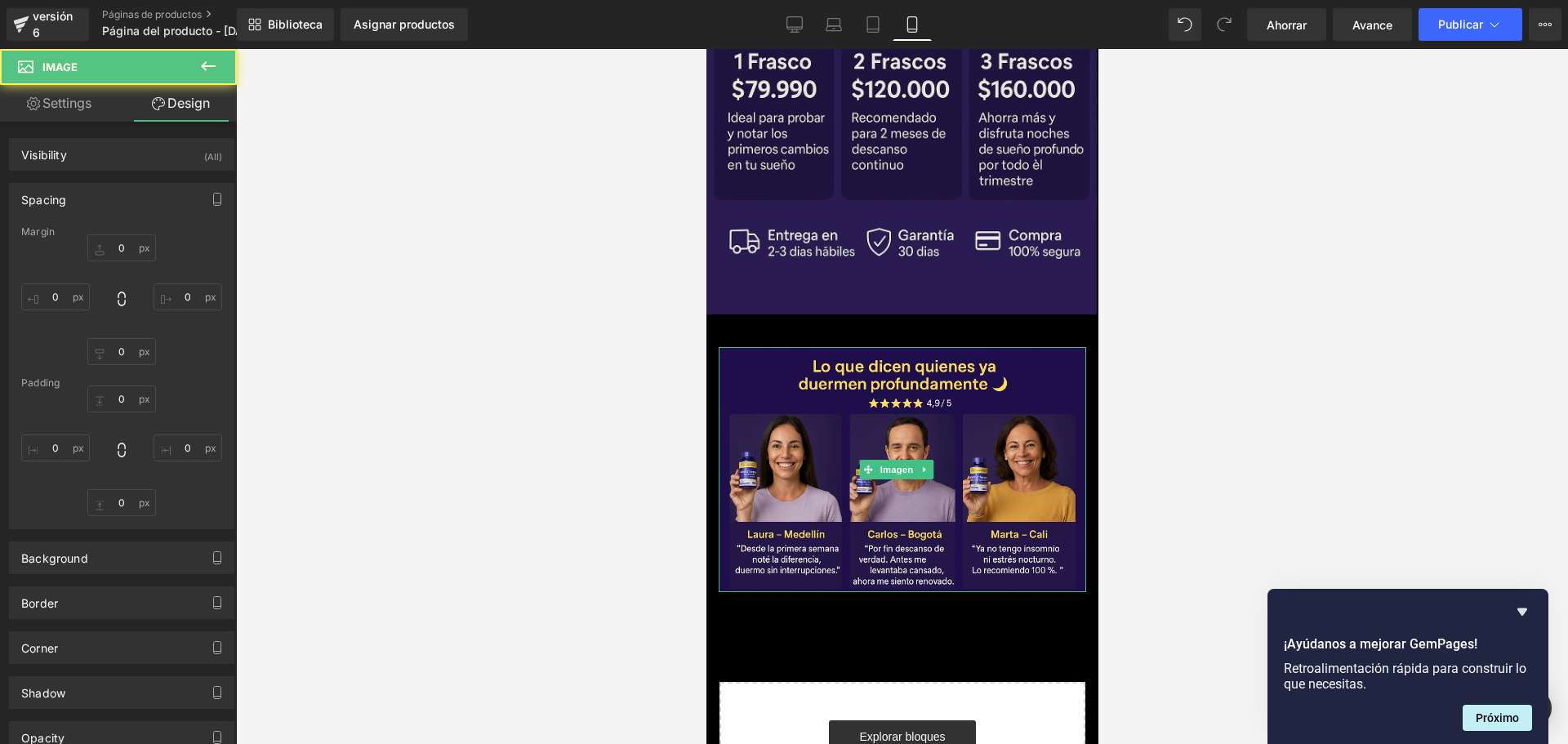
type input "0"
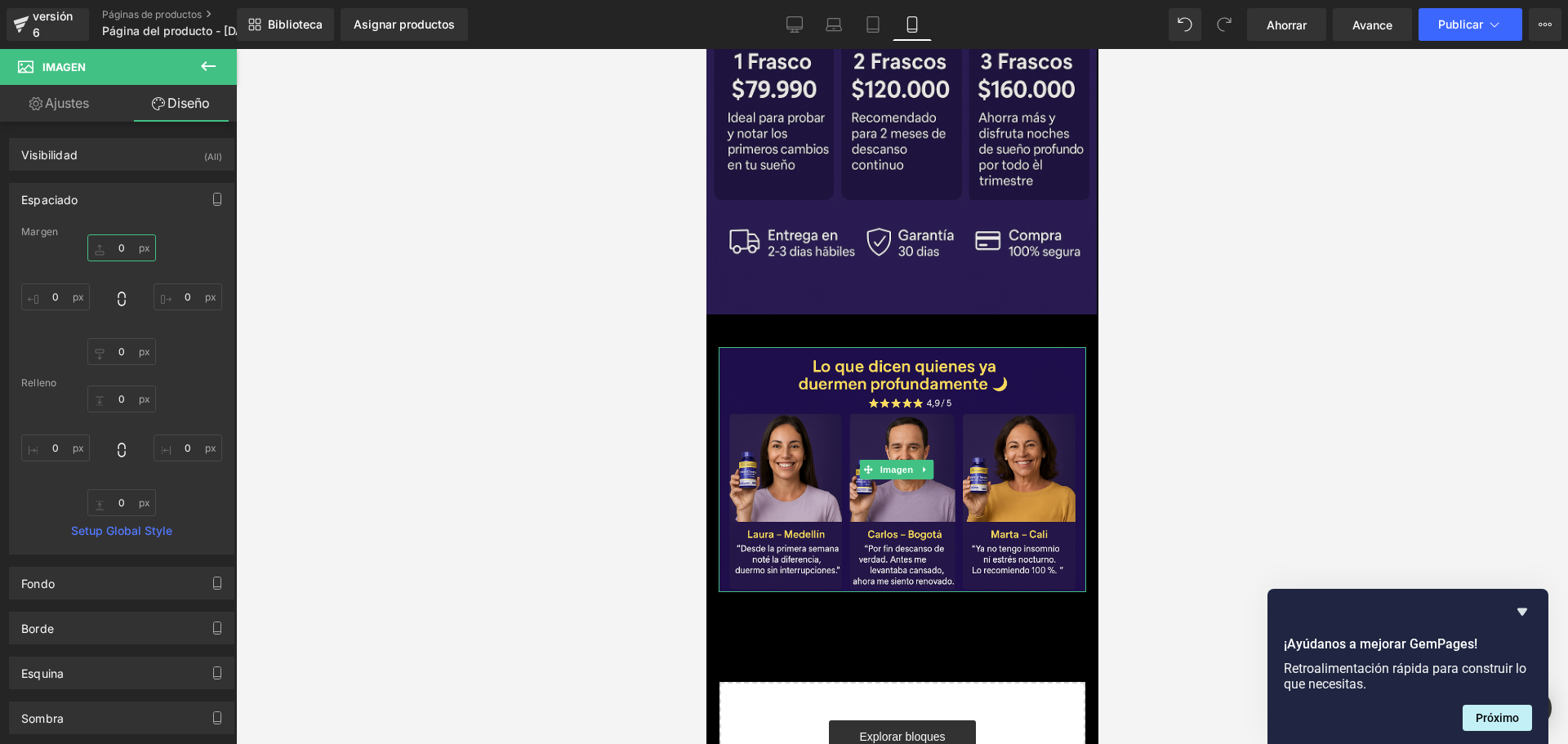
click at [121, 247] on input "0" at bounding box center [121, 248] width 68 height 27
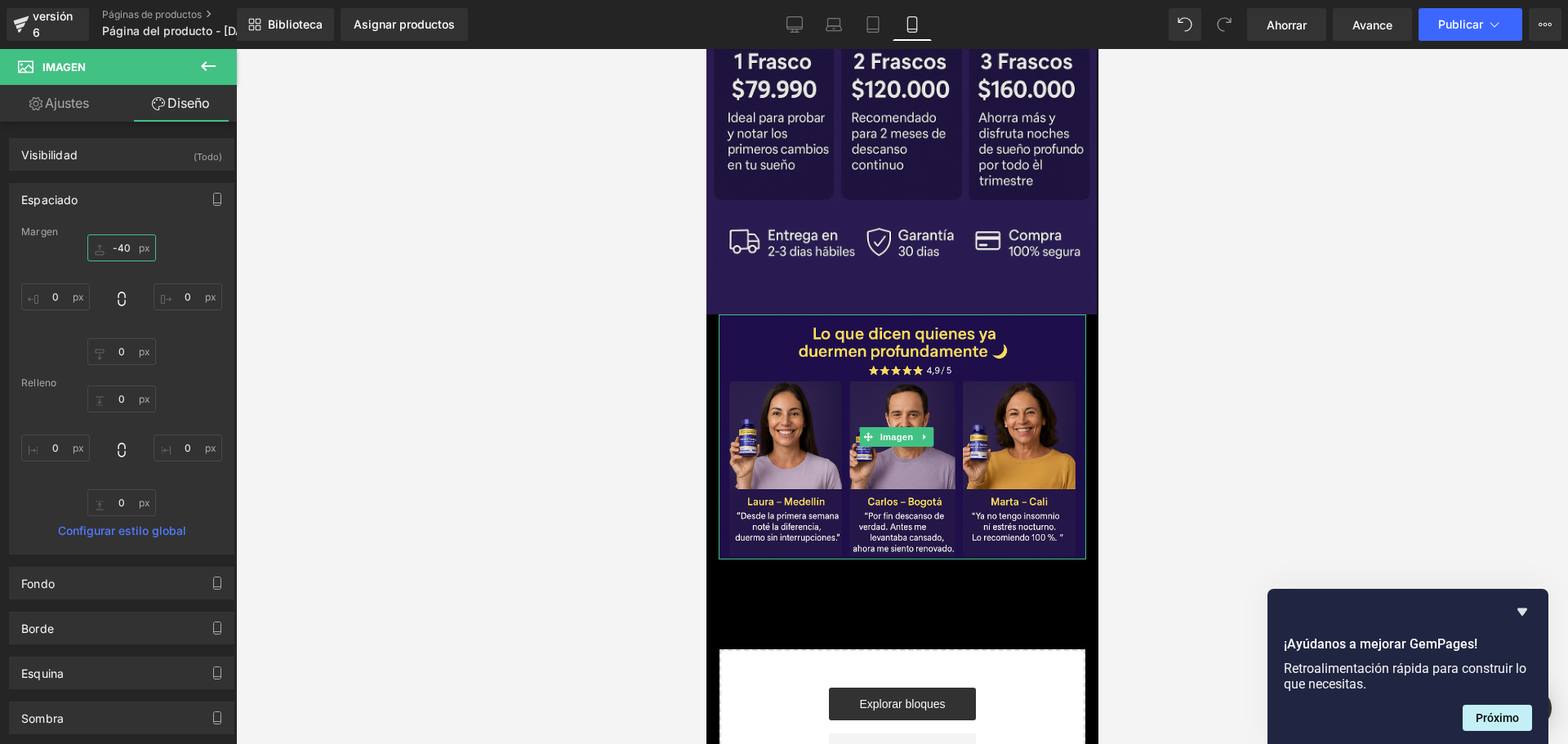
scroll to position [0, 859]
type input "-40"
click at [186, 305] on input "0" at bounding box center [187, 297] width 68 height 27
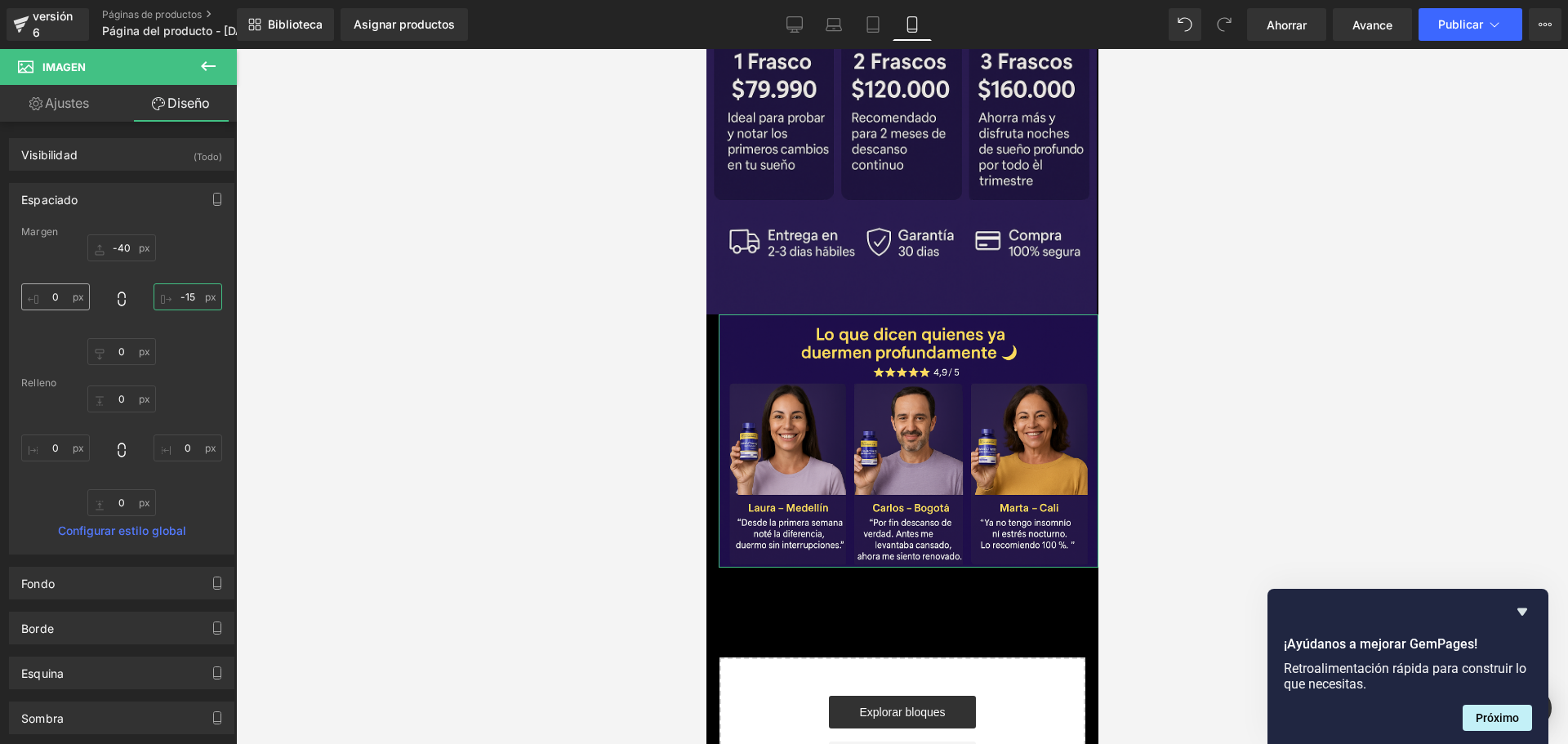
scroll to position [0, 574]
type input "-15"
click at [68, 305] on input "0" at bounding box center [55, 297] width 68 height 27
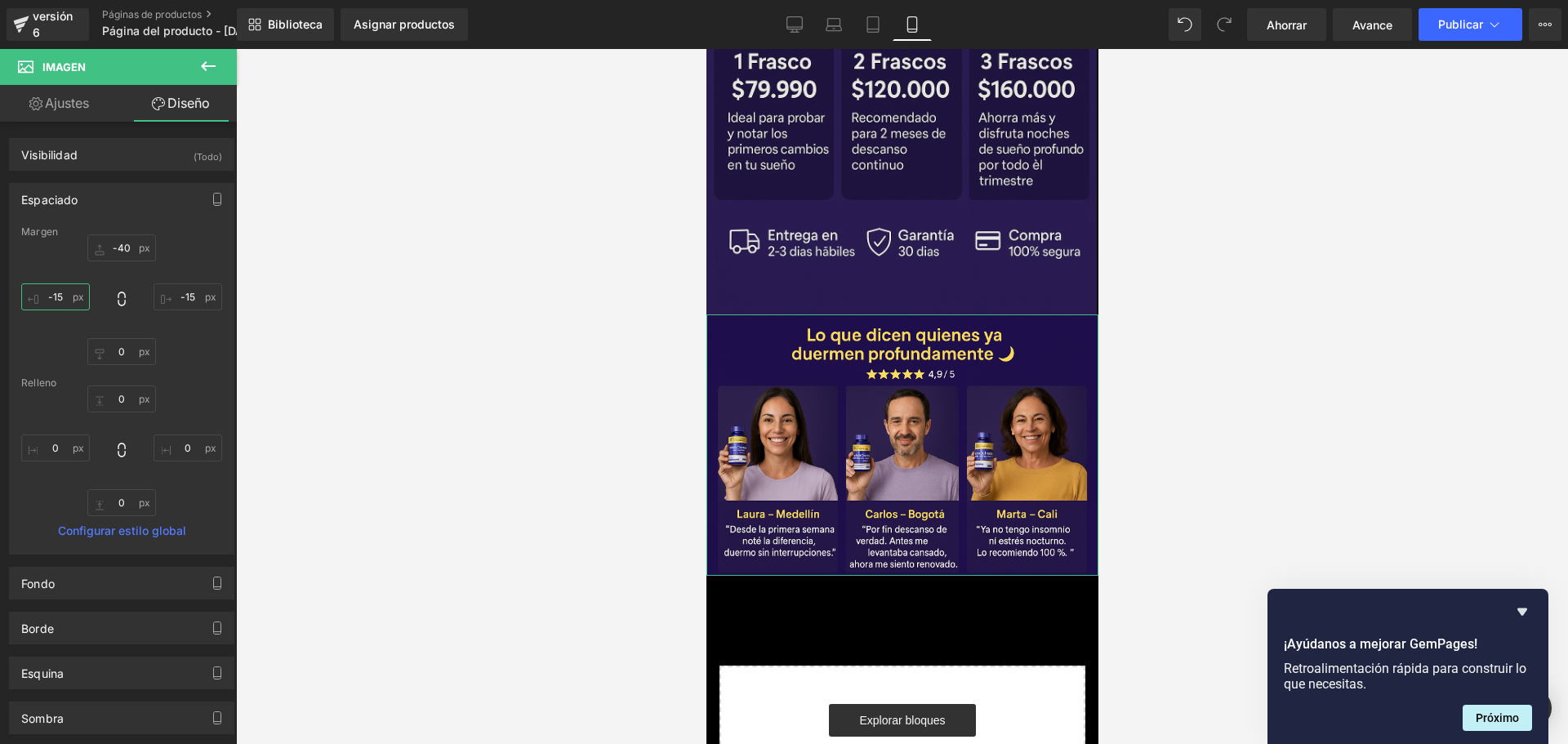
scroll to position [0, 859]
type input "-15"
click at [466, 375] on div at bounding box center [902, 396] width 1332 height 695
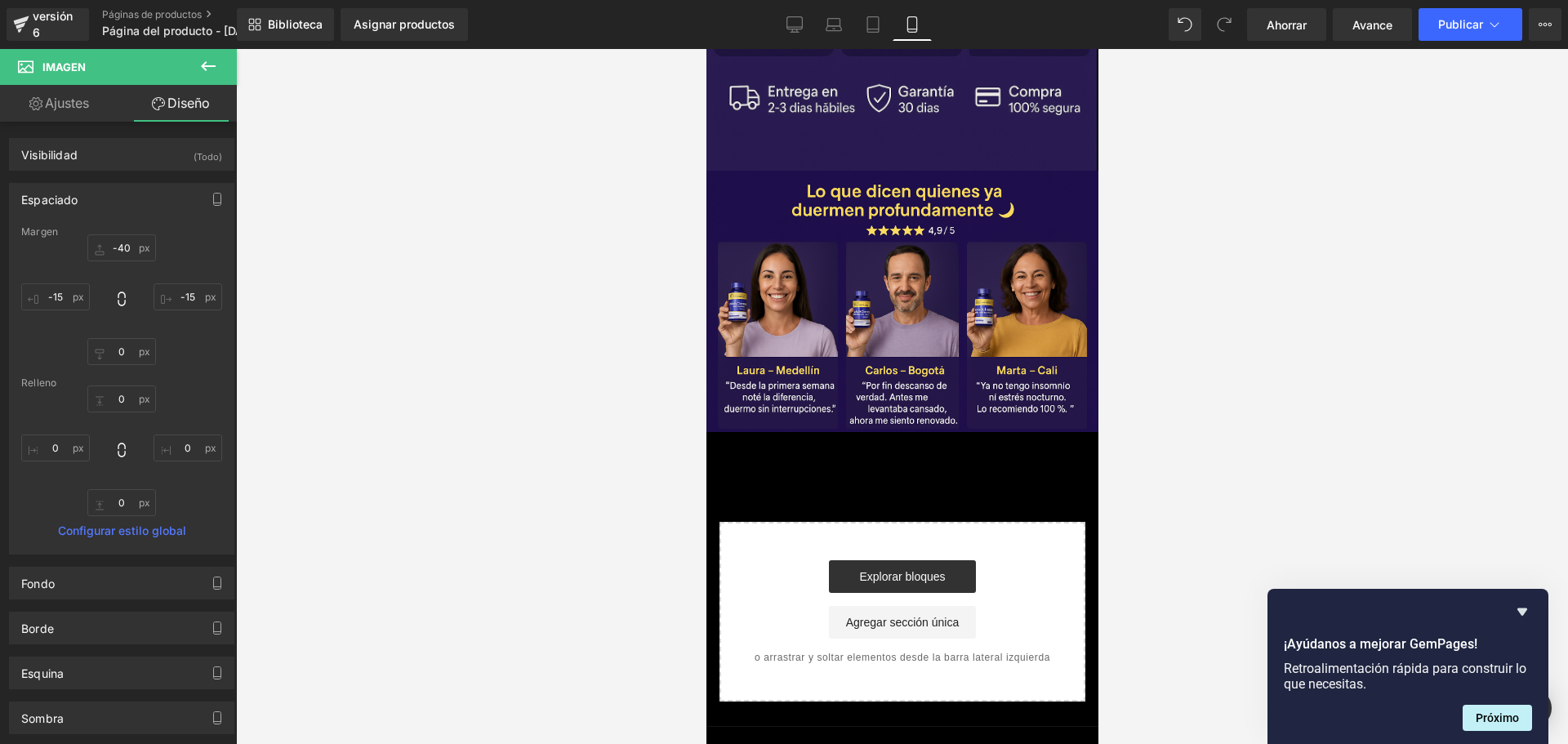
scroll to position [0, 287]
click at [210, 57] on button at bounding box center [208, 67] width 57 height 36
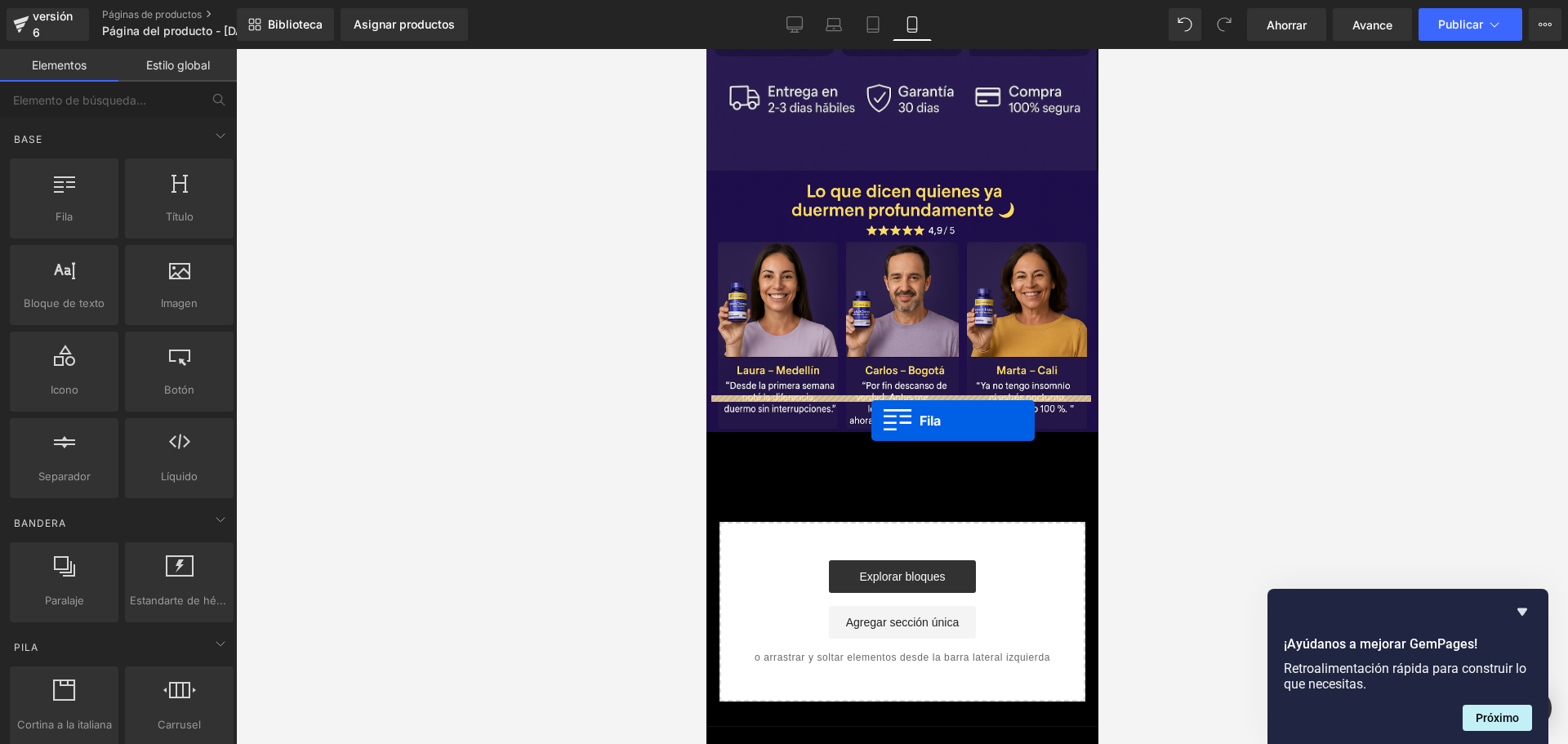
scroll to position [0, 574]
drag, startPoint x: 787, startPoint y: 265, endPoint x: 869, endPoint y: 403, distance: 160.5
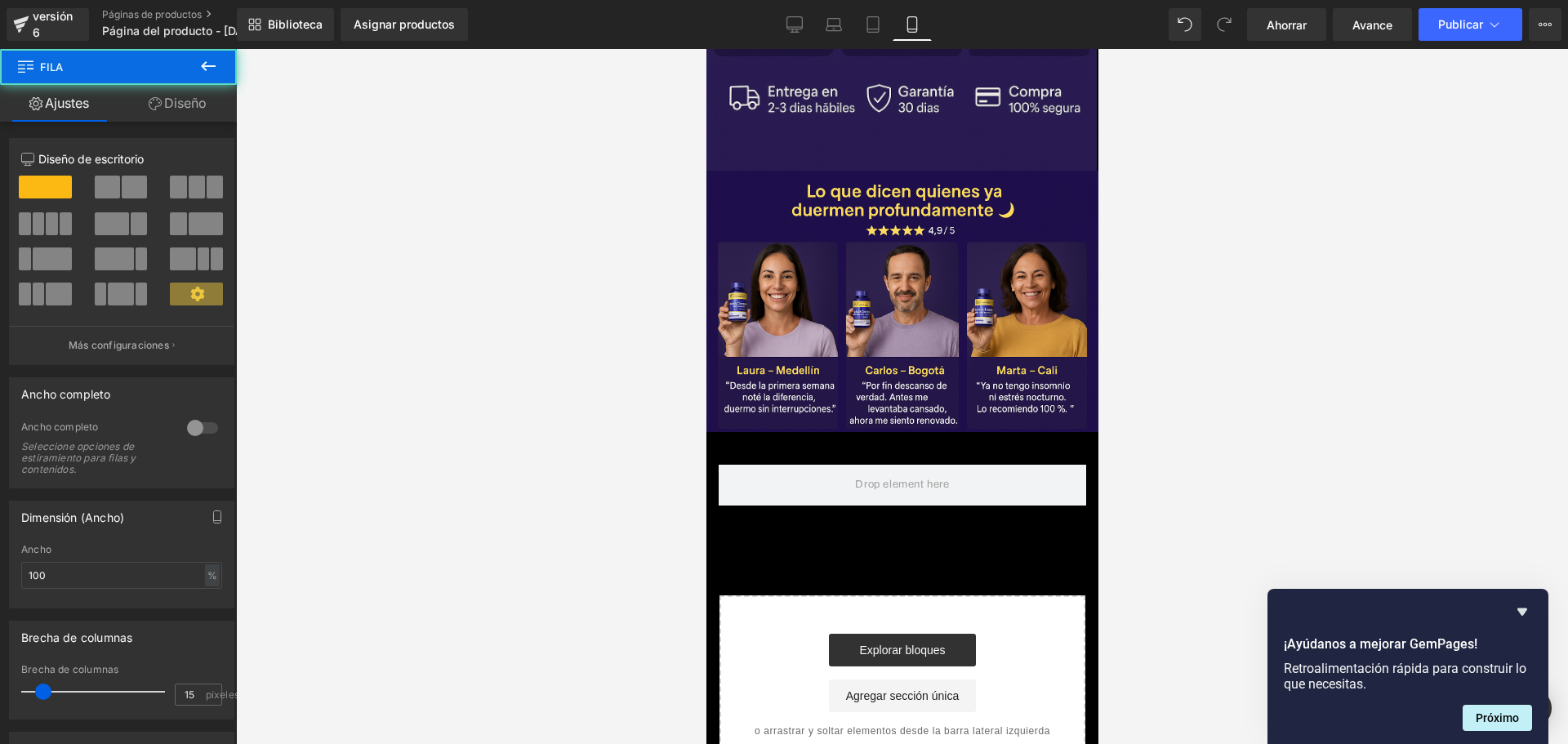
drag, startPoint x: 326, startPoint y: 305, endPoint x: 96, endPoint y: 180, distance: 261.8
click at [319, 300] on div "Fila Estás previsualizando cómo funciona el Reestilizará tu página. No puedes e…" at bounding box center [784, 385] width 1568 height 772
click at [224, 59] on button at bounding box center [208, 67] width 57 height 36
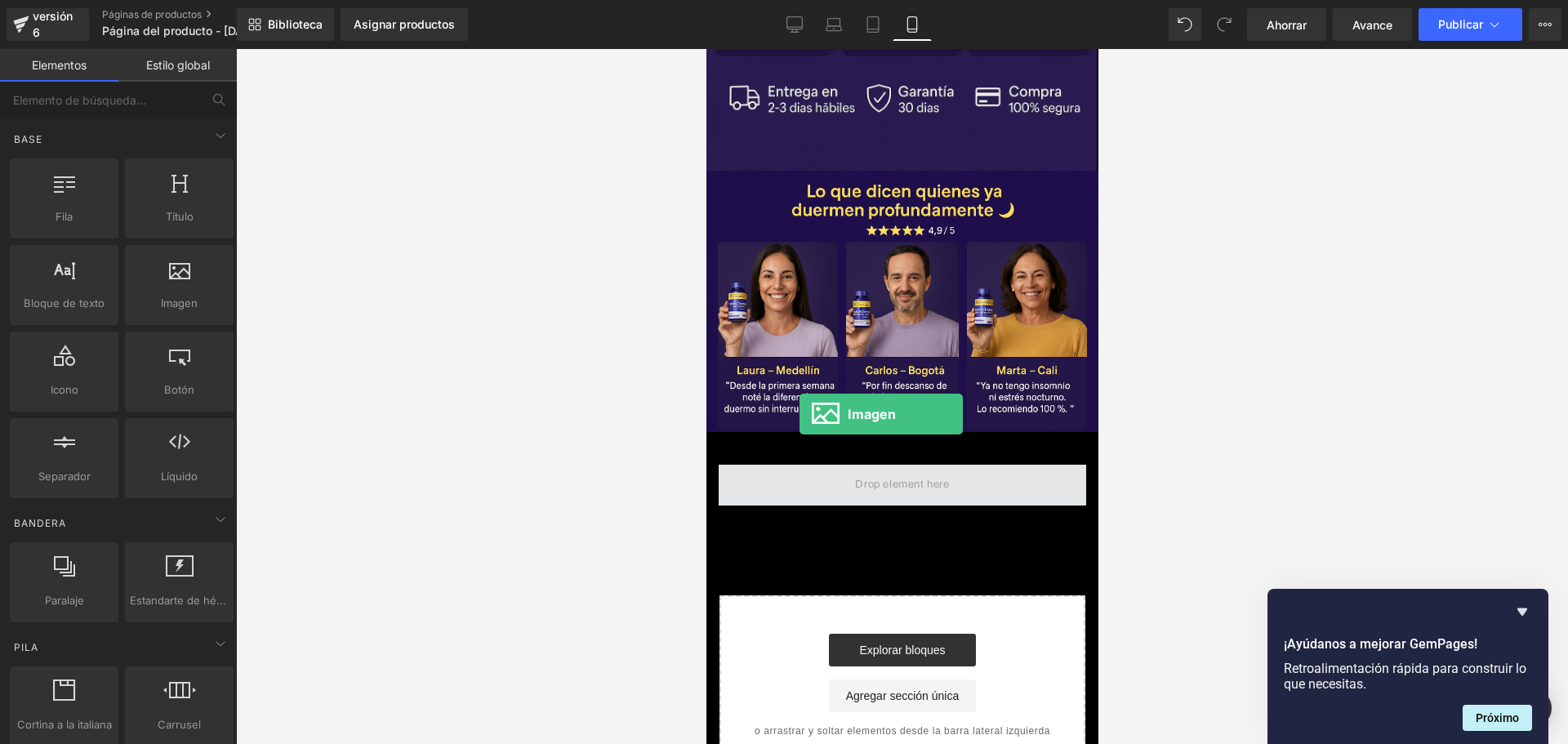
scroll to position [0, 859]
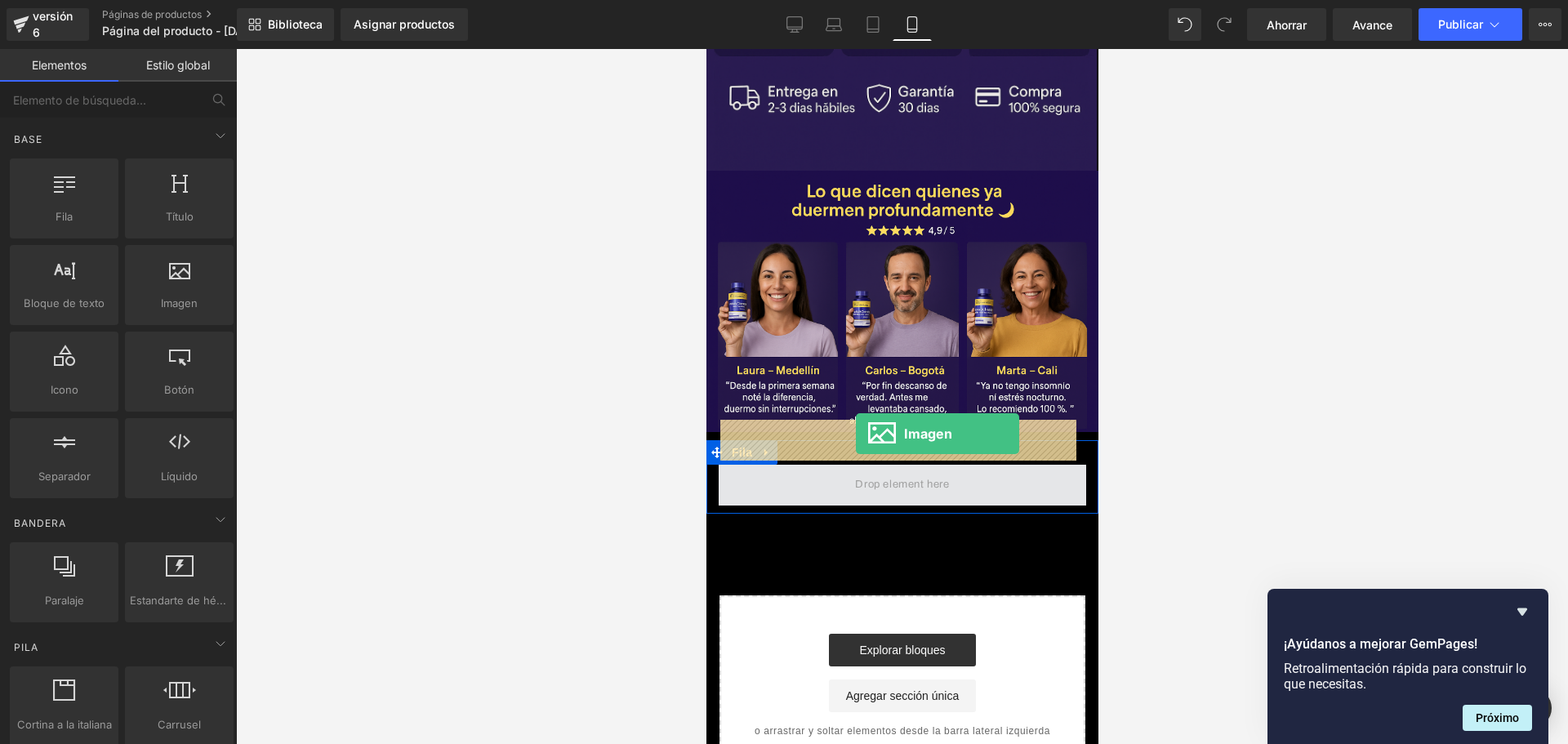
drag, startPoint x: 966, startPoint y: 338, endPoint x: 854, endPoint y: 434, distance: 147.5
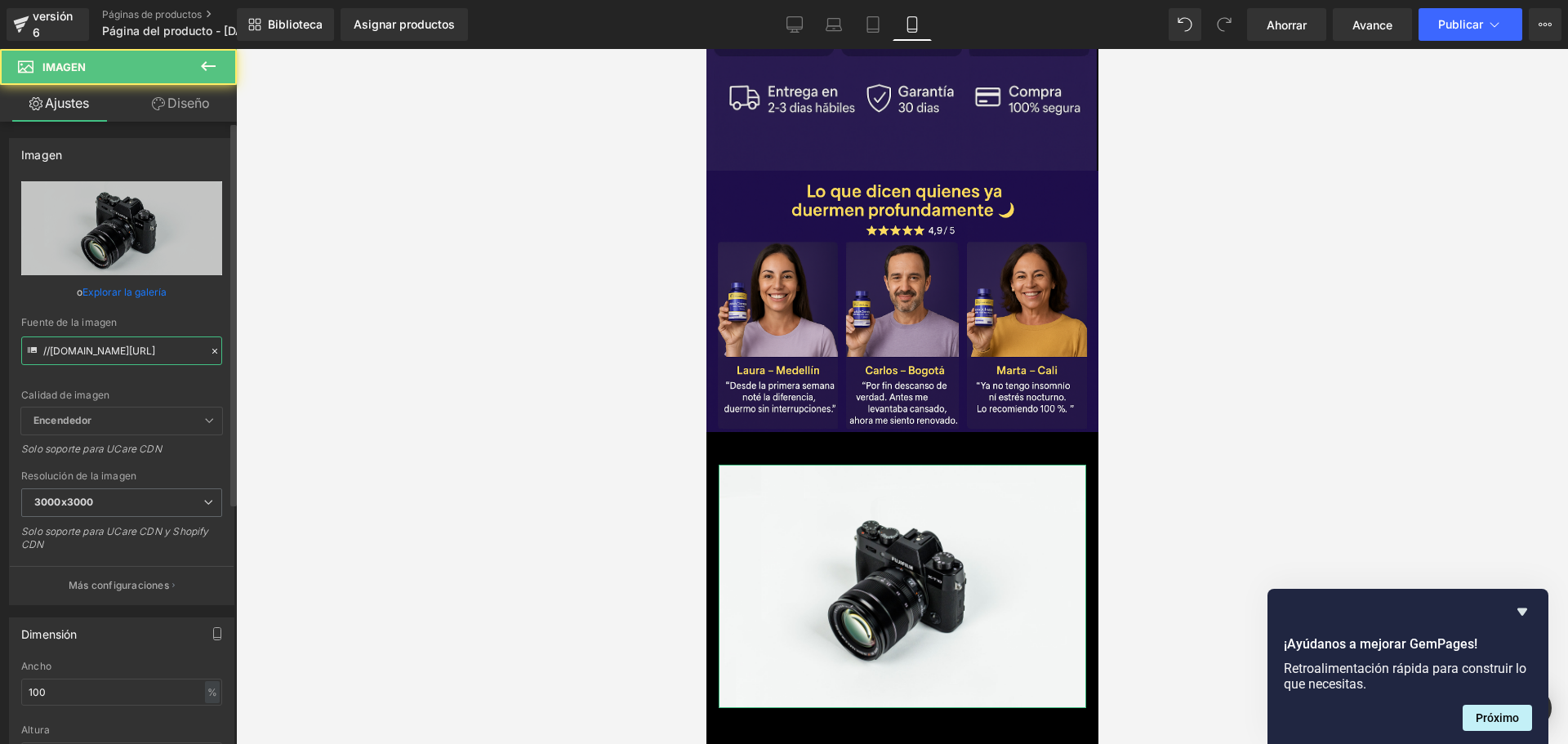
click at [118, 357] on input "//[DOMAIN_NAME][URL]" at bounding box center [121, 351] width 201 height 29
click at [118, 359] on input "//[DOMAIN_NAME][URL]" at bounding box center [121, 351] width 201 height 29
click at [117, 361] on input "//[DOMAIN_NAME][URL]" at bounding box center [121, 351] width 201 height 29
click at [117, 359] on input "//[DOMAIN_NAME][URL]" at bounding box center [121, 351] width 201 height 29
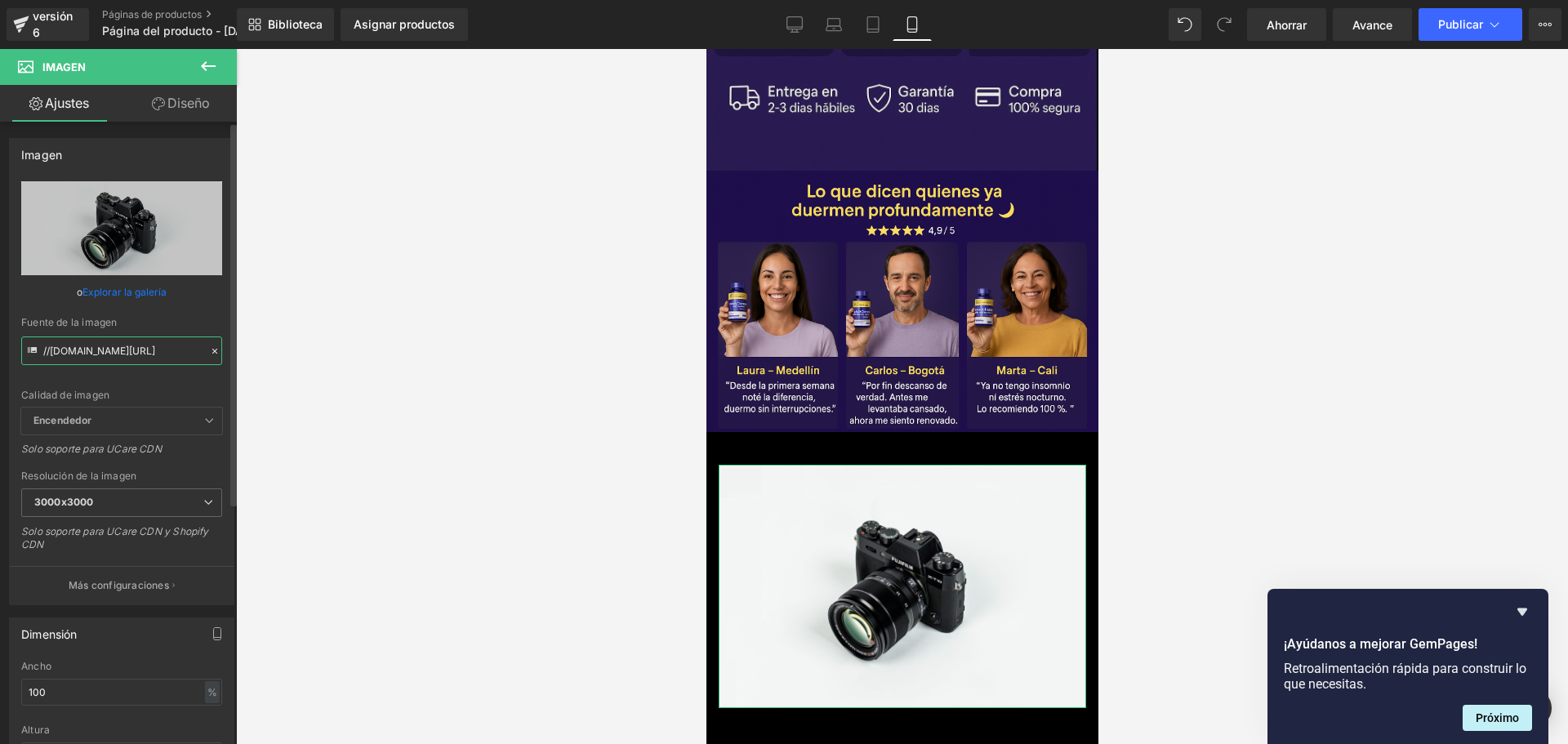
click at [117, 359] on input "//[DOMAIN_NAME][URL]" at bounding box center [121, 351] width 201 height 29
paste input "[URL][DOMAIN_NAME][DOMAIN_NAME][DATE]"
type input "[URL][DOMAIN_NAME][DATE]"
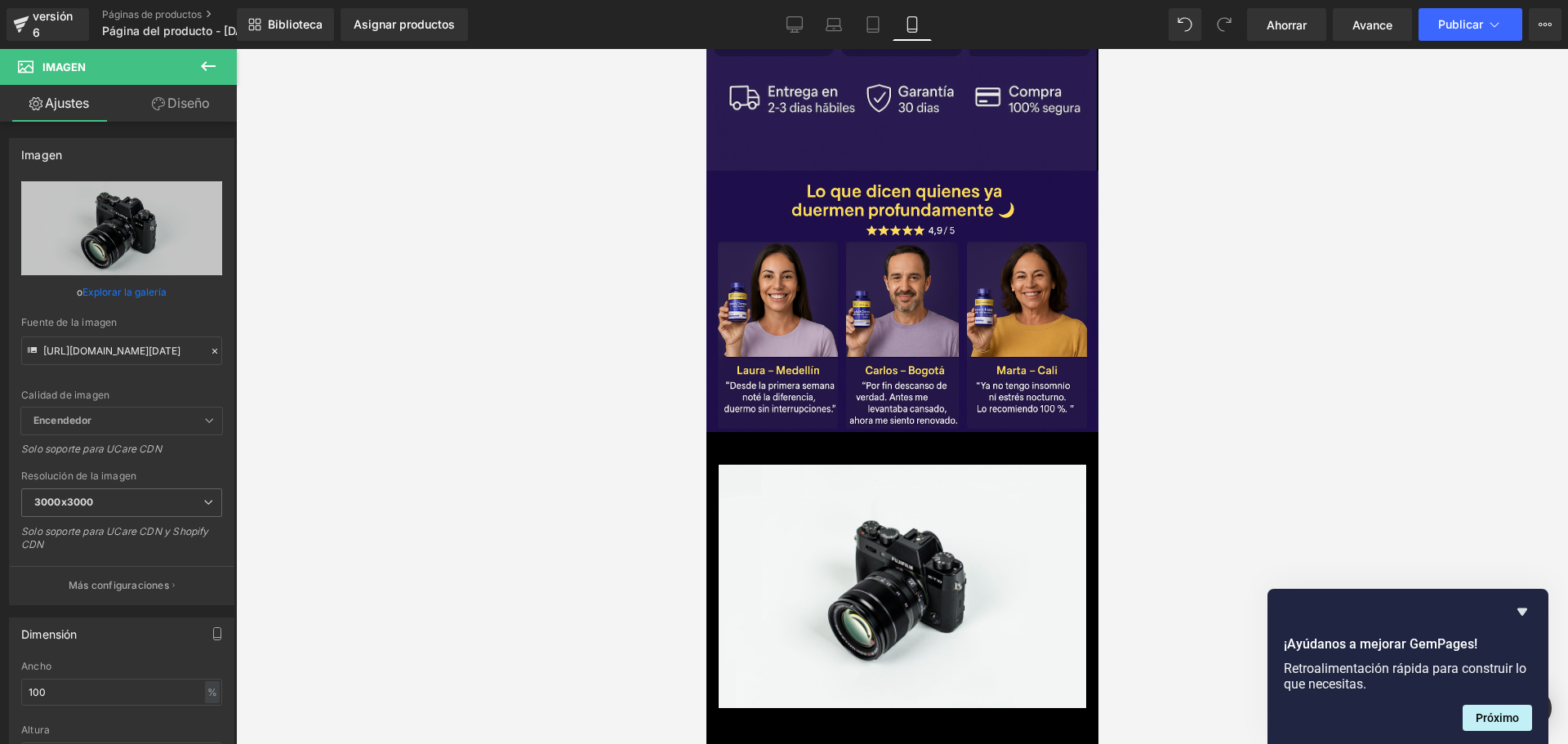
scroll to position [0, 0]
click at [456, 319] on div at bounding box center [902, 396] width 1332 height 695
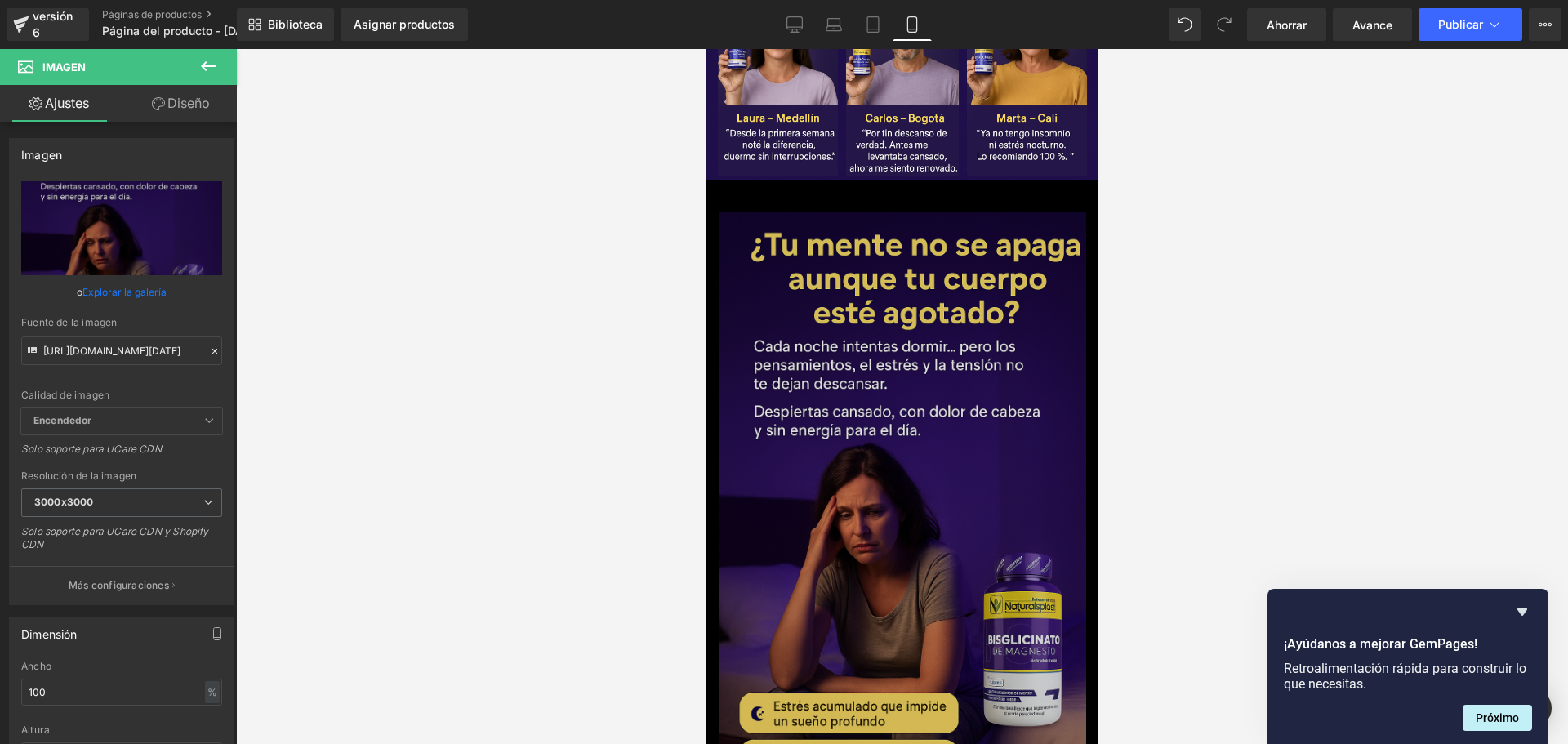
scroll to position [1539, 0]
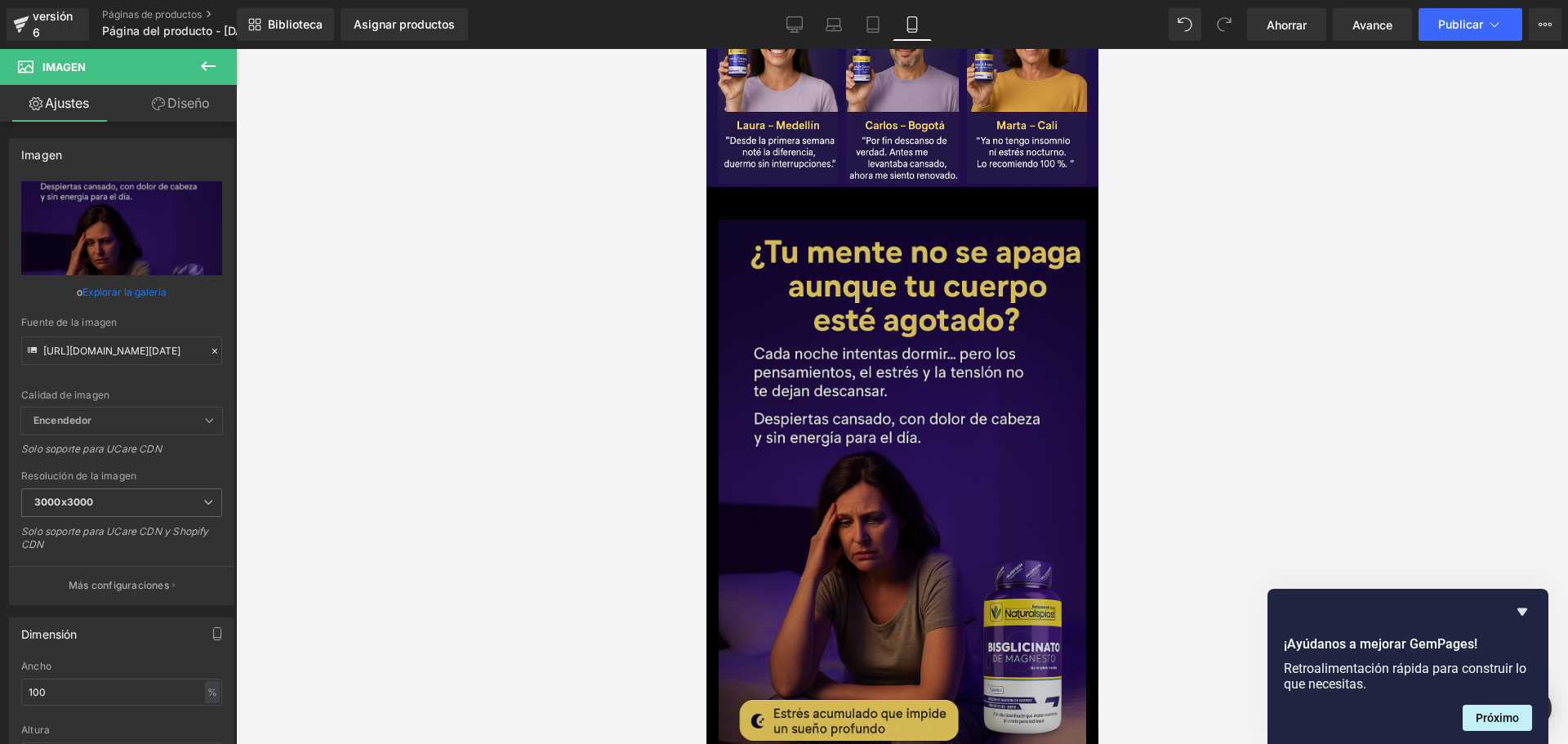
click at [956, 332] on img at bounding box center [902, 494] width 368 height 551
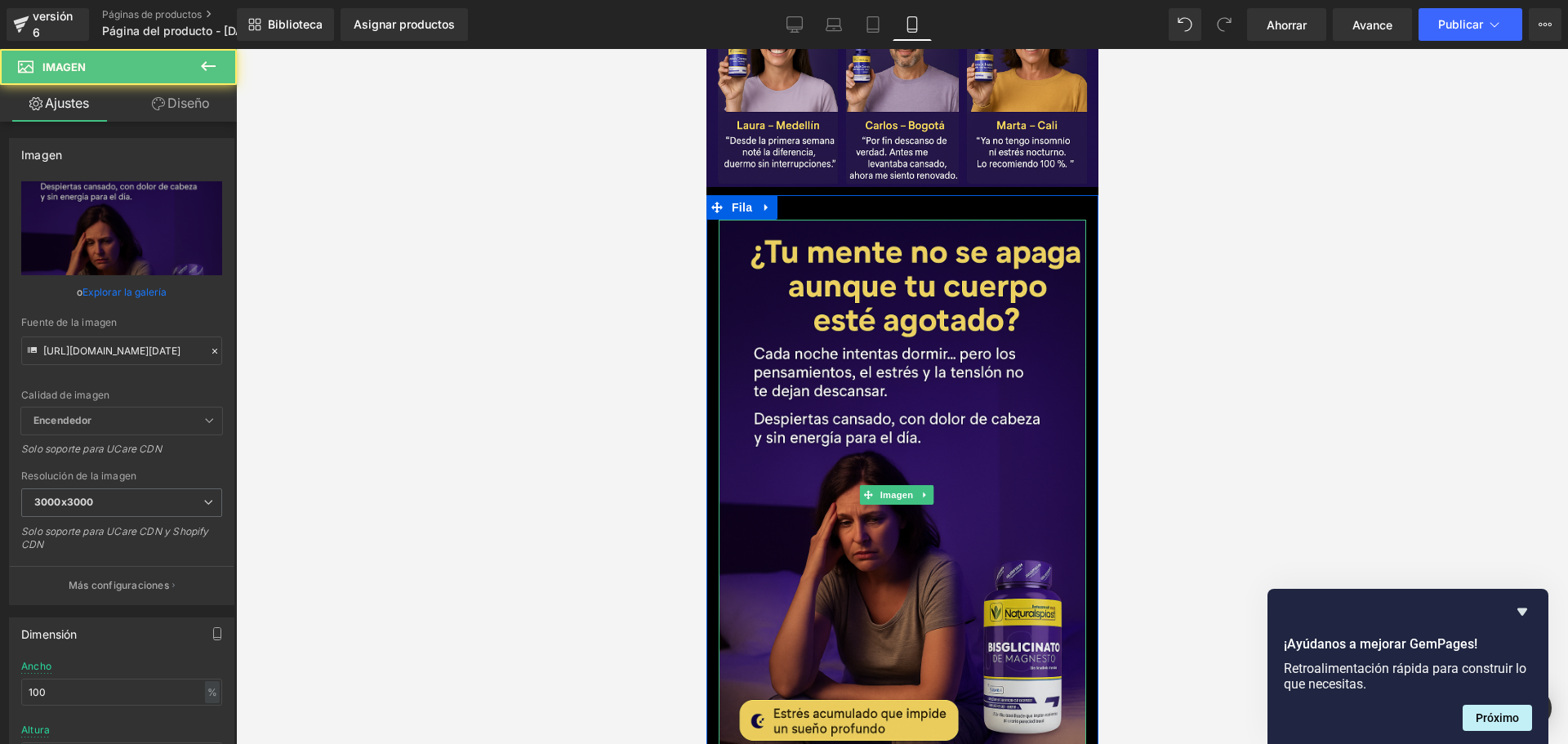
scroll to position [0, 859]
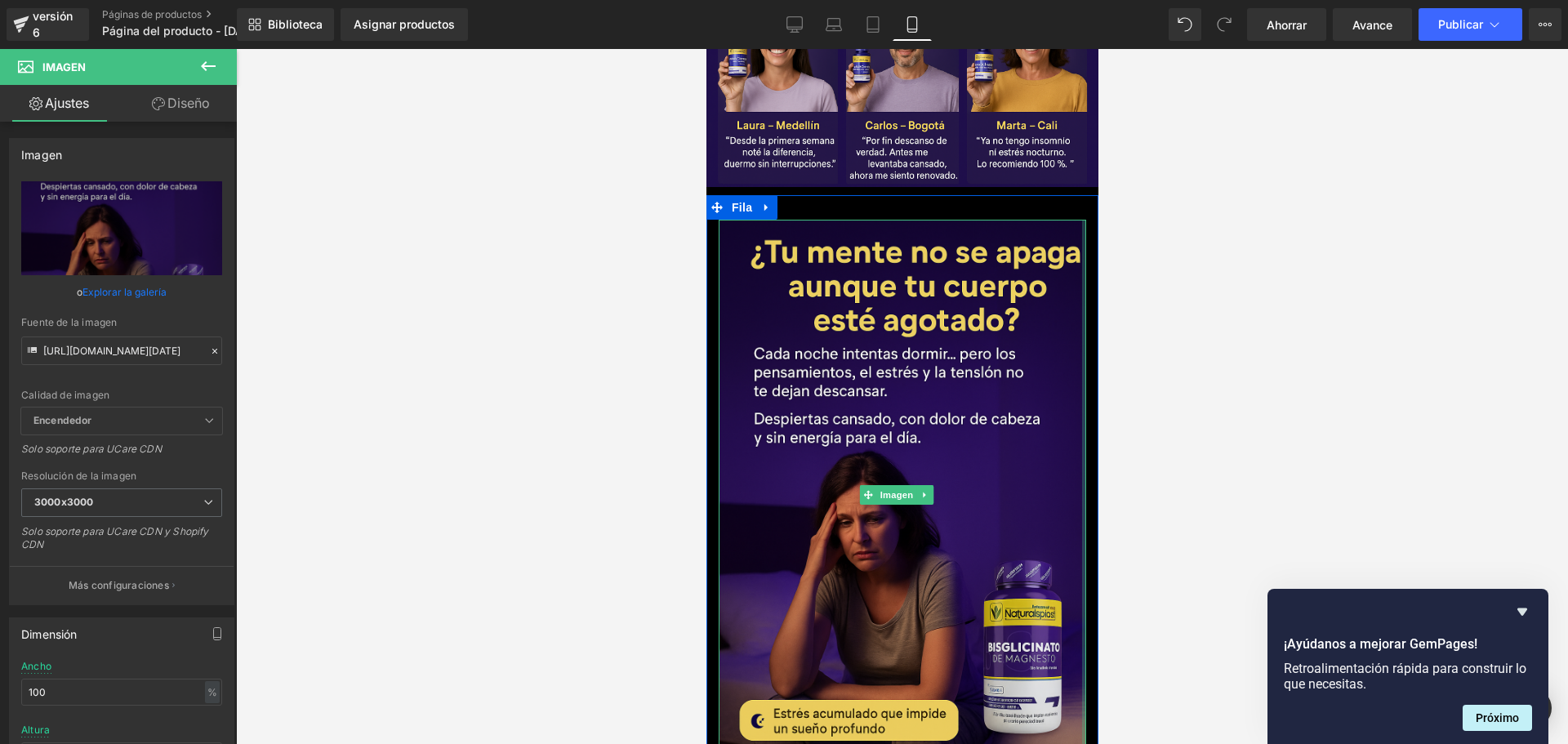
click at [1081, 219] on div at bounding box center [1083, 494] width 4 height 551
click at [1069, 219] on div "Imagen" at bounding box center [902, 493] width 368 height 548
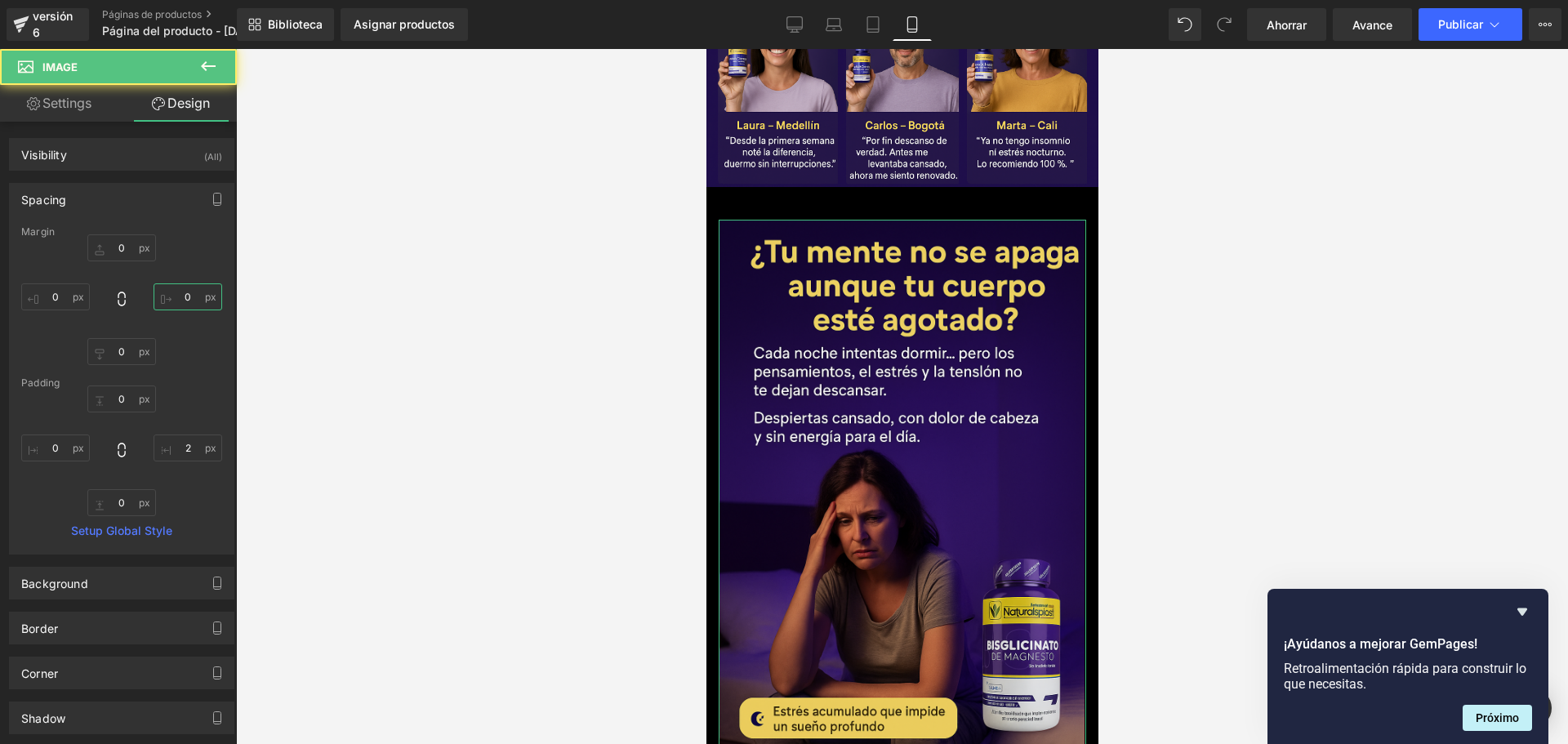
click at [192, 299] on input "0" at bounding box center [187, 297] width 68 height 27
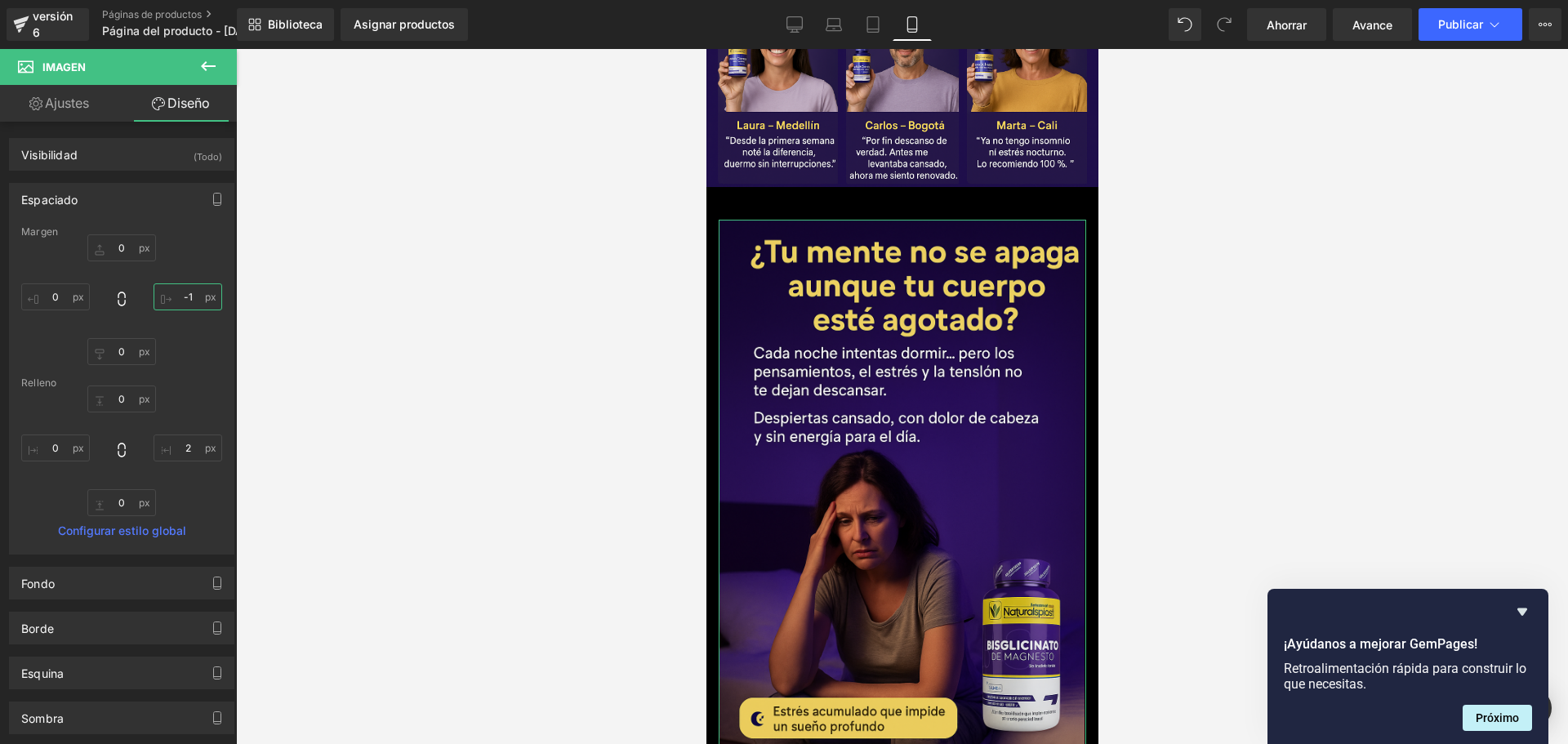
scroll to position [0, 287]
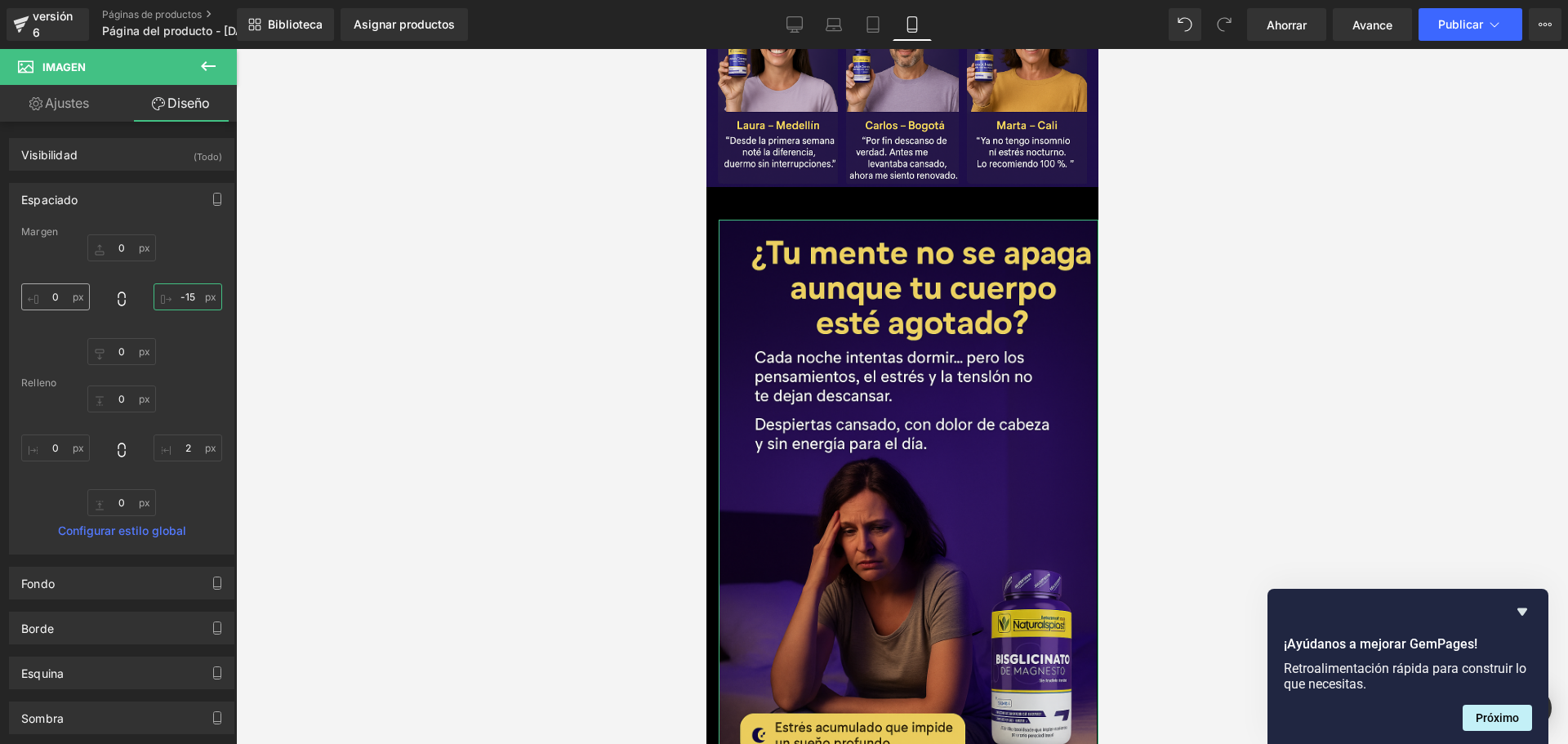
type input "-15"
click at [60, 302] on input "0" at bounding box center [55, 297] width 68 height 27
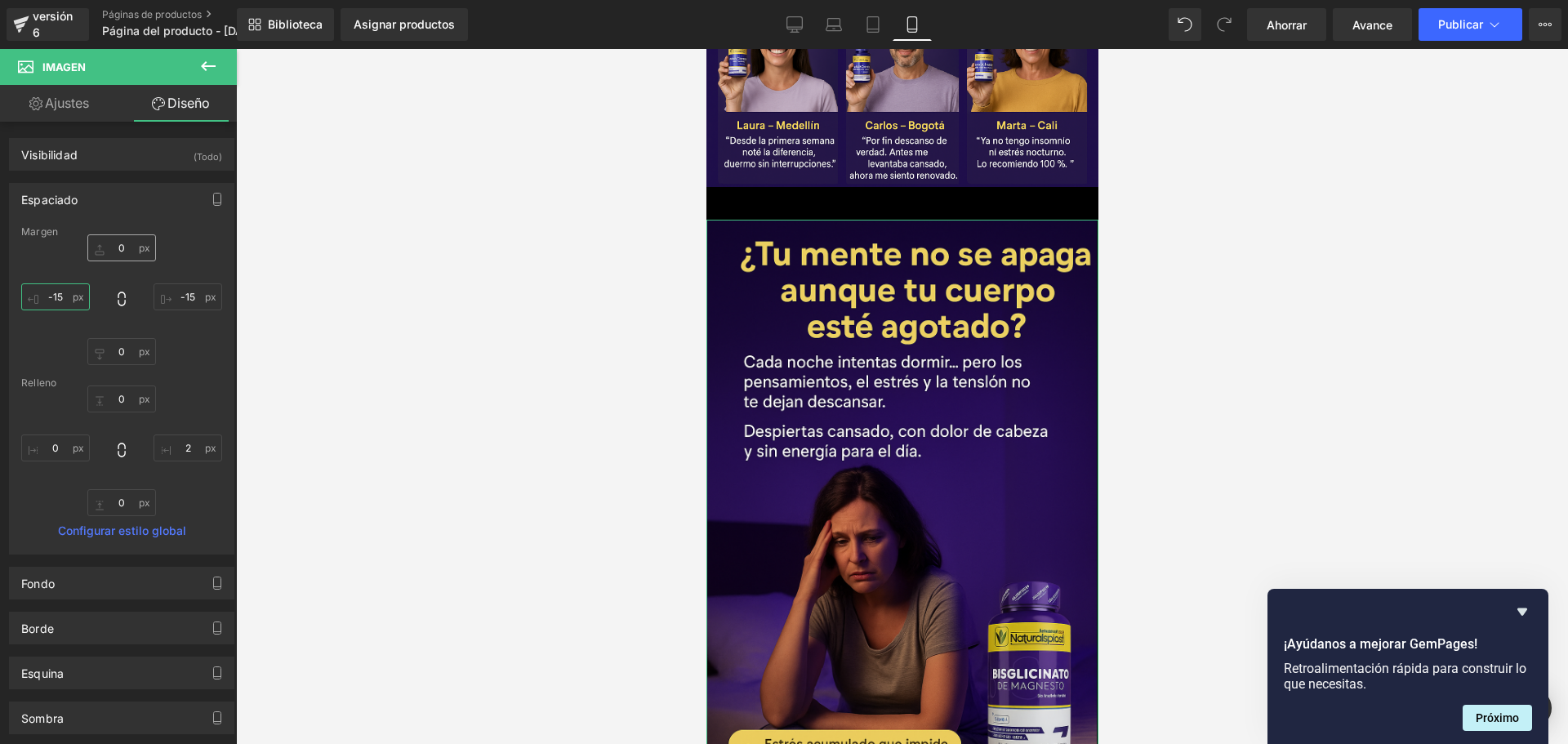
scroll to position [0, 859]
type input "-15"
click at [133, 250] on input "0" at bounding box center [121, 248] width 68 height 27
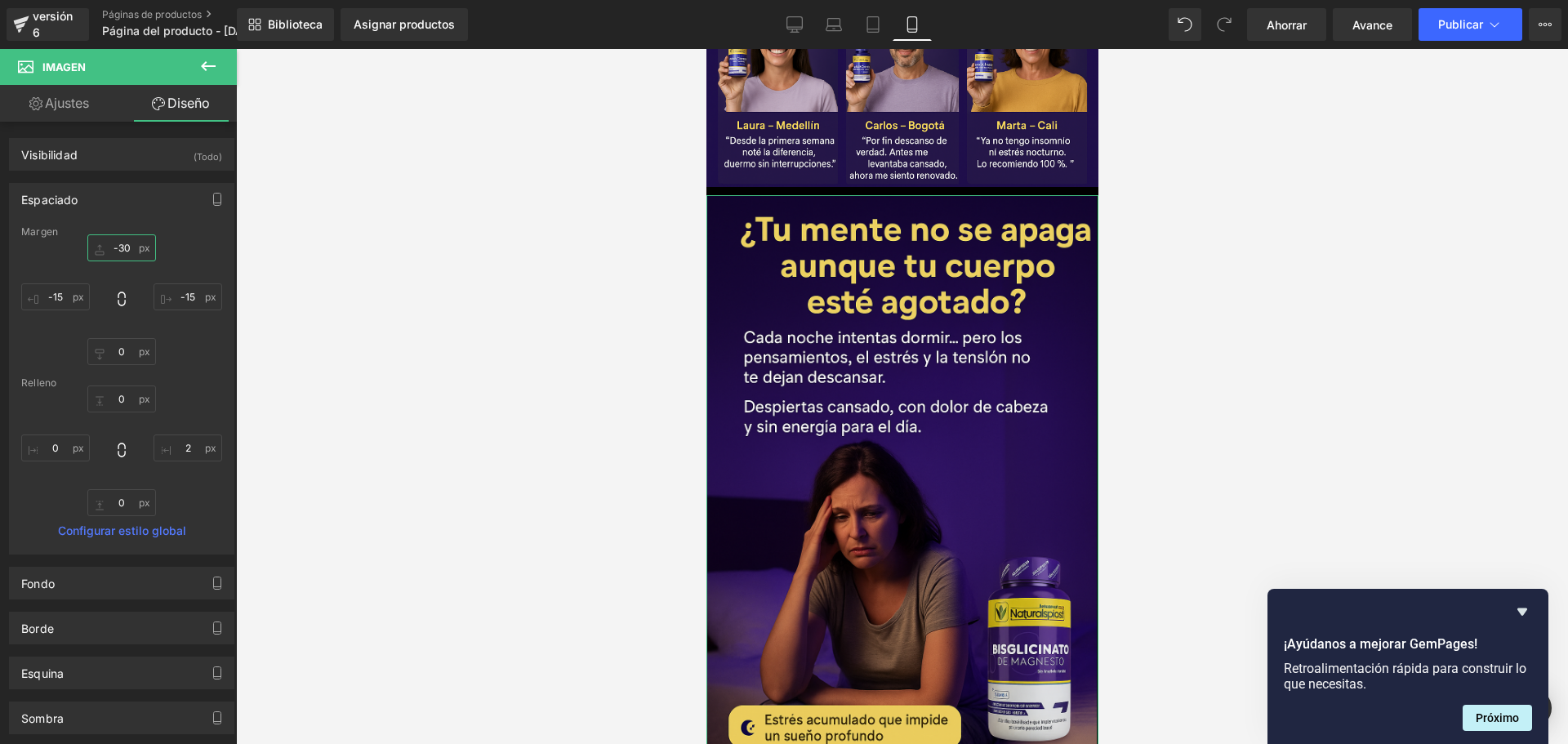
scroll to position [0, 287]
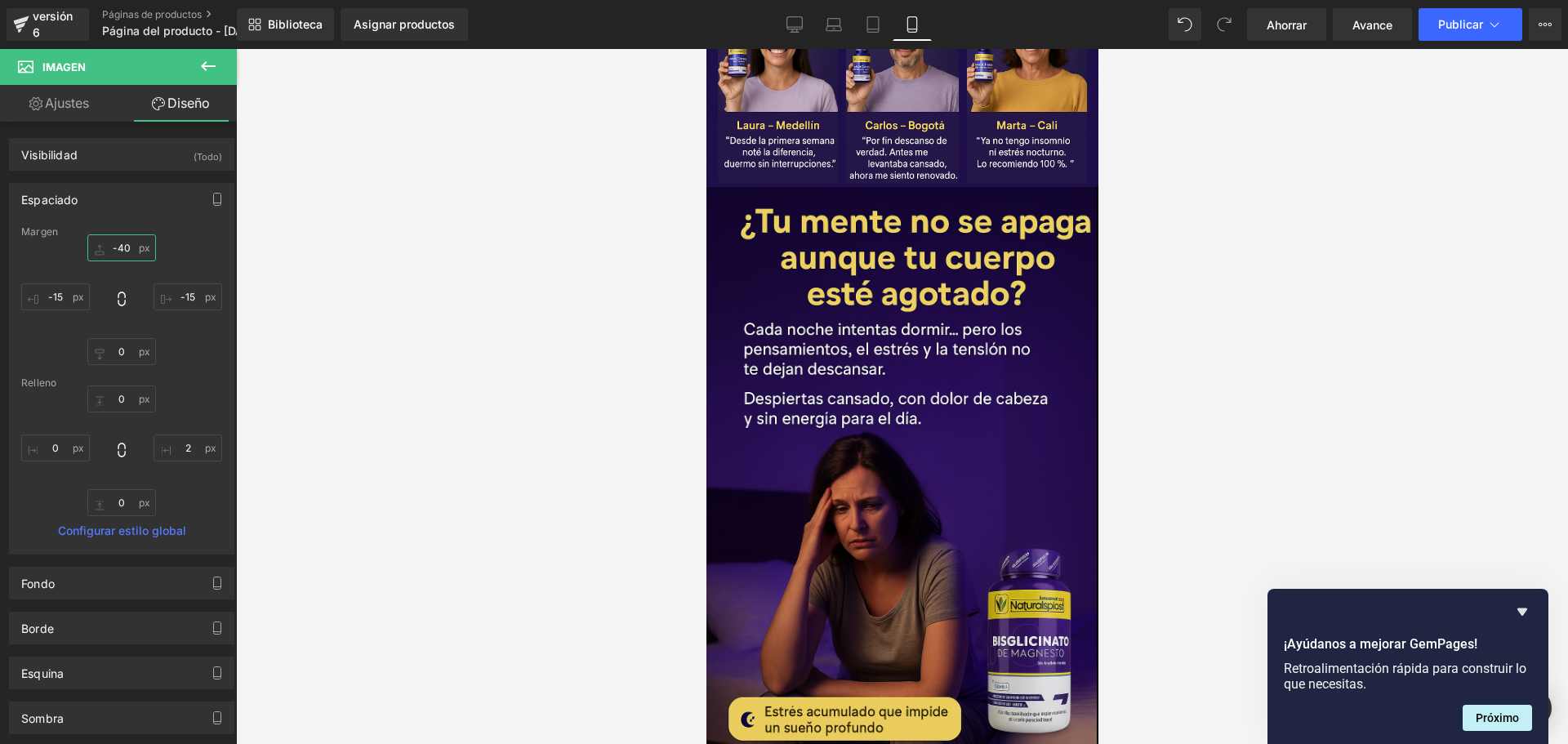
type input "-40"
click at [453, 241] on div at bounding box center [902, 396] width 1332 height 695
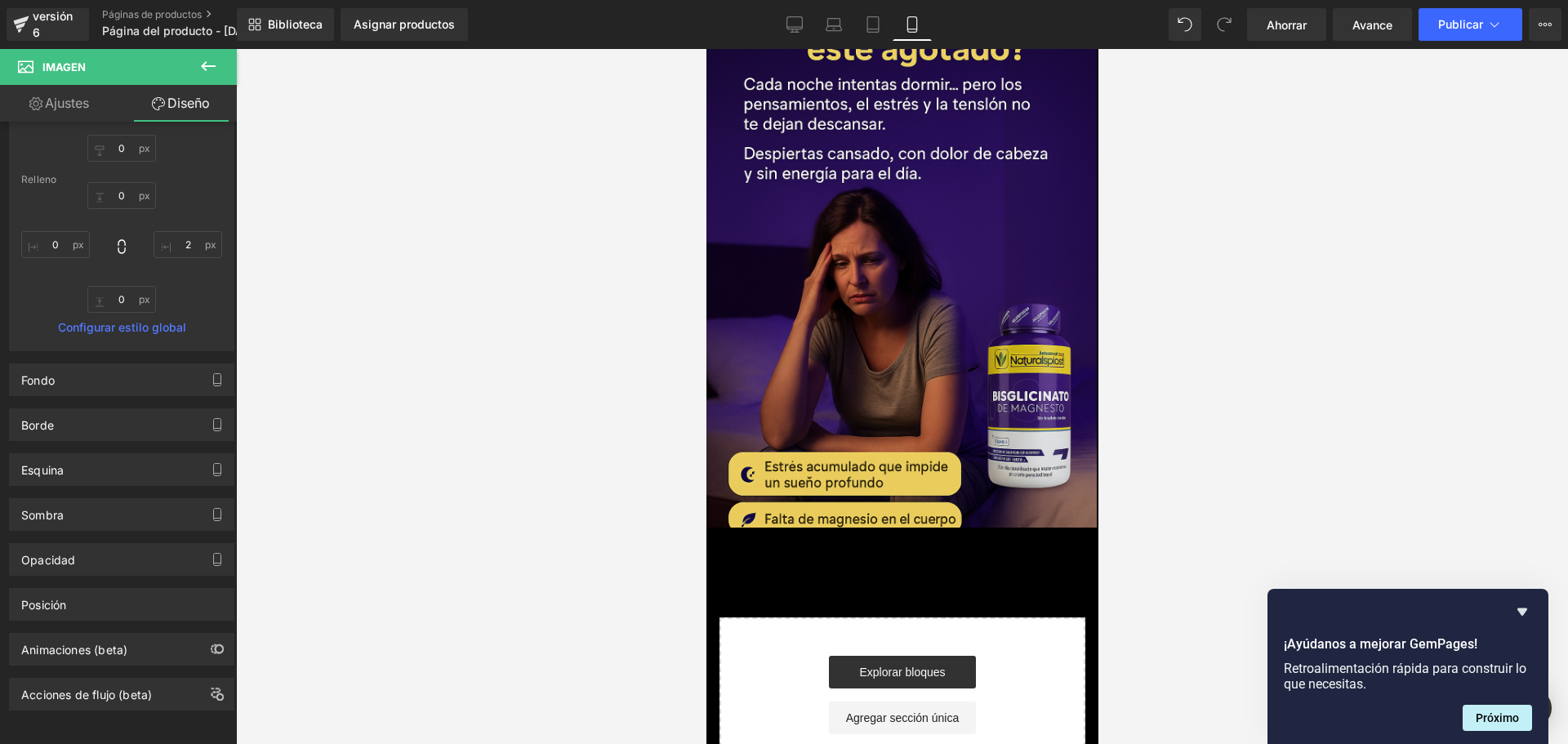
scroll to position [0, 574]
click at [217, 54] on button at bounding box center [208, 67] width 57 height 36
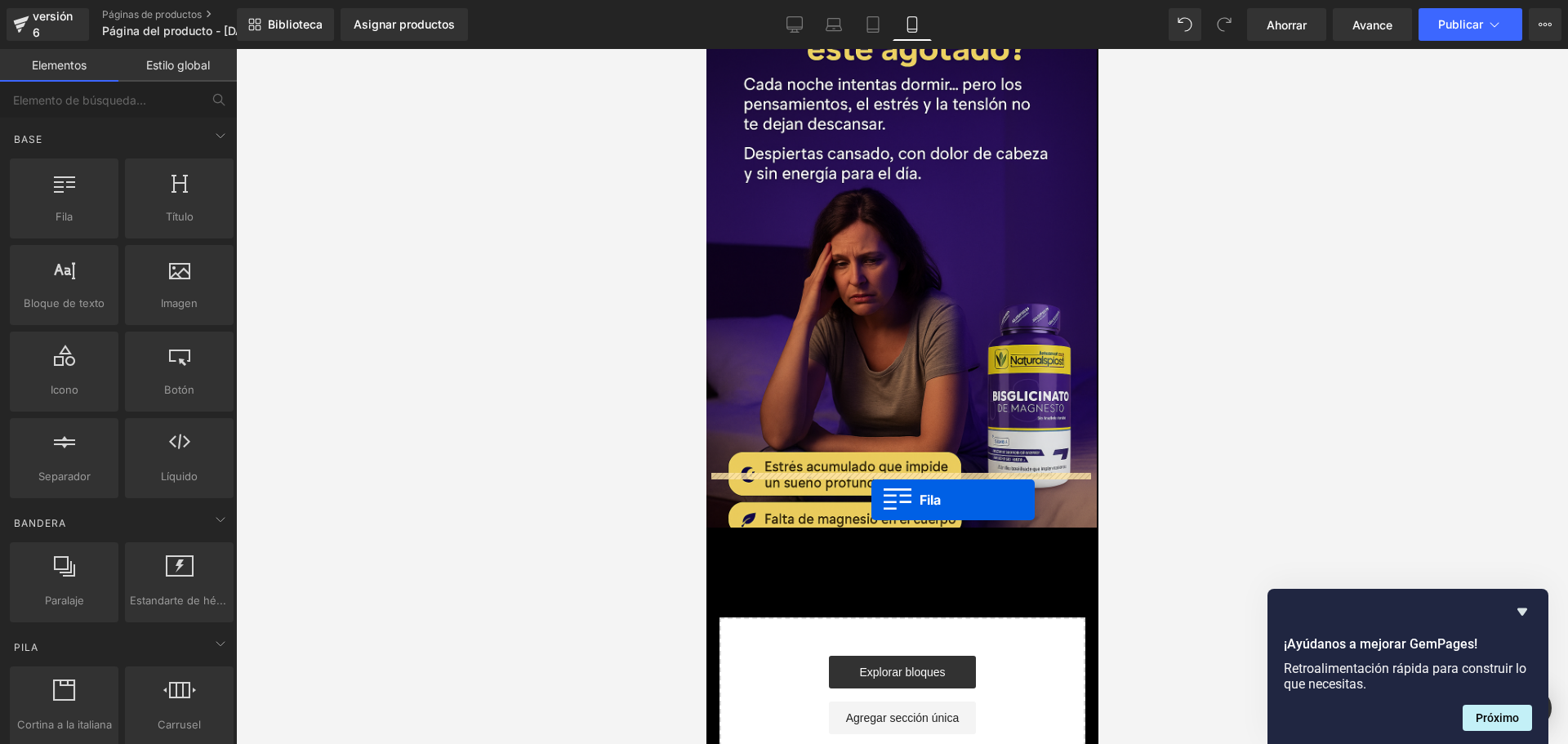
scroll to position [0, 859]
drag, startPoint x: 776, startPoint y: 256, endPoint x: 870, endPoint y: 498, distance: 259.6
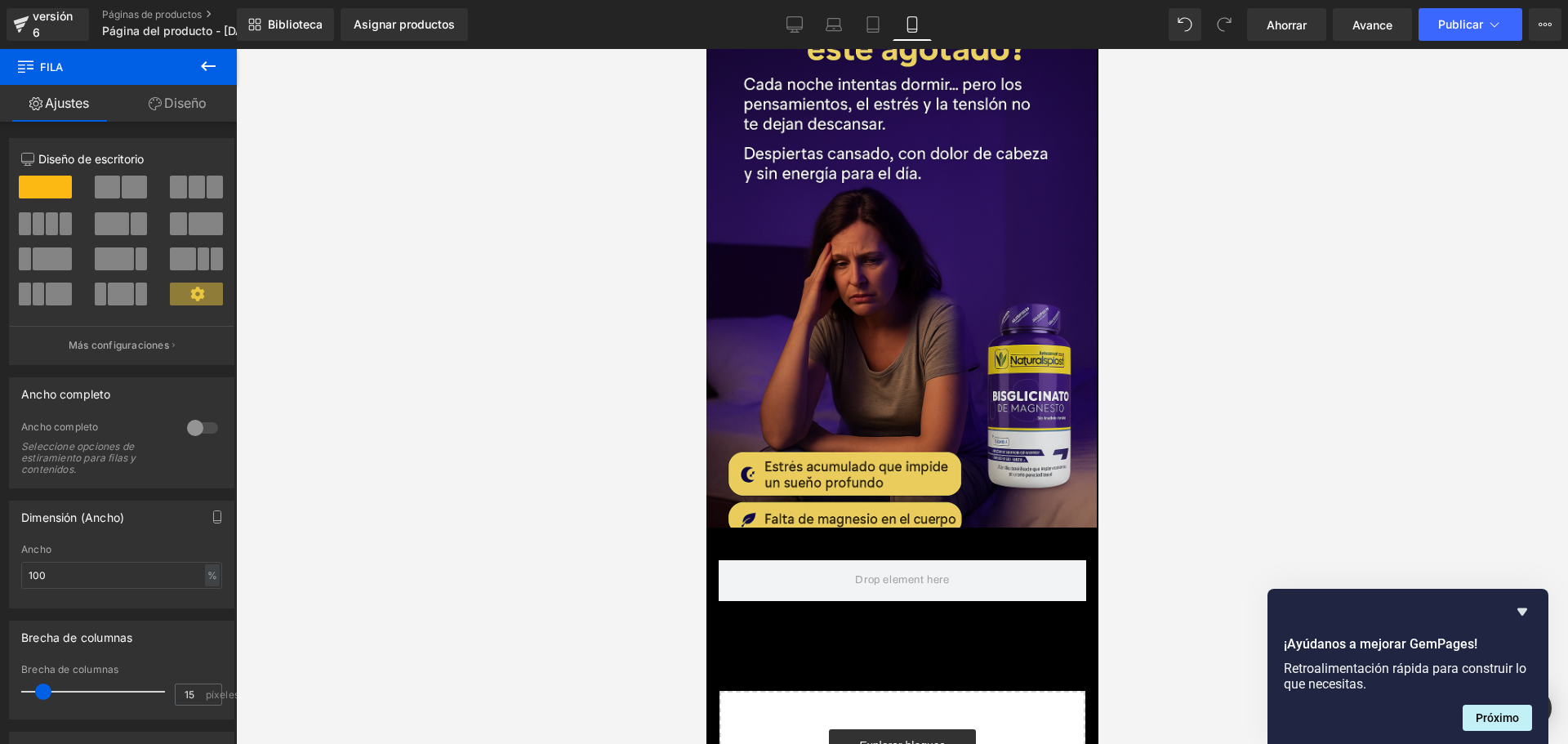
click at [205, 67] on icon at bounding box center [207, 67] width 14 height 10
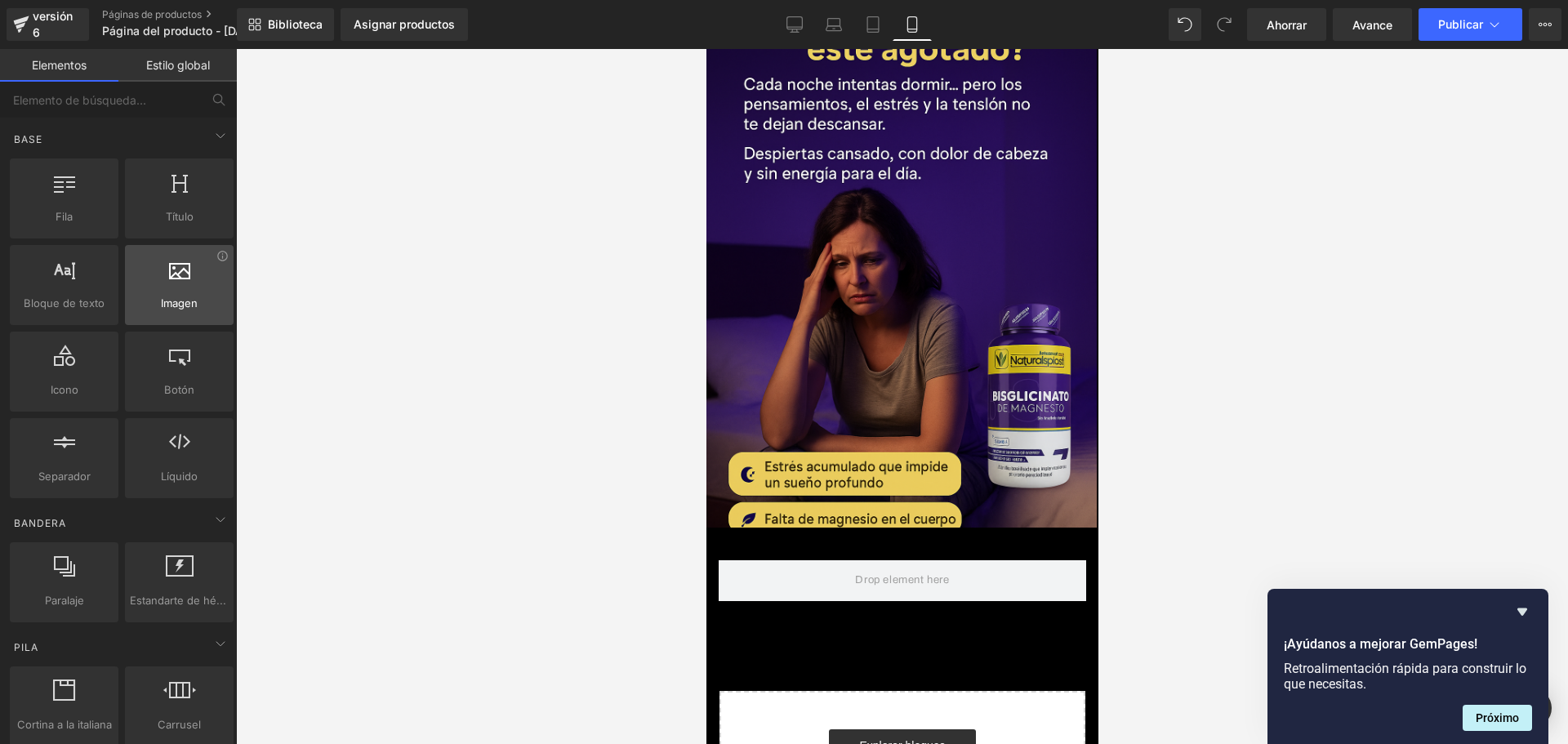
scroll to position [0, 0]
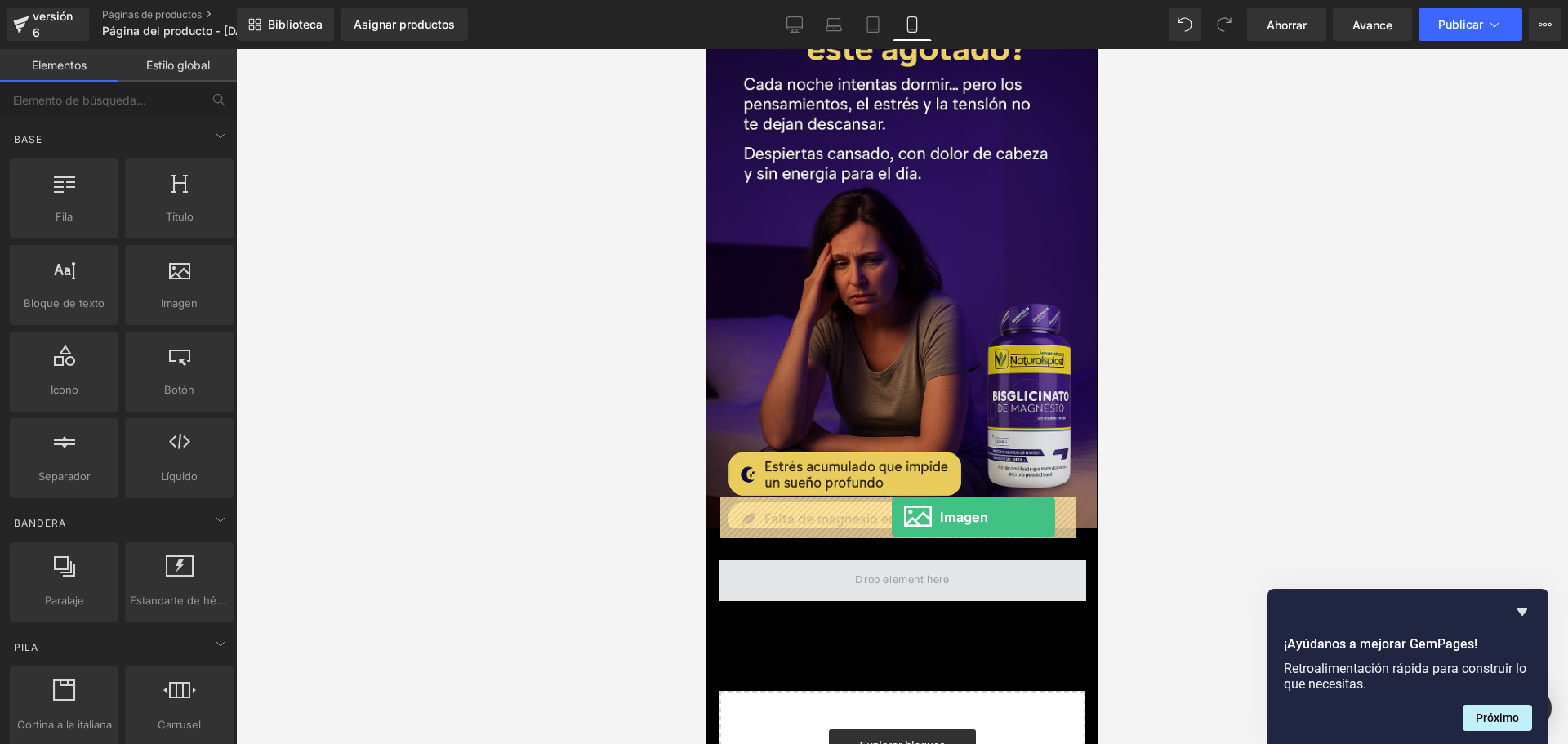
drag, startPoint x: 880, startPoint y: 344, endPoint x: 891, endPoint y: 517, distance: 173.3
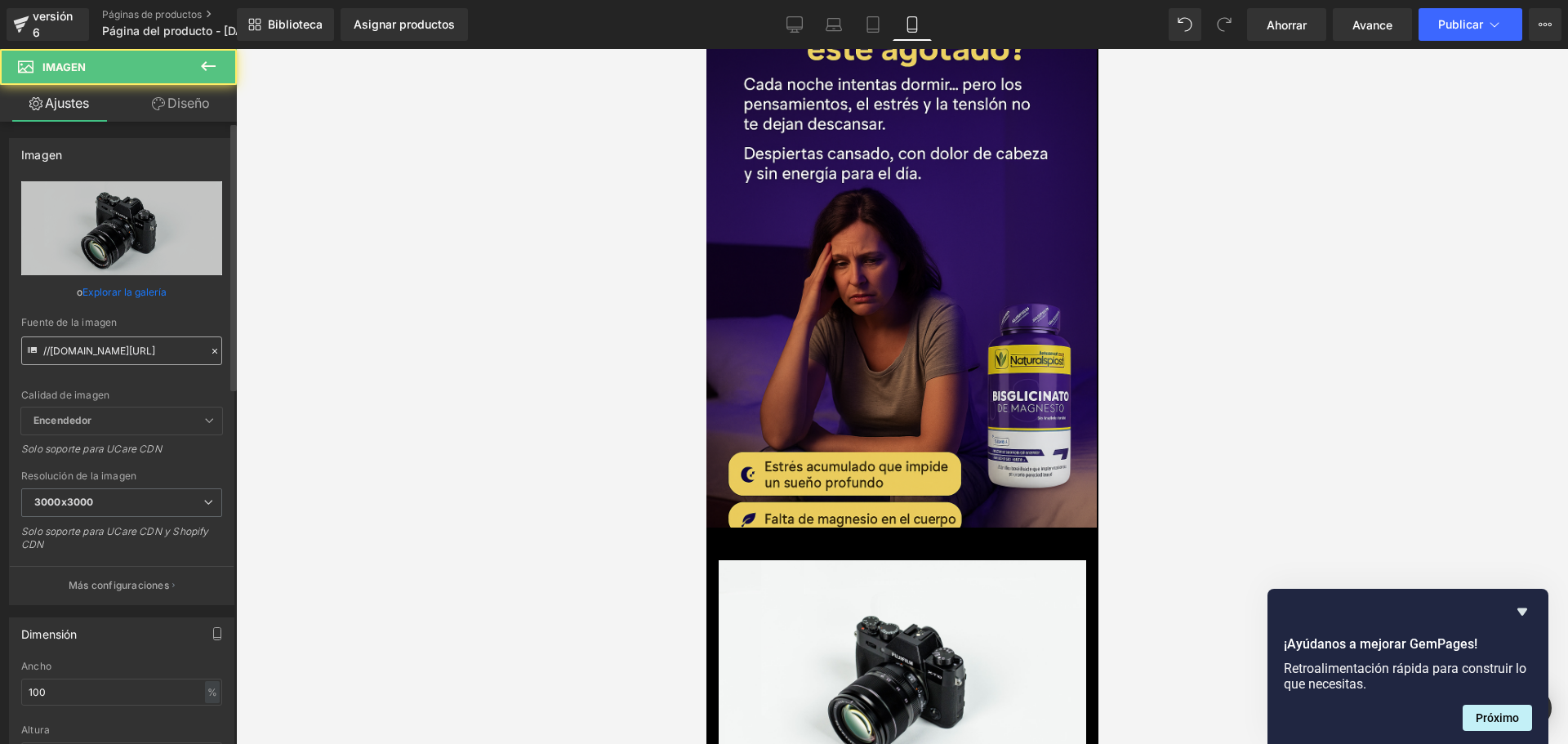
scroll to position [0, 287]
click at [151, 357] on input "//[DOMAIN_NAME][URL]" at bounding box center [121, 351] width 201 height 29
paste input "[URL][DOMAIN_NAME][DOMAIN_NAME][DATE]"
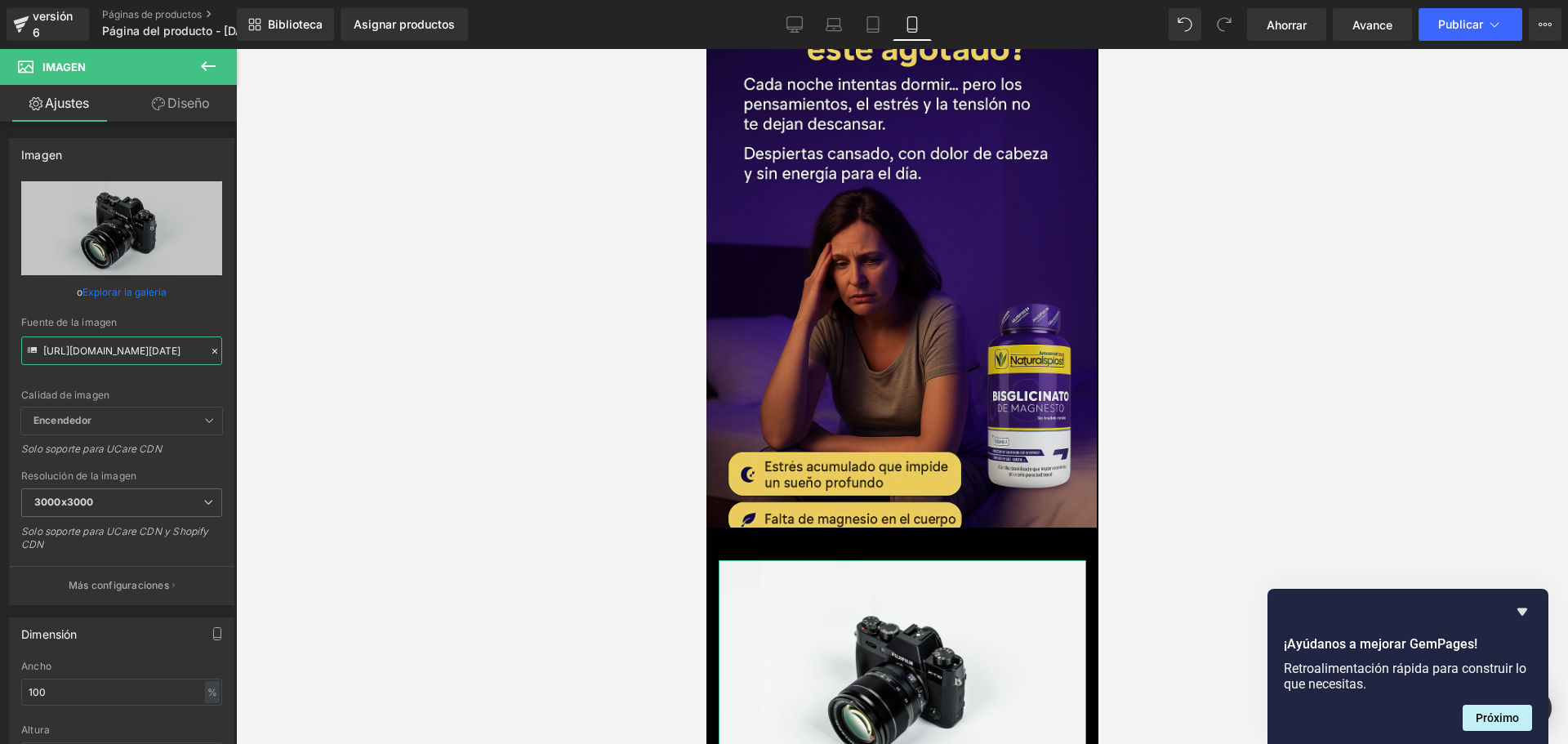
scroll to position [0, 171]
type input "[URL][DOMAIN_NAME][DATE]"
click at [382, 344] on div at bounding box center [902, 396] width 1332 height 695
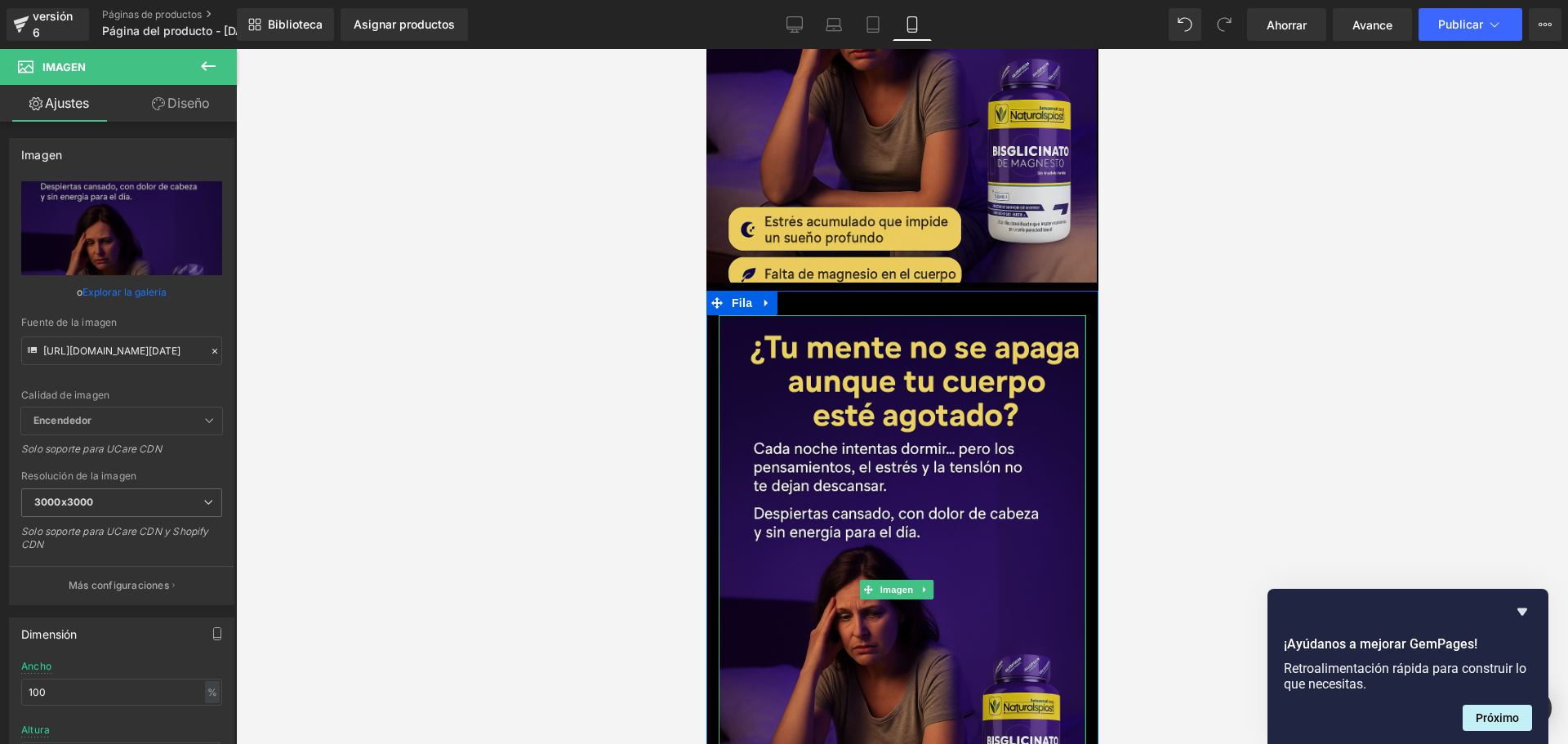
scroll to position [0, 859]
click at [1084, 315] on div at bounding box center [1085, 590] width 2 height 548
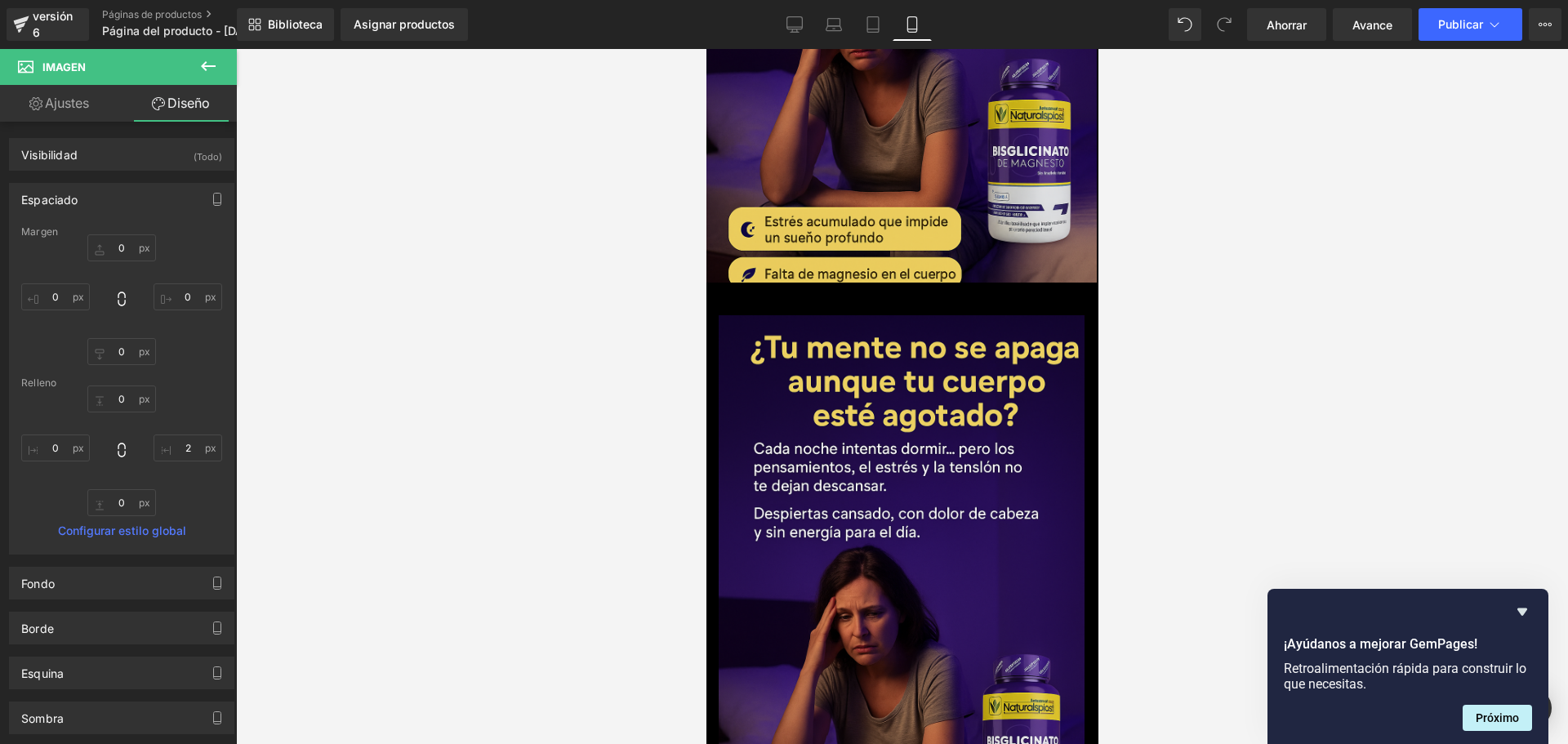
scroll to position [0, 287]
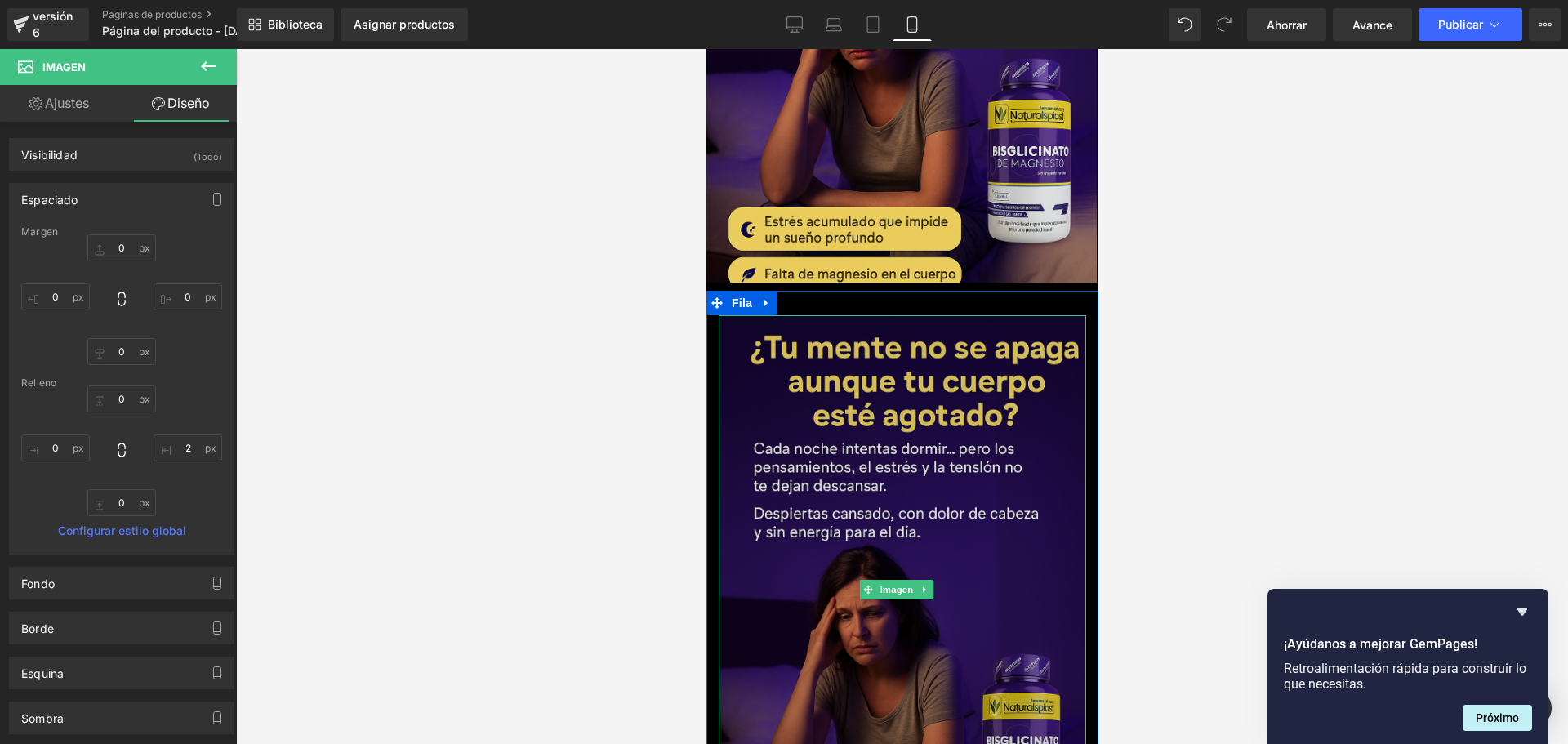
click at [804, 375] on img at bounding box center [902, 590] width 368 height 548
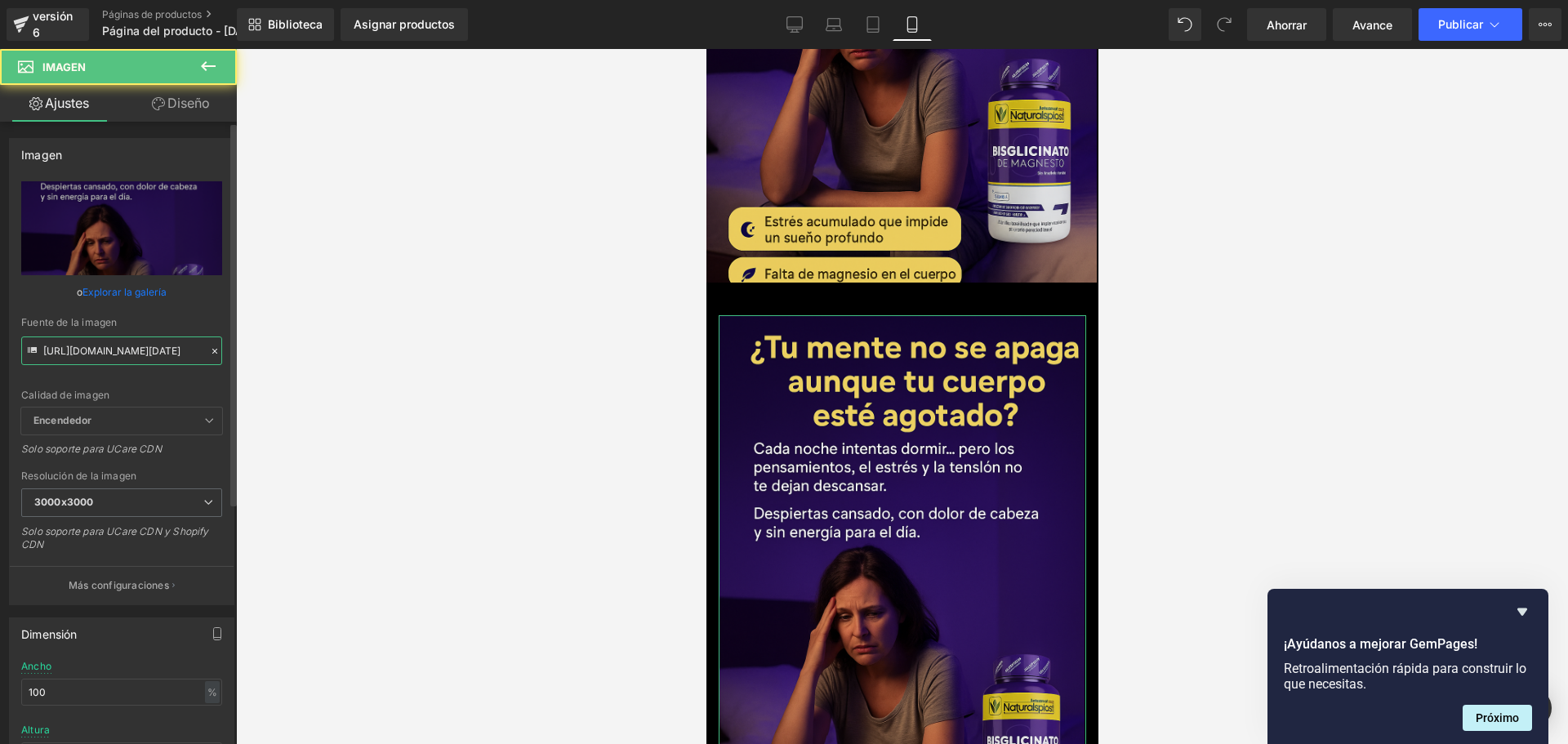
click at [116, 344] on input "[URL][DOMAIN_NAME][DATE]" at bounding box center [121, 351] width 201 height 29
click at [116, 344] on input "[URL][DOMAIN_NAME][DATE]" at bounding box center [121, 351] width 201 height 29
type input "[URL][DOMAIN_NAME][DATE]"
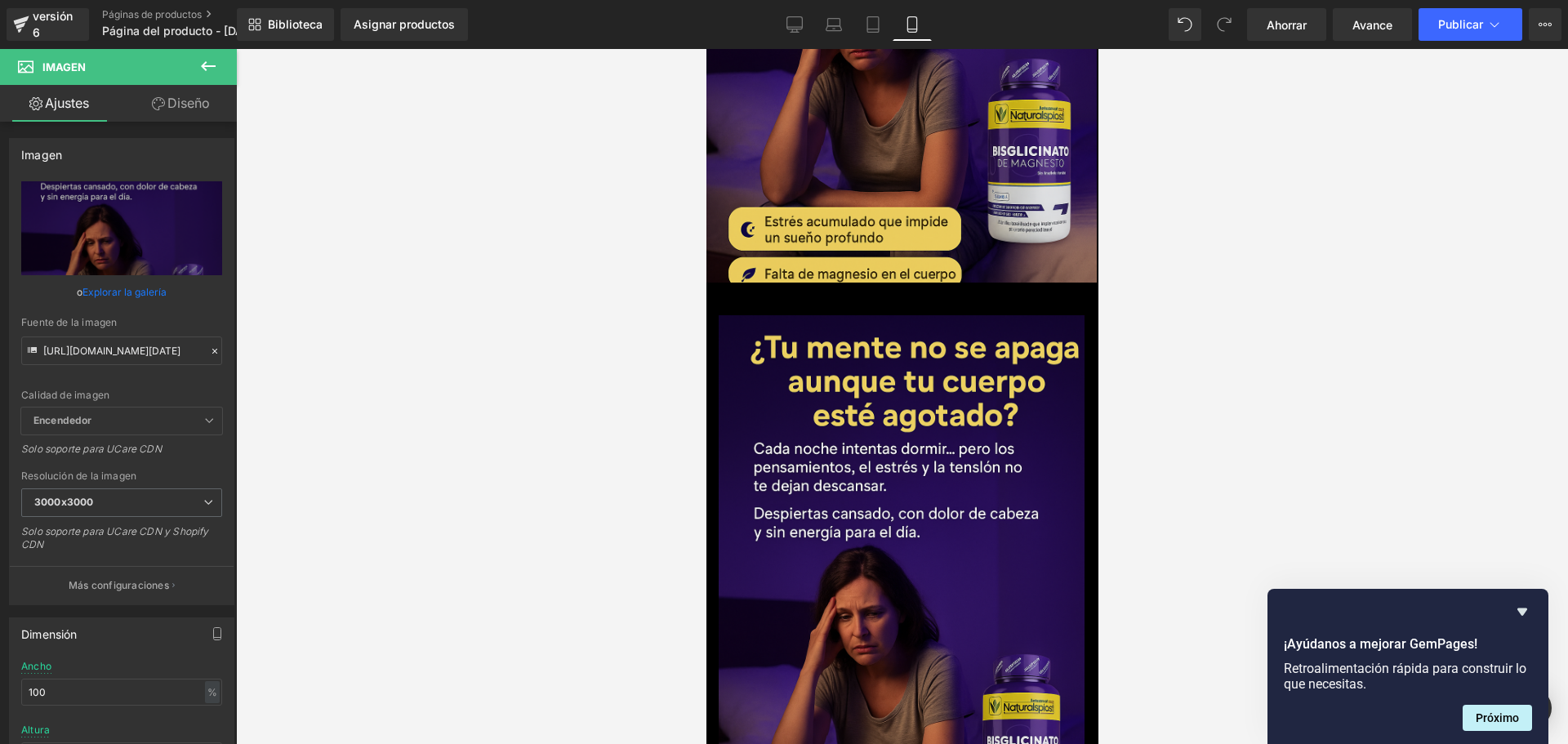
scroll to position [0, 0]
click at [365, 319] on div at bounding box center [902, 396] width 1332 height 695
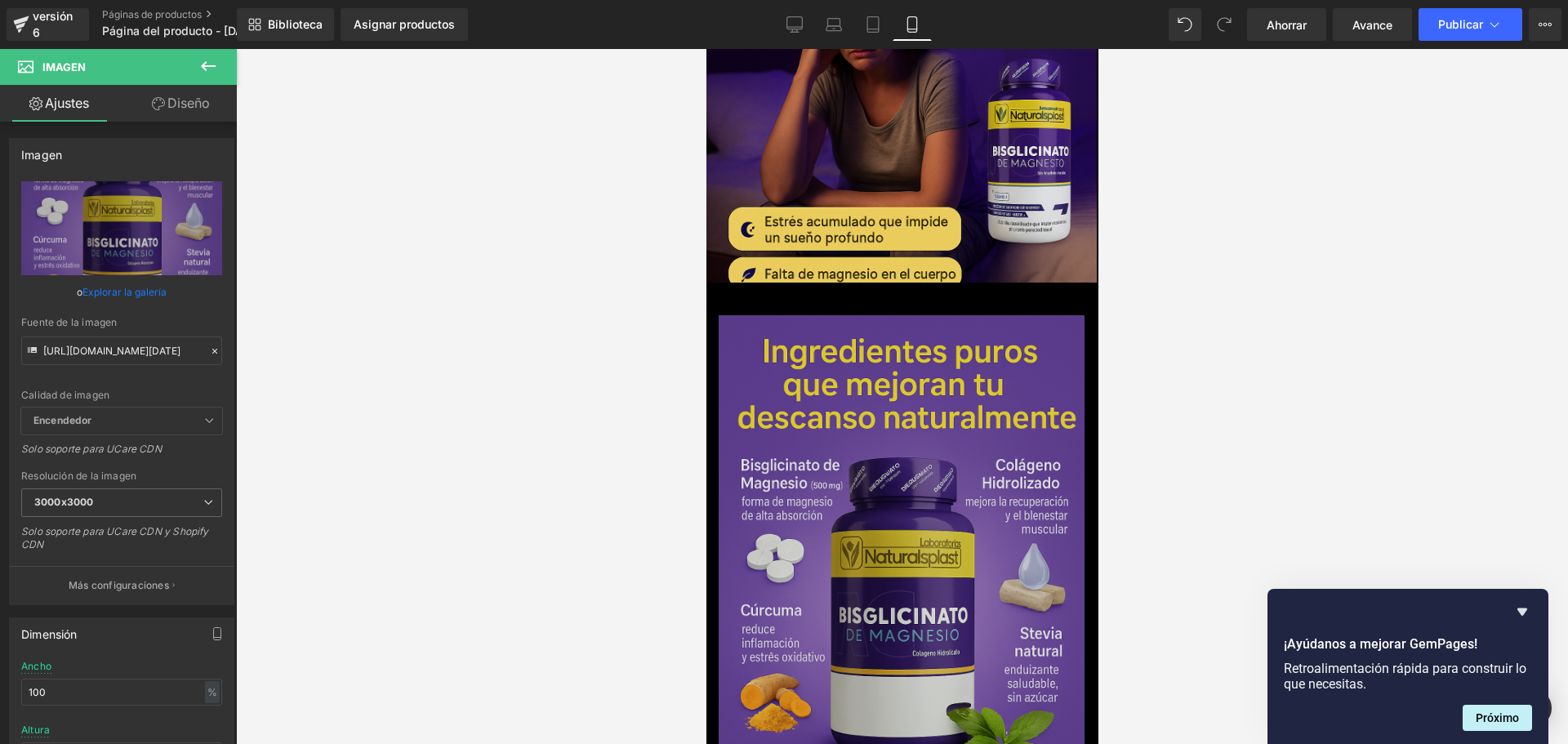
click at [832, 337] on img at bounding box center [902, 590] width 368 height 548
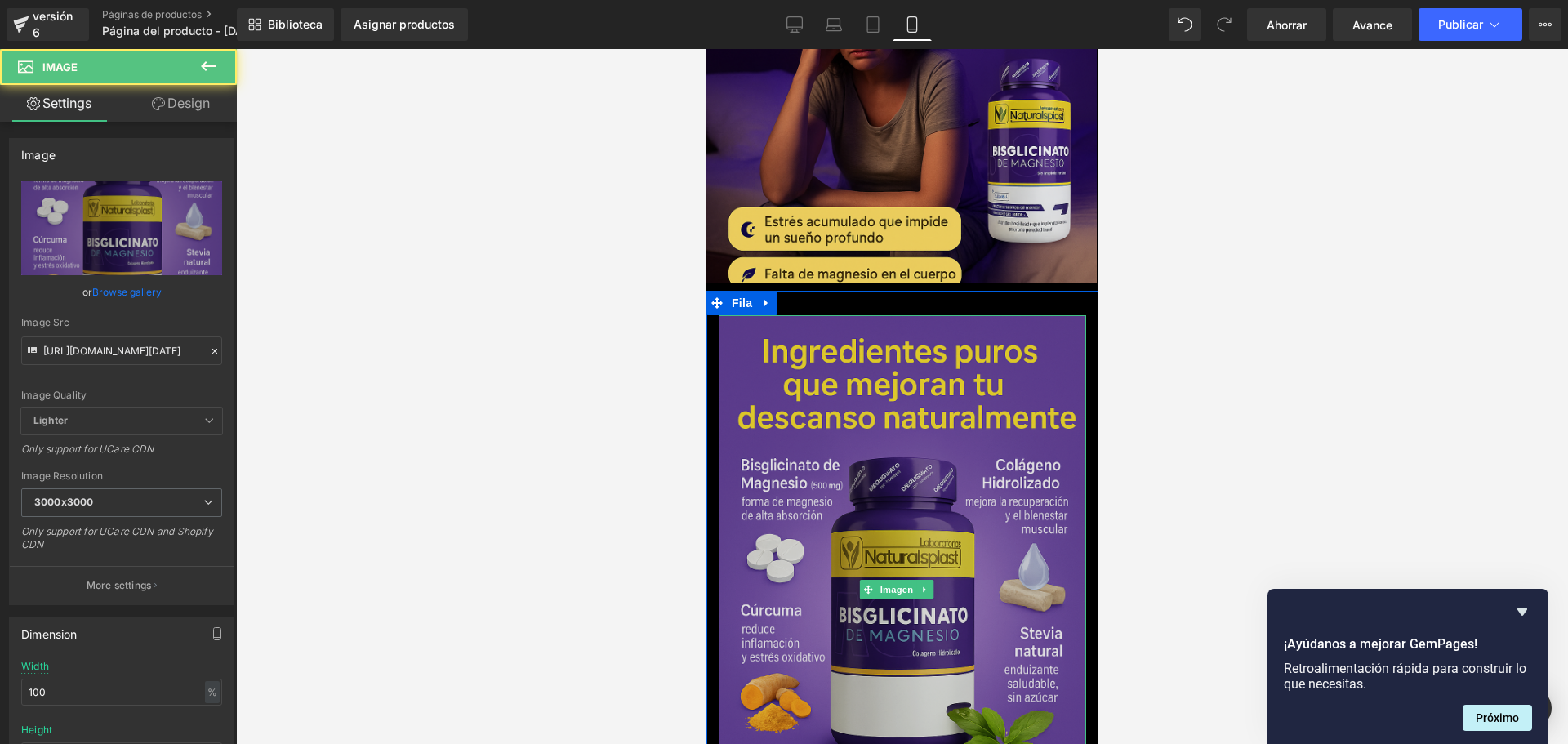
scroll to position [0, 859]
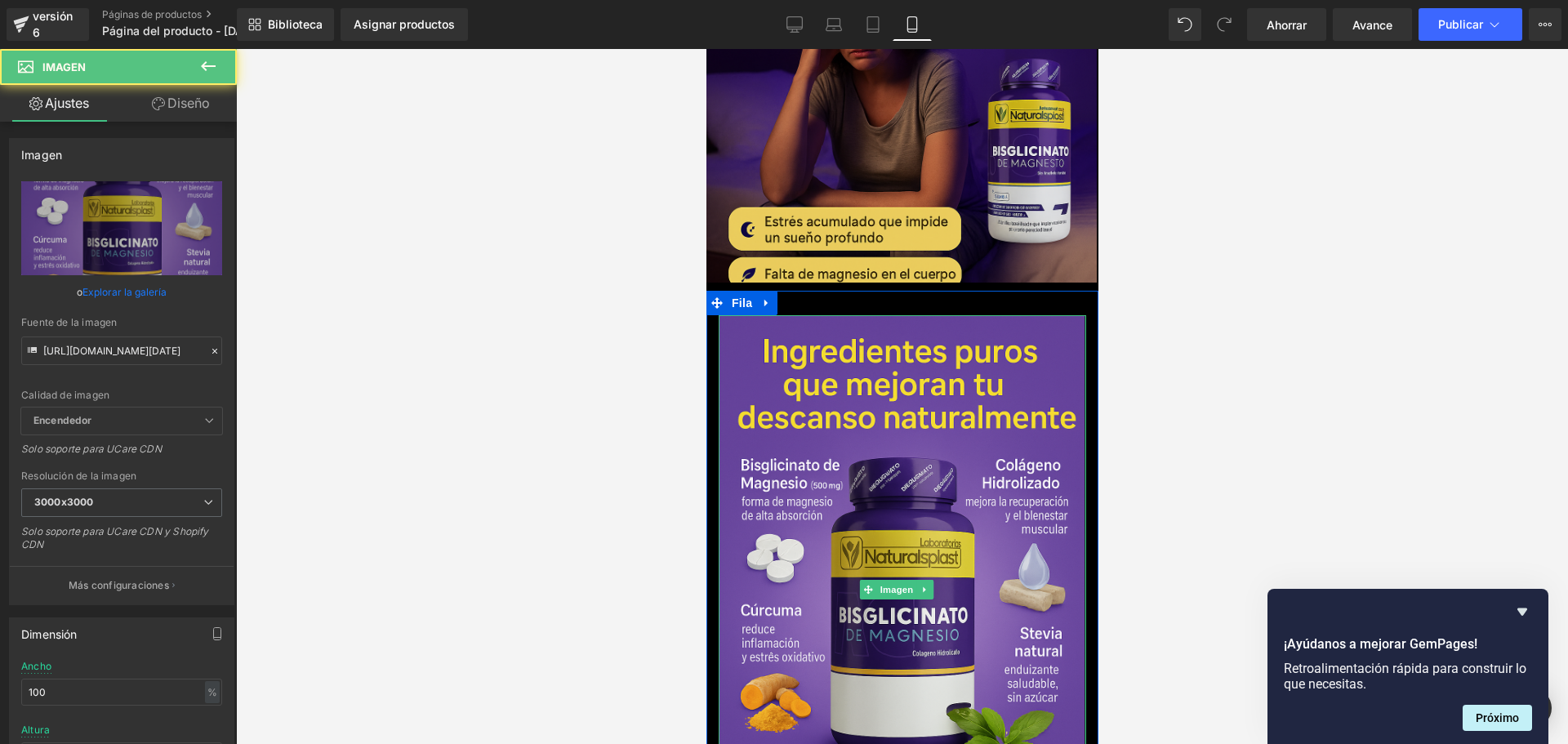
click at [1084, 315] on div at bounding box center [1085, 590] width 2 height 548
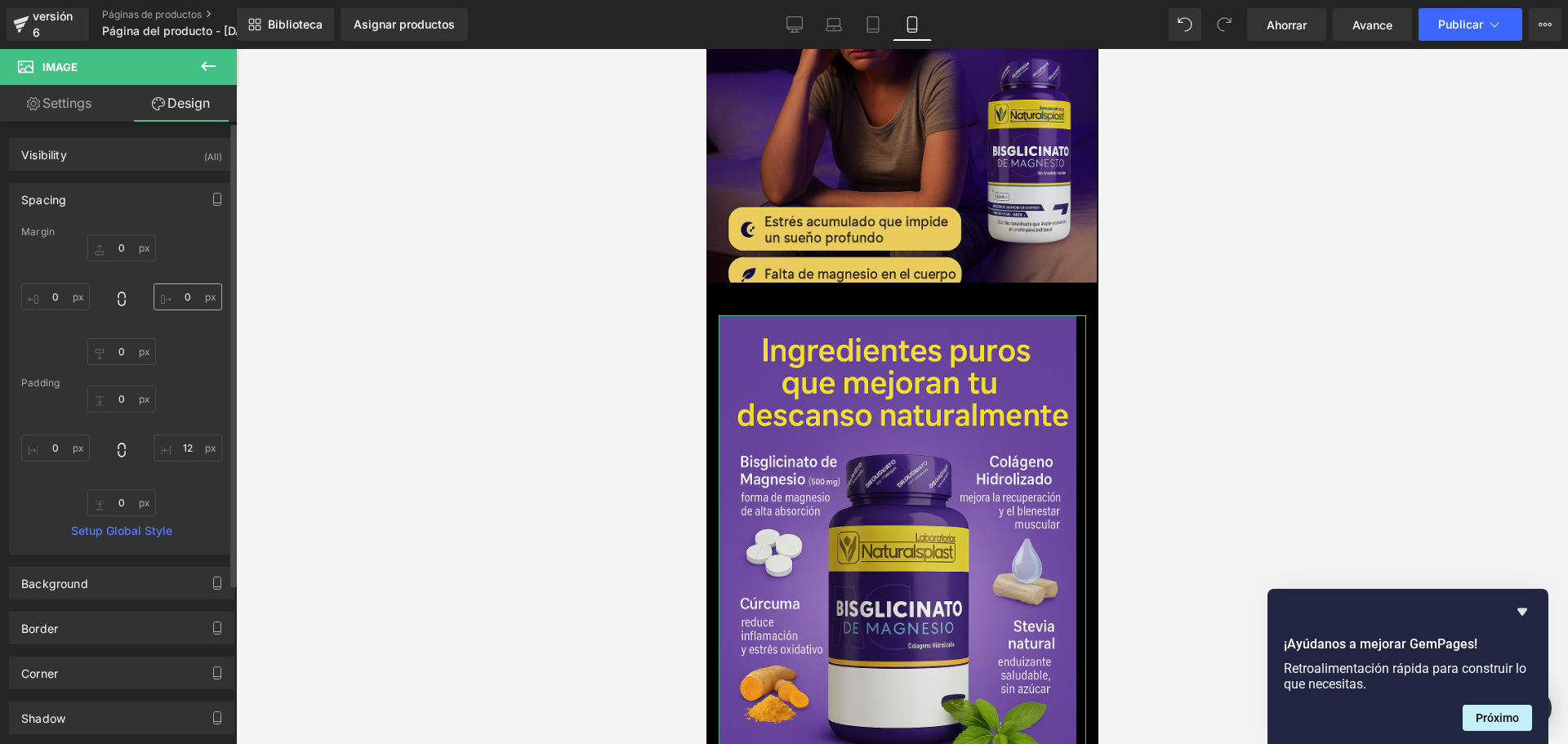
scroll to position [0, 0]
type input "-15"
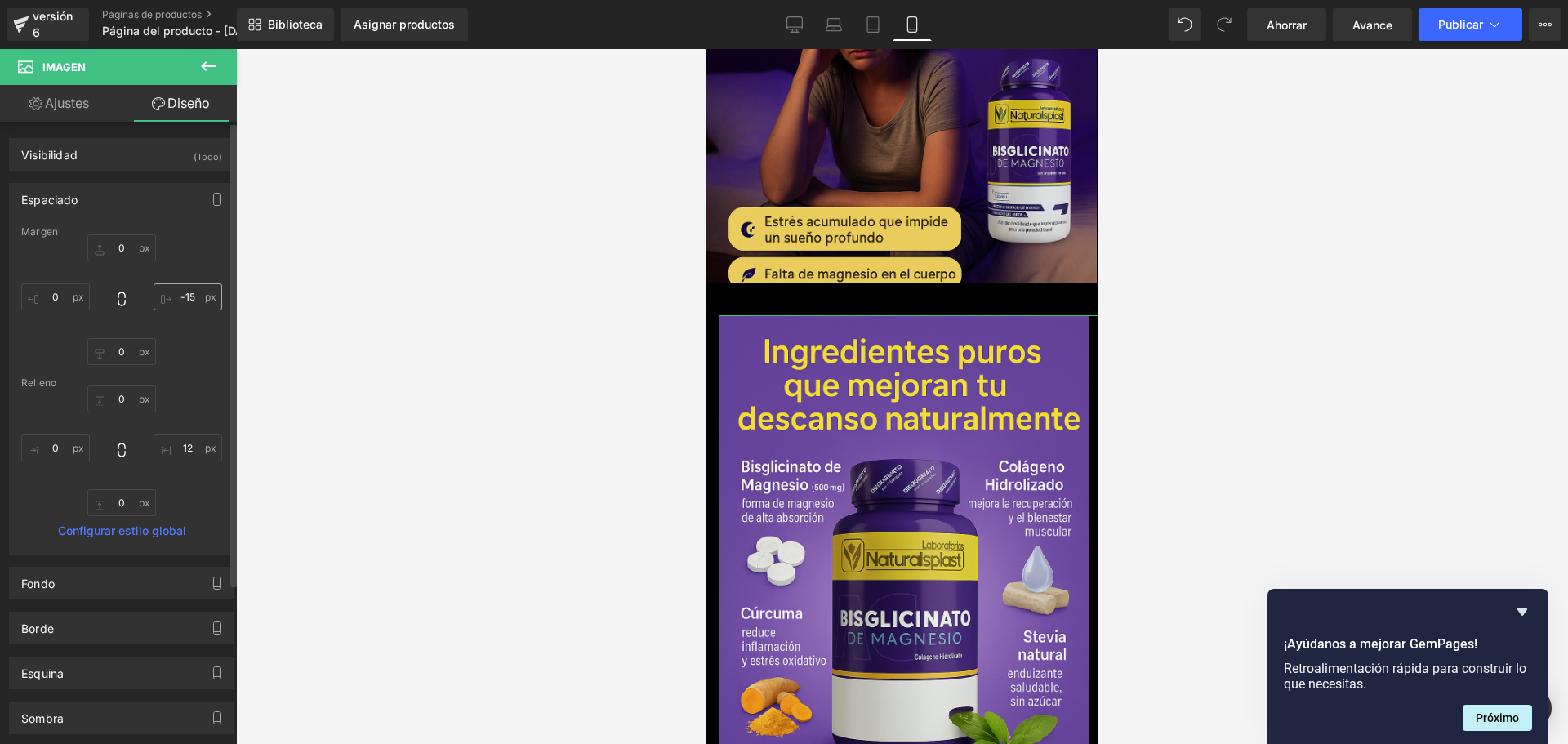
scroll to position [0, 287]
click at [199, 305] on input "-15" at bounding box center [187, 297] width 68 height 27
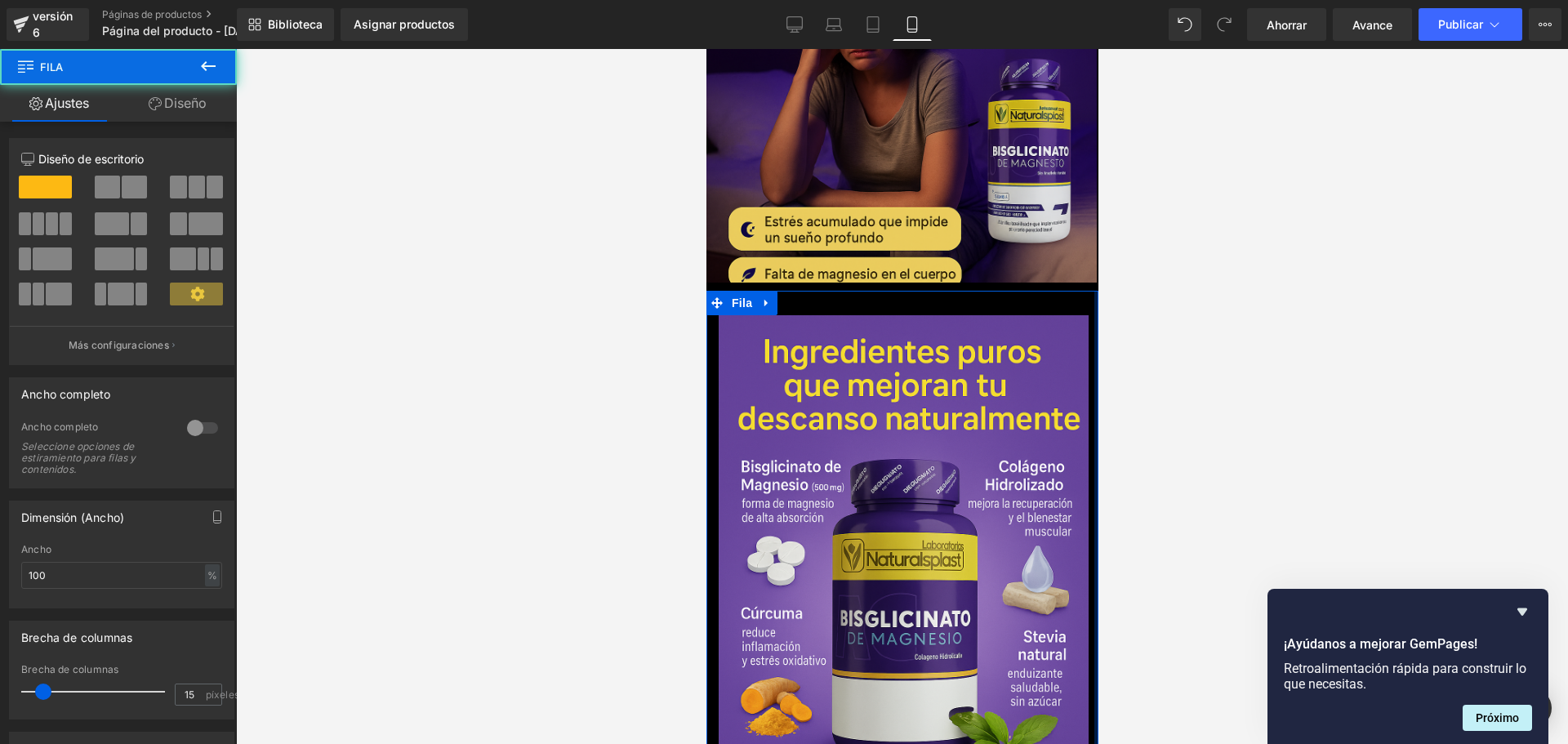
scroll to position [0, 859]
drag, startPoint x: 1084, startPoint y: 285, endPoint x: 1231, endPoint y: 232, distance: 156.3
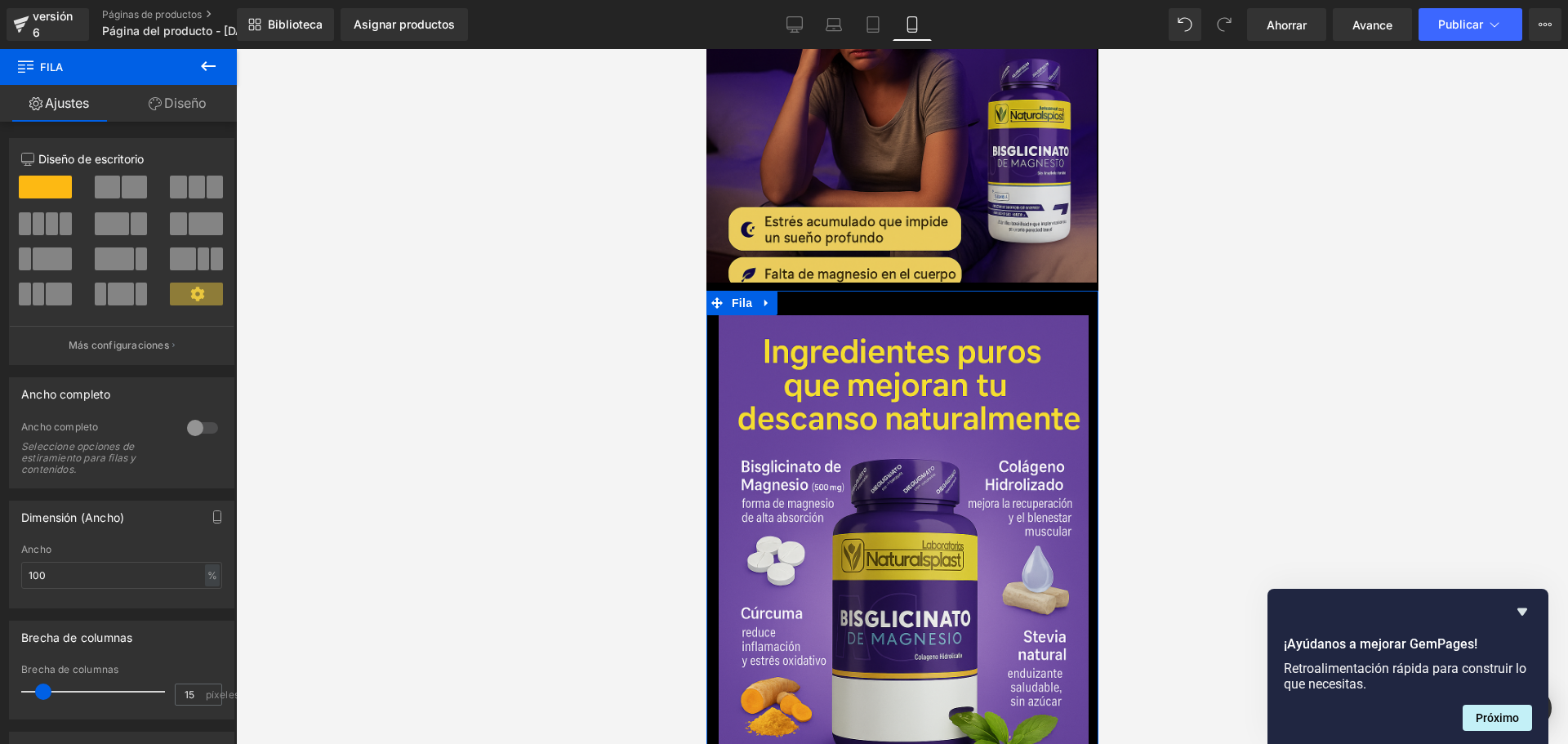
click at [1247, 284] on div at bounding box center [902, 396] width 1332 height 695
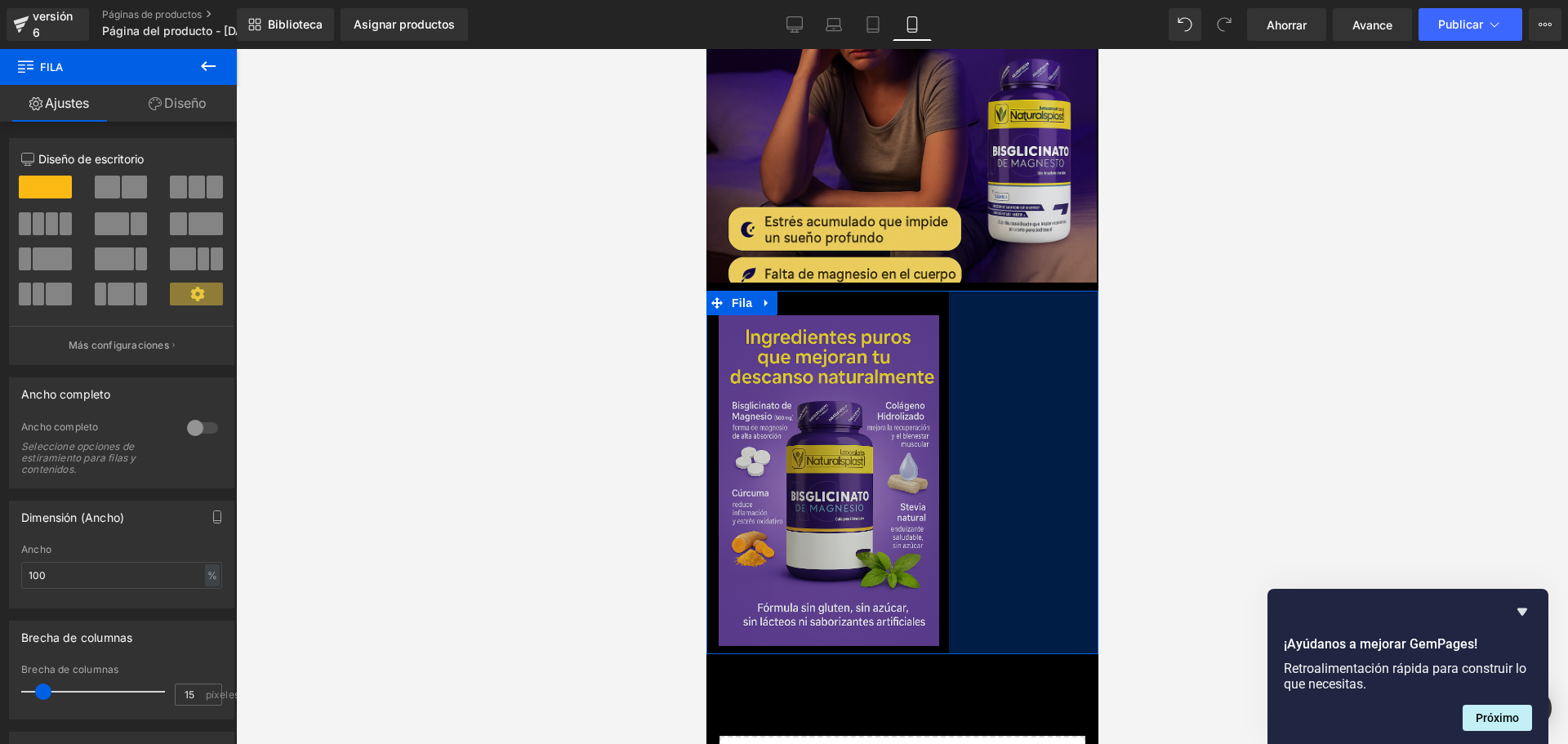
click at [946, 315] on div "Imagen" at bounding box center [832, 481] width 230 height 331
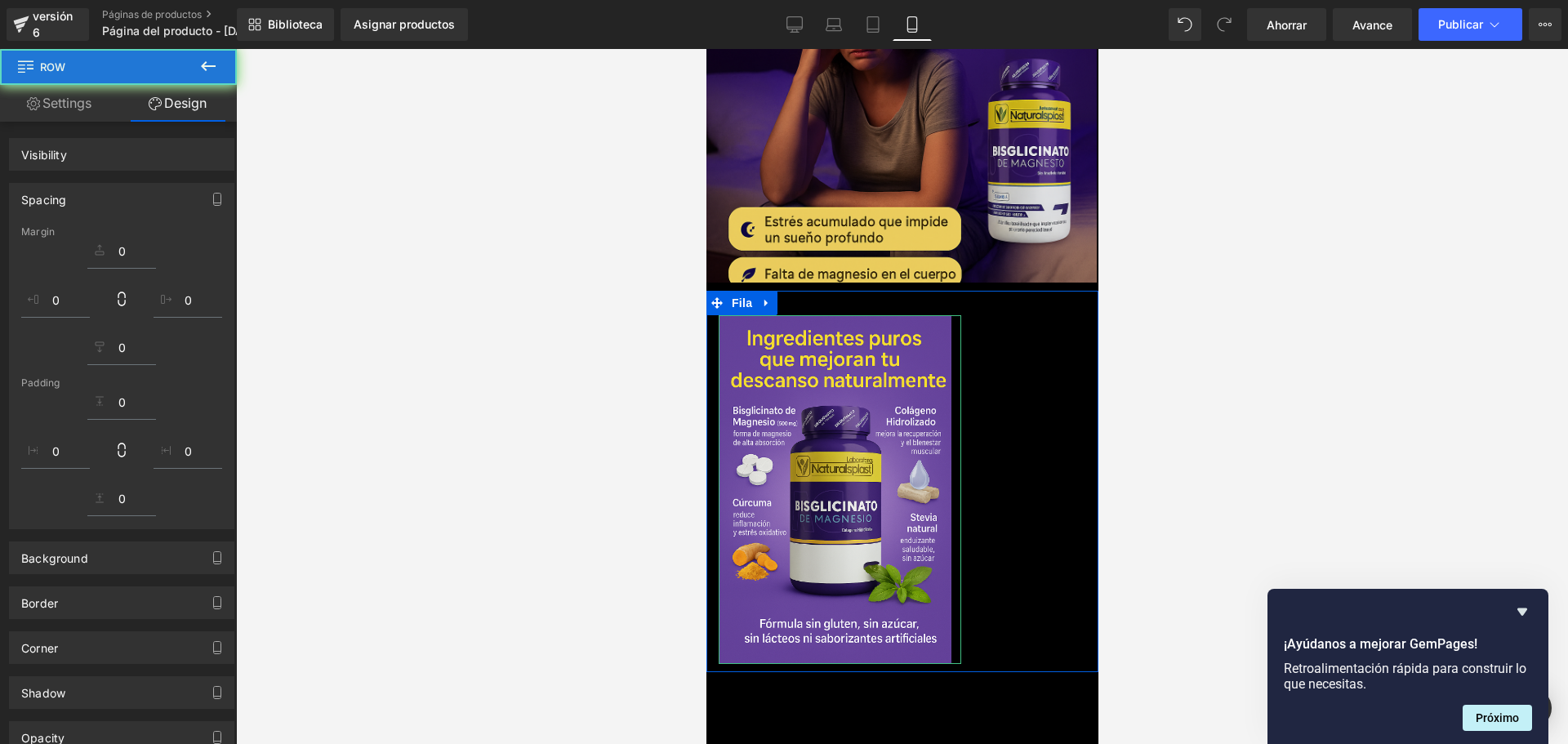
click at [549, 370] on div at bounding box center [902, 396] width 1332 height 695
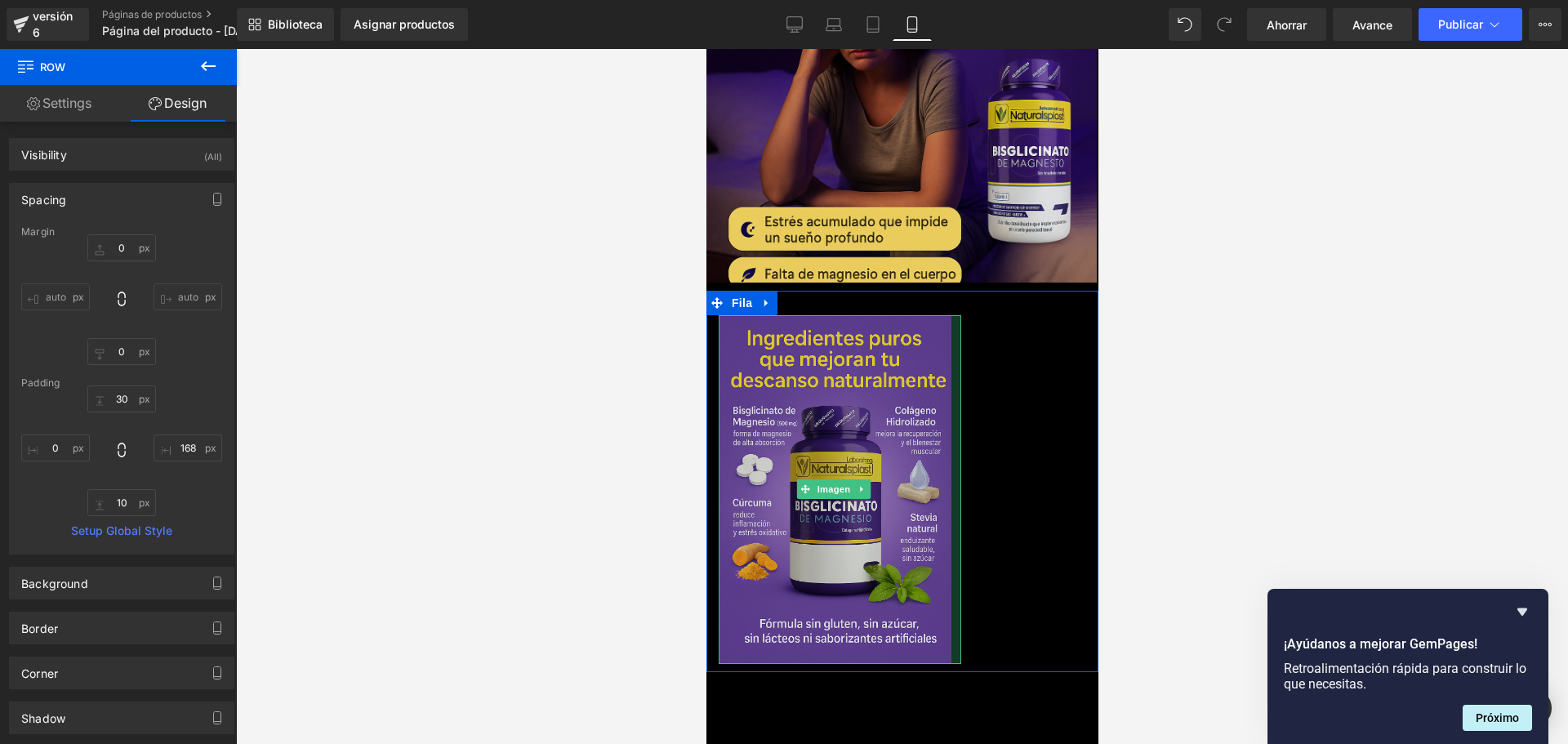
scroll to position [0, 0]
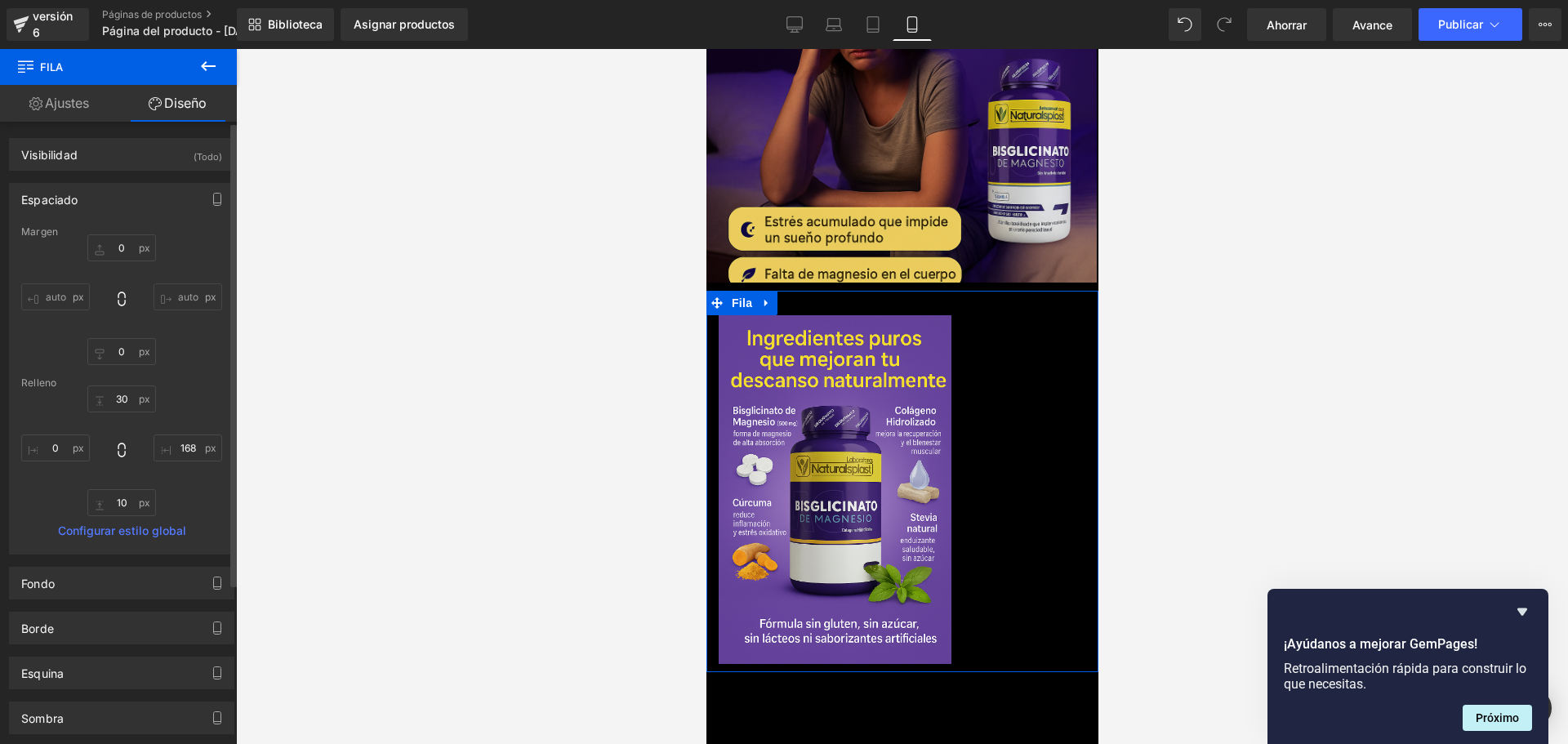
click at [168, 294] on input "auto" at bounding box center [187, 297] width 68 height 27
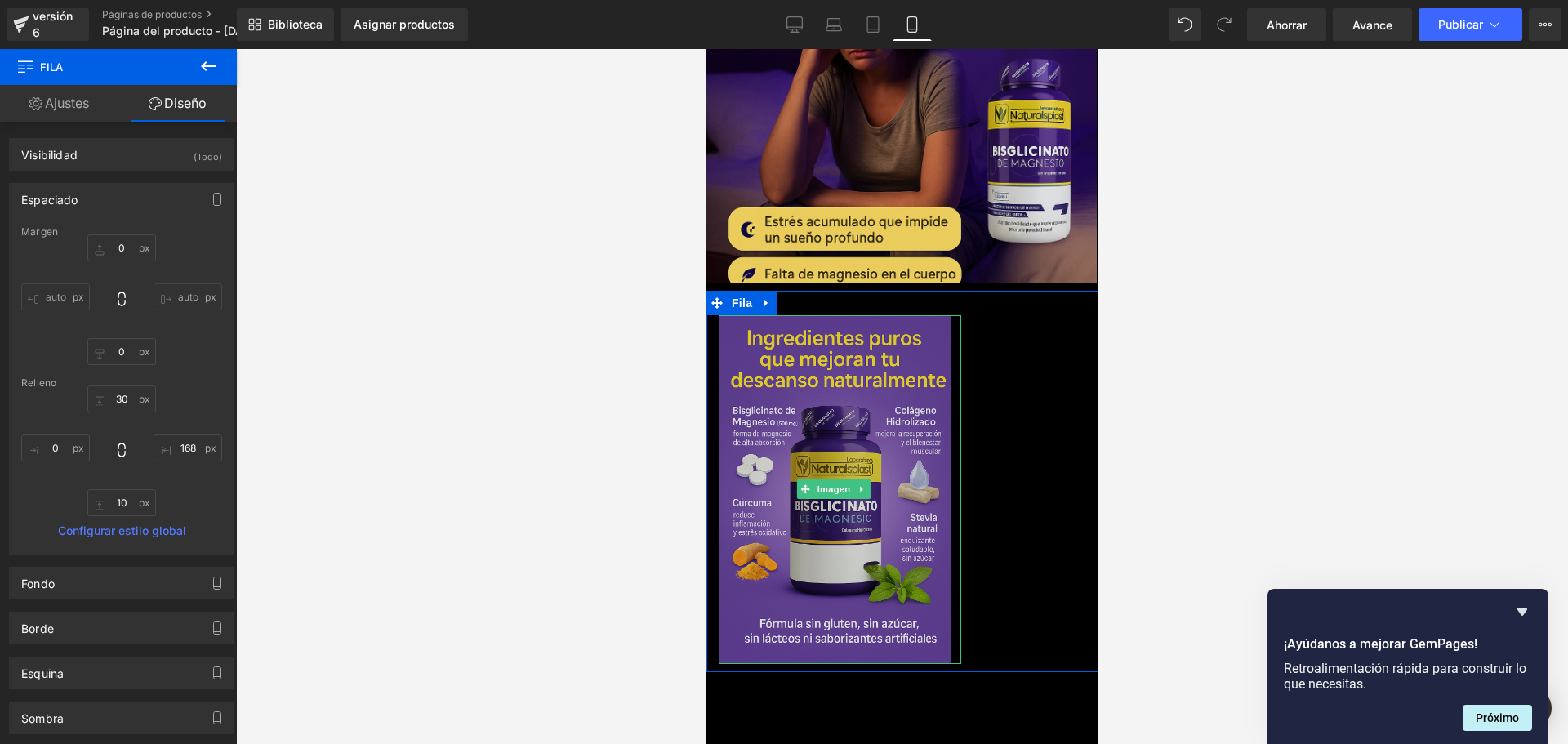
click at [831, 319] on img at bounding box center [838, 490] width 242 height 349
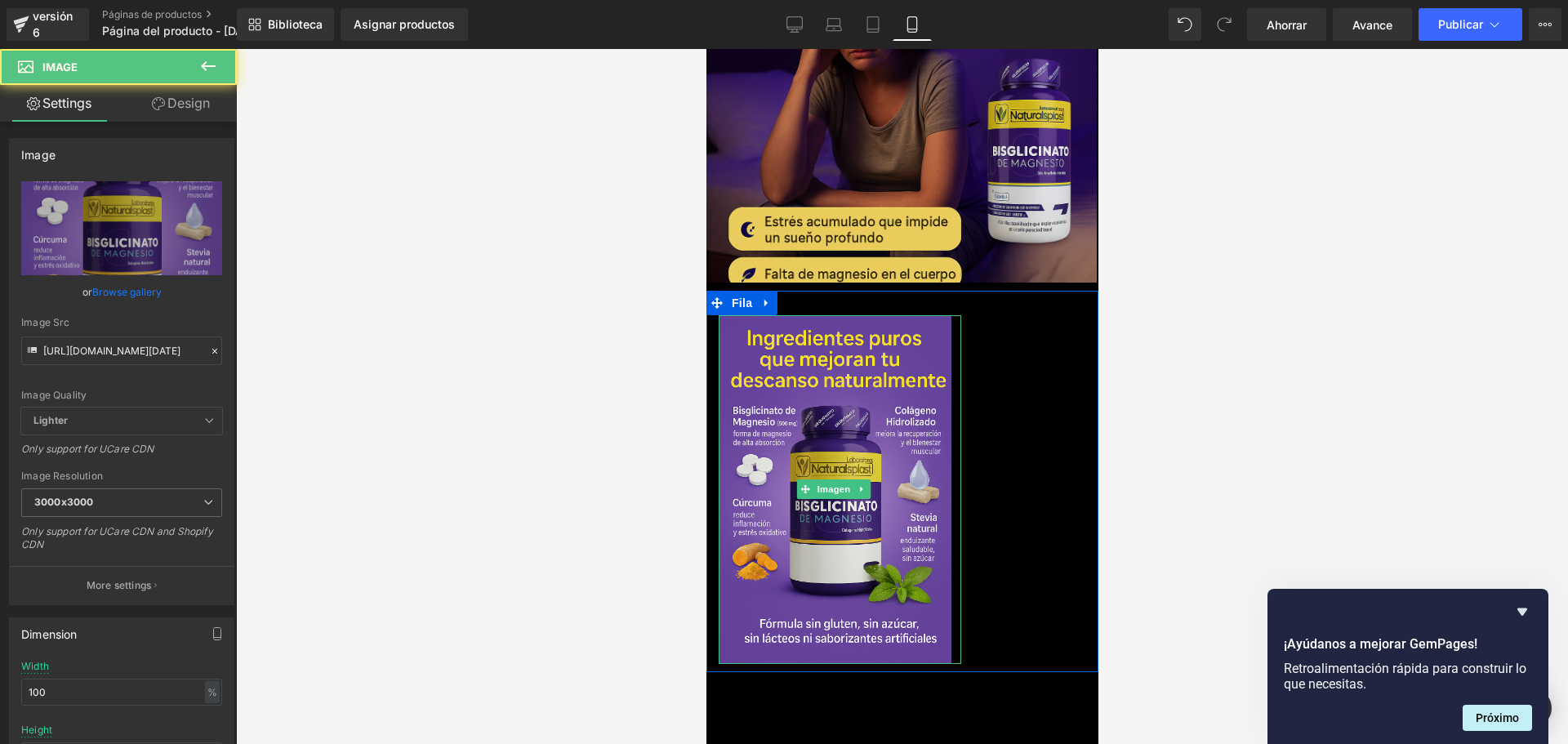
scroll to position [0, 287]
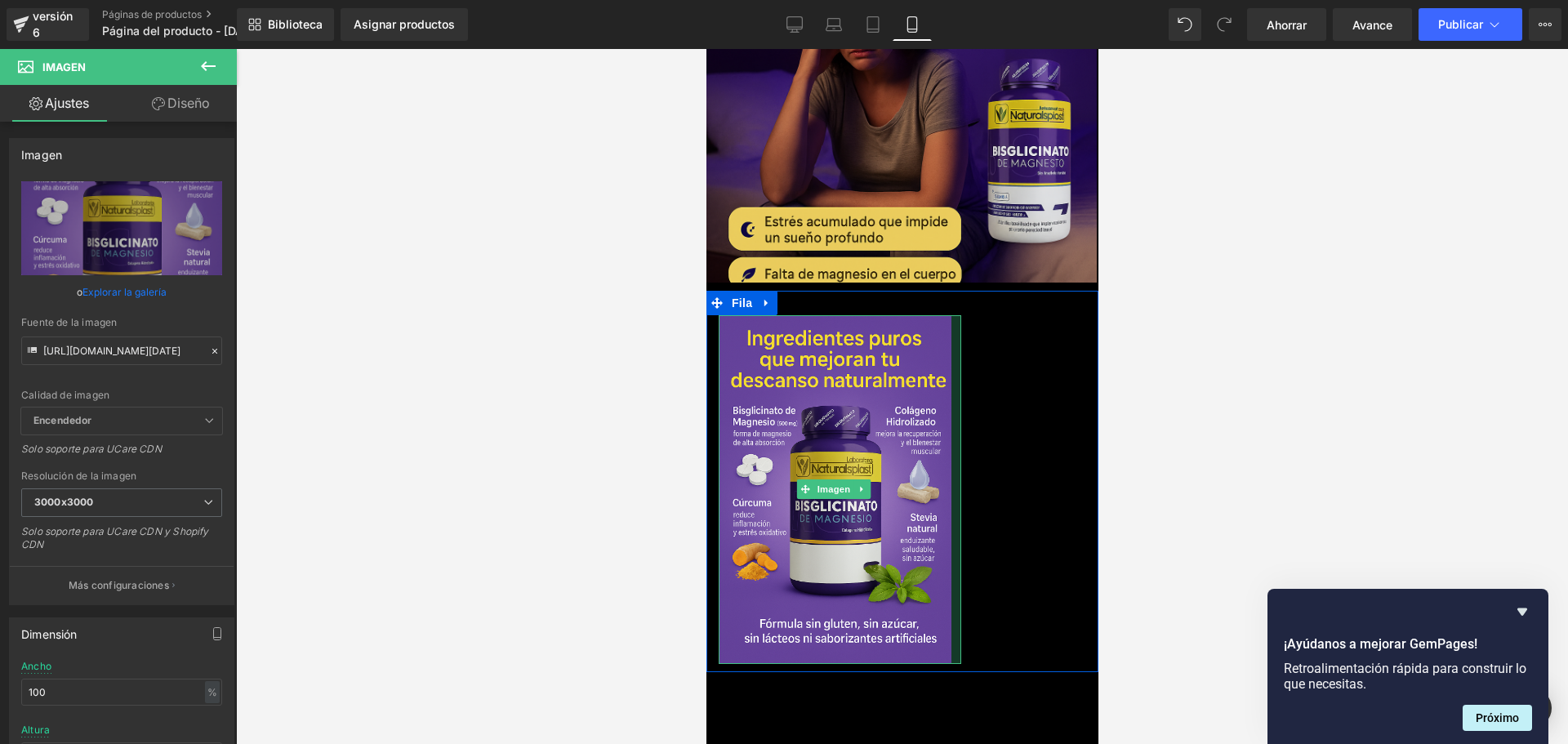
click at [951, 315] on div at bounding box center [956, 490] width 10 height 349
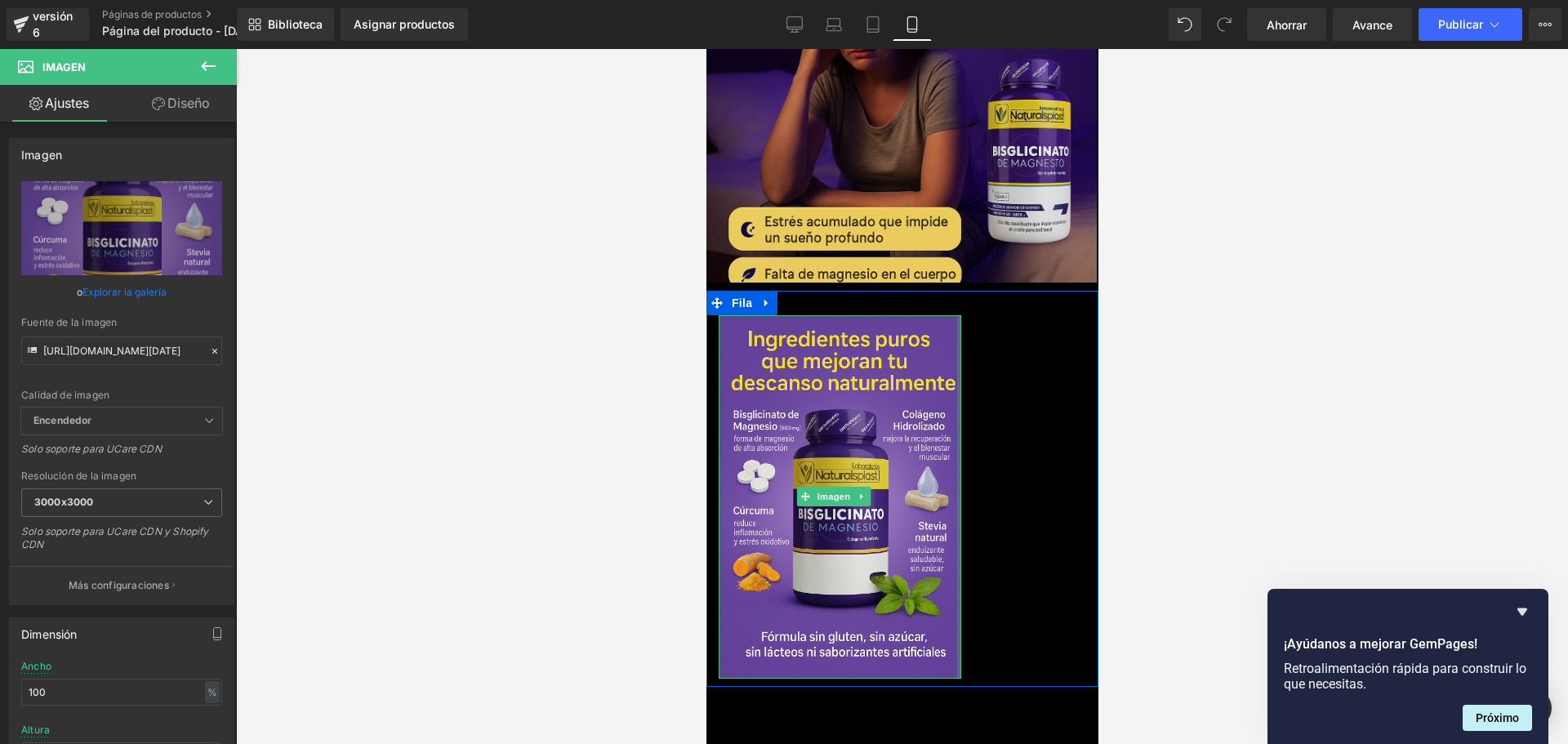
drag, startPoint x: 940, startPoint y: 288, endPoint x: 1128, endPoint y: 333, distance: 193.3
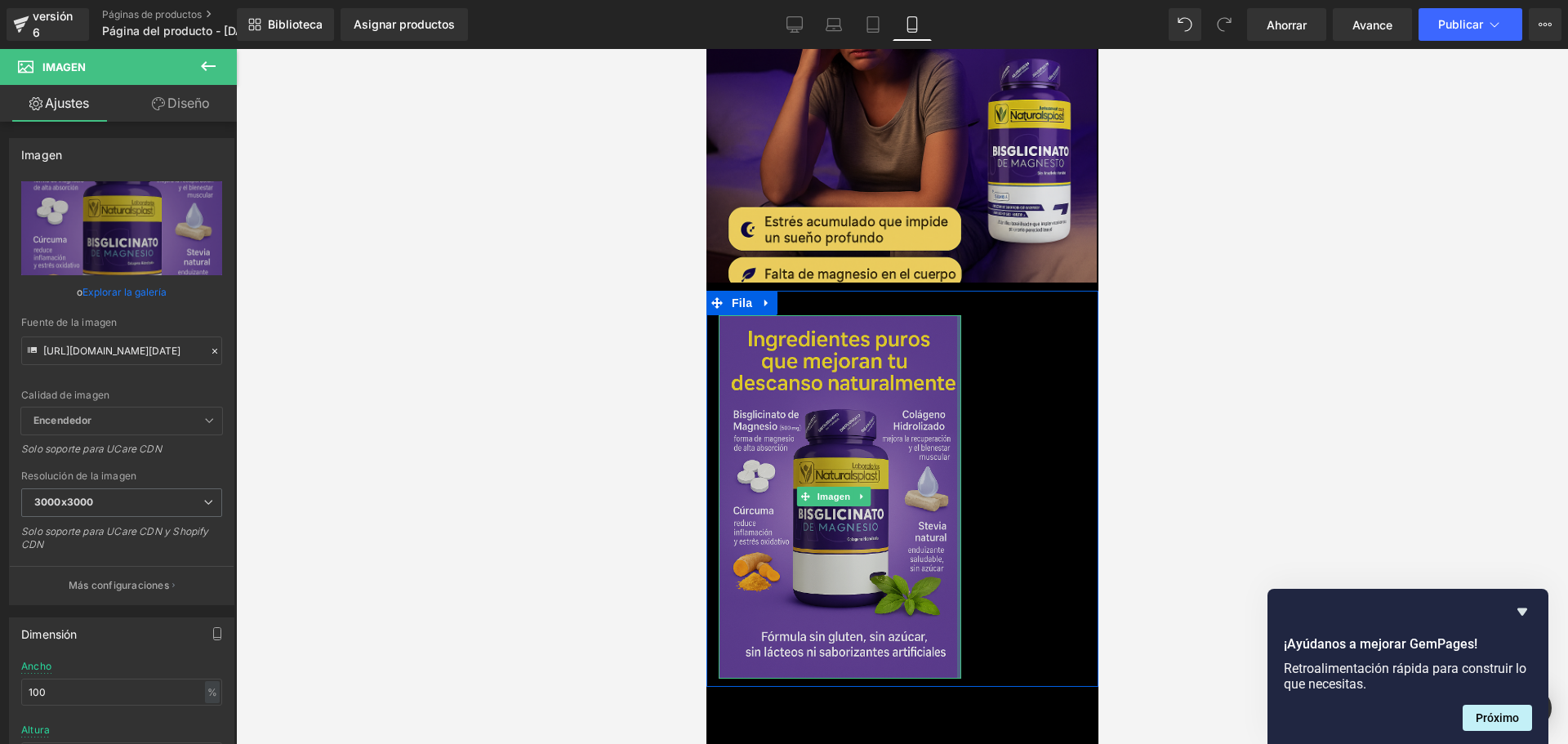
click at [1013, 310] on div "168 píxeles" at bounding box center [1028, 489] width 137 height 396
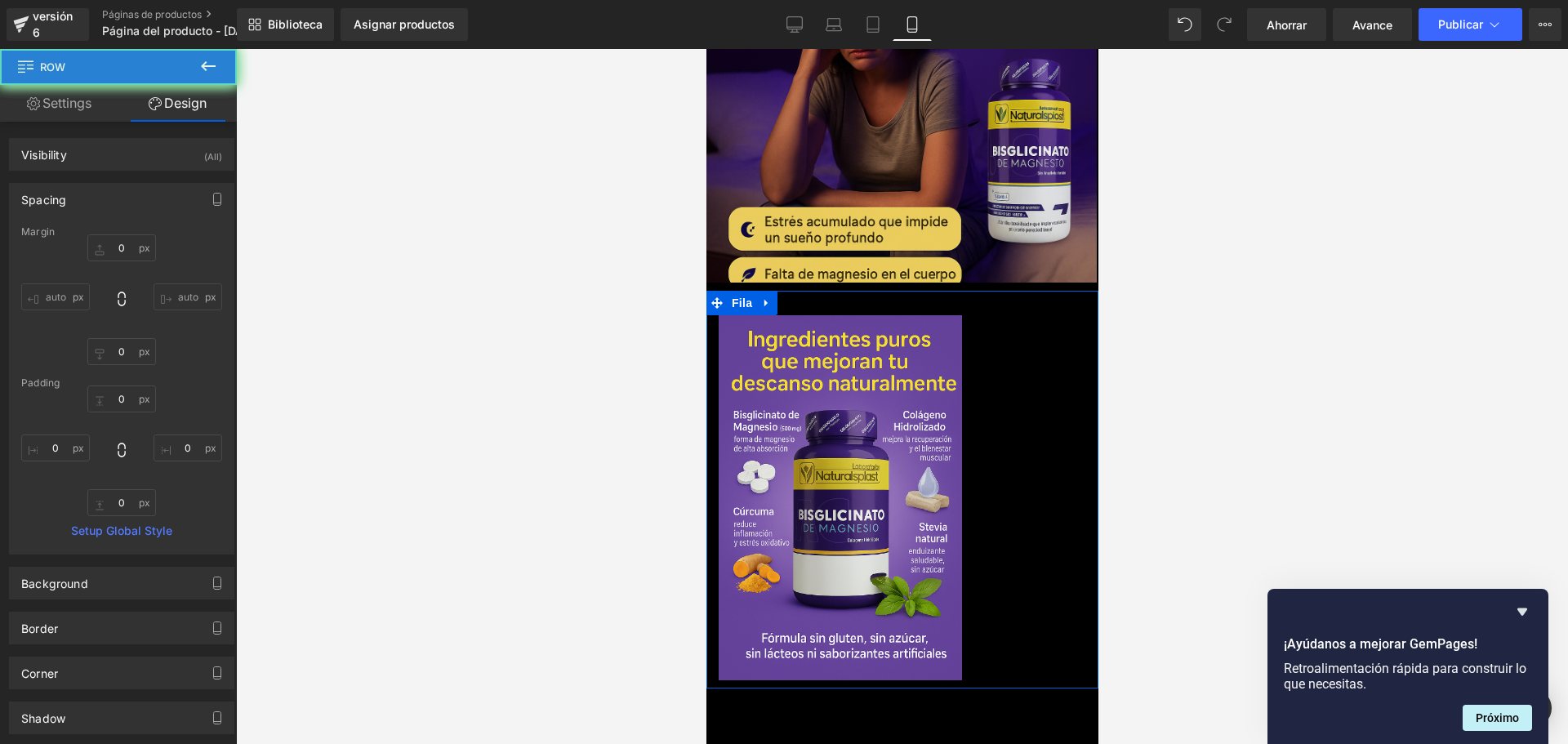
type input "0"
type input "30"
type input "167"
type input "10"
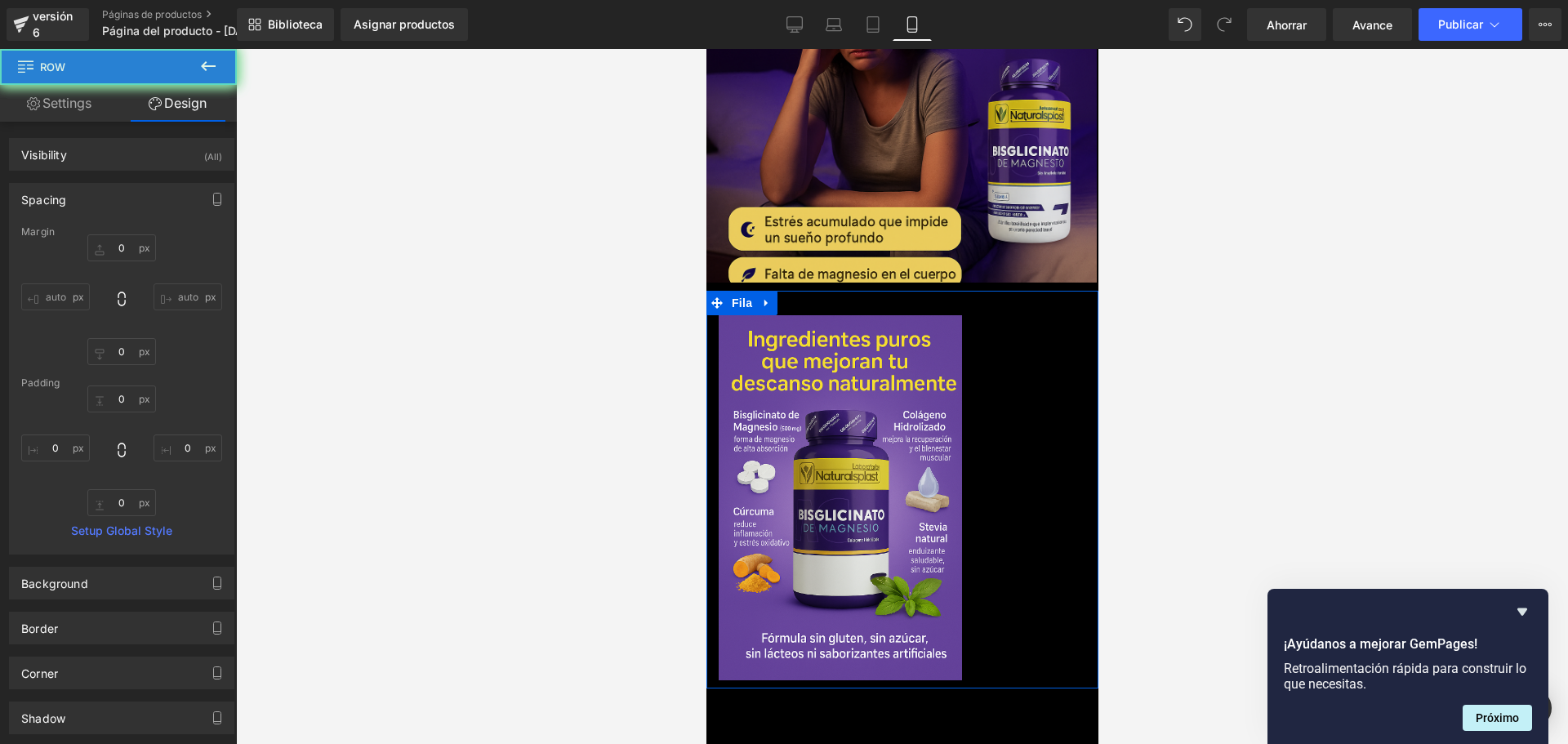
type input "0"
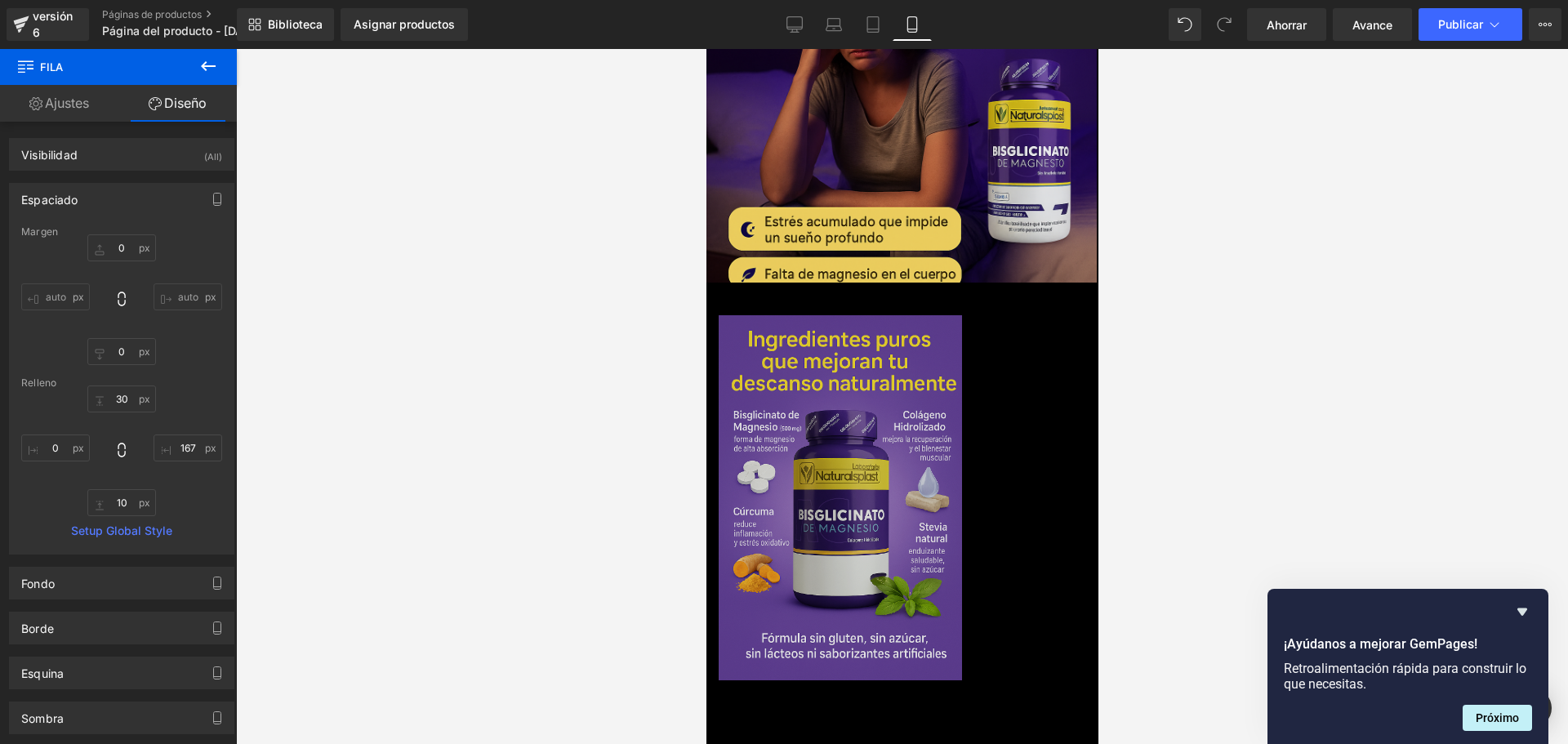
scroll to position [0, 859]
click at [900, 356] on img at bounding box center [839, 498] width 243 height 365
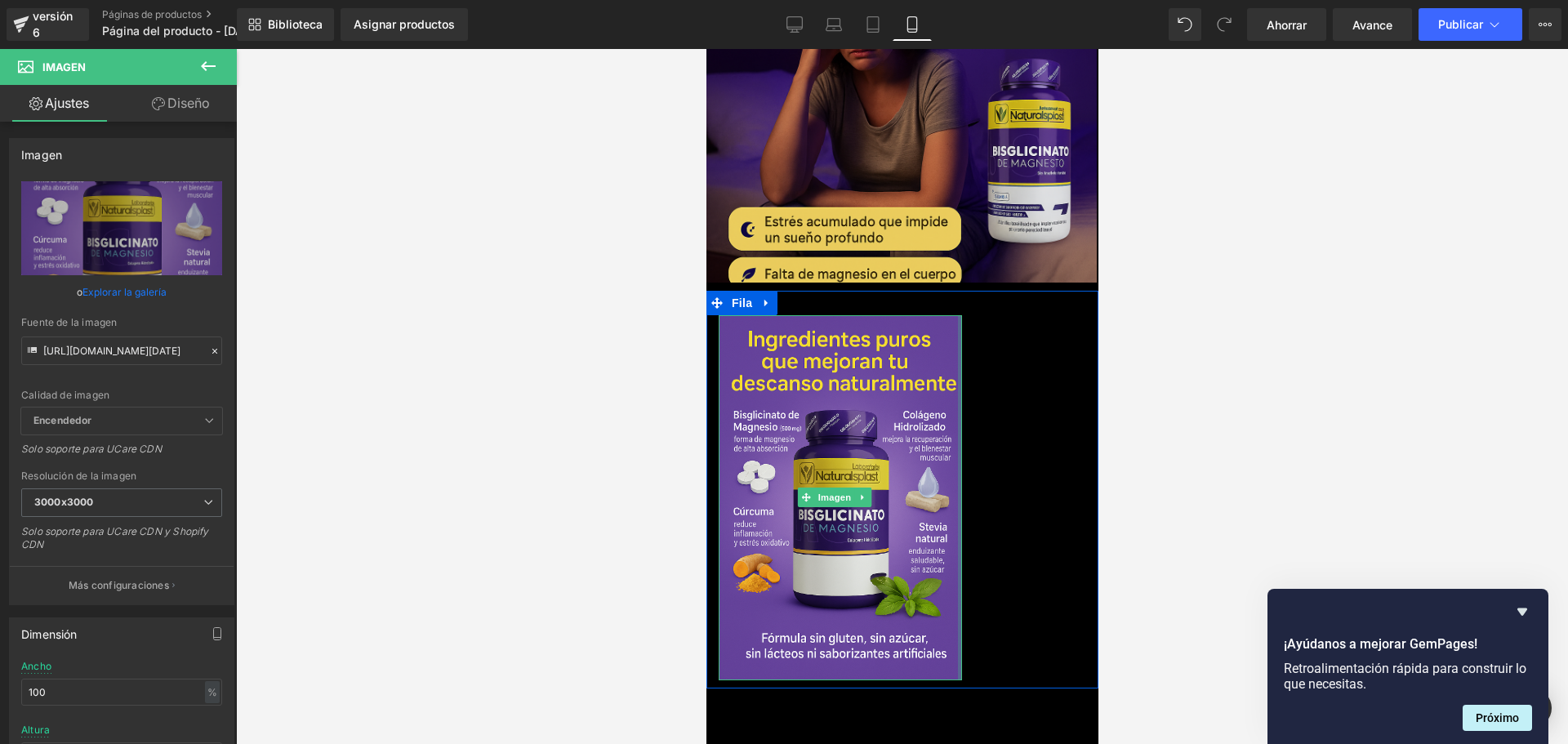
scroll to position [0, 287]
drag, startPoint x: 947, startPoint y: 283, endPoint x: 1038, endPoint y: 381, distance: 133.7
click at [948, 291] on div "Imagen Fila 167 píxeles" at bounding box center [901, 489] width 392 height 397
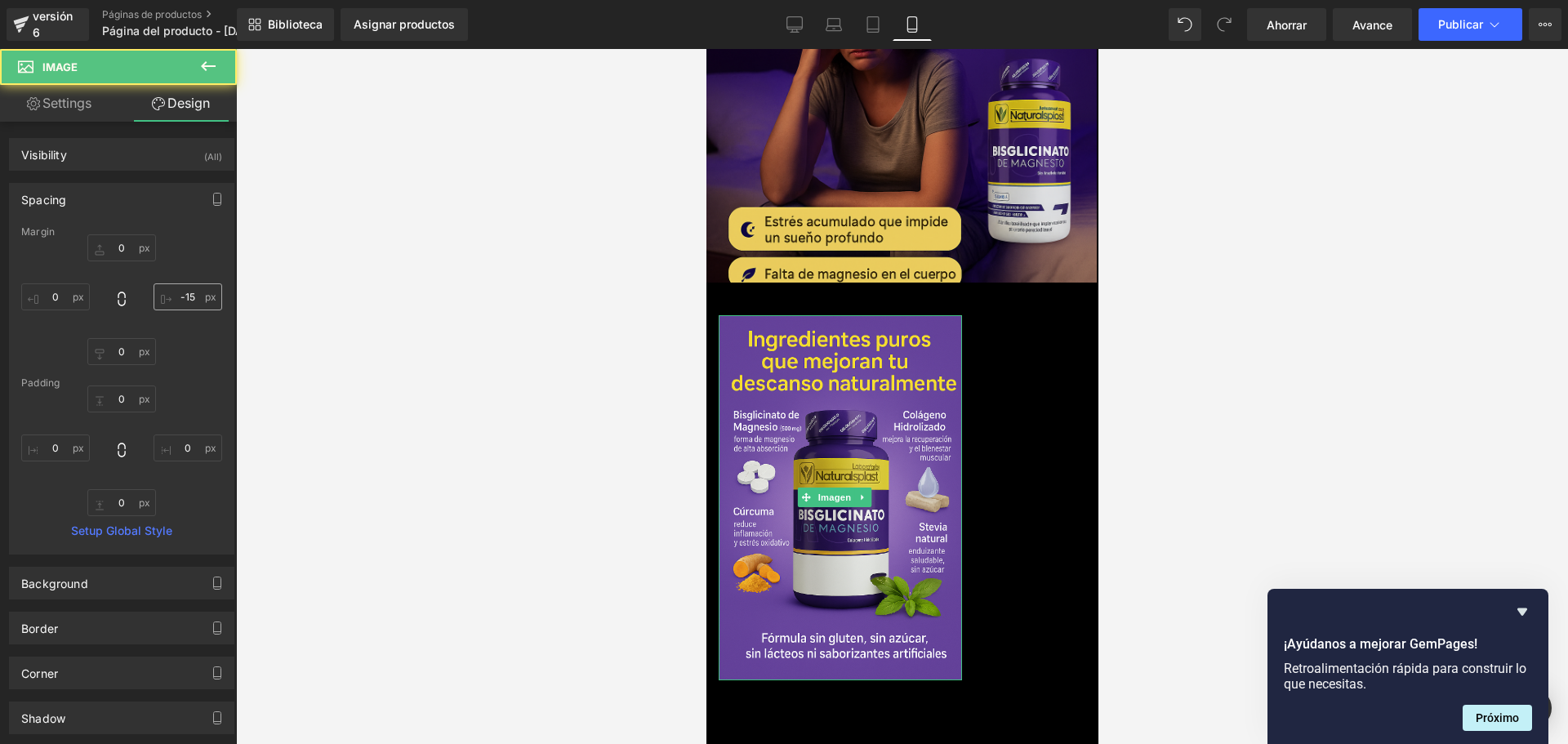
type input "0"
type input "-15"
type input "0"
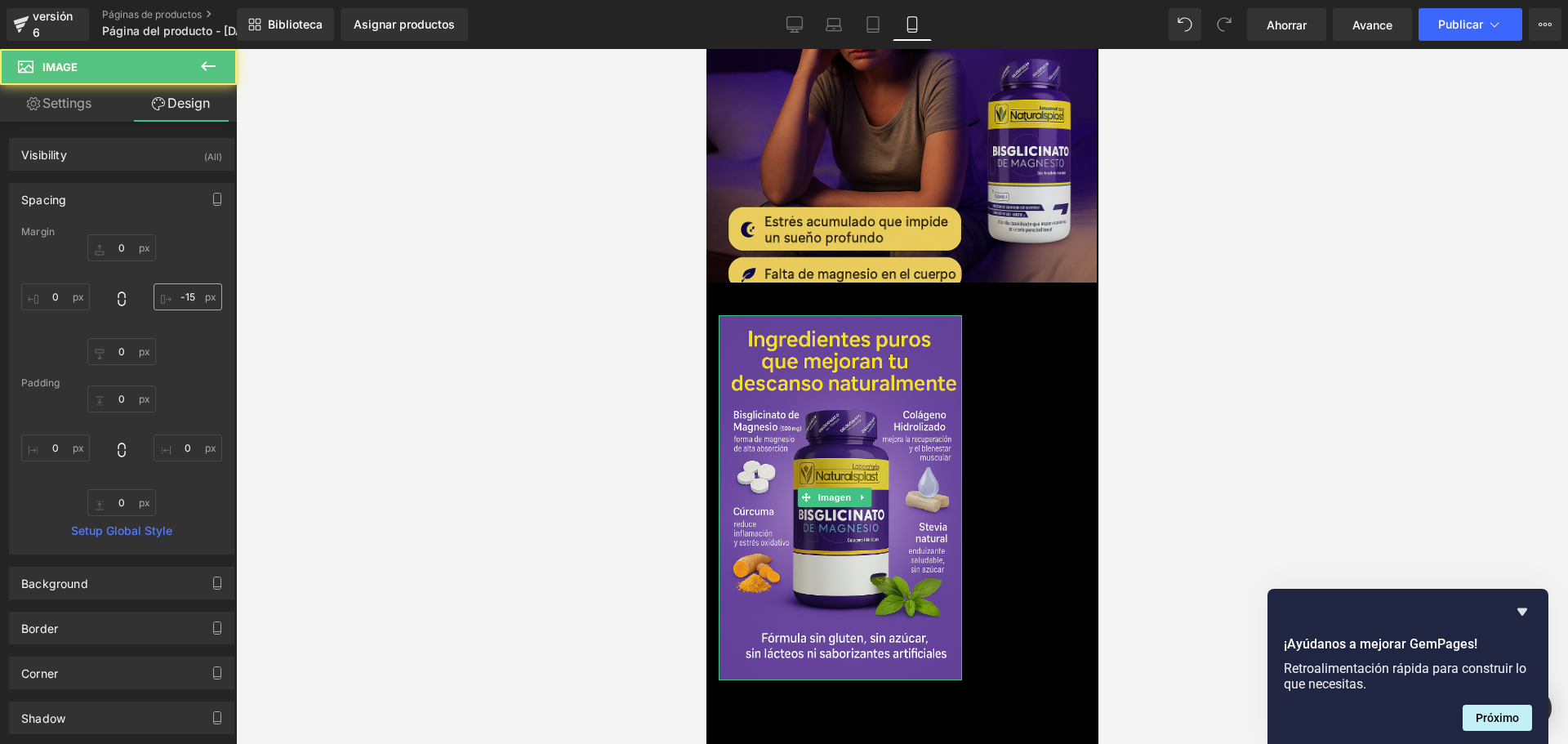
type input "0"
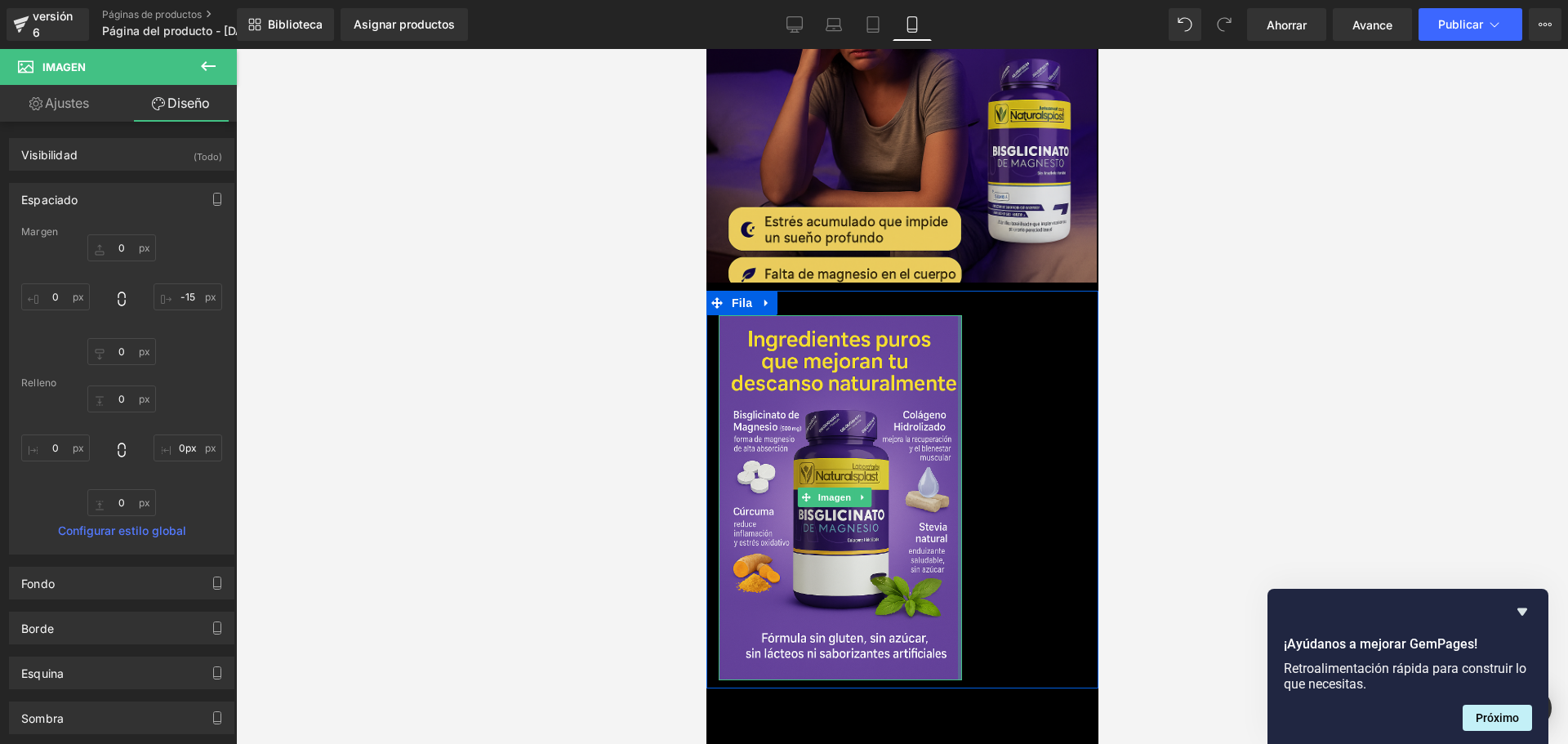
scroll to position [0, 859]
drag, startPoint x: 947, startPoint y: 257, endPoint x: 1194, endPoint y: 248, distance: 247.2
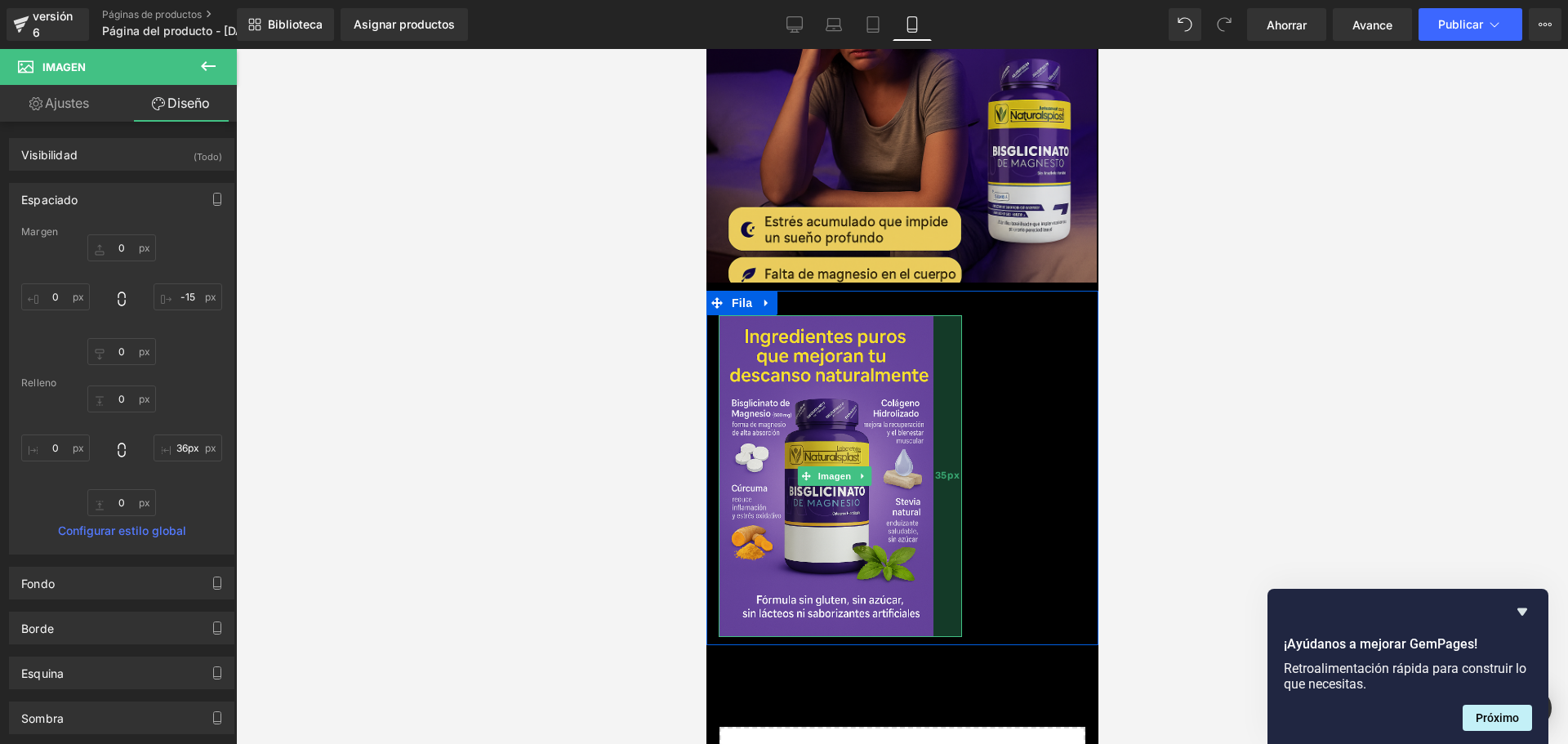
type input "35px"
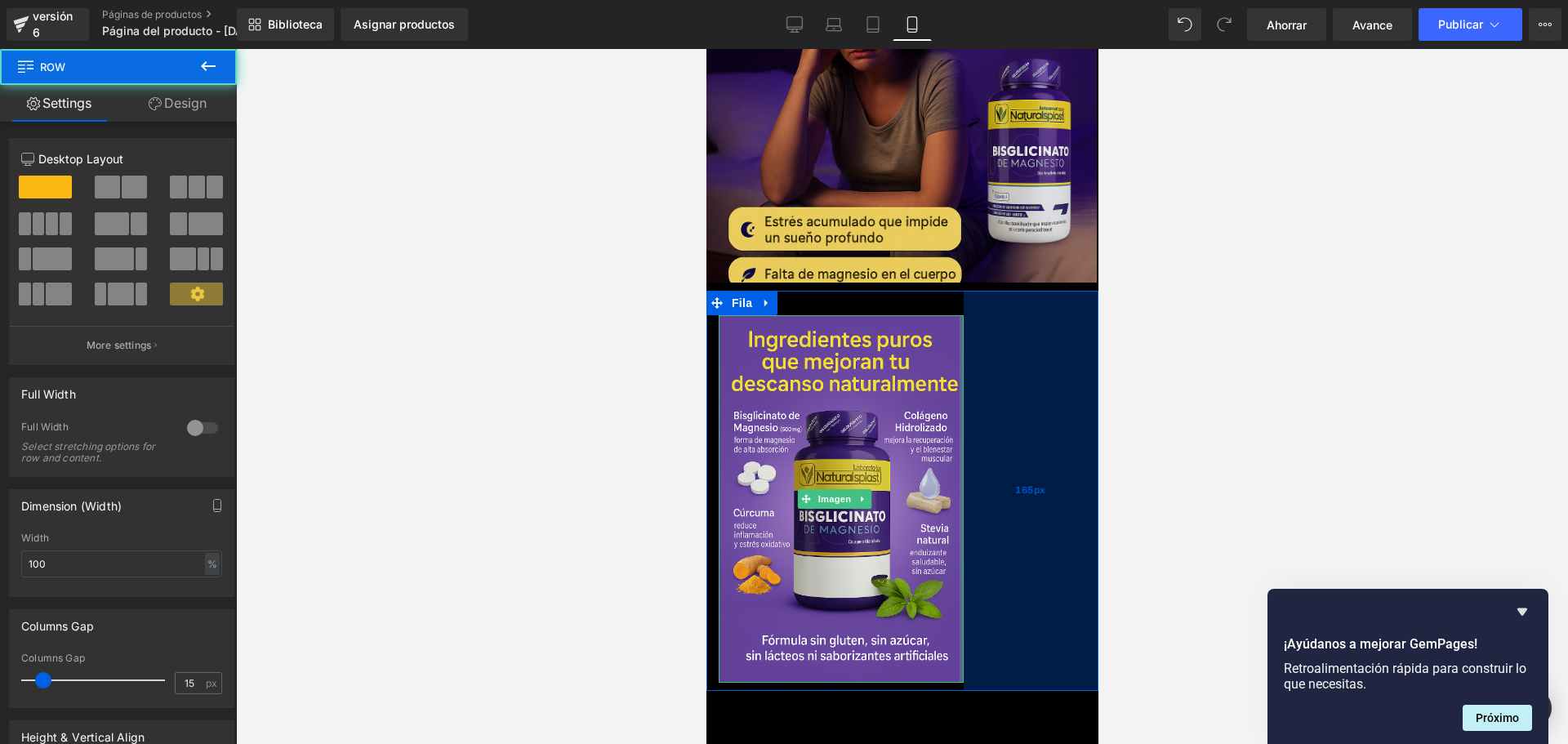
click at [1035, 312] on div "165px" at bounding box center [1030, 491] width 135 height 400
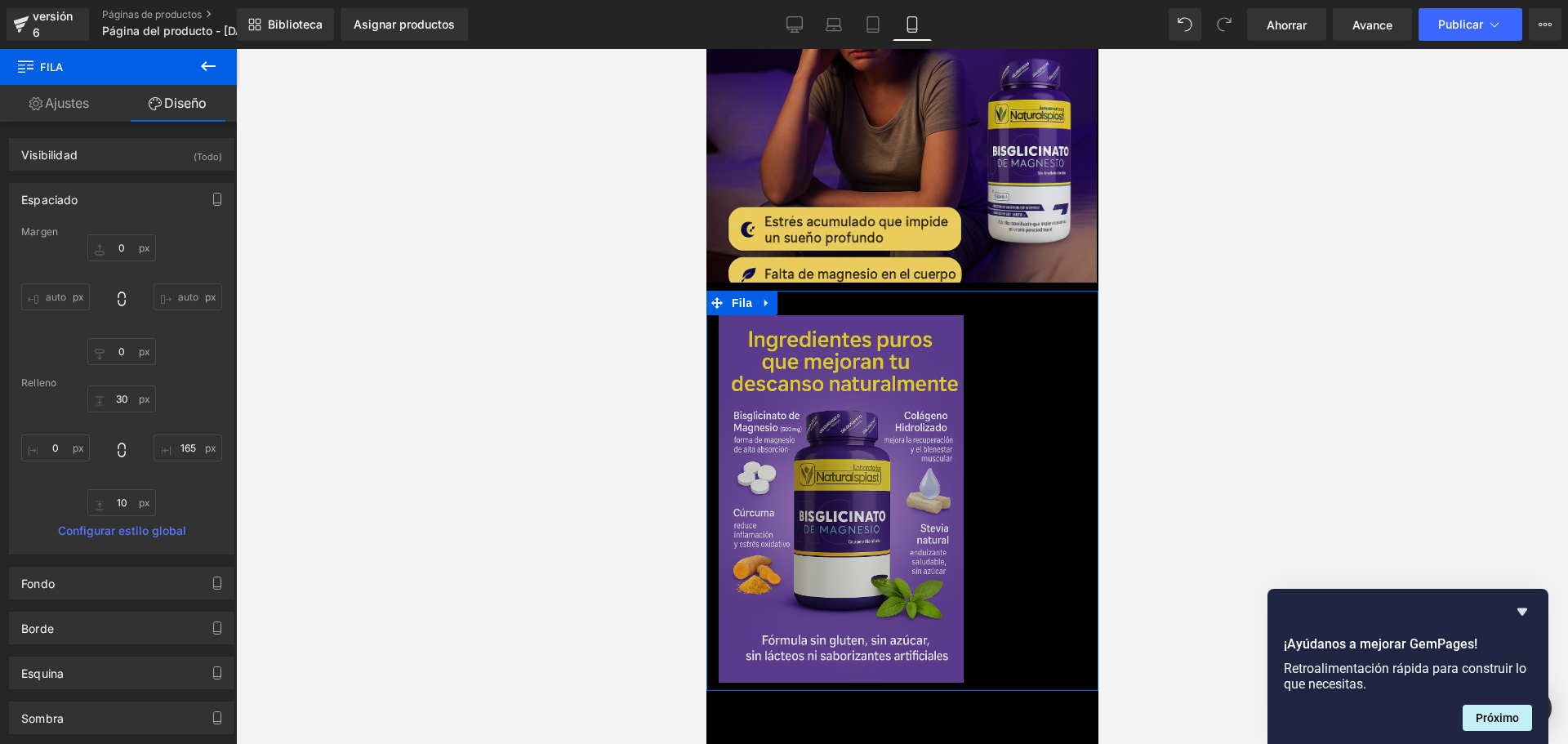
scroll to position [0, 0]
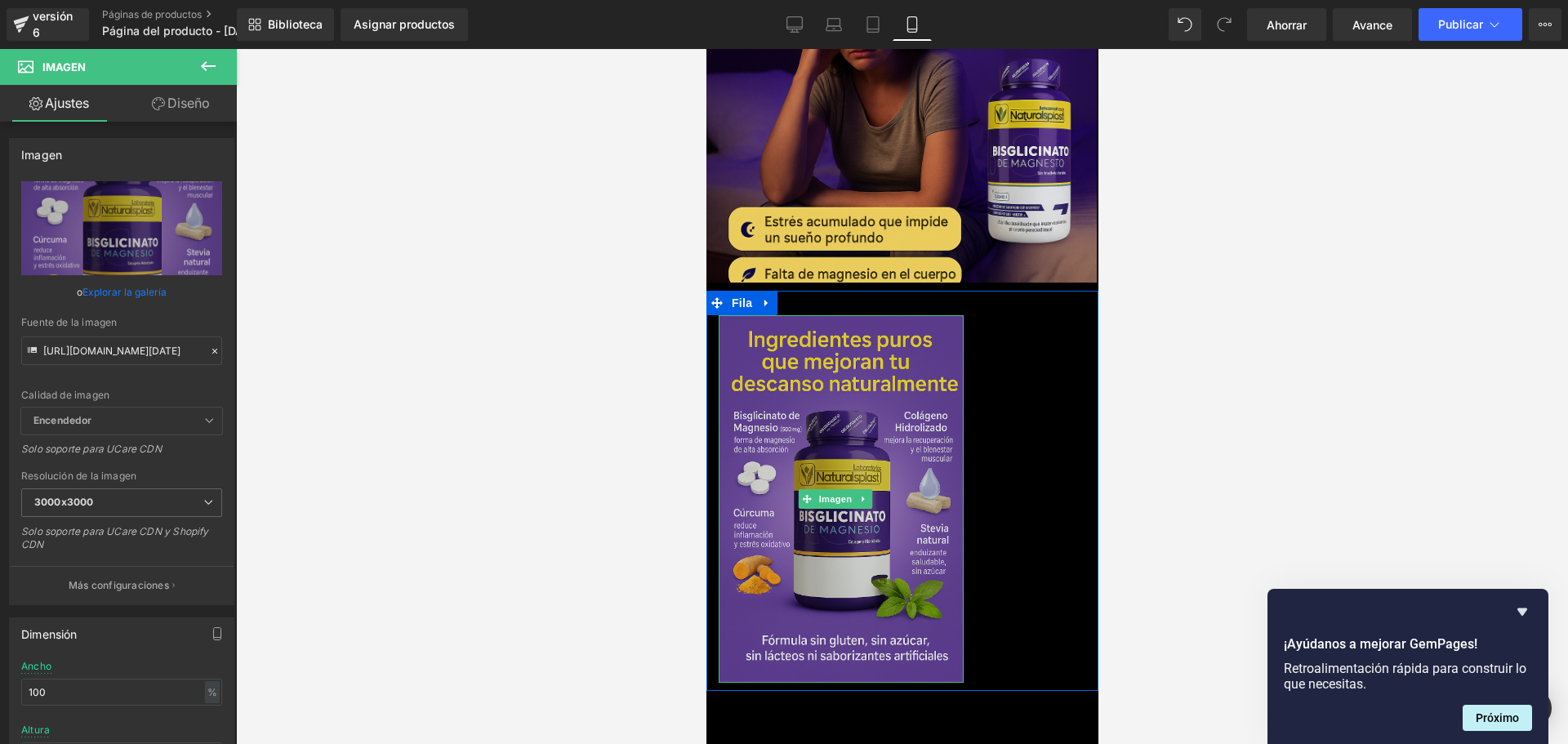
drag, startPoint x: 939, startPoint y: 254, endPoint x: 909, endPoint y: 445, distance: 193.3
click at [885, 425] on div "Imagen" at bounding box center [840, 499] width 245 height 368
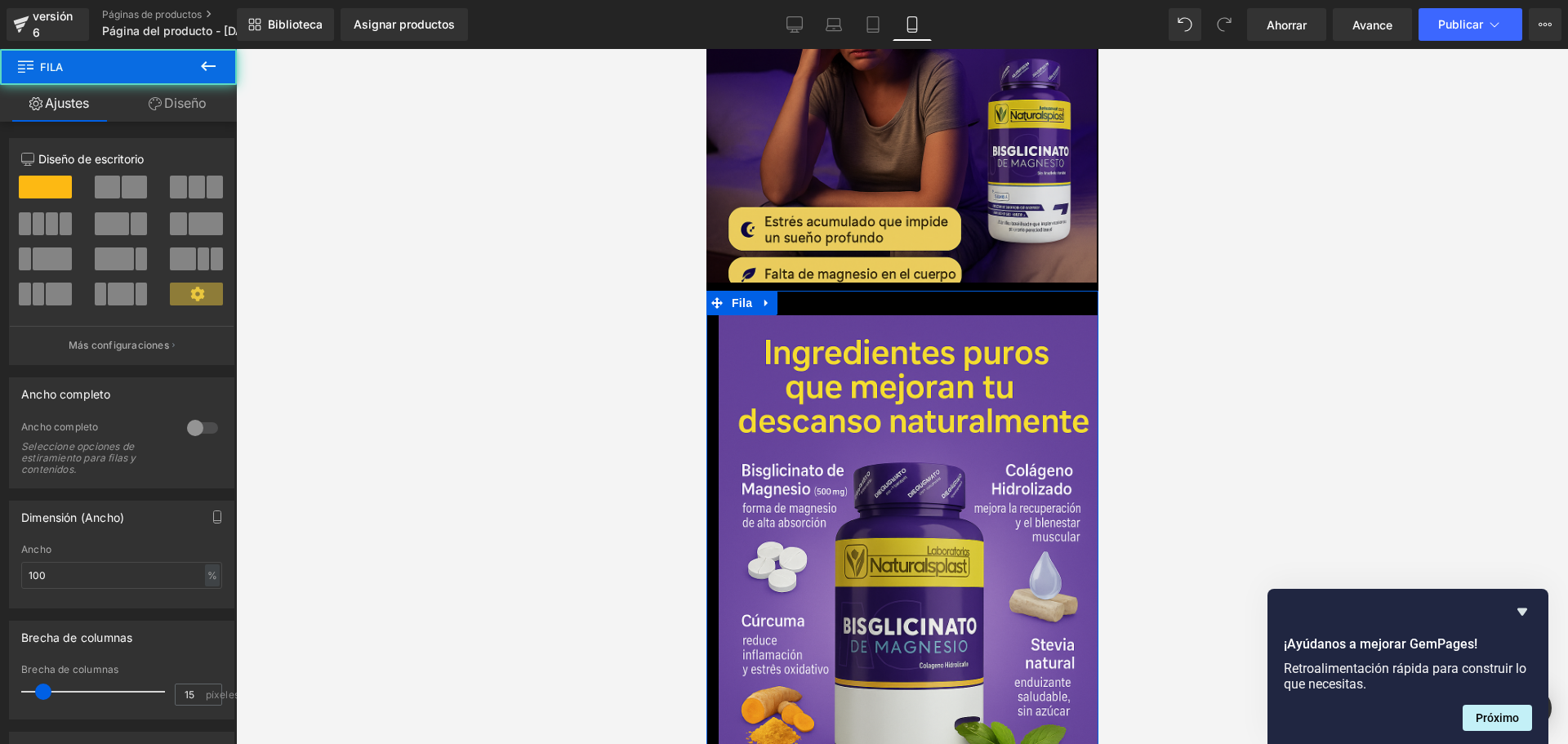
scroll to position [0, 574]
drag, startPoint x: 950, startPoint y: 601, endPoint x: 1161, endPoint y: 655, distance: 217.8
click at [1248, 553] on div at bounding box center [902, 396] width 1332 height 695
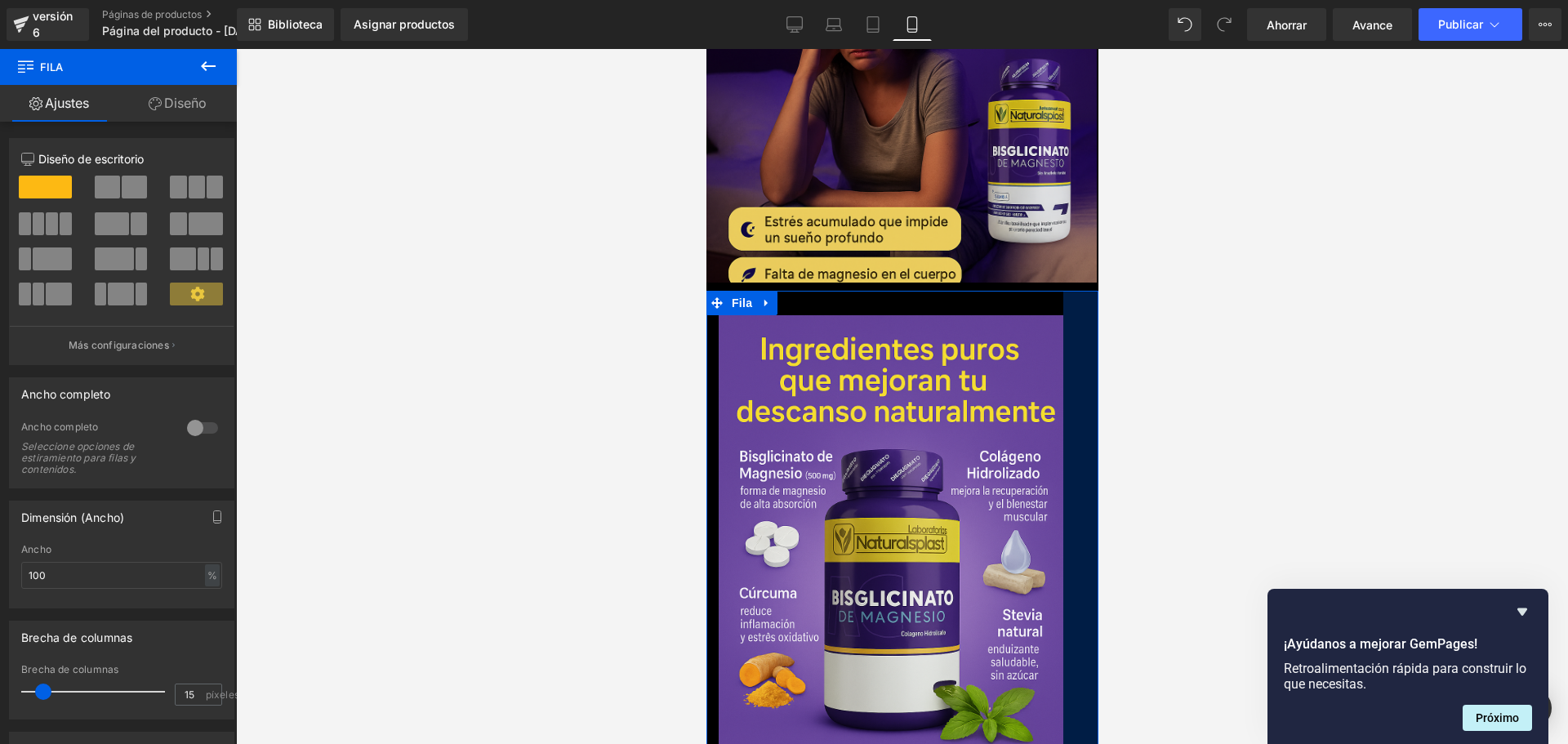
scroll to position [0, 859]
drag, startPoint x: 1291, startPoint y: 571, endPoint x: 1242, endPoint y: 589, distance: 52.2
click at [1242, 589] on div at bounding box center [902, 396] width 1332 height 695
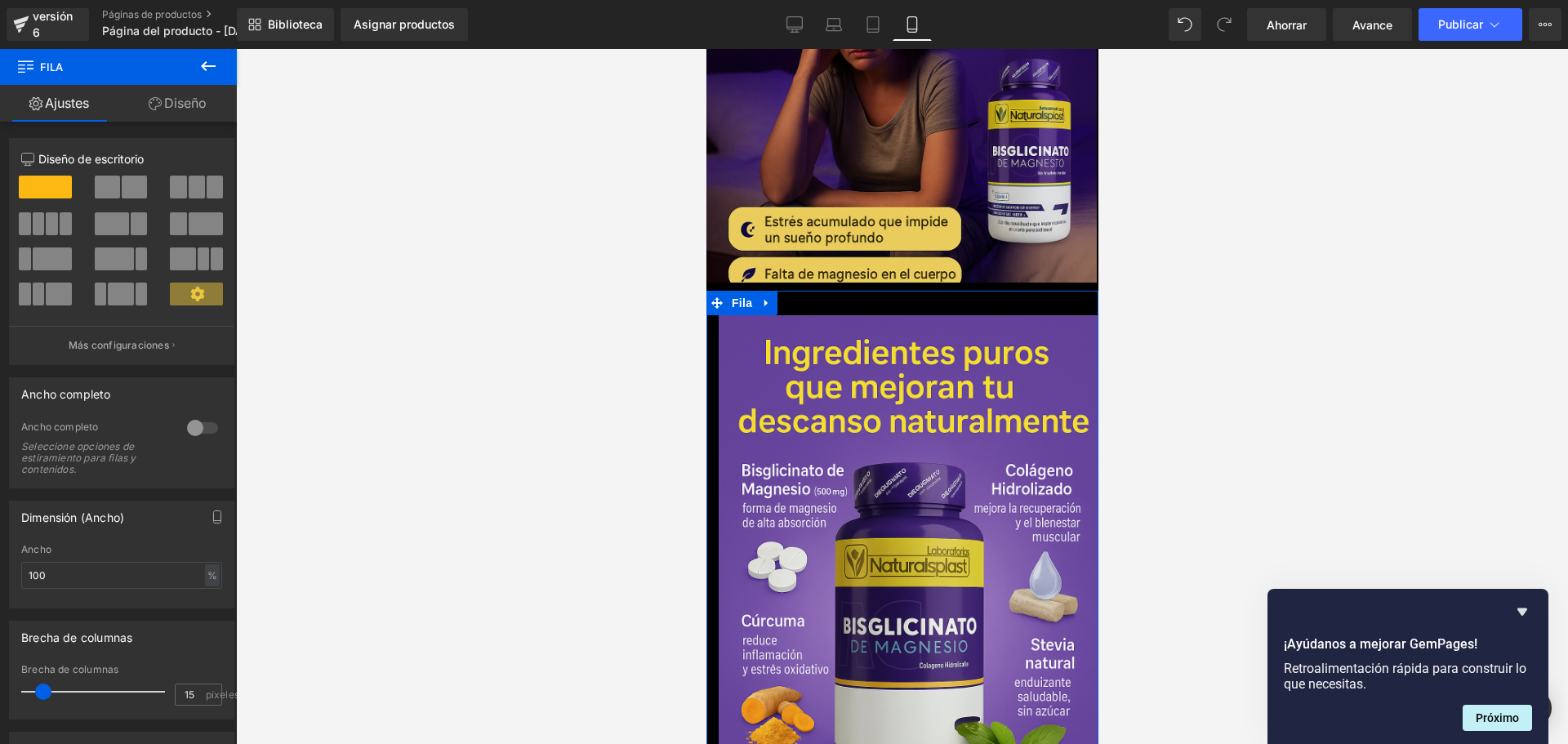
scroll to position [0, 0]
click at [1097, 410] on div at bounding box center [1097, 591] width 1 height 601
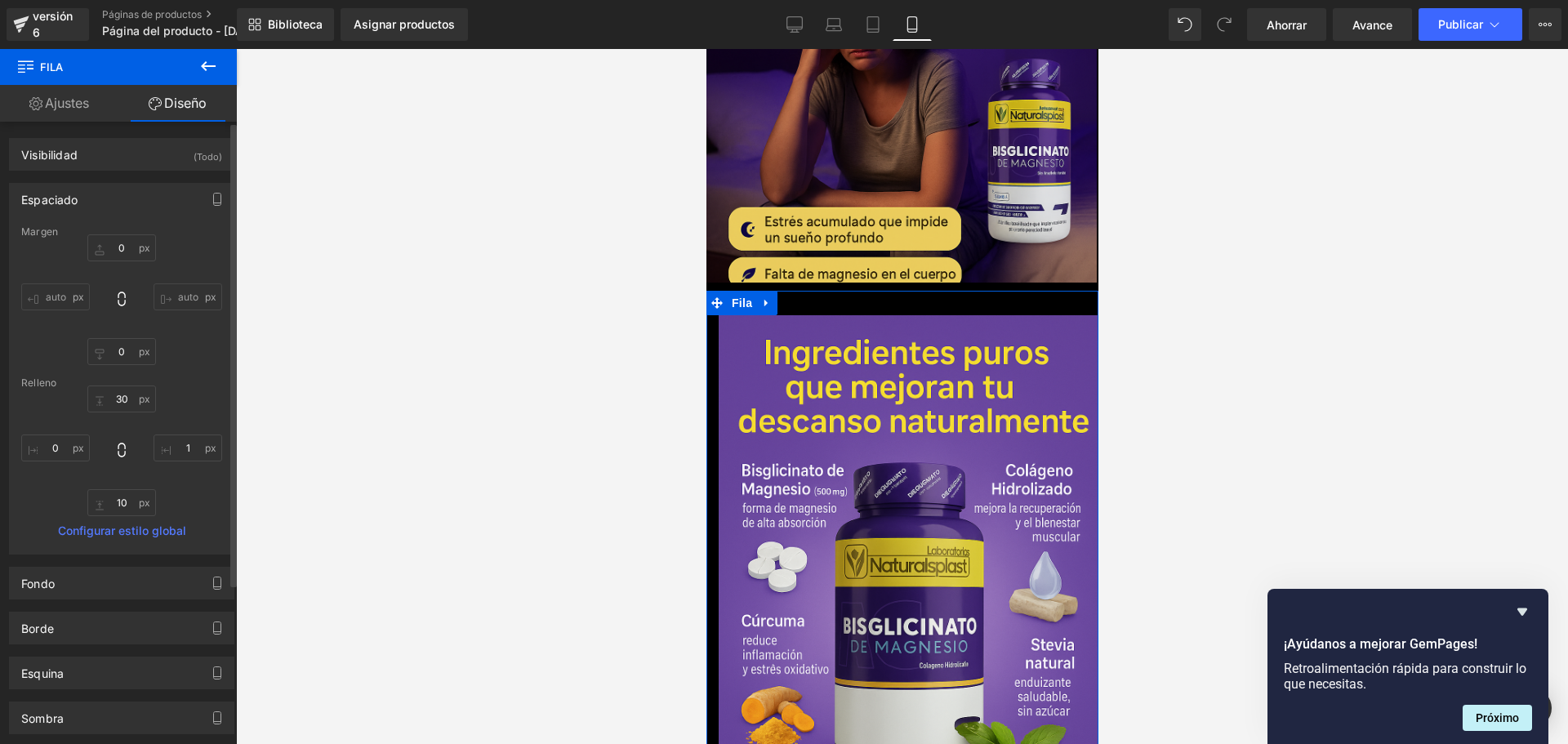
scroll to position [0, 287]
click at [719, 315] on div at bounding box center [719, 600] width 4 height 569
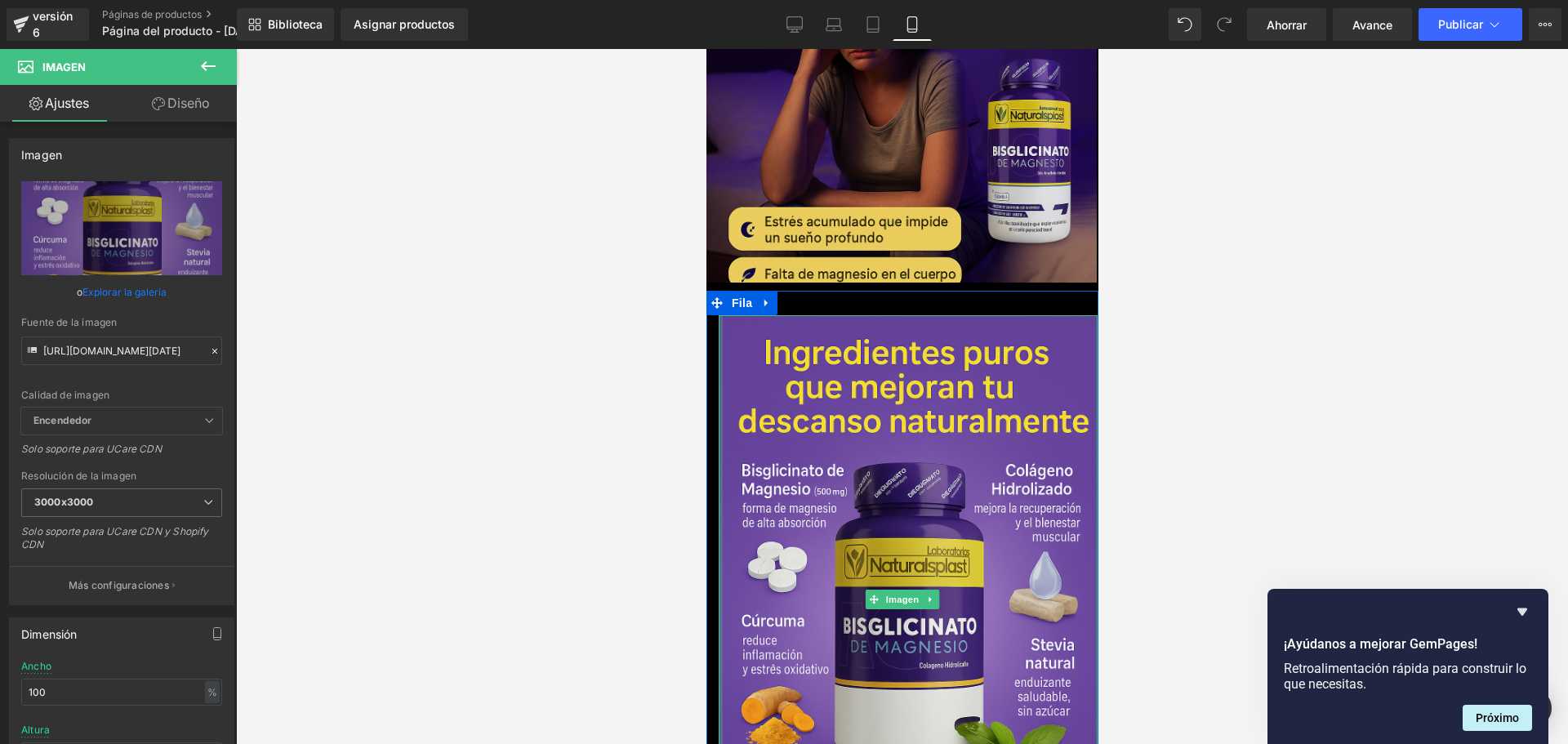
scroll to position [0, 574]
drag, startPoint x: 719, startPoint y: 291, endPoint x: 698, endPoint y: 282, distance: 22.8
click at [707, 316] on div at bounding box center [707, 591] width 4 height 601
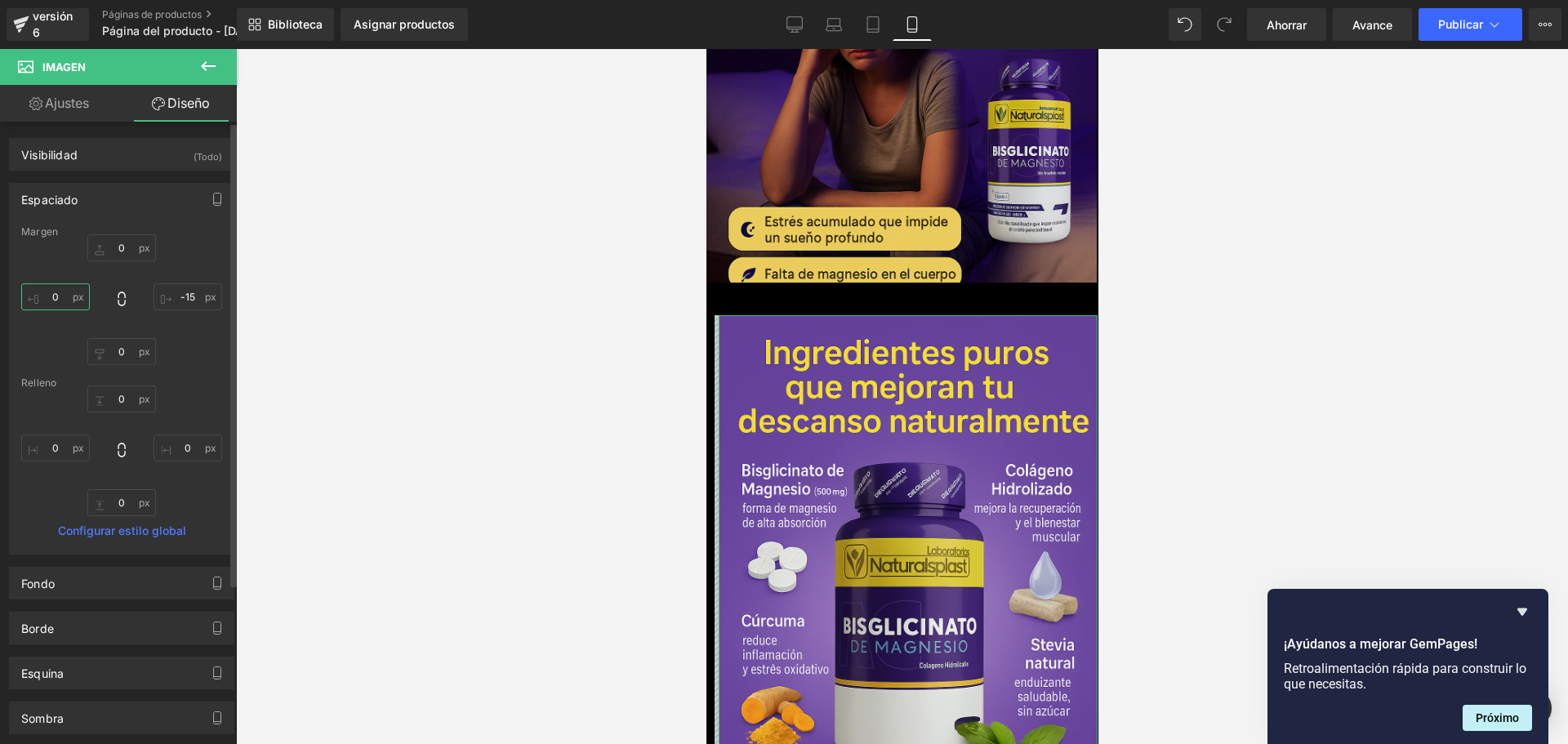
click at [68, 294] on input "0" at bounding box center [55, 297] width 68 height 27
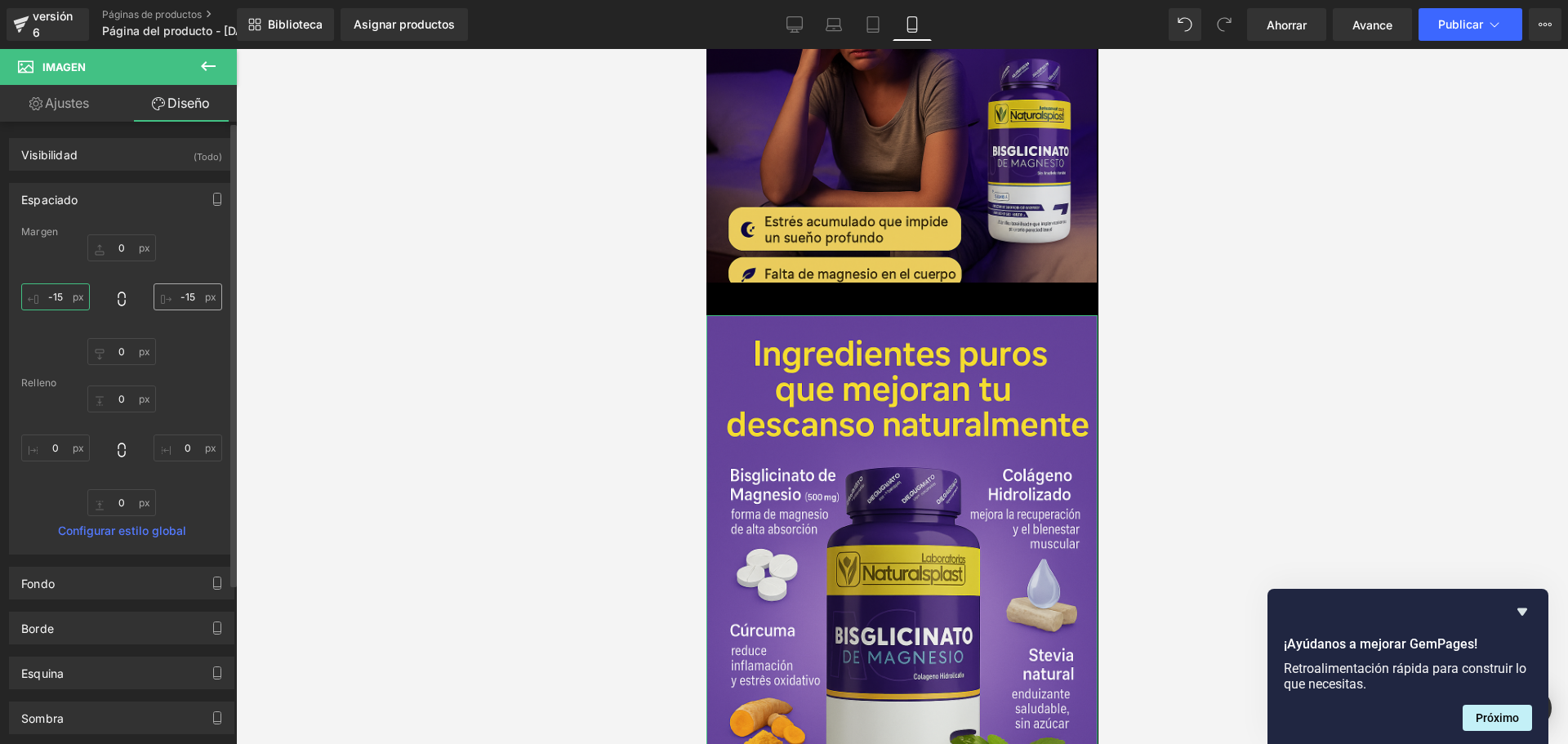
scroll to position [0, 287]
type input "-15"
click at [132, 248] on input "0" at bounding box center [121, 248] width 68 height 27
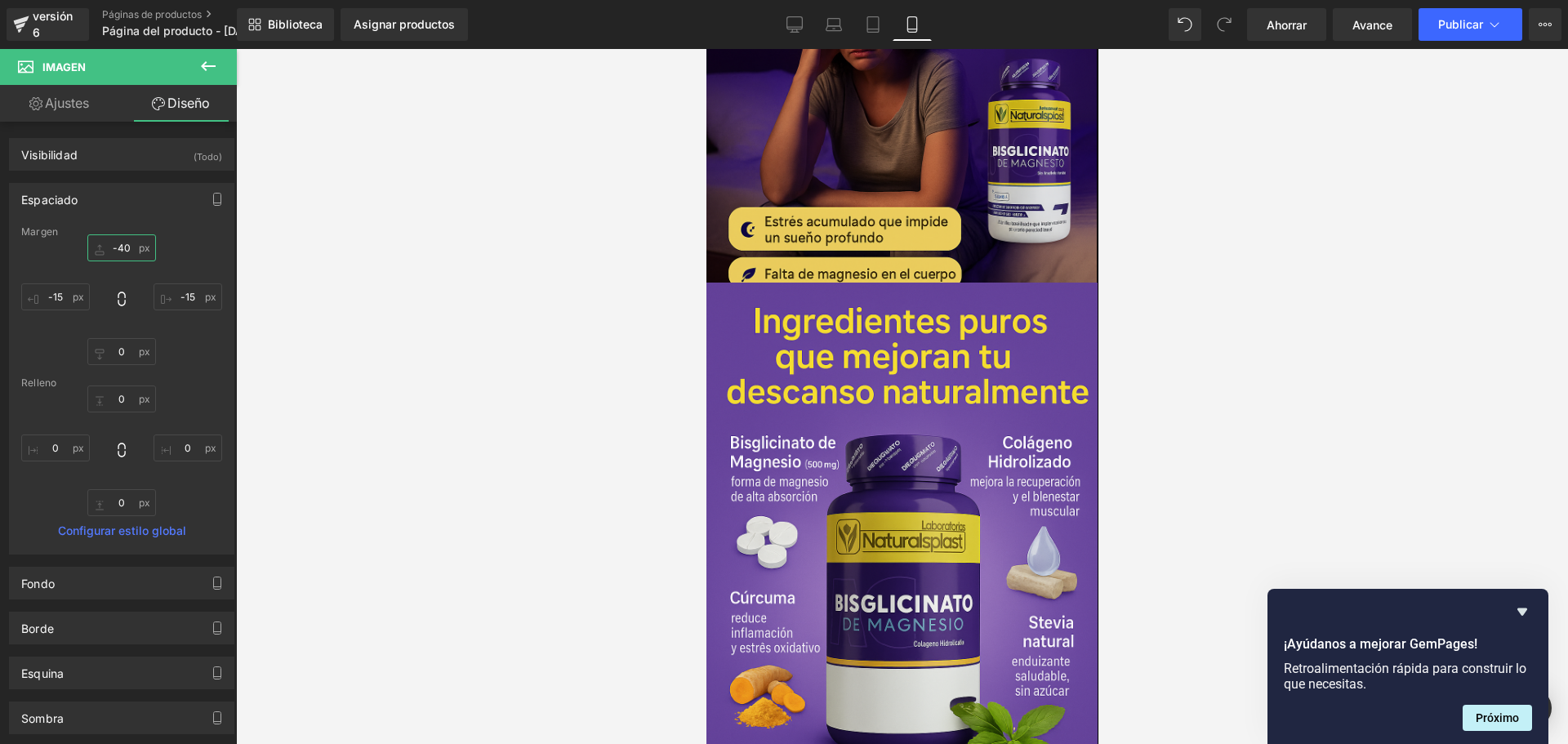
type input "-40"
click at [438, 283] on div at bounding box center [902, 396] width 1332 height 695
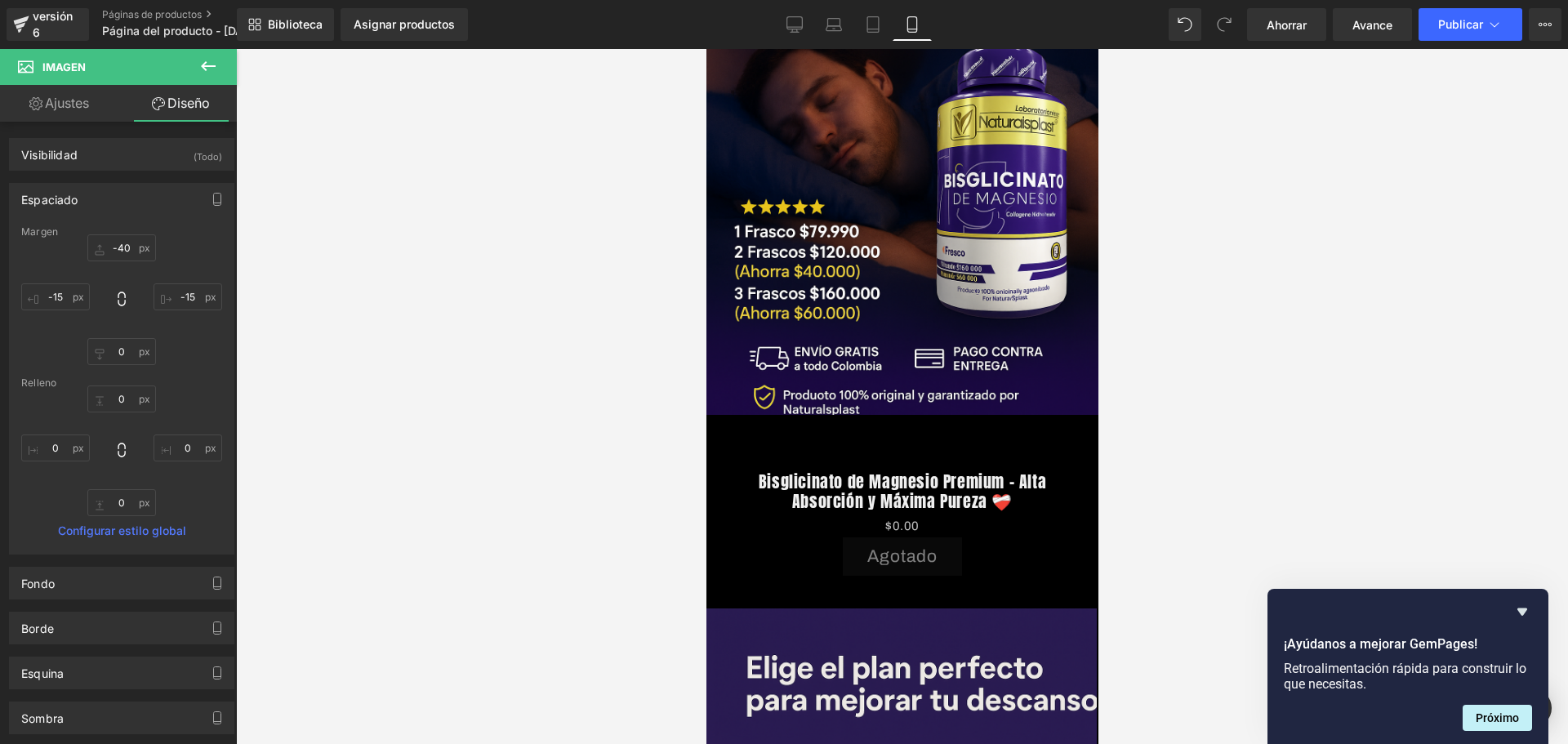
scroll to position [0, 287]
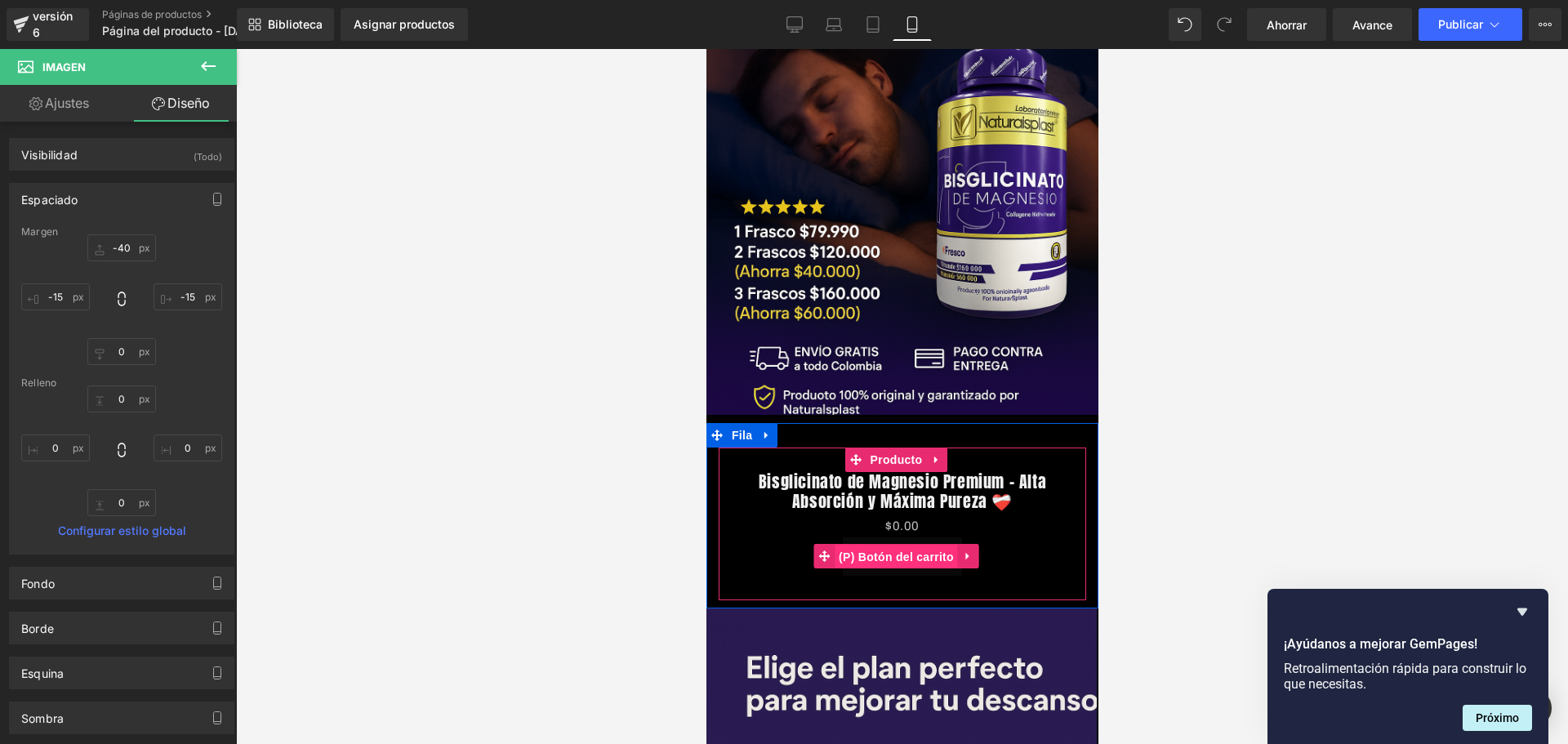
click at [898, 550] on font "(P) Botón del carrito" at bounding box center [895, 556] width 115 height 13
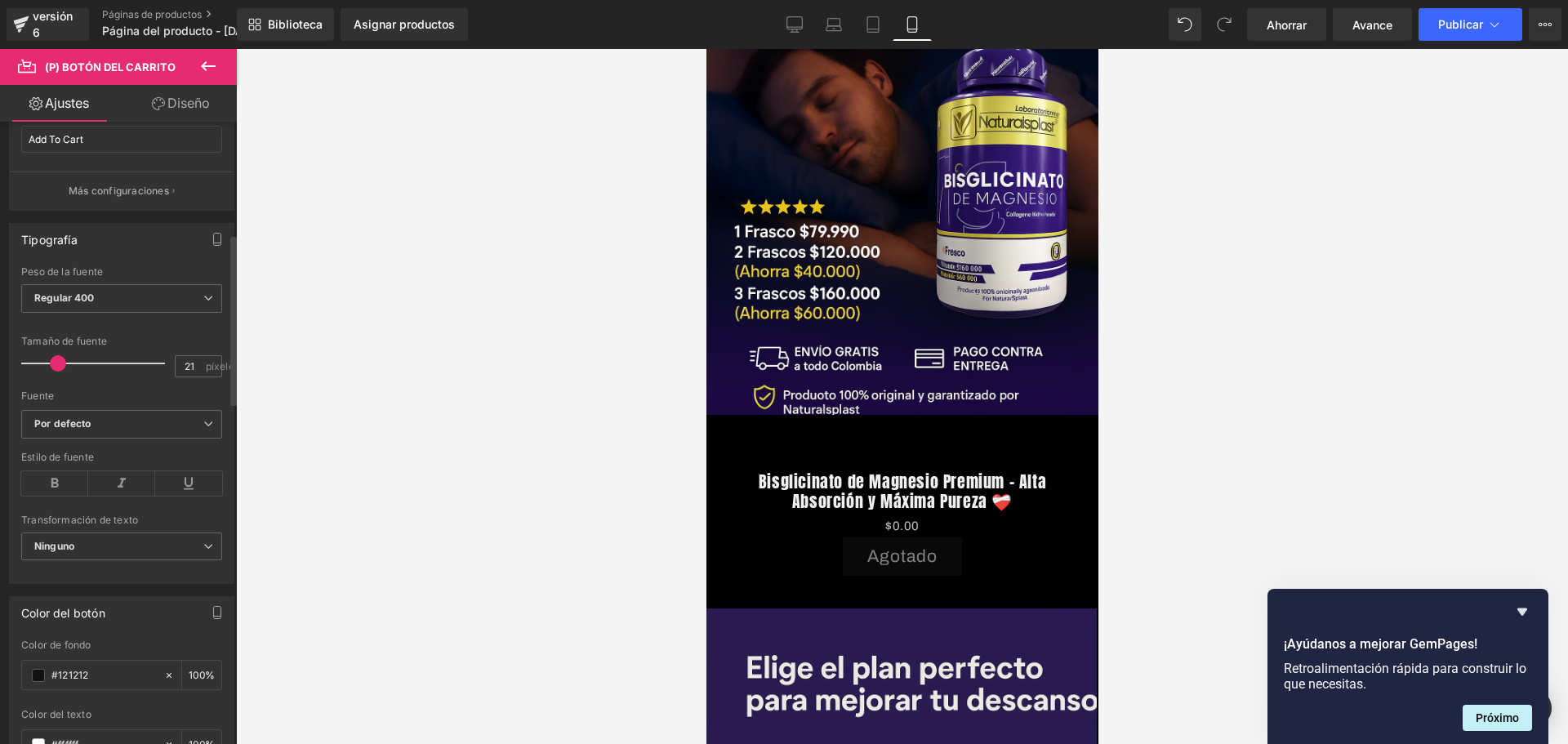
scroll to position [408, 0]
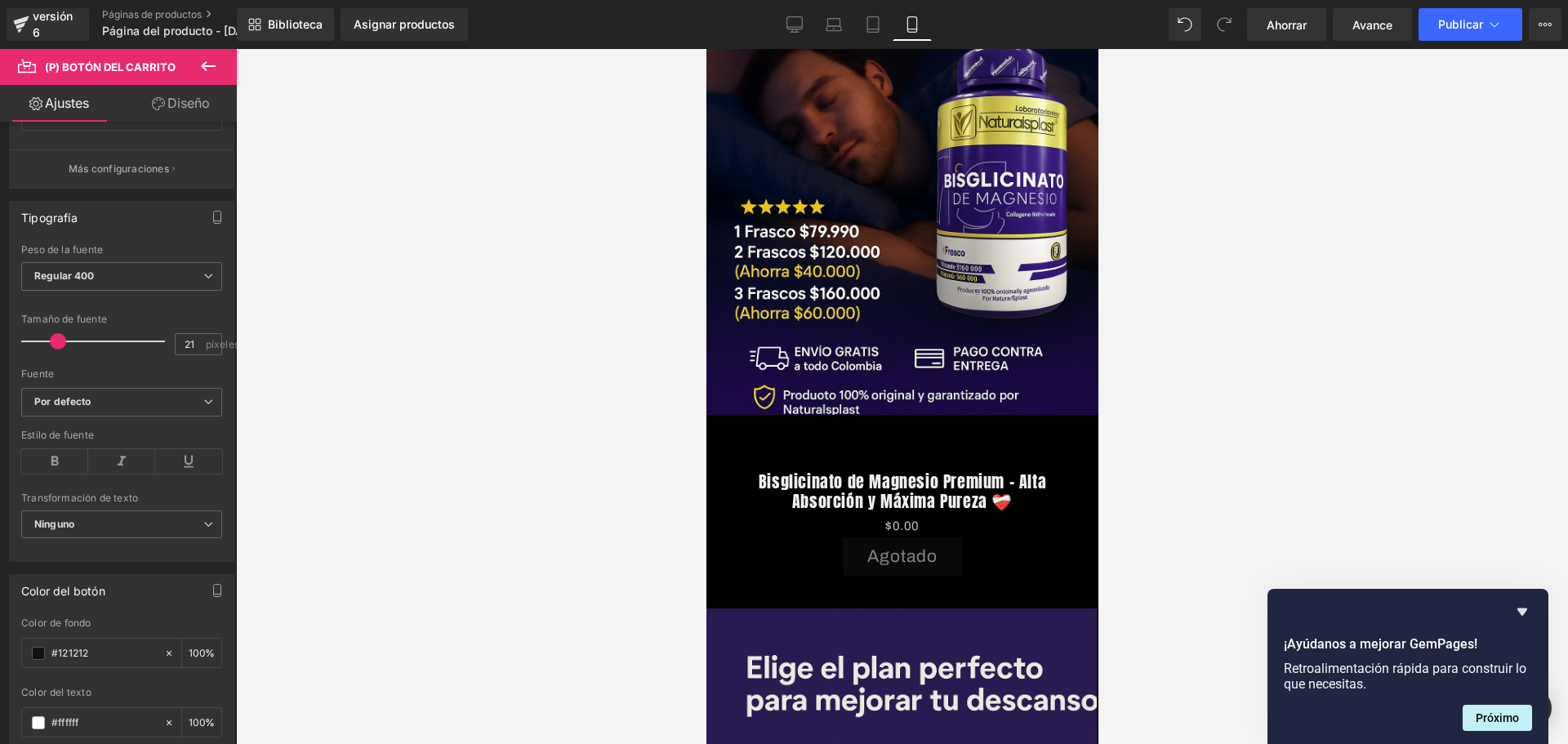
click at [205, 63] on icon at bounding box center [207, 67] width 14 height 10
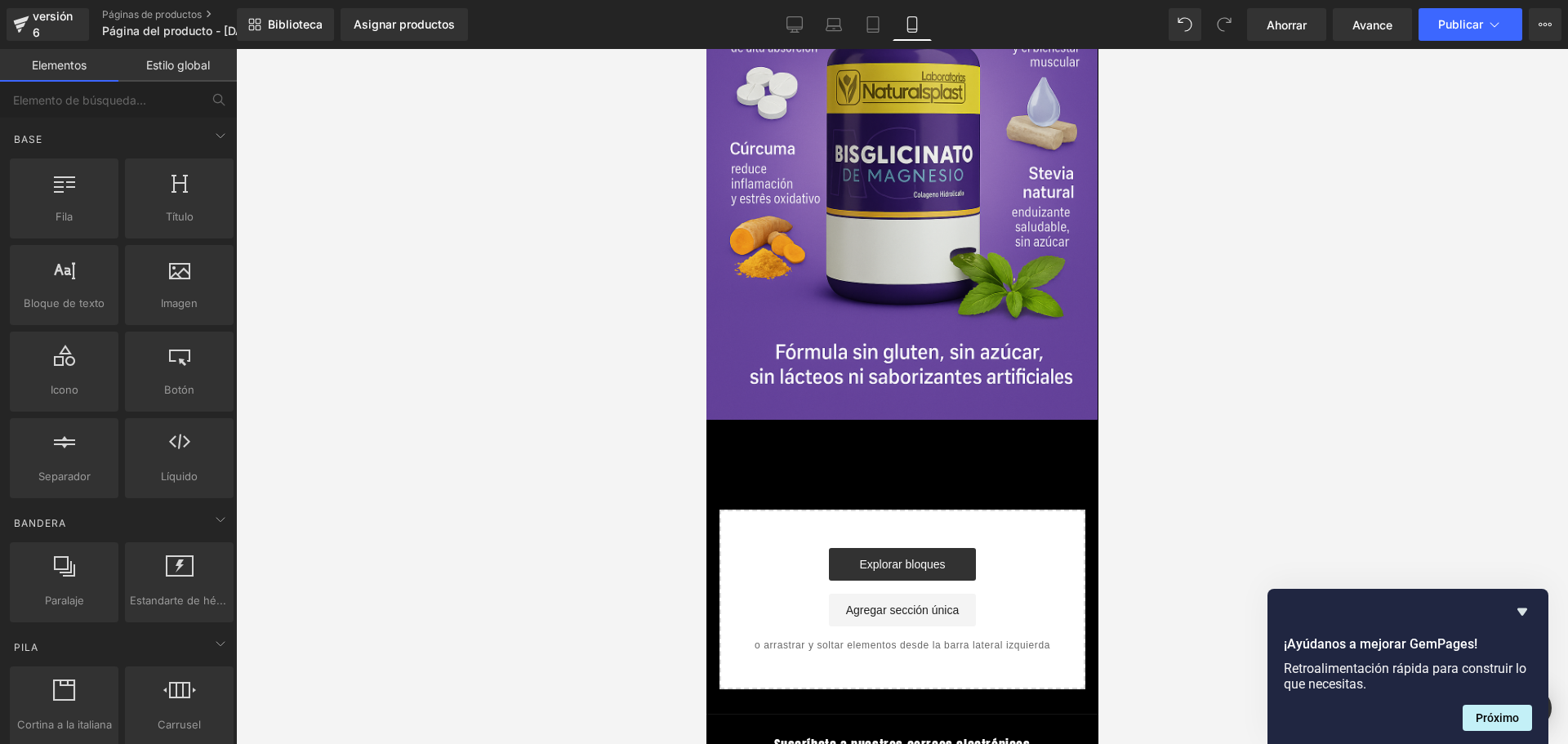
scroll to position [0, 287]
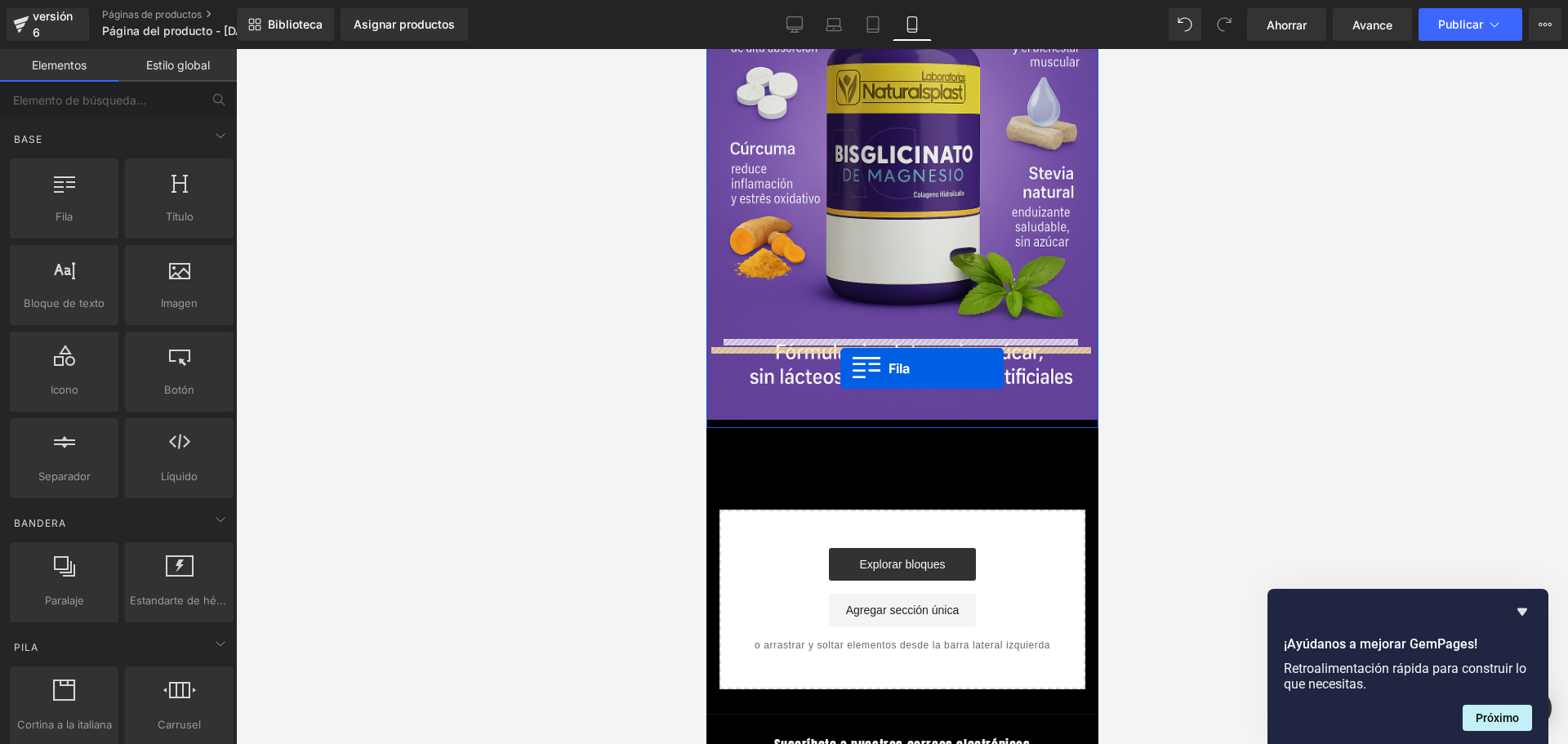
drag, startPoint x: 779, startPoint y: 249, endPoint x: 839, endPoint y: 369, distance: 134.2
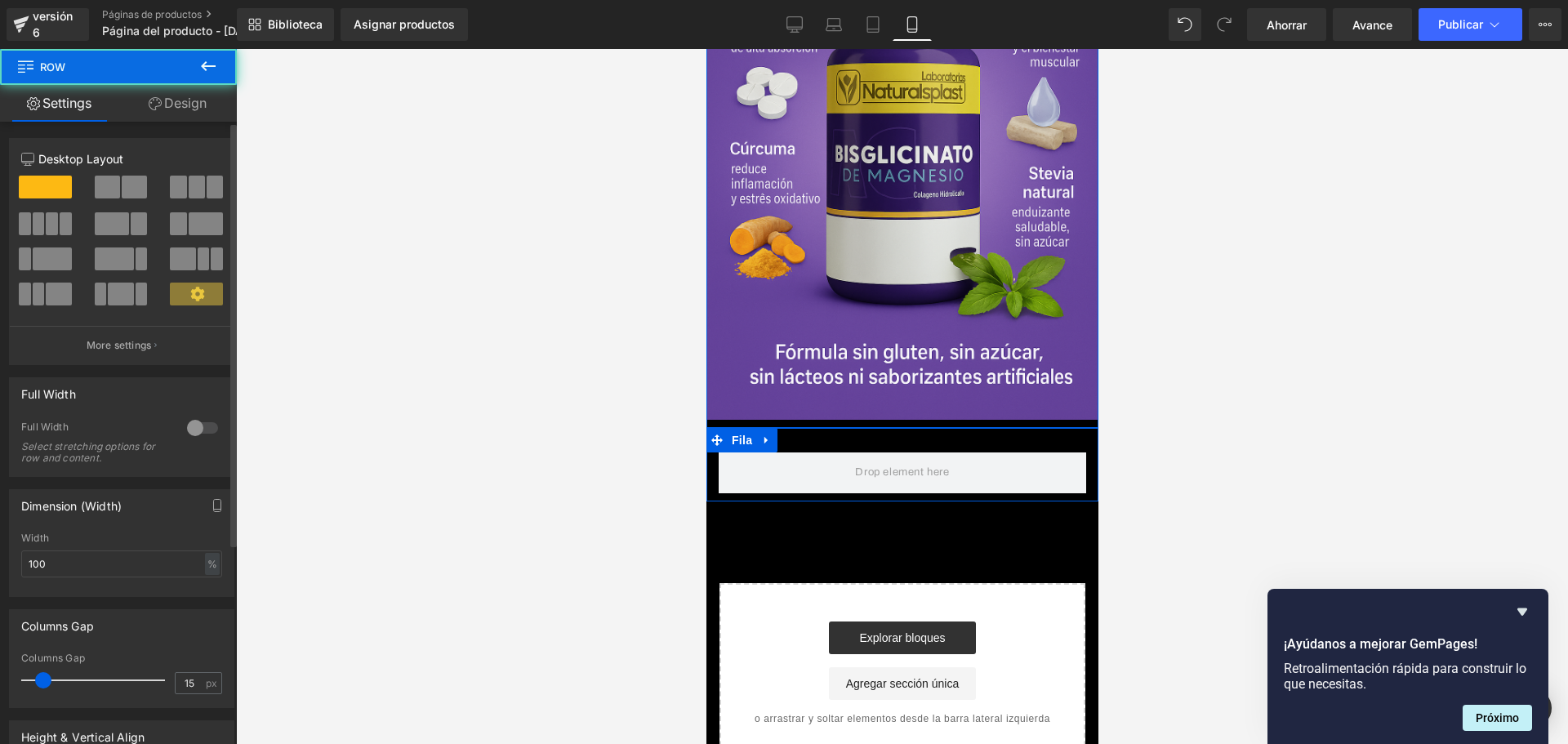
click at [190, 276] on div at bounding box center [197, 265] width 76 height 35
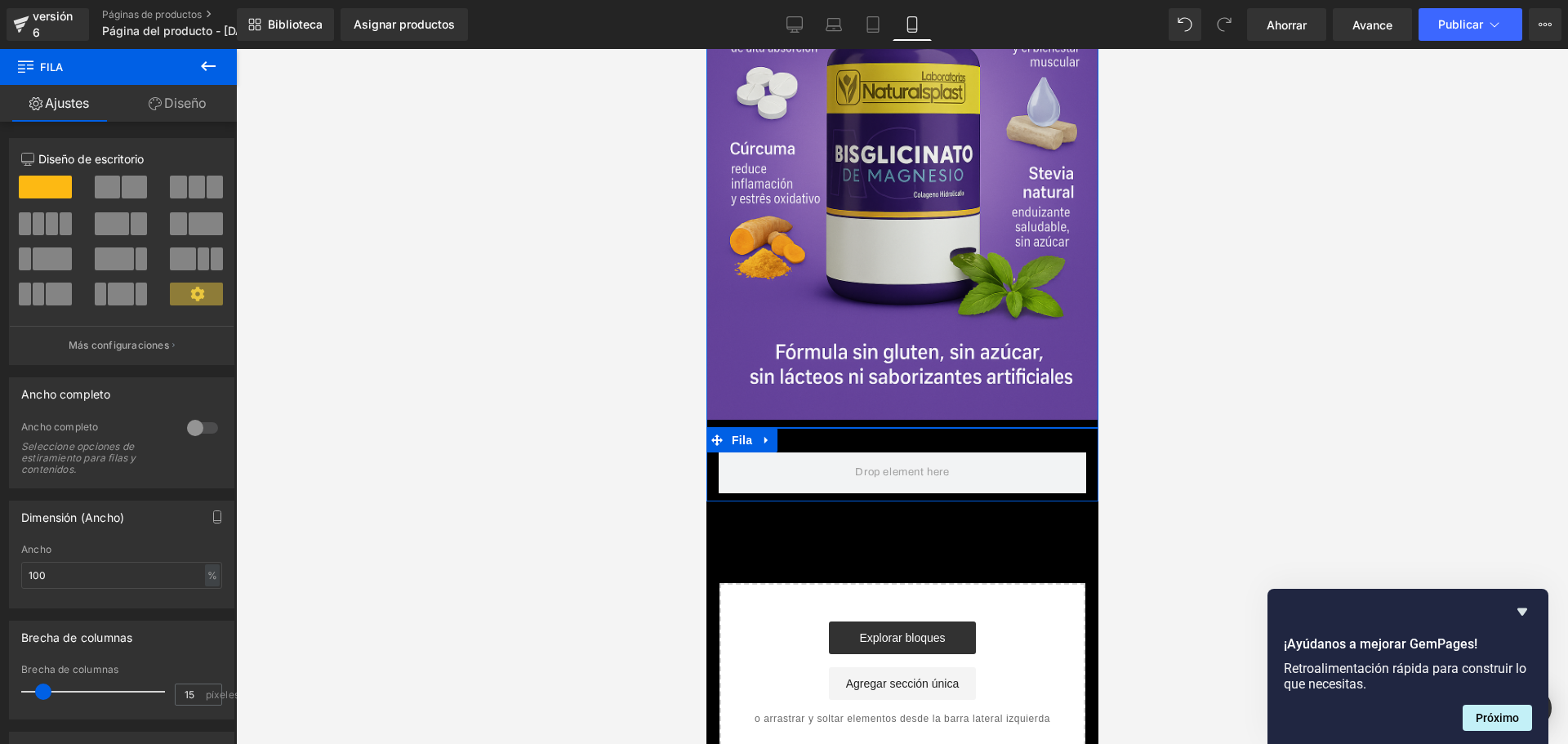
click at [188, 94] on font "Diseño" at bounding box center [186, 102] width 42 height 16
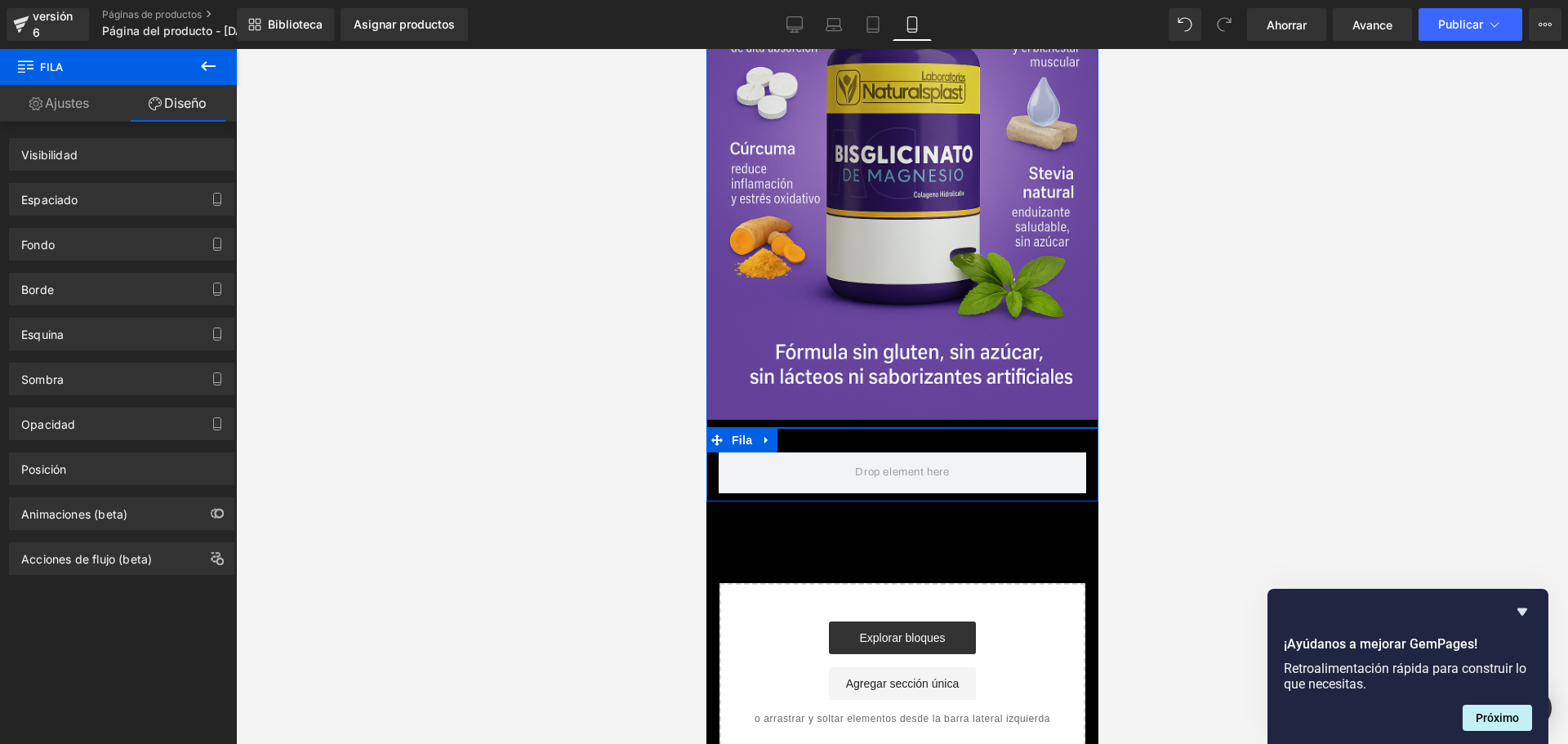
scroll to position [0, 574]
click at [209, 69] on icon at bounding box center [207, 66] width 19 height 19
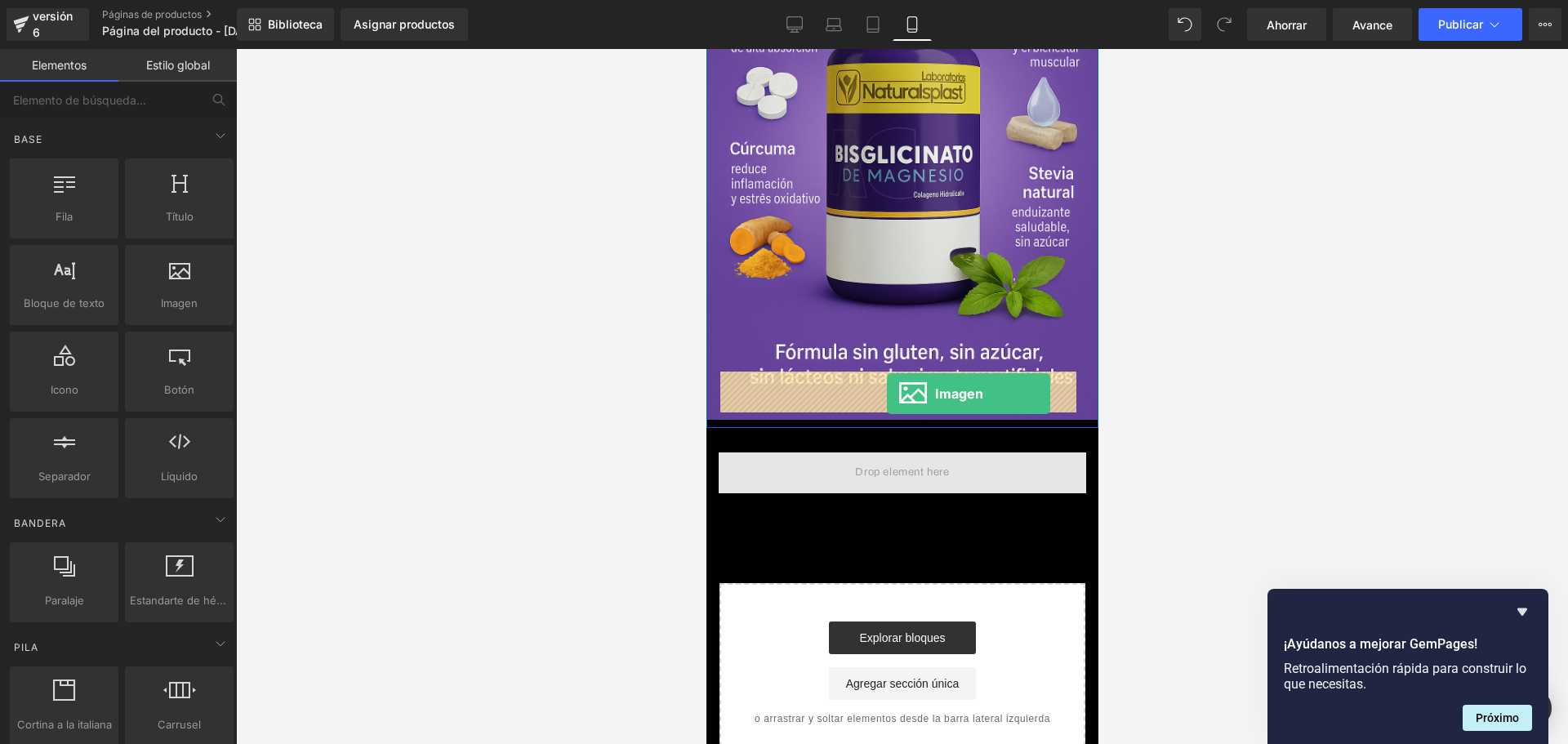
drag, startPoint x: 895, startPoint y: 337, endPoint x: 886, endPoint y: 394, distance: 57.7
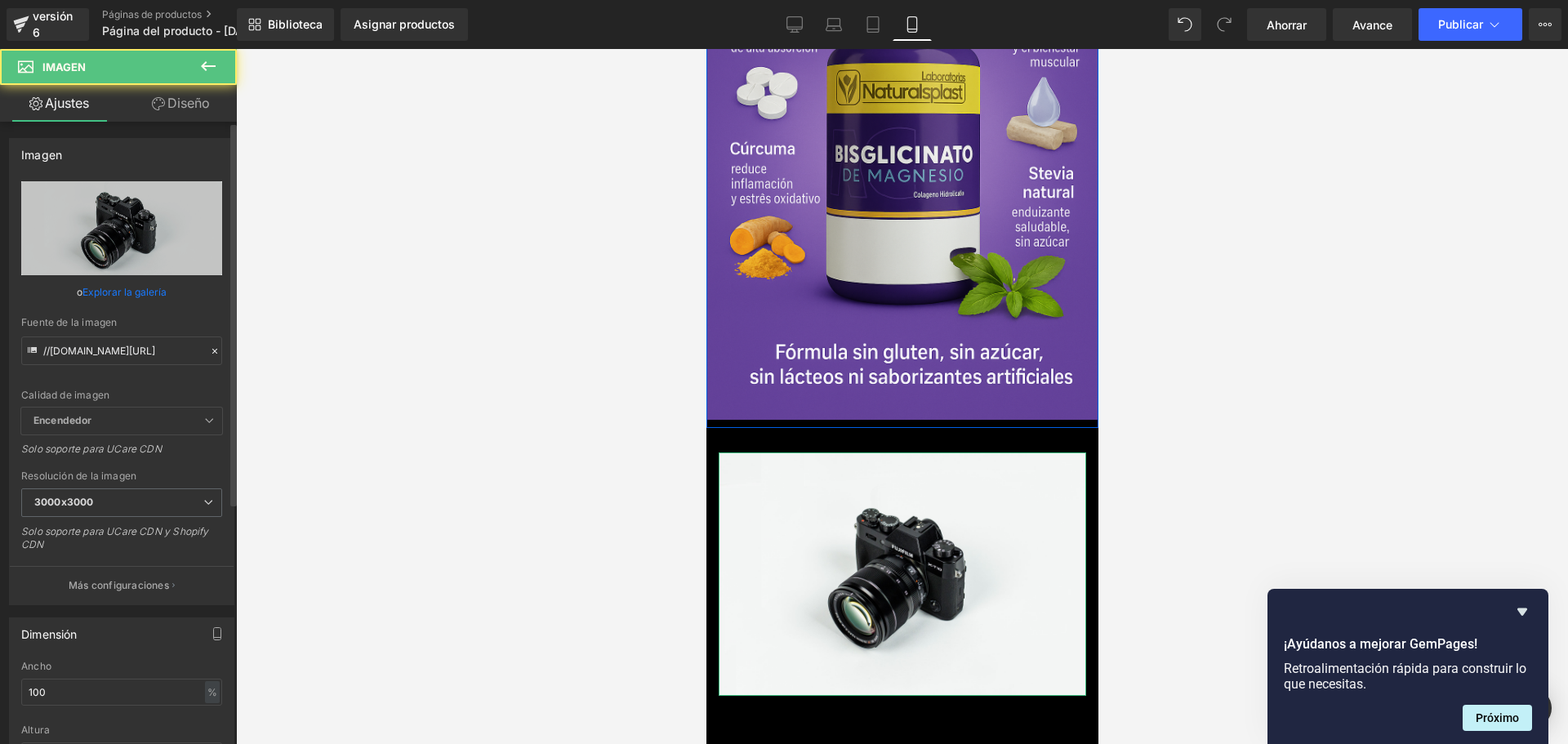
scroll to position [0, 859]
click at [151, 357] on input "//[DOMAIN_NAME][URL]" at bounding box center [121, 351] width 201 height 29
click at [152, 356] on input "//[DOMAIN_NAME][URL]" at bounding box center [121, 351] width 201 height 29
paste input "[URL][DOMAIN_NAME][DOMAIN_NAME][DATE]"
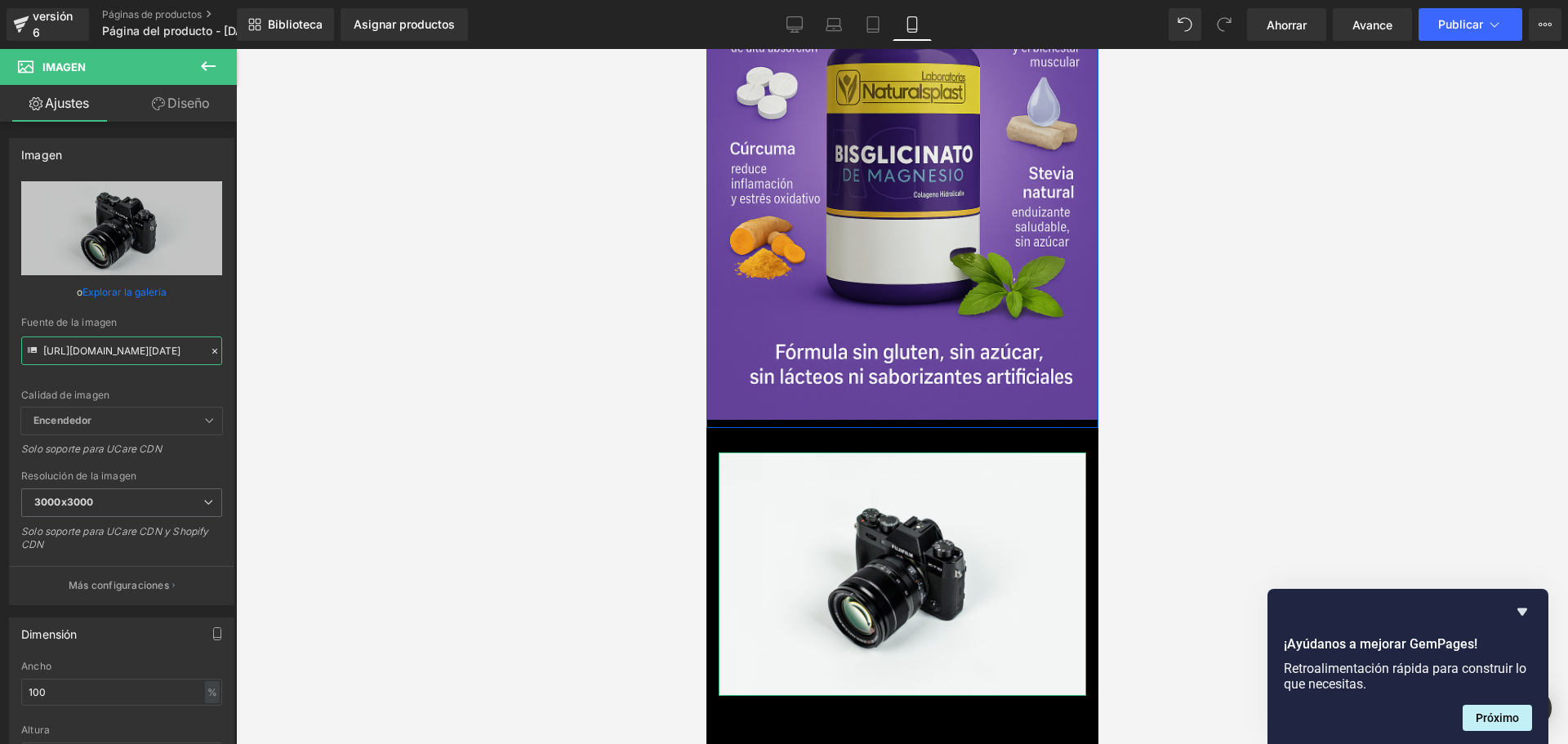
scroll to position [0, 176]
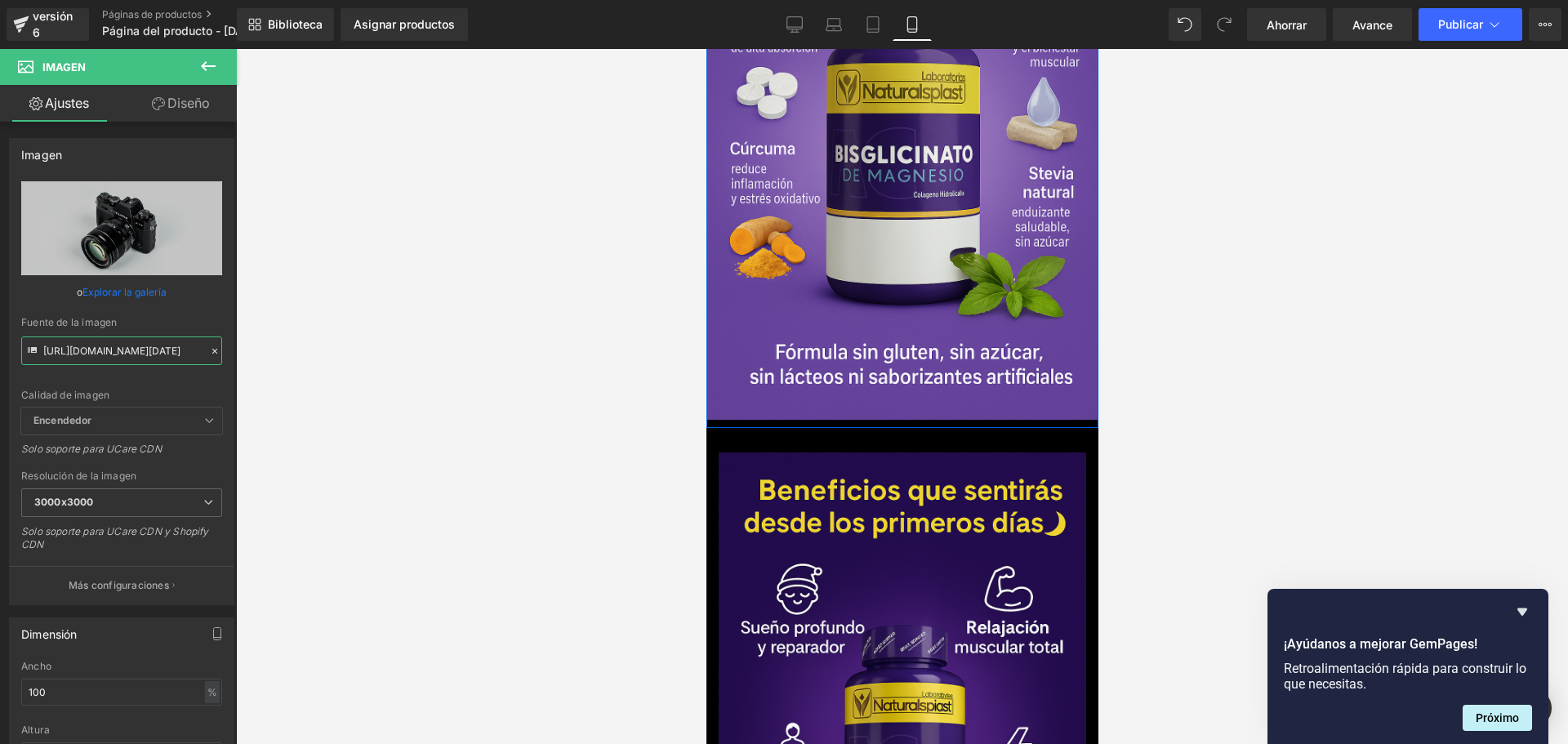
type input "[URL][DOMAIN_NAME][DATE]"
click at [399, 293] on div at bounding box center [902, 396] width 1332 height 695
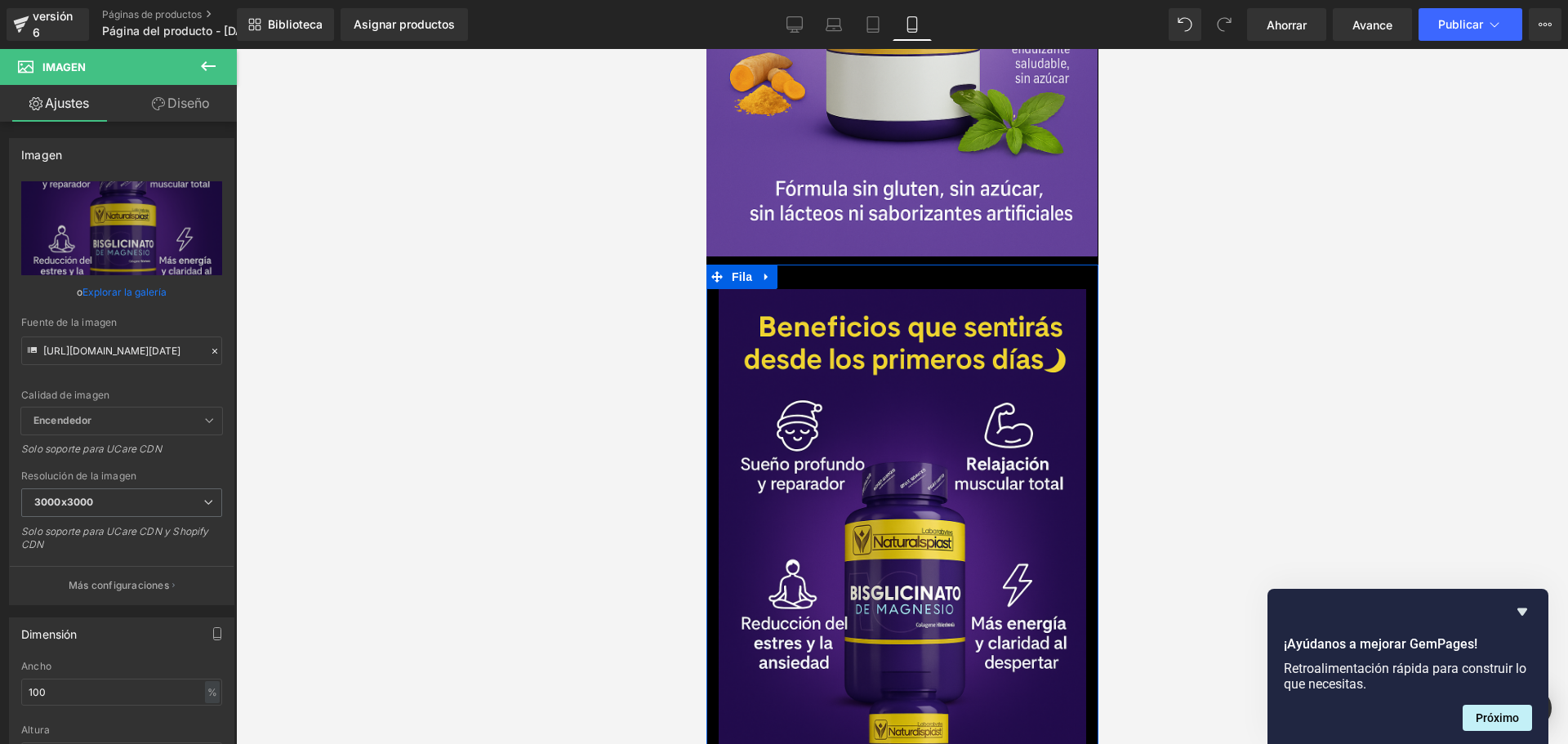
scroll to position [0, 574]
click at [1081, 289] on div at bounding box center [1083, 564] width 4 height 551
click at [1075, 289] on div "Imagen" at bounding box center [901, 564] width 392 height 551
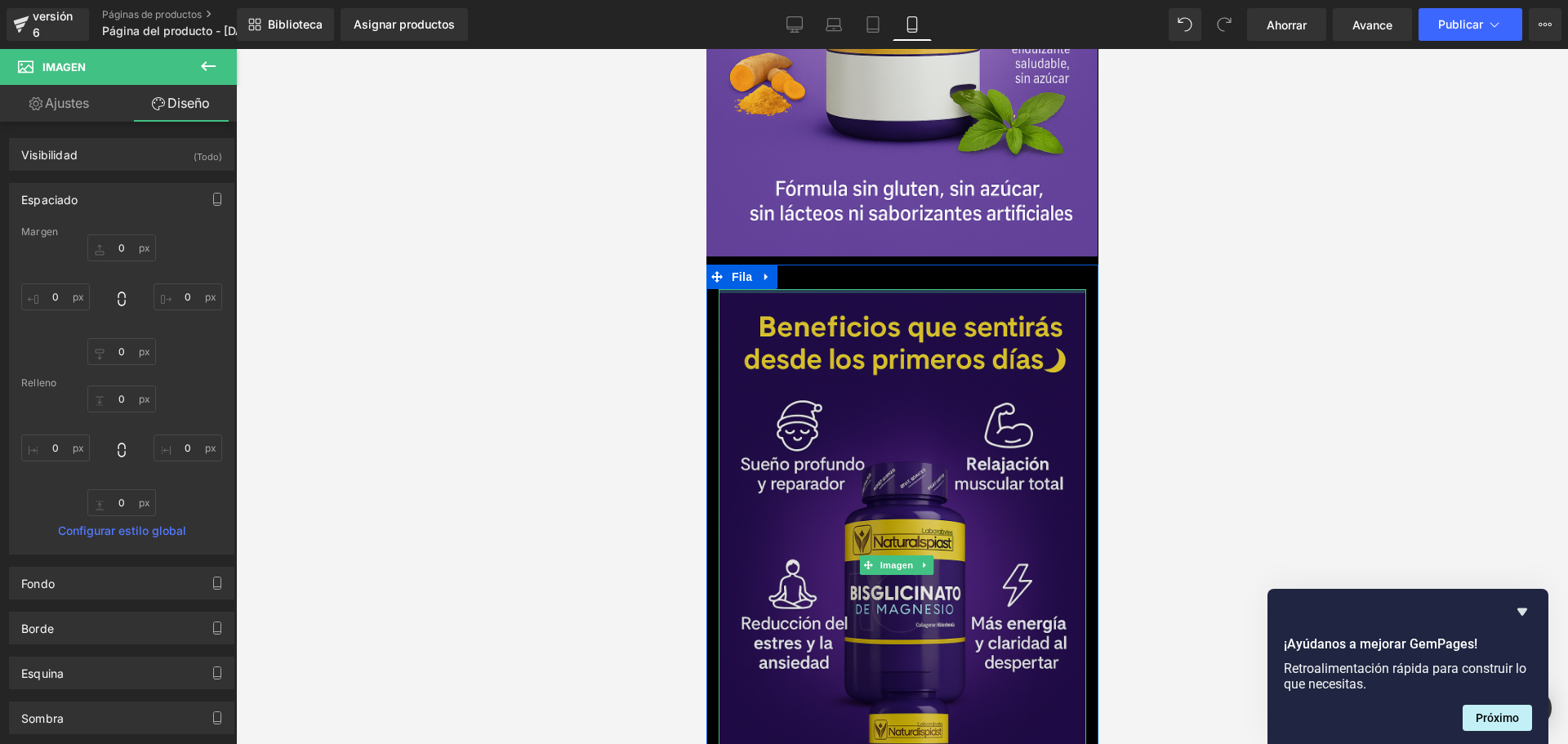
scroll to position [0, 859]
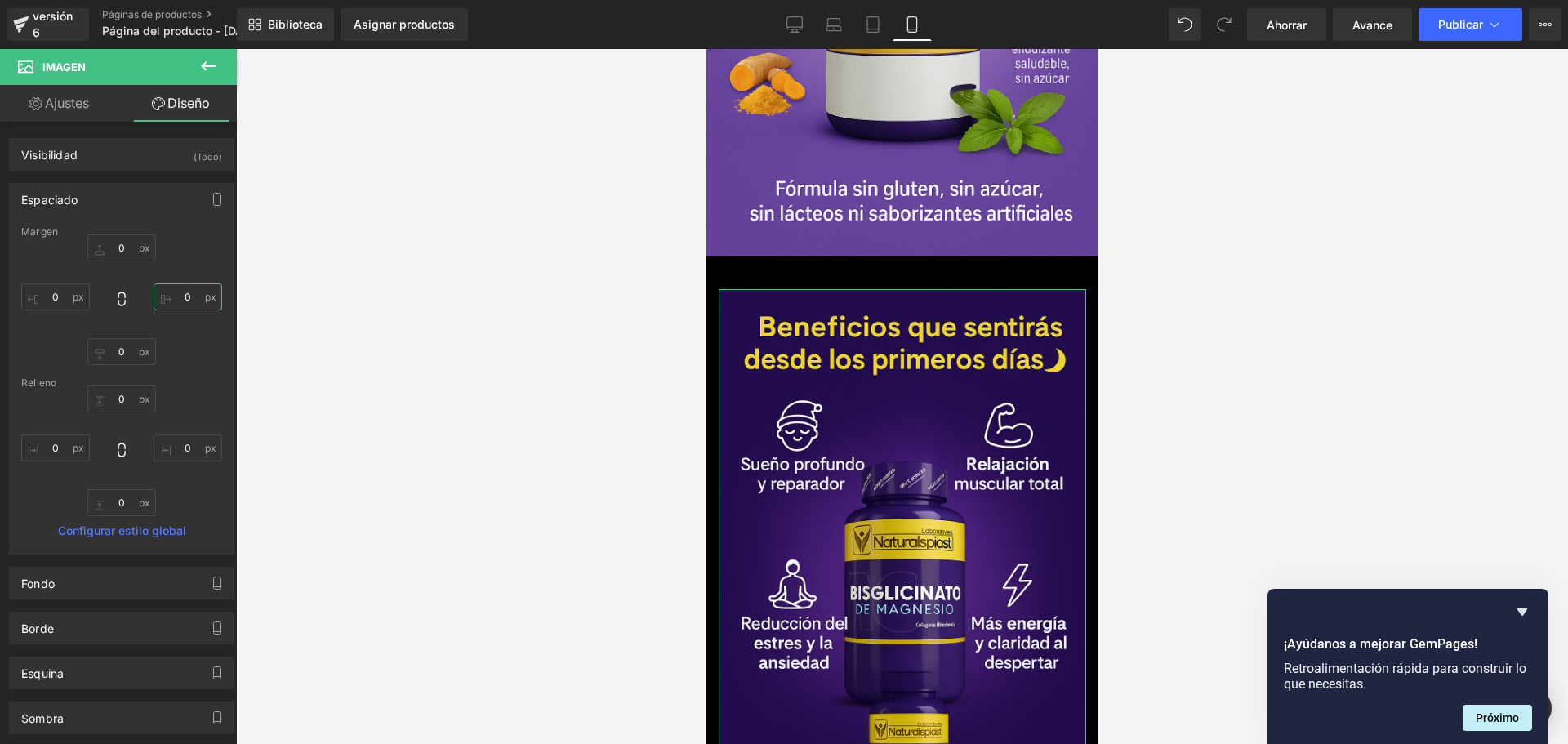
click at [191, 294] on input "0" at bounding box center [187, 297] width 68 height 27
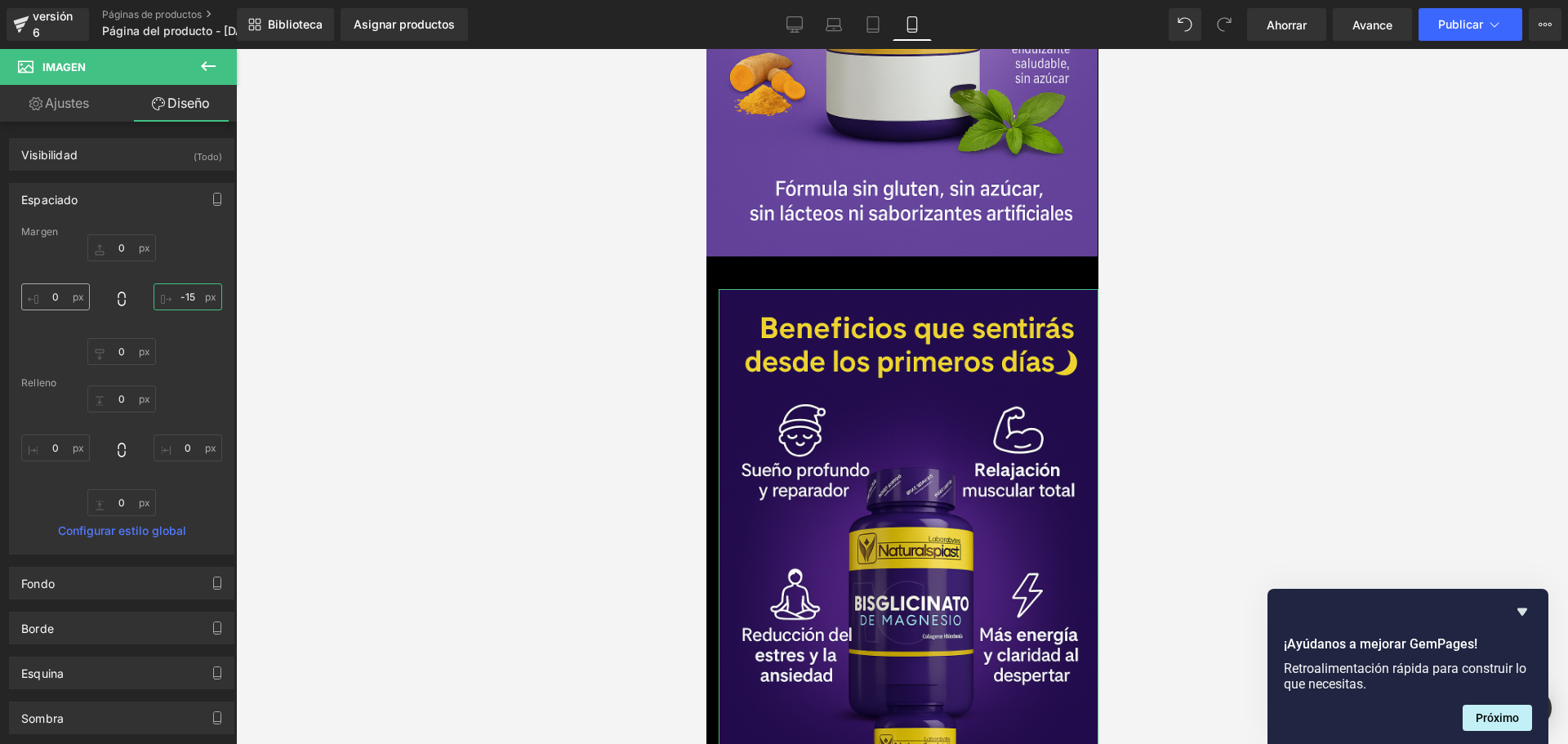
type input "-15"
click at [57, 305] on input "0" at bounding box center [55, 297] width 68 height 27
click at [56, 305] on input "0" at bounding box center [55, 297] width 68 height 27
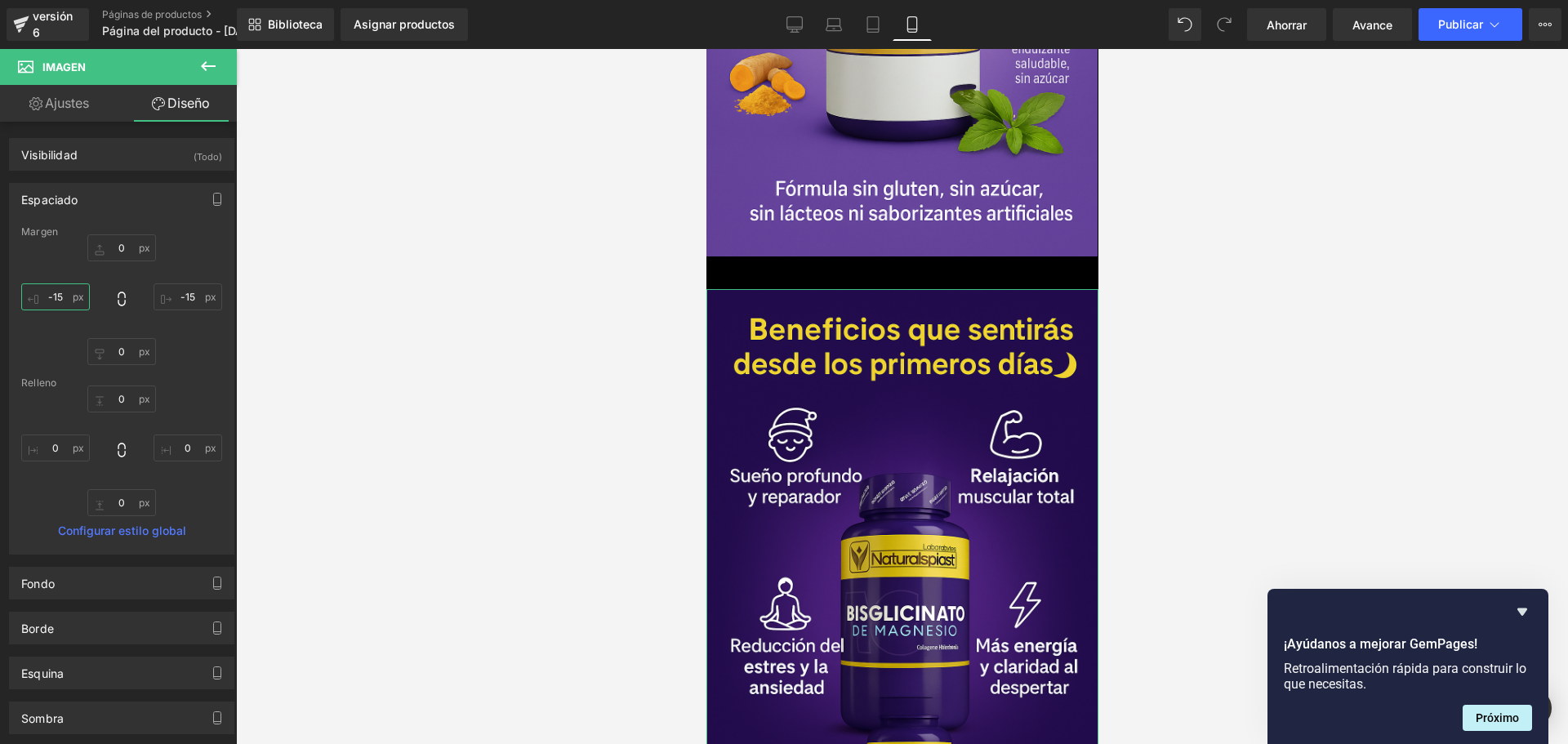
scroll to position [0, 287]
type input "-15"
click at [116, 254] on input "0" at bounding box center [121, 248] width 68 height 27
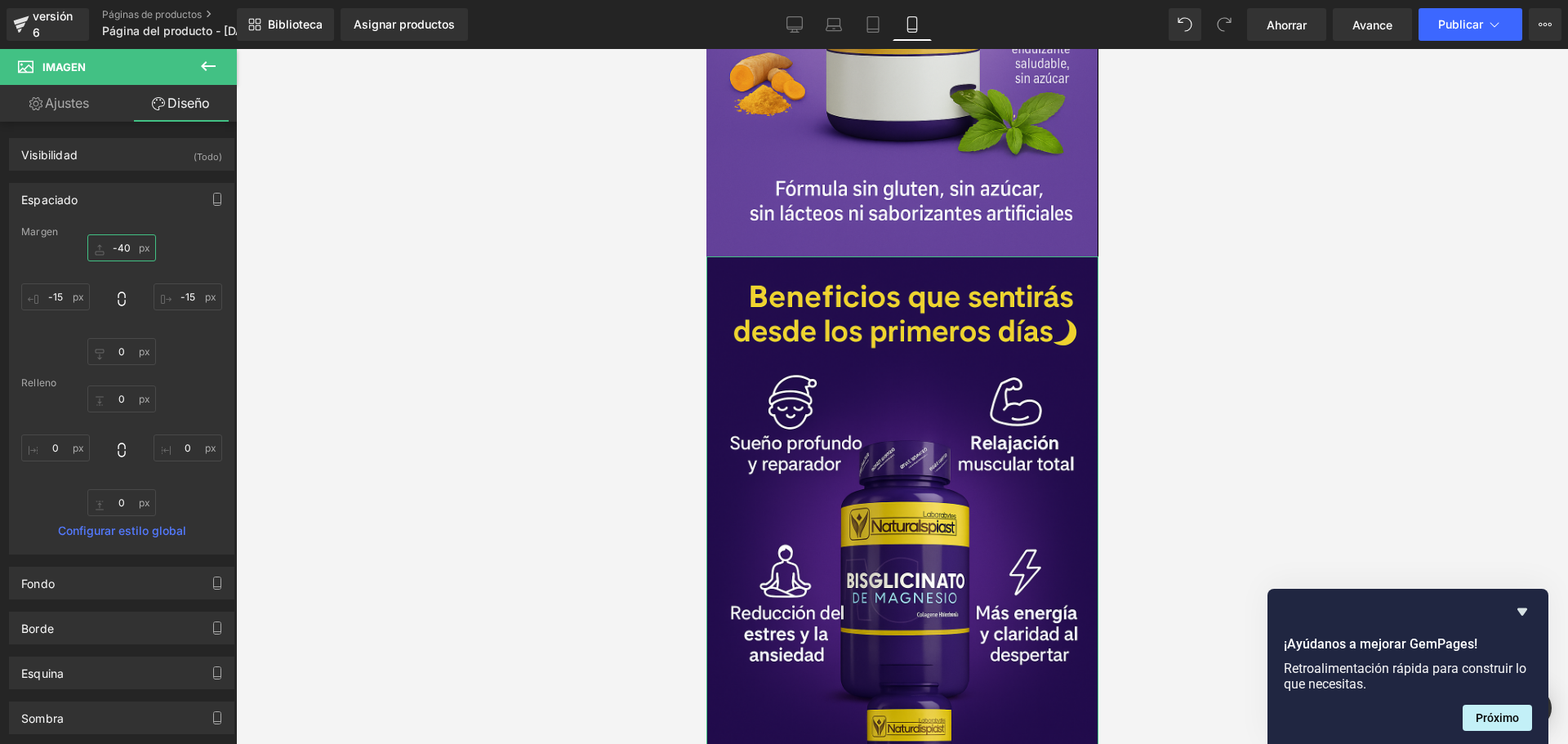
scroll to position [0, 574]
type input "-40"
click at [391, 235] on div at bounding box center [902, 396] width 1332 height 695
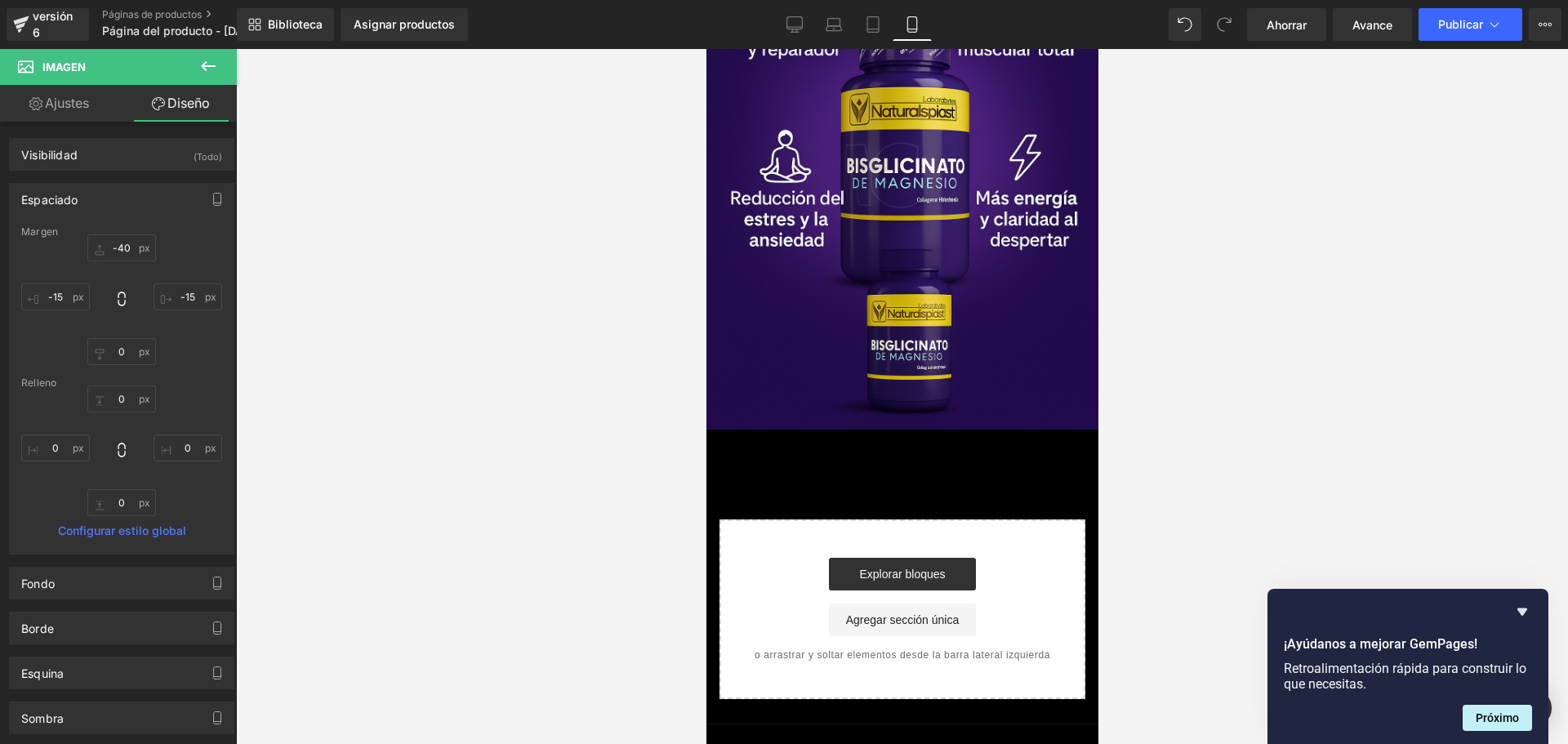
scroll to position [3131, 0]
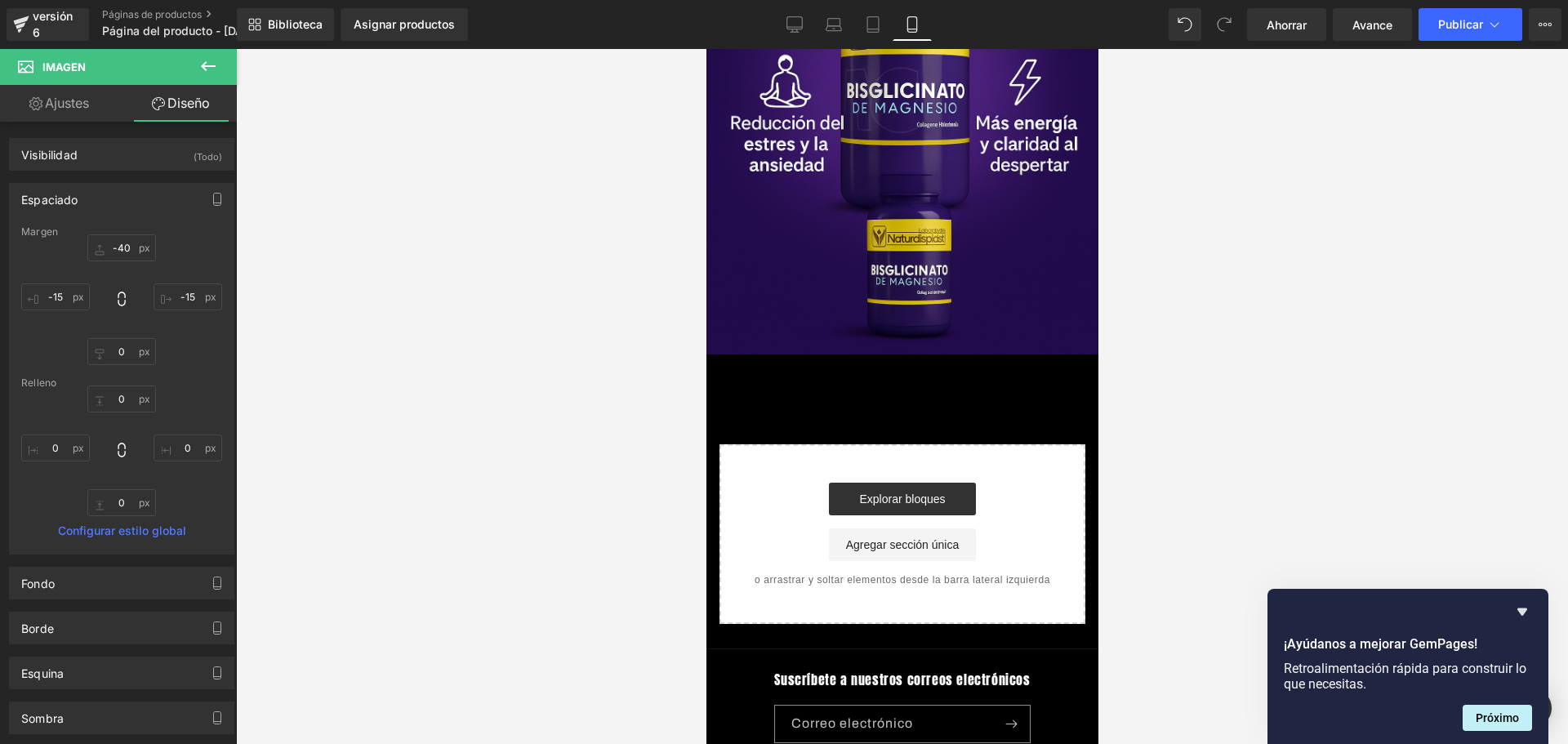
click at [203, 64] on icon at bounding box center [207, 67] width 14 height 10
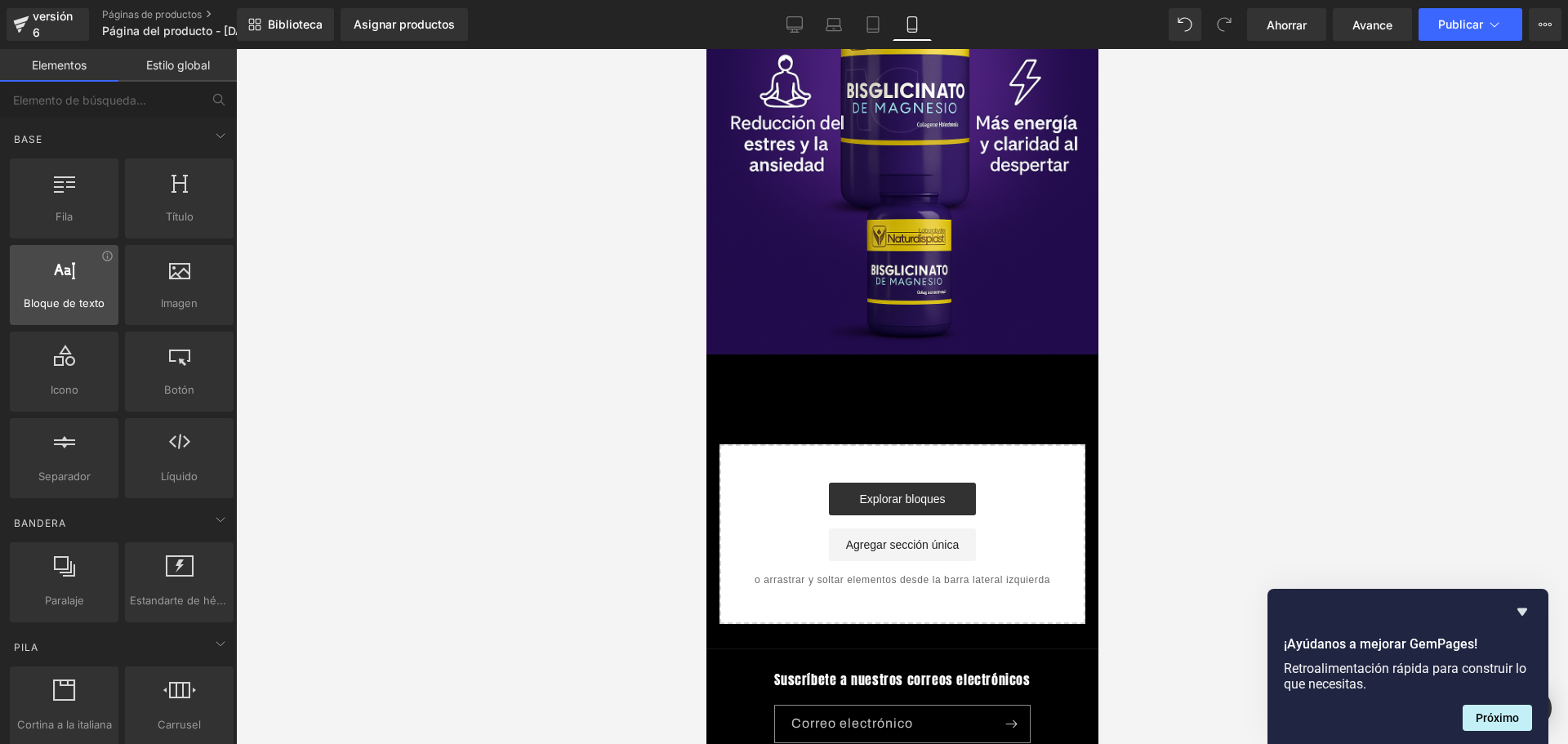
scroll to position [0, 287]
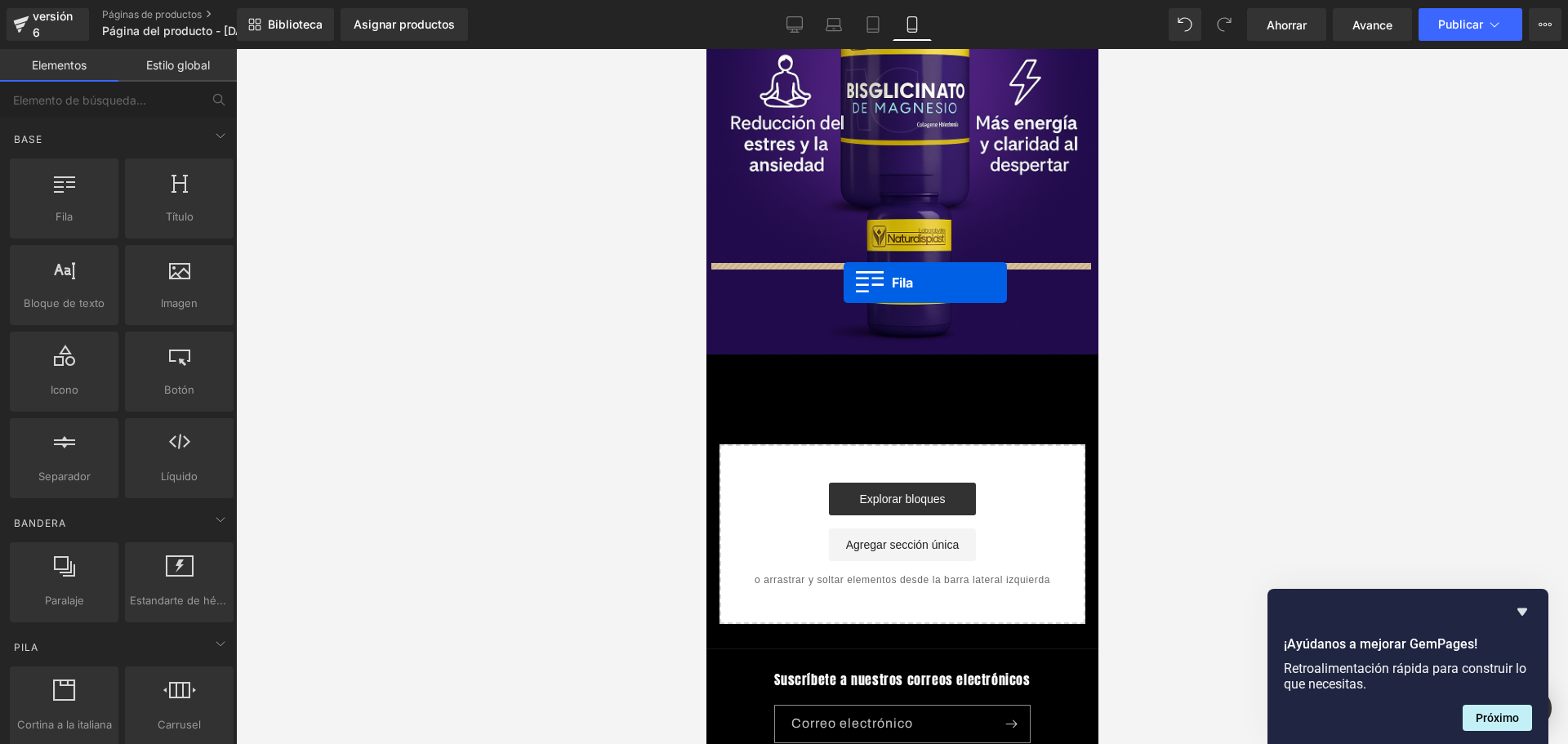
drag, startPoint x: 792, startPoint y: 235, endPoint x: 843, endPoint y: 283, distance: 70.0
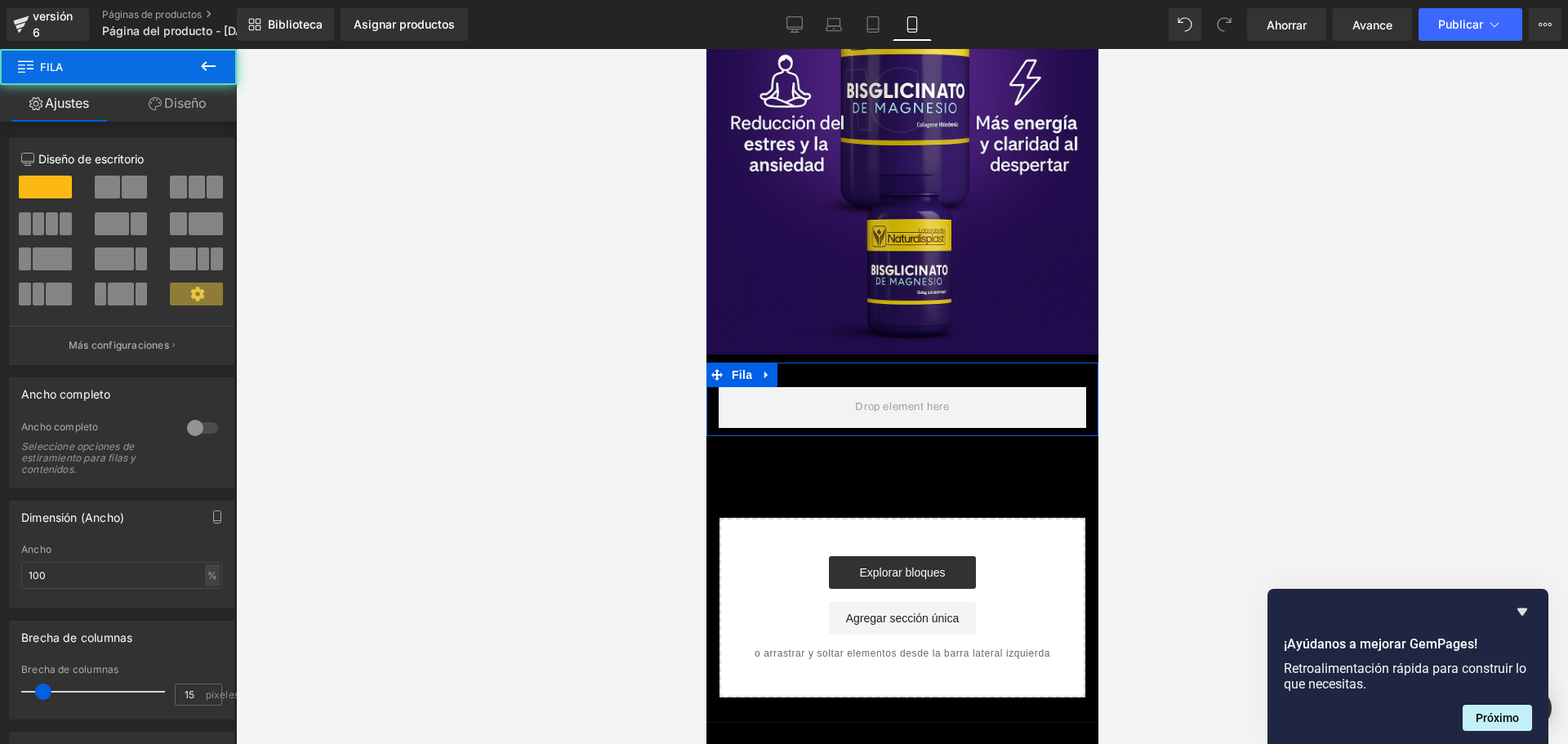
click at [211, 63] on icon at bounding box center [207, 66] width 19 height 19
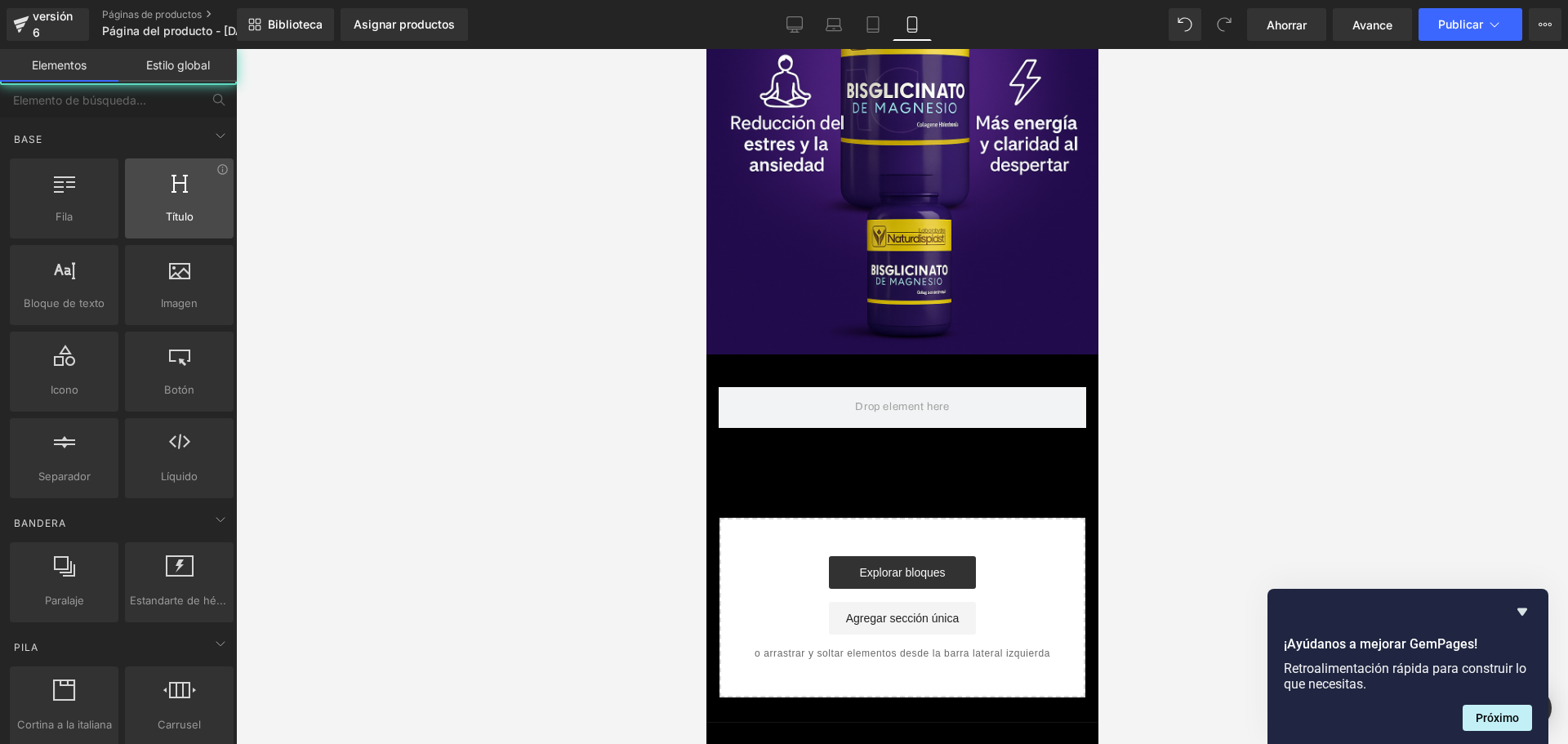
scroll to position [0, 574]
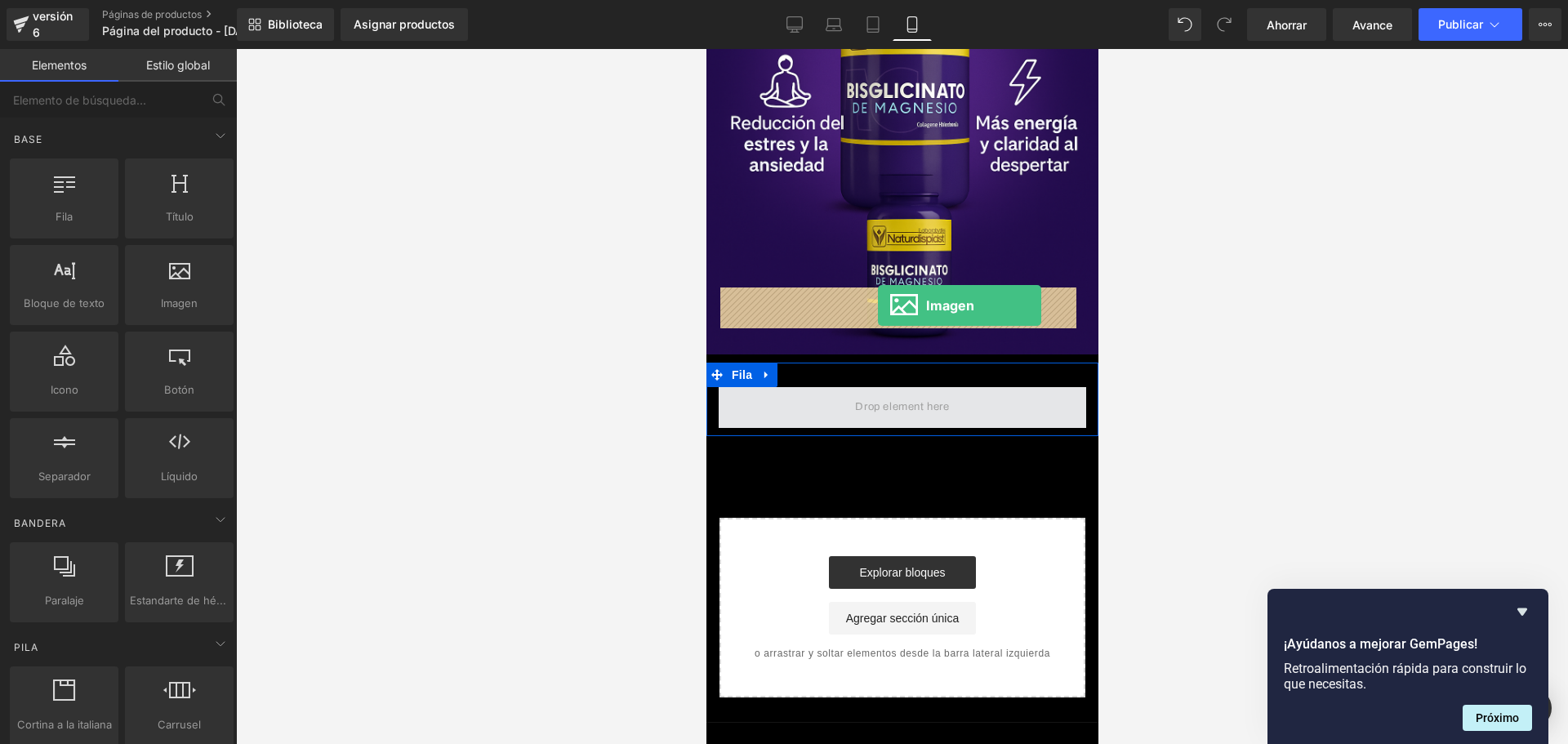
drag, startPoint x: 956, startPoint y: 334, endPoint x: 876, endPoint y: 305, distance: 85.1
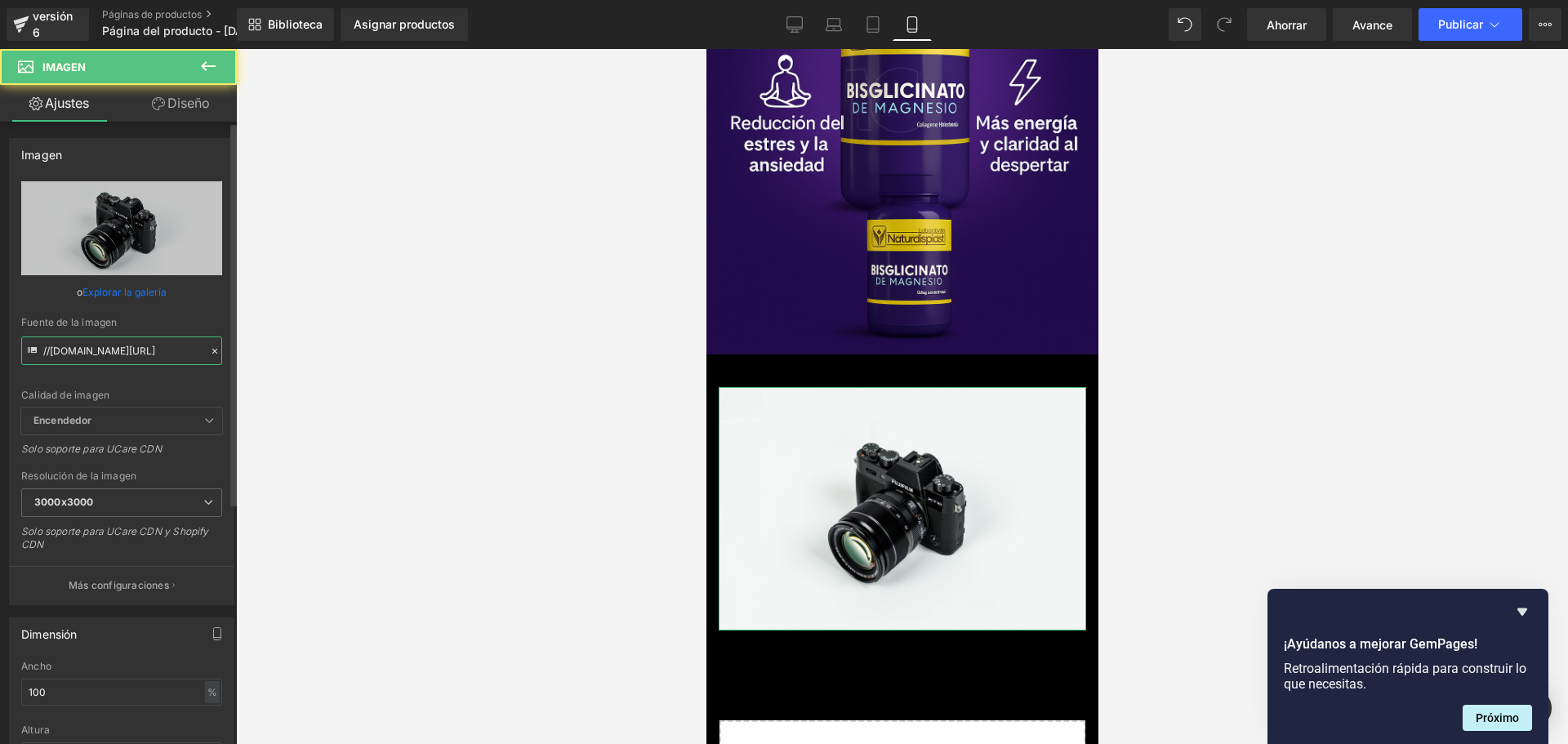
click at [136, 349] on input "//[DOMAIN_NAME][URL]" at bounding box center [121, 351] width 201 height 29
click at [135, 349] on input "//[DOMAIN_NAME][URL]" at bounding box center [121, 351] width 201 height 29
paste input "[URL][DOMAIN_NAME][DOMAIN_NAME][DATE]"
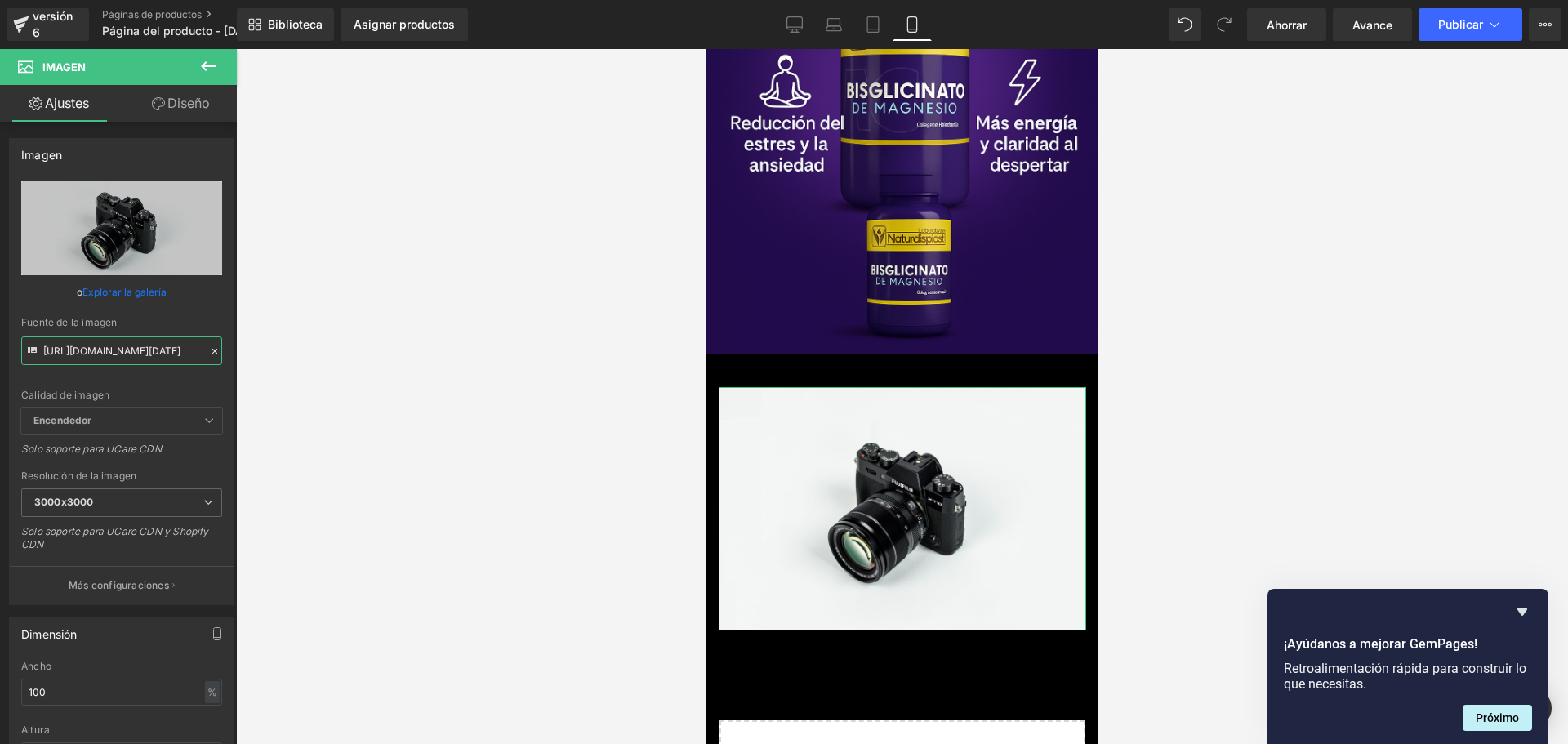
scroll to position [0, 179]
type input "[URL][DOMAIN_NAME][DATE]"
click at [407, 283] on div at bounding box center [902, 396] width 1332 height 695
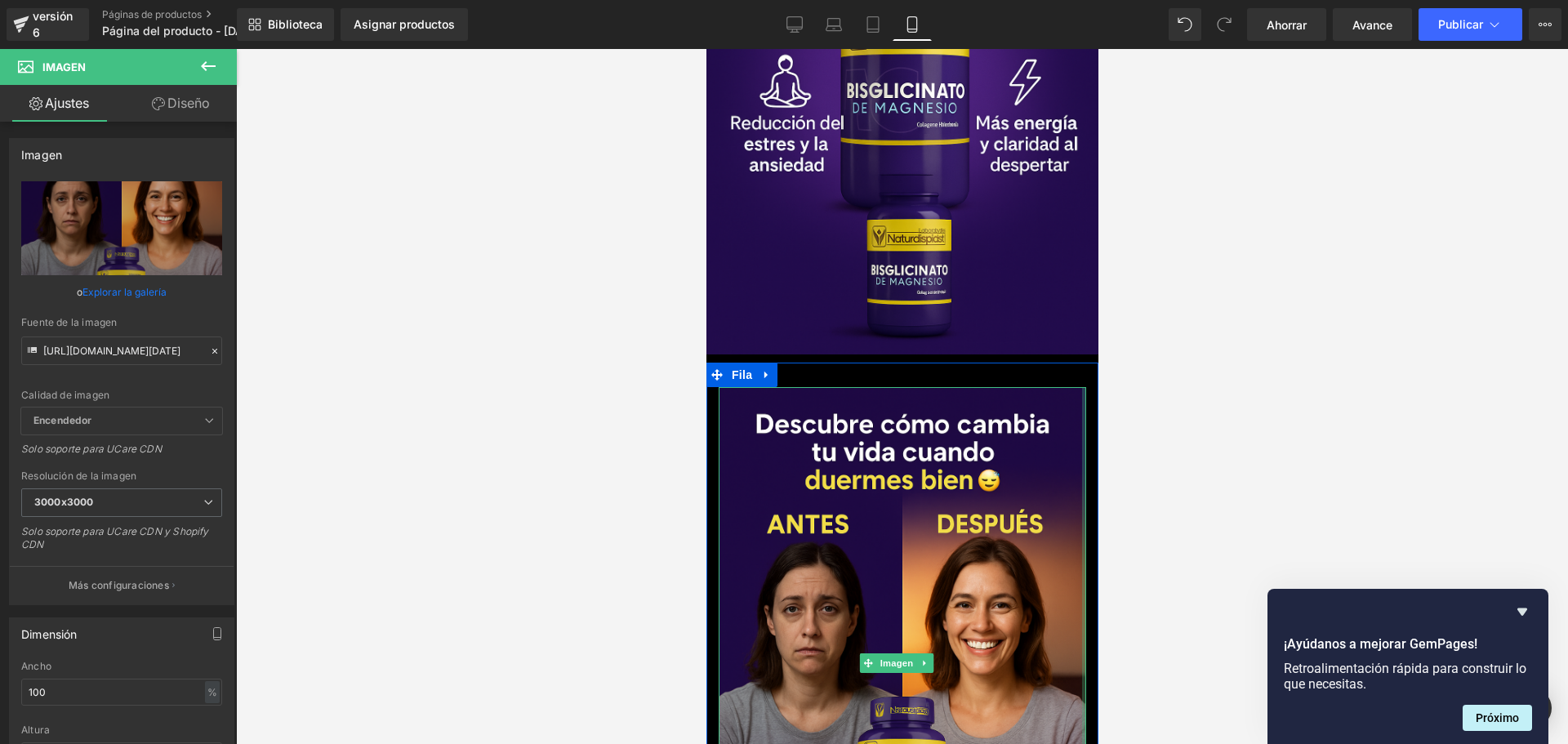
click at [1074, 387] on div "Imagen" at bounding box center [901, 662] width 392 height 551
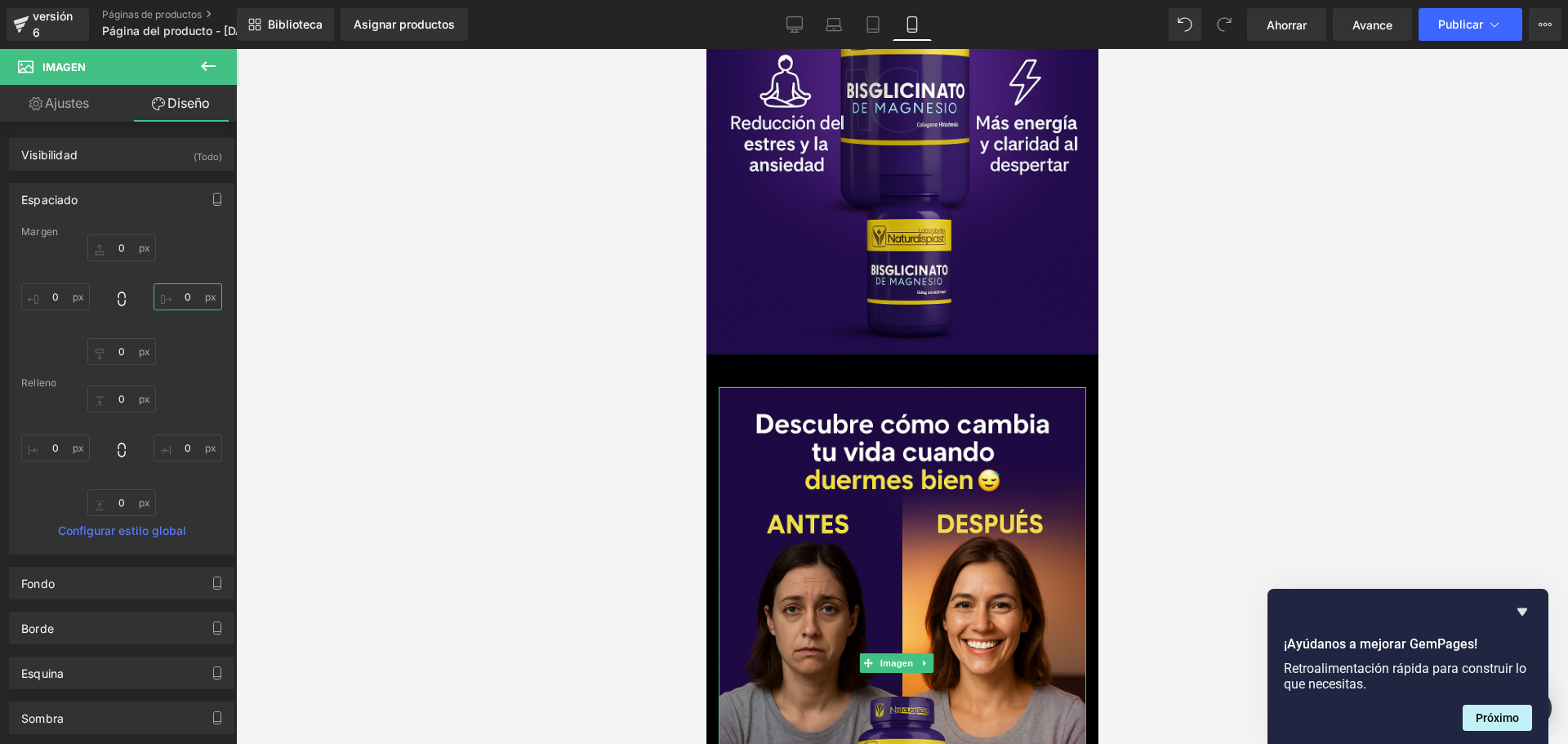
click at [176, 296] on input "0" at bounding box center [187, 297] width 68 height 27
click at [179, 298] on input "0" at bounding box center [187, 297] width 68 height 27
type input "*"
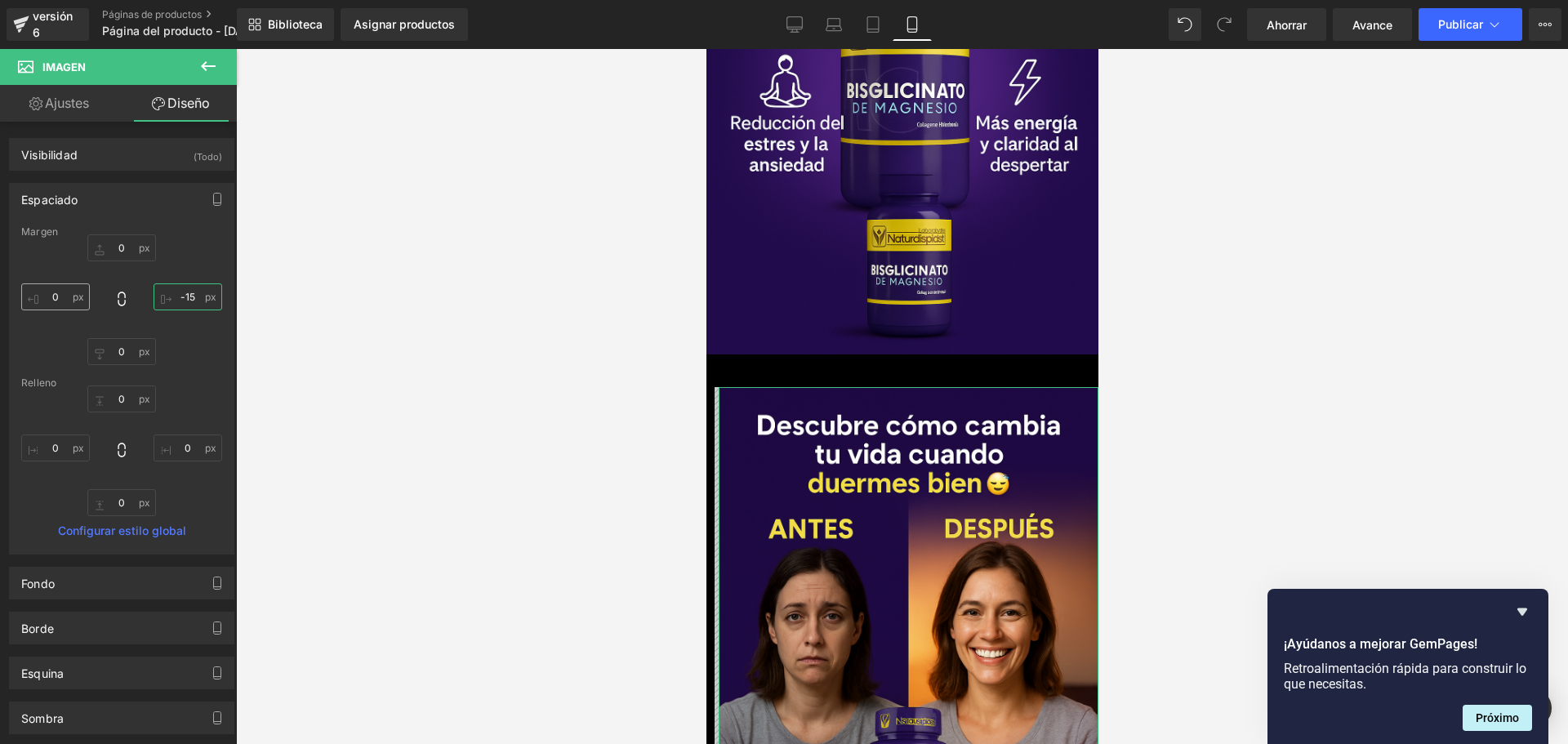
type input "-15"
click at [69, 300] on input "0" at bounding box center [55, 297] width 68 height 27
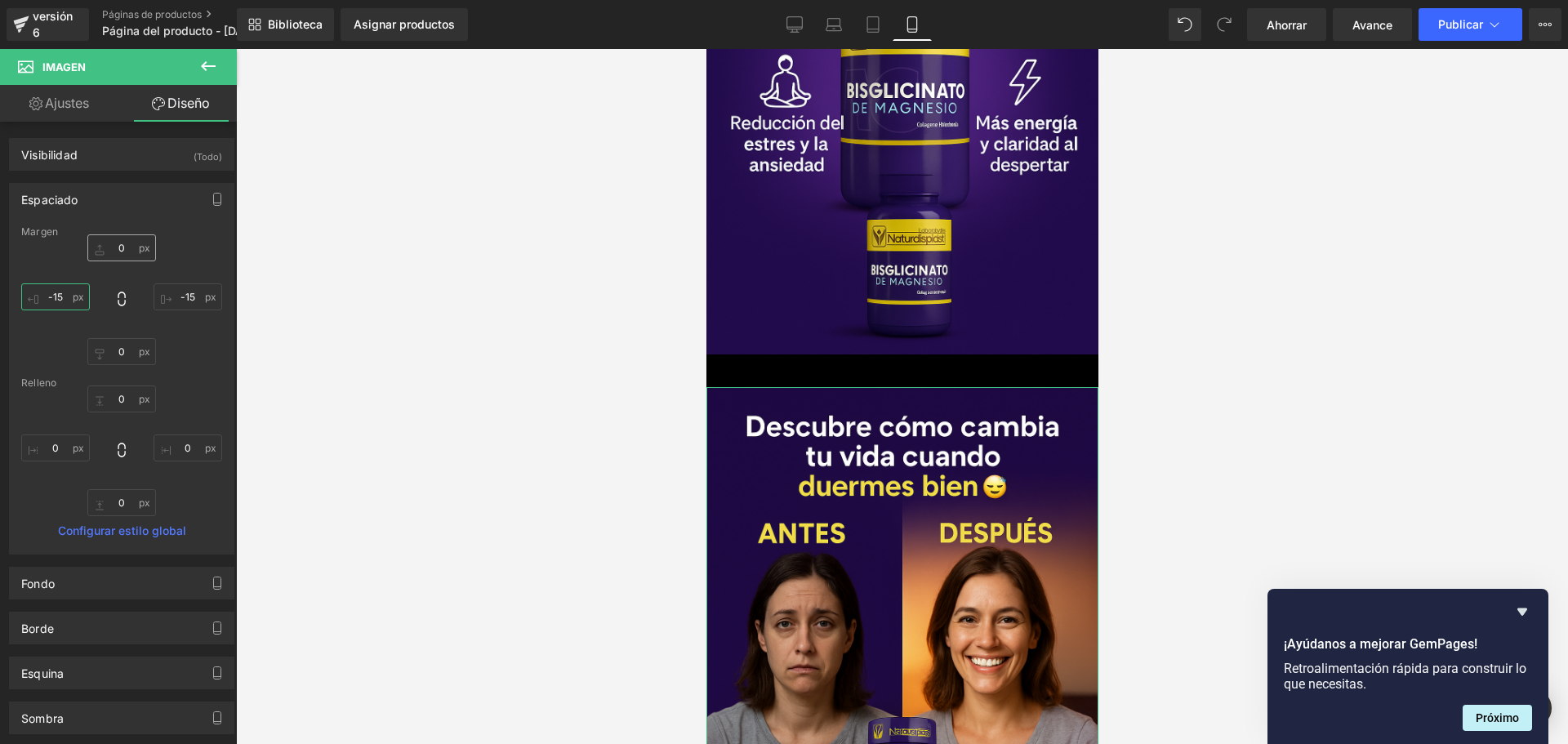
scroll to position [0, 0]
type input "-15"
click at [125, 255] on input "0" at bounding box center [121, 248] width 68 height 27
click at [125, 256] on input "0" at bounding box center [121, 248] width 68 height 27
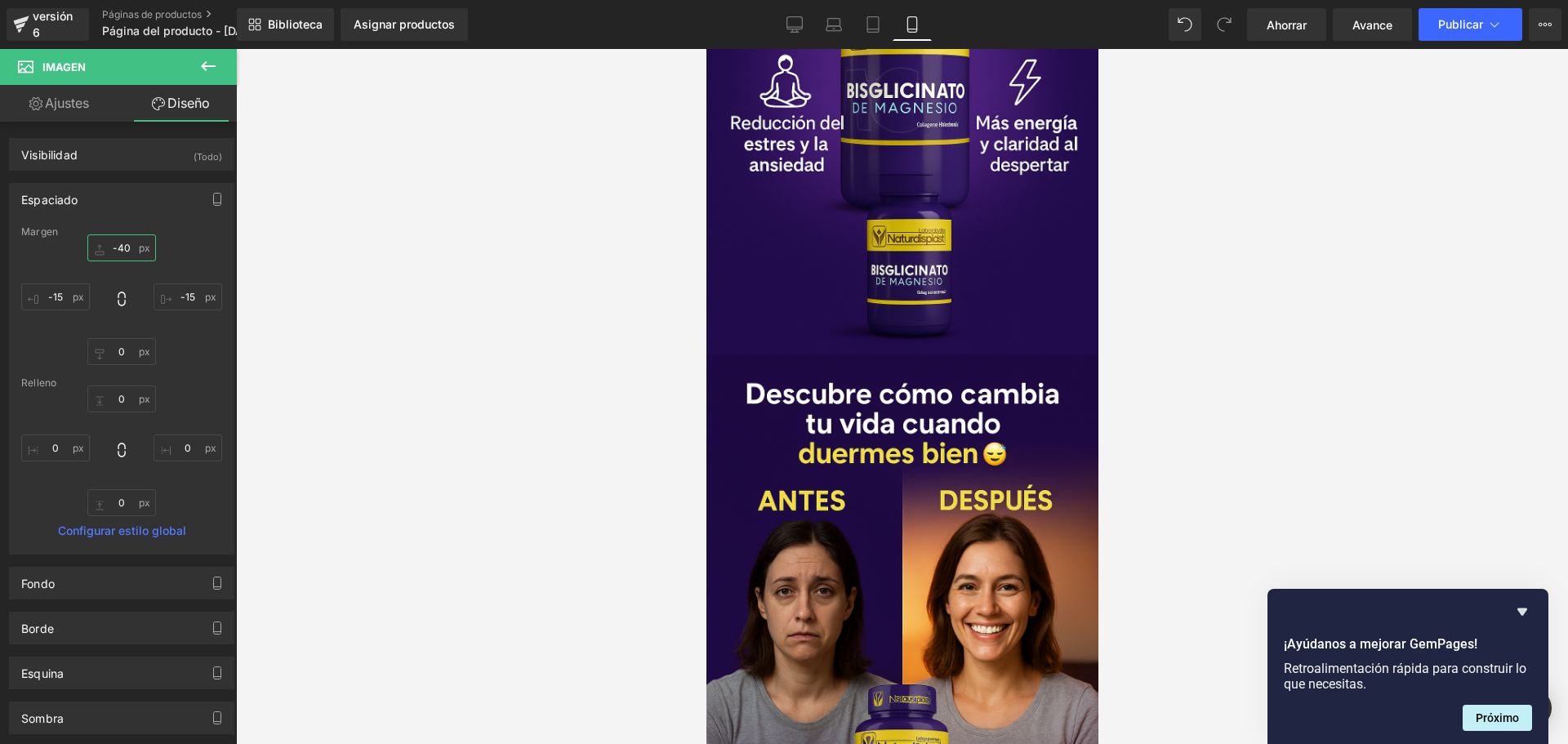
type input "-40"
click at [417, 290] on div at bounding box center [902, 396] width 1332 height 695
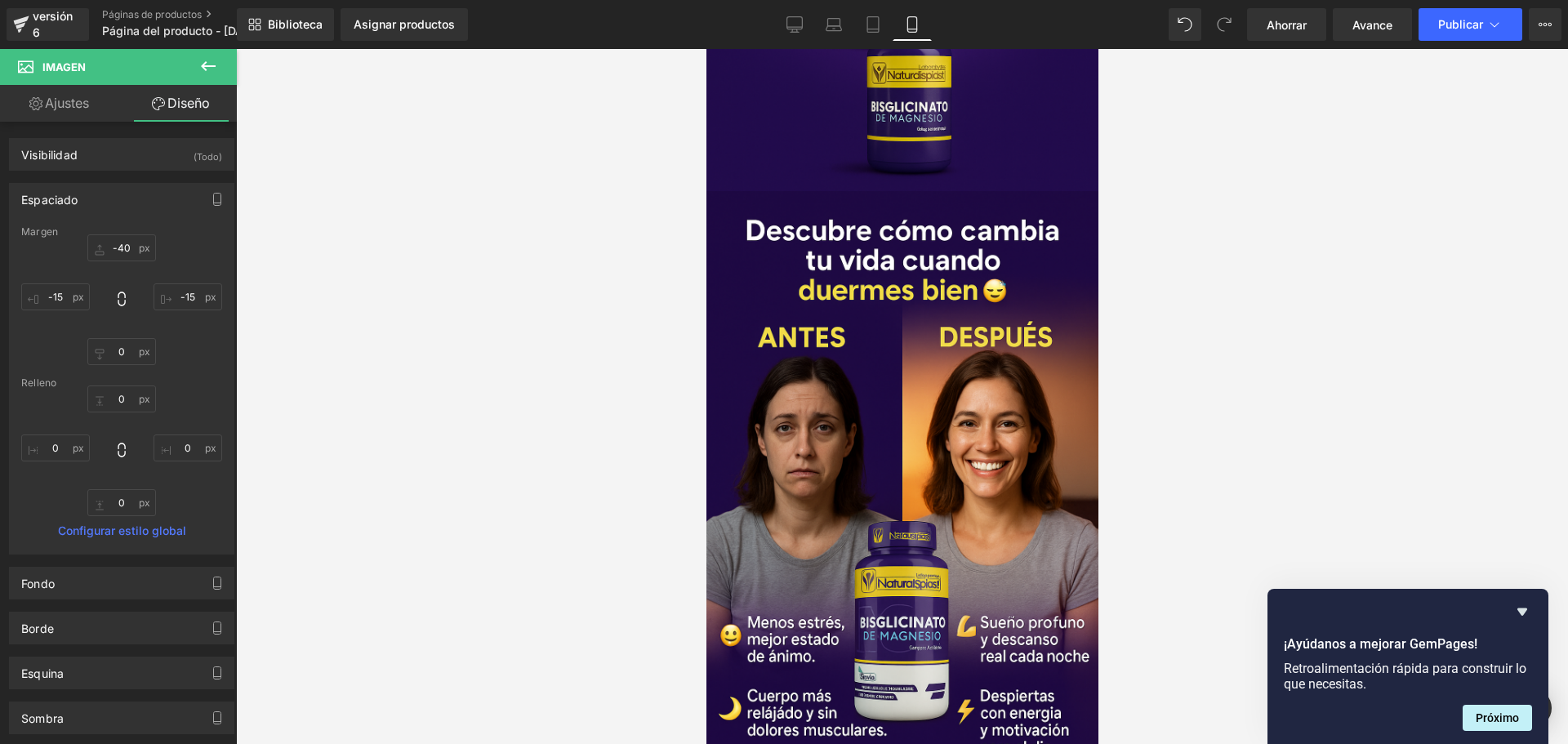
click at [205, 66] on icon at bounding box center [207, 67] width 14 height 10
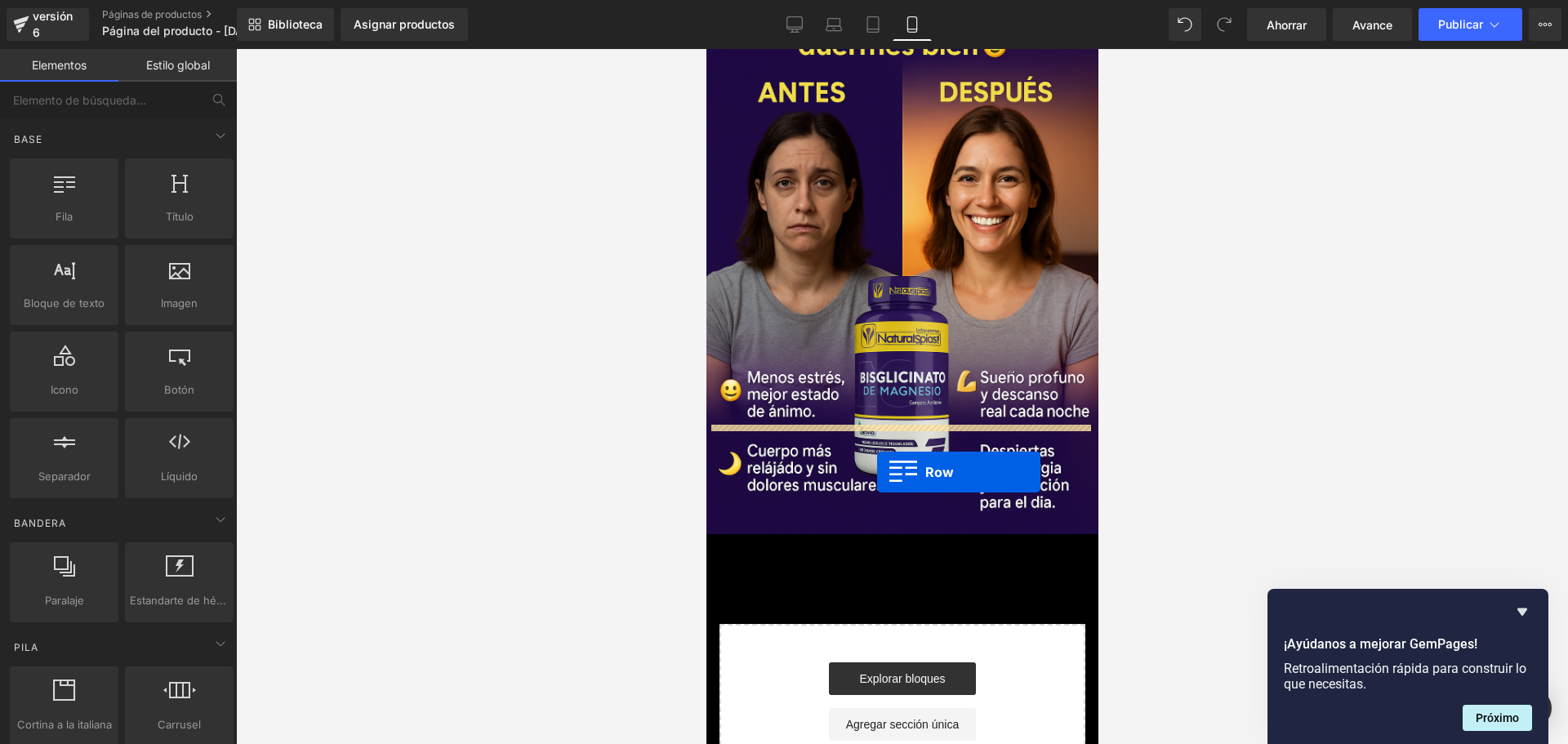
scroll to position [0, 287]
drag, startPoint x: 771, startPoint y: 266, endPoint x: 876, endPoint y: 433, distance: 197.3
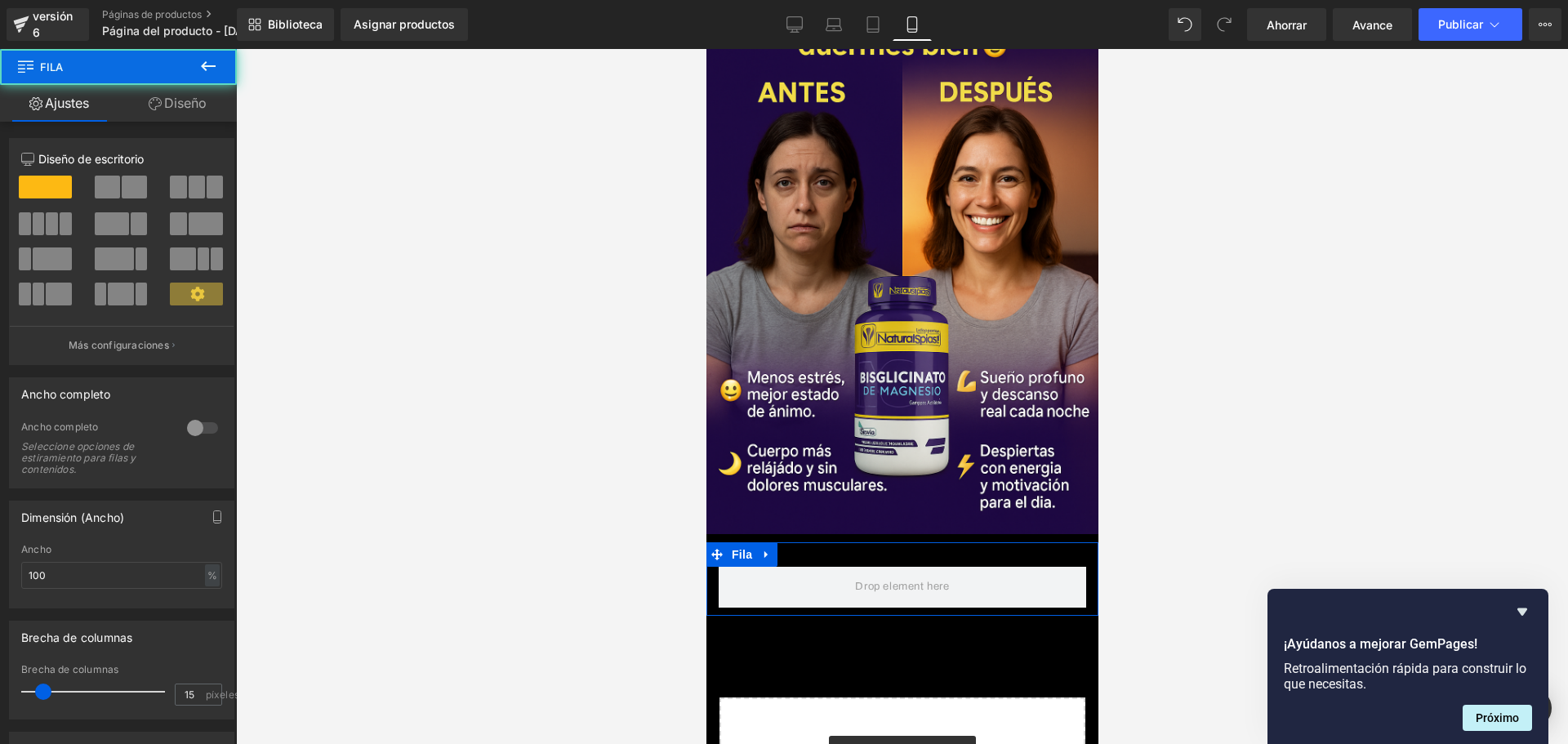
click at [170, 288] on span at bounding box center [196, 294] width 53 height 23
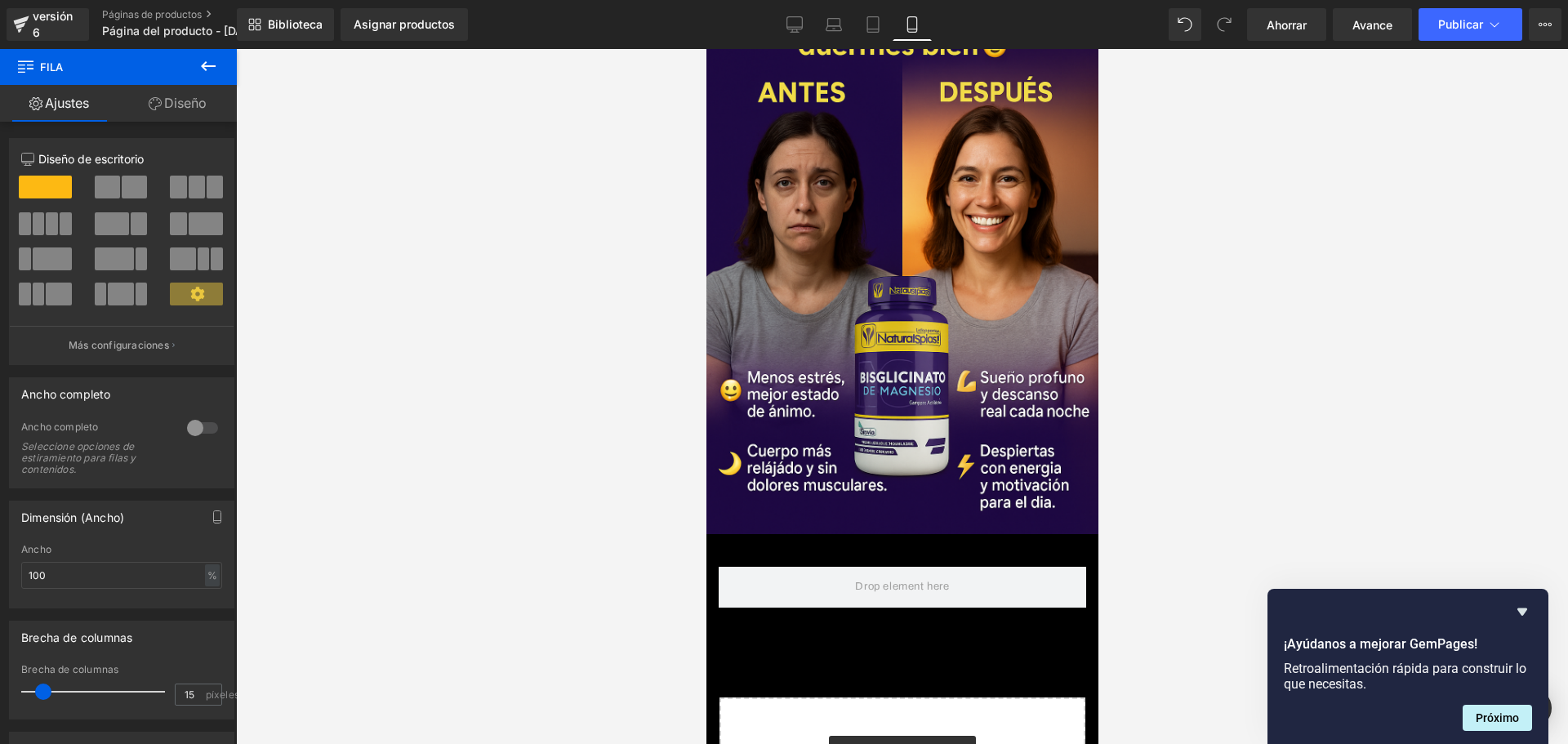
click at [210, 65] on icon at bounding box center [207, 67] width 14 height 10
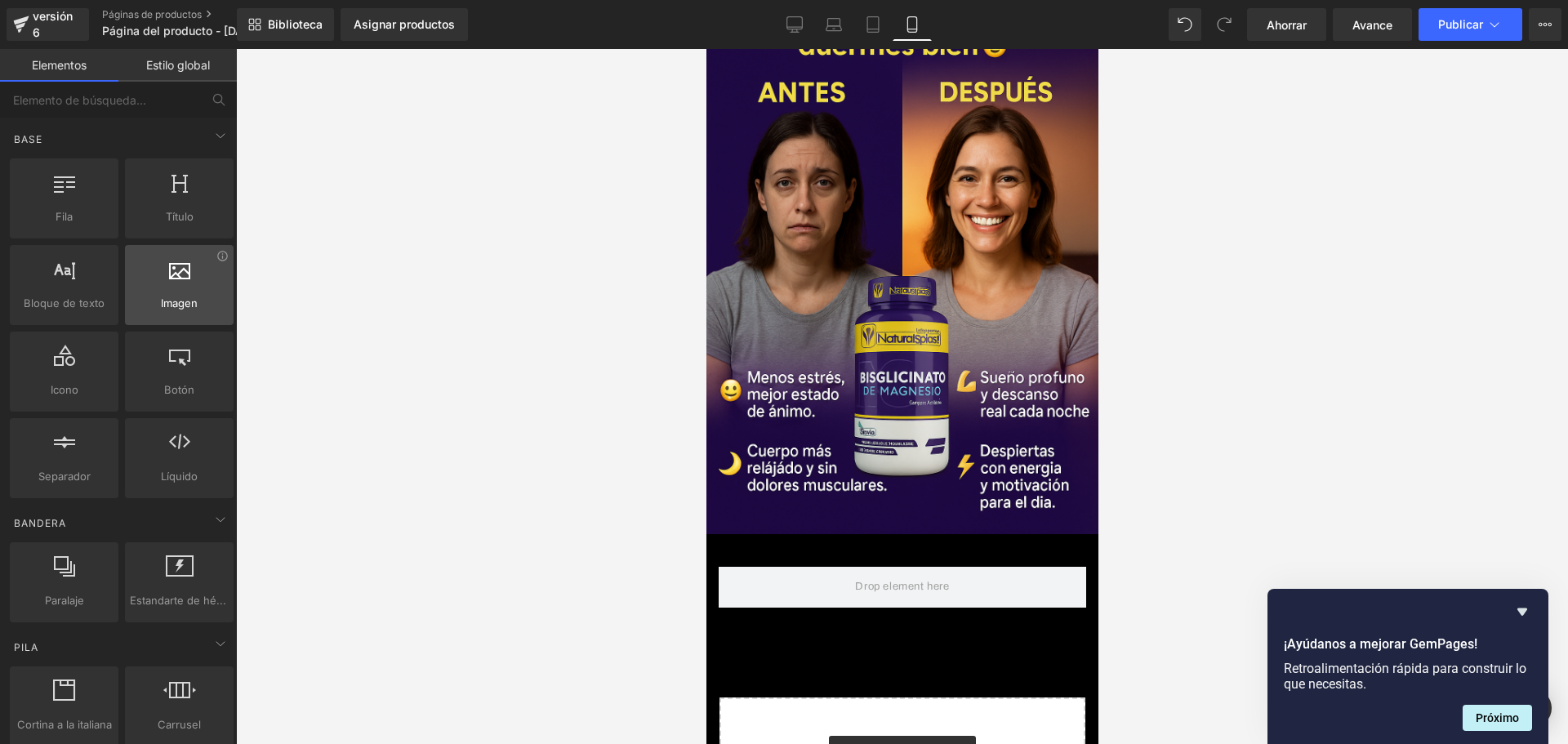
scroll to position [0, 574]
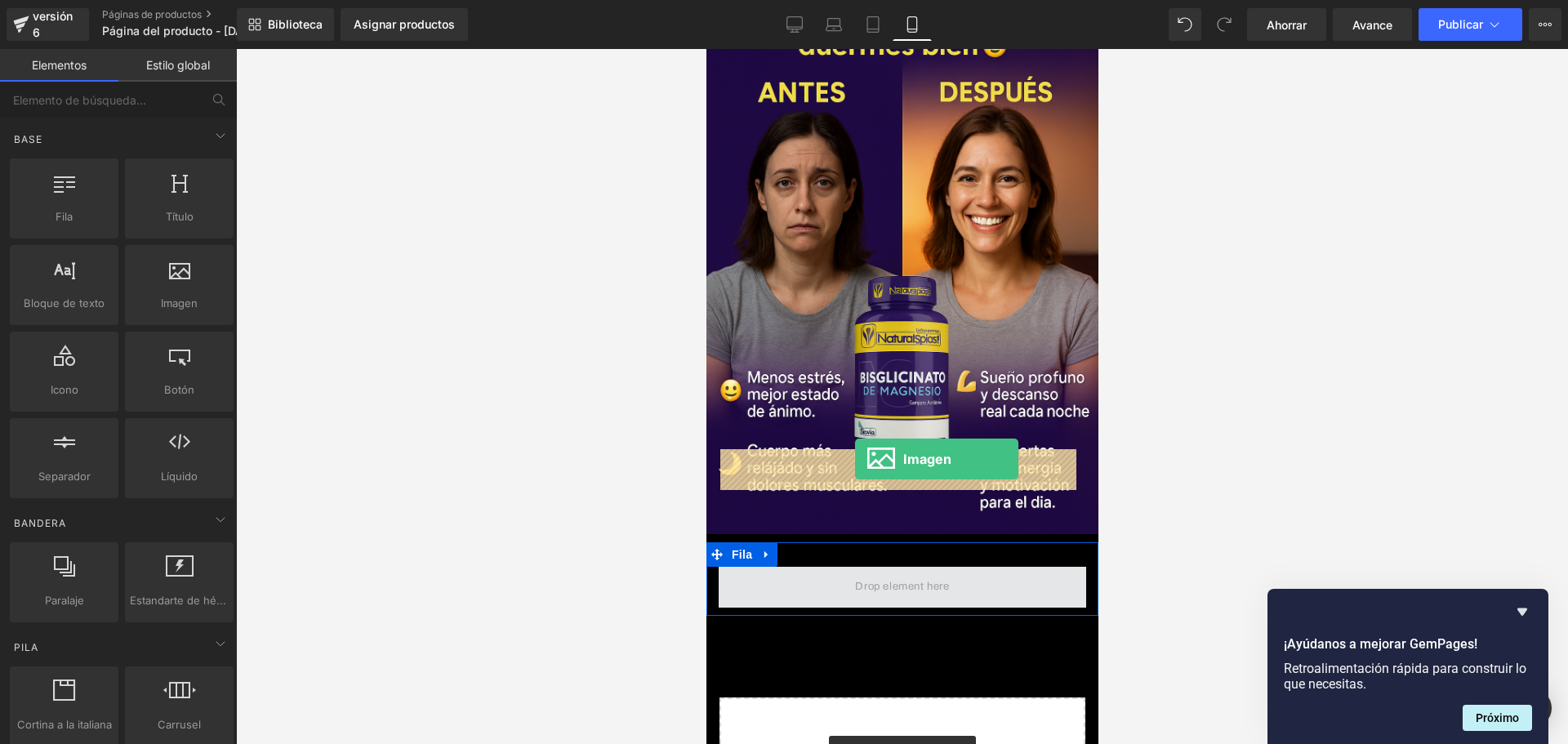
drag, startPoint x: 884, startPoint y: 339, endPoint x: 857, endPoint y: 461, distance: 125.0
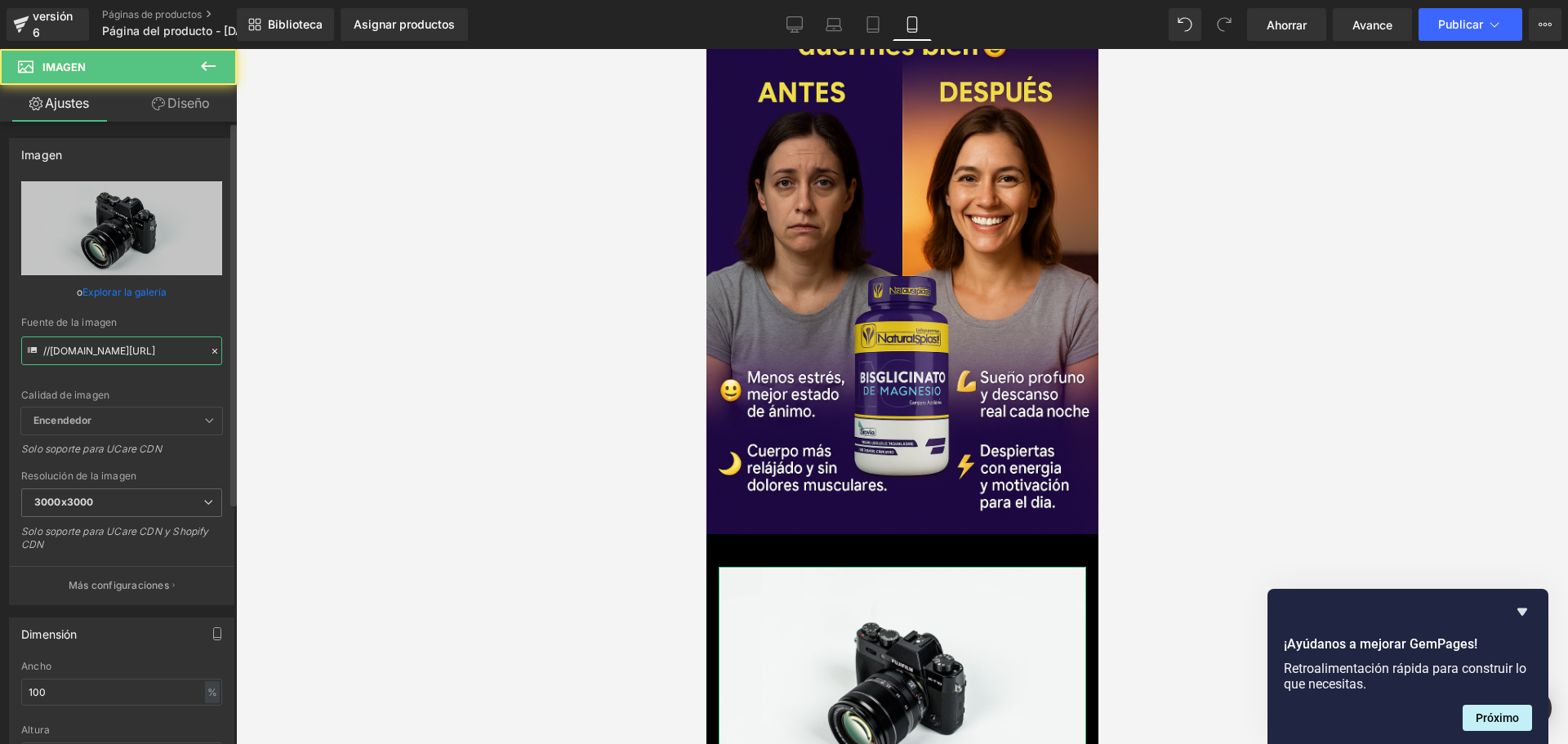
click at [143, 344] on input "//[DOMAIN_NAME][URL]" at bounding box center [121, 351] width 201 height 29
paste input "[URL][DOMAIN_NAME][DOMAIN_NAME][DATE]"
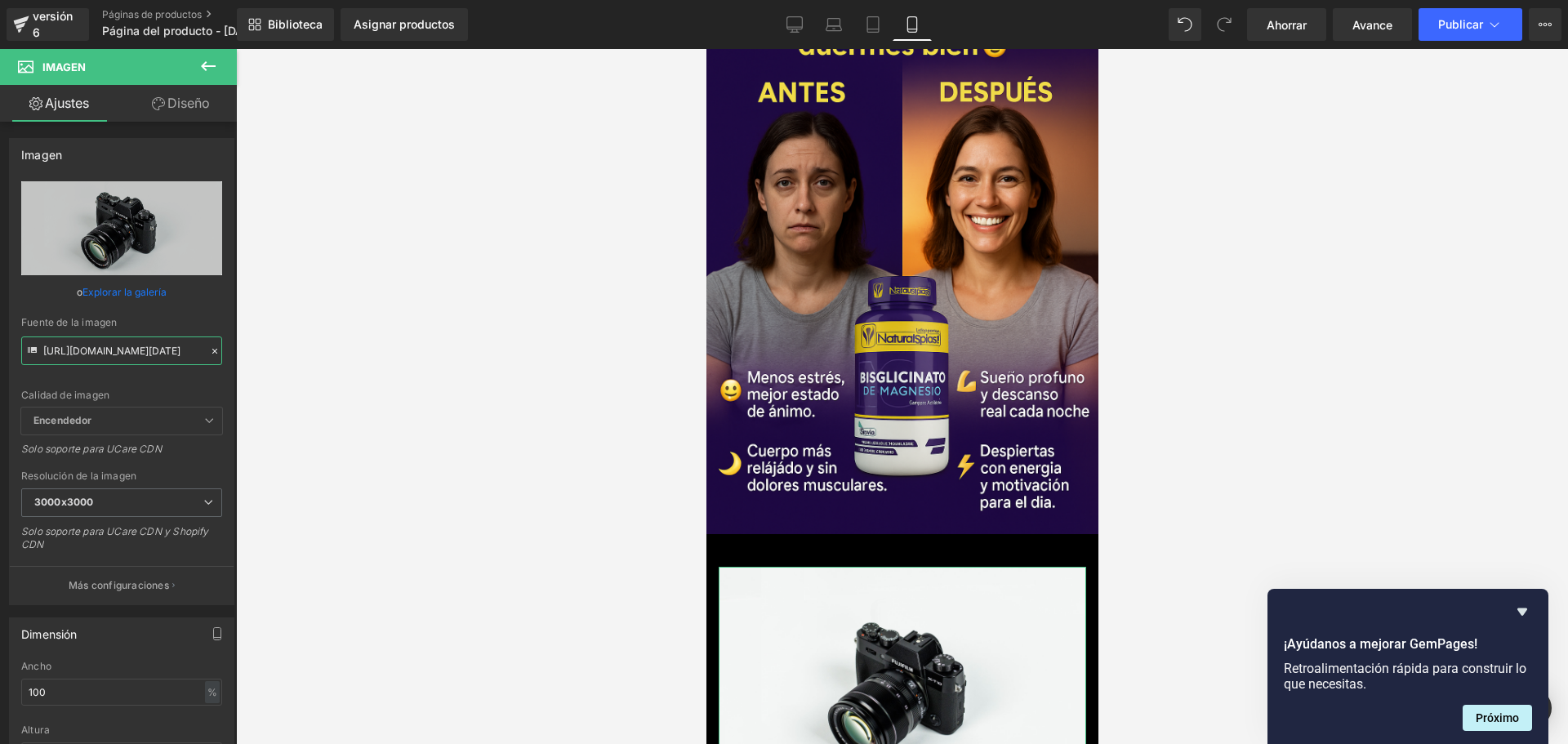
scroll to position [0, 191]
type input "[URL][DOMAIN_NAME][DATE]"
click at [424, 289] on div at bounding box center [902, 396] width 1332 height 695
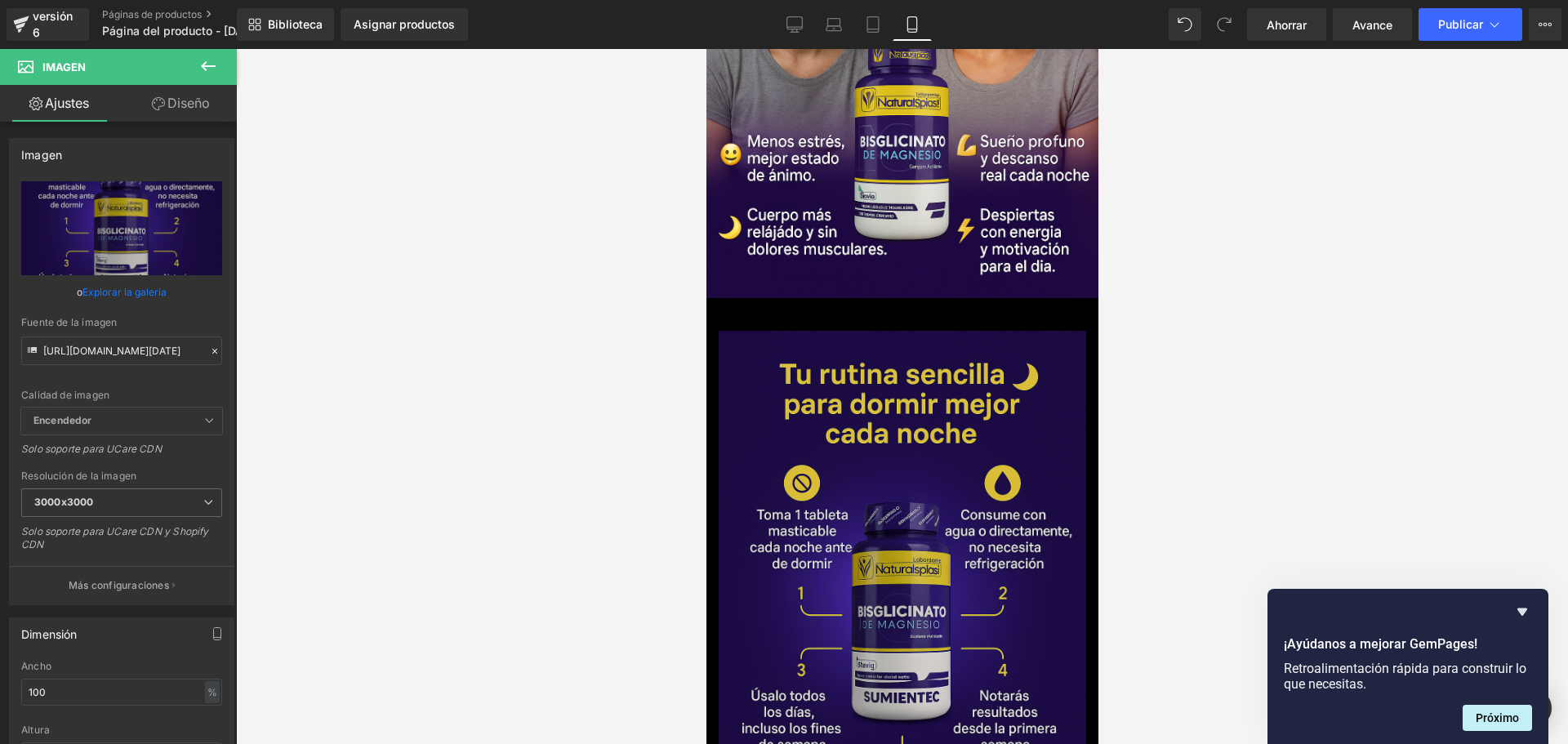
scroll to position [3785, 0]
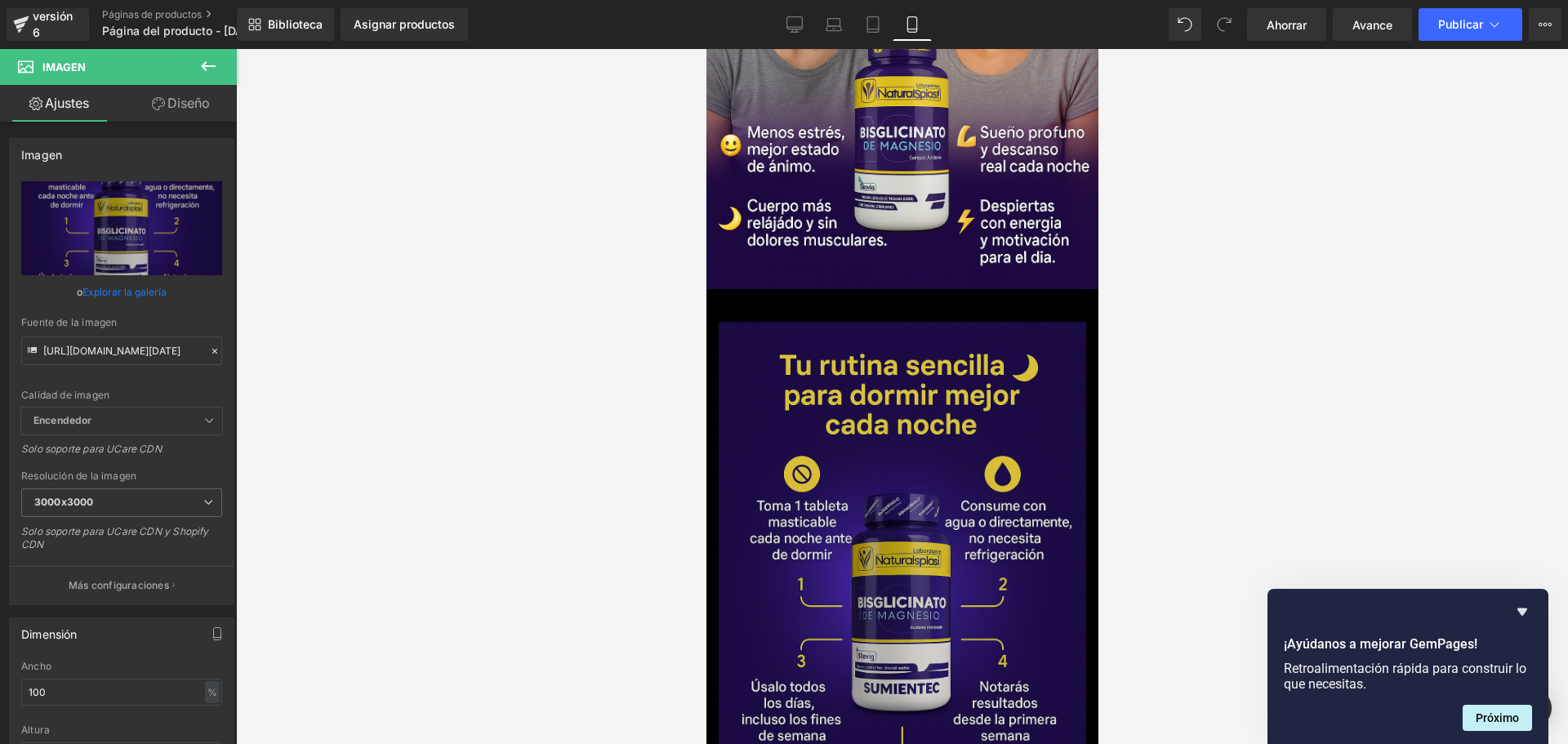
click at [903, 321] on img at bounding box center [902, 596] width 368 height 551
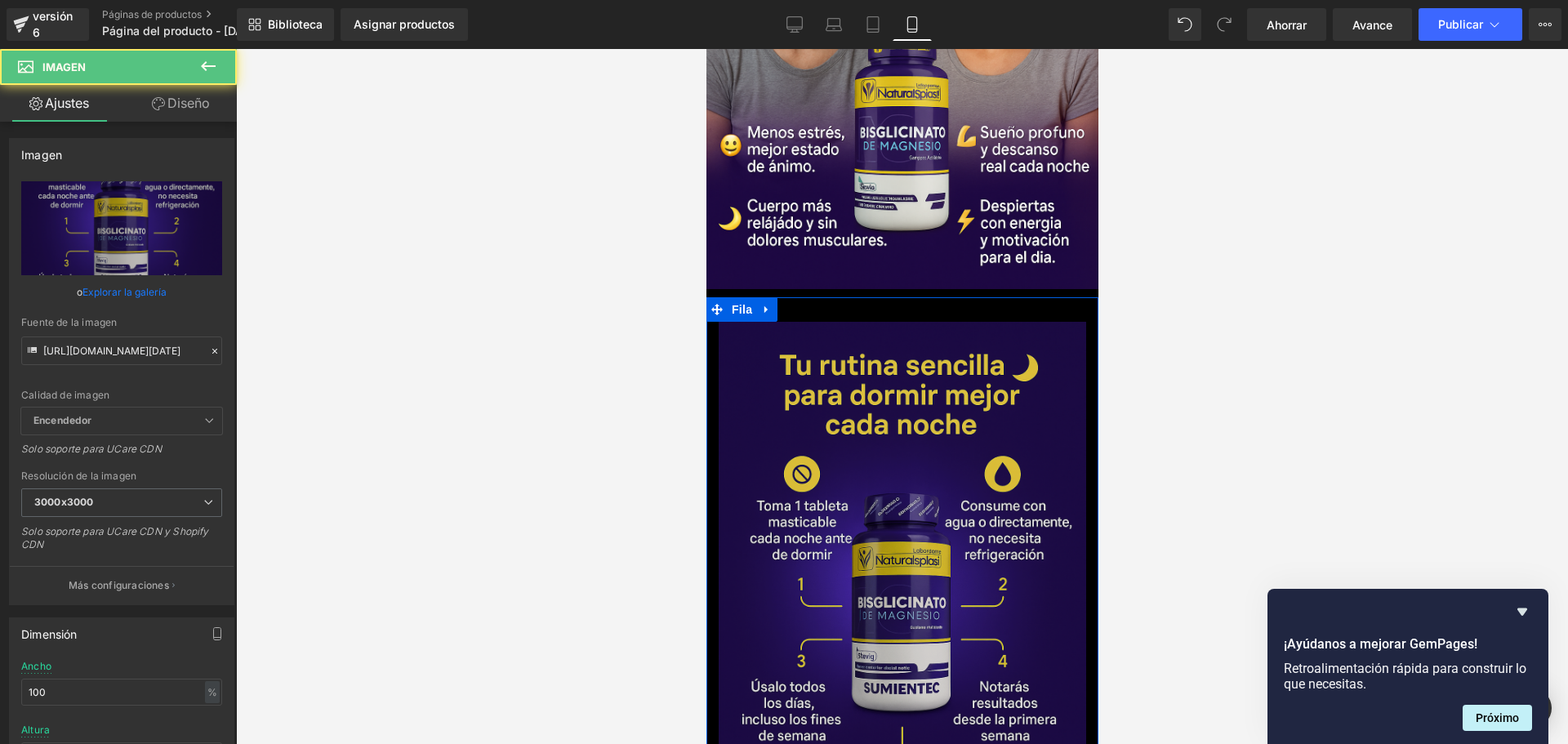
click at [705, 49] on div at bounding box center [705, 49] width 0 height 0
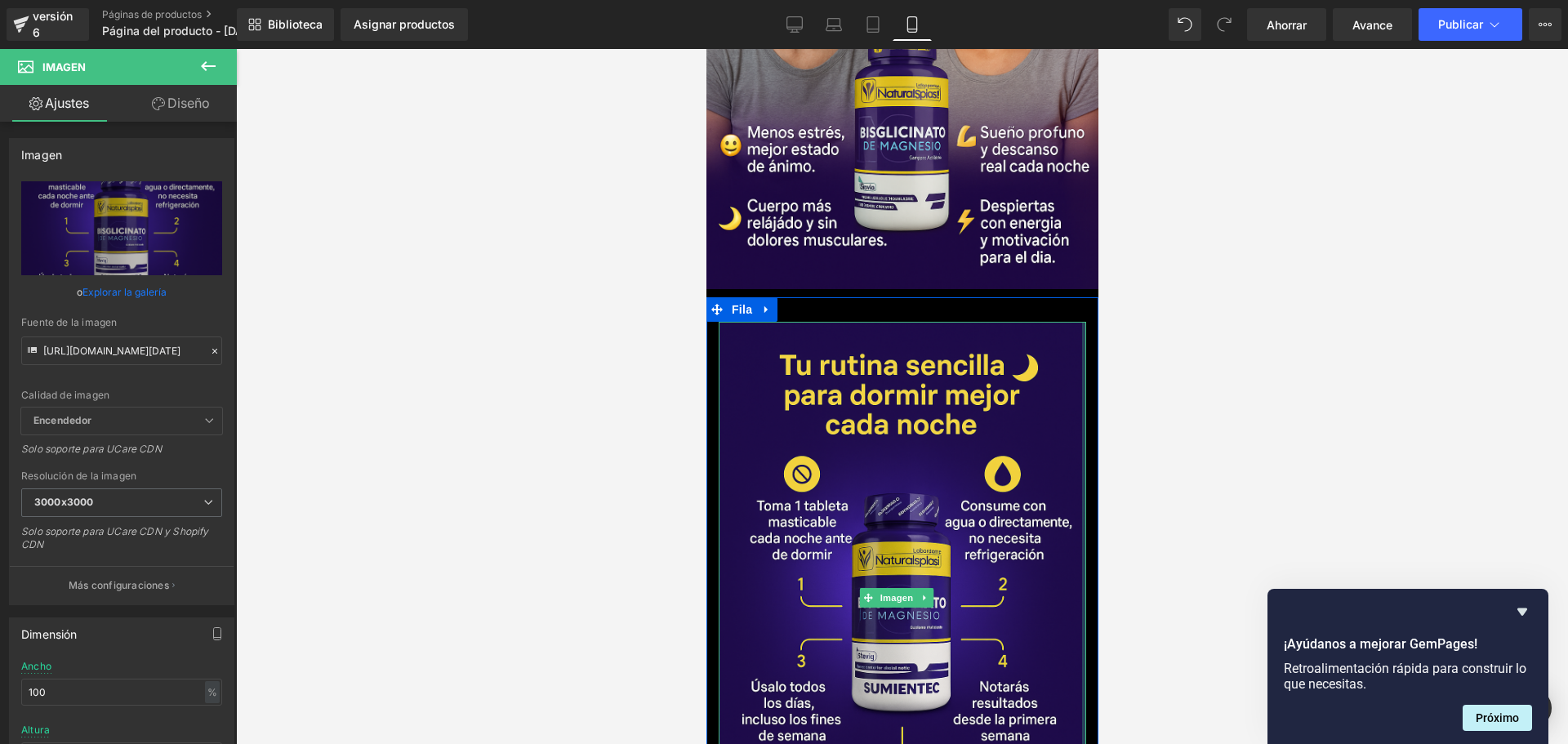
drag, startPoint x: 1071, startPoint y: 213, endPoint x: 1091, endPoint y: 210, distance: 20.2
click at [1093, 297] on div at bounding box center [1095, 589] width 4 height 584
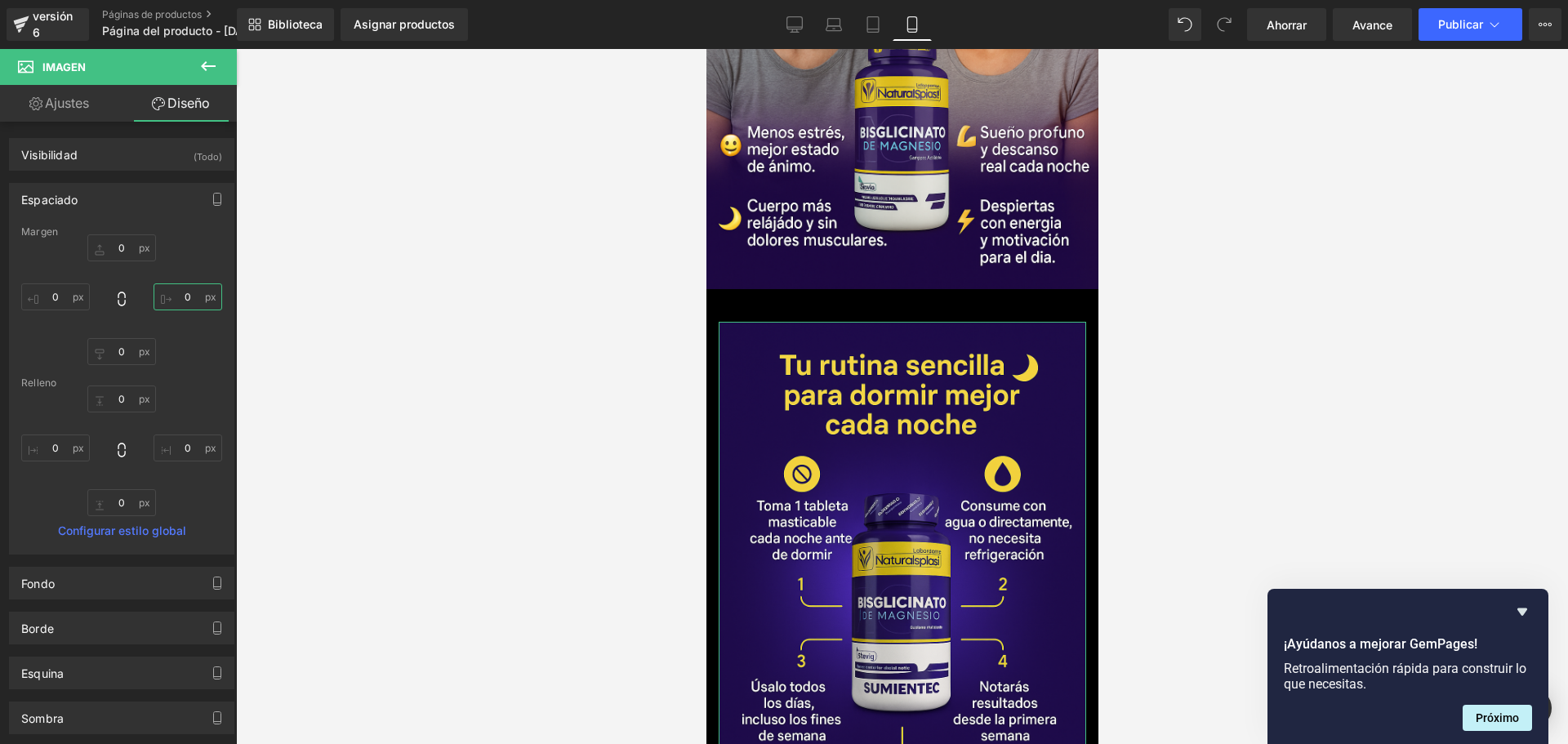
click at [192, 294] on input "text" at bounding box center [187, 297] width 68 height 27
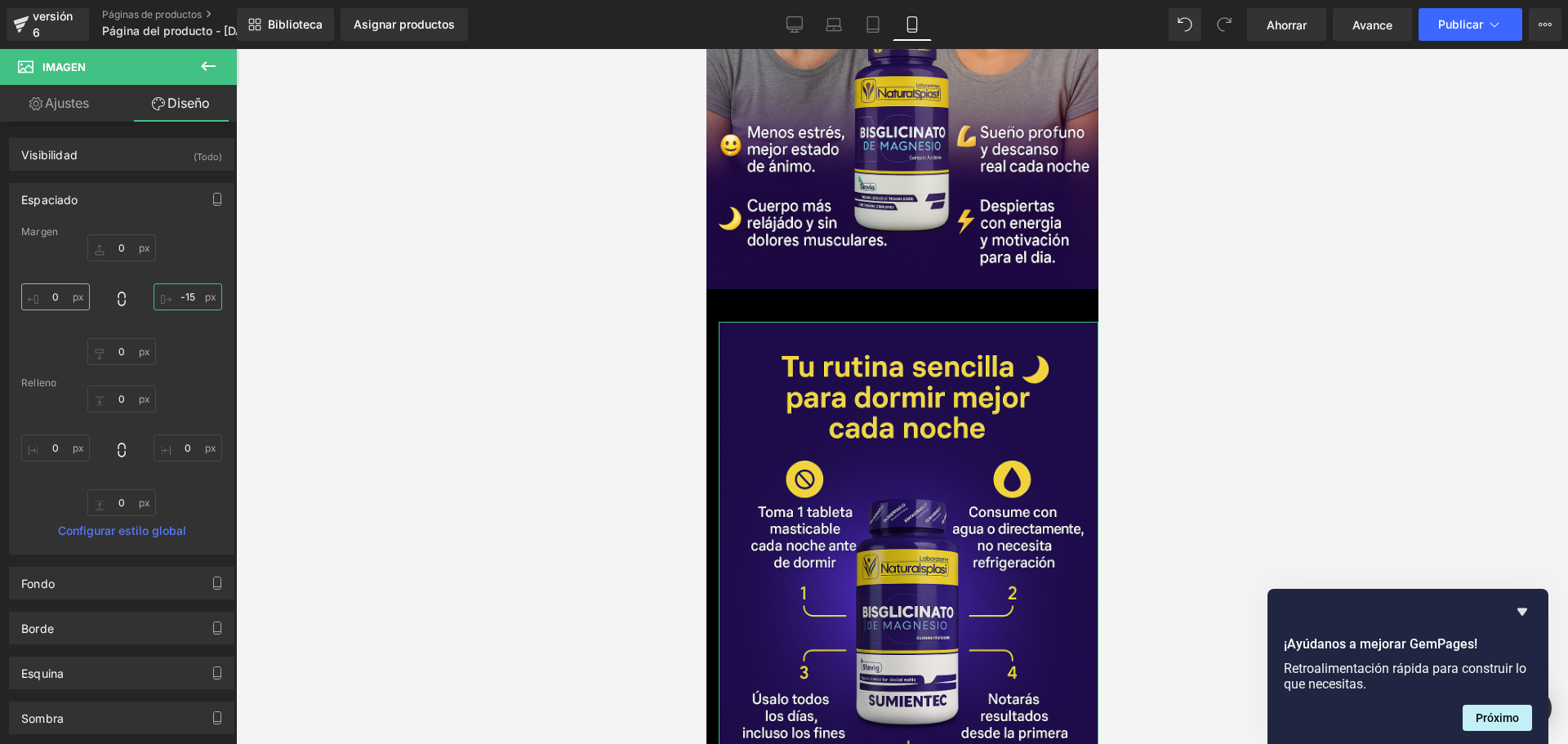
type input "-15"
click at [73, 301] on input "text" at bounding box center [55, 297] width 68 height 27
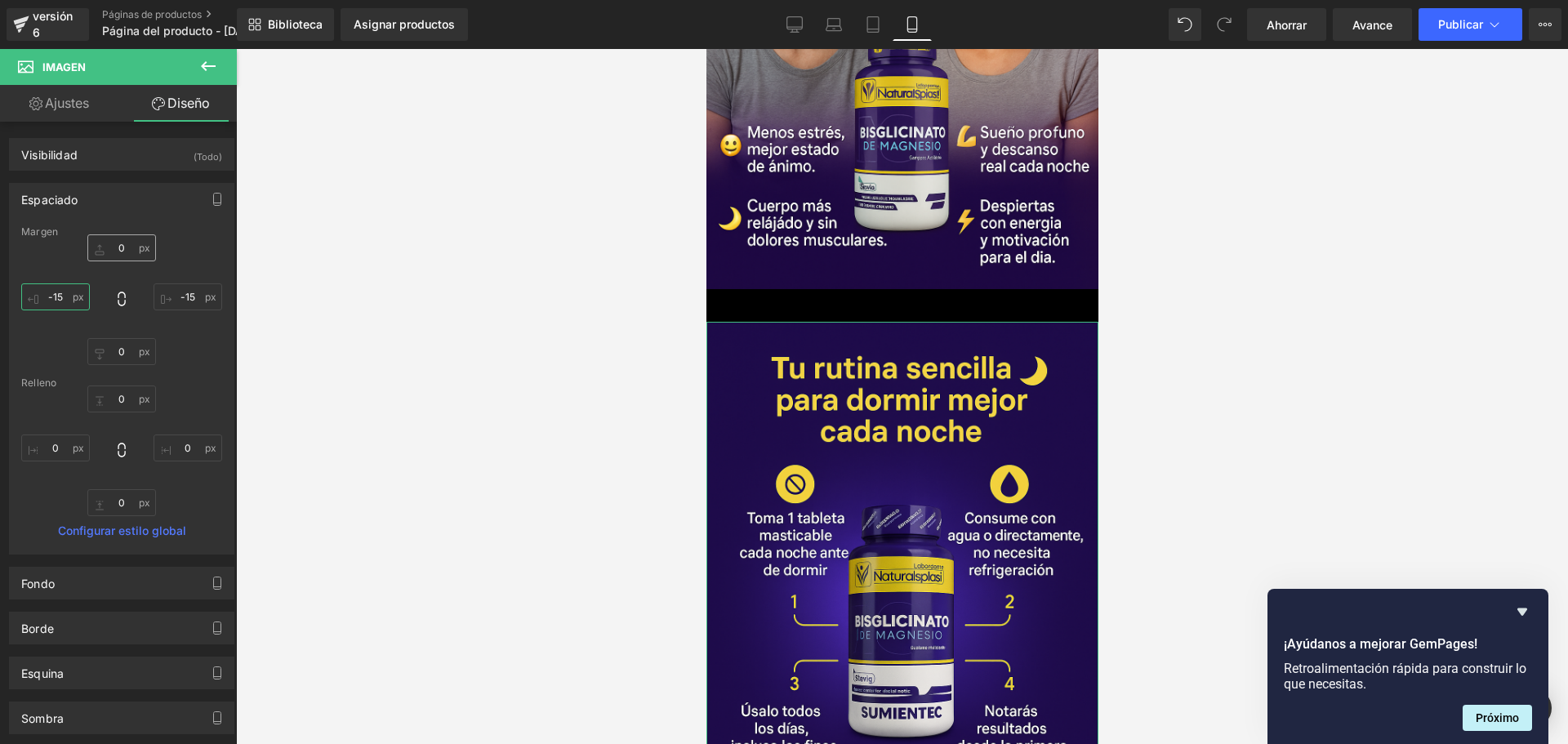
type input "-15"
click at [116, 245] on input "text" at bounding box center [121, 248] width 68 height 27
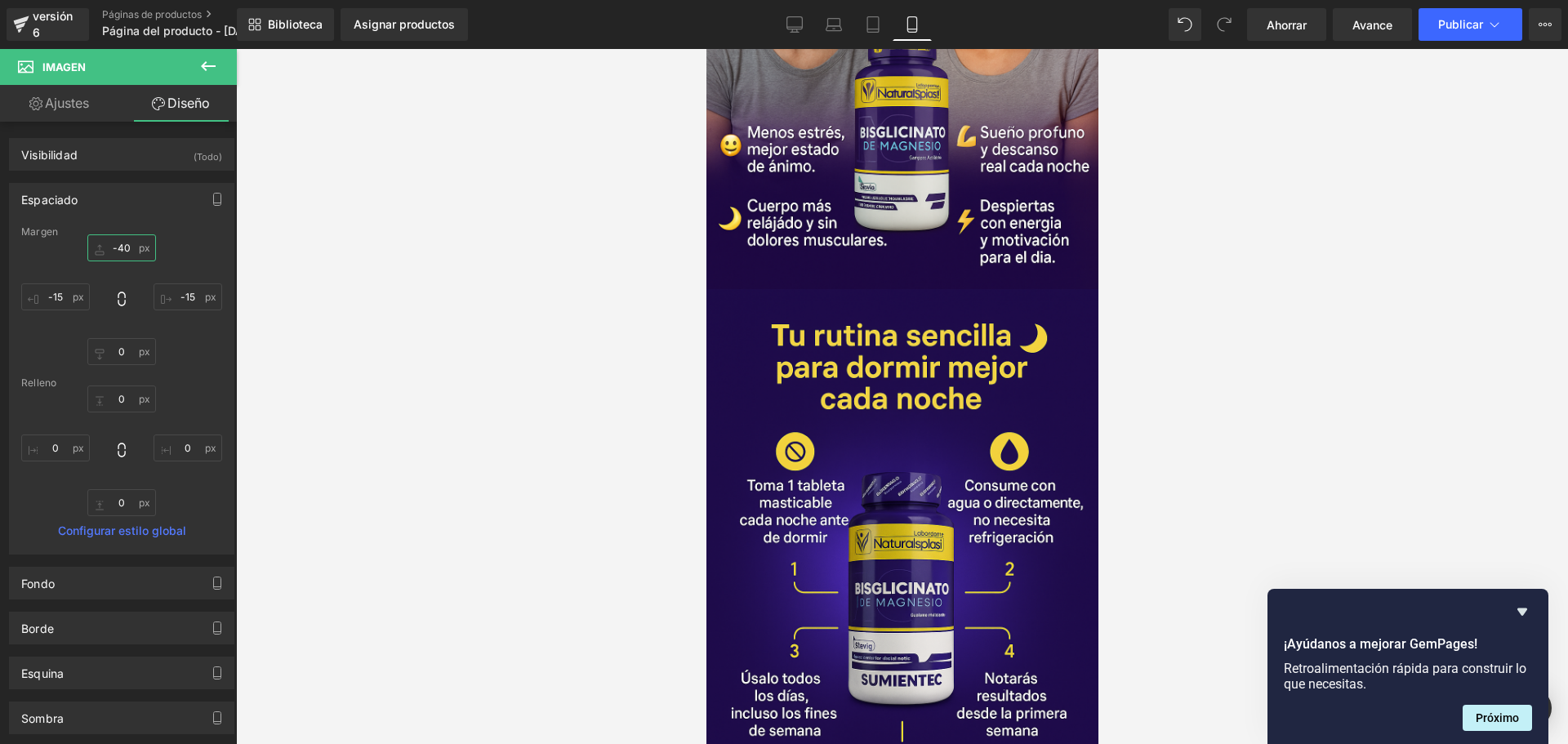
scroll to position [0, 287]
type input "-40"
click at [438, 278] on div at bounding box center [902, 396] width 1332 height 695
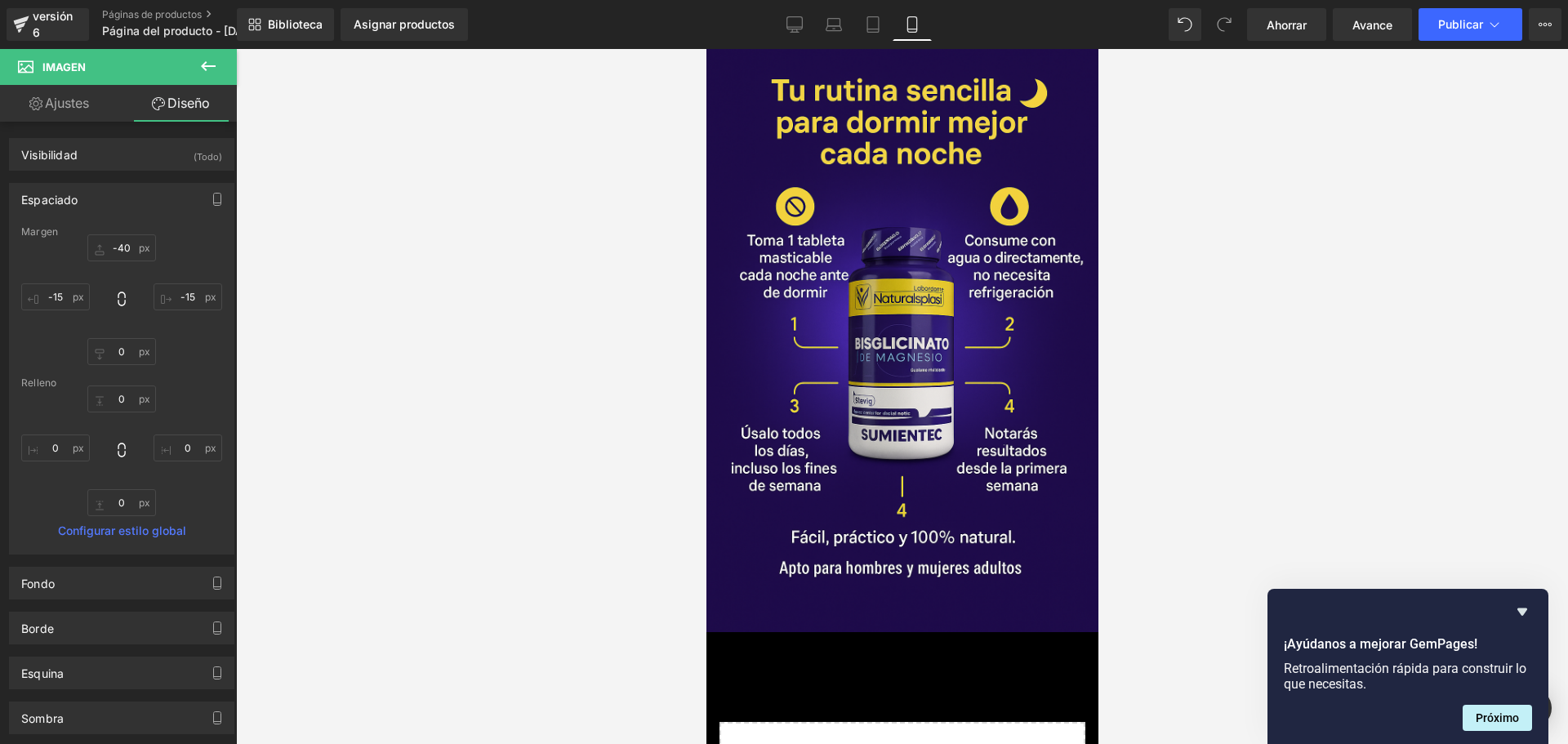
click at [209, 64] on icon at bounding box center [207, 66] width 19 height 19
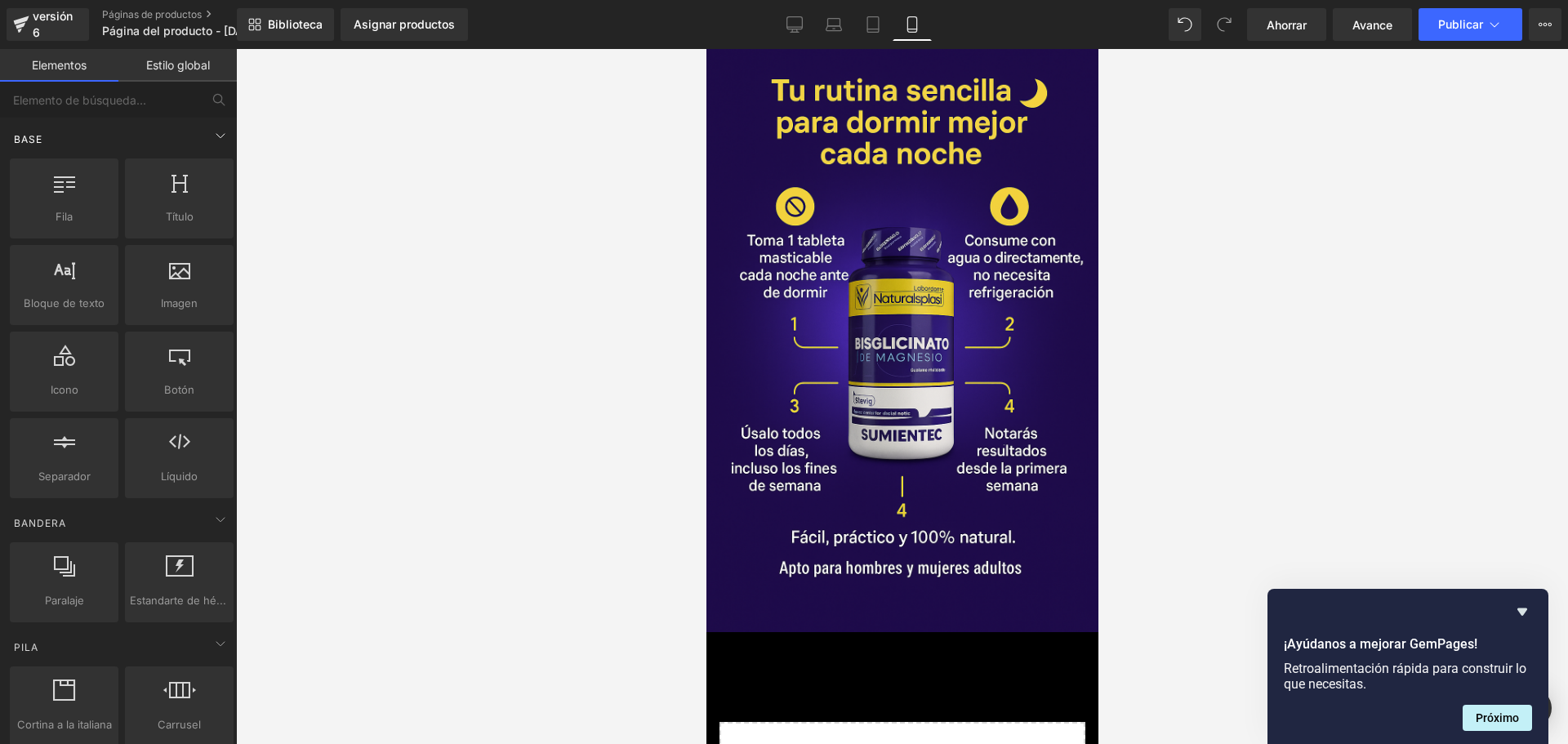
scroll to position [0, 574]
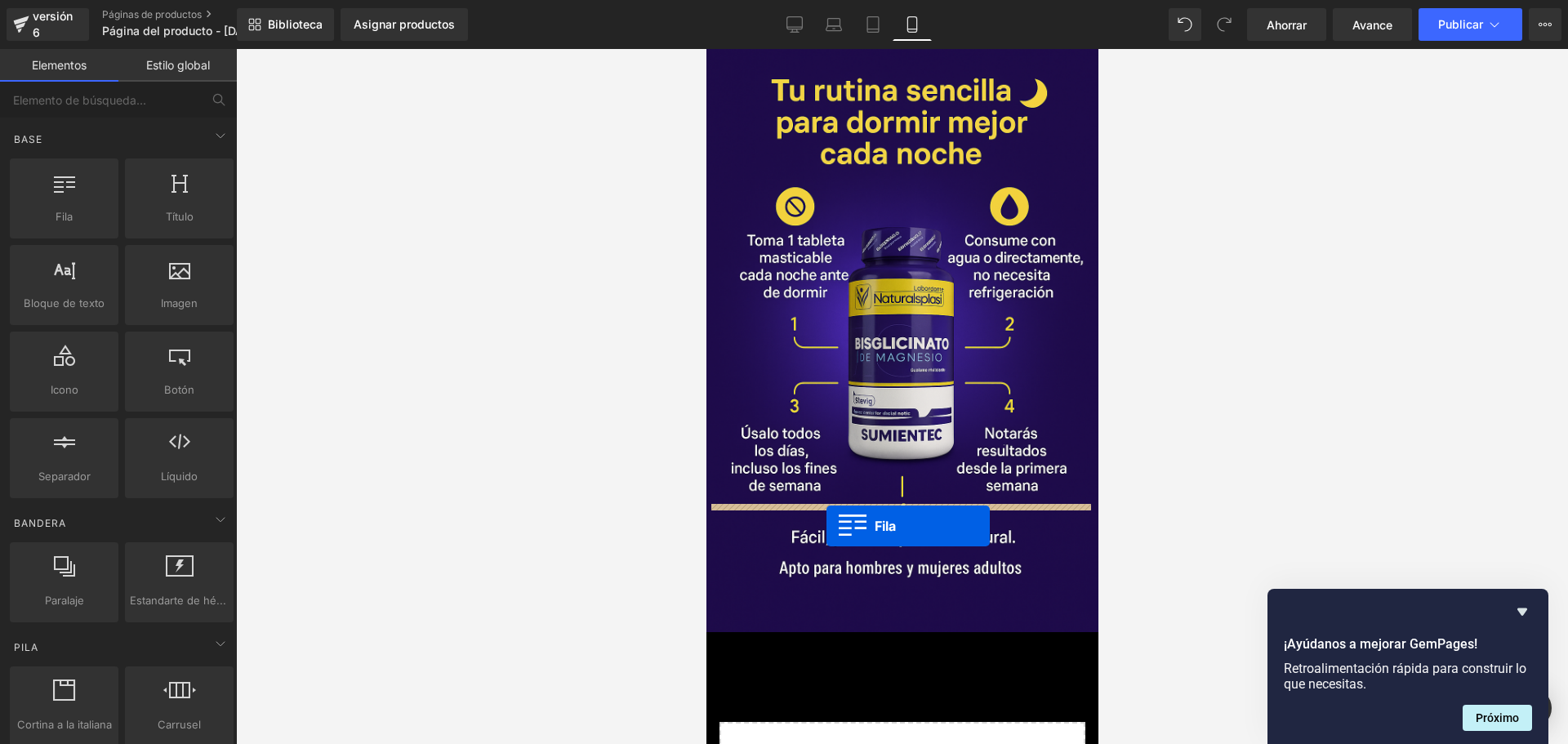
drag, startPoint x: 789, startPoint y: 265, endPoint x: 829, endPoint y: 524, distance: 262.1
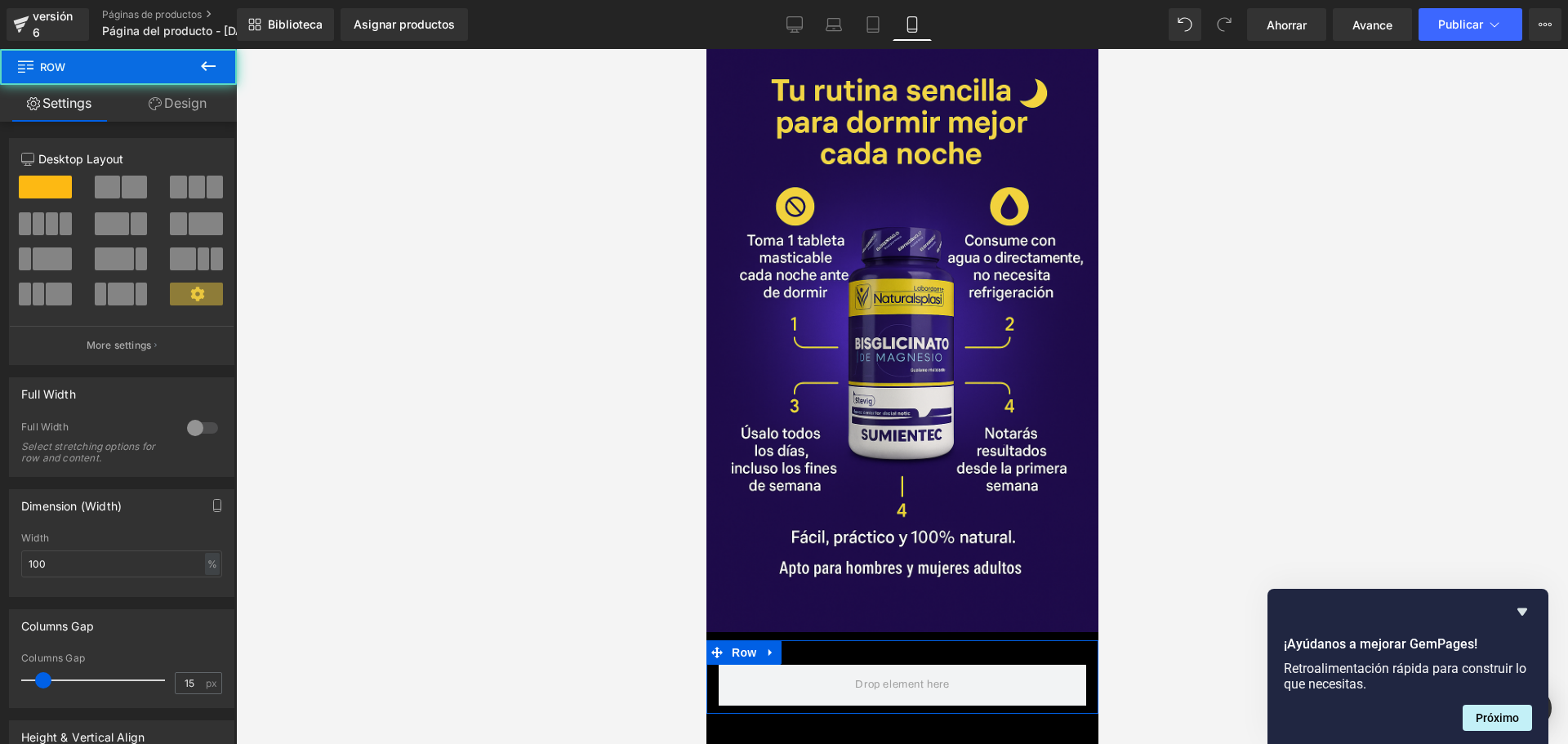
click at [191, 283] on span at bounding box center [196, 294] width 53 height 23
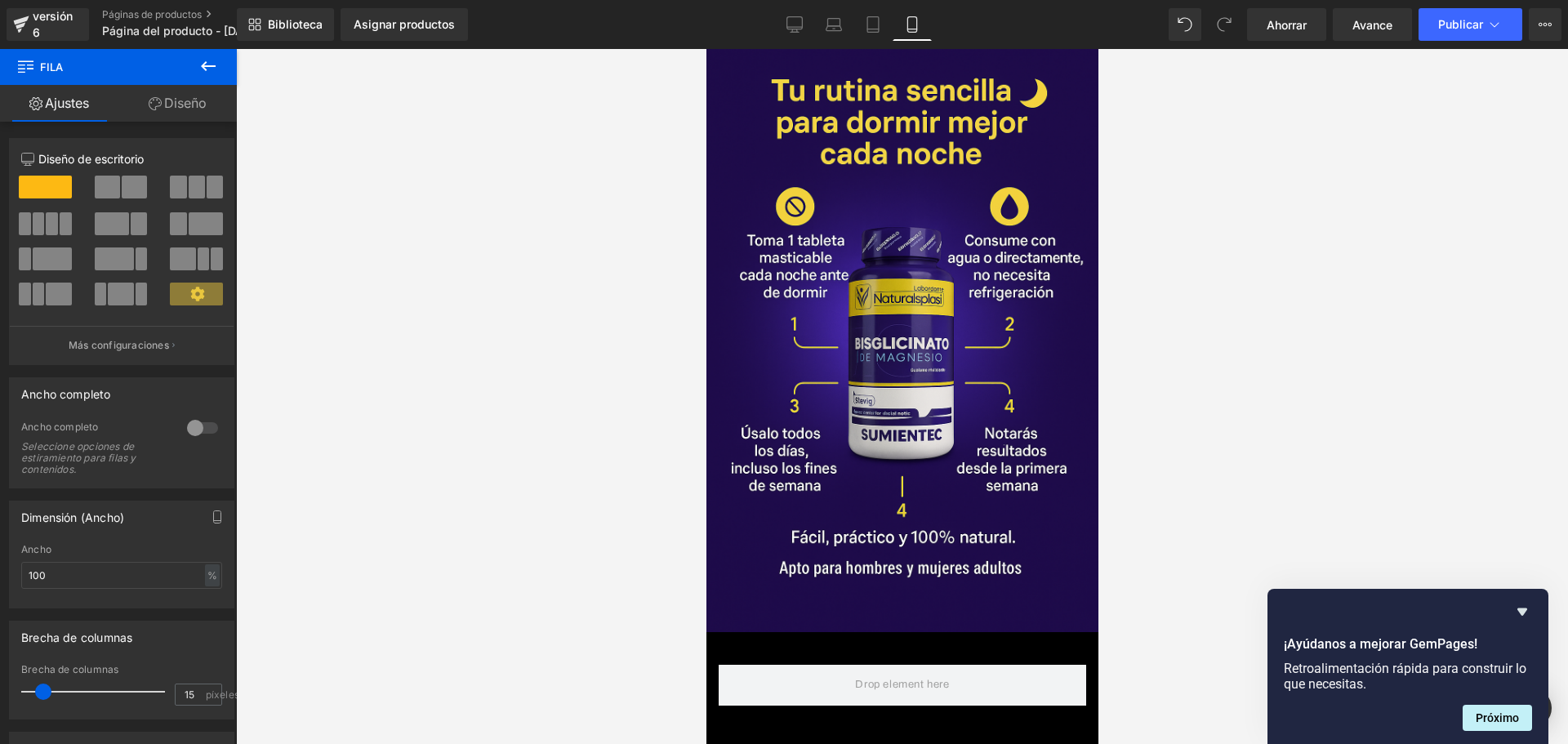
click at [208, 62] on icon at bounding box center [207, 66] width 19 height 19
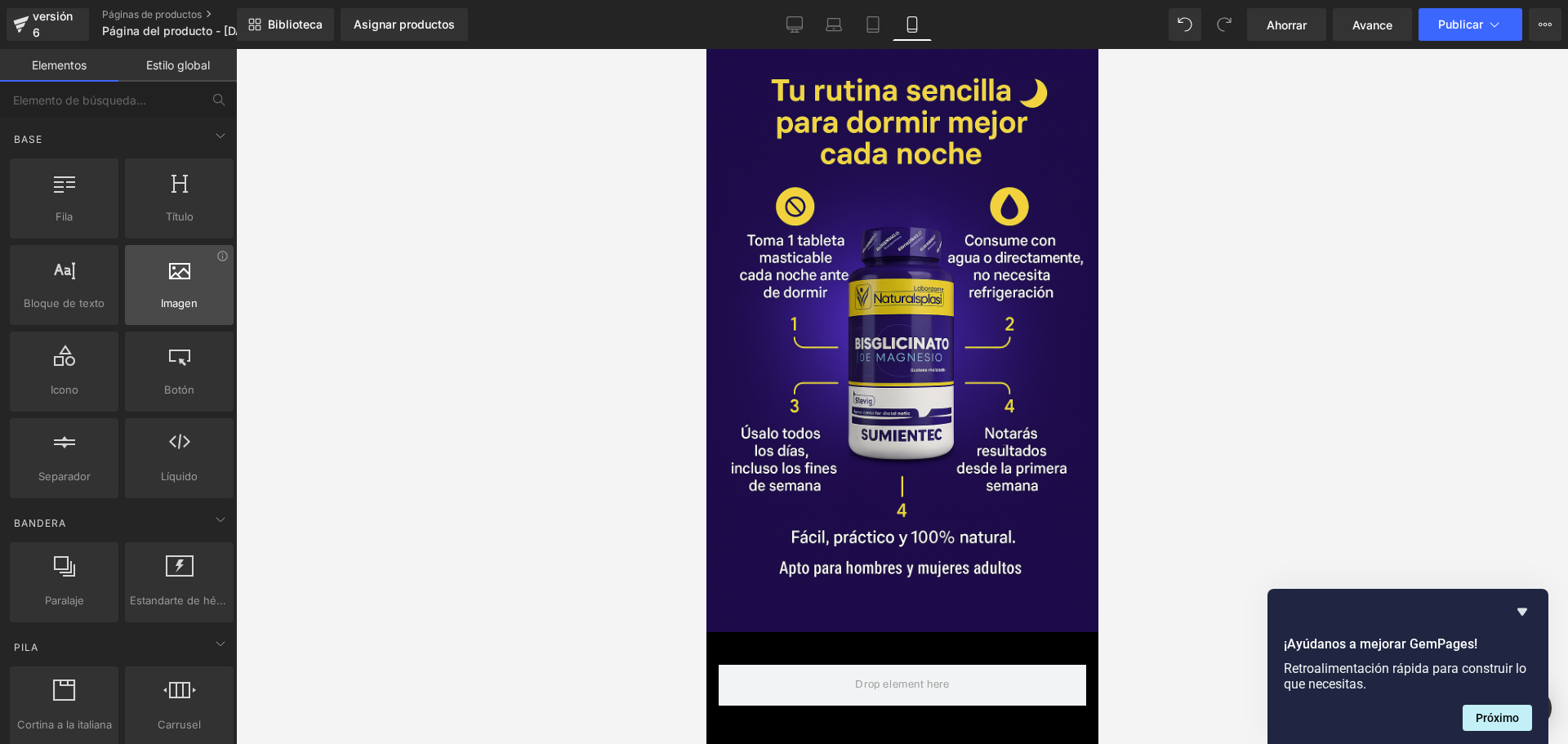
scroll to position [0, 859]
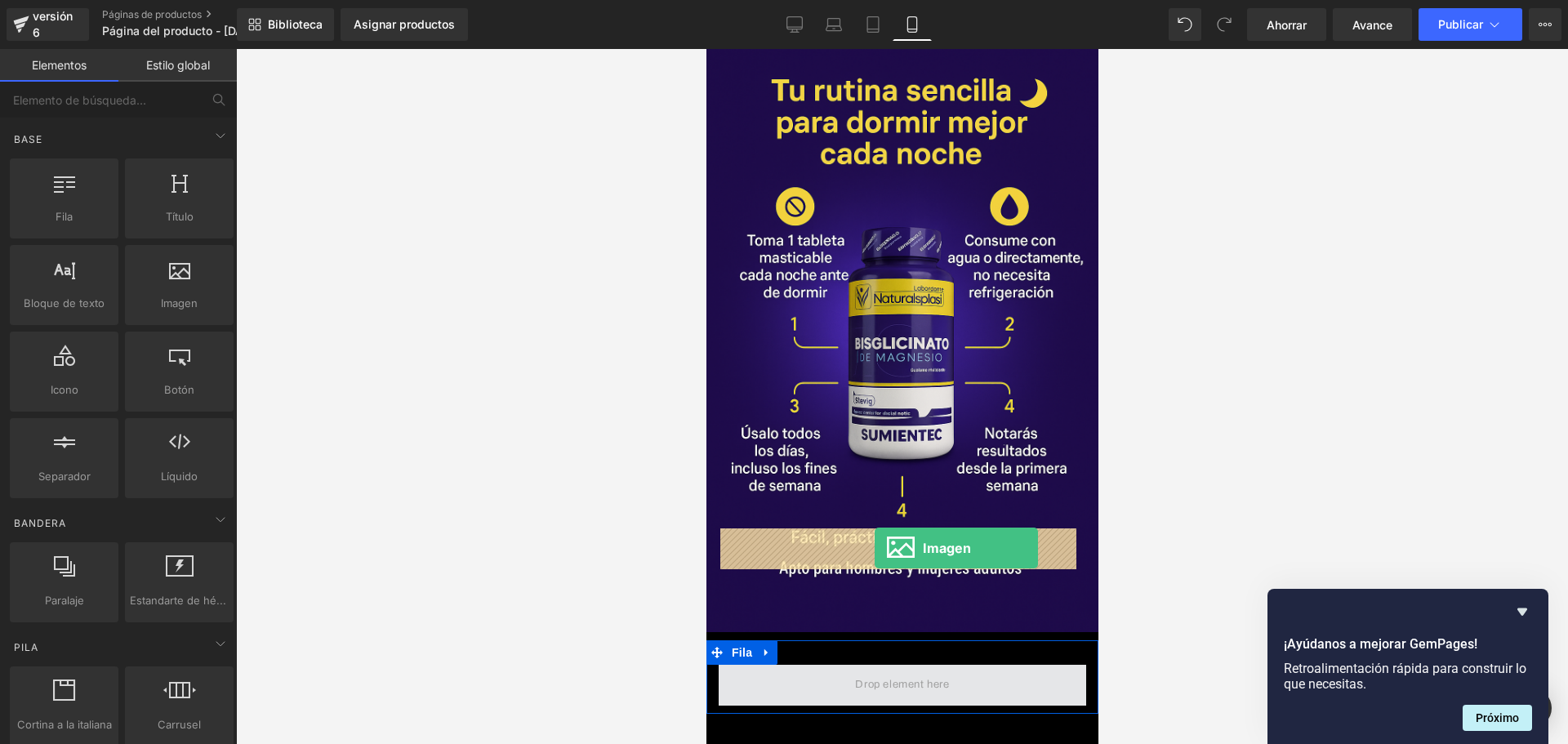
drag, startPoint x: 879, startPoint y: 332, endPoint x: 874, endPoint y: 548, distance: 216.1
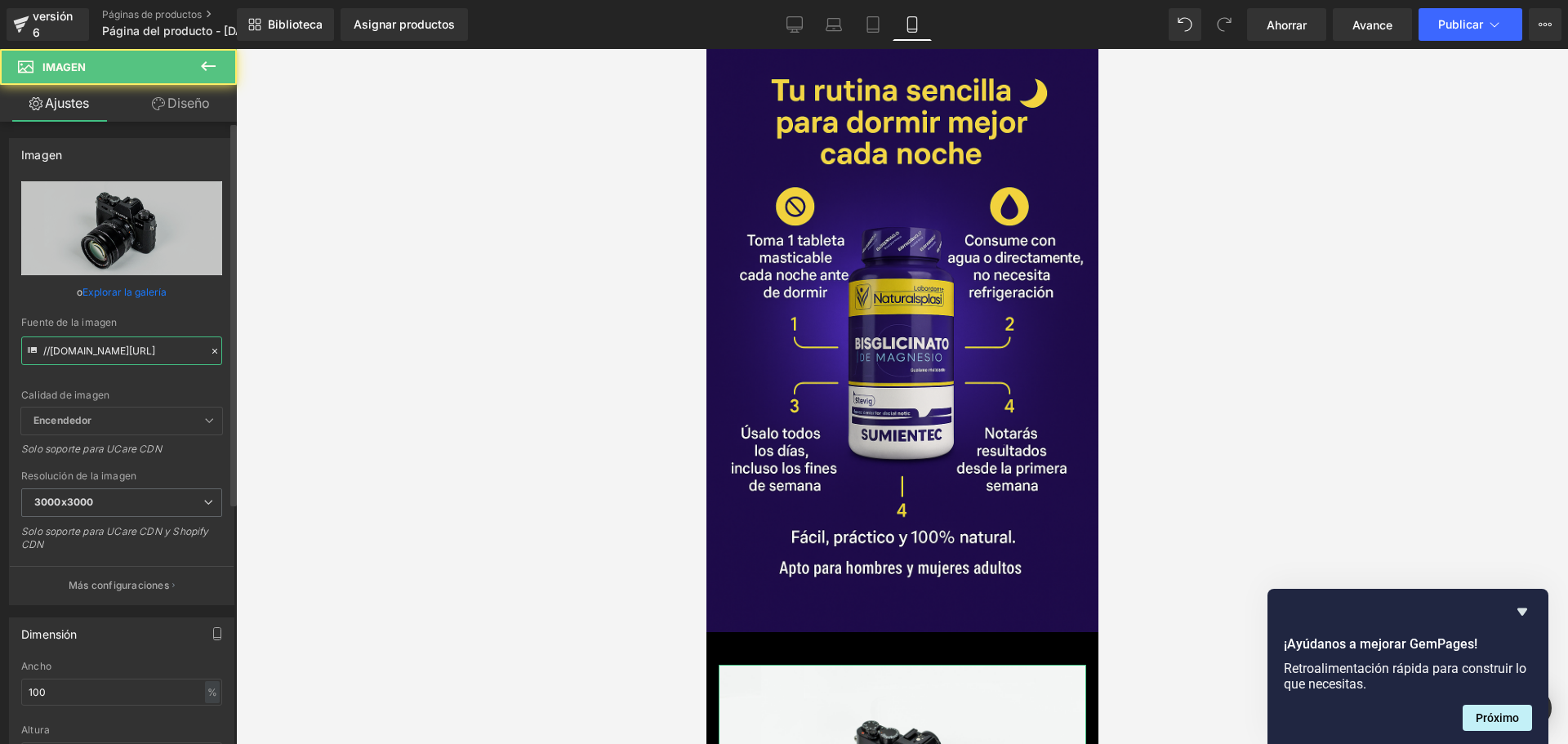
click at [132, 363] on input "//[DOMAIN_NAME][URL]" at bounding box center [121, 351] width 201 height 29
paste input "[URL][DOMAIN_NAME][DOMAIN_NAME][DATE]"
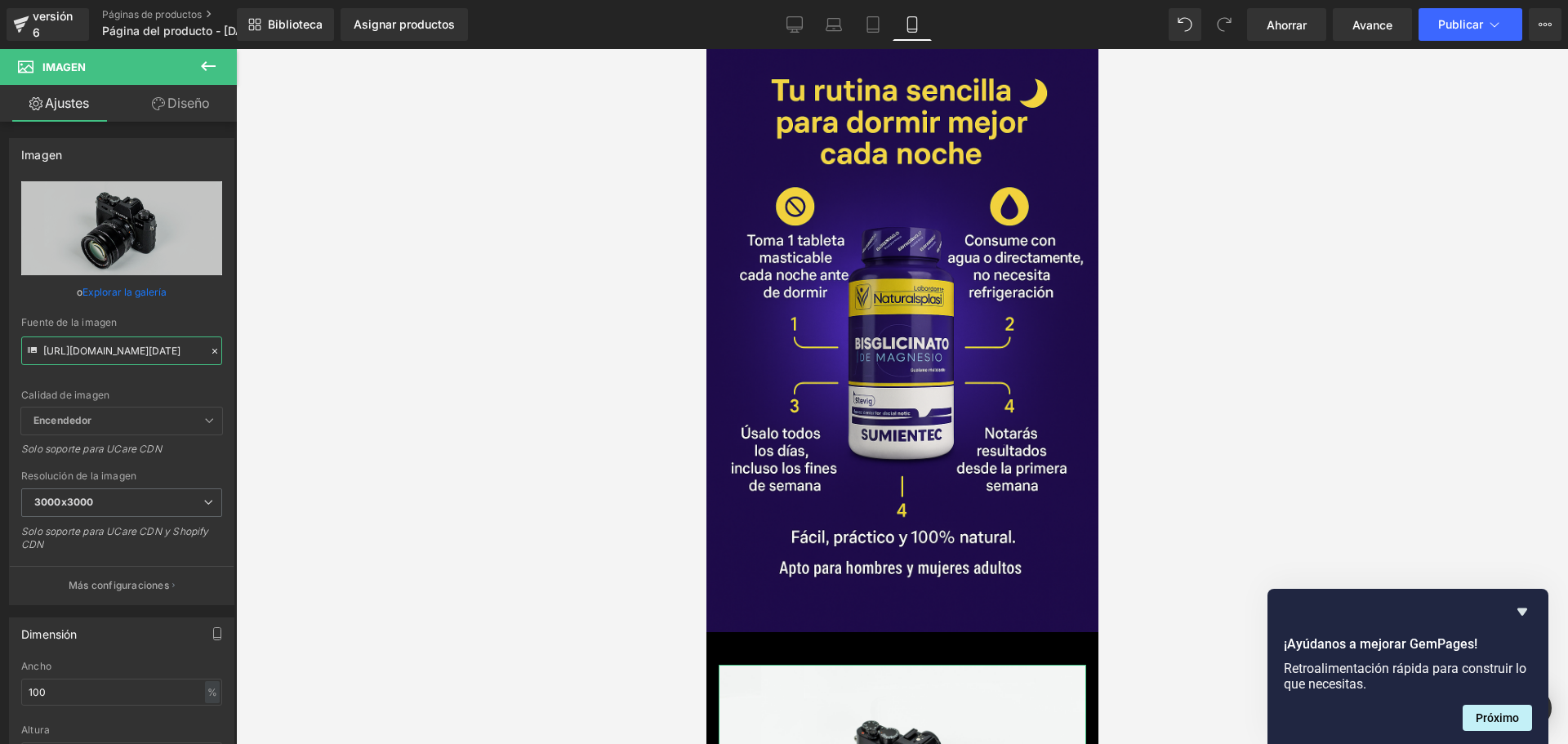
scroll to position [0, 177]
type input "[URL][DOMAIN_NAME][DATE]"
click at [525, 289] on div at bounding box center [902, 396] width 1332 height 695
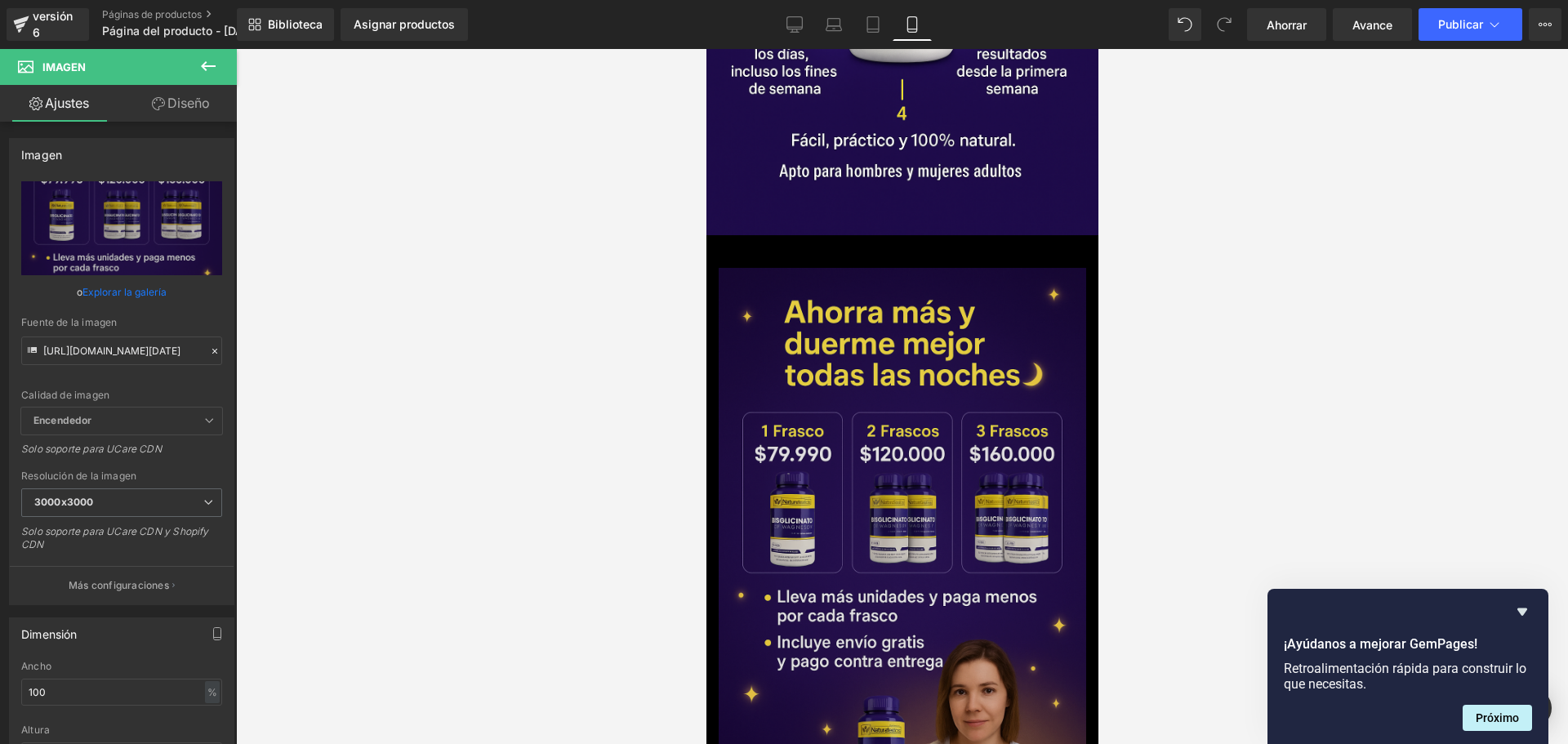
scroll to position [4438, 0]
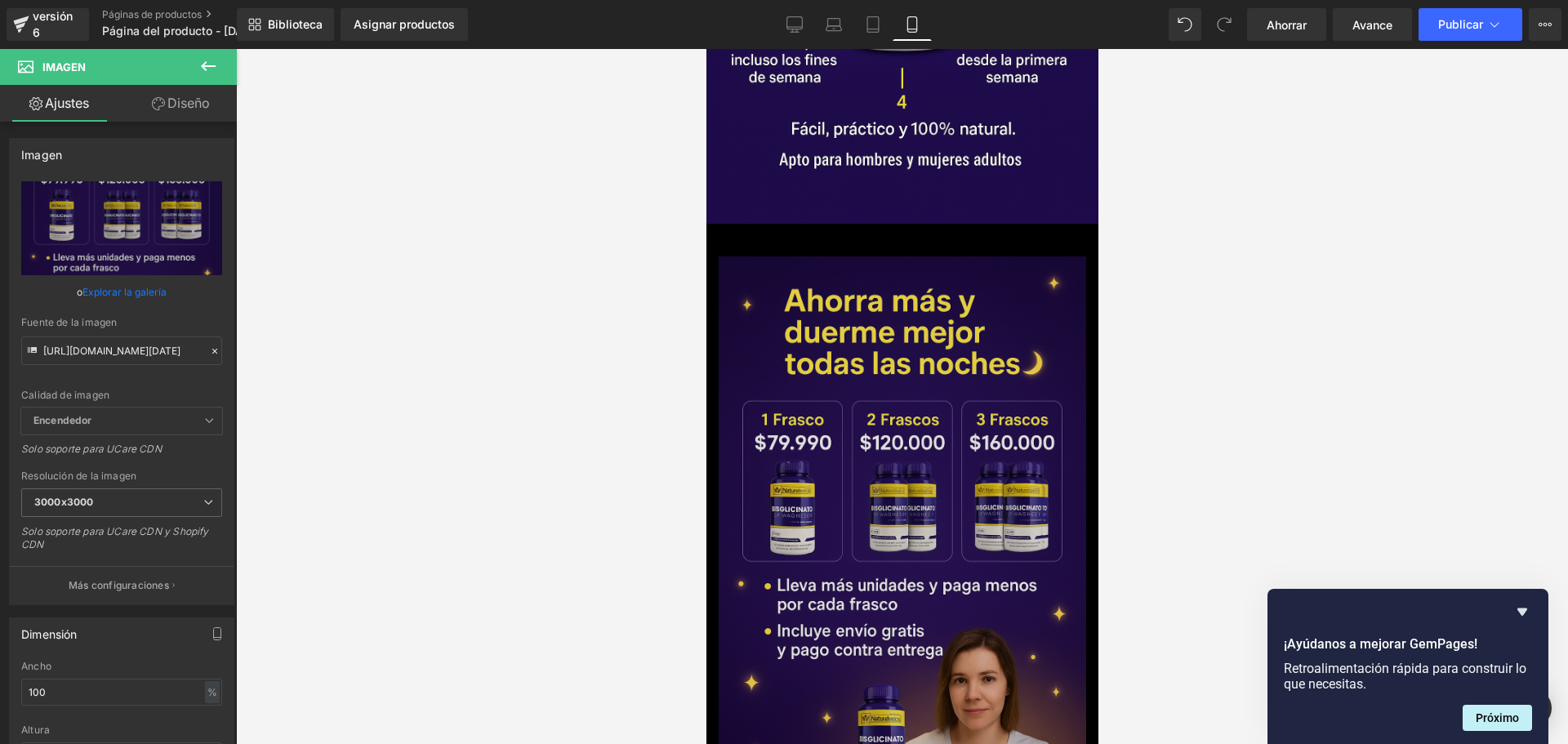
click at [914, 256] on img at bounding box center [902, 531] width 368 height 551
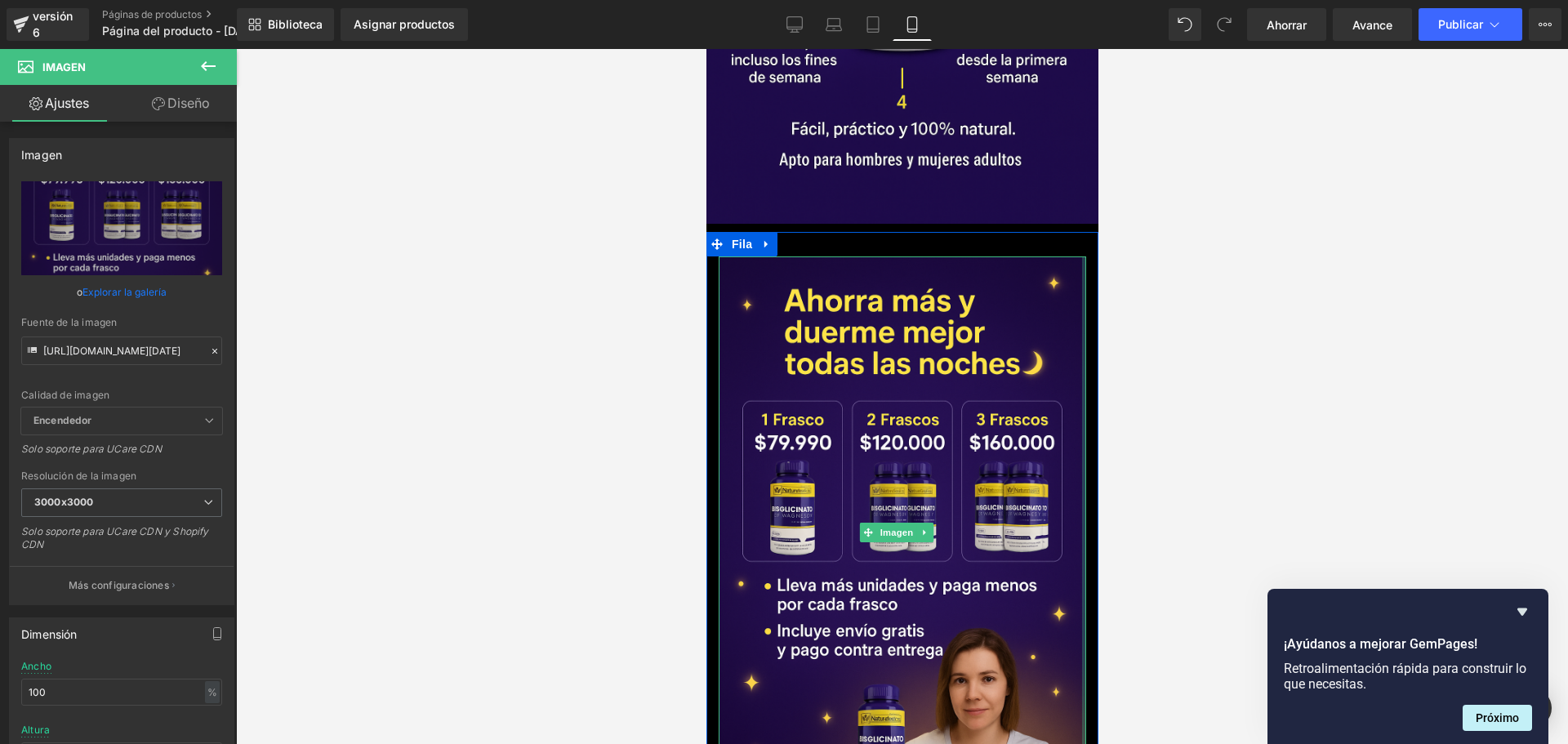
scroll to position [0, 574]
click at [1077, 256] on div "Imagen" at bounding box center [901, 531] width 392 height 551
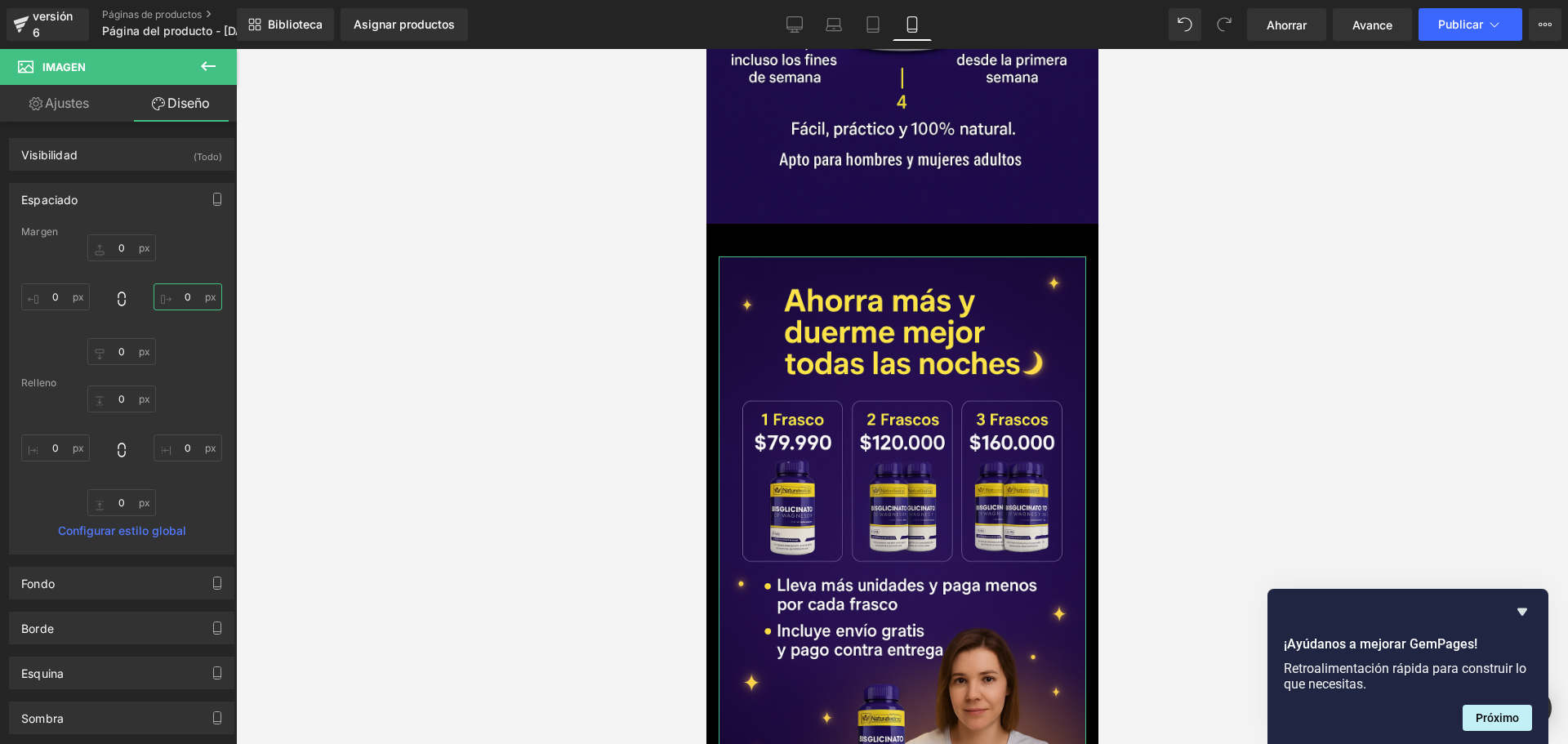
click at [182, 301] on input "text" at bounding box center [187, 297] width 68 height 27
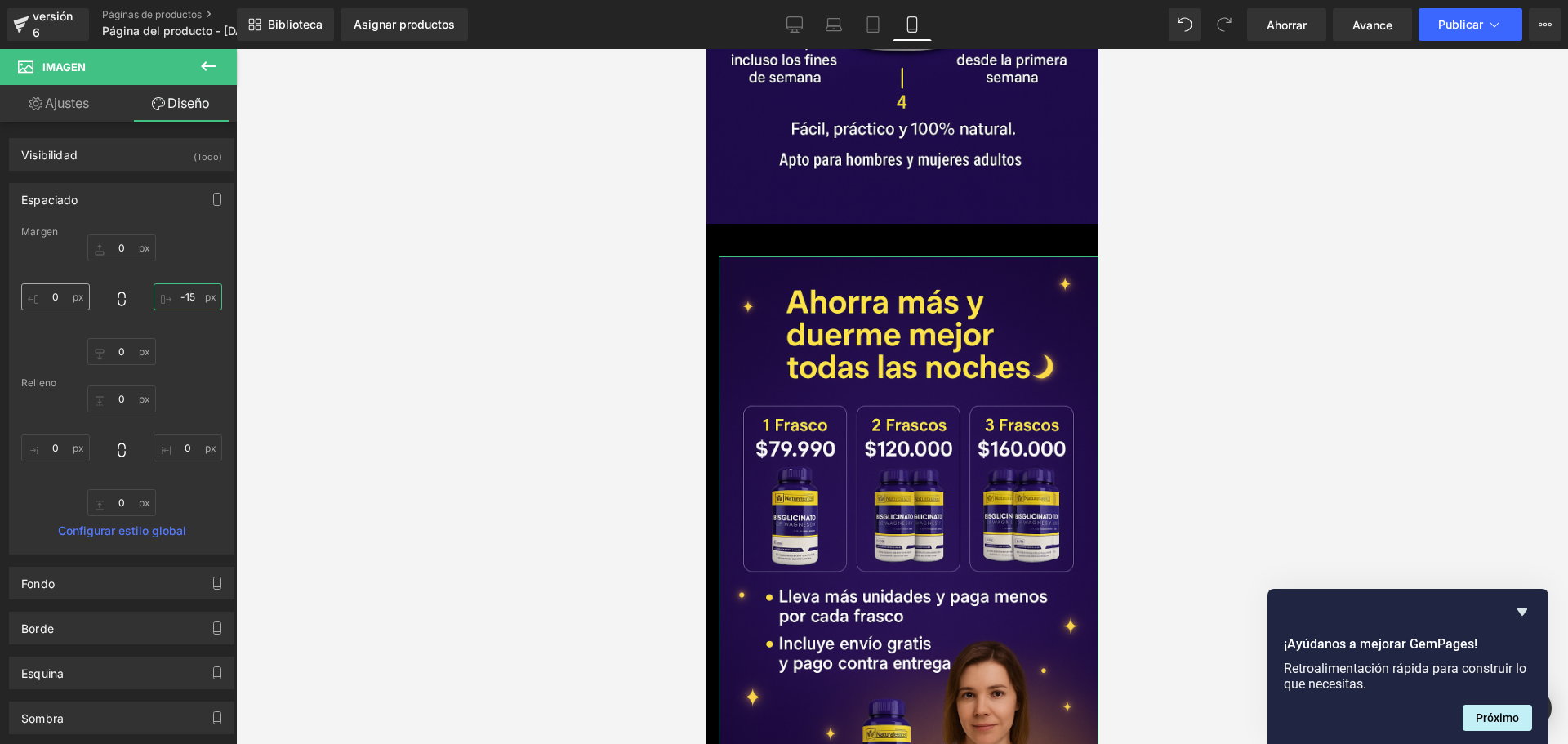
type input "-15"
click at [67, 291] on input "text" at bounding box center [55, 297] width 68 height 27
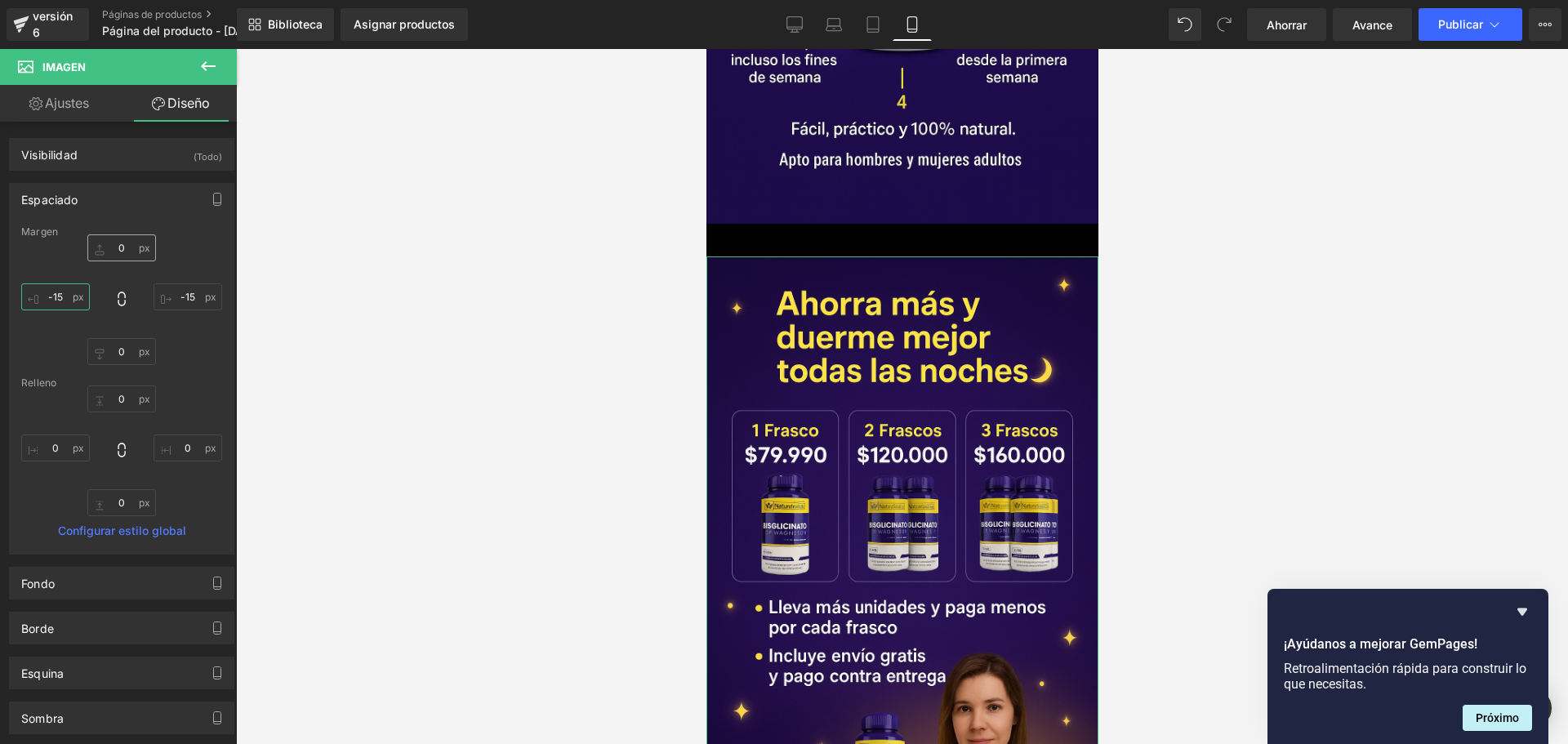
type input "-15"
click at [117, 245] on input "text" at bounding box center [121, 248] width 68 height 27
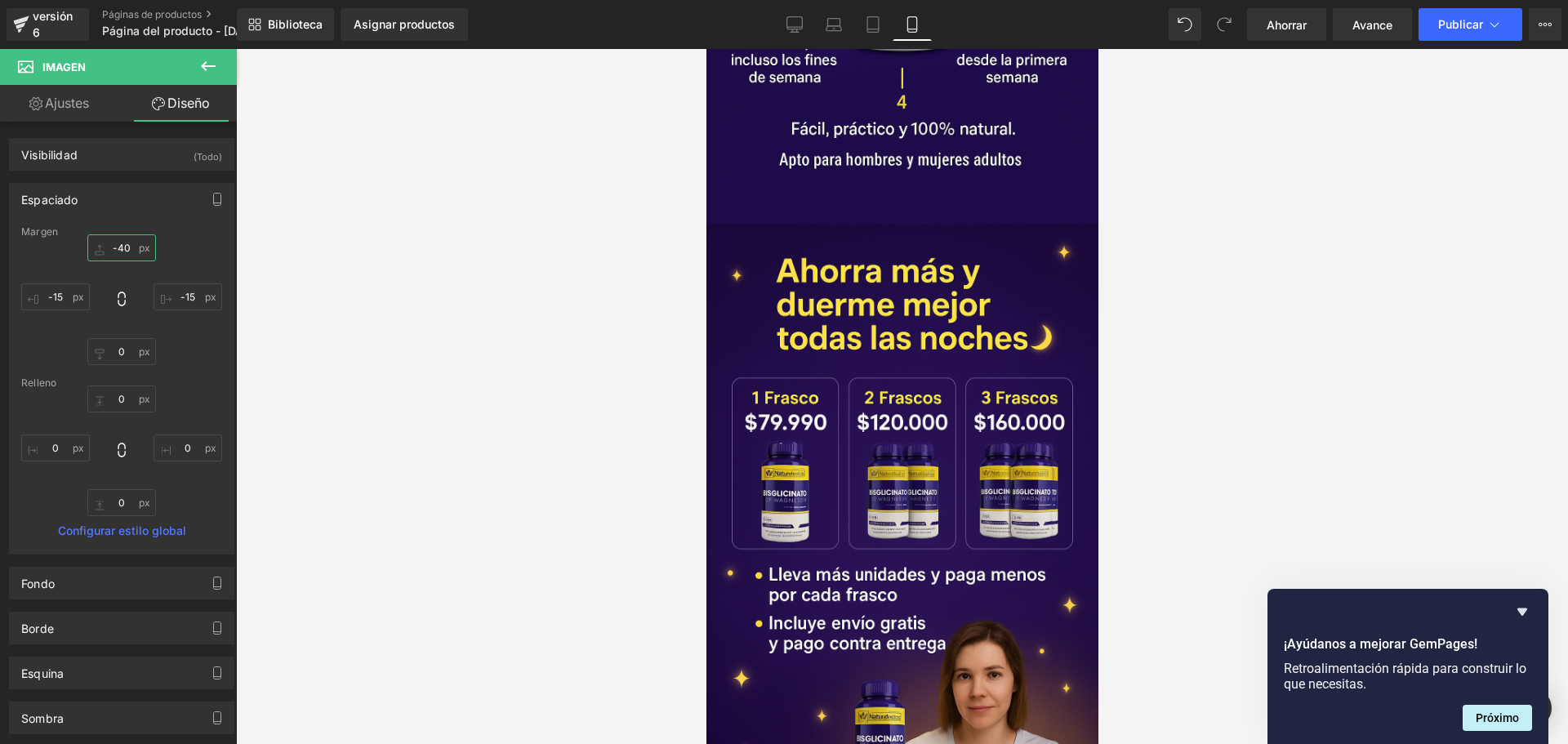
type input "-40"
click at [354, 294] on div at bounding box center [902, 396] width 1332 height 695
click at [205, 57] on icon at bounding box center [207, 66] width 19 height 19
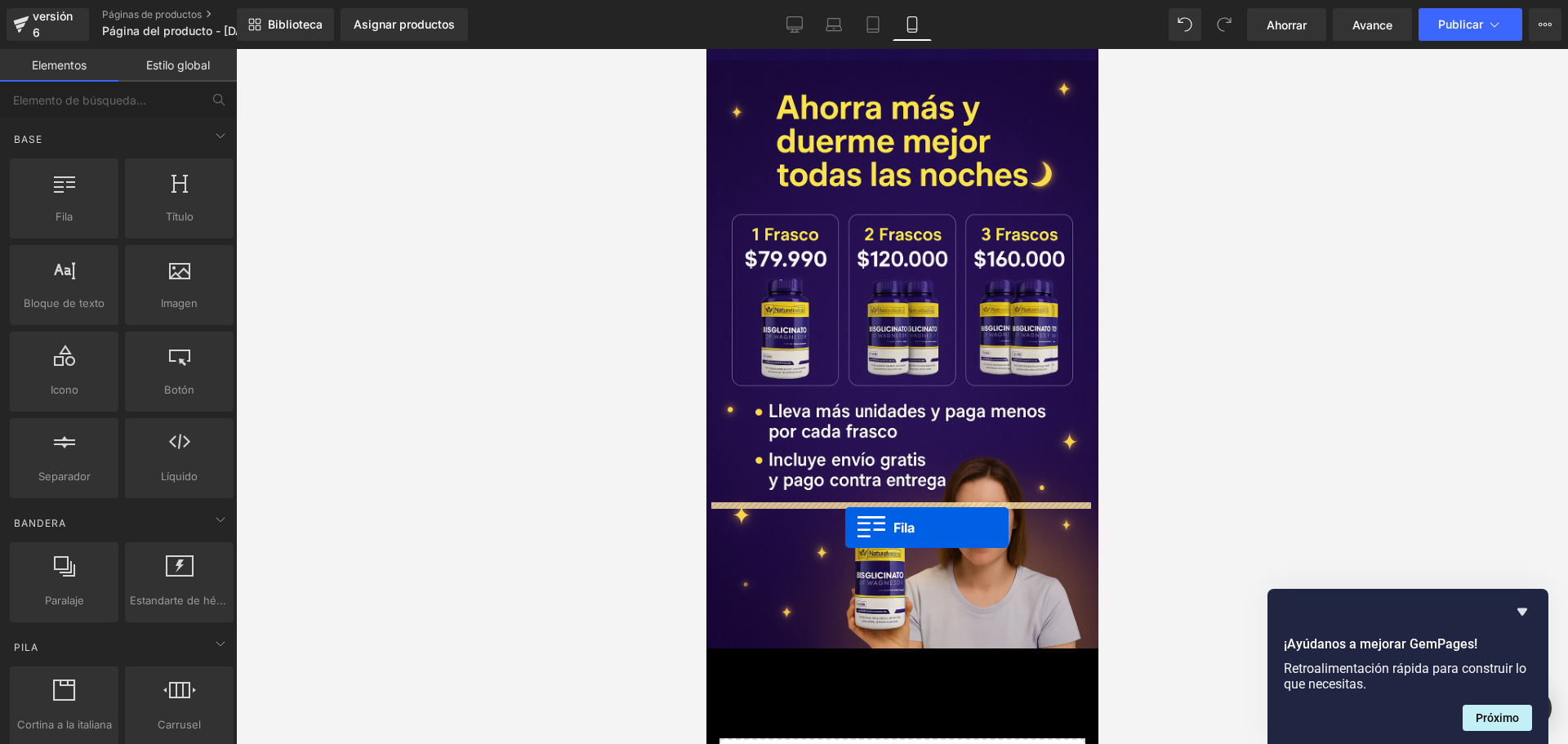
scroll to position [0, 287]
drag, startPoint x: 903, startPoint y: 344, endPoint x: 848, endPoint y: 520, distance: 184.4
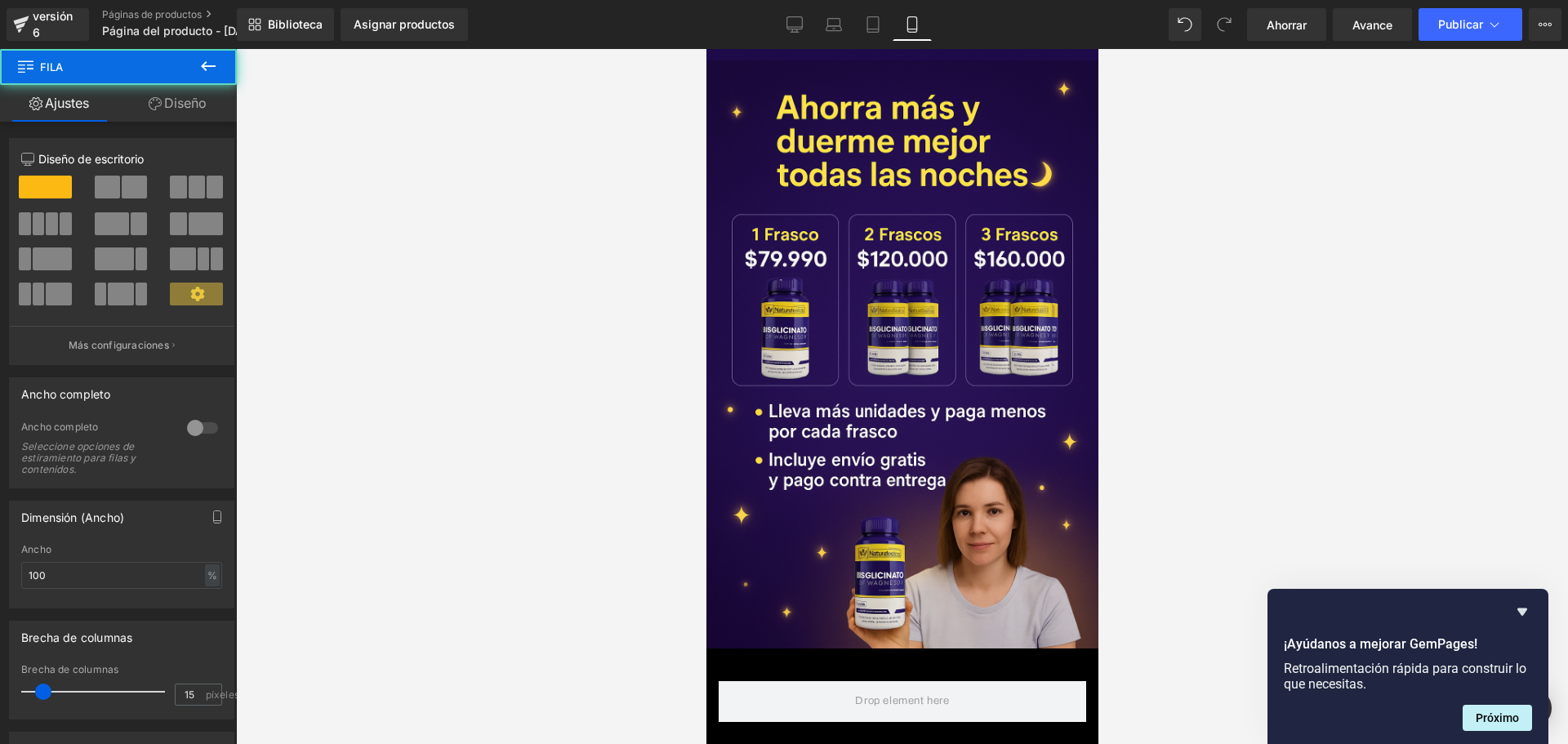
click at [209, 65] on icon at bounding box center [207, 67] width 14 height 10
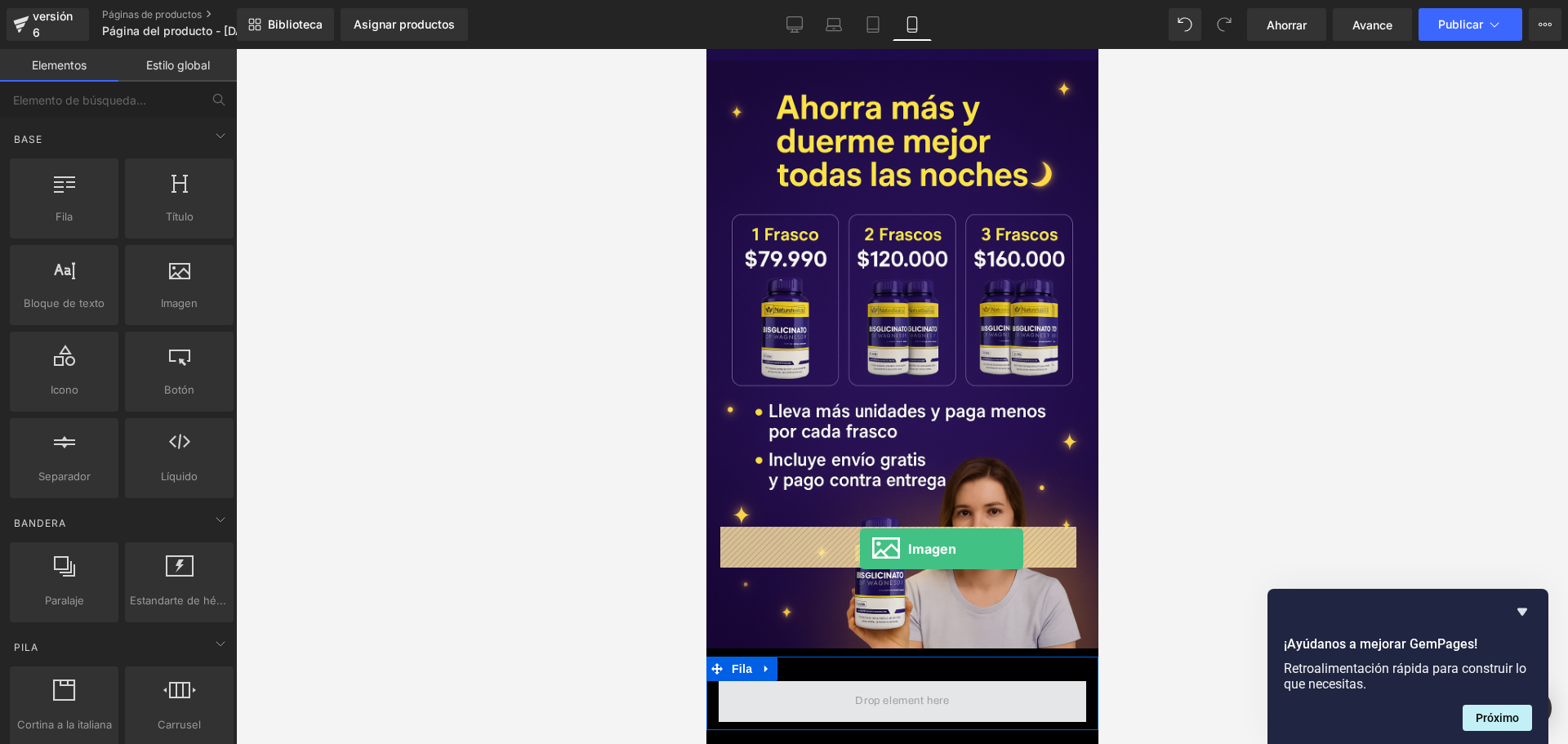
scroll to position [0, 574]
drag, startPoint x: 1021, startPoint y: 364, endPoint x: 859, endPoint y: 547, distance: 244.4
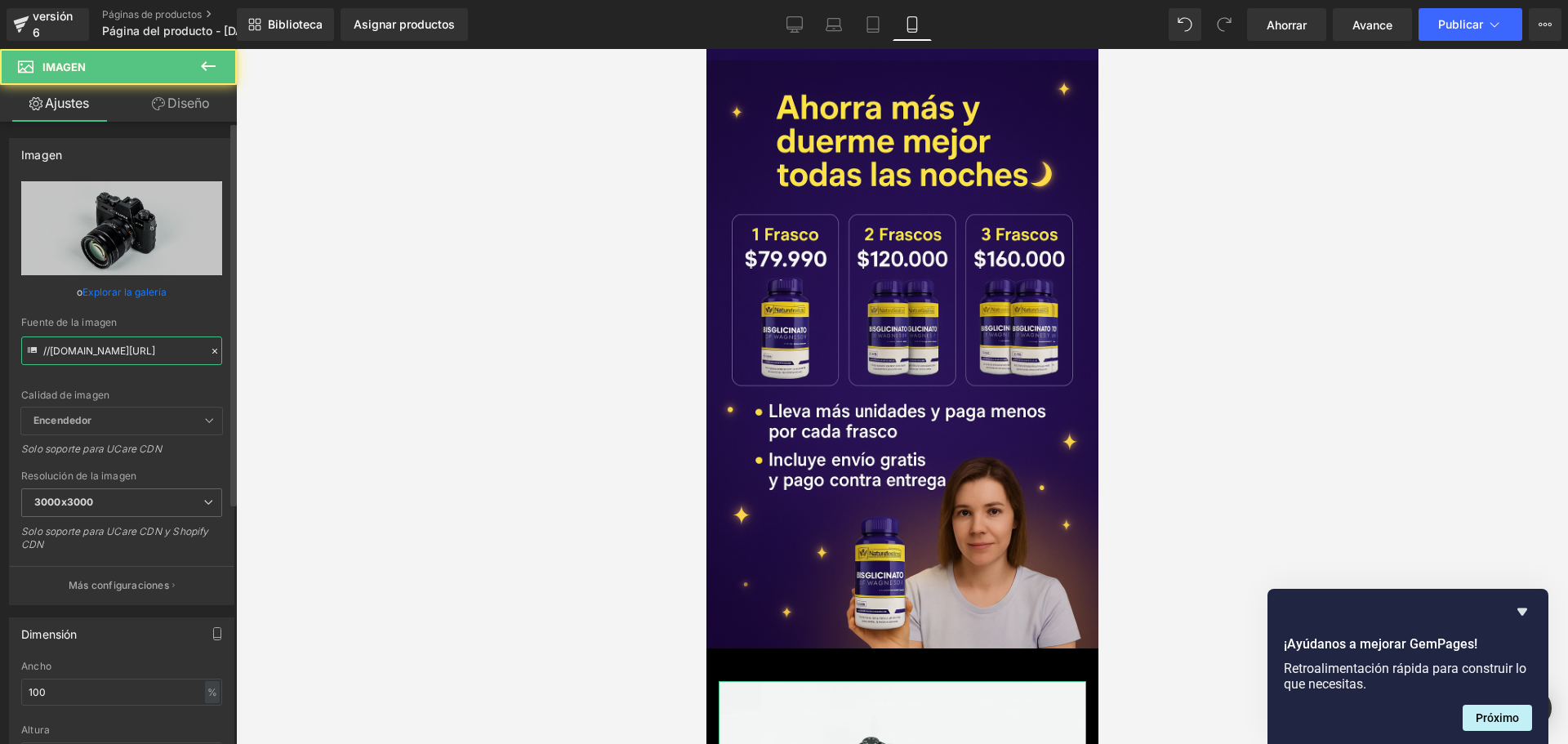
click at [149, 351] on input "//[DOMAIN_NAME][URL]" at bounding box center [121, 351] width 201 height 29
paste input "[URL][DOMAIN_NAME][DOMAIN_NAME][DATE]"
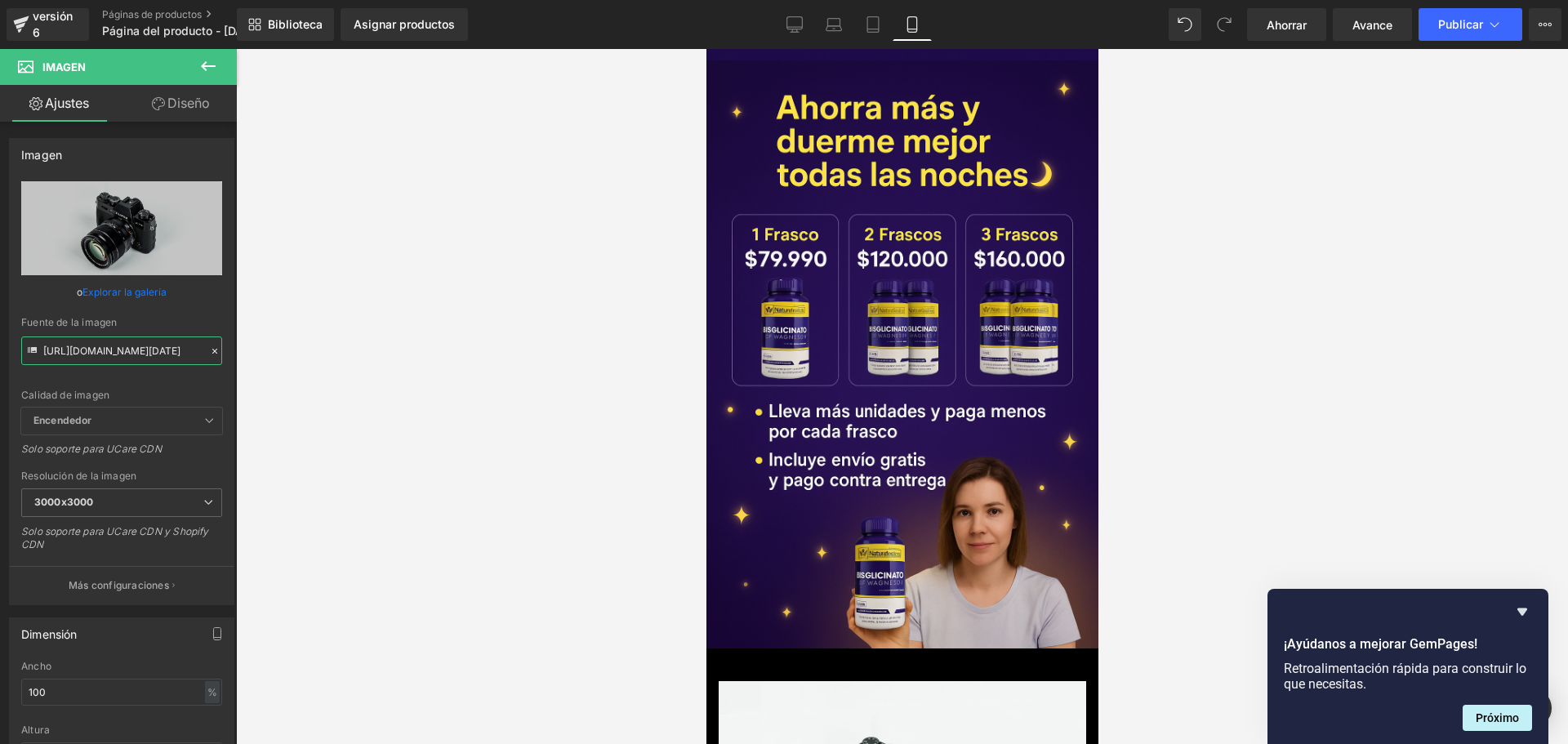
type input "[URL][DOMAIN_NAME][DATE]"
click at [410, 266] on div at bounding box center [902, 396] width 1332 height 695
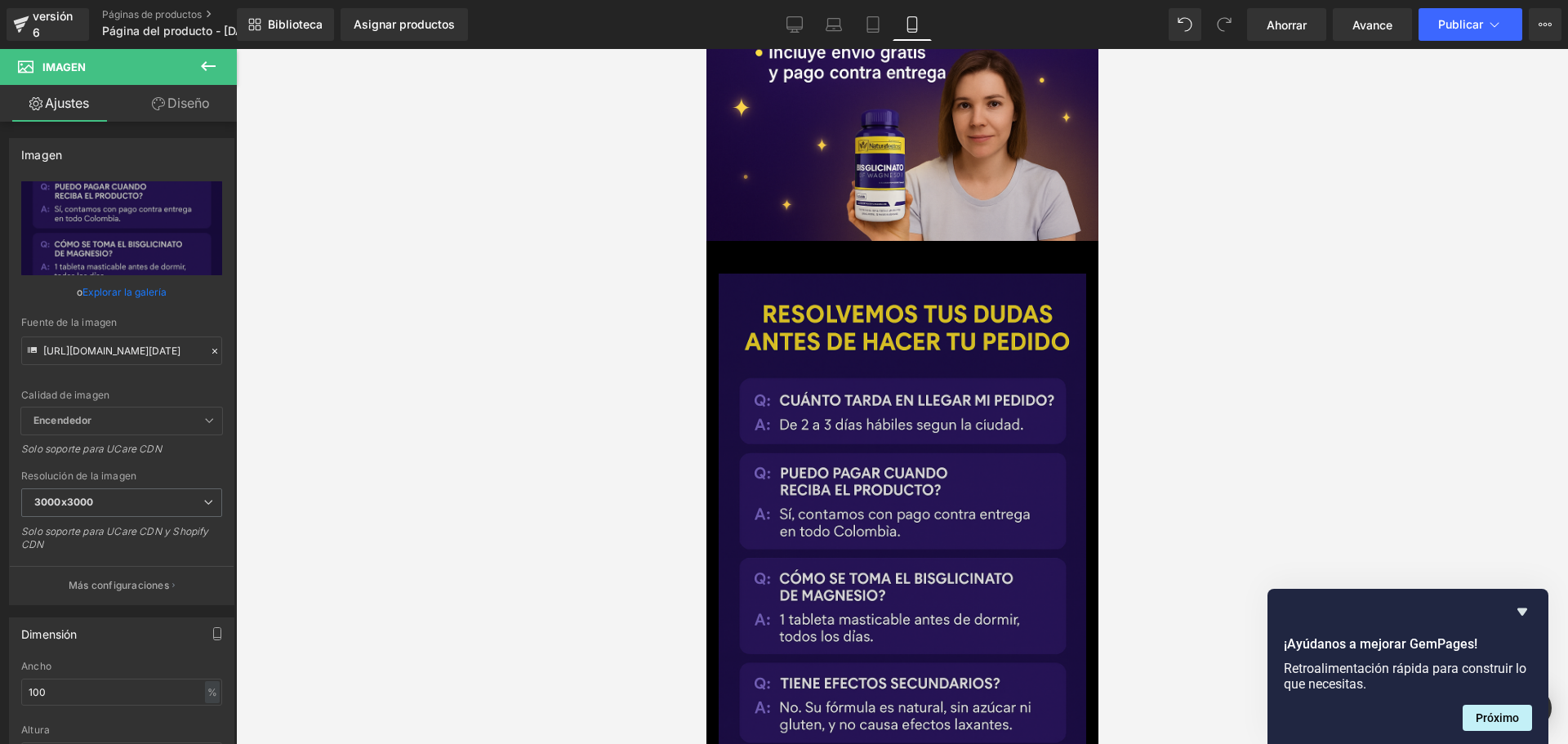
scroll to position [5010, 0]
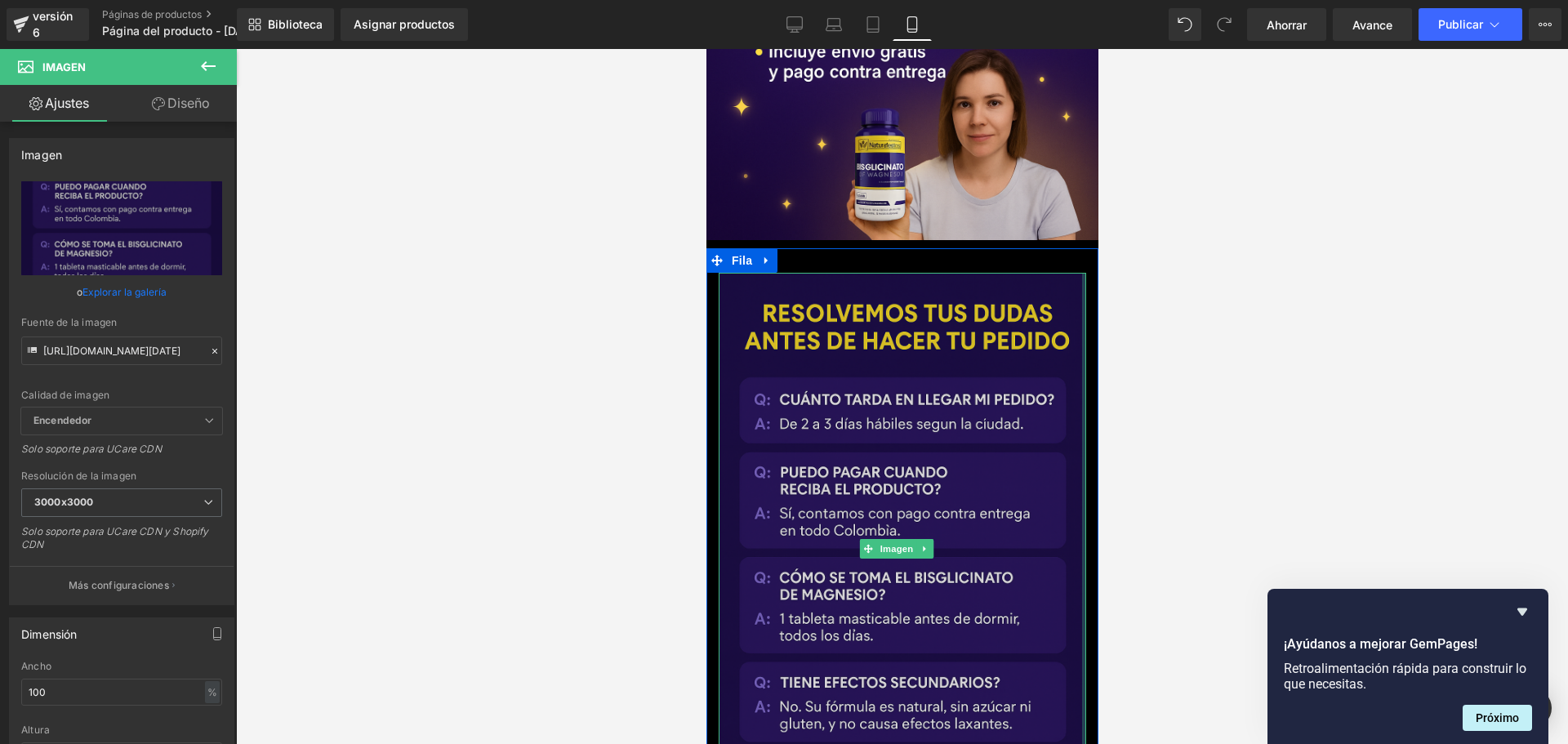
click at [1081, 272] on div at bounding box center [1083, 547] width 4 height 551
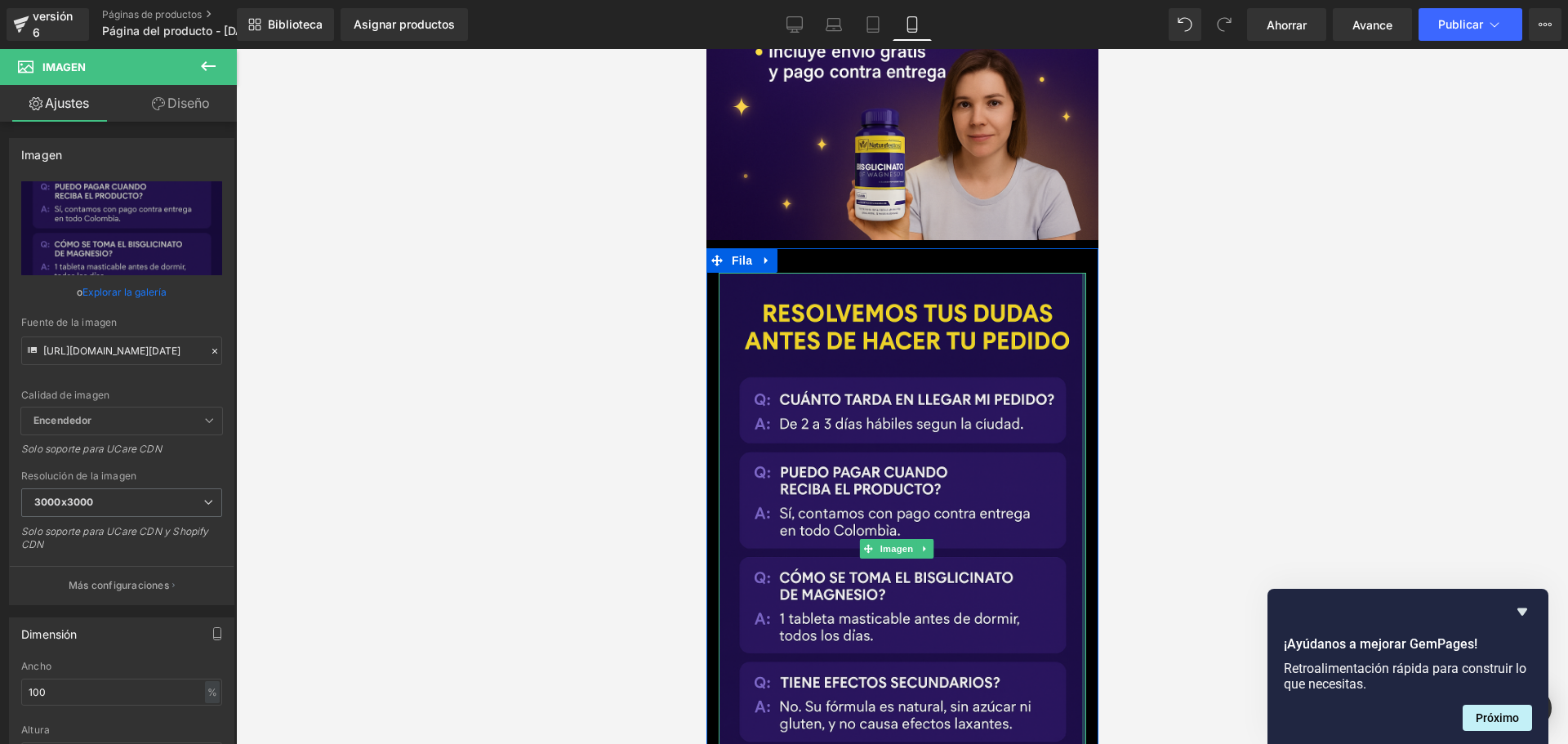
drag, startPoint x: 1070, startPoint y: 121, endPoint x: 1080, endPoint y: 122, distance: 10.0
click at [1080, 248] on div "Imagen Fila" at bounding box center [901, 540] width 392 height 584
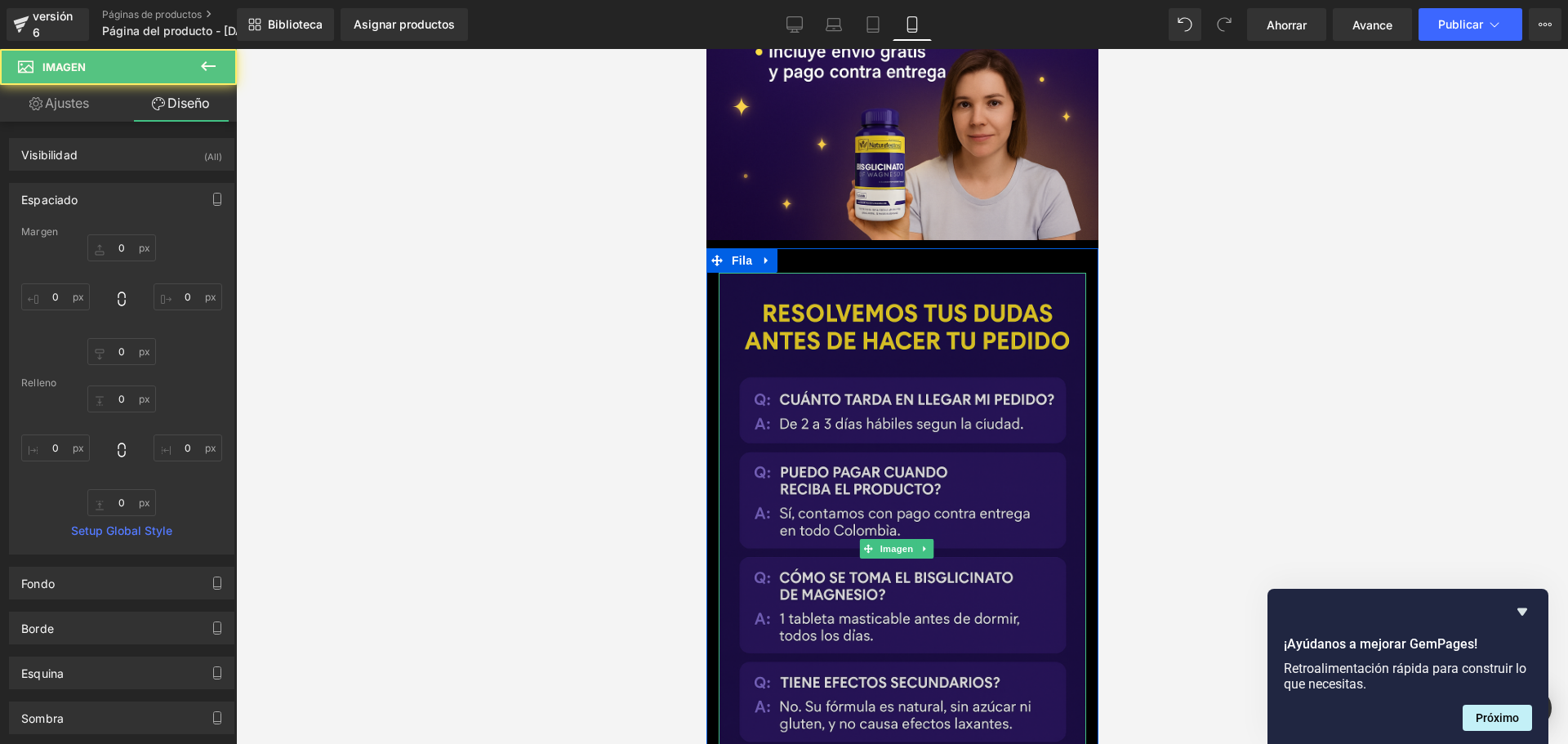
scroll to position [0, 287]
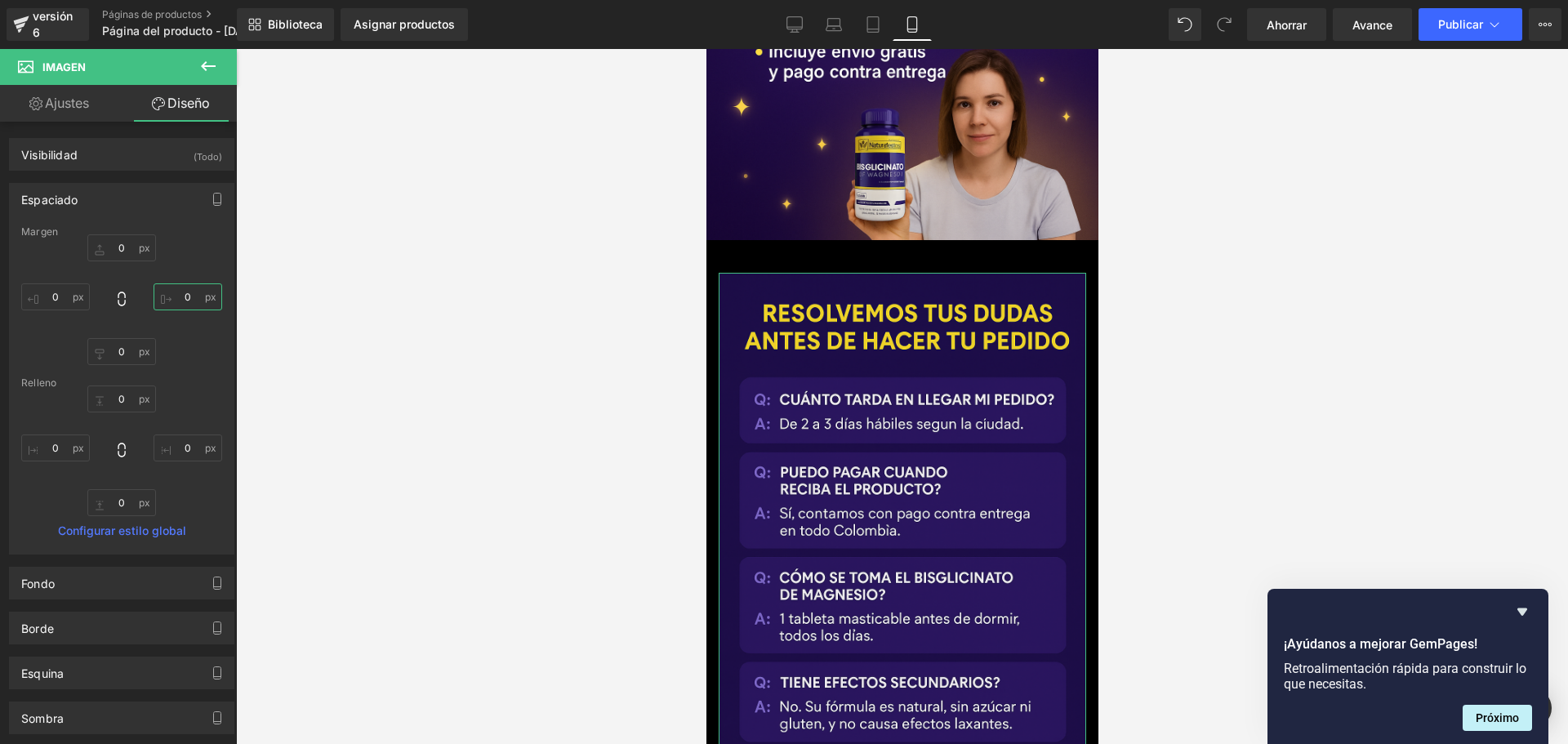
click at [188, 298] on input "0" at bounding box center [187, 297] width 68 height 27
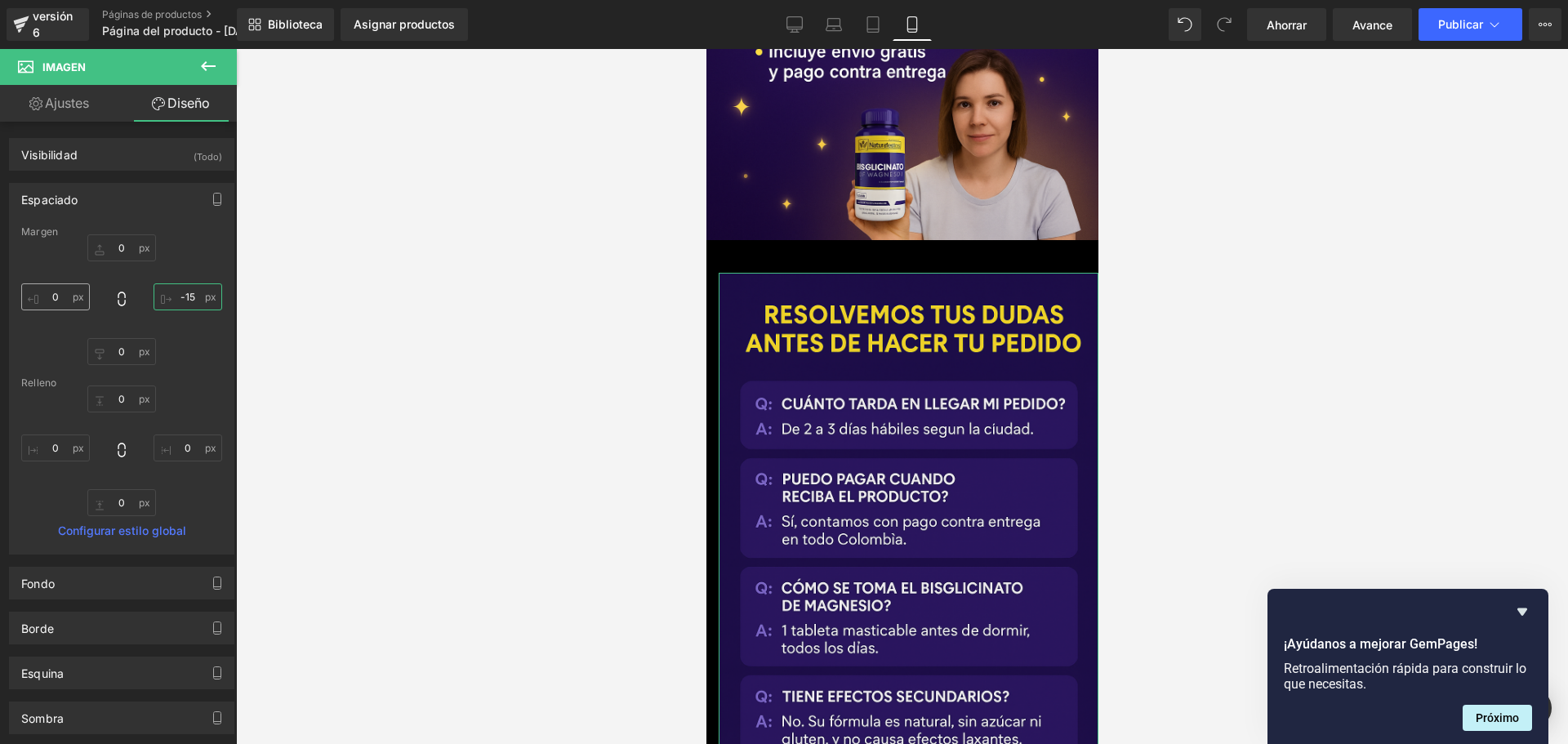
scroll to position [0, 574]
type input "-15"
click at [57, 295] on input "0" at bounding box center [55, 297] width 68 height 27
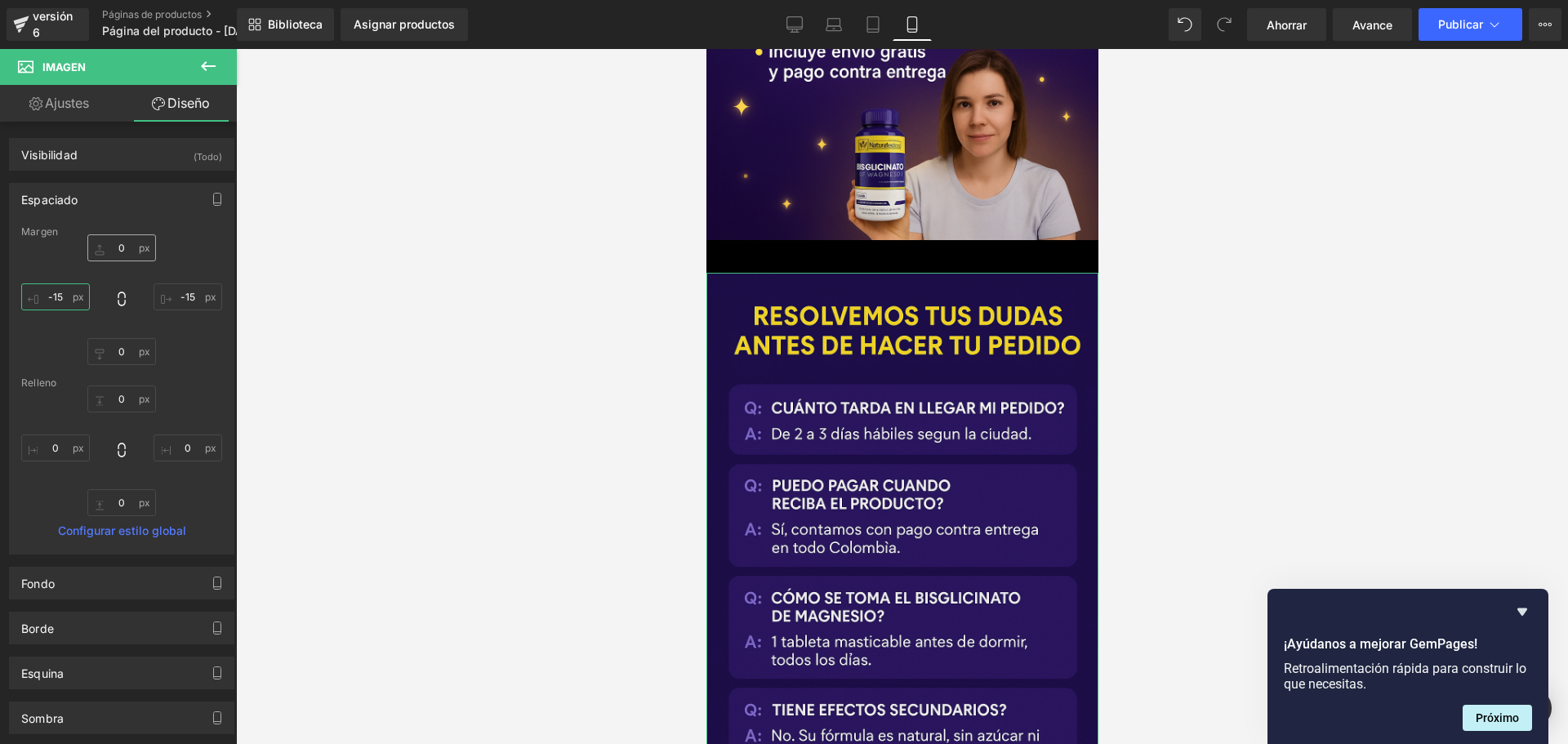
type input "-15"
click at [127, 252] on input "0" at bounding box center [121, 248] width 68 height 27
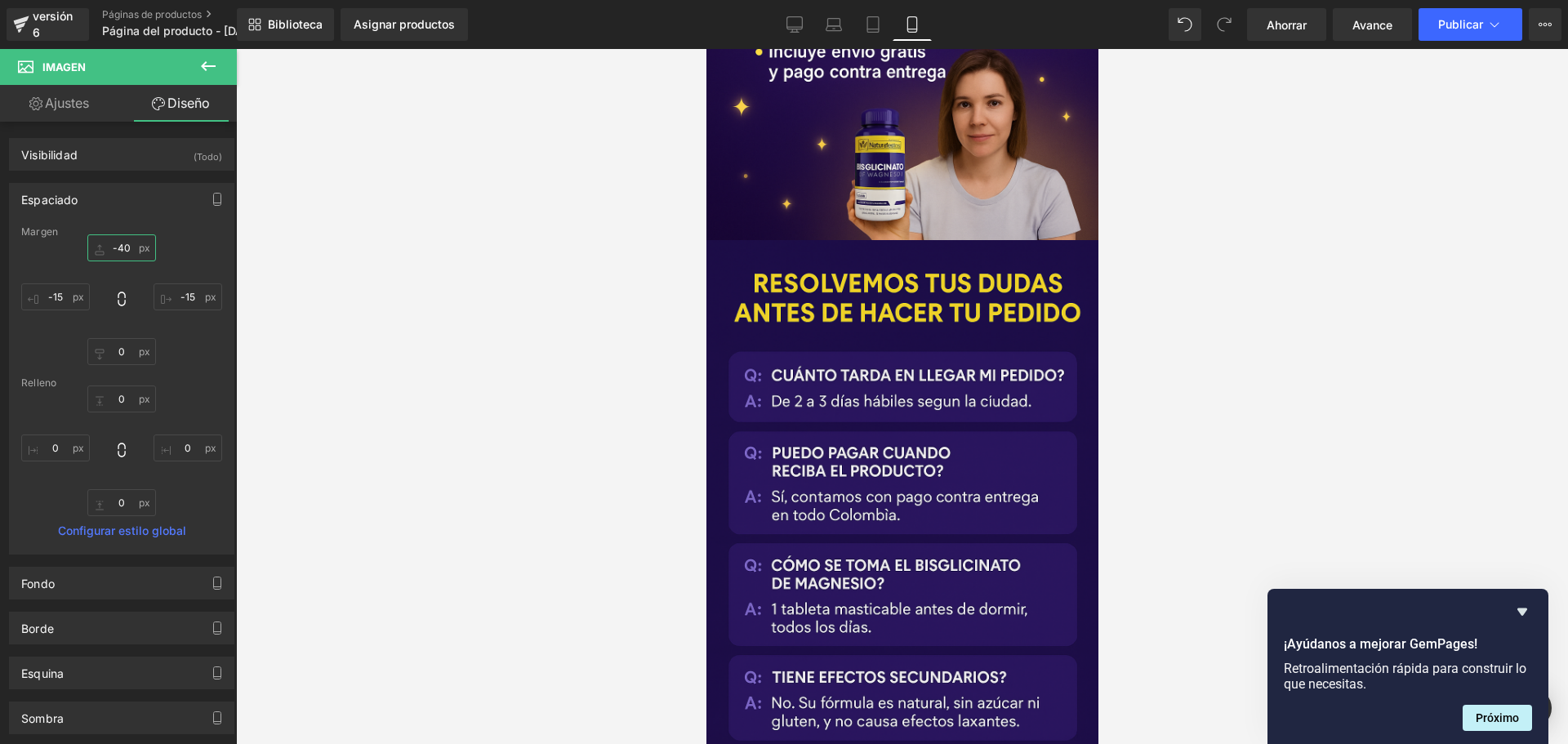
type input "-40"
click at [438, 283] on div at bounding box center [902, 396] width 1332 height 695
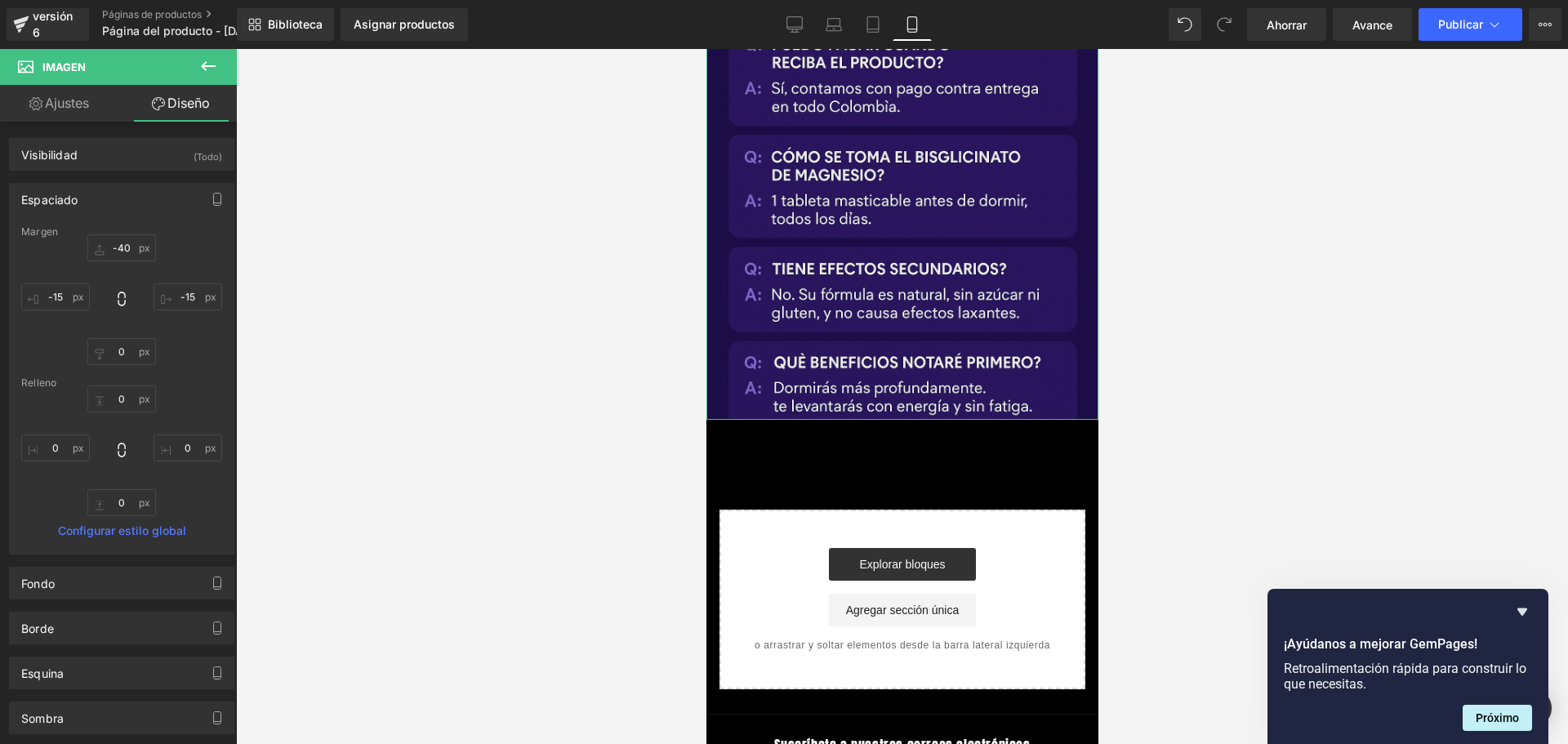
scroll to position [0, 287]
click at [211, 62] on icon at bounding box center [207, 66] width 19 height 19
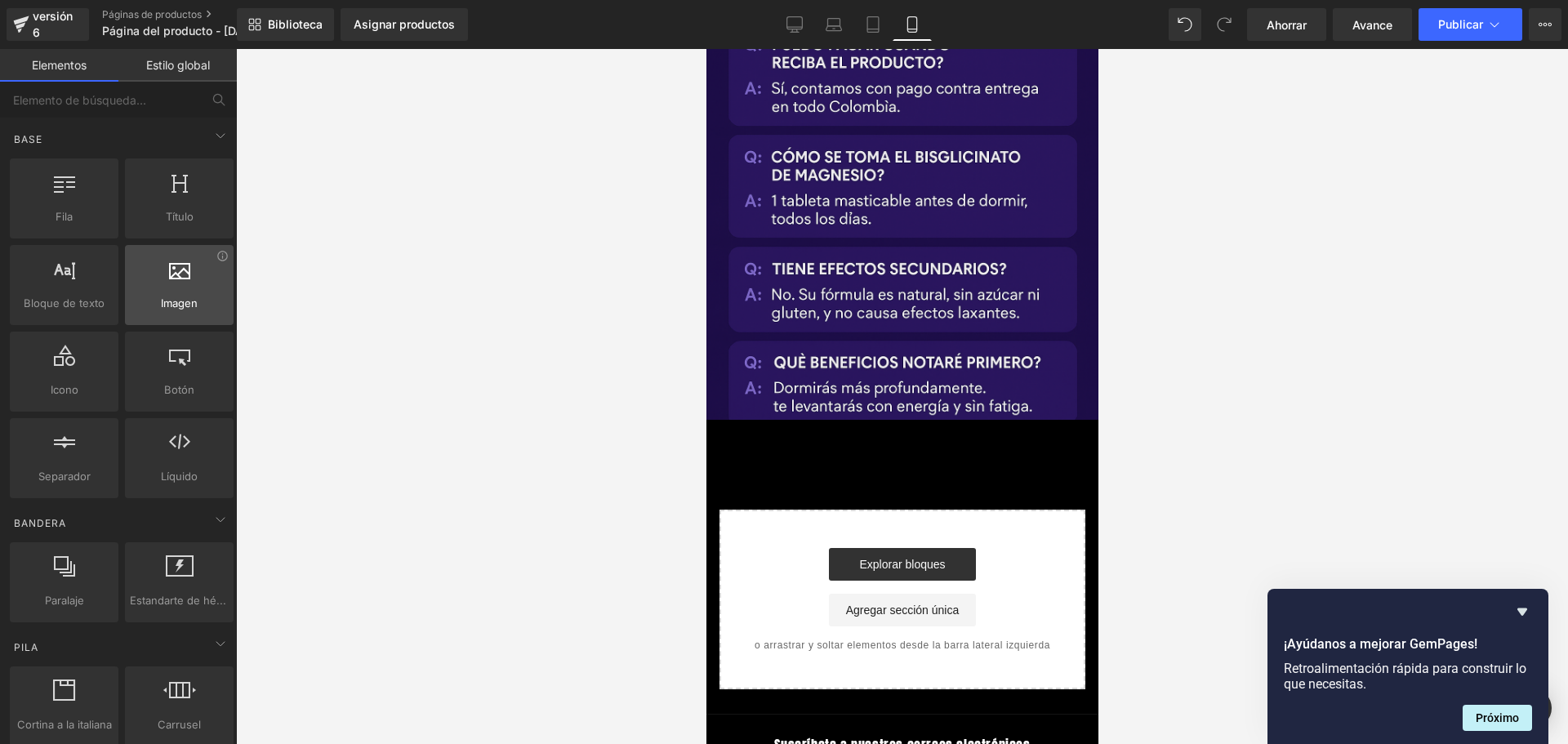
scroll to position [0, 574]
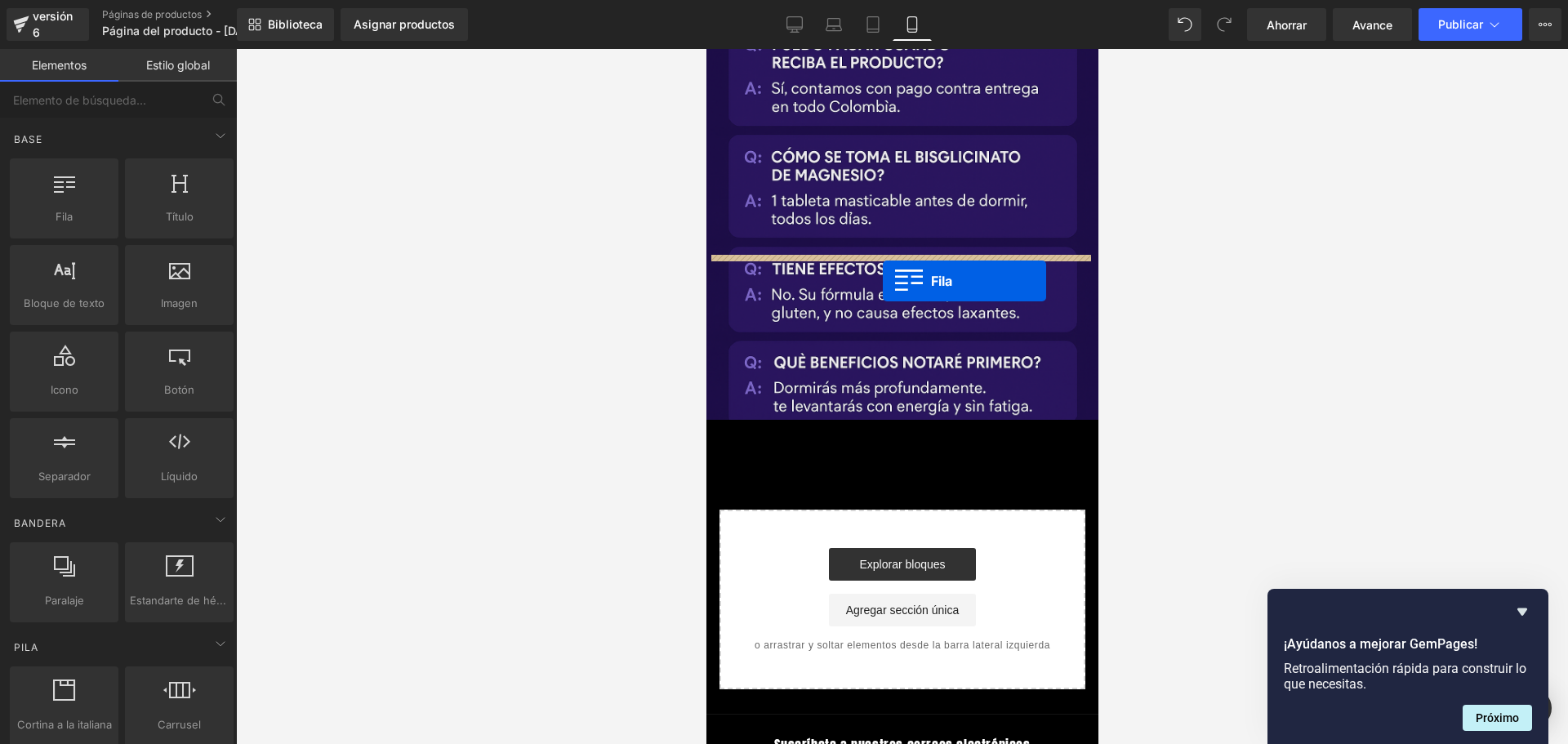
drag, startPoint x: 796, startPoint y: 262, endPoint x: 881, endPoint y: 281, distance: 87.1
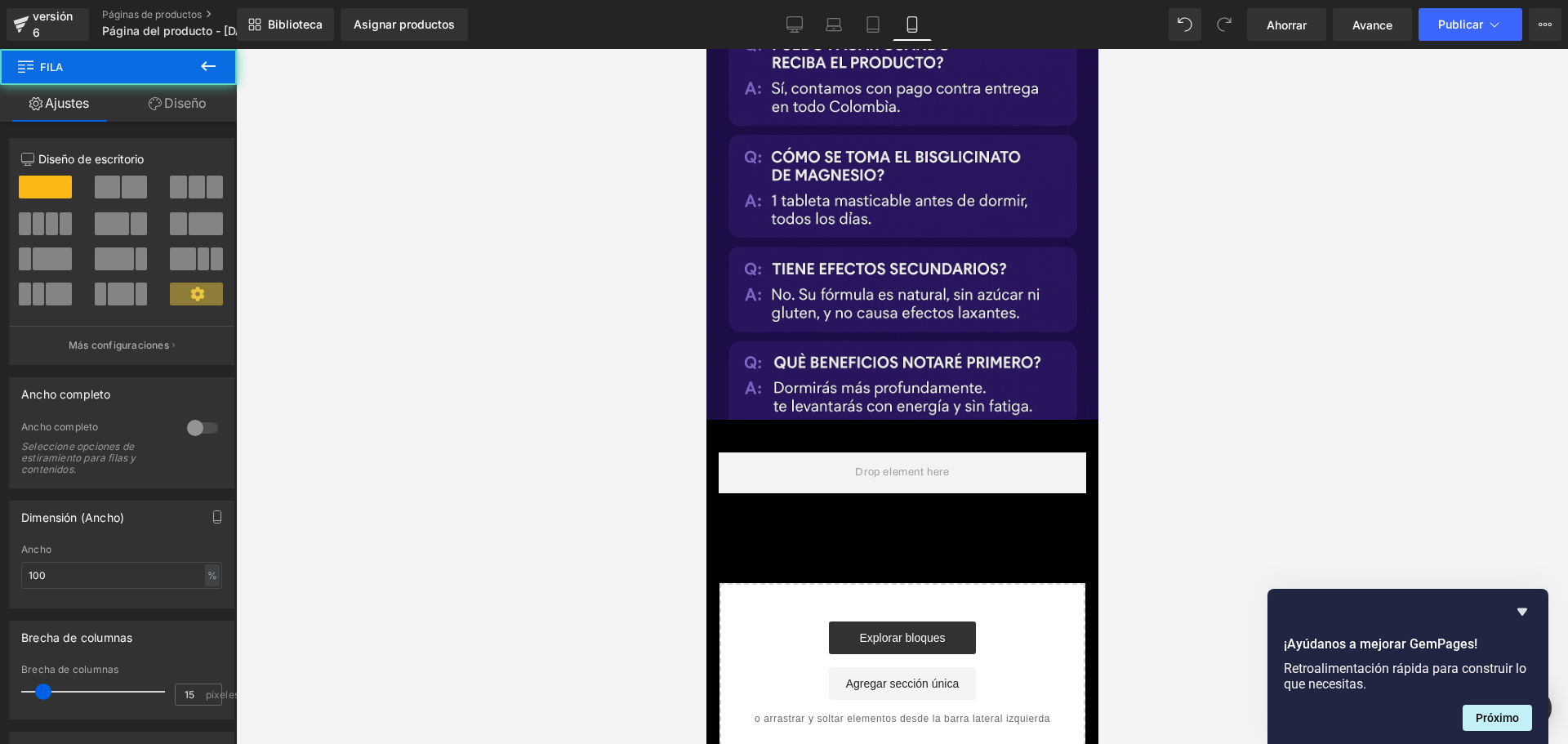
click at [213, 51] on button at bounding box center [208, 67] width 57 height 36
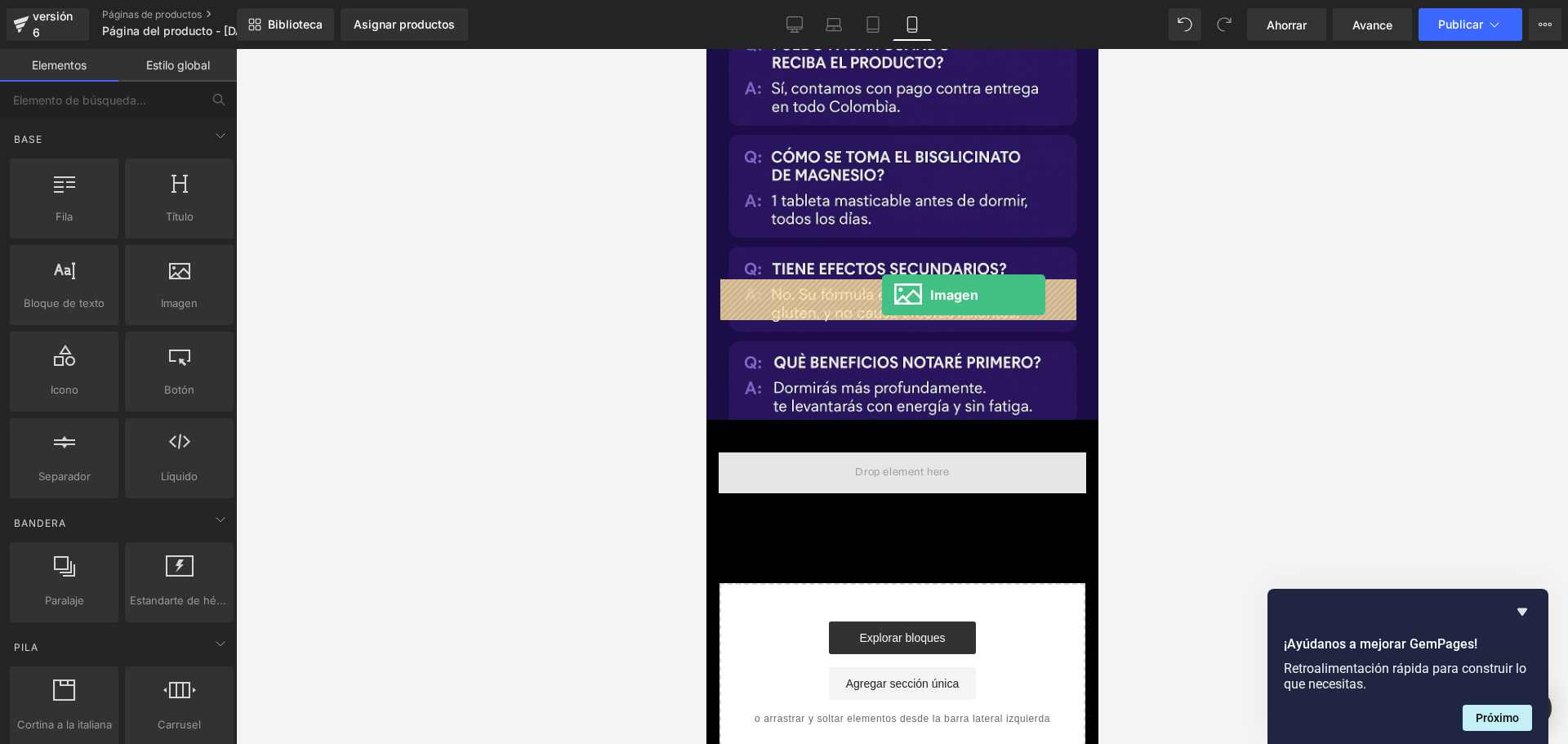
drag, startPoint x: 1096, startPoint y: 344, endPoint x: 881, endPoint y: 294, distance: 220.7
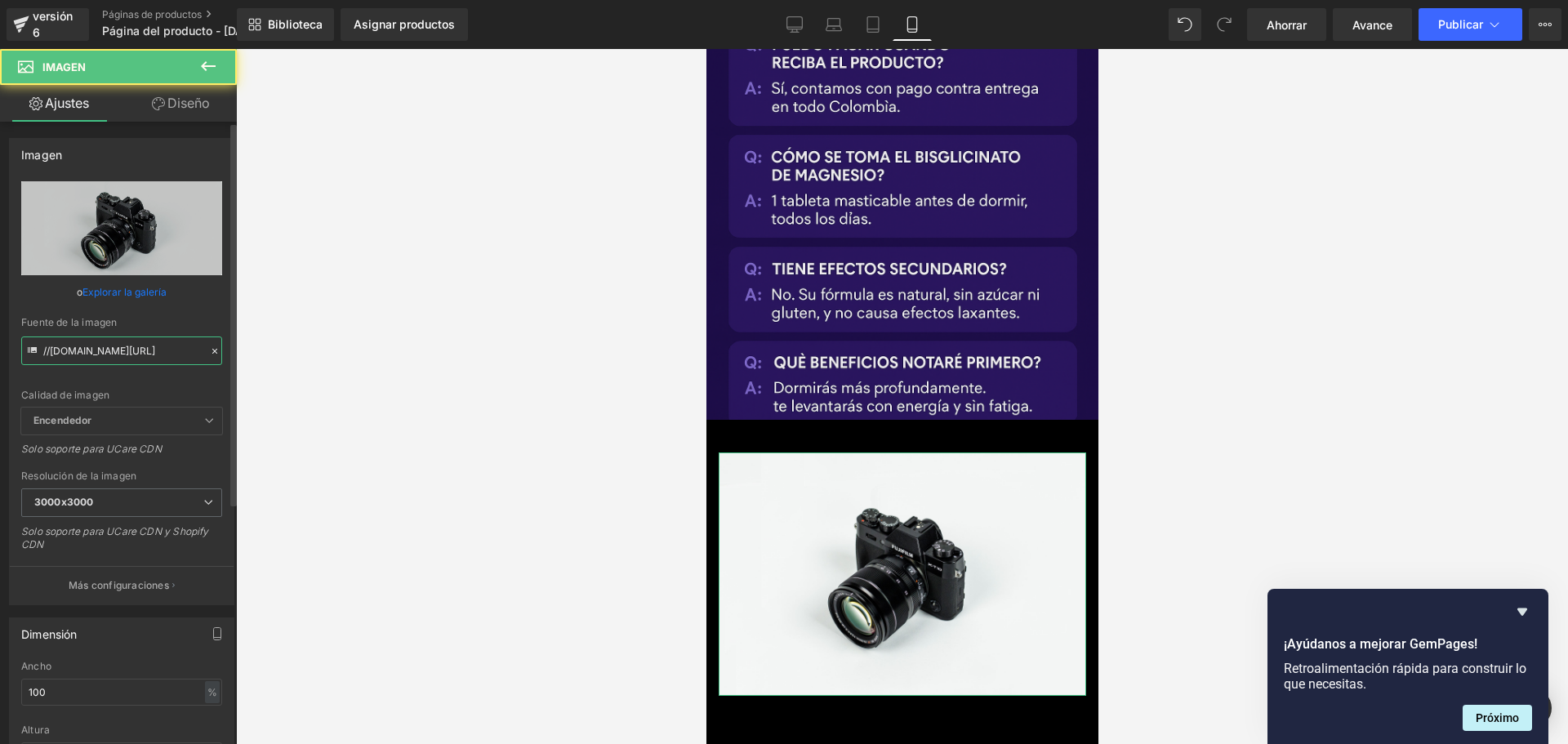
click at [162, 356] on input "//[DOMAIN_NAME][URL]" at bounding box center [121, 351] width 201 height 29
click at [163, 356] on input "//[DOMAIN_NAME][URL]" at bounding box center [121, 351] width 201 height 29
paste input "[URL][DOMAIN_NAME][DOMAIN_NAME][DATE]"
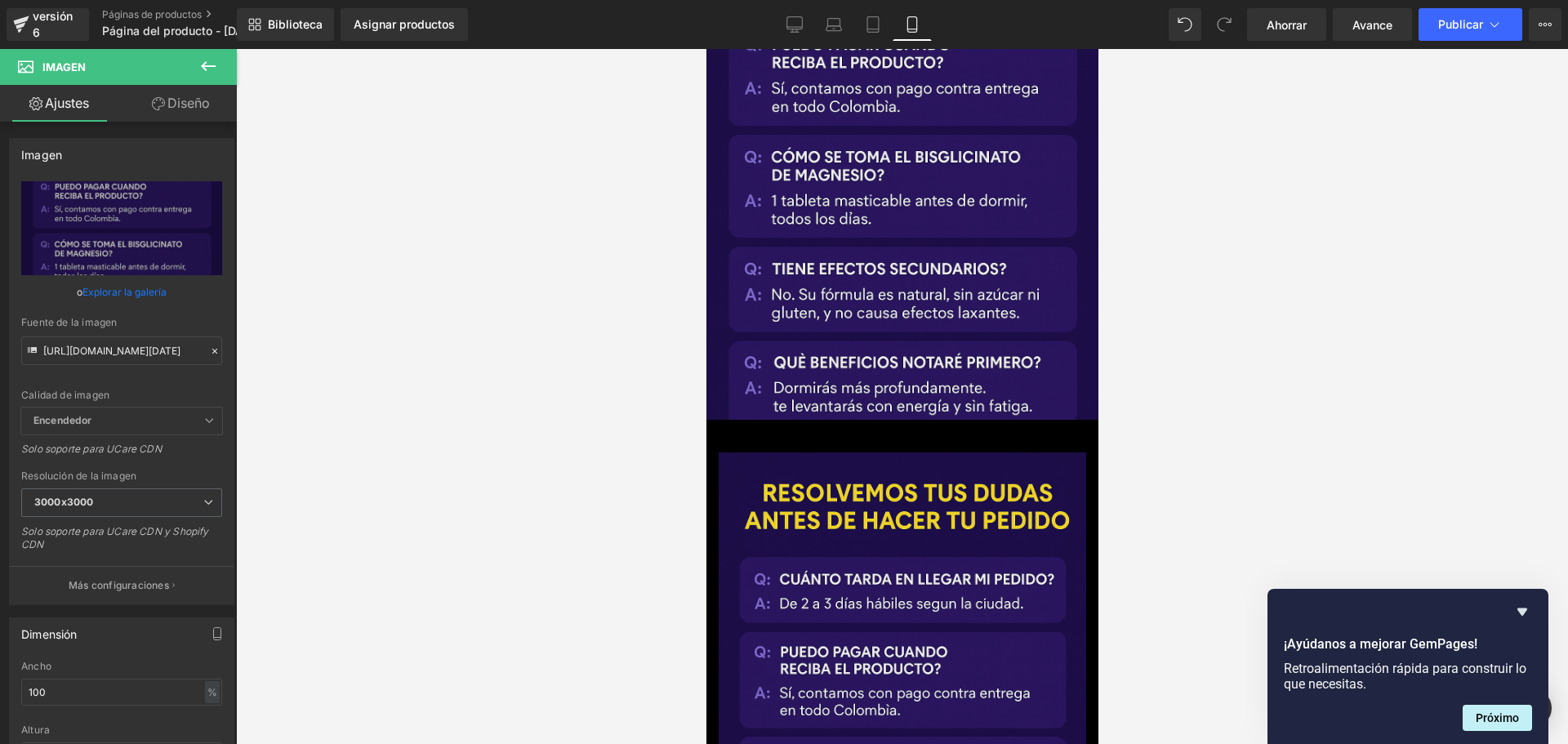
click at [564, 277] on div at bounding box center [902, 396] width 1332 height 695
click at [137, 346] on input "[URL][DOMAIN_NAME][DATE]" at bounding box center [121, 351] width 201 height 29
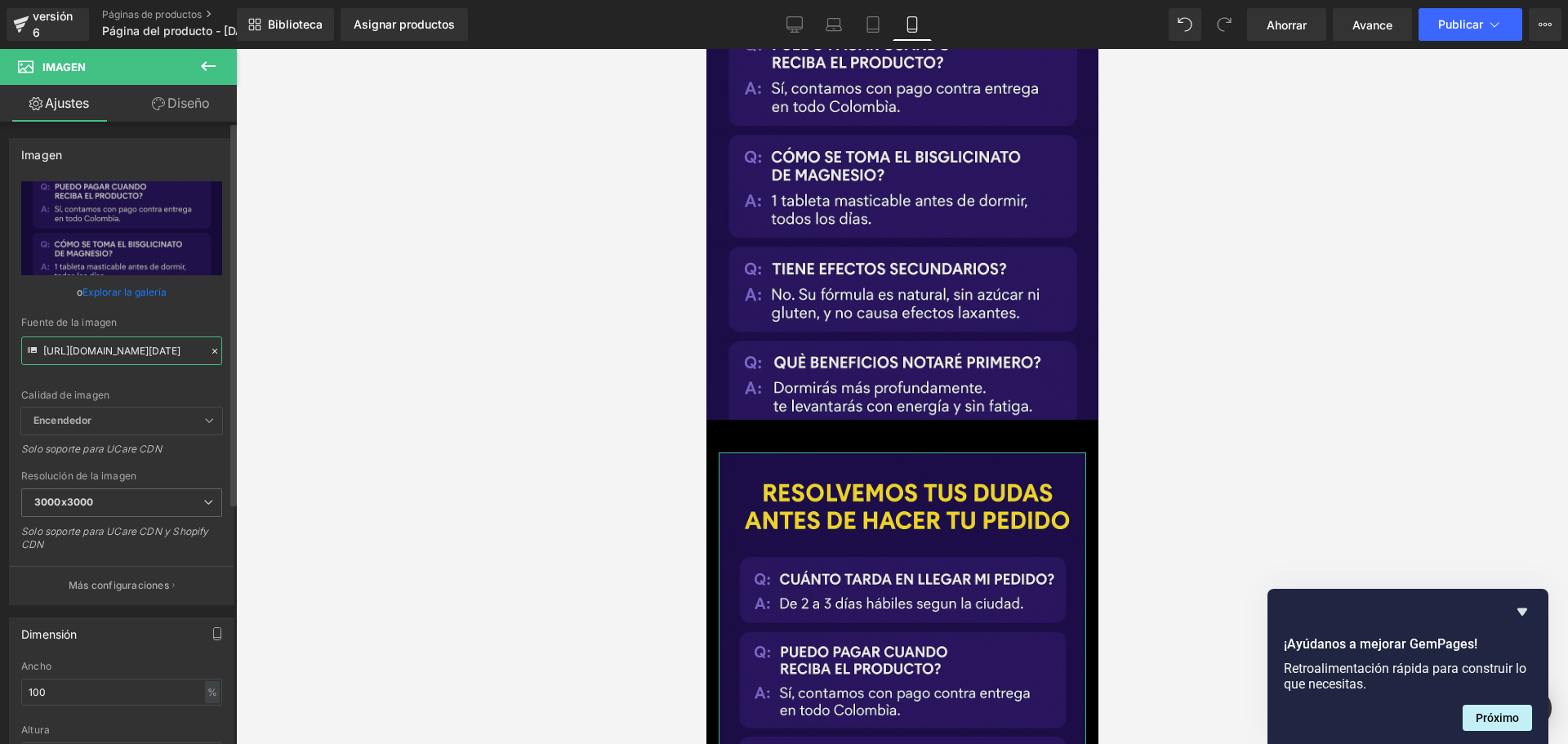
scroll to position [0, 0]
paste input "Q3s8PkS0/Chat-GPT-Image-[DATE]-00-38-54"
type input "[URL][DOMAIN_NAME][DATE]"
click at [404, 326] on div at bounding box center [902, 396] width 1332 height 695
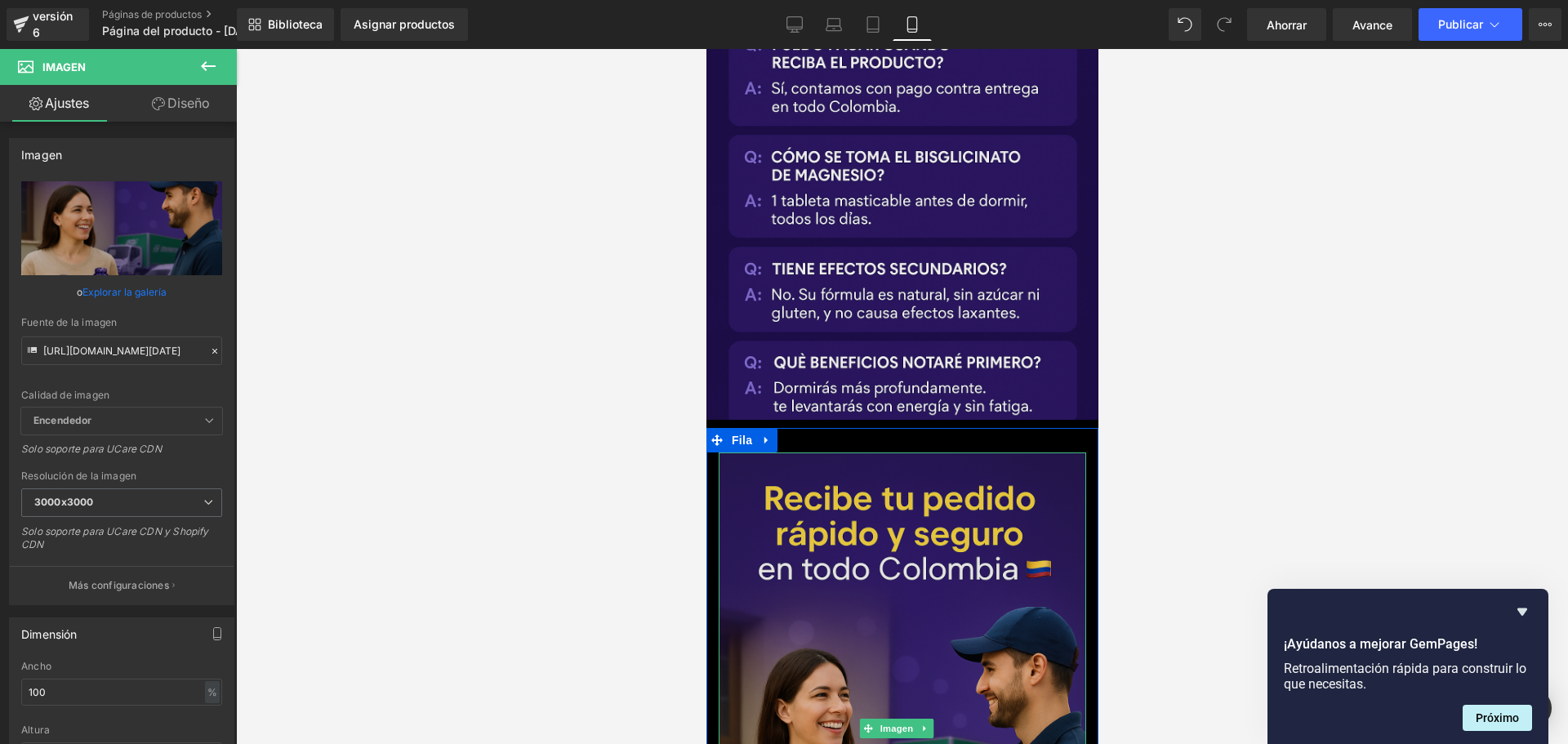
scroll to position [0, 287]
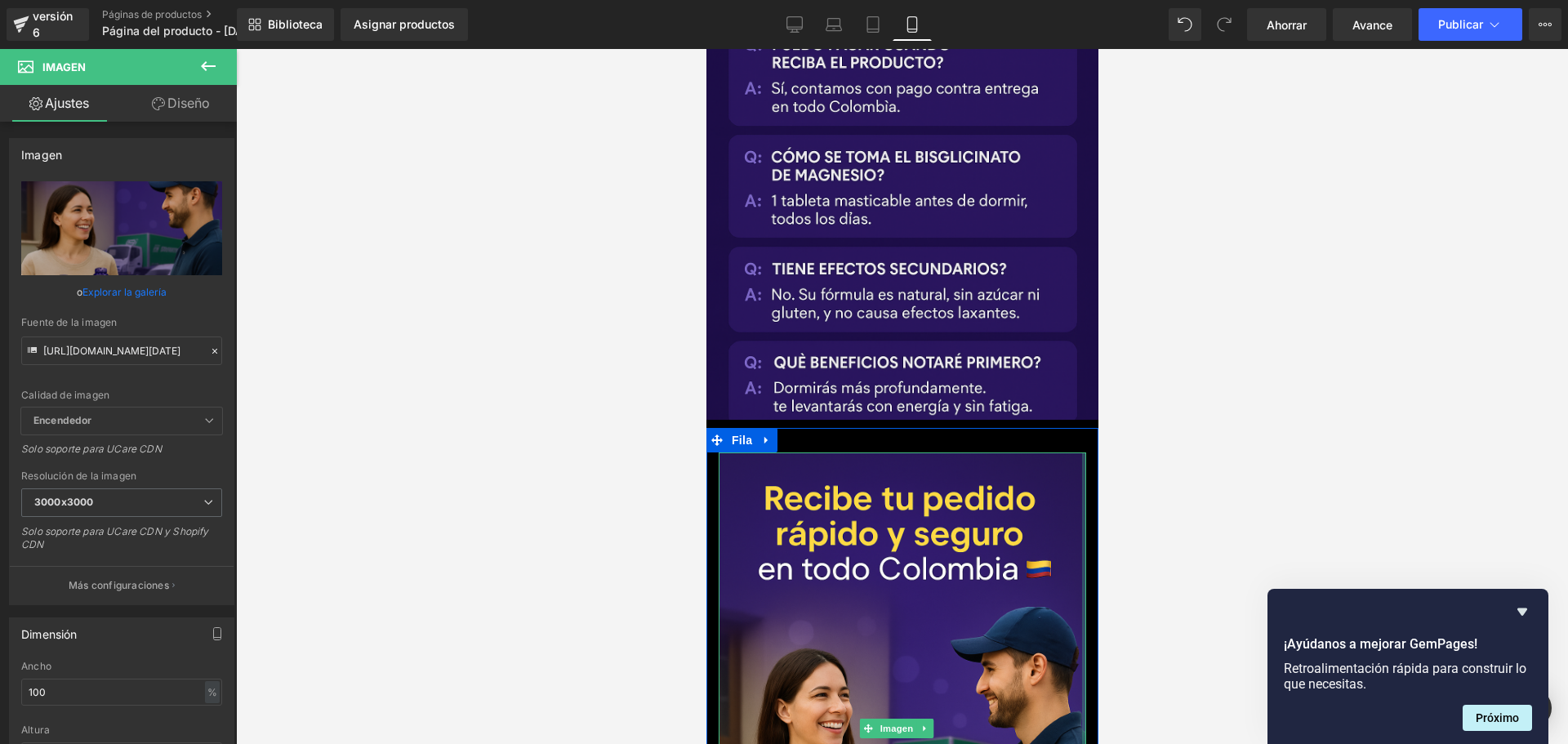
click at [1081, 452] on div at bounding box center [1083, 727] width 4 height 551
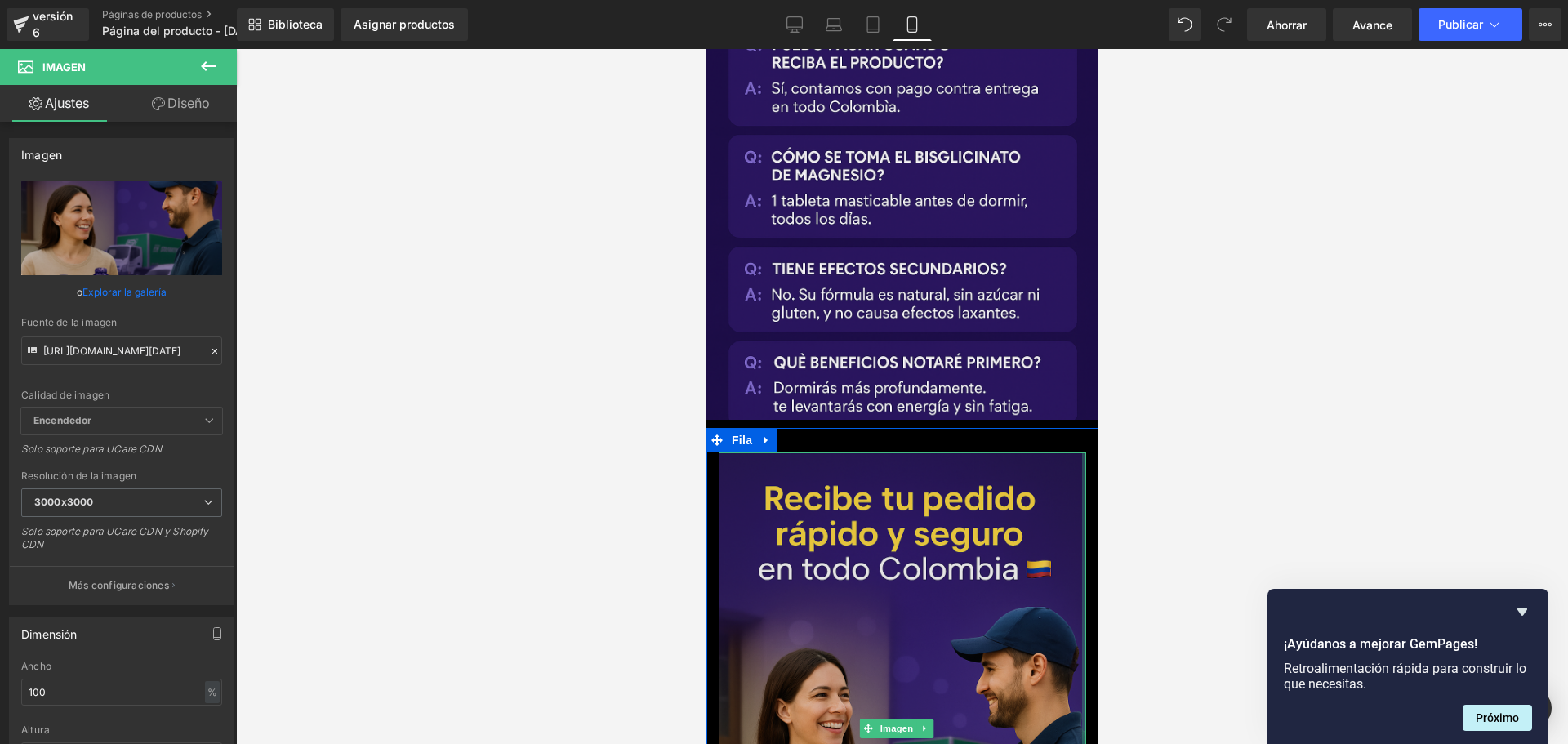
scroll to position [0, 574]
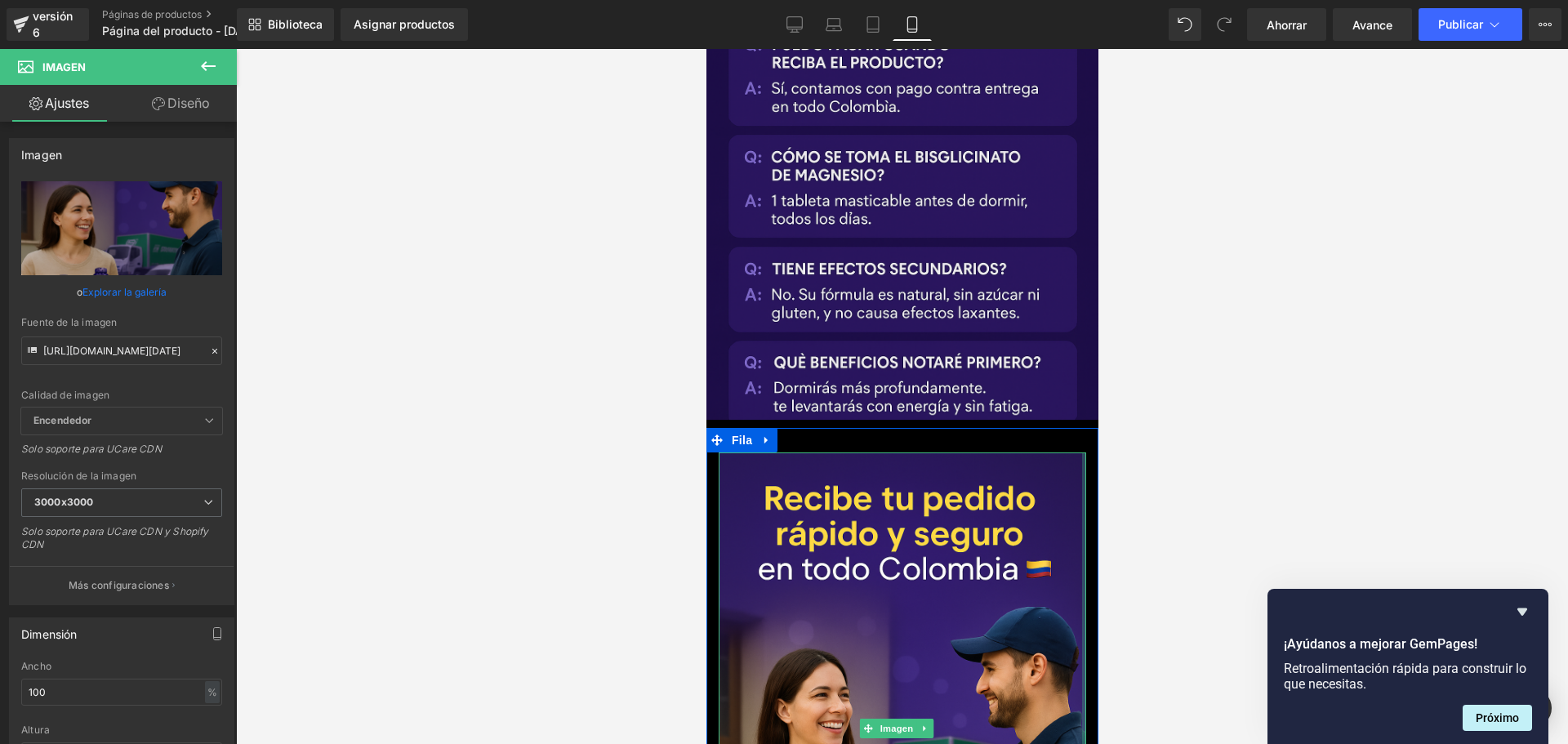
click at [1075, 452] on div "Imagen" at bounding box center [901, 727] width 392 height 551
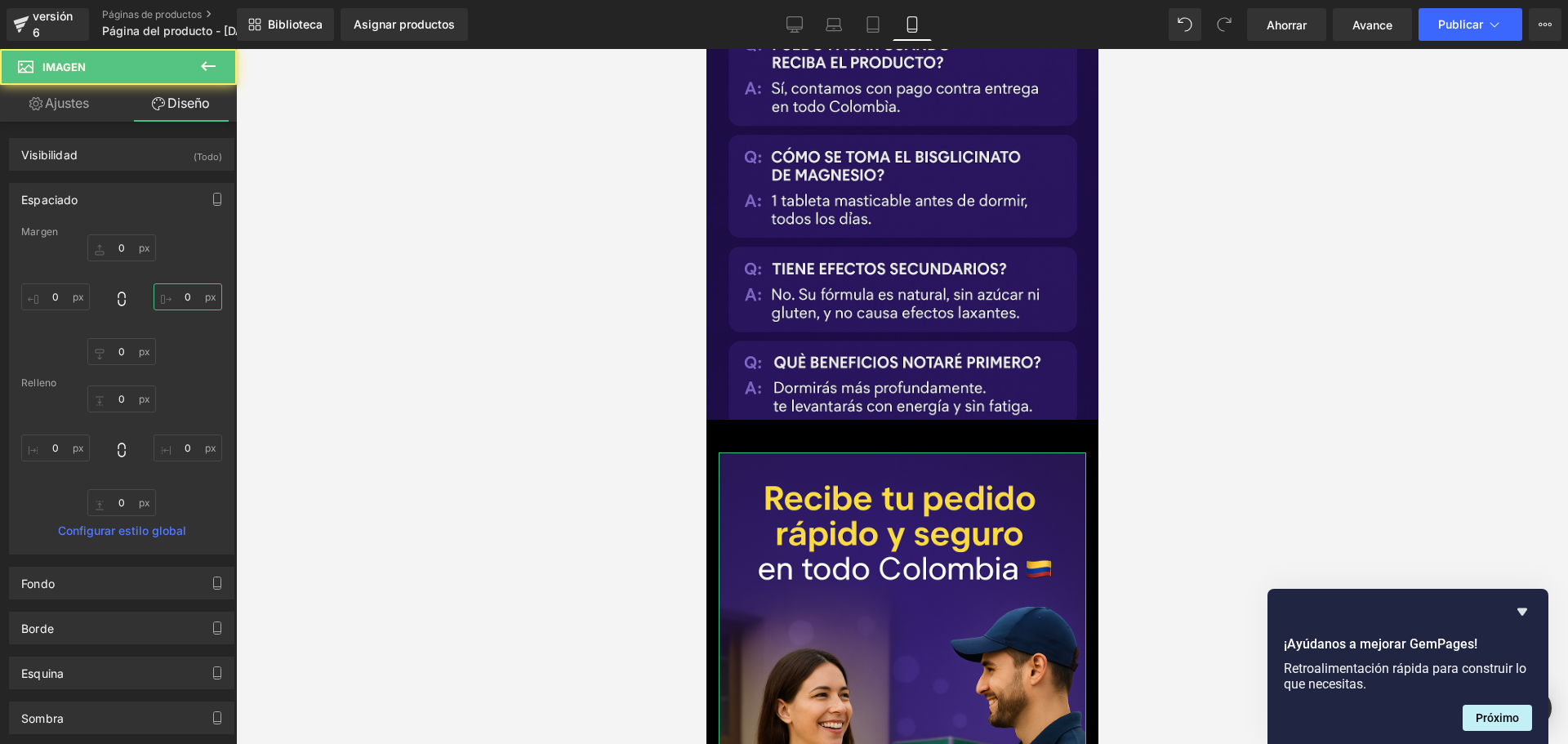
click at [190, 289] on input "0" at bounding box center [187, 297] width 68 height 27
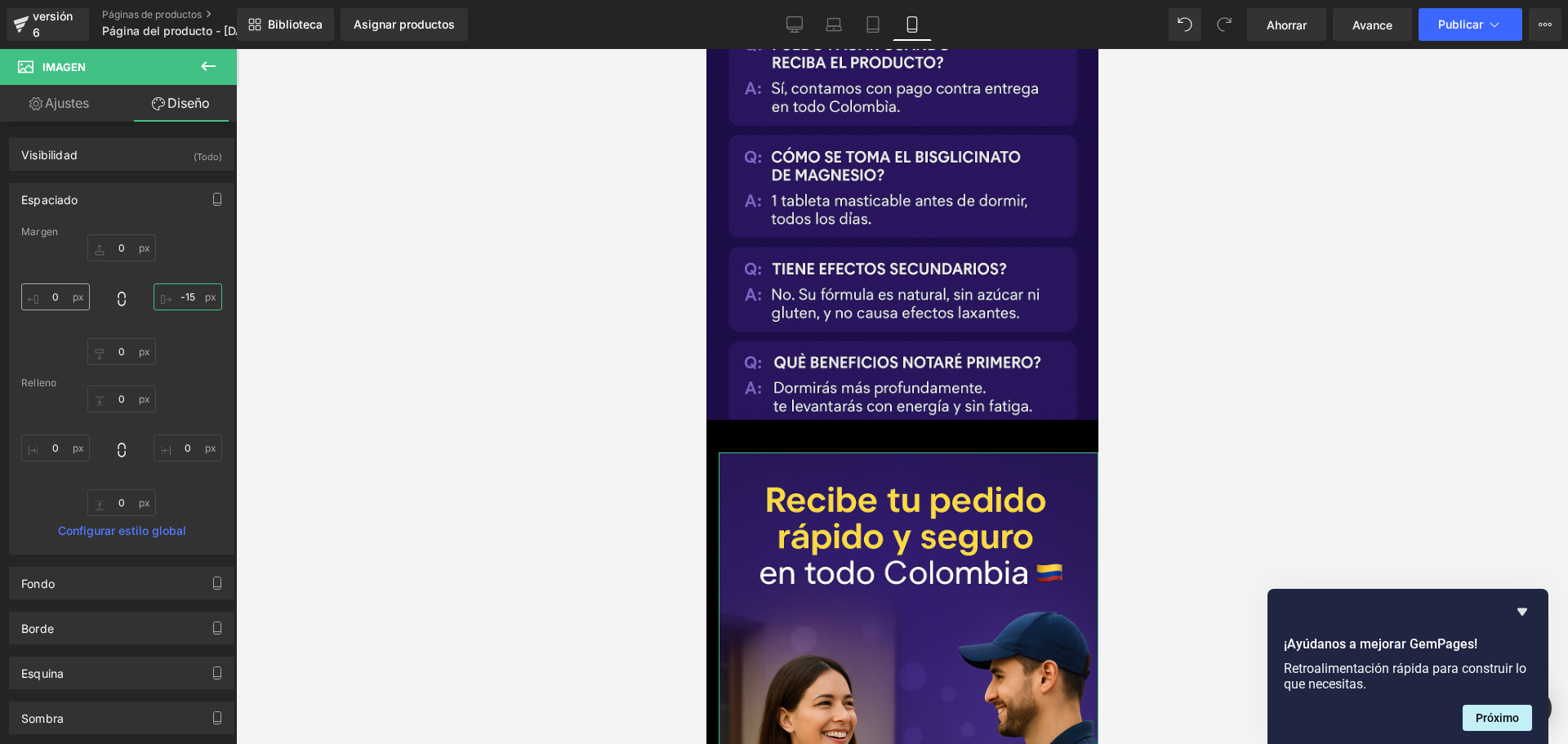
type input "-15"
click at [61, 294] on input "0" at bounding box center [55, 297] width 68 height 27
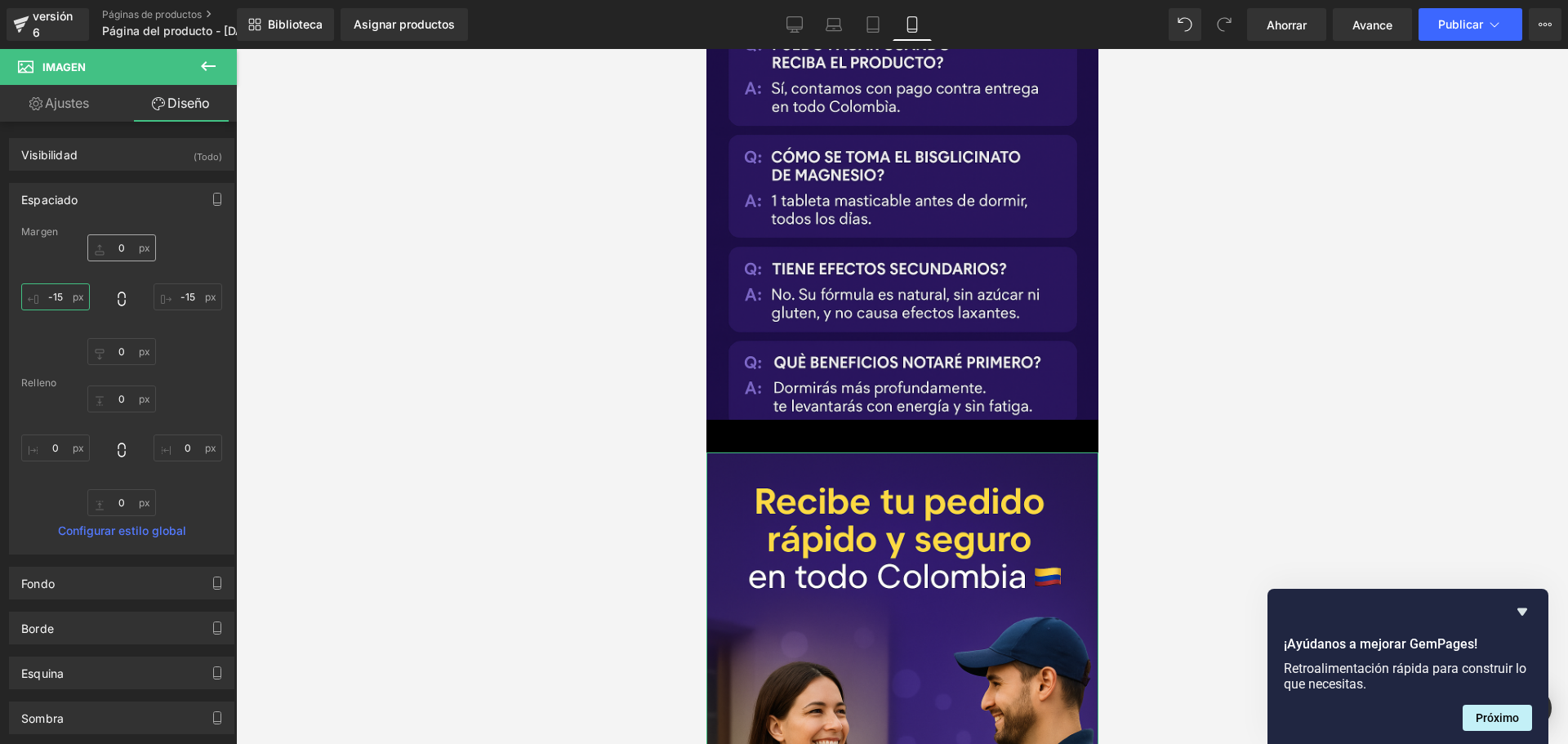
type input "-15"
click at [127, 245] on input "0" at bounding box center [121, 248] width 68 height 27
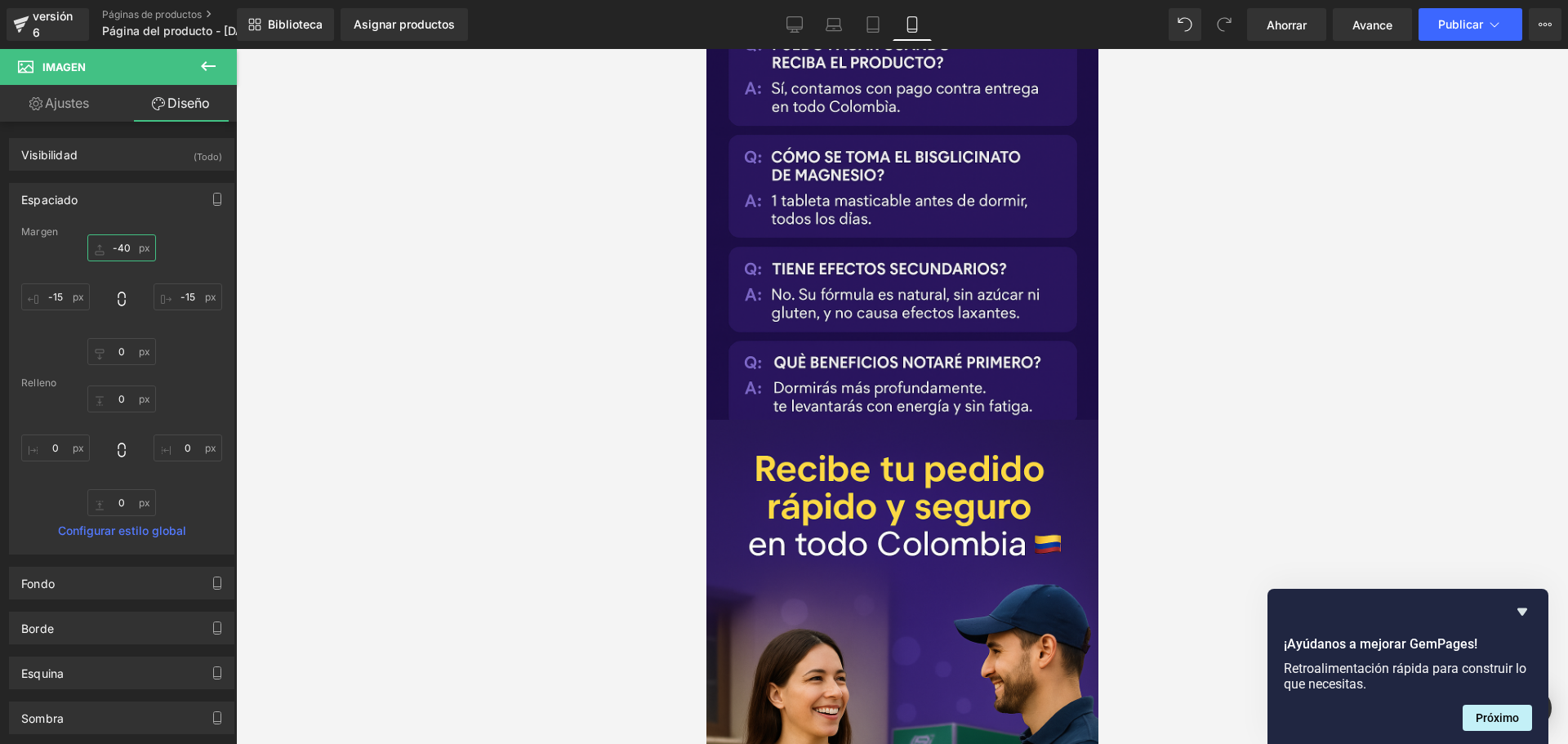
type input "-40"
click at [329, 280] on div at bounding box center [902, 396] width 1332 height 695
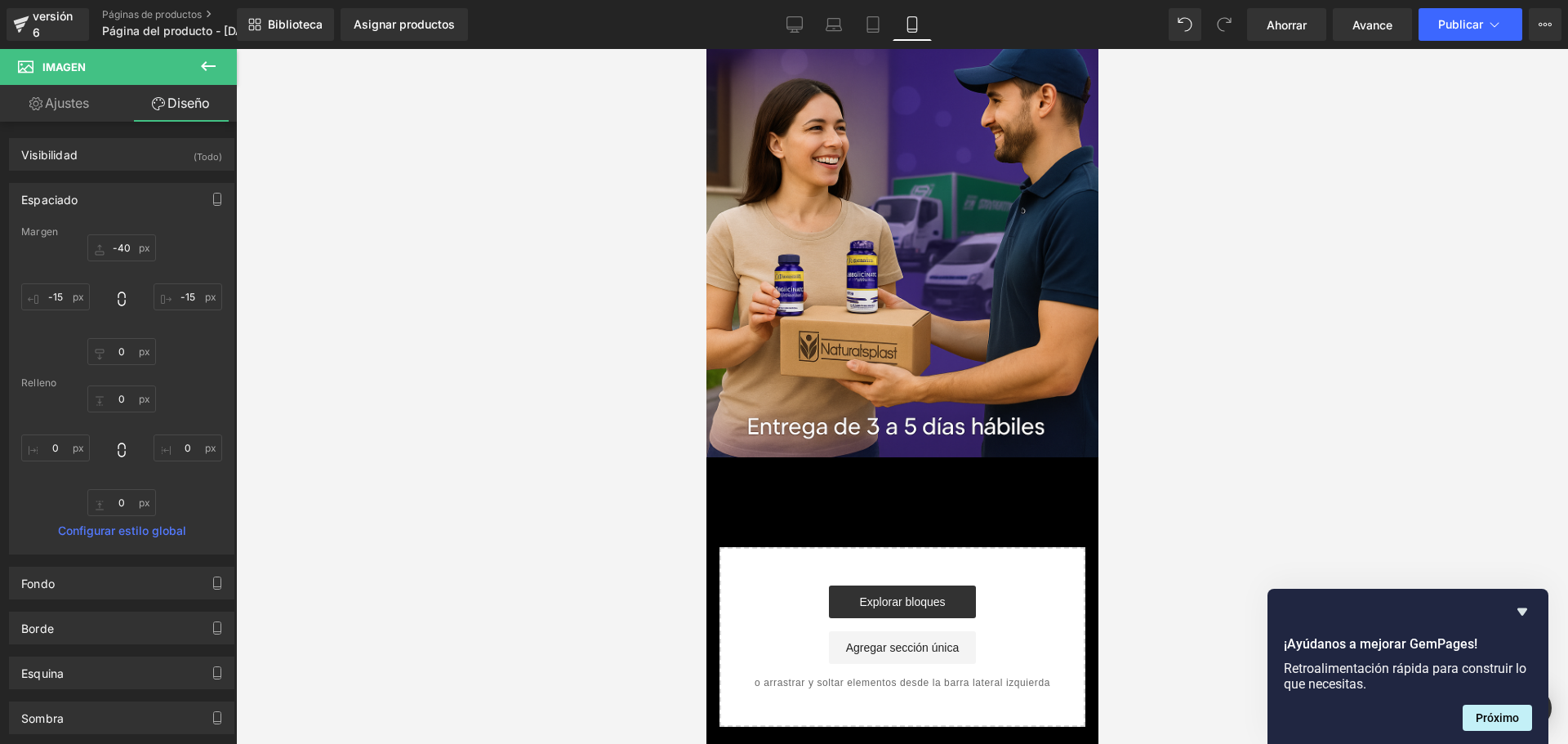
scroll to position [5944, 0]
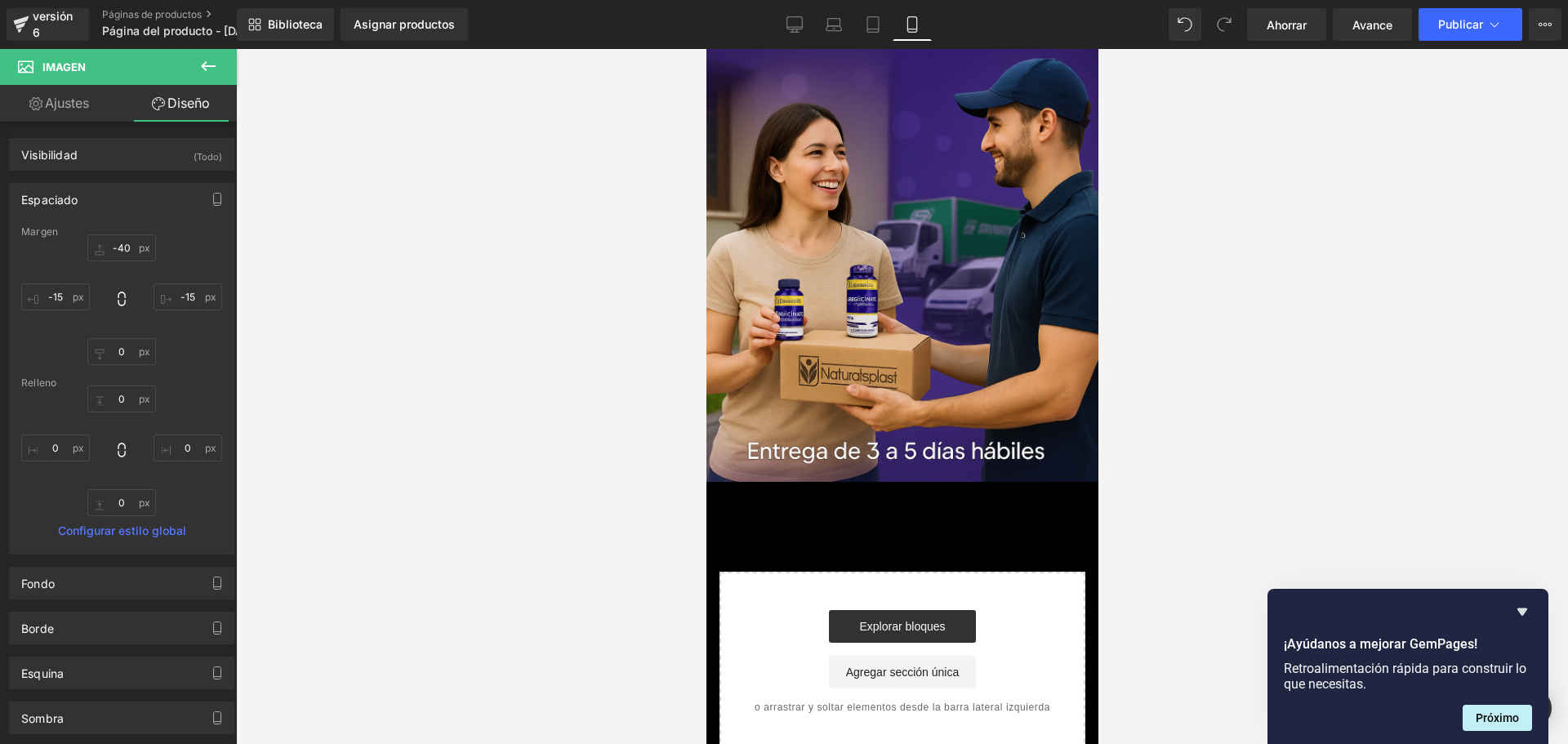
click at [1013, 610] on div "Explorar bloques Agregar sección única" at bounding box center [902, 649] width 314 height 78
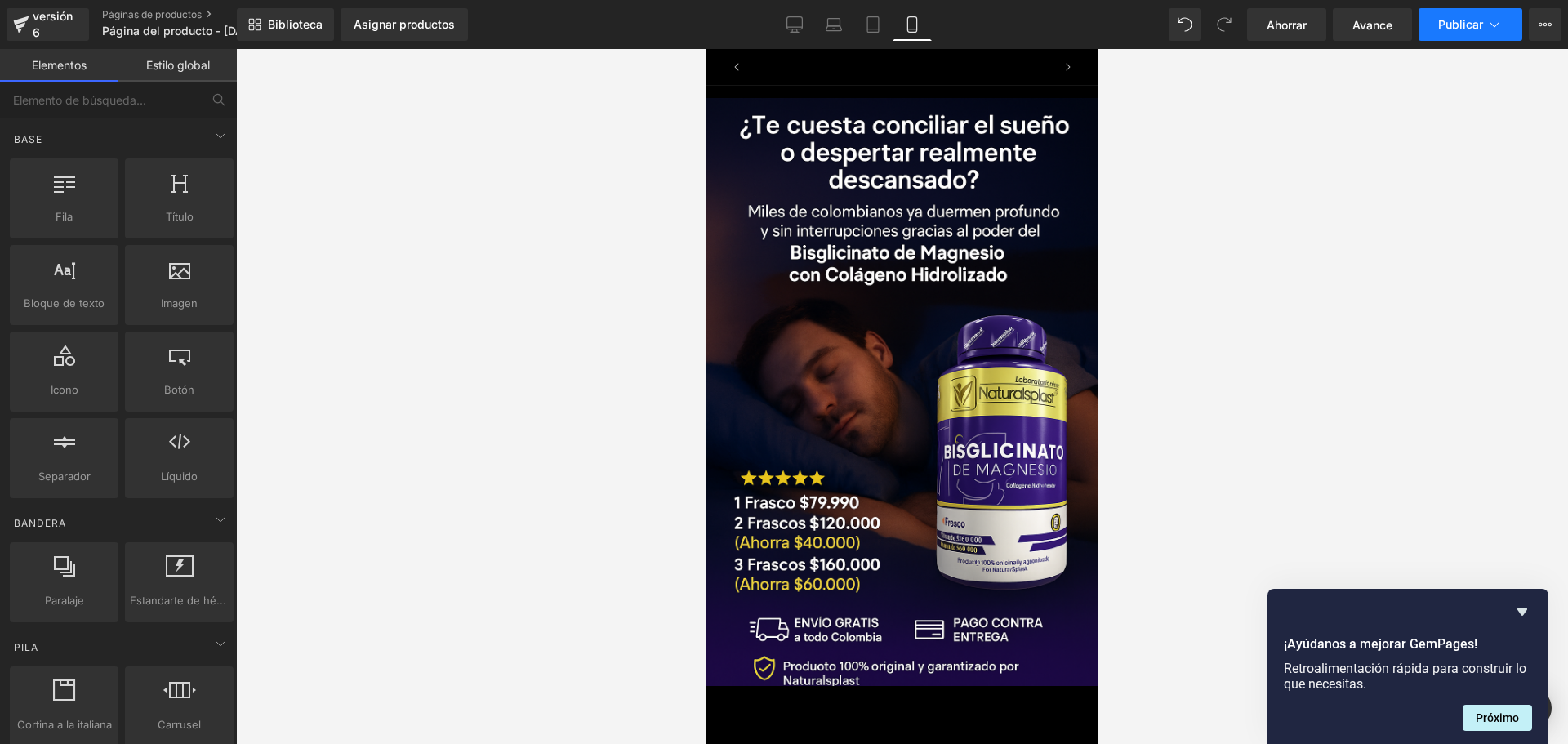
scroll to position [0, 0]
click at [1500, 24] on icon at bounding box center [1494, 24] width 16 height 16
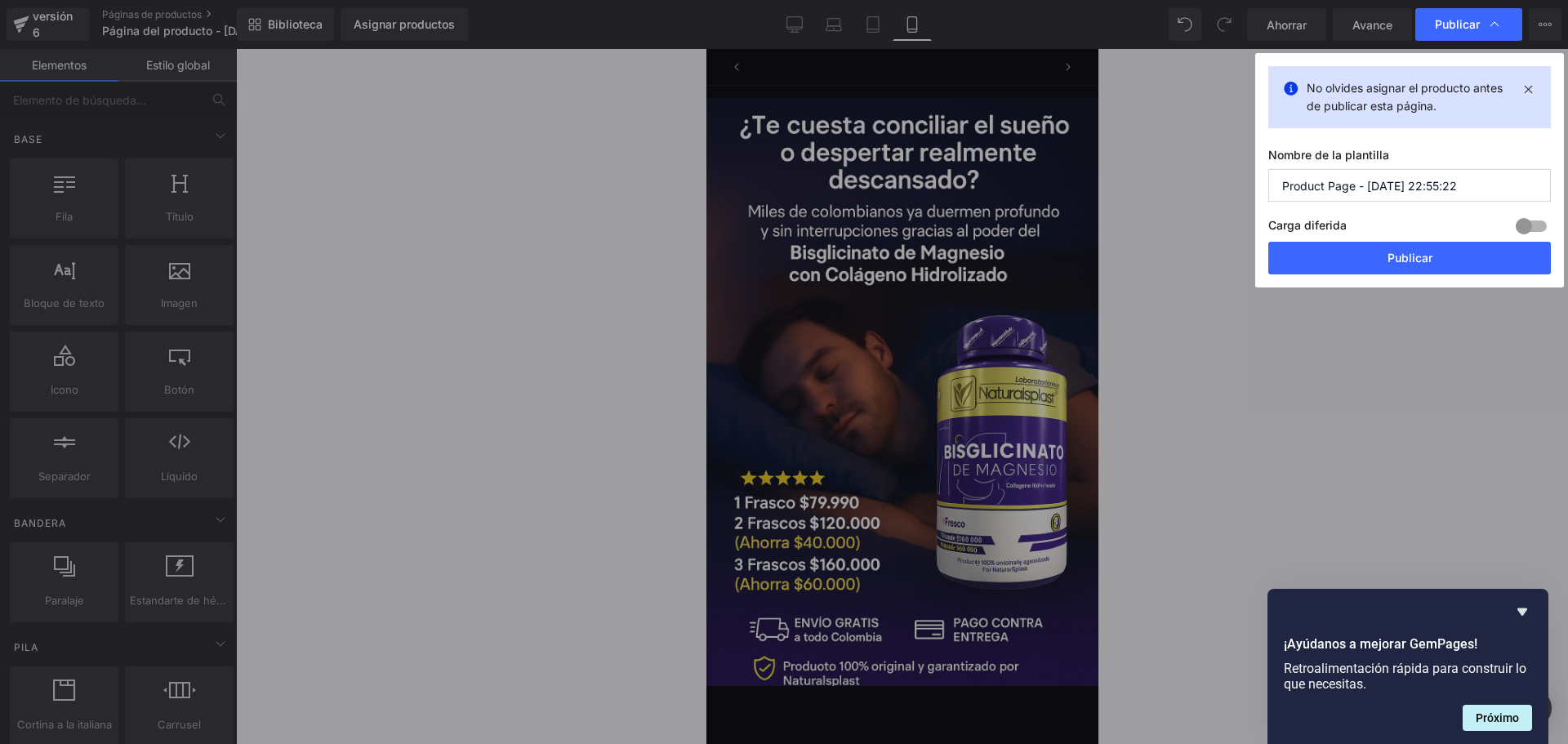
scroll to position [0, 574]
drag, startPoint x: 1481, startPoint y: 191, endPoint x: 1467, endPoint y: 190, distance: 14.0
click at [1467, 190] on input "Product Page - [DATE] 22:55:22" at bounding box center [1409, 185] width 283 height 33
type input "Product Page - [DATE] 22:55:22 magnesio"
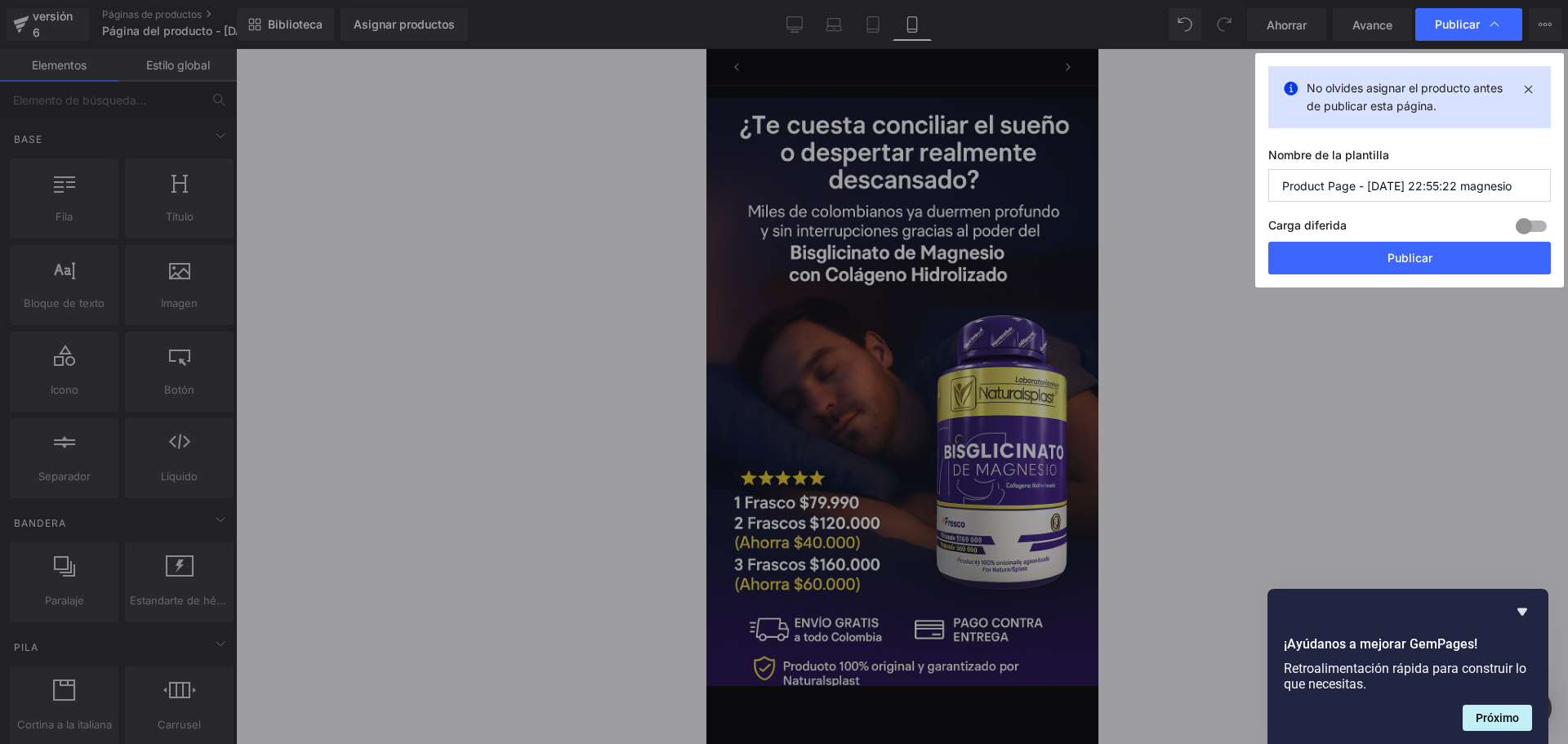
scroll to position [0, 859]
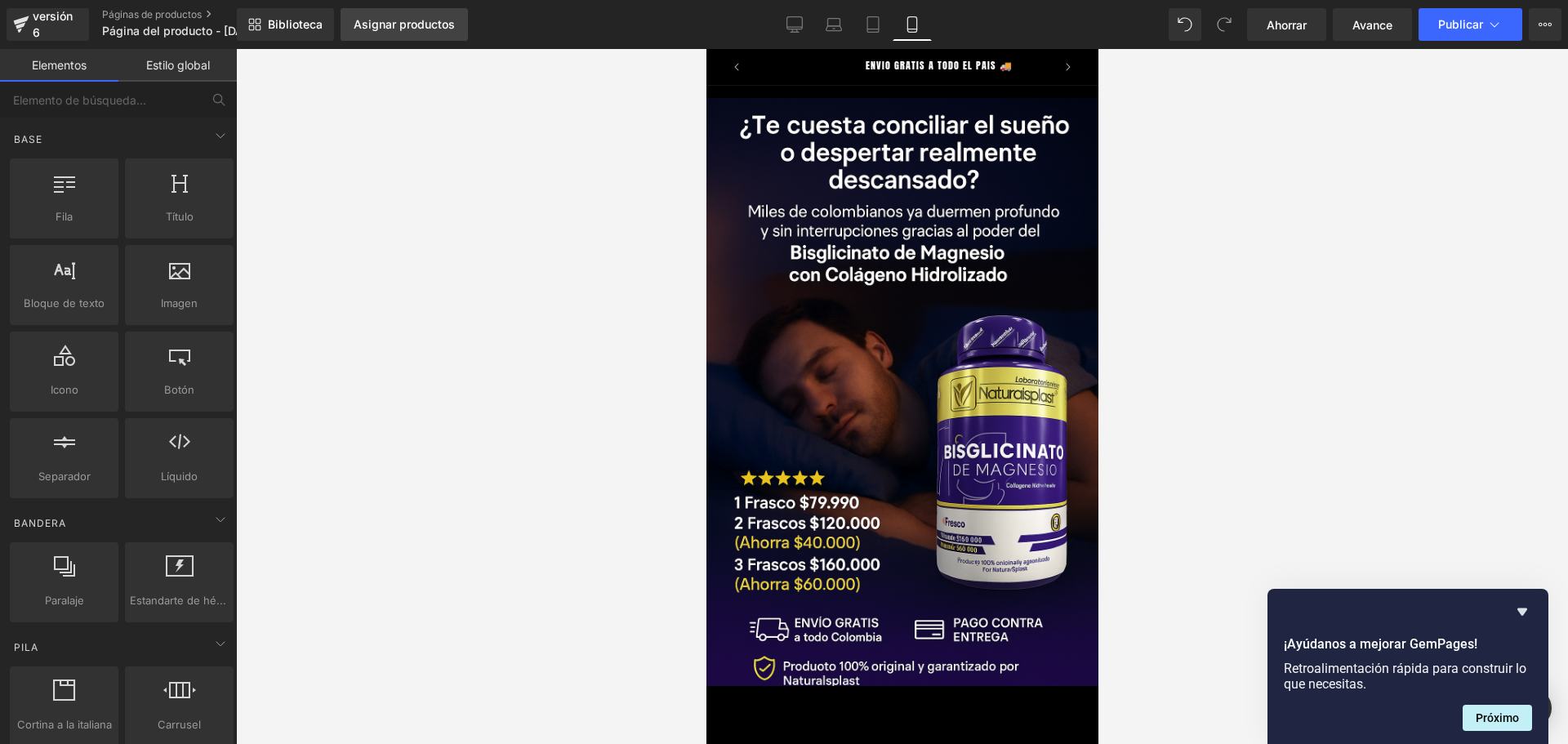
click at [435, 25] on font "Asignar productos" at bounding box center [404, 24] width 101 height 13
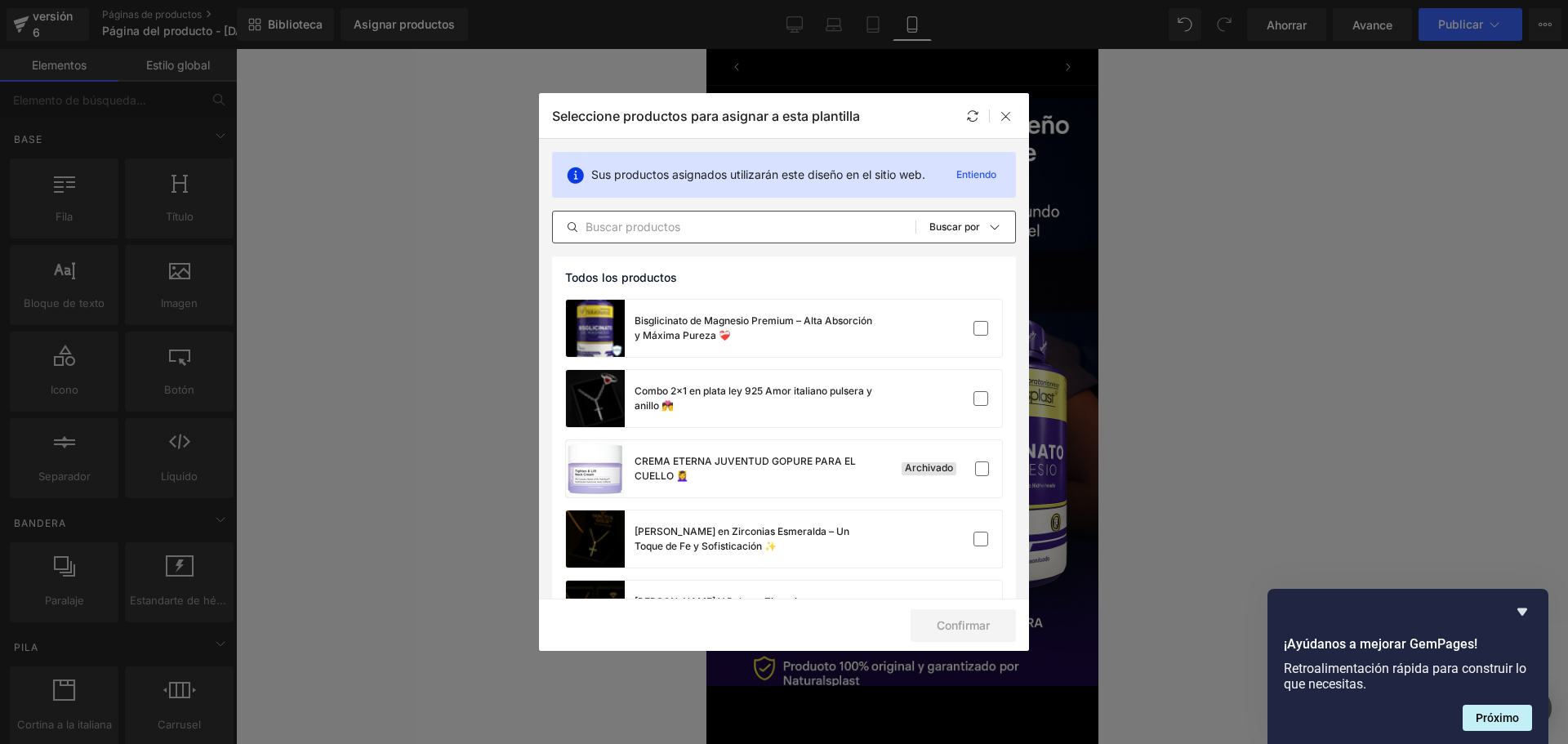
scroll to position [0, 0]
click at [978, 326] on label at bounding box center [980, 327] width 14 height 14
click at [981, 328] on input "checkbox" at bounding box center [981, 328] width 0 height 0
click at [956, 626] on font "Confirmar" at bounding box center [962, 625] width 53 height 13
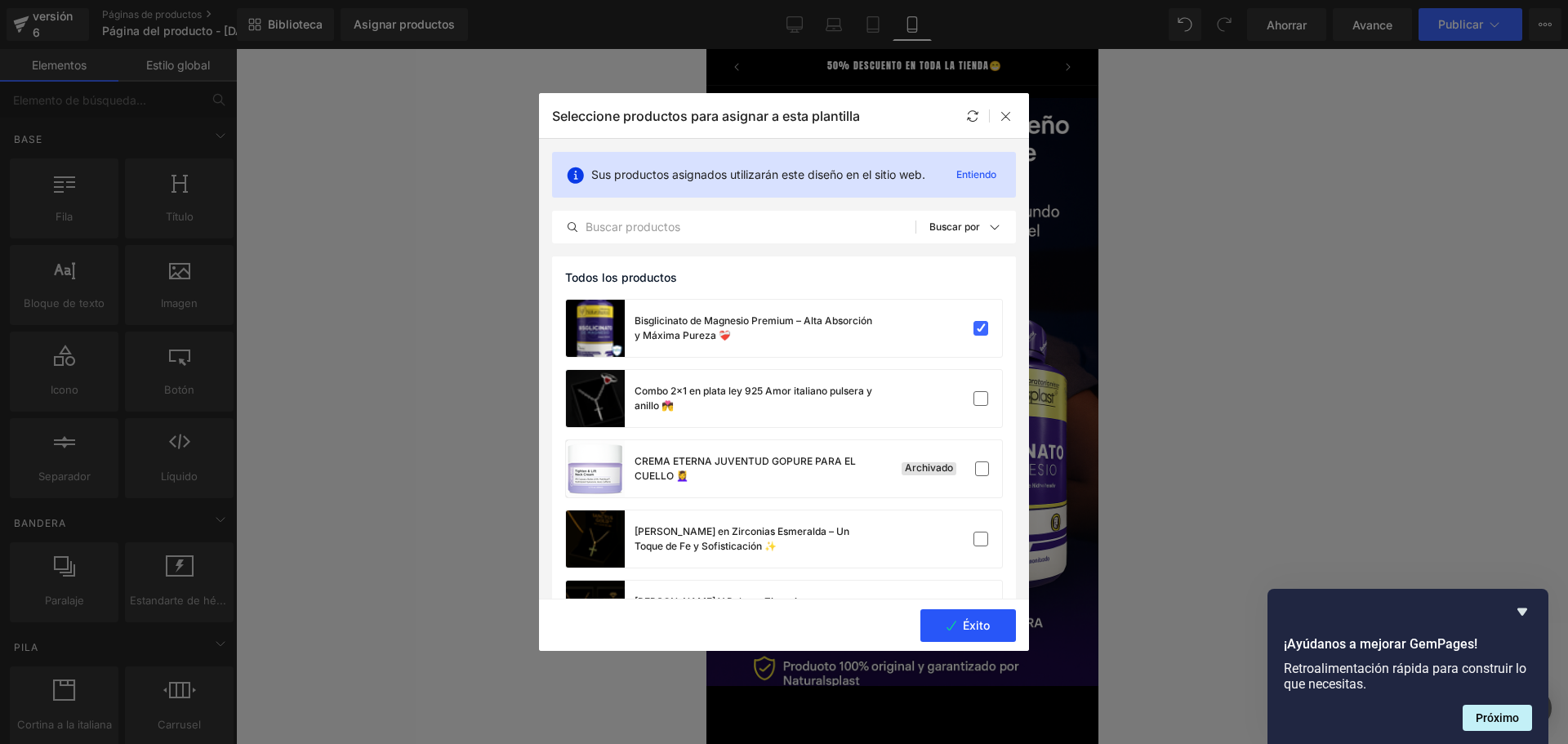
click at [958, 622] on button "Éxito" at bounding box center [967, 625] width 95 height 33
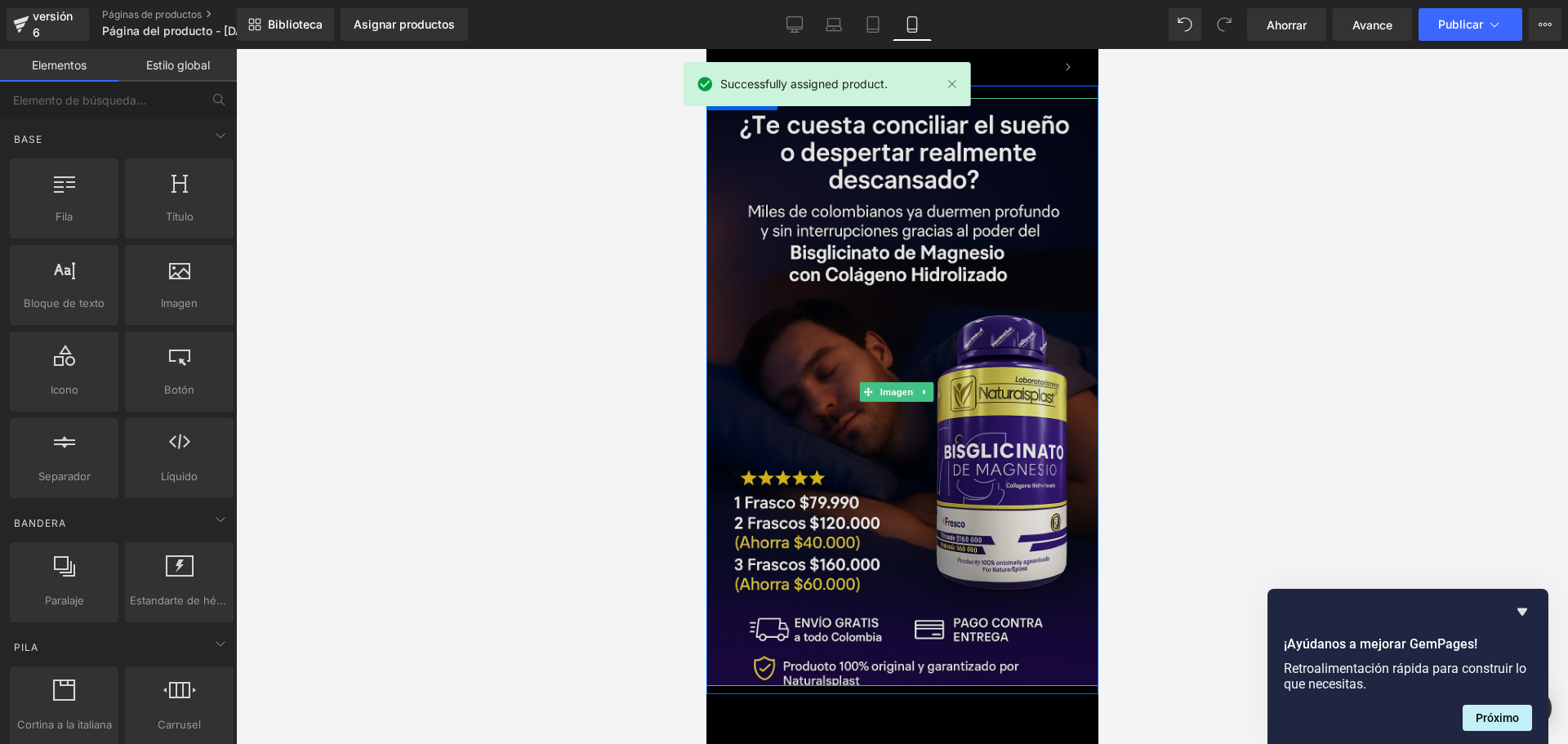
scroll to position [0, 574]
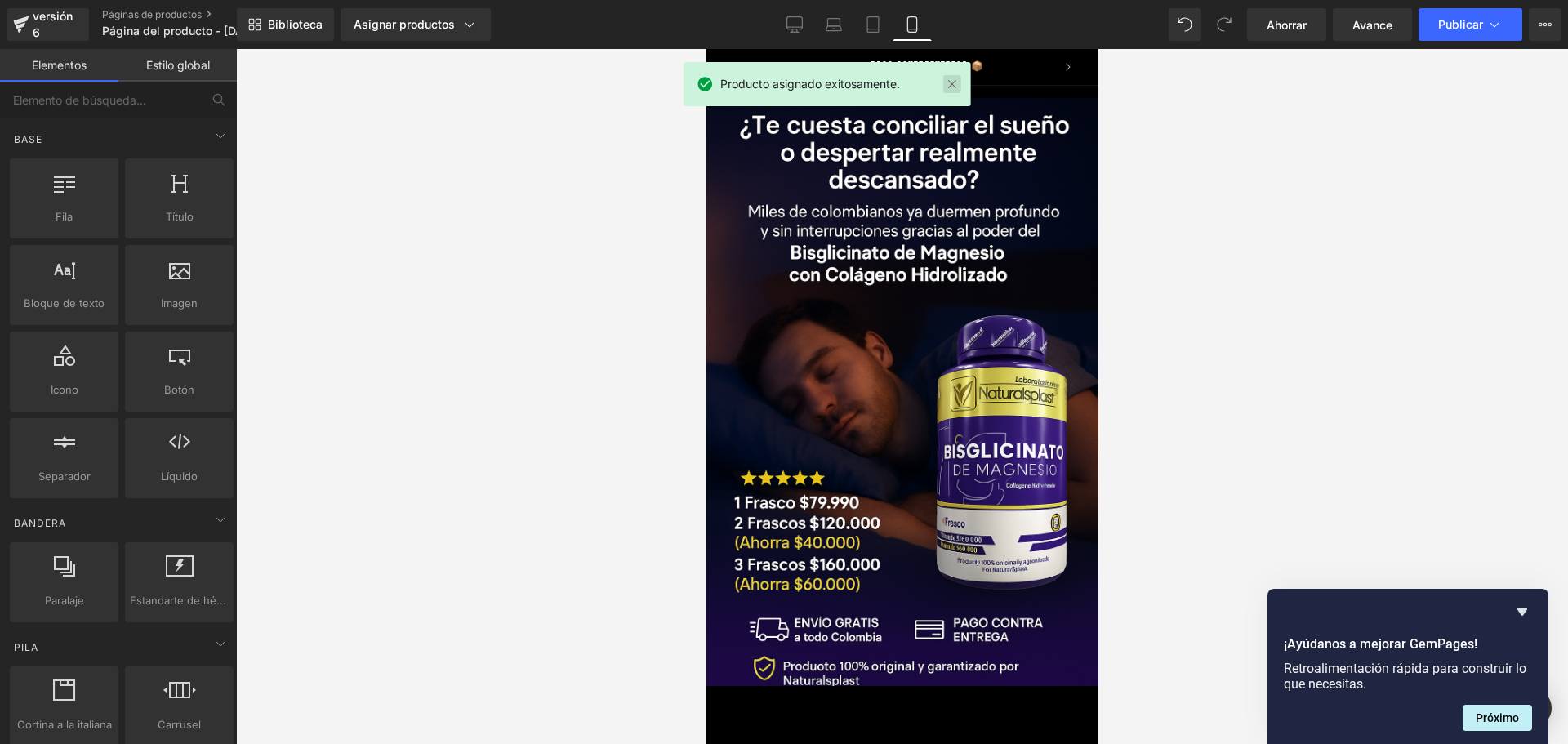
click at [954, 88] on link at bounding box center [951, 84] width 18 height 18
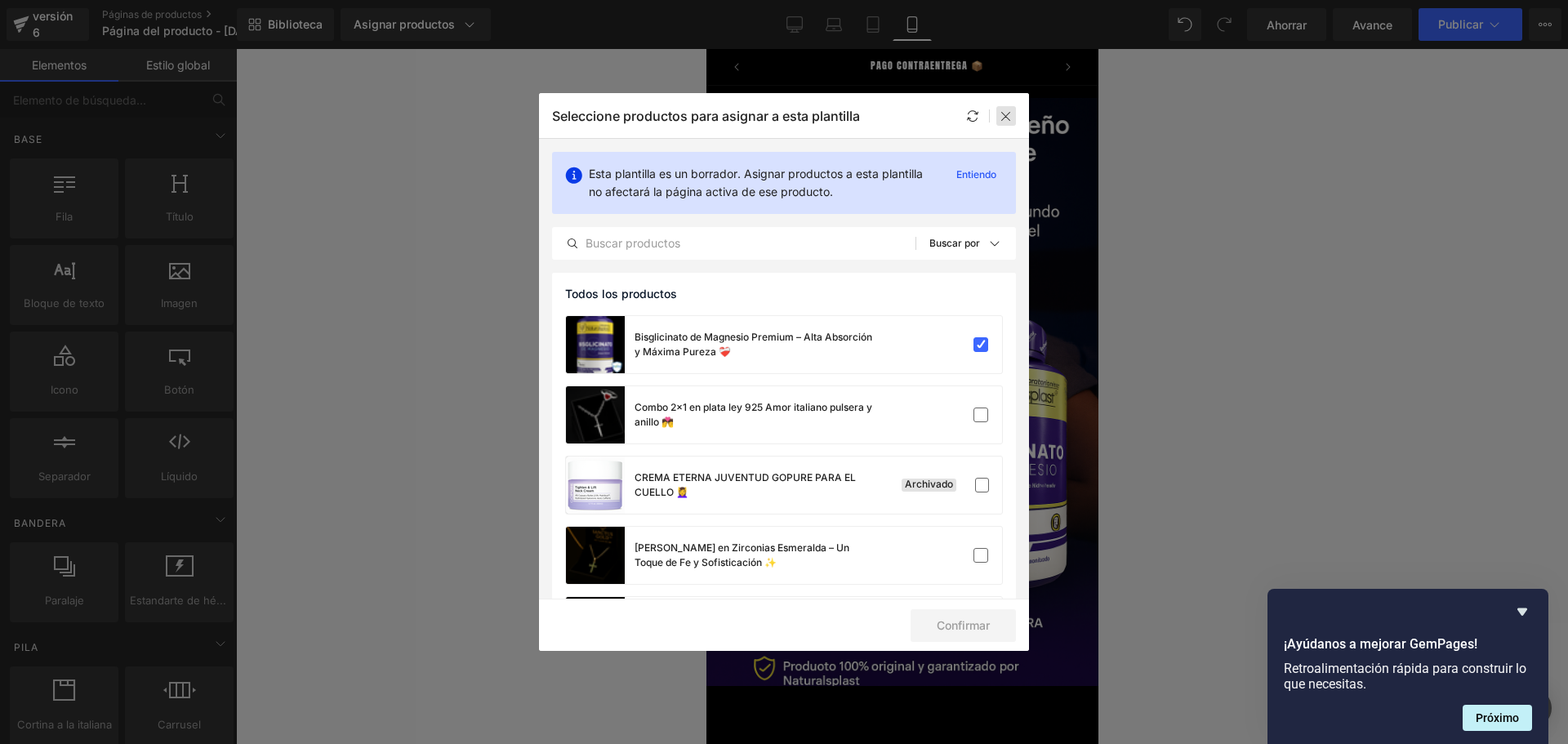
drag, startPoint x: 1009, startPoint y: 116, endPoint x: 337, endPoint y: 83, distance: 672.8
click at [1009, 116] on icon at bounding box center [1005, 116] width 13 height 13
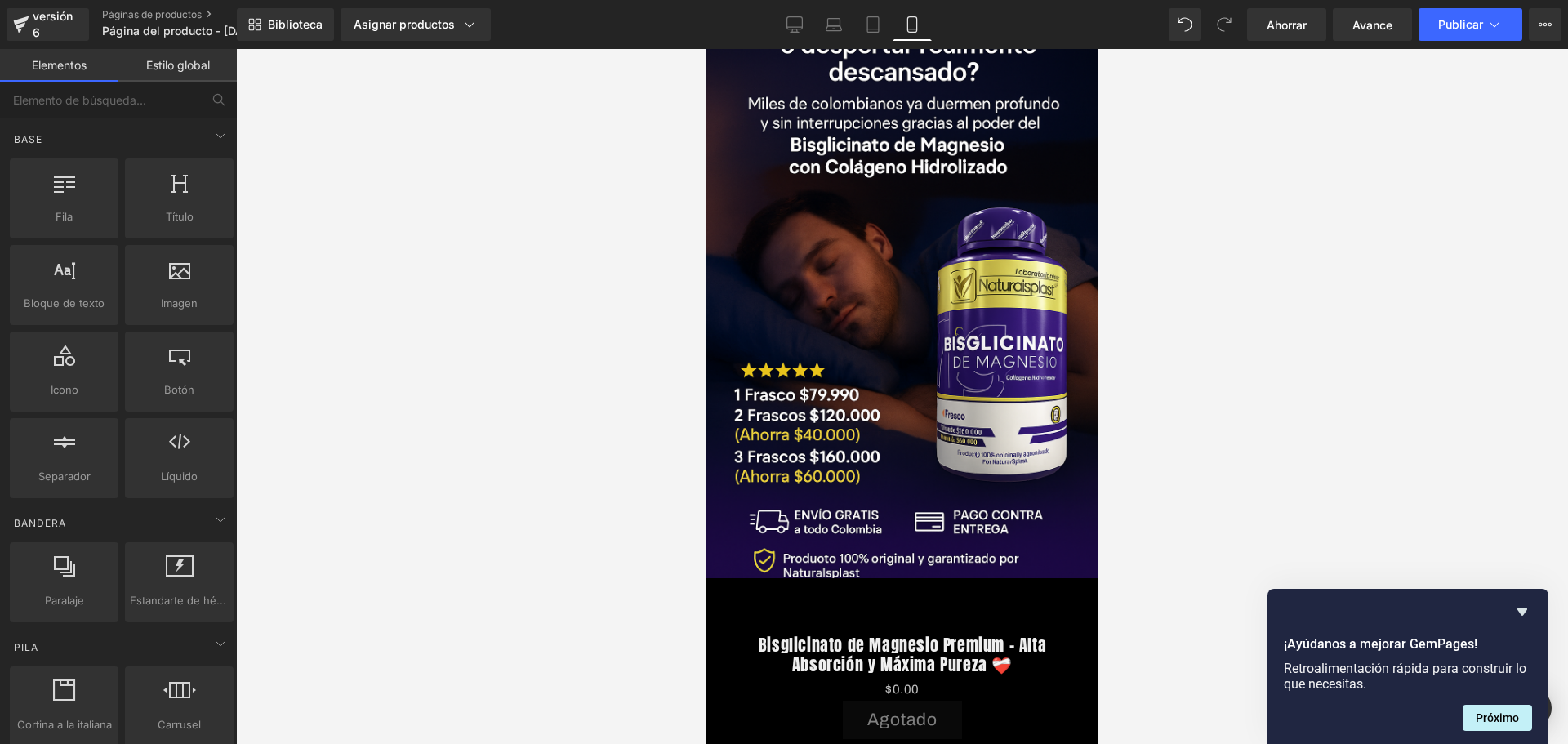
scroll to position [0, 0]
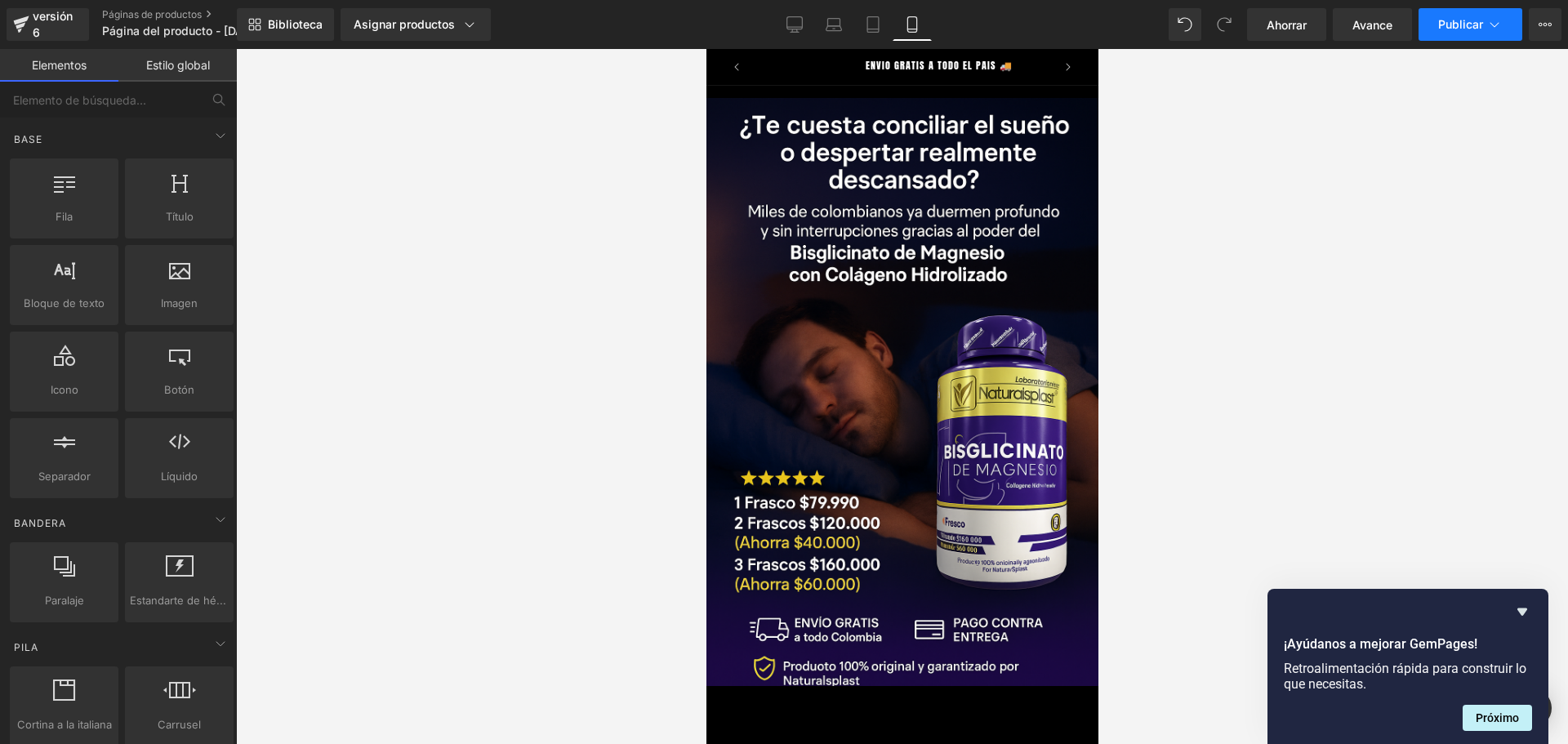
click at [1497, 24] on icon at bounding box center [1494, 24] width 16 height 16
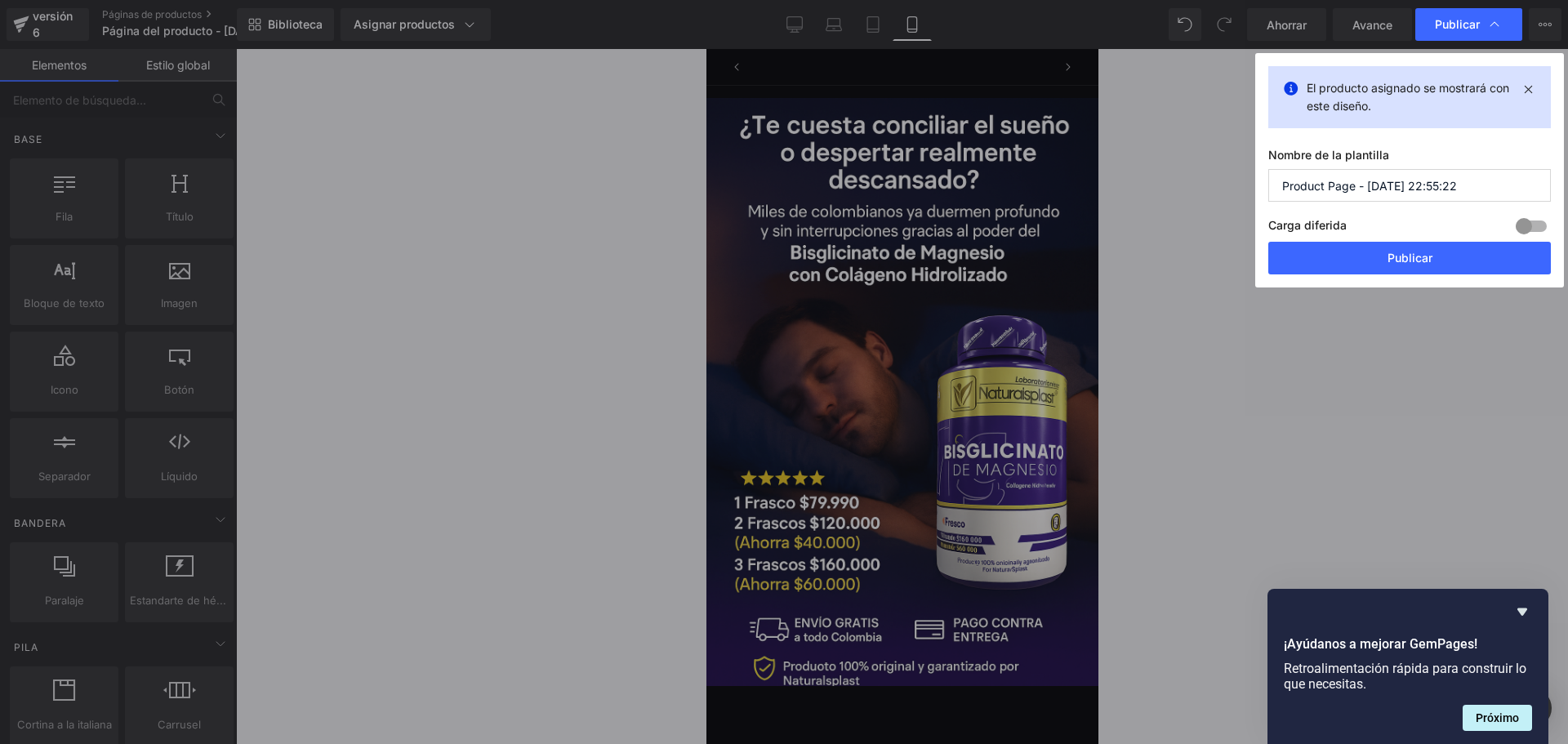
scroll to position [0, 287]
click at [1469, 188] on input "Product Page - [DATE] 22:55:22" at bounding box center [1409, 185] width 283 height 33
type input "Product Page - [DATE] 22:55:22 magnesio"
click at [1404, 247] on button "Publicar" at bounding box center [1409, 258] width 283 height 33
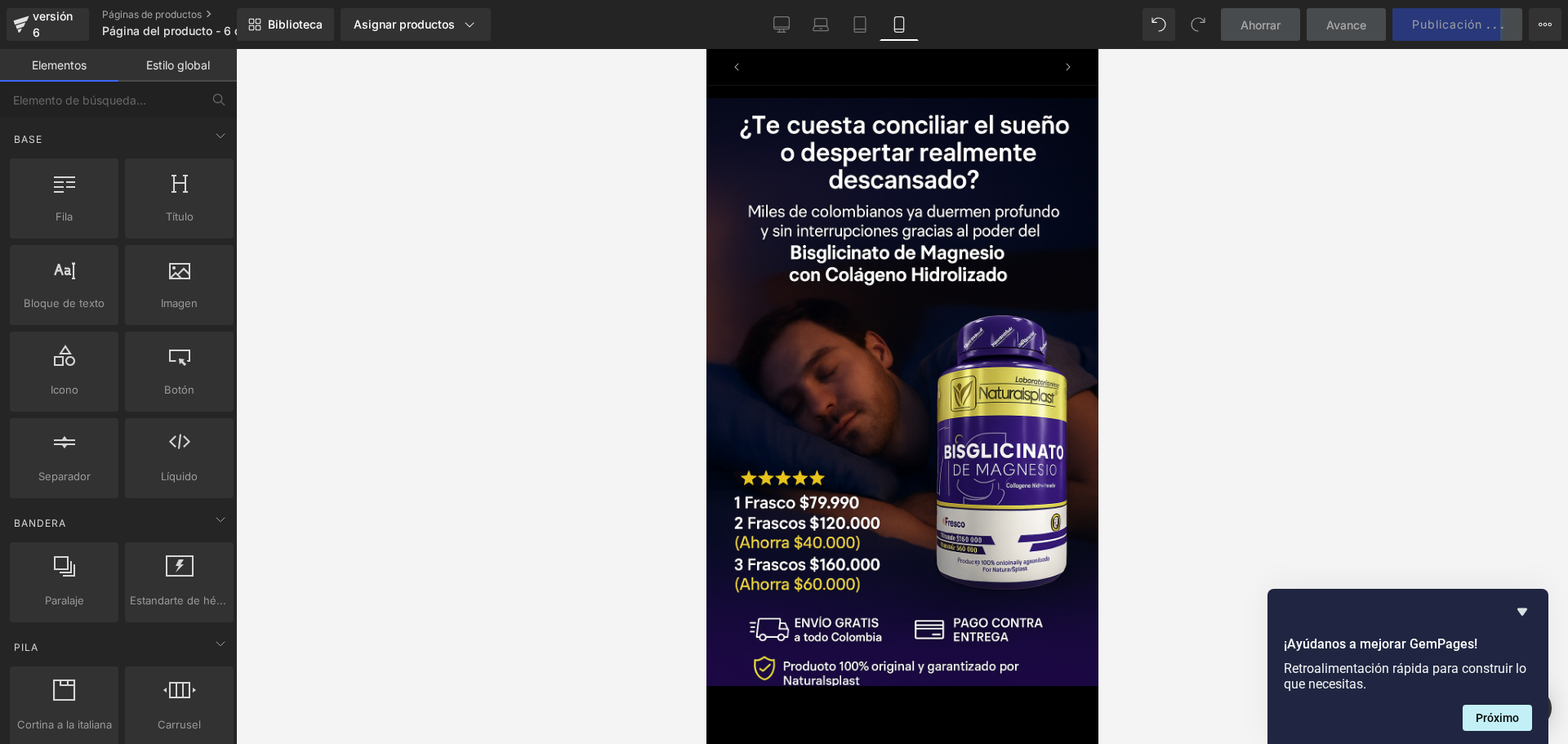
scroll to position [0, 287]
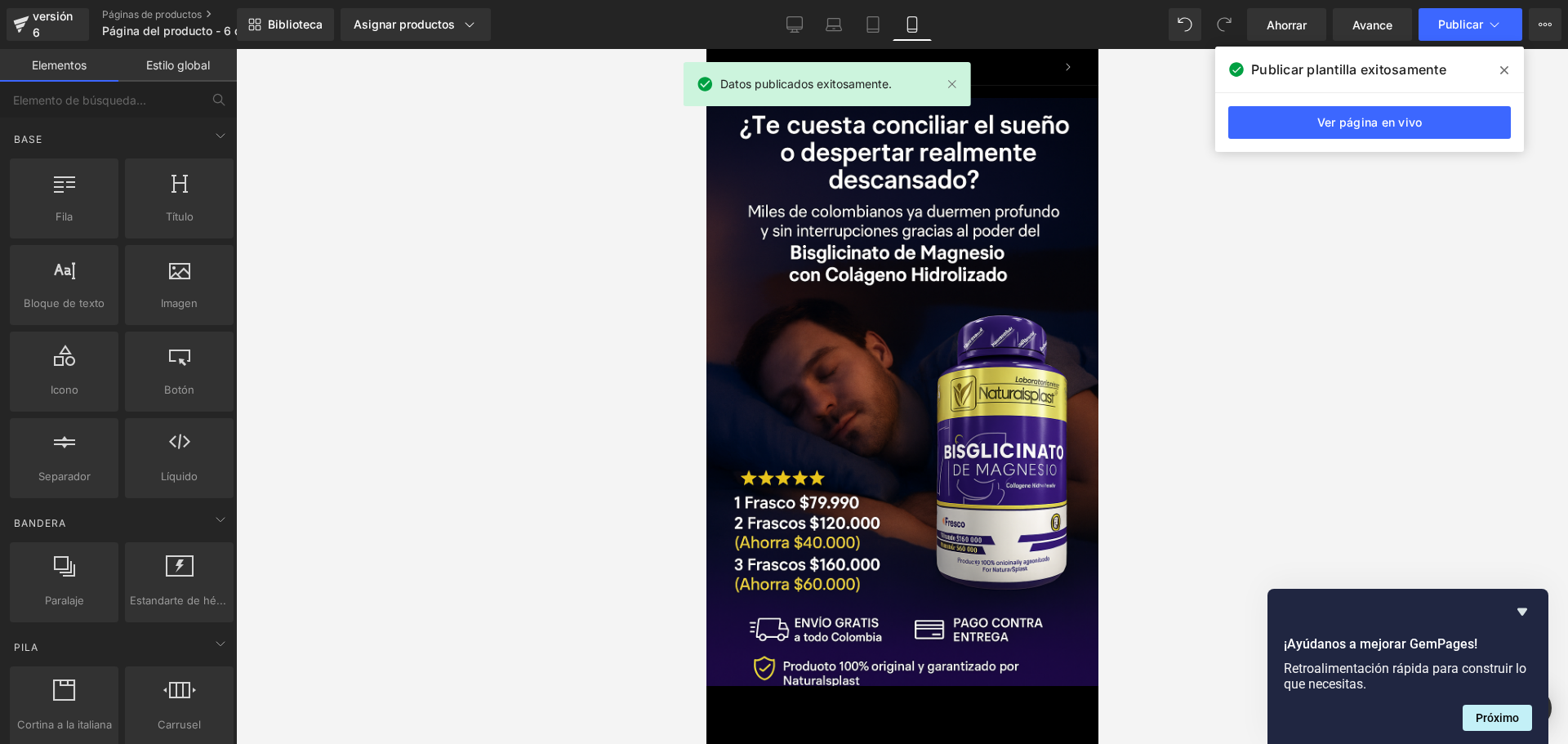
click at [1431, 113] on link "Ver página en vivo" at bounding box center [1369, 122] width 283 height 33
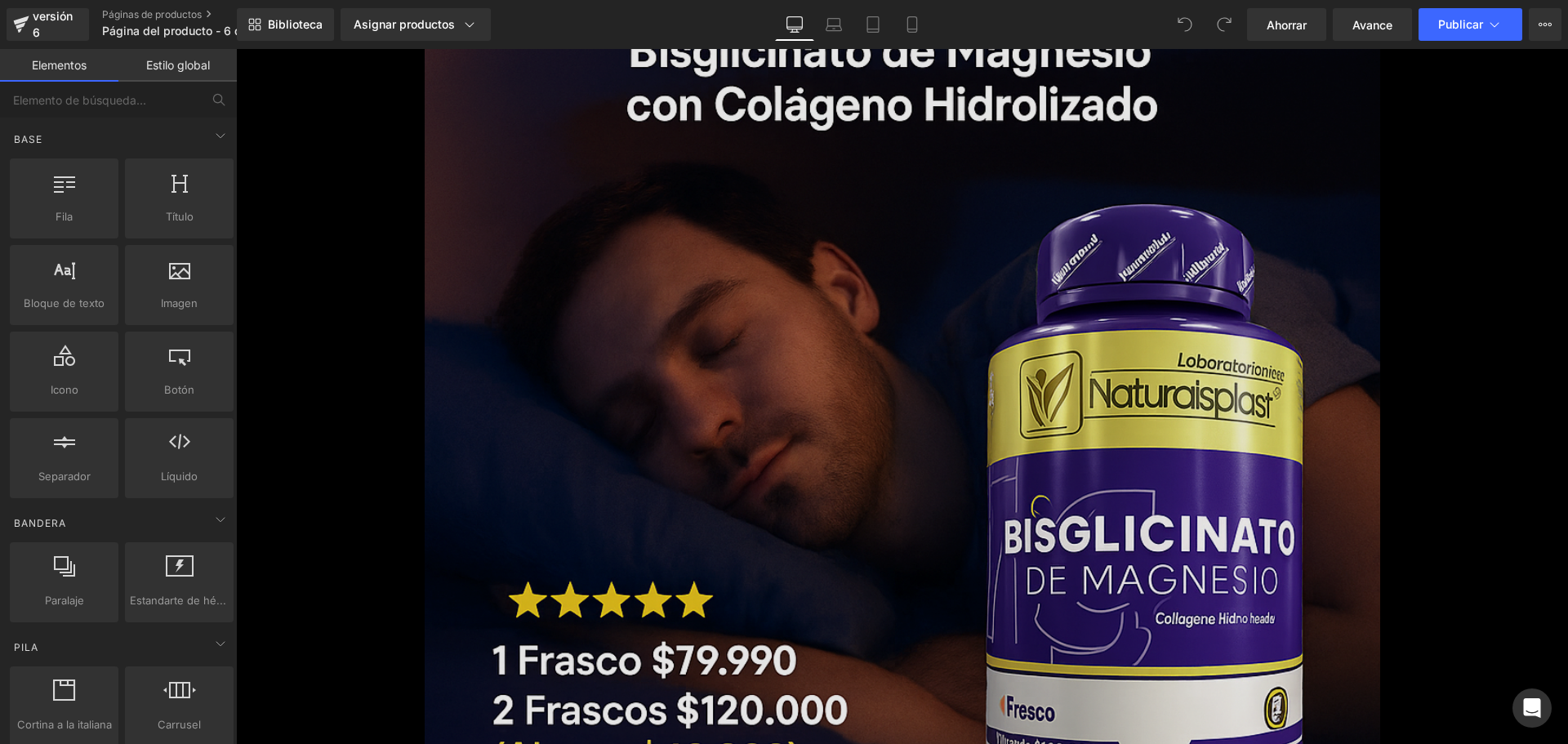
scroll to position [408, 0]
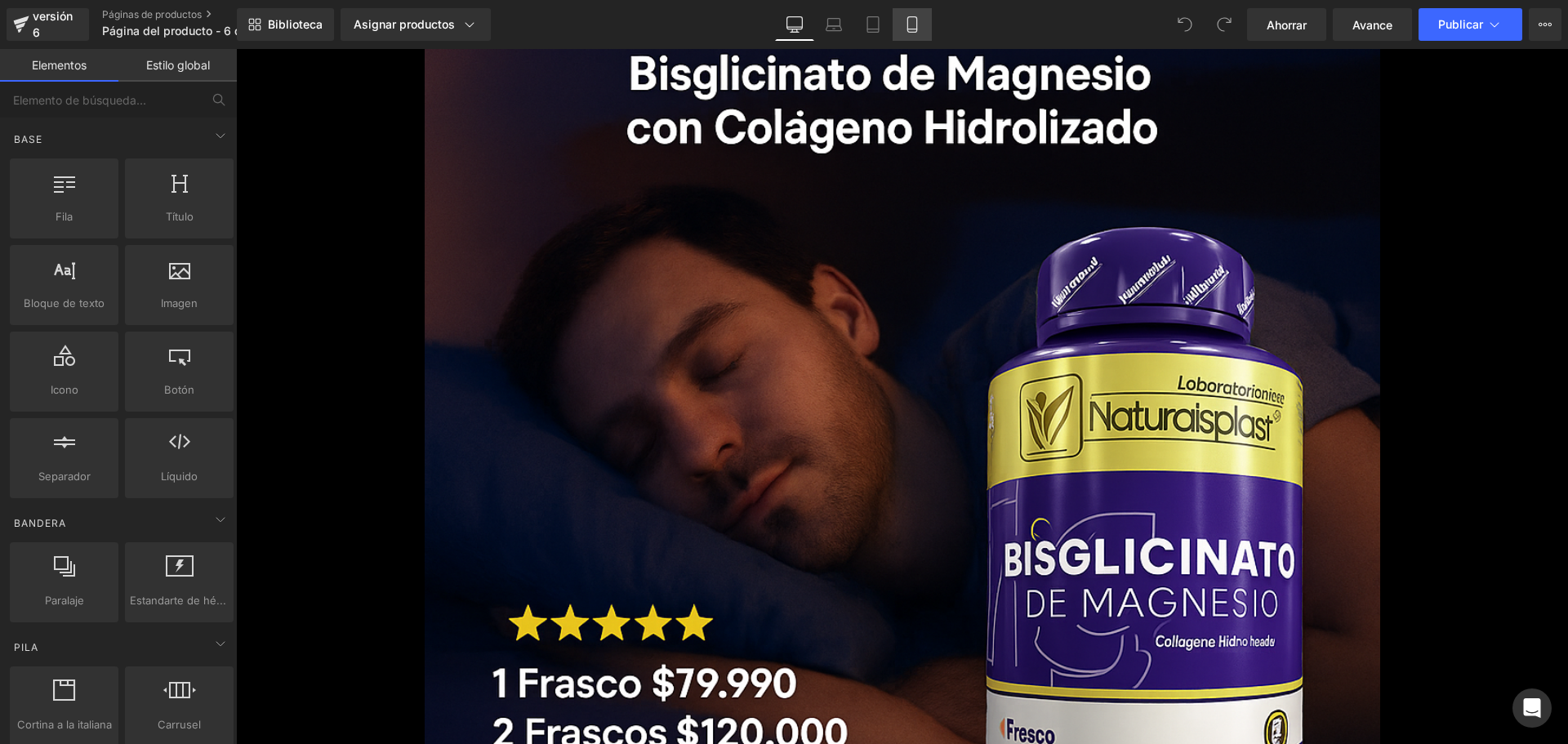
click at [909, 17] on icon at bounding box center [911, 24] width 9 height 15
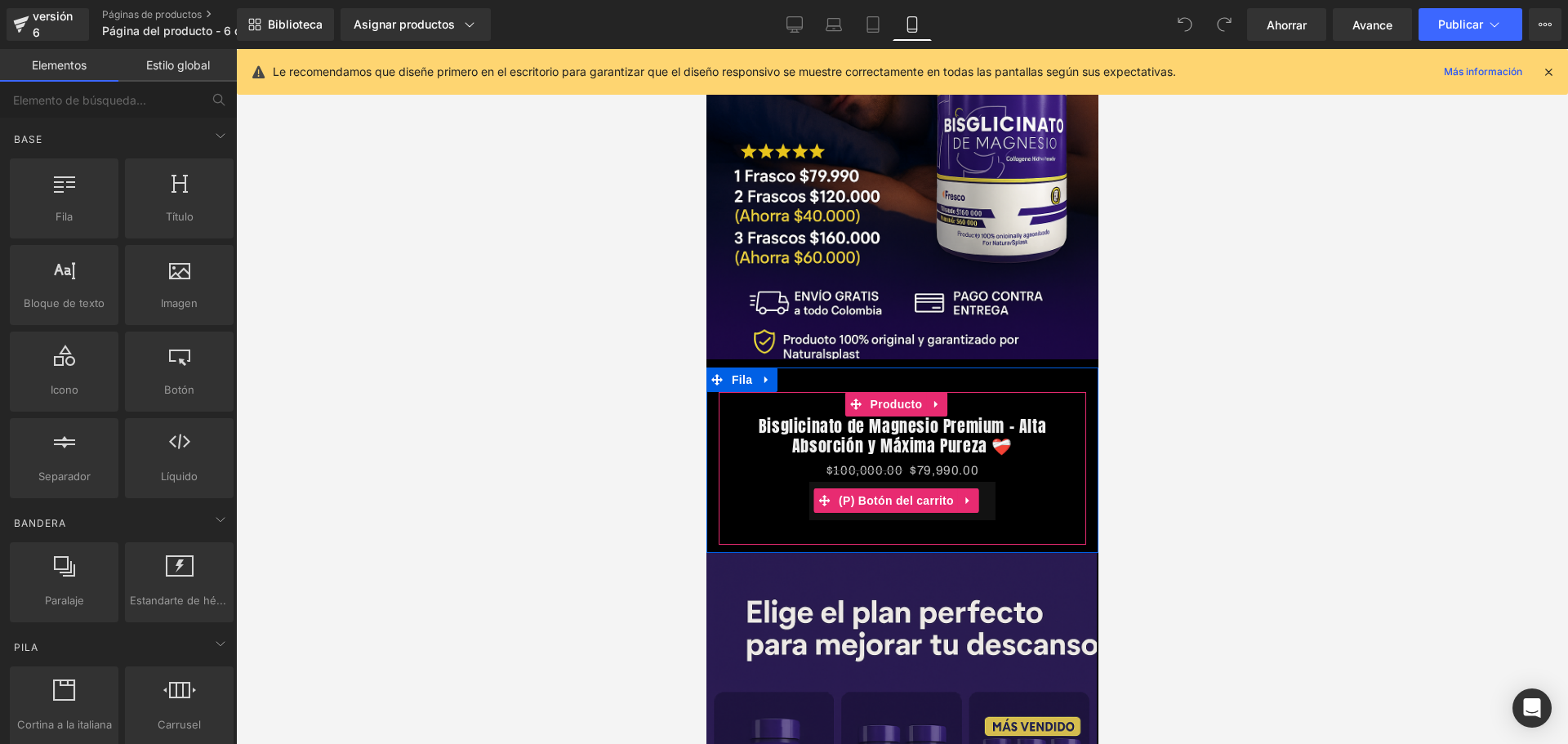
scroll to position [0, 859]
click at [941, 464] on font "(P) Precio" at bounding box center [935, 470] width 56 height 13
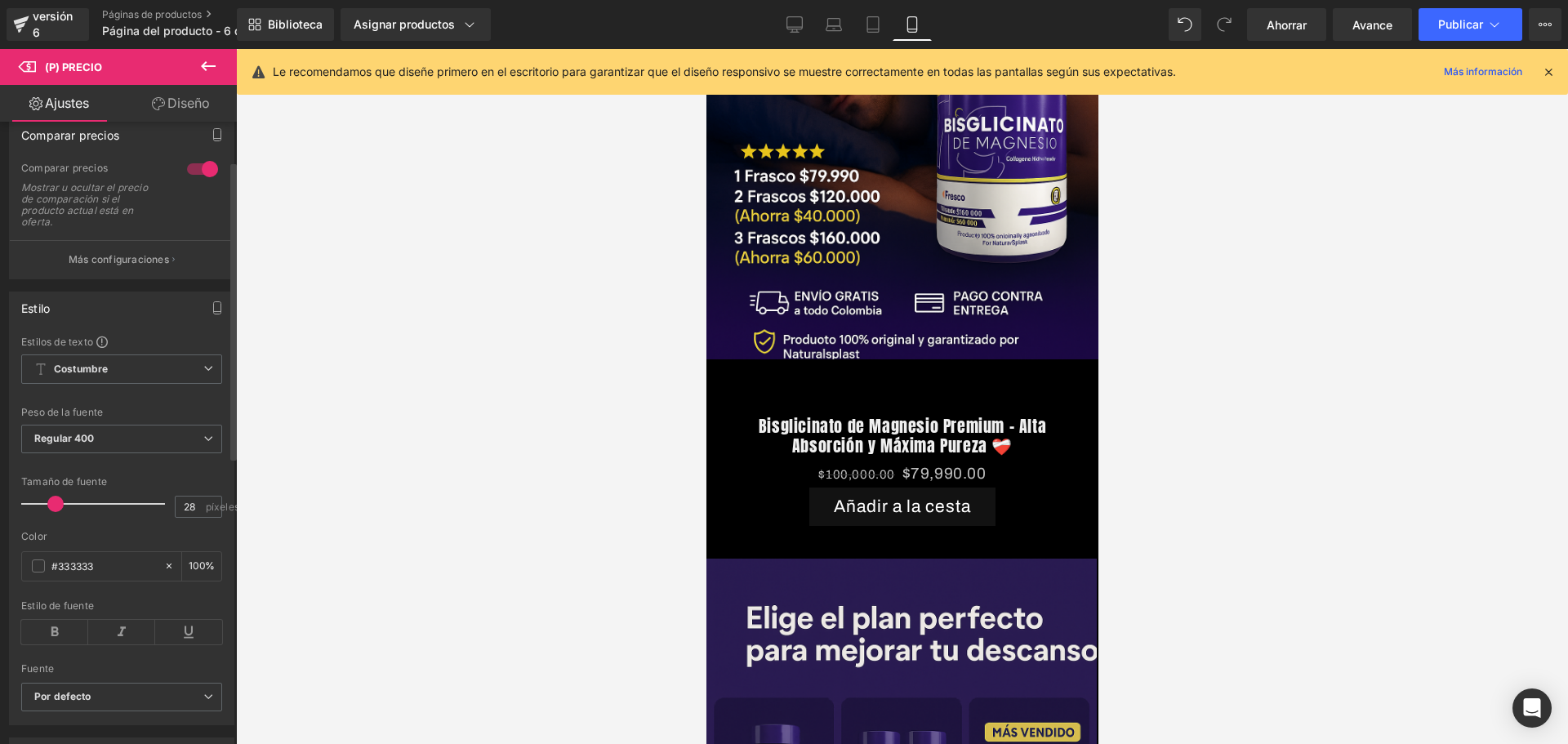
scroll to position [0, 0]
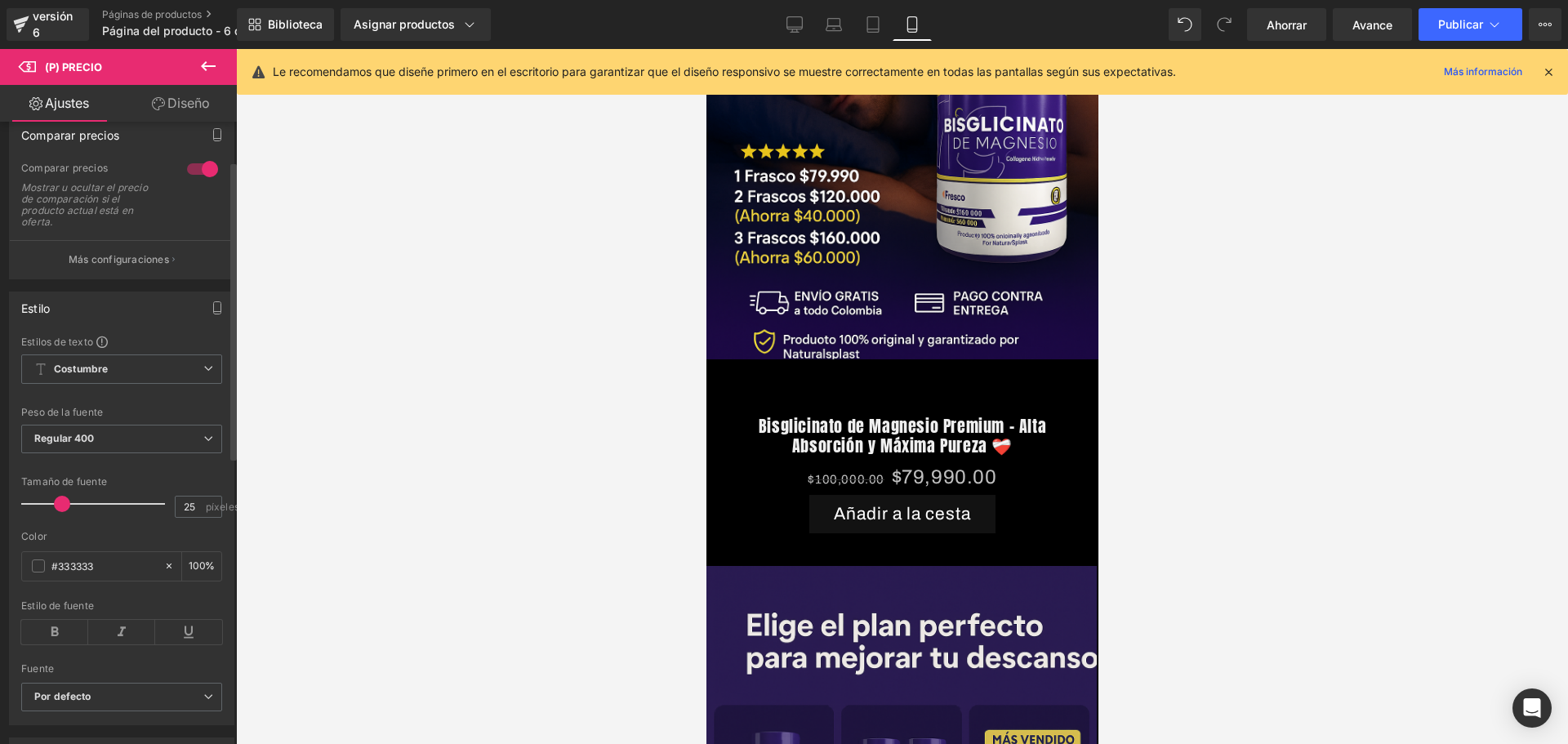
type input "26"
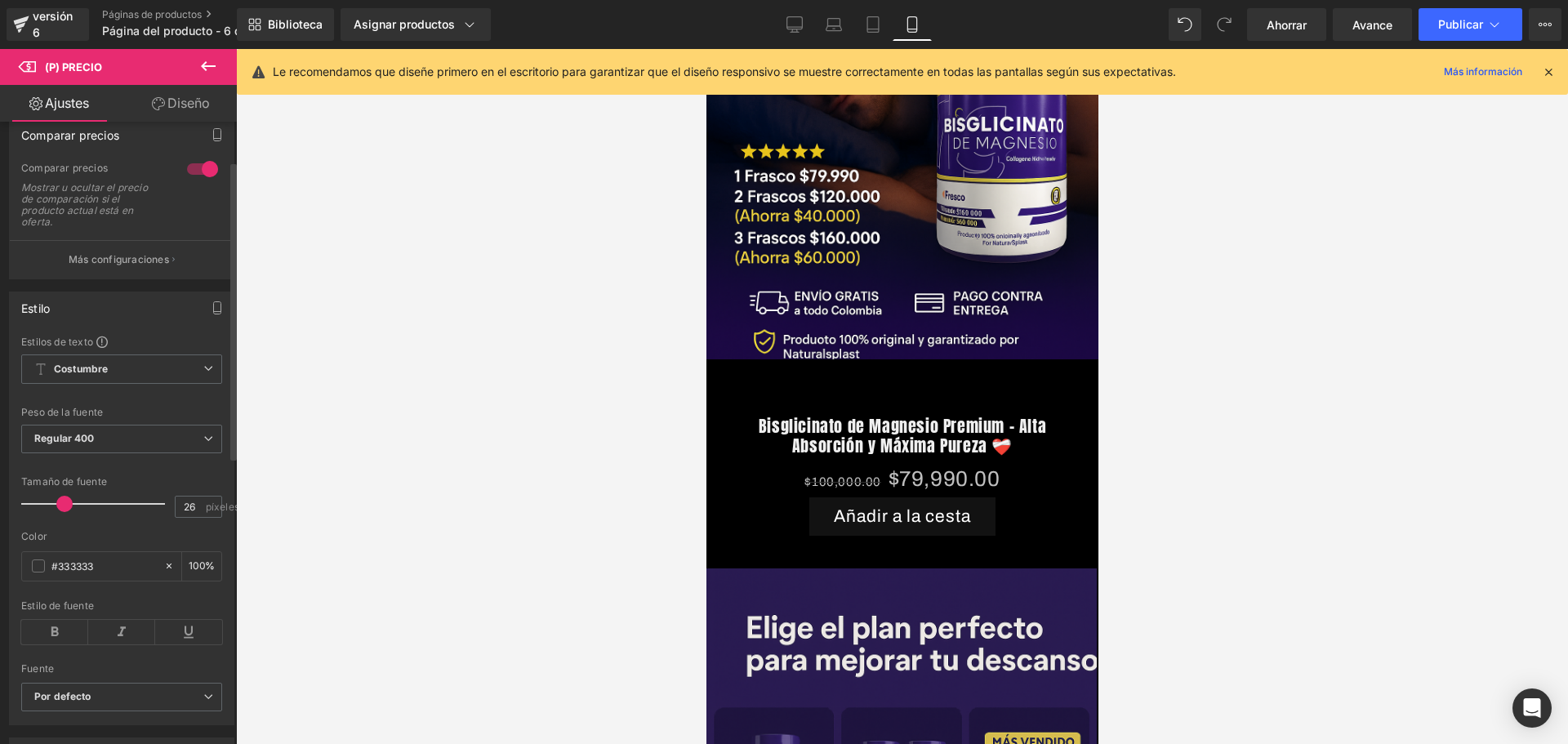
scroll to position [0, 287]
drag, startPoint x: 48, startPoint y: 504, endPoint x: 63, endPoint y: 507, distance: 15.3
click at [63, 507] on span at bounding box center [64, 504] width 16 height 16
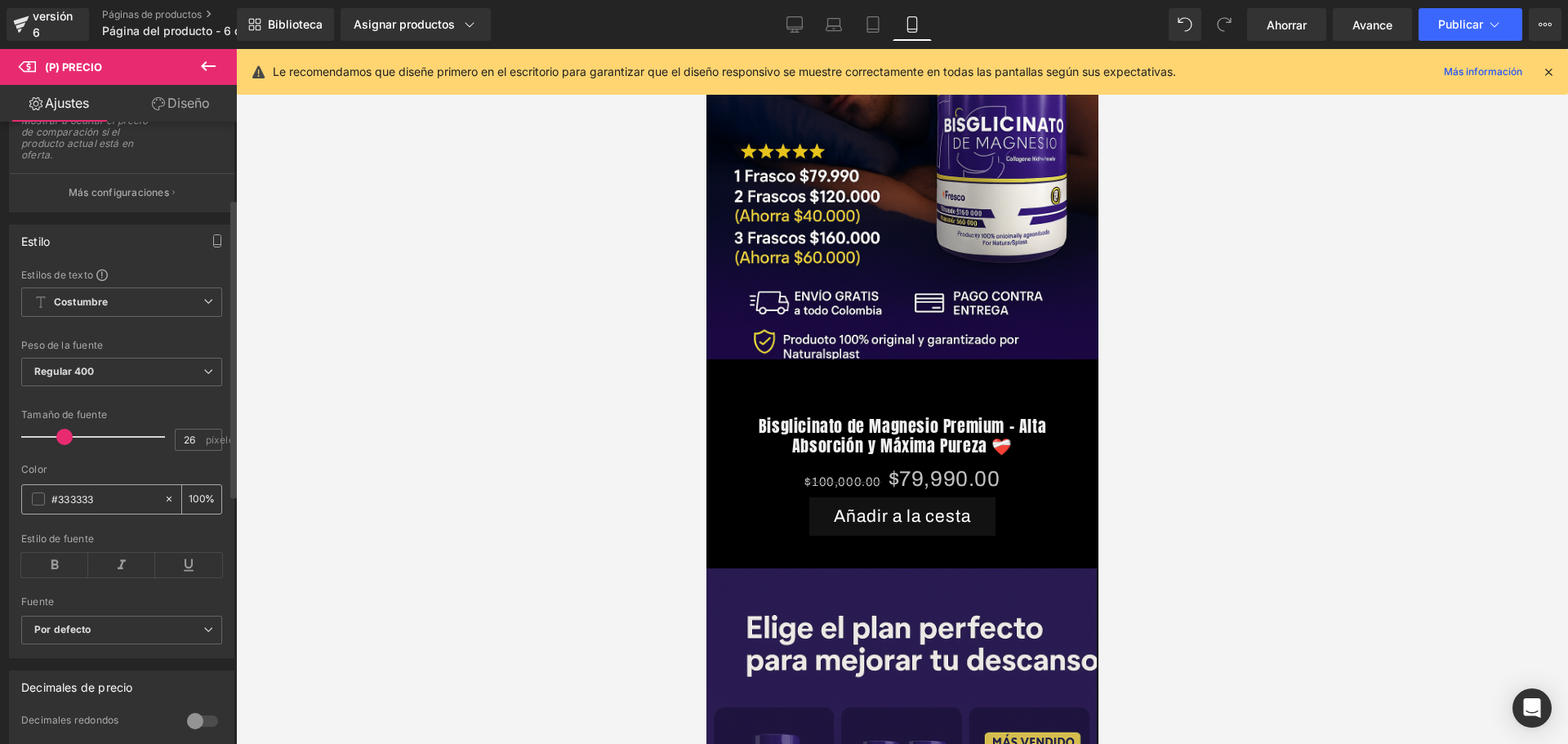
scroll to position [164, 0]
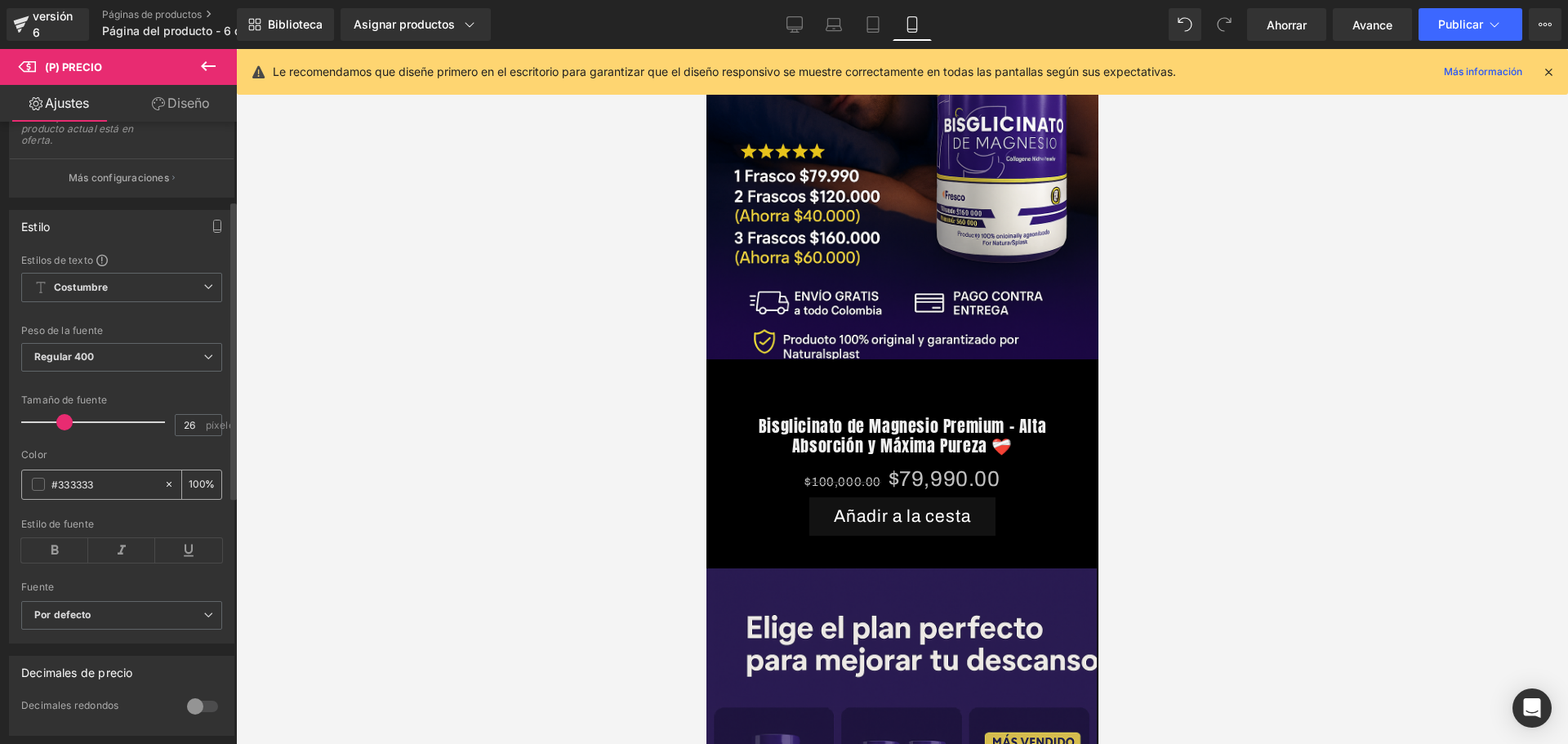
click at [38, 488] on span at bounding box center [38, 483] width 13 height 13
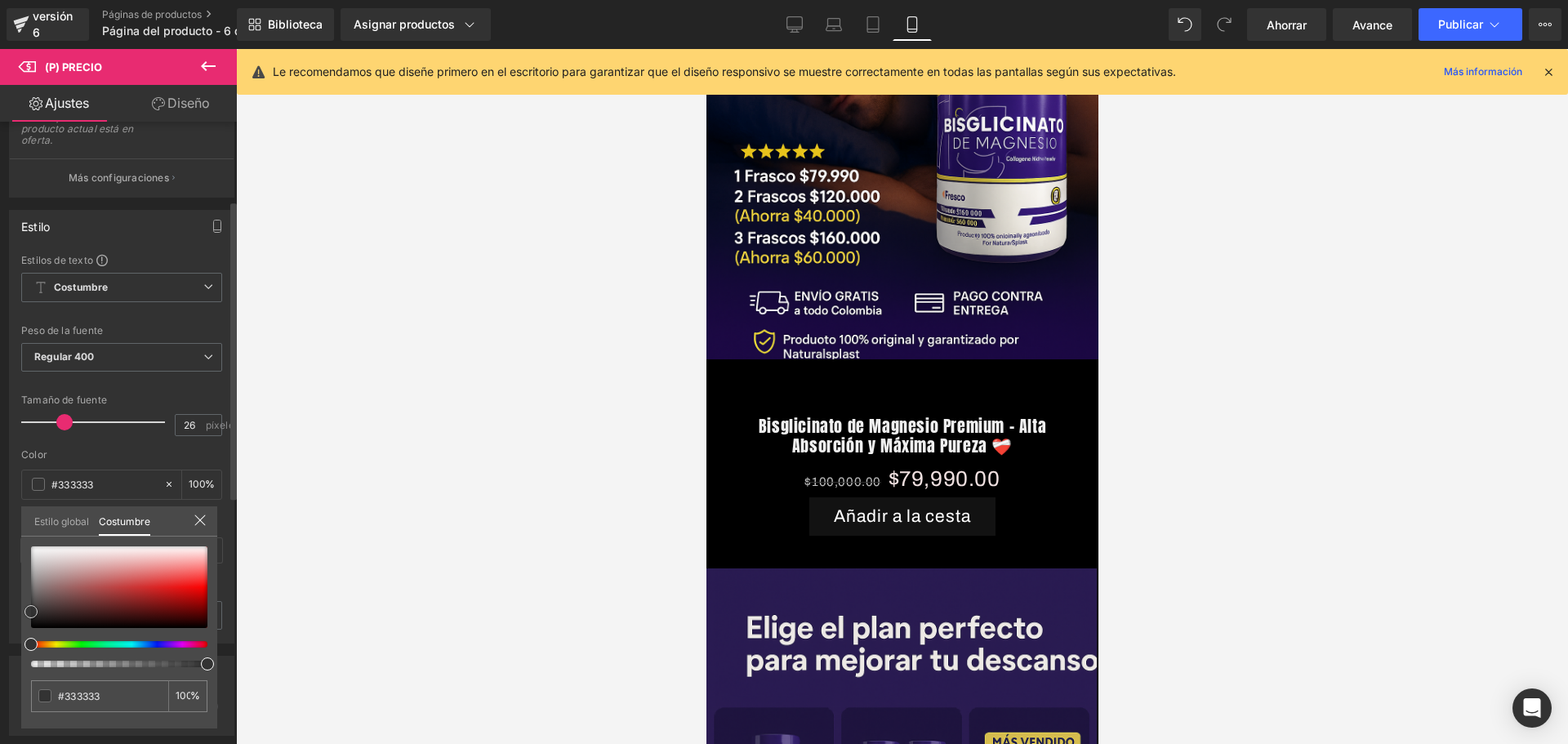
type input "#efe0e0"
type input "#efe5e5"
type input "#ffffff"
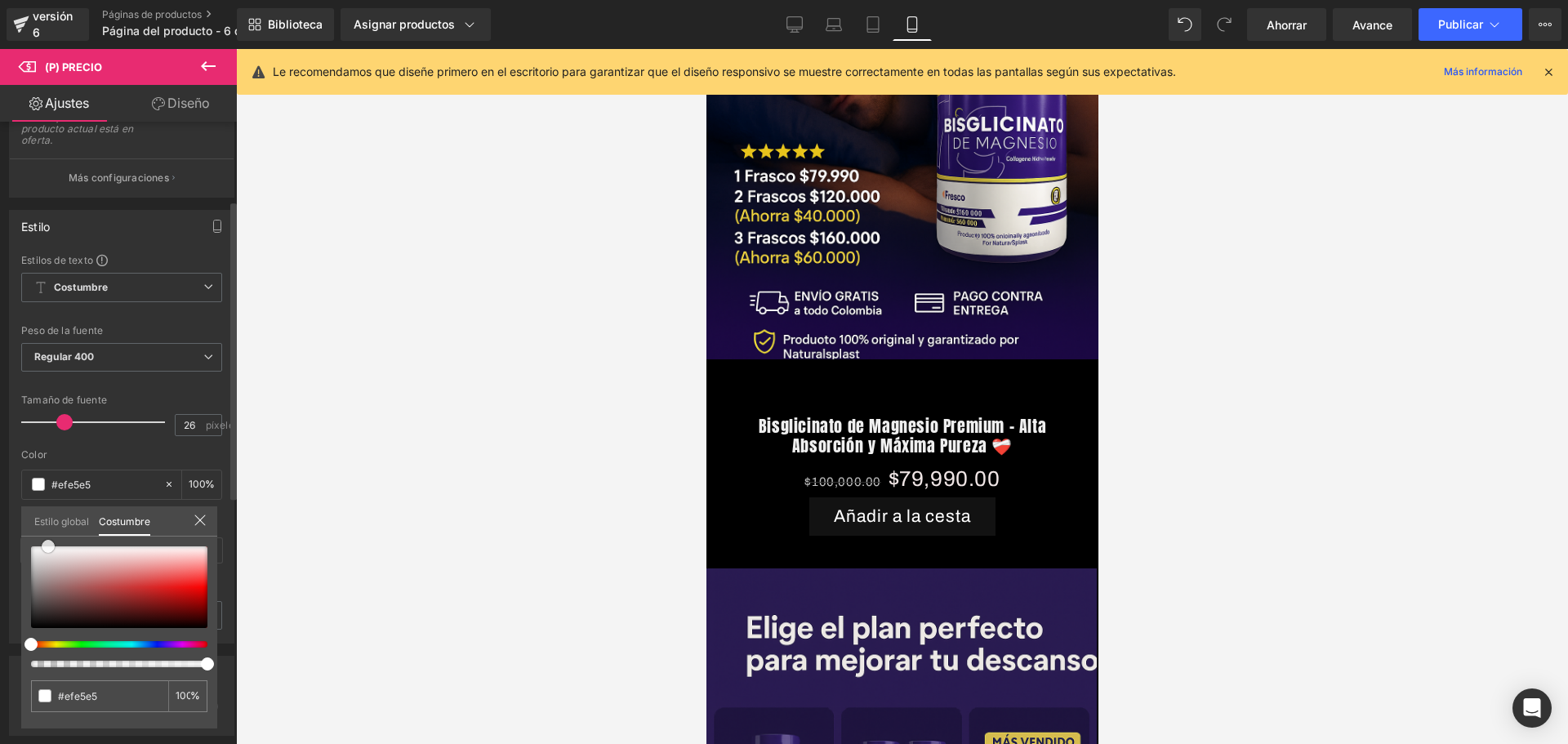
type input "#ffffff"
type input "#f3dcdc"
type input "#ee6767"
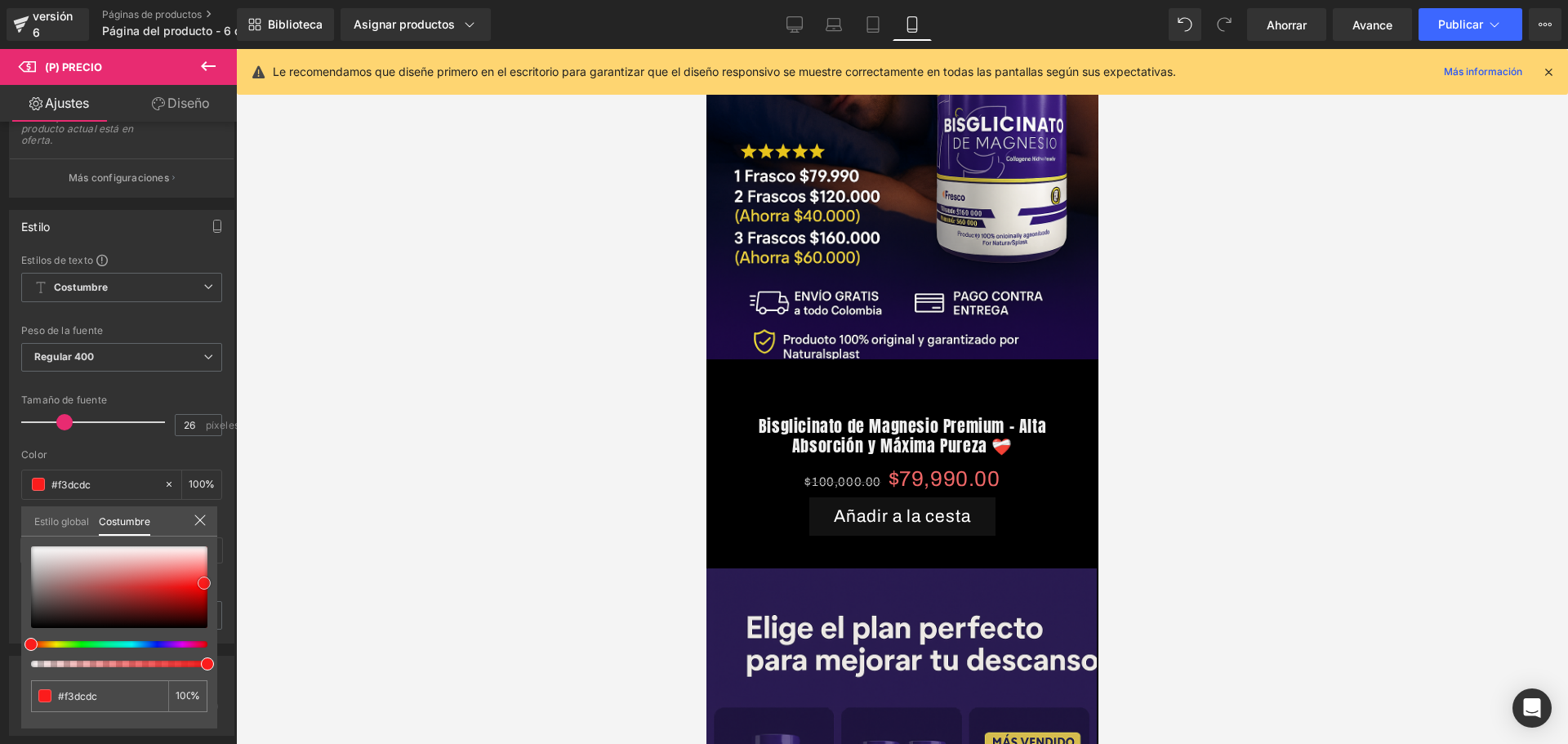
type input "#ee6767"
type input "#f82525"
type input "#e00000"
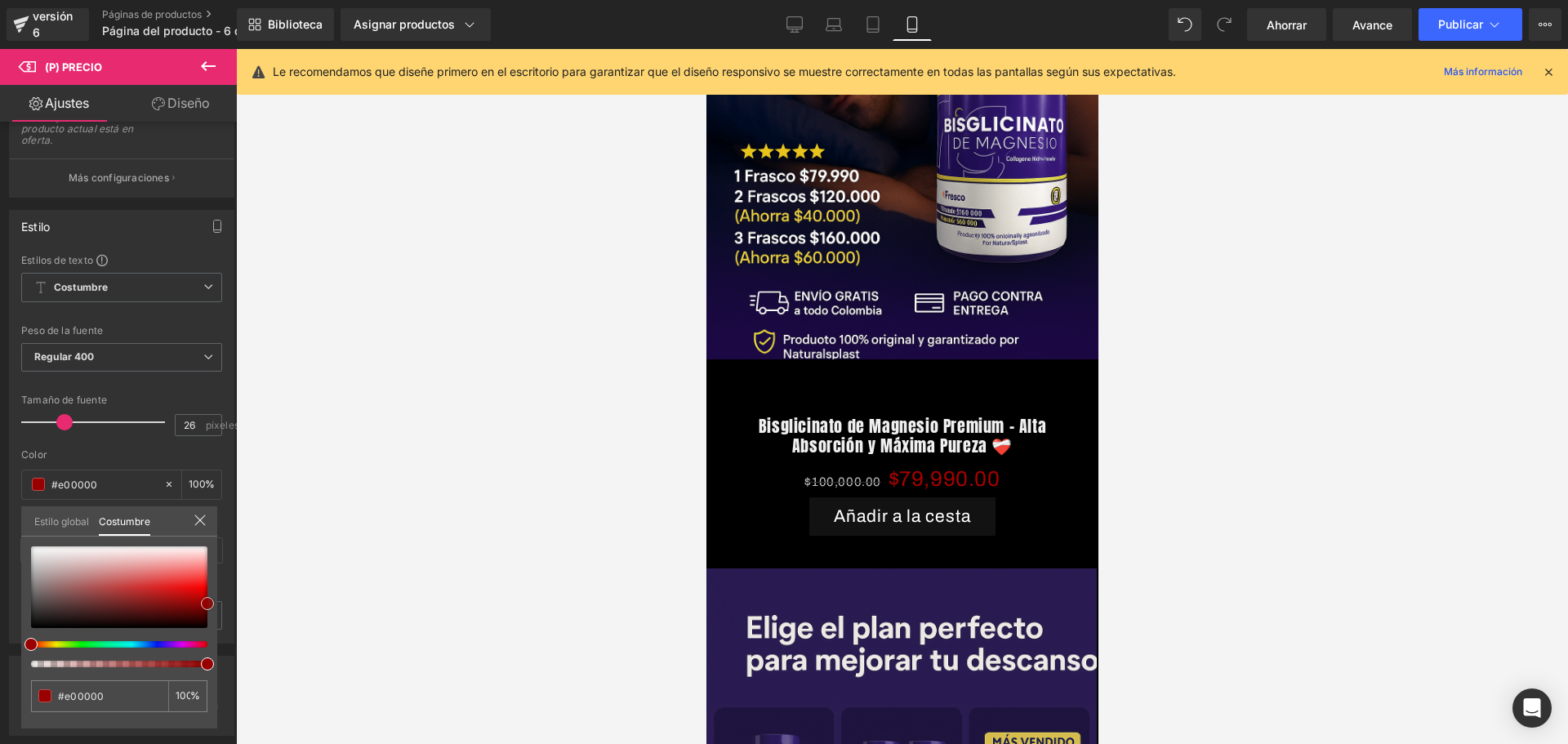
type input "#a80000"
type input "#8e0000"
type input "#750000"
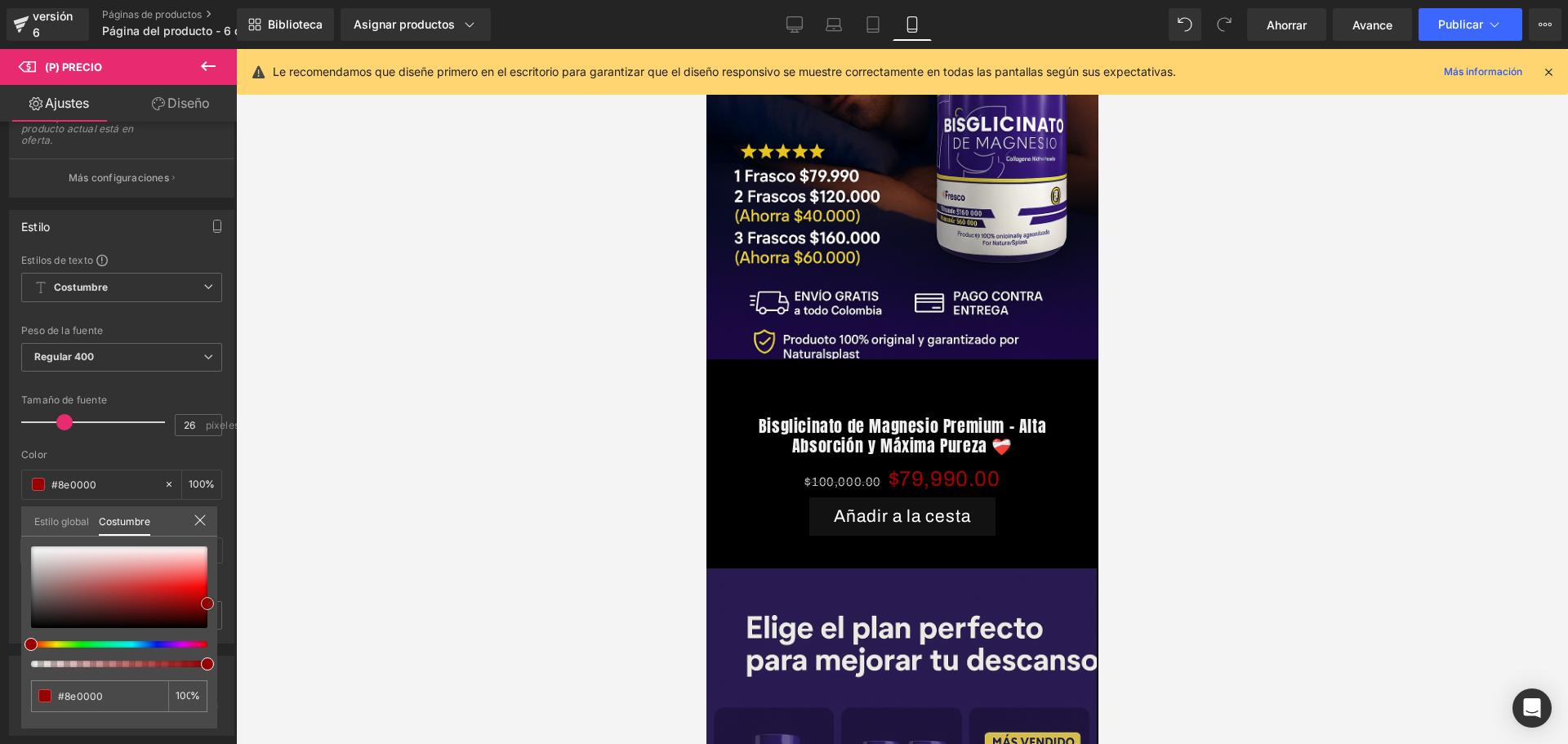
type input "#750000"
type input "#6b0000"
type input "#660000"
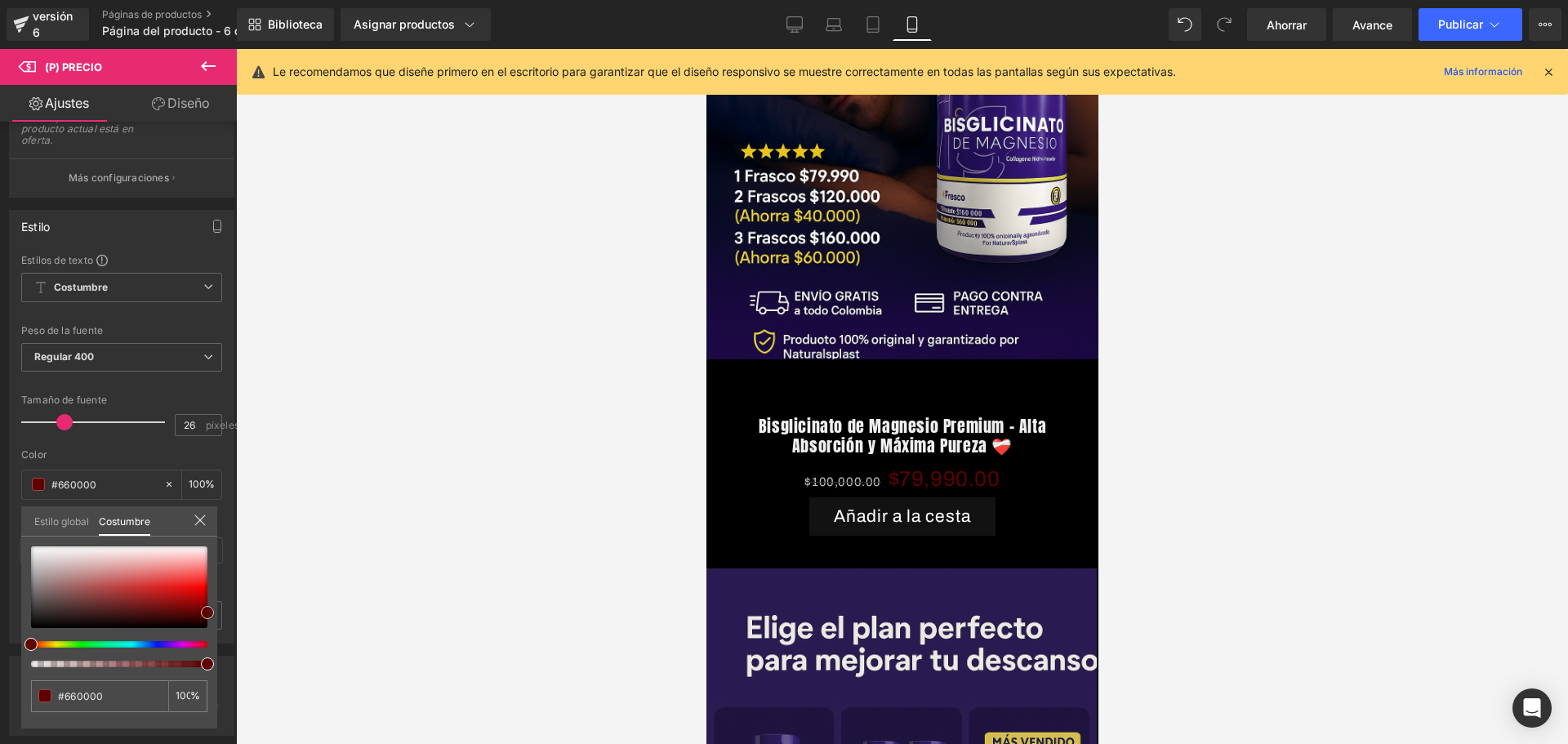
type input "#600000"
type input "#7f0000"
type input "#d10000"
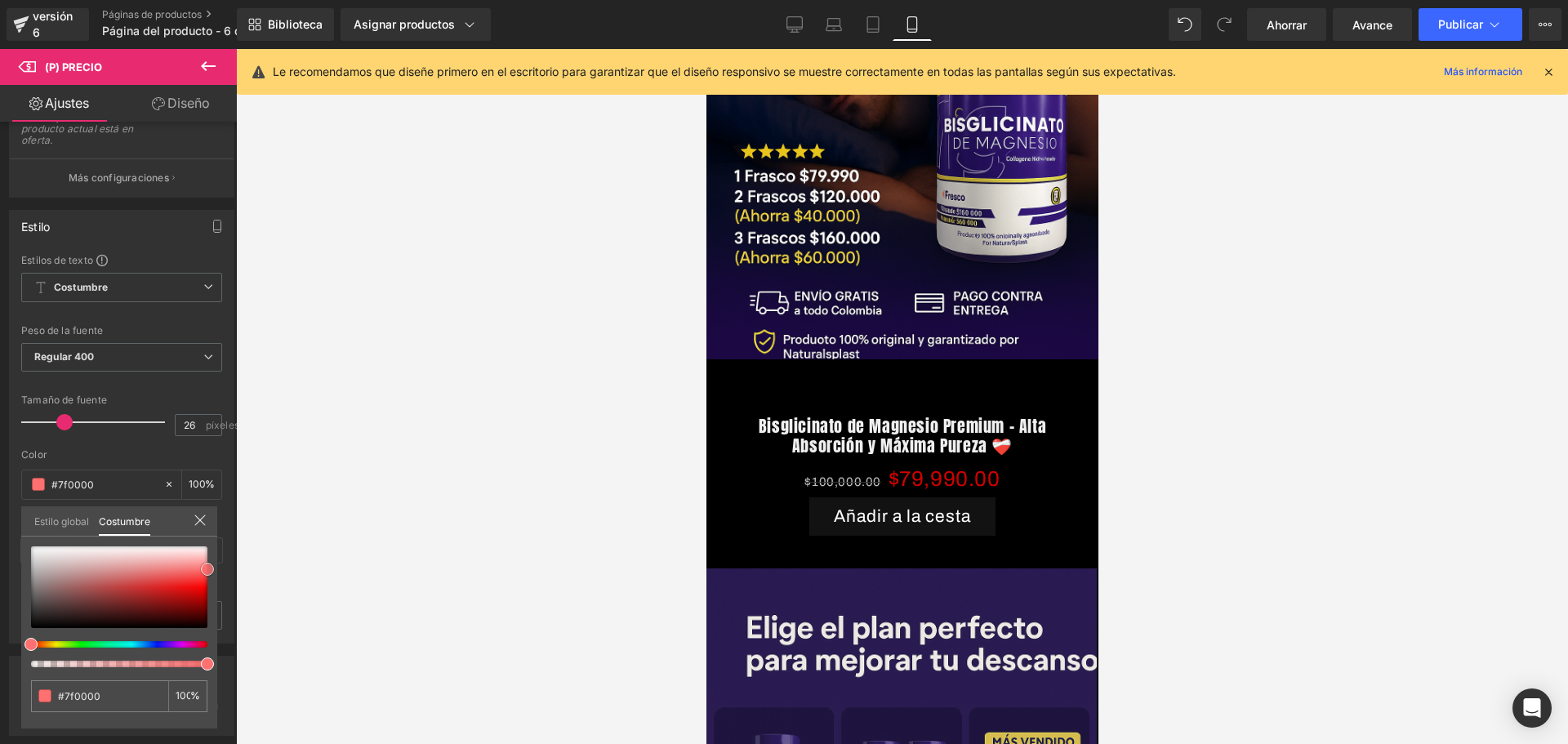
type input "#d10000"
type input "#ff5b5b"
type input "#ffeaea"
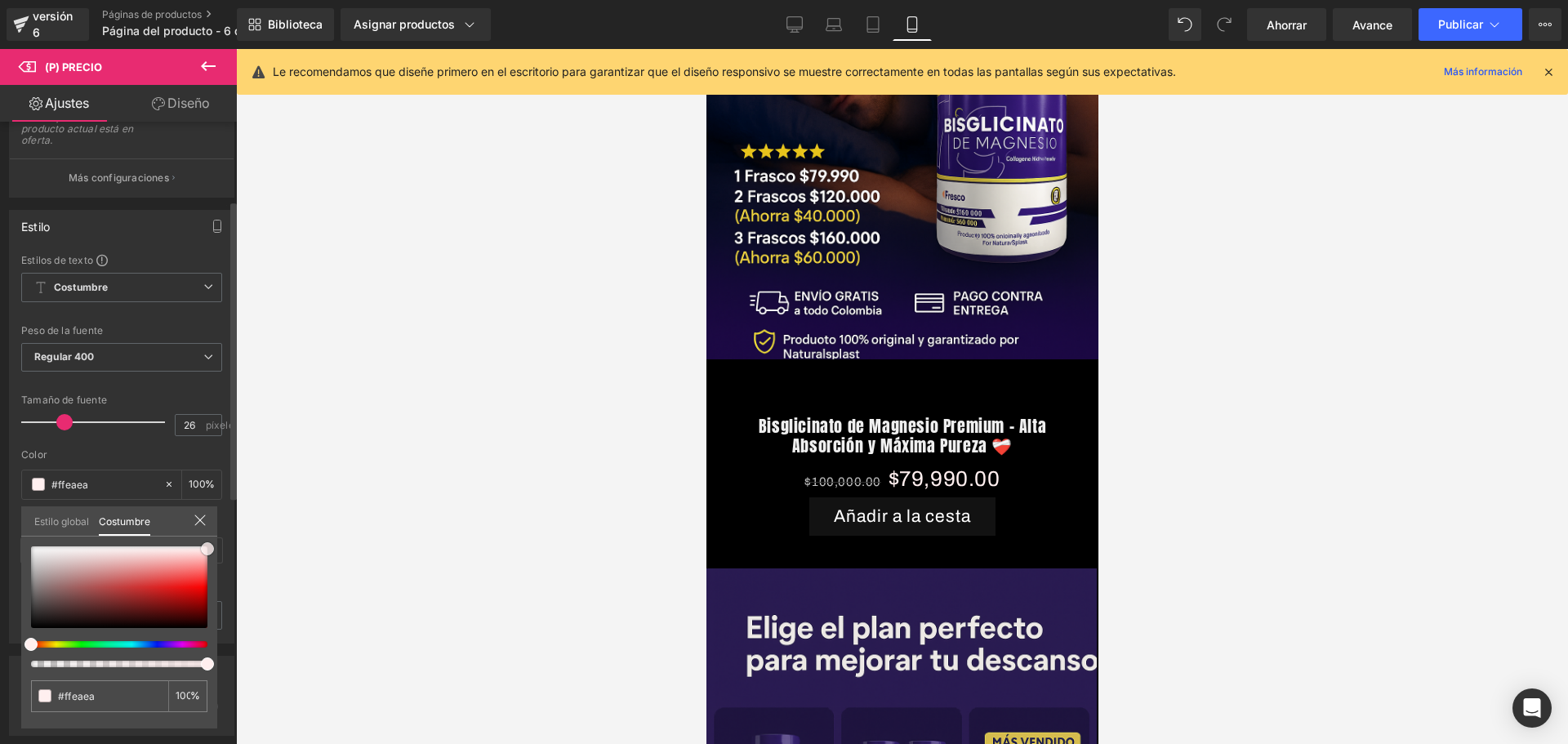
type input "#ffefef"
type input "#ffe0e0"
type input "#ffe5e5"
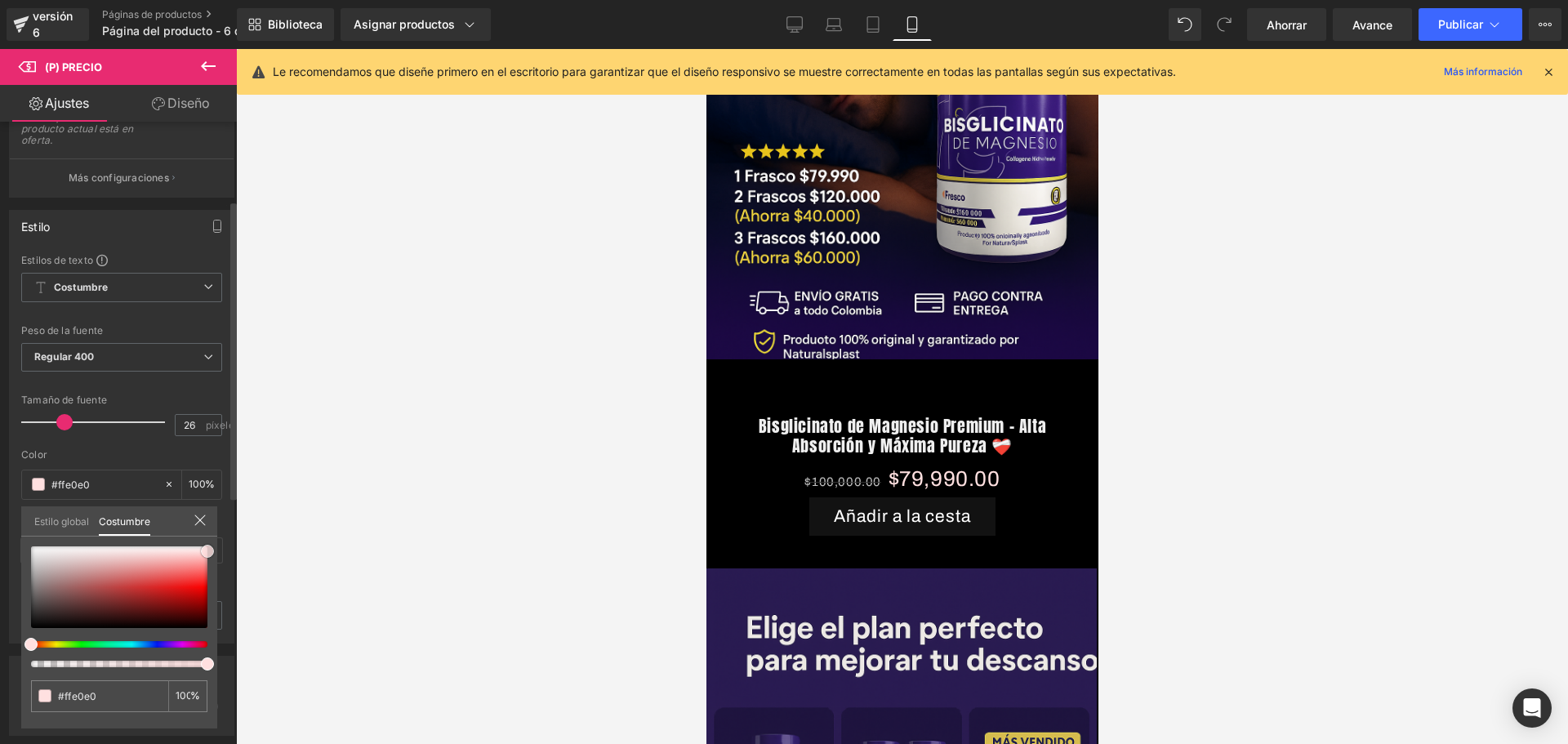
type input "#ffe5e5"
type input "#ffefef"
type input "#ffffff"
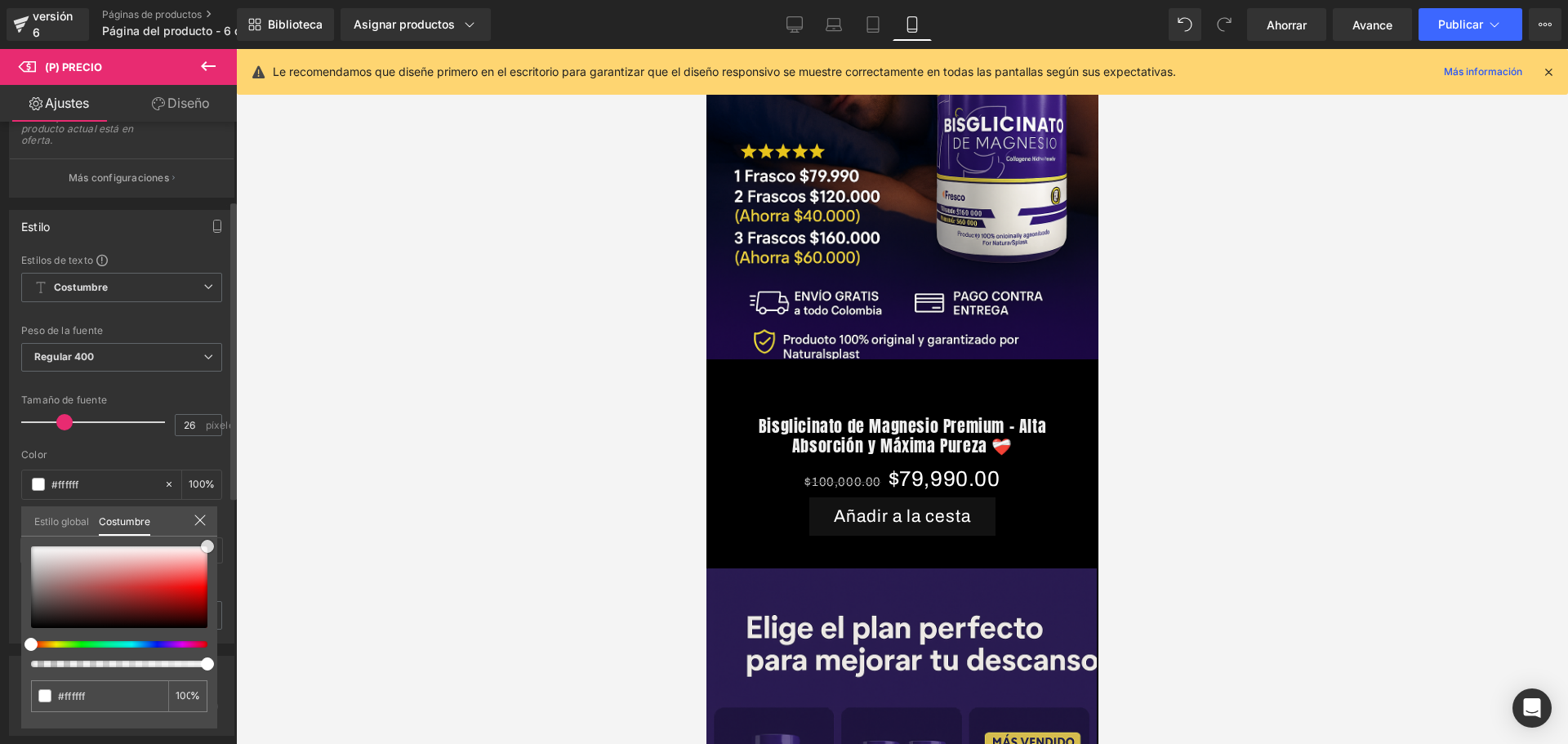
type input "#f73030"
type input "#500b0b"
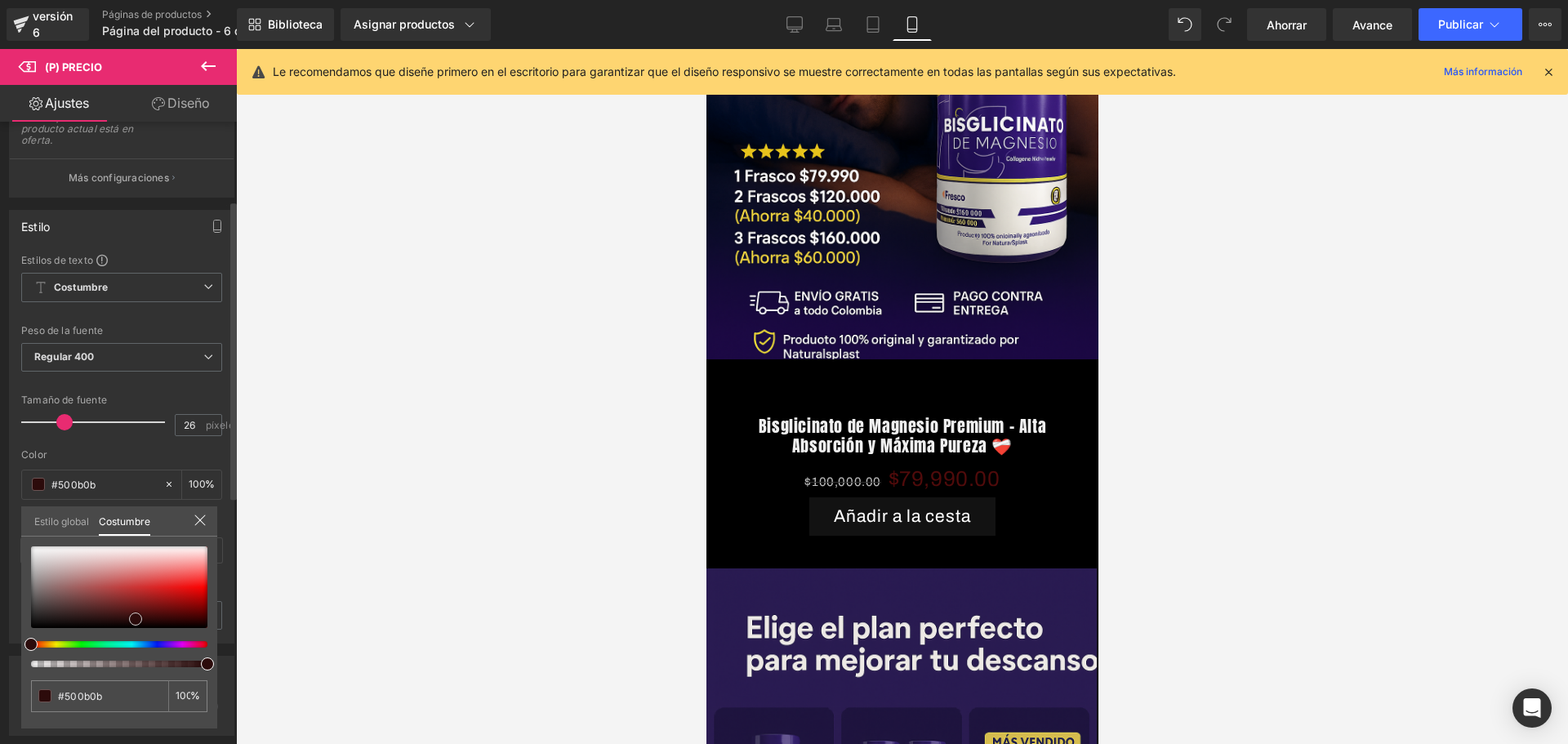
type input "#2c0b0b"
type input "#200808"
type input "#1c0707"
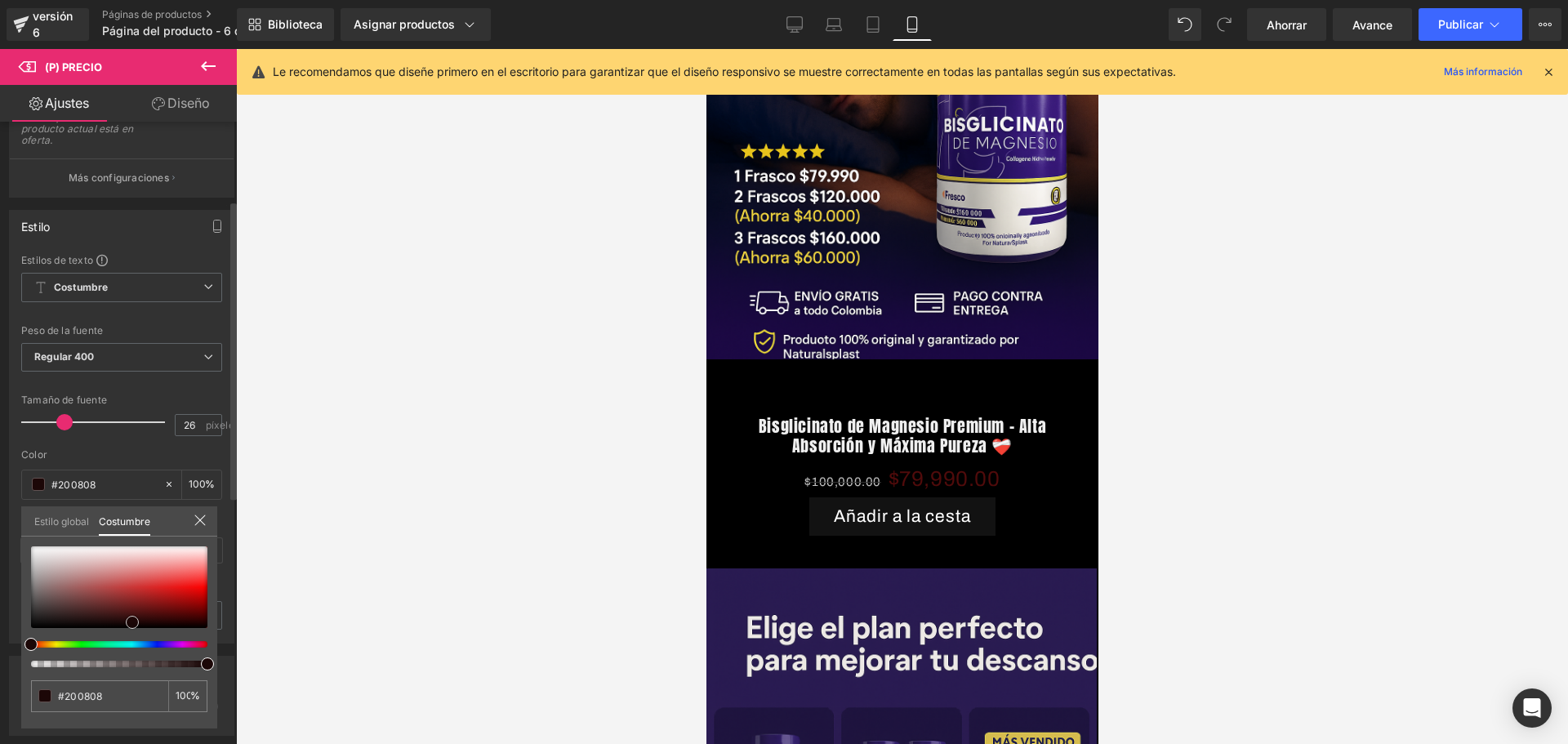
type input "#1c0707"
type input "#200808"
type input "#7b2222"
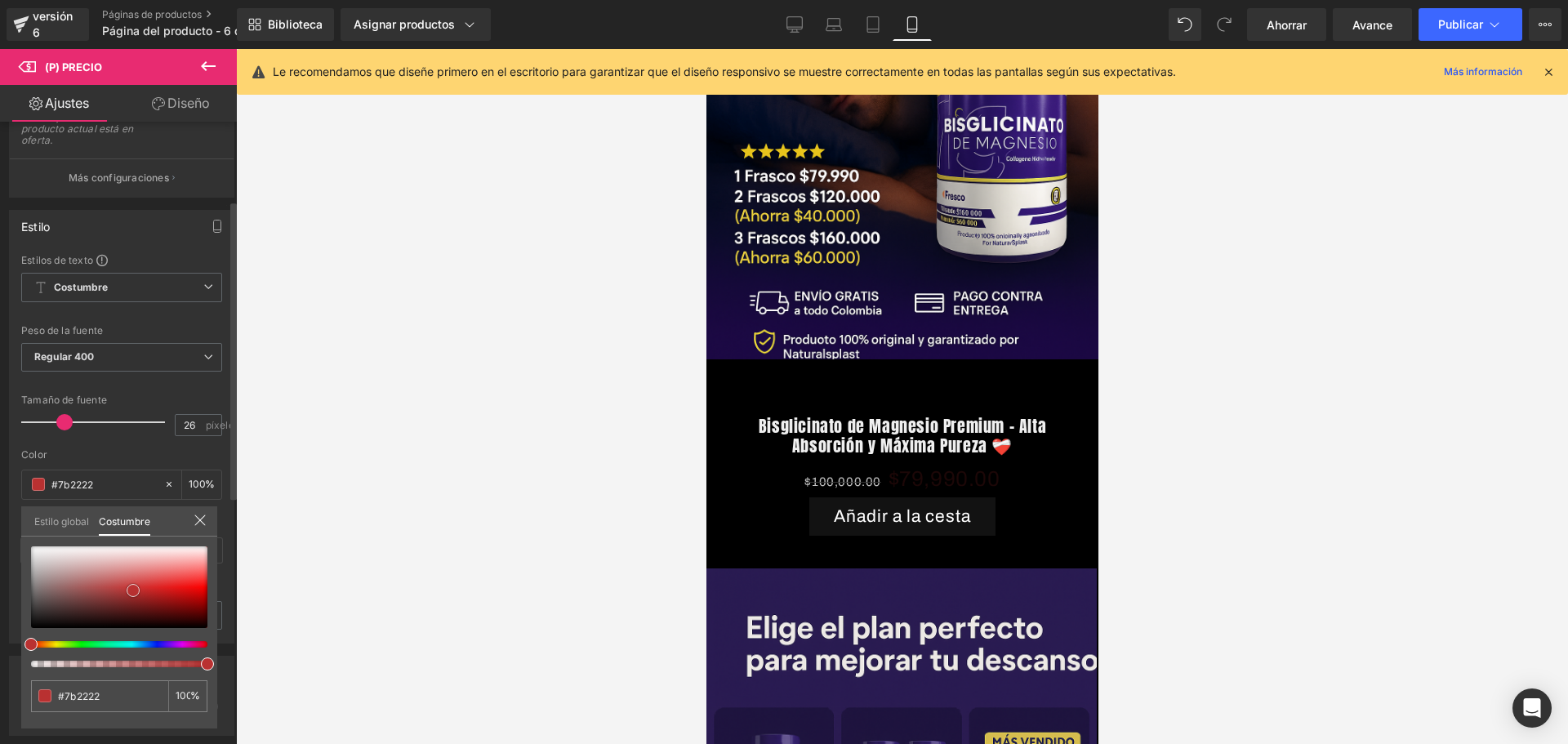
type input "#b03030"
type input "#b93131"
type input "#c13333"
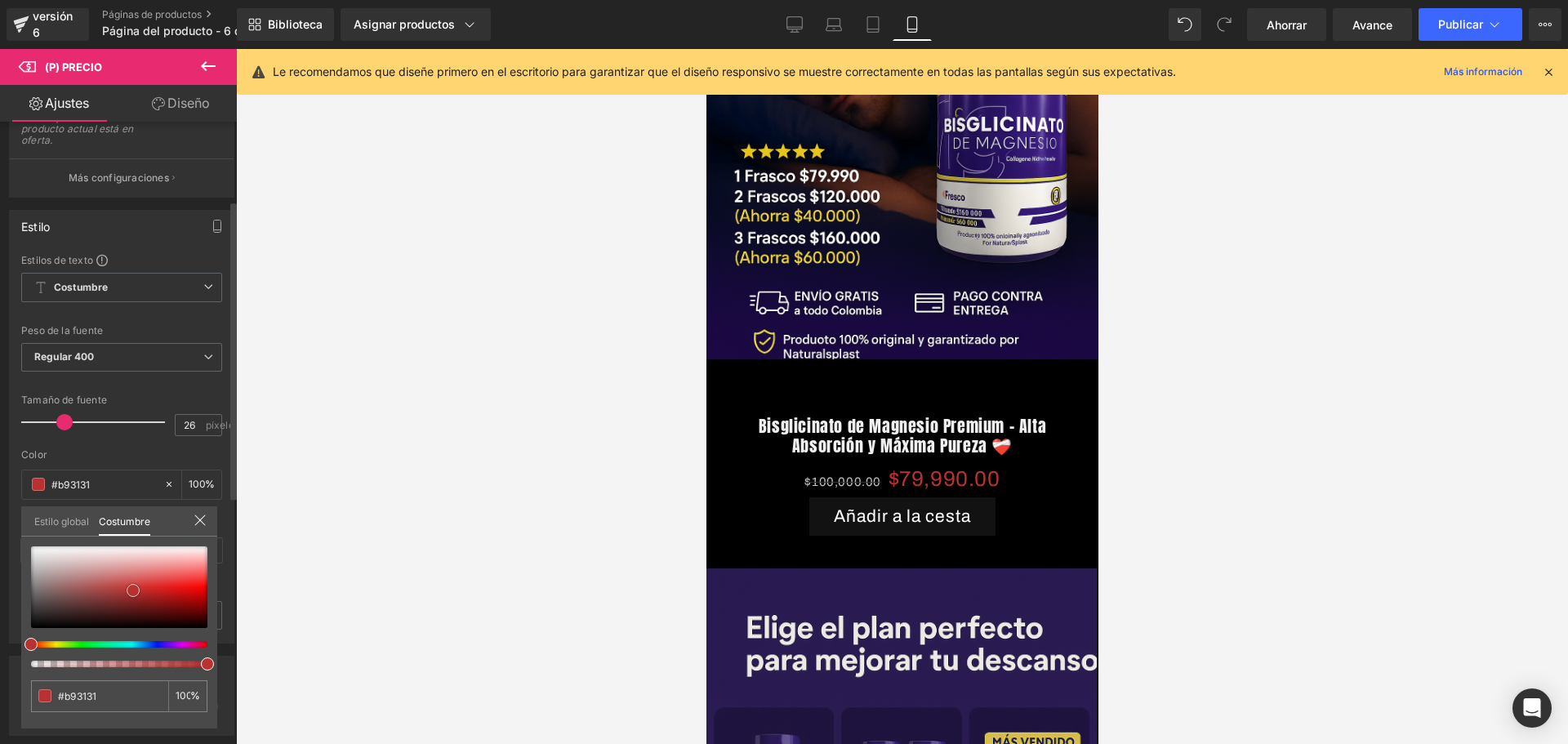
type input "#c13333"
type input "#cf4d4d"
type input "#d05151"
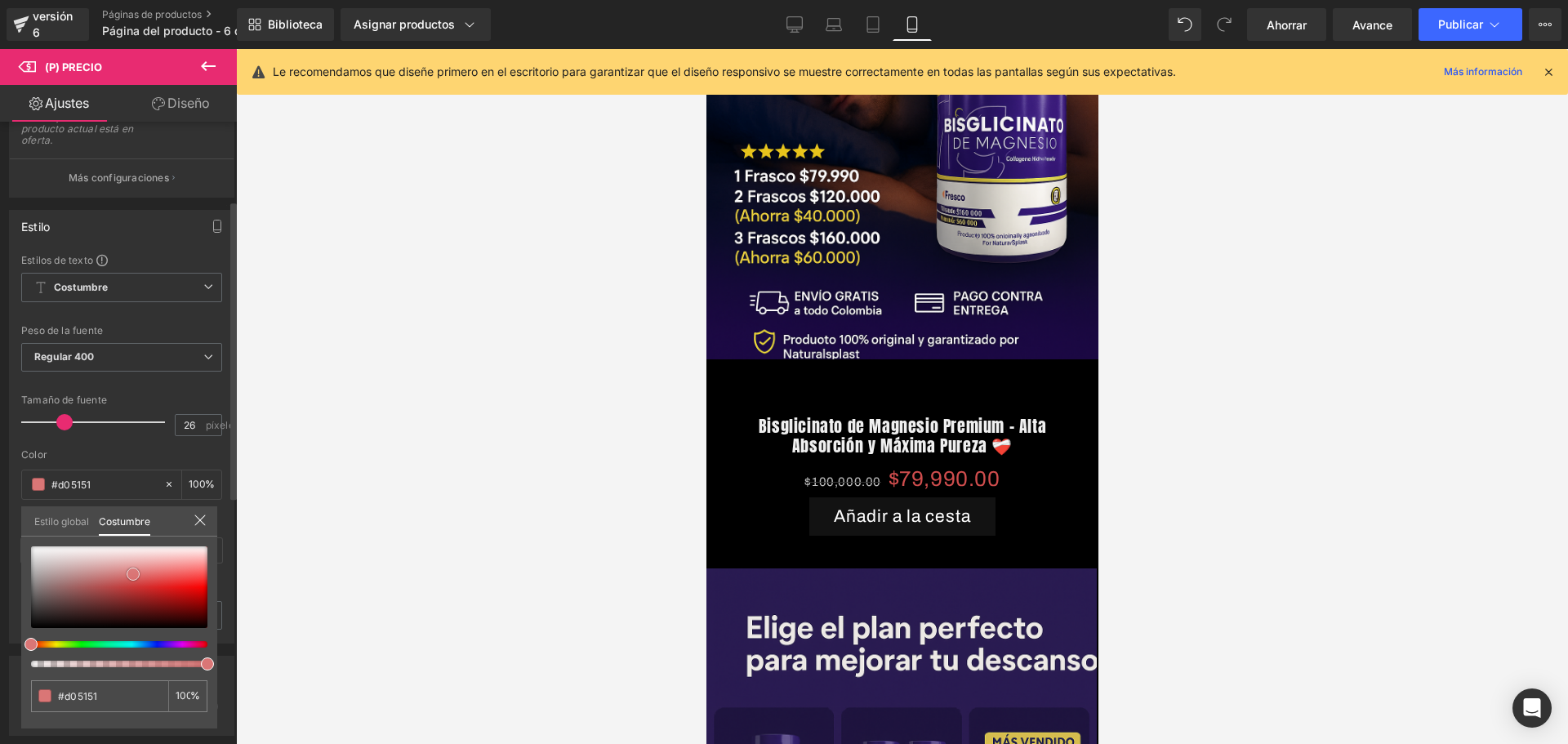
type input "#d96d6d"
type input "#da7676"
type input "#d97676"
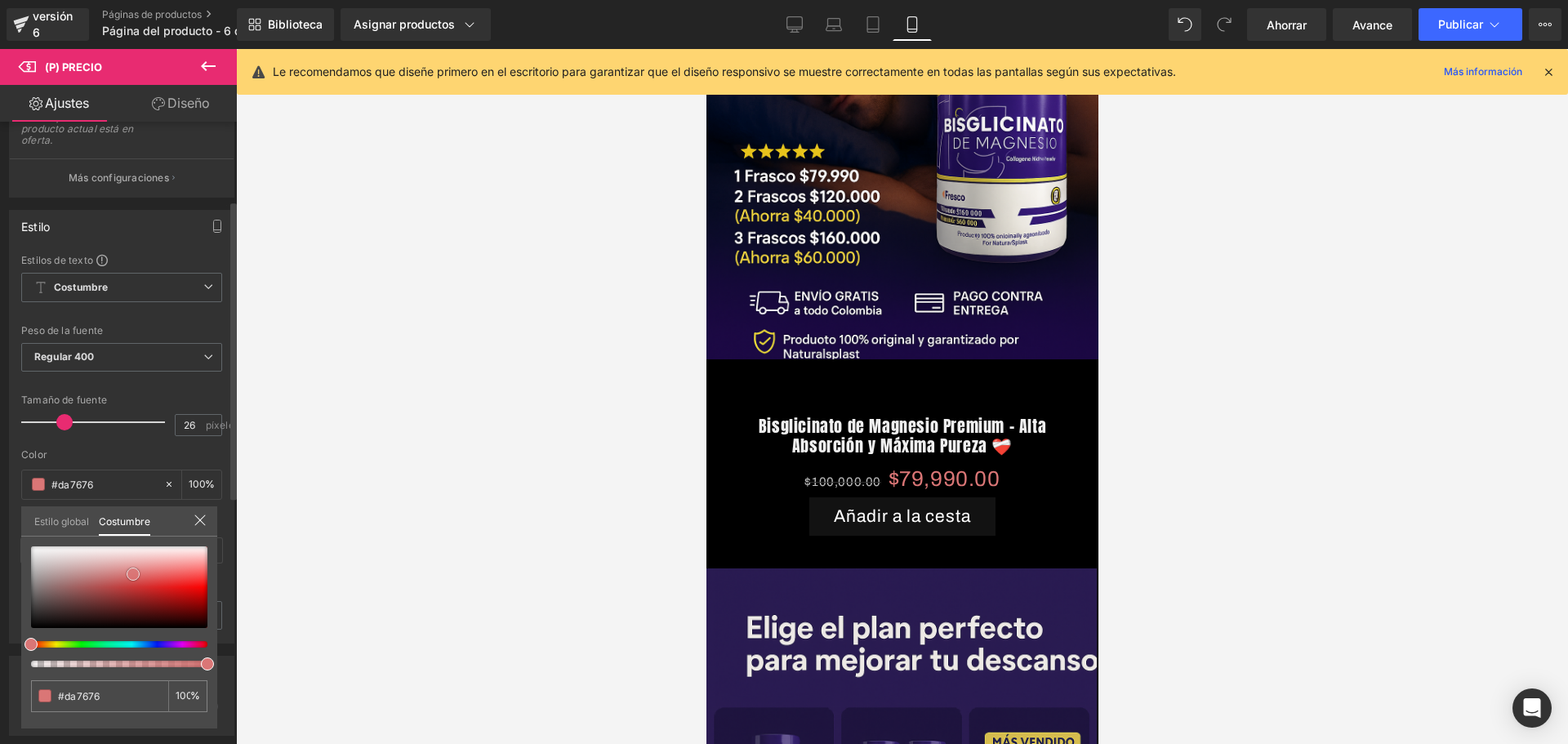
type input "#d97676"
type input "#dc8383"
type input "#db8484"
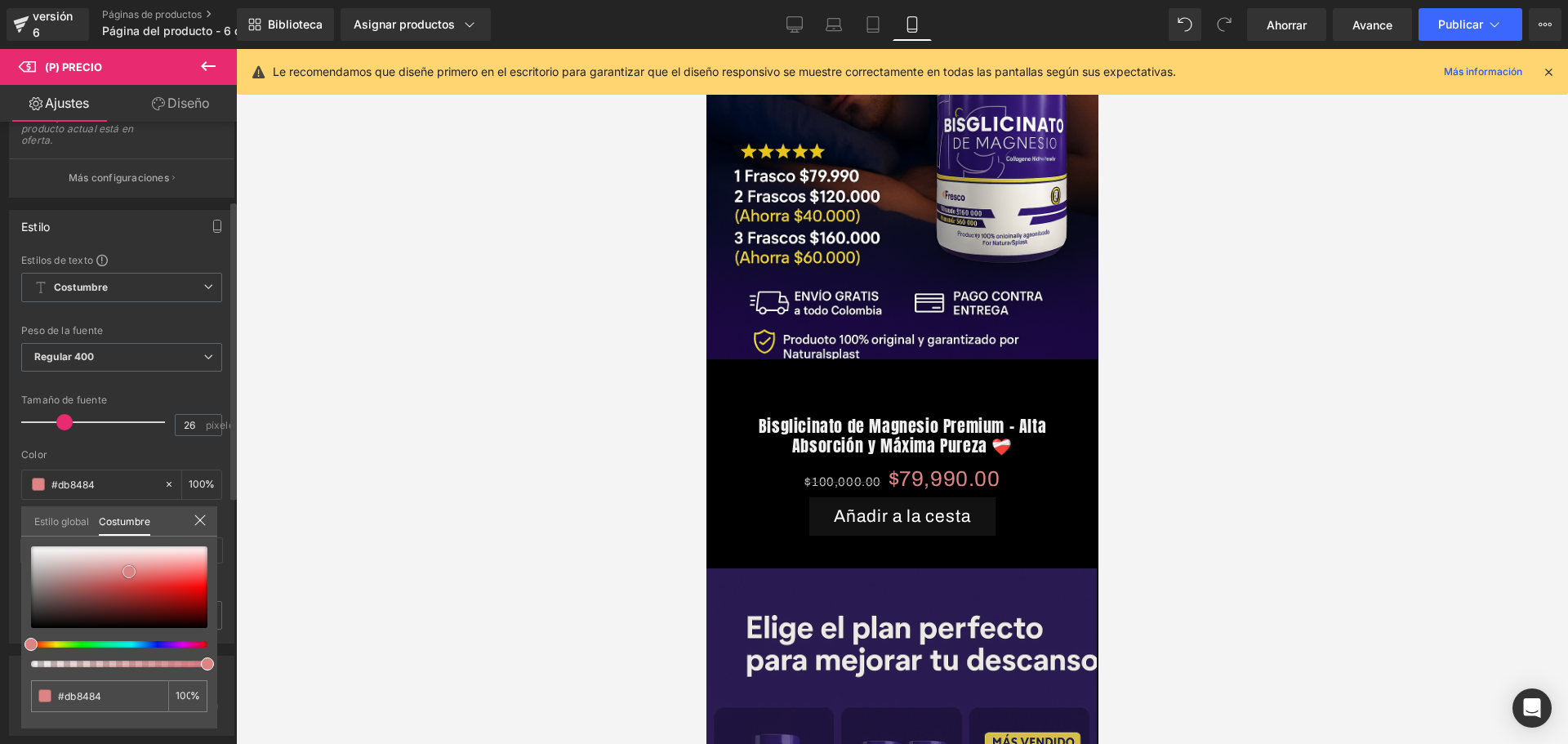
type input "#d26969"
type input "#cd5555"
type input "#ca4e4e"
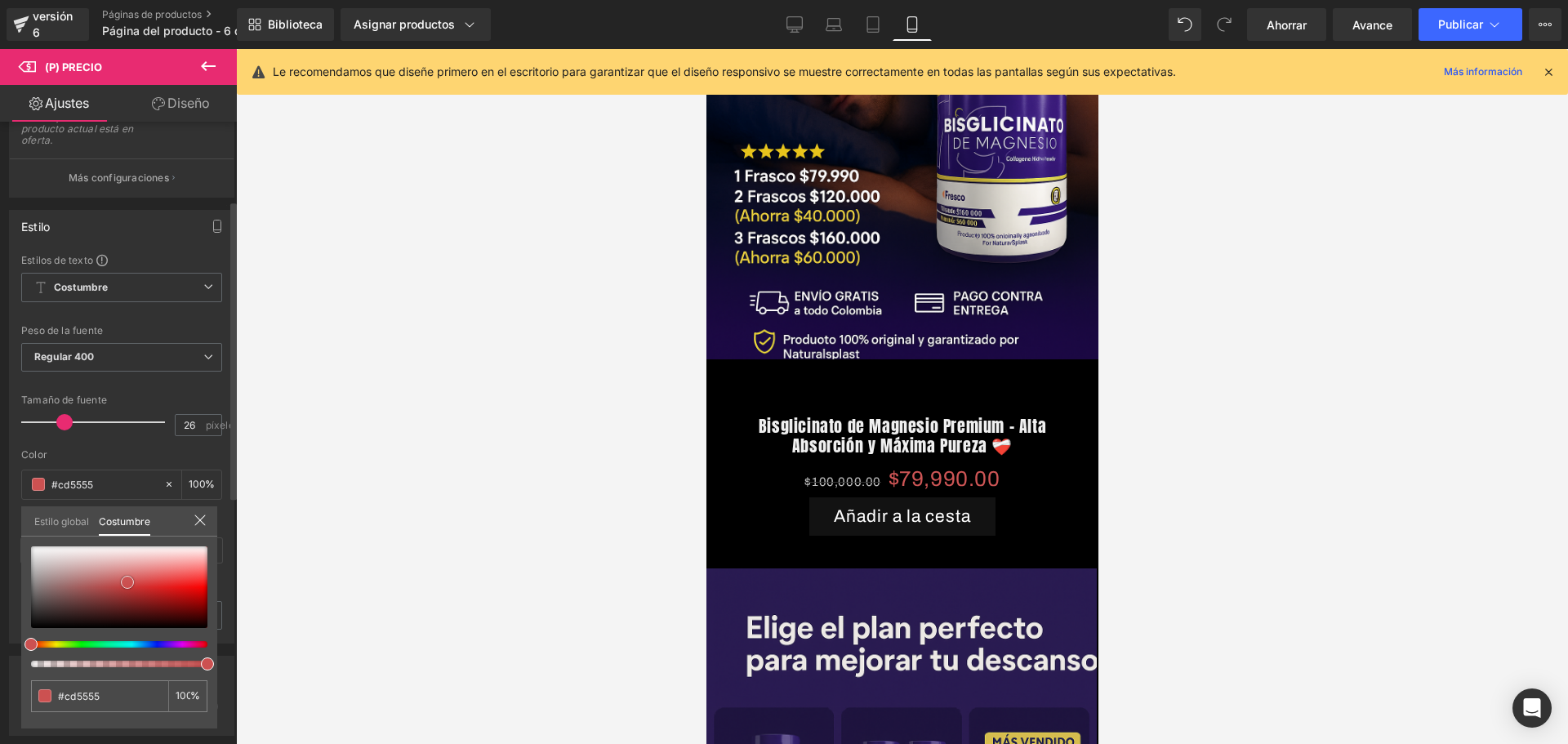
type input "#ca4e4e"
type input "#b63333"
type input "#b53030"
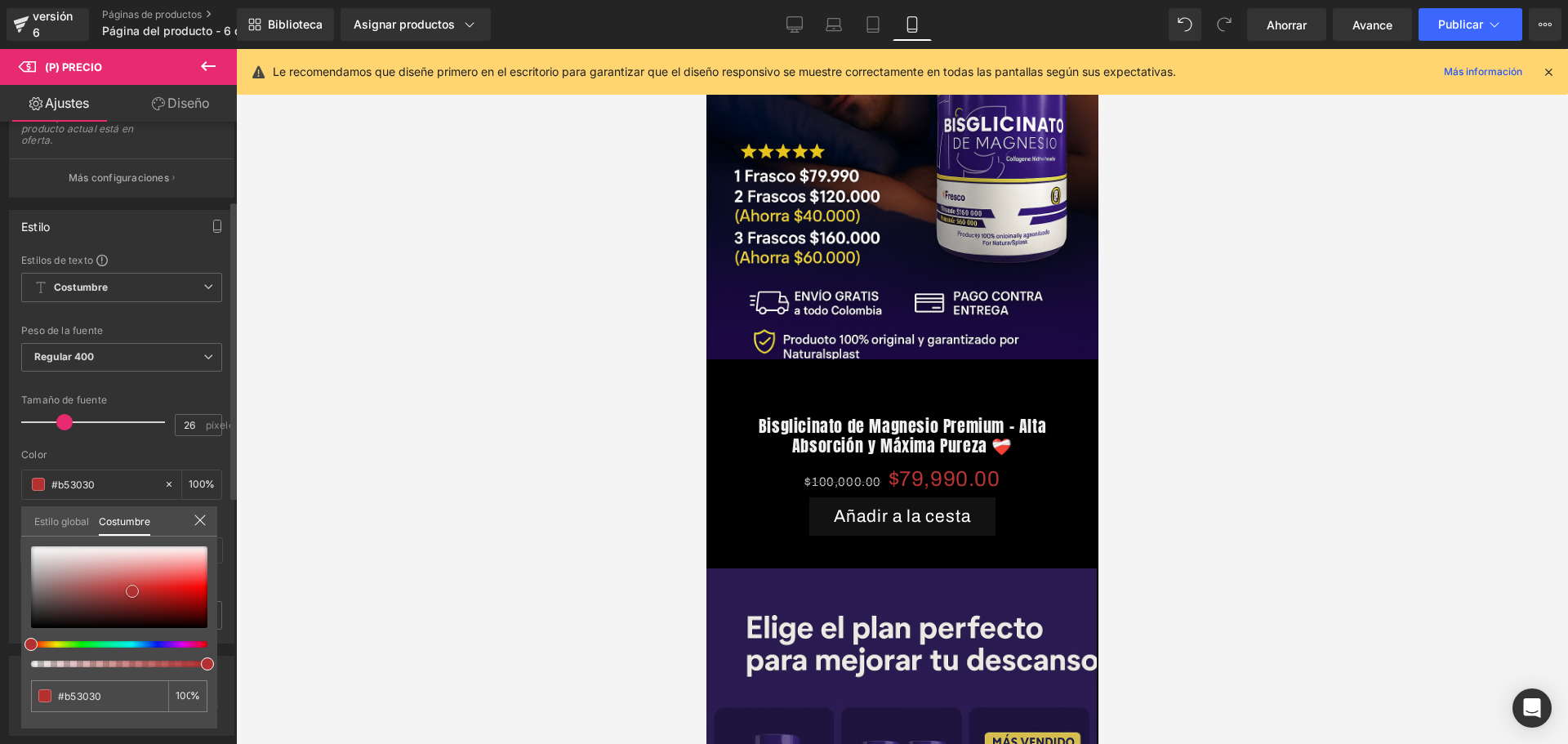
type input "#b62f2f"
drag, startPoint x: 87, startPoint y: 553, endPoint x: 135, endPoint y: 590, distance: 60.6
click at [135, 590] on div at bounding box center [119, 587] width 176 height 82
type input "#ba3030"
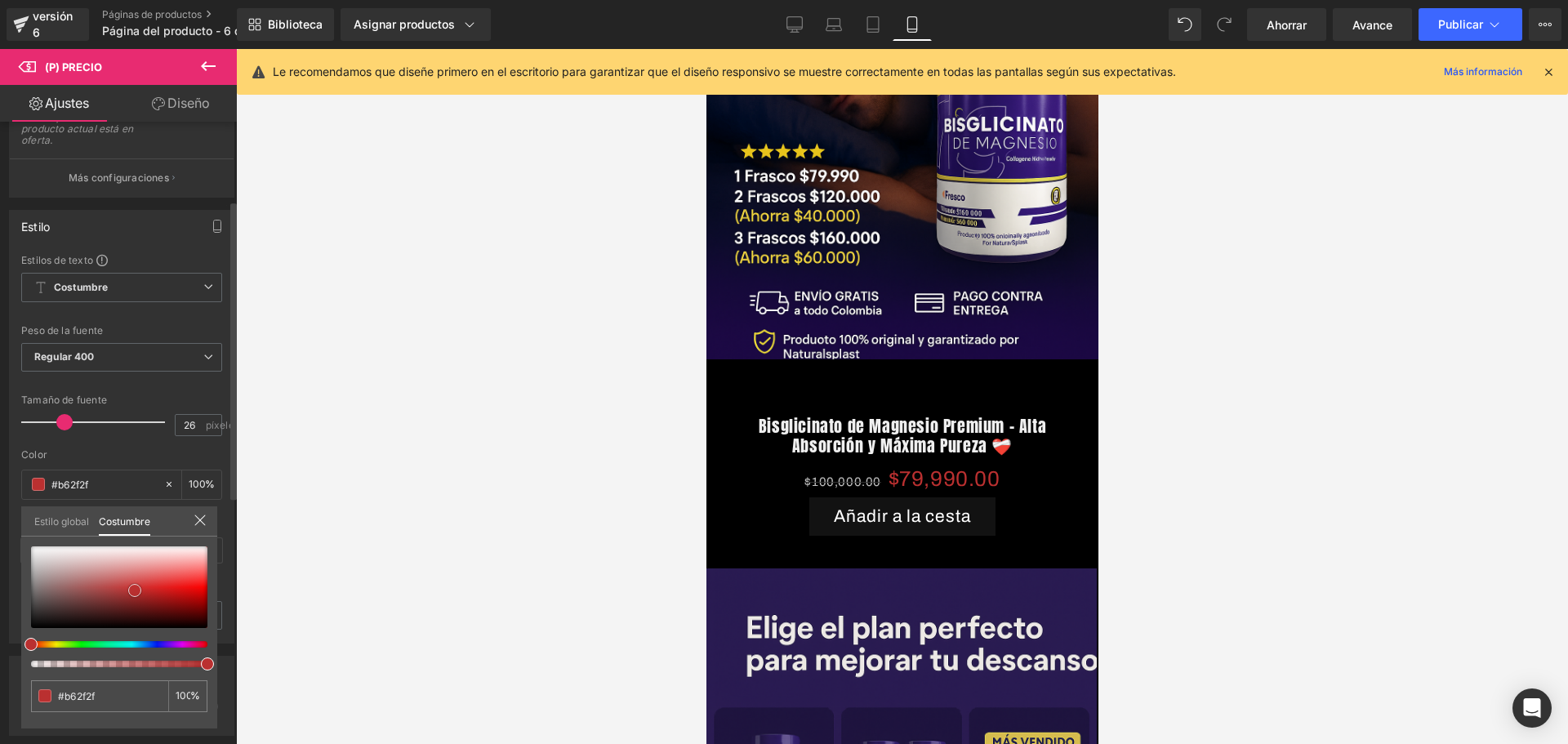
type input "#ba3030"
type input "99"
type input "97"
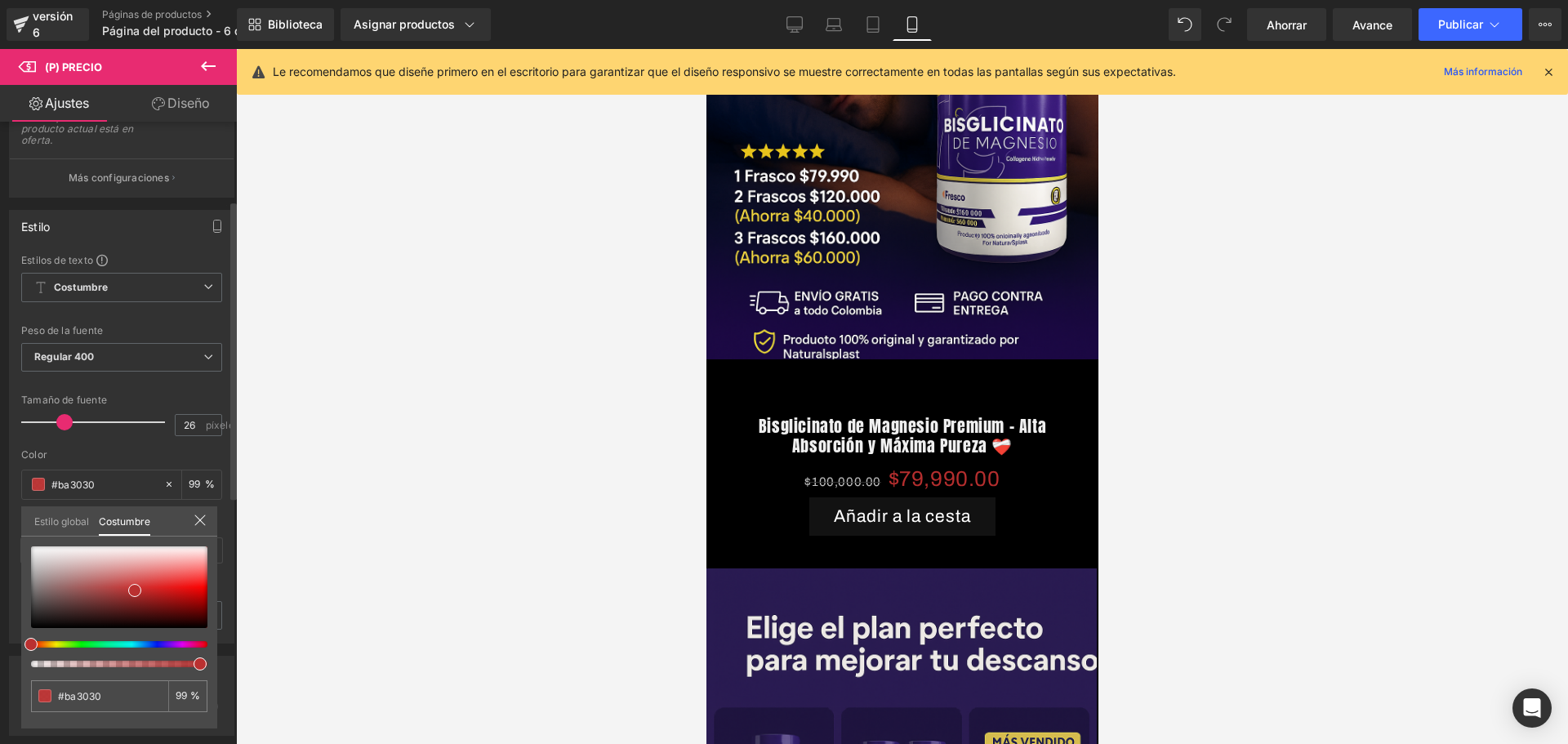
type input "97"
type input "100"
drag, startPoint x: 207, startPoint y: 666, endPoint x: 225, endPoint y: 663, distance: 18.2
click at [225, 644] on div "Estilo Estilos de texto Costumbre Costumbre Configurar estilo global Costumbre …" at bounding box center [121, 420] width 244 height 446
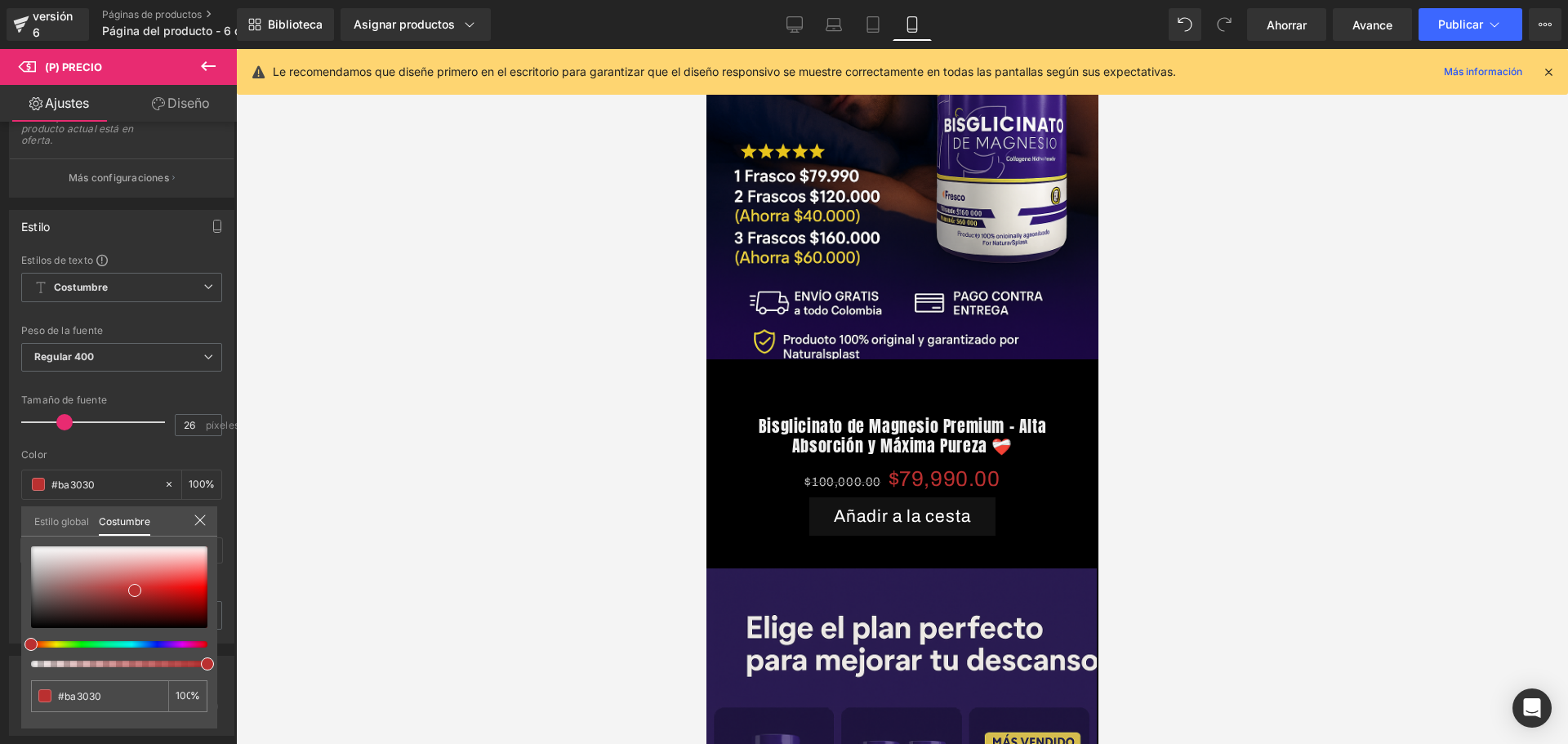
click at [318, 352] on div at bounding box center [902, 396] width 1332 height 695
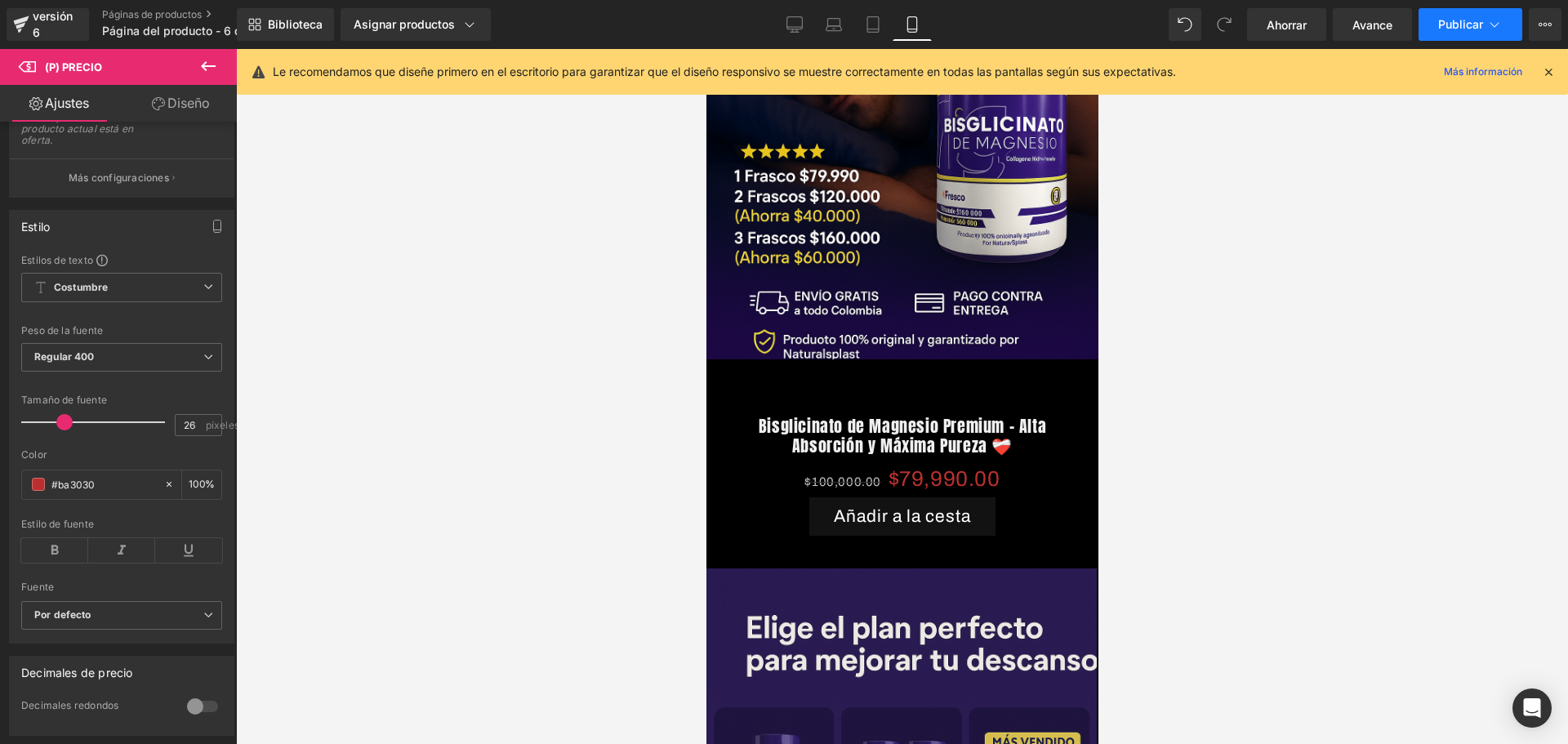
scroll to position [0, 859]
click at [1488, 29] on icon at bounding box center [1494, 24] width 16 height 16
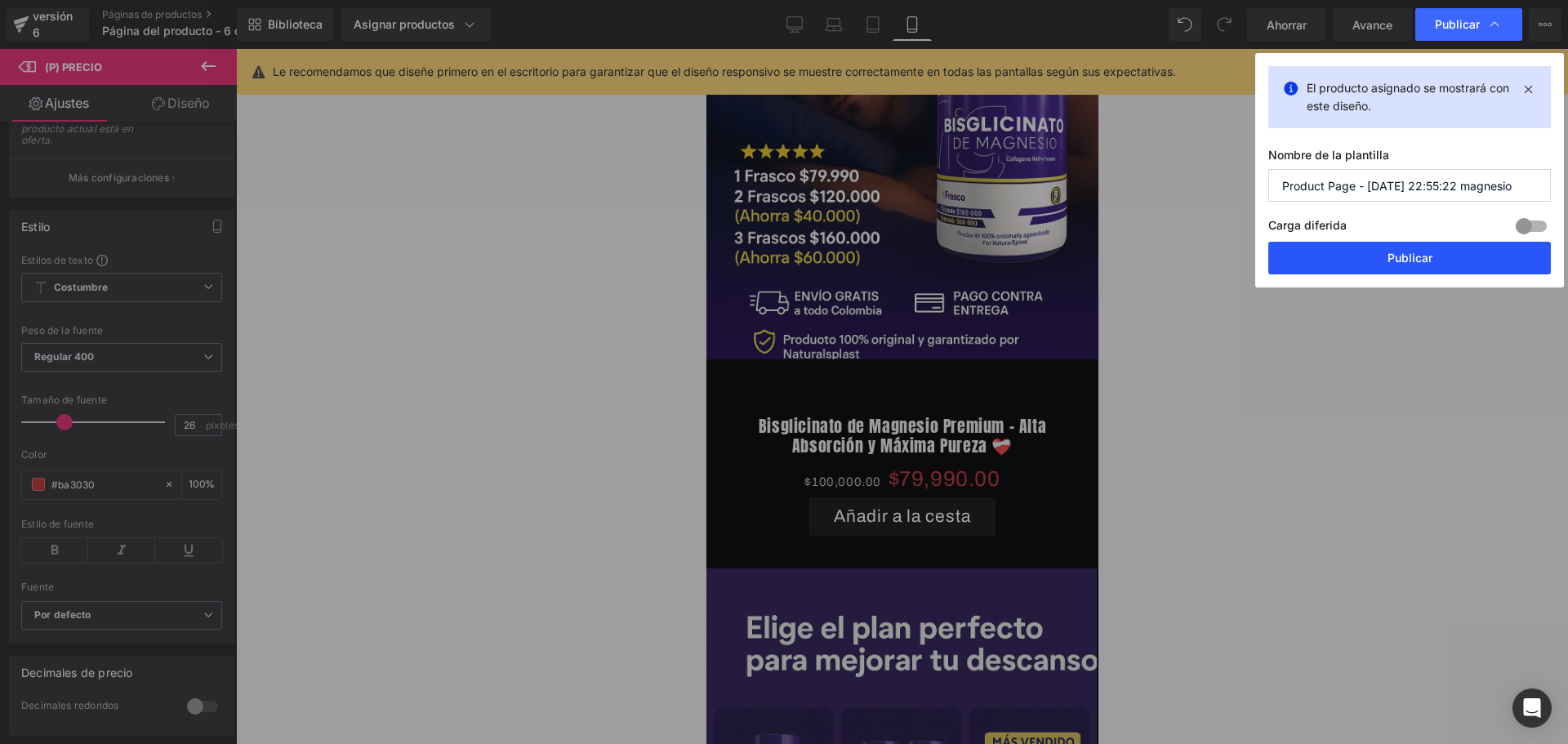
scroll to position [0, 287]
click at [1398, 259] on font "Publicar" at bounding box center [1409, 257] width 45 height 13
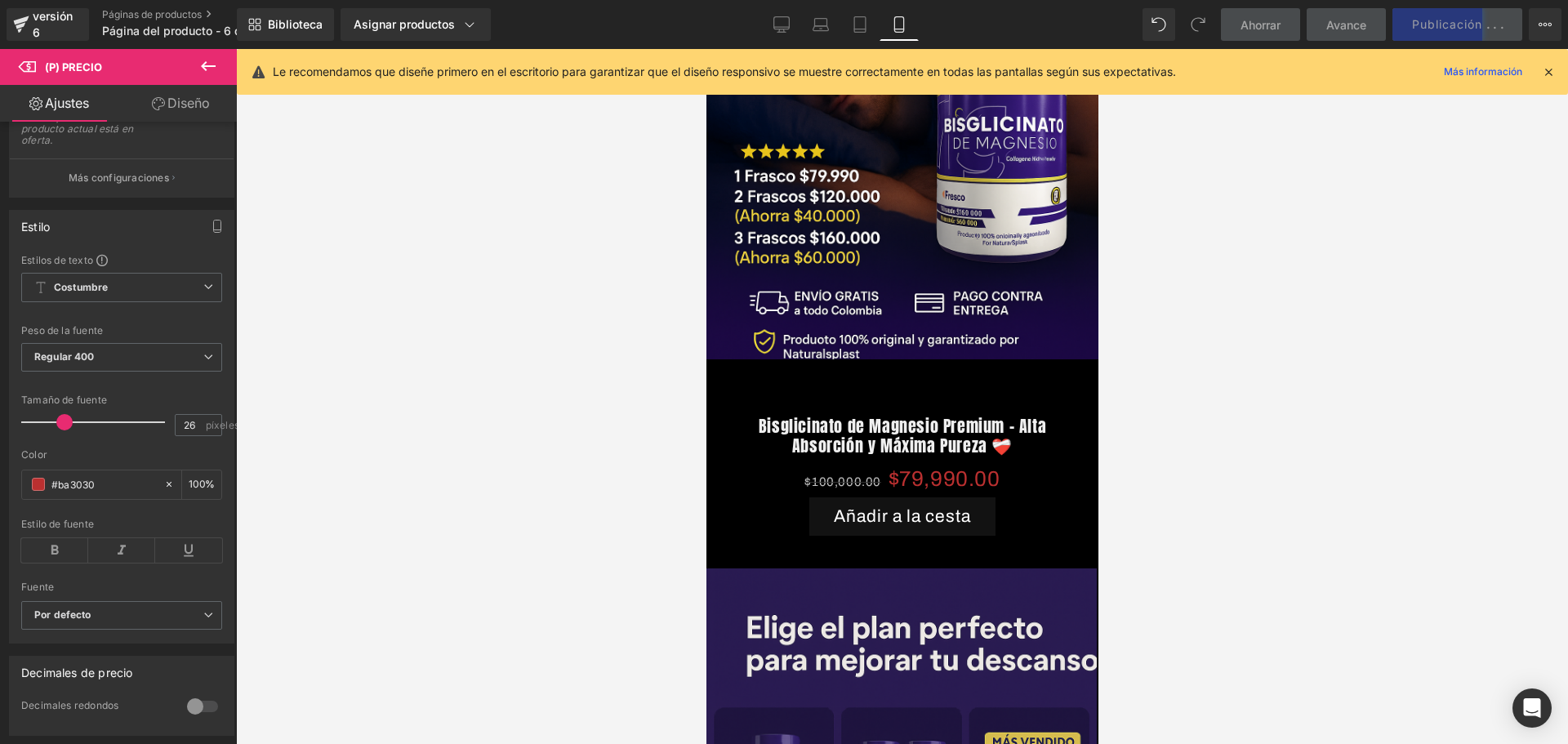
scroll to position [0, 574]
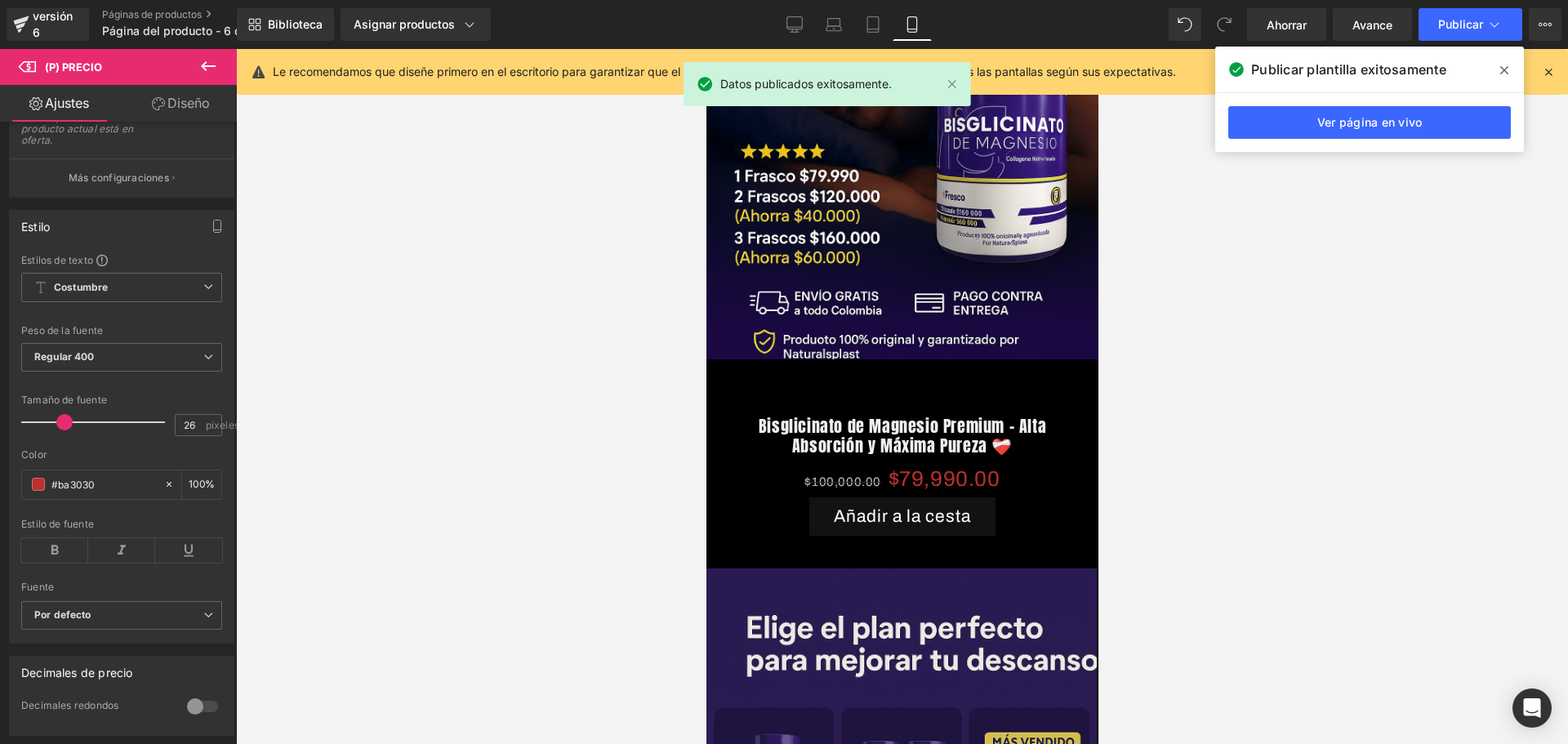
click at [1263, 224] on div at bounding box center [902, 396] width 1332 height 695
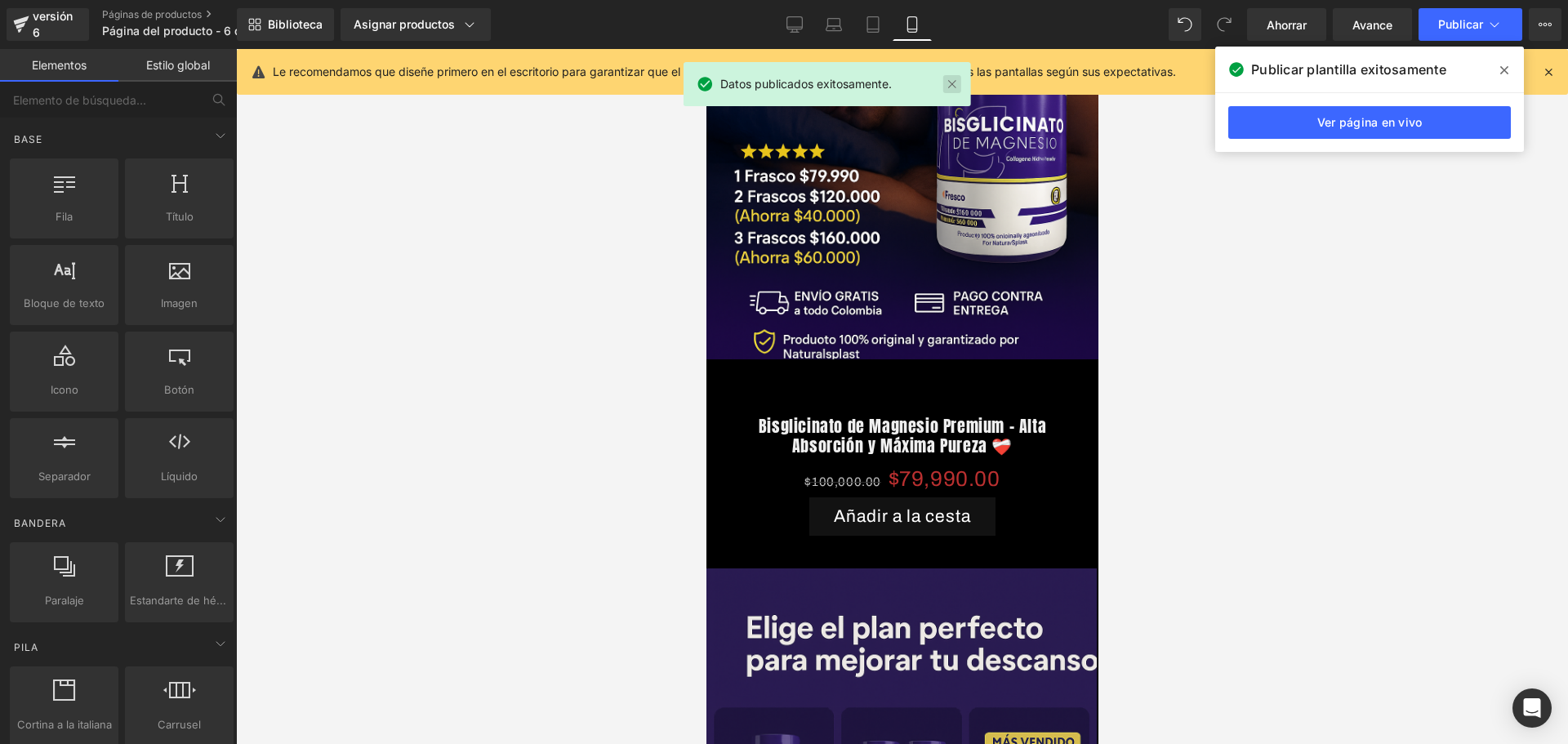
click at [951, 86] on link at bounding box center [951, 84] width 18 height 18
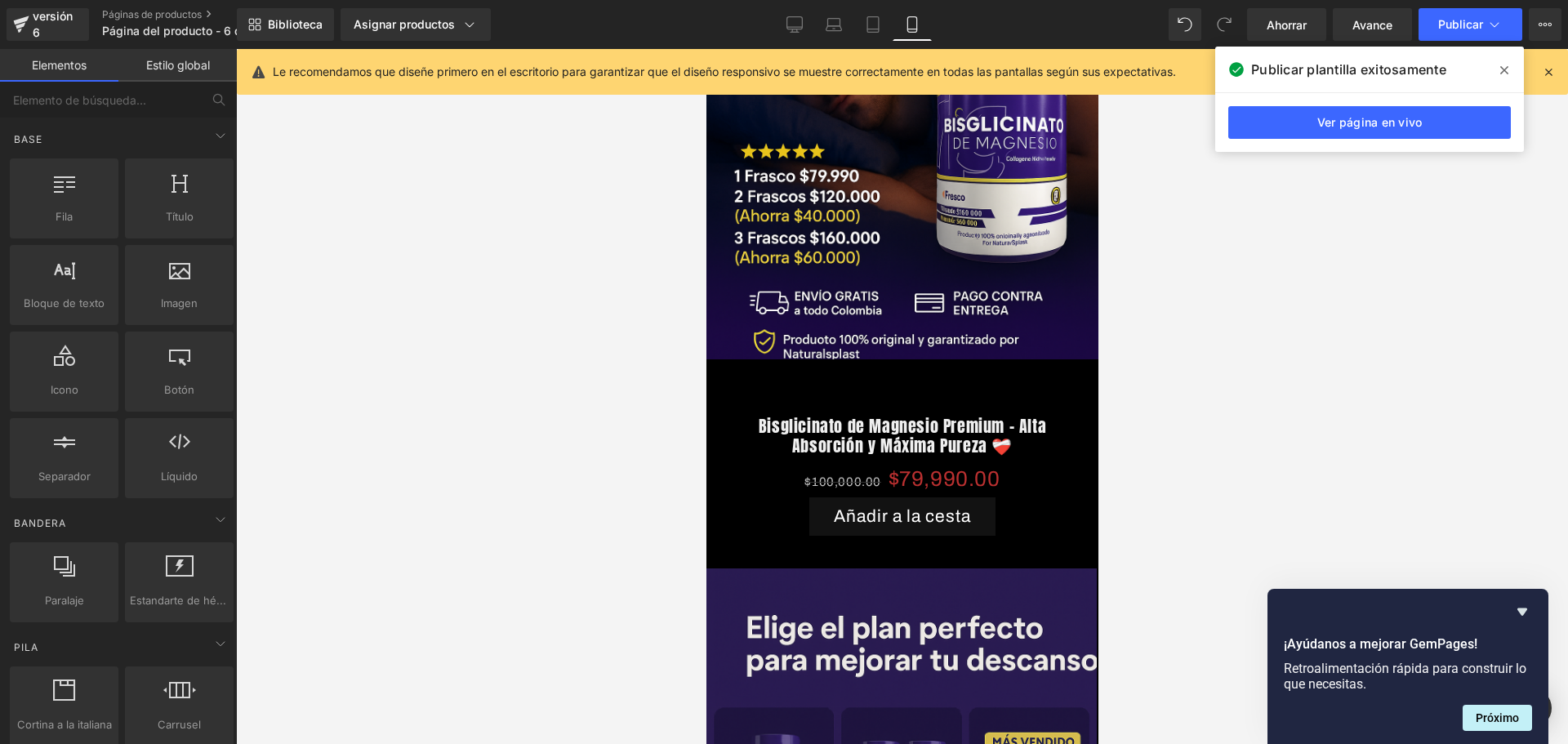
scroll to position [0, 287]
